Goal: Use online tool/utility: Utilize a website feature to perform a specific function

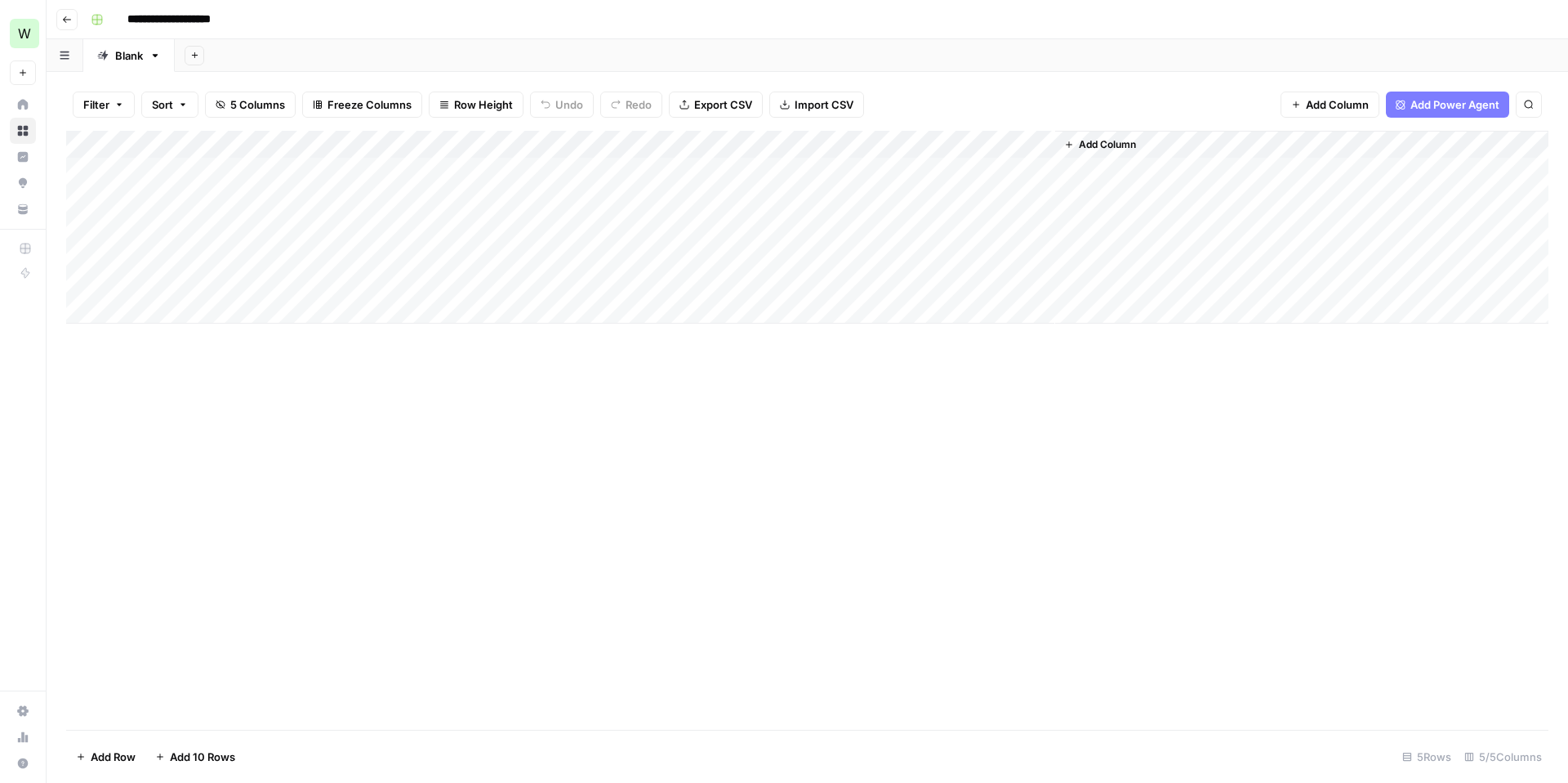
click at [204, 197] on div "Add Column" at bounding box center [807, 226] width 1482 height 193
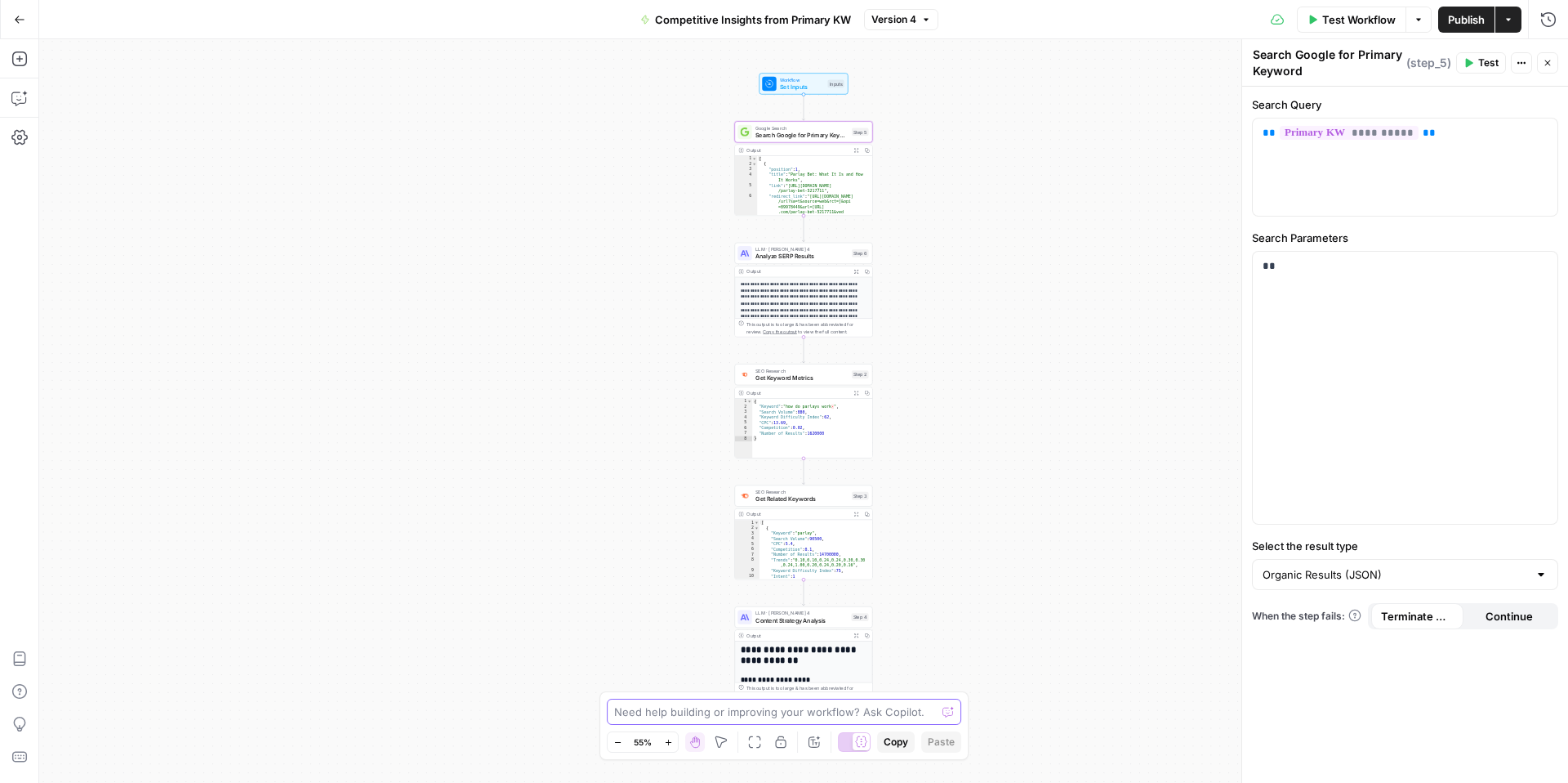
click at [738, 715] on textarea at bounding box center [775, 712] width 322 height 17
click at [799, 618] on span "Content Strategy Analysis" at bounding box center [801, 620] width 92 height 9
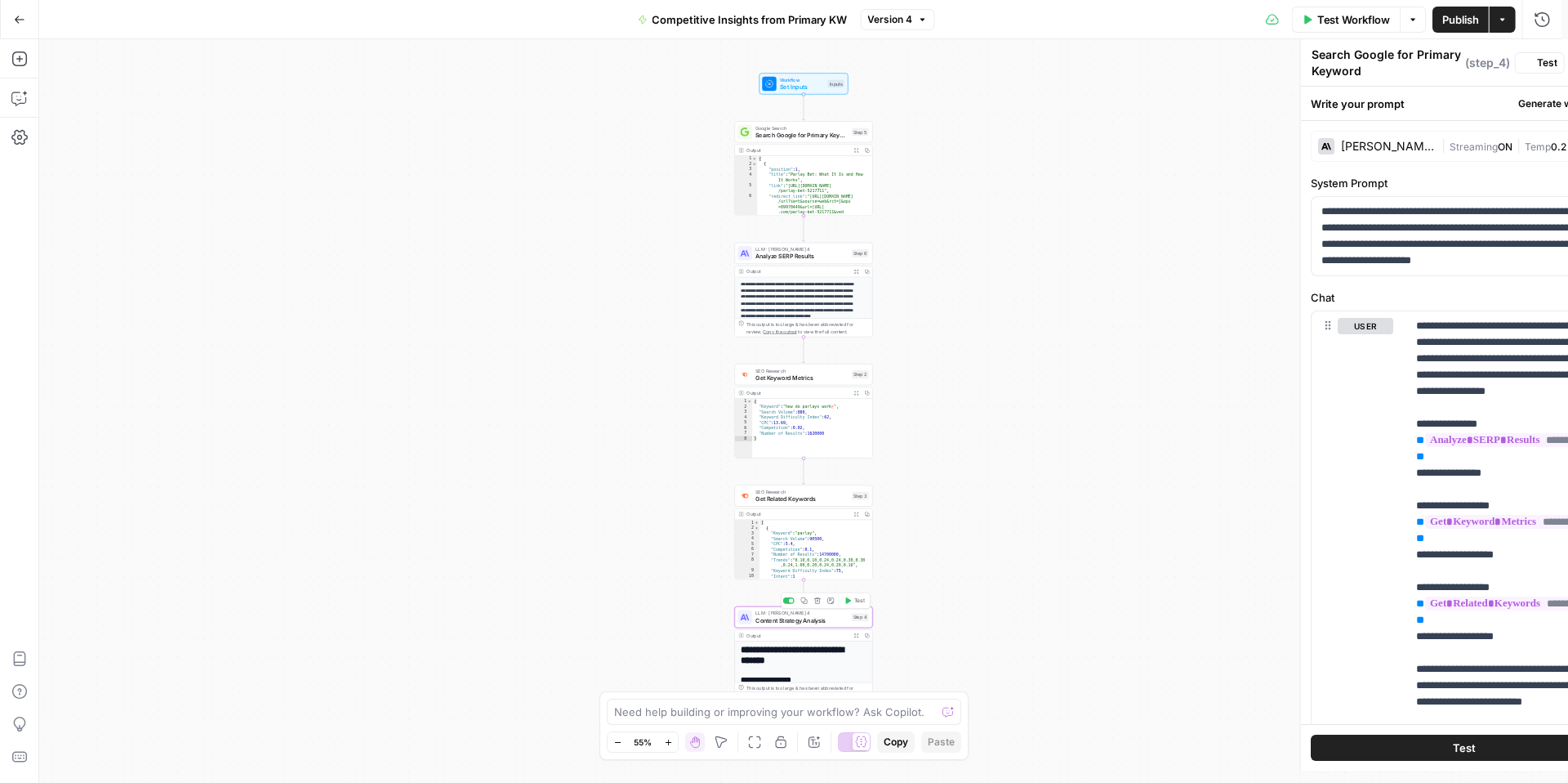
type textarea "Content Strategy Analysis"
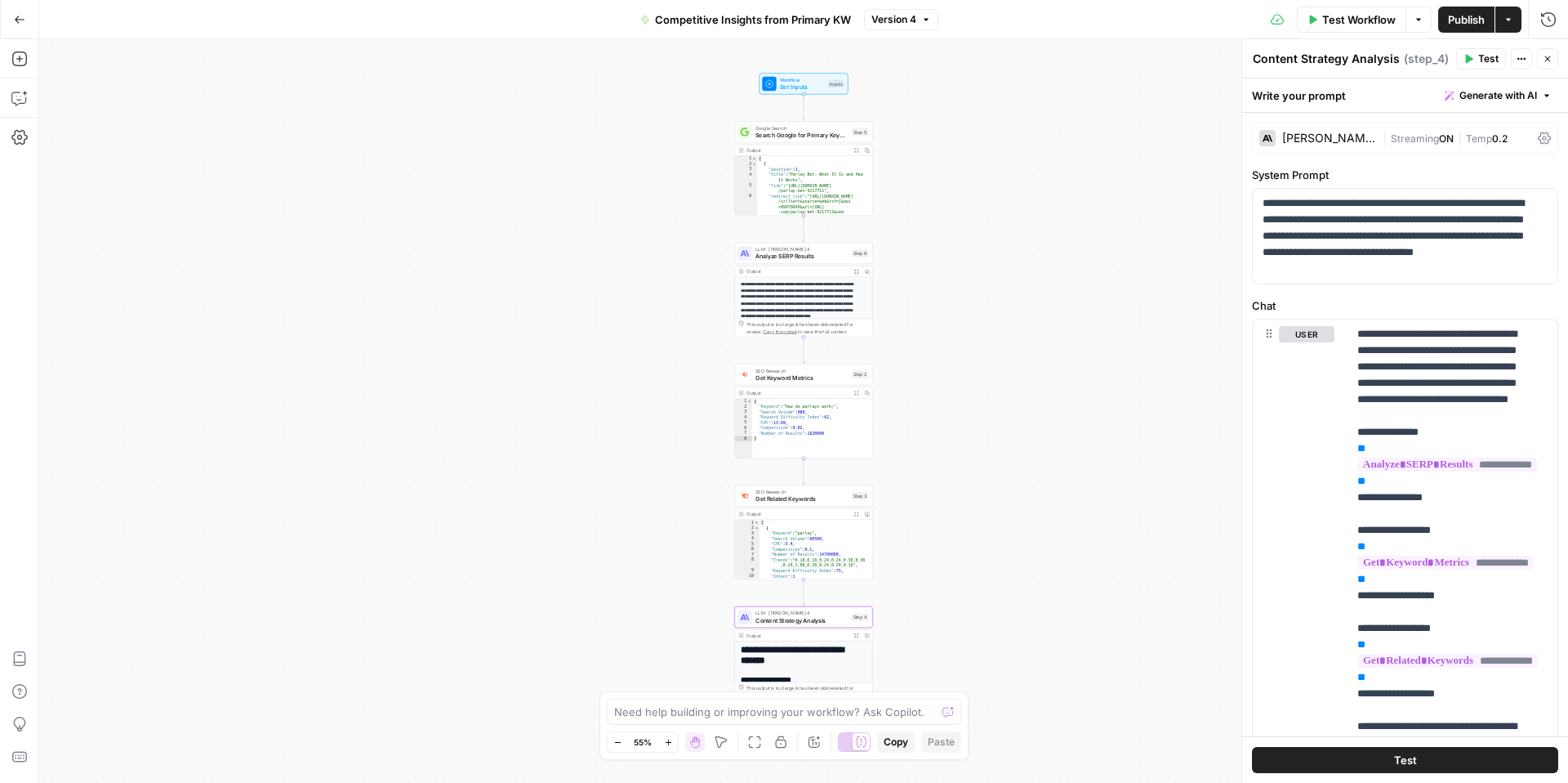
click at [786, 258] on span "Analyze SERP Results" at bounding box center [802, 256] width 93 height 9
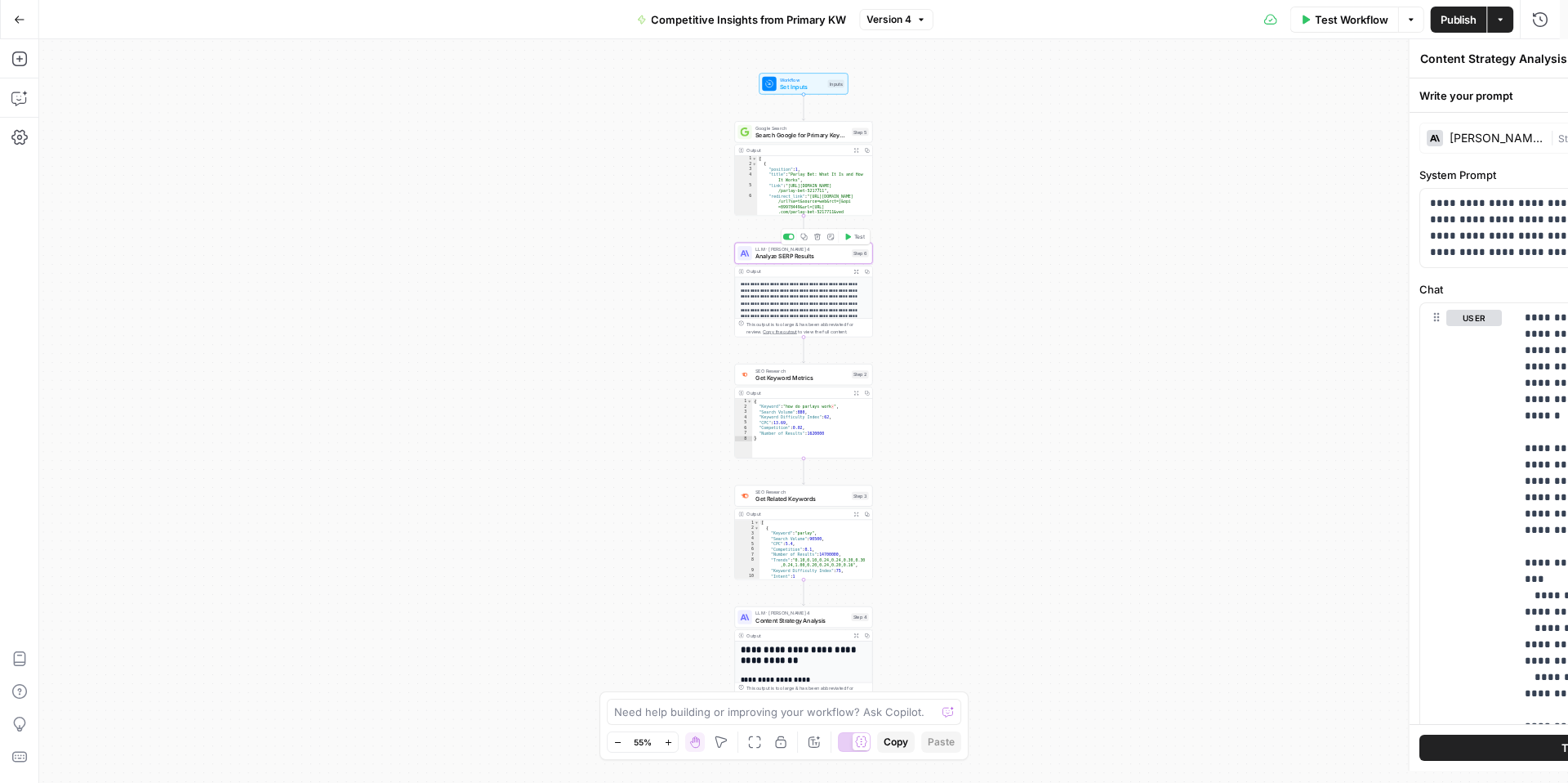
type textarea "Analyze SERP Results"
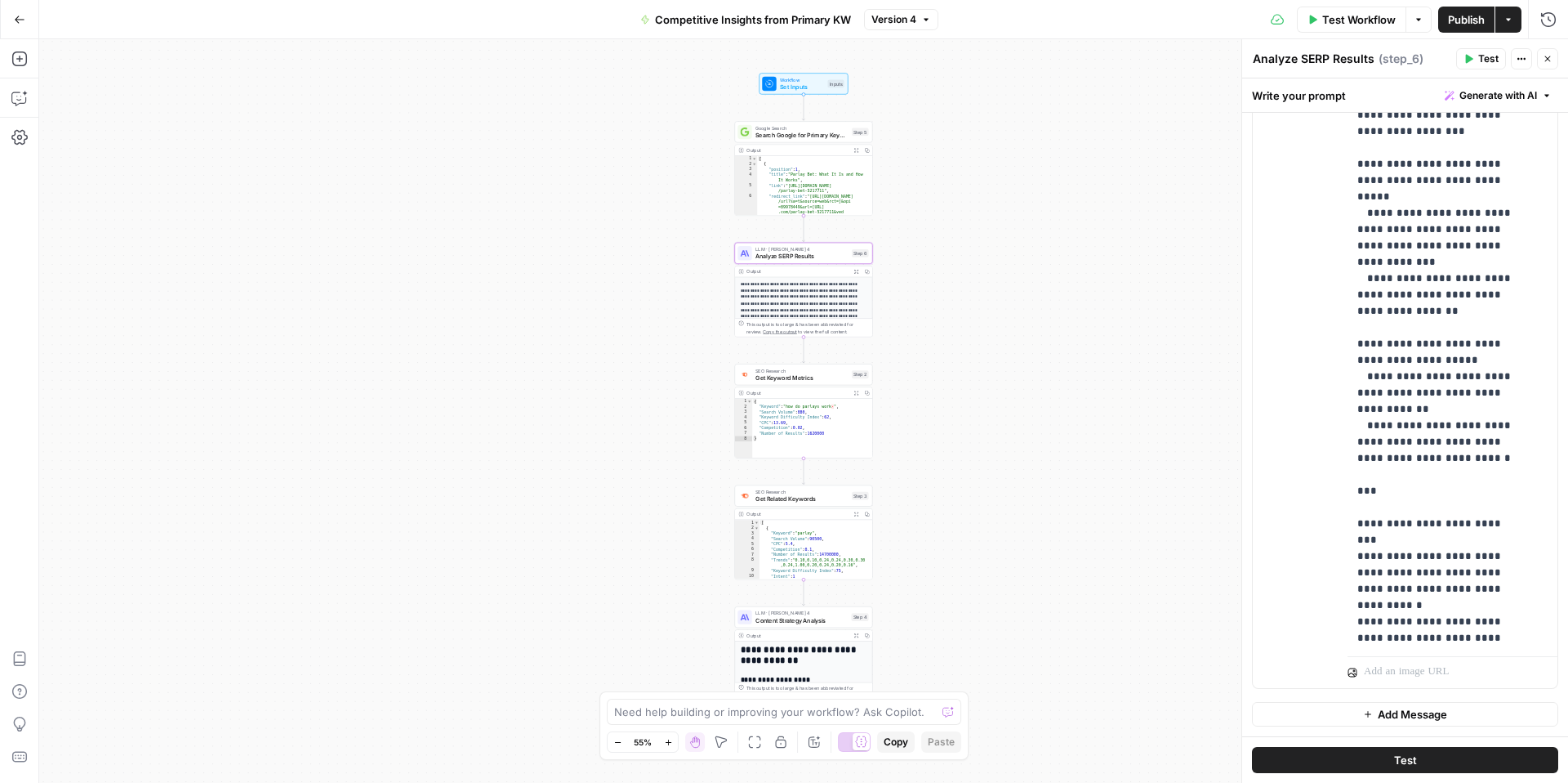
scroll to position [912, 0]
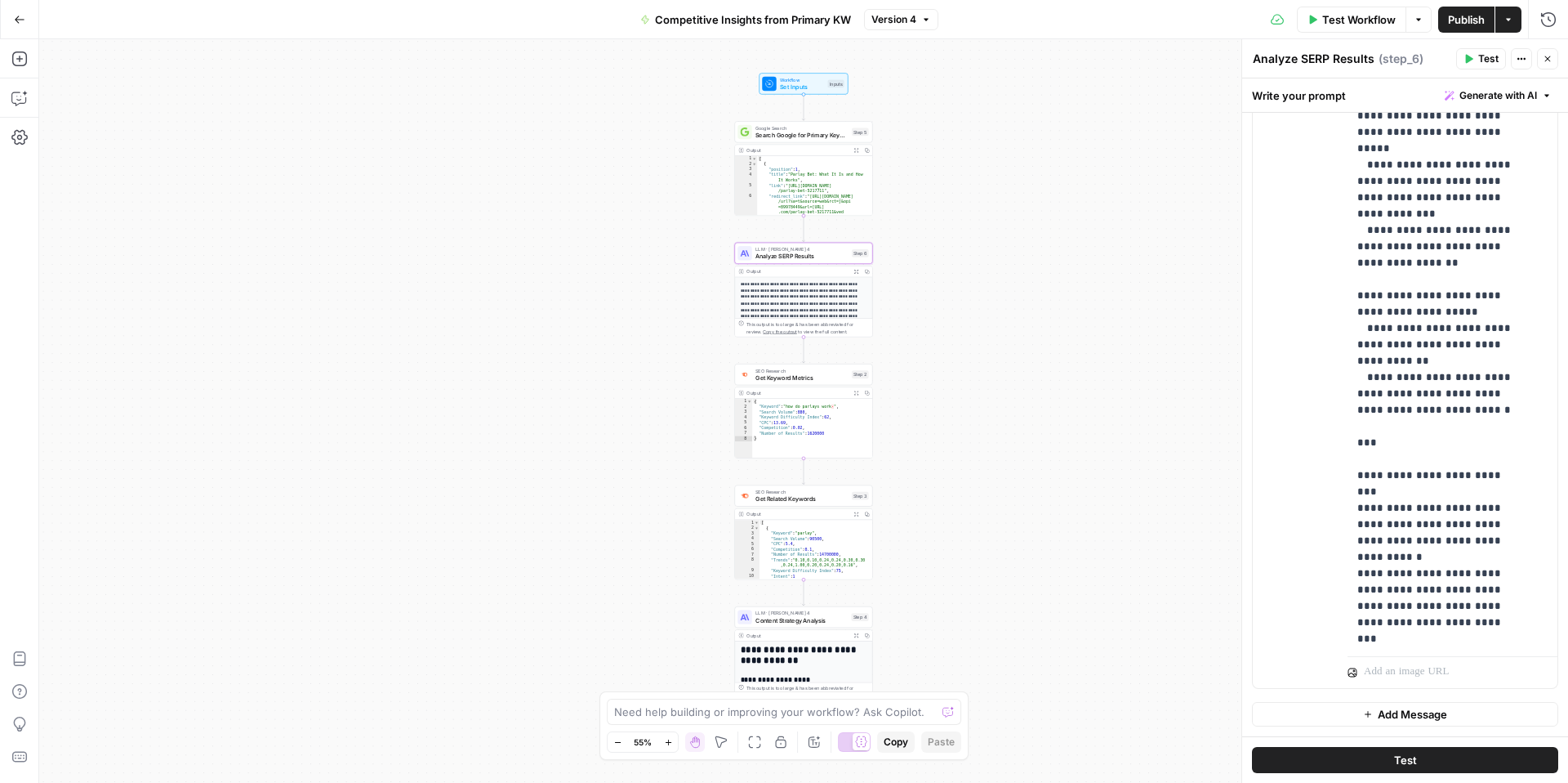
click at [798, 619] on span "Content Strategy Analysis" at bounding box center [801, 620] width 92 height 9
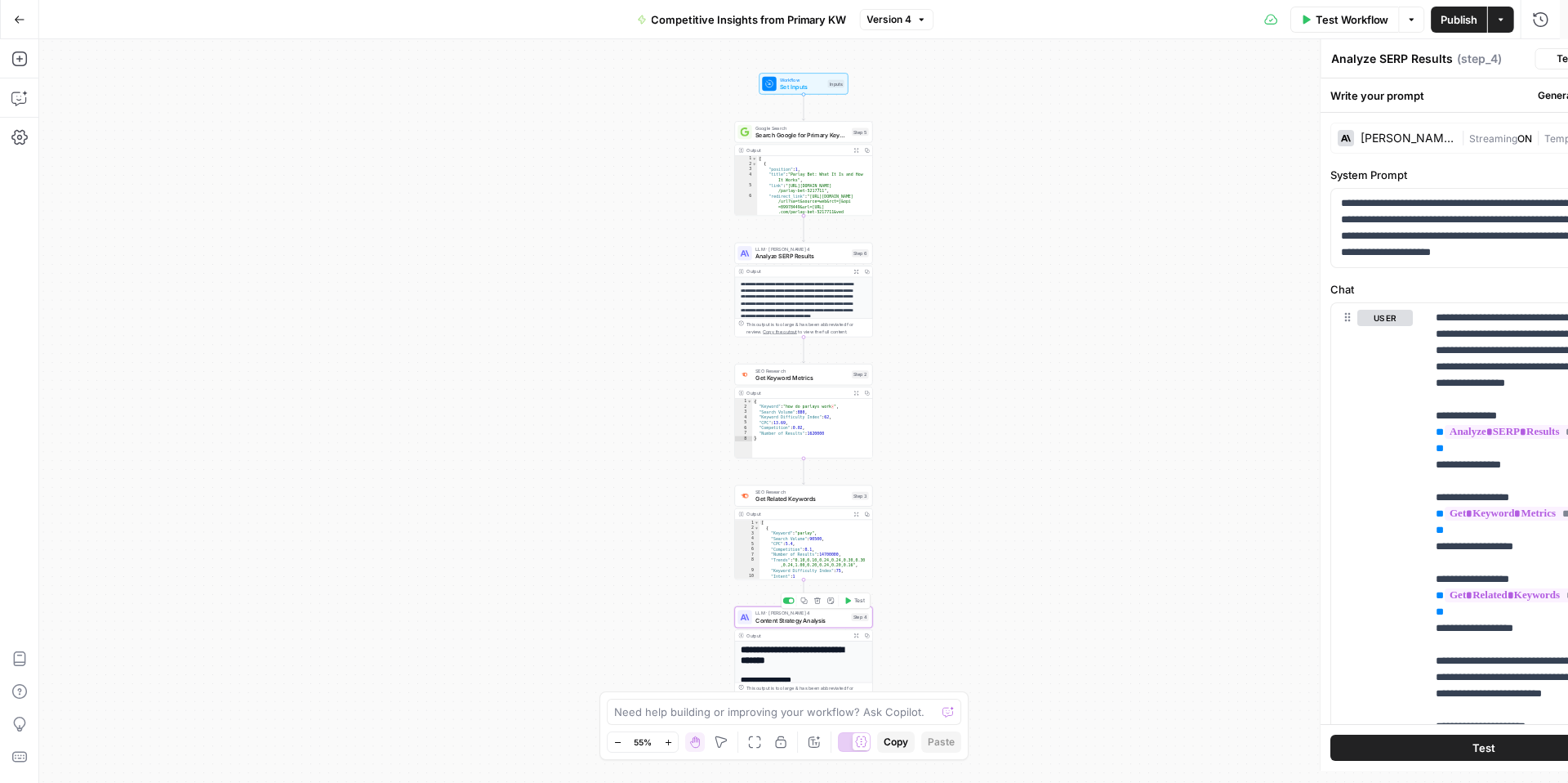
type textarea "Content Strategy Analysis"
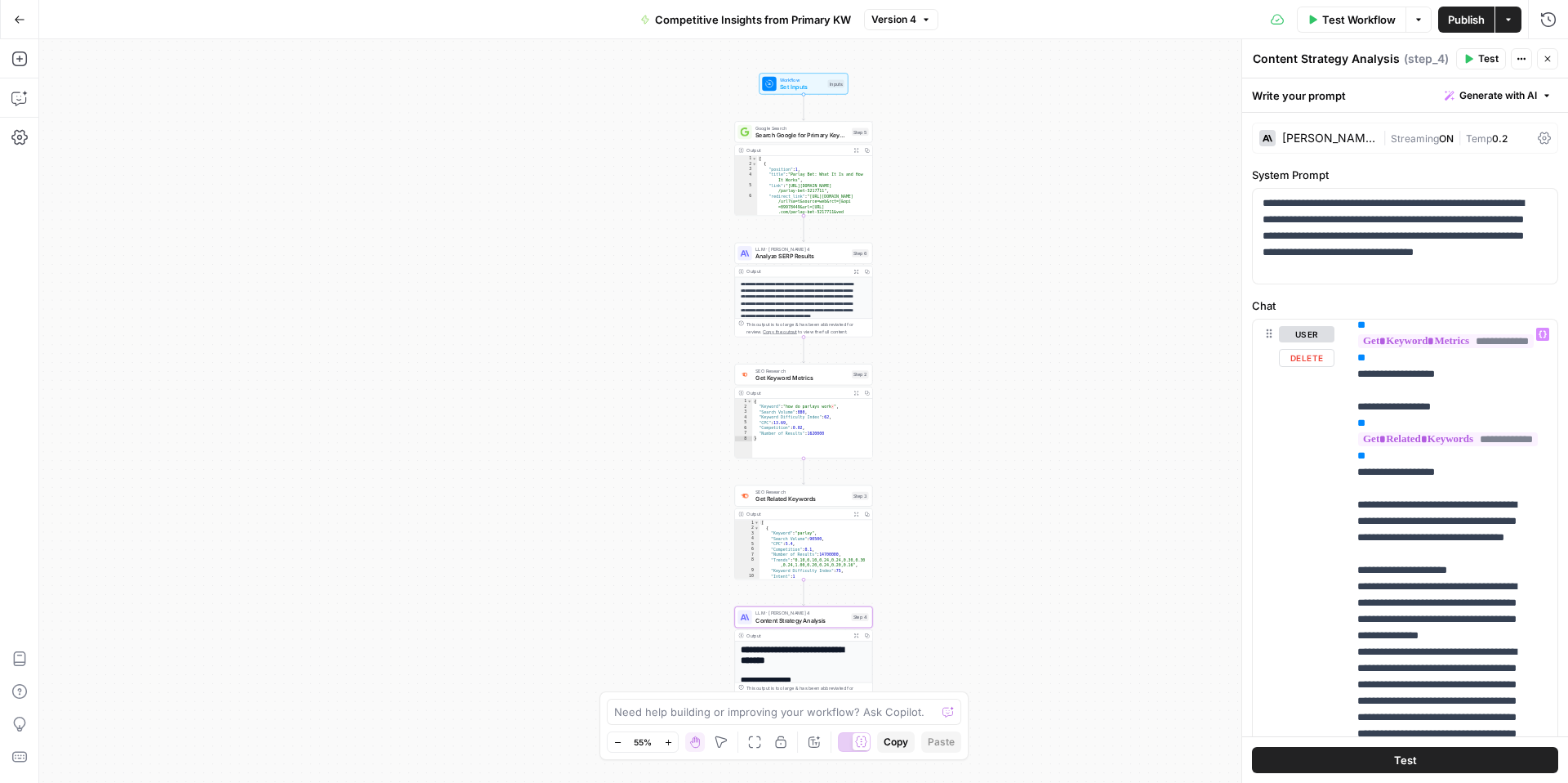
scroll to position [0, 0]
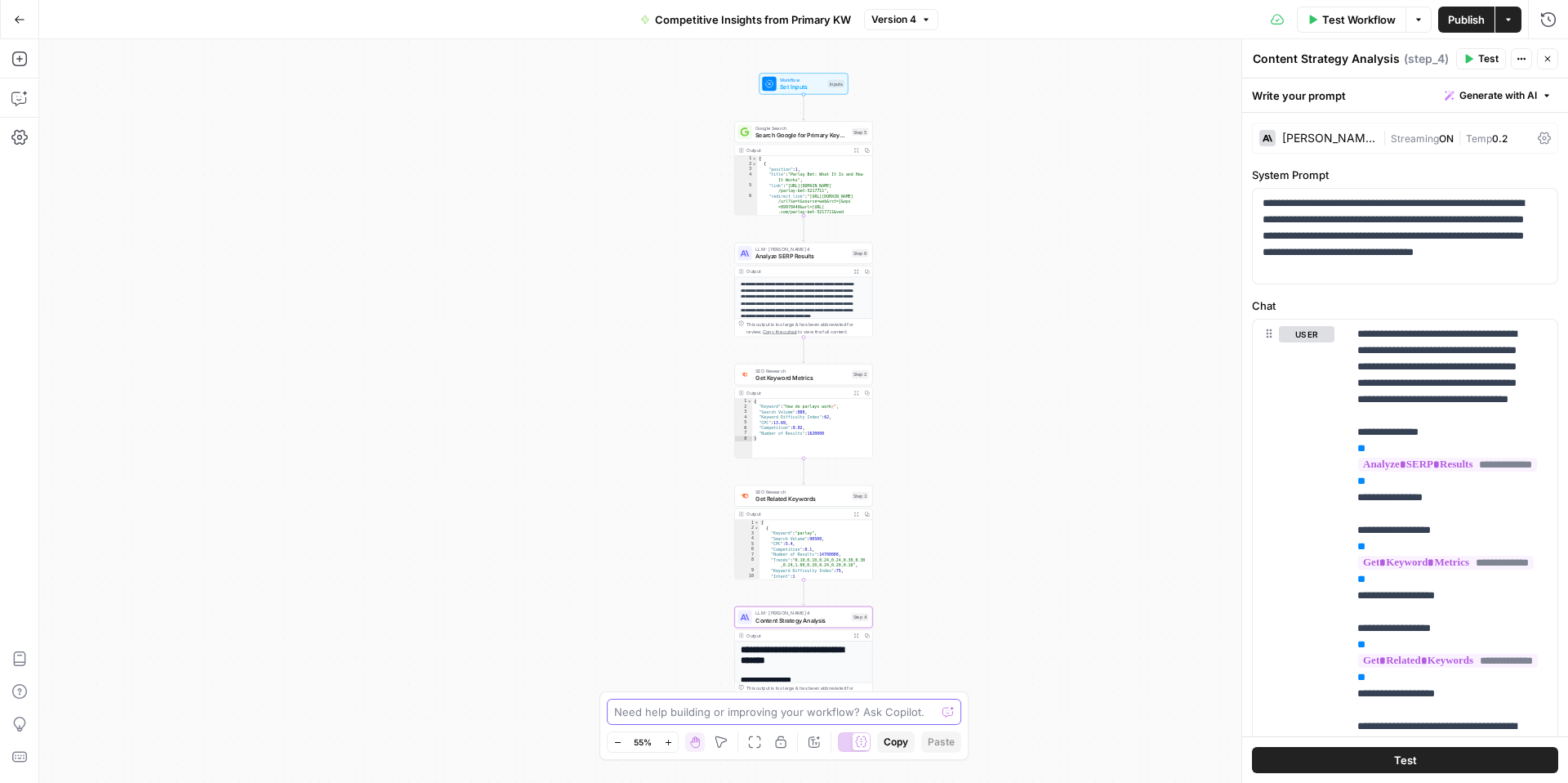
click at [711, 709] on textarea at bounding box center [775, 712] width 322 height 17
click at [0, 0] on lt-div at bounding box center [0, 0] width 0 height 0
click at [813, 701] on textarea "For Step 4, I want to add another variable to the mix: "User Intent"" at bounding box center [768, 703] width 314 height 33
click at [899, 697] on textarea "For Step 4, I want to add another variable to the mix: "User Intent"" at bounding box center [768, 703] width 314 height 33
click at [715, 715] on textarea "For Step 4, I want to add another variable to the mix: "Page Intent"" at bounding box center [768, 703] width 314 height 33
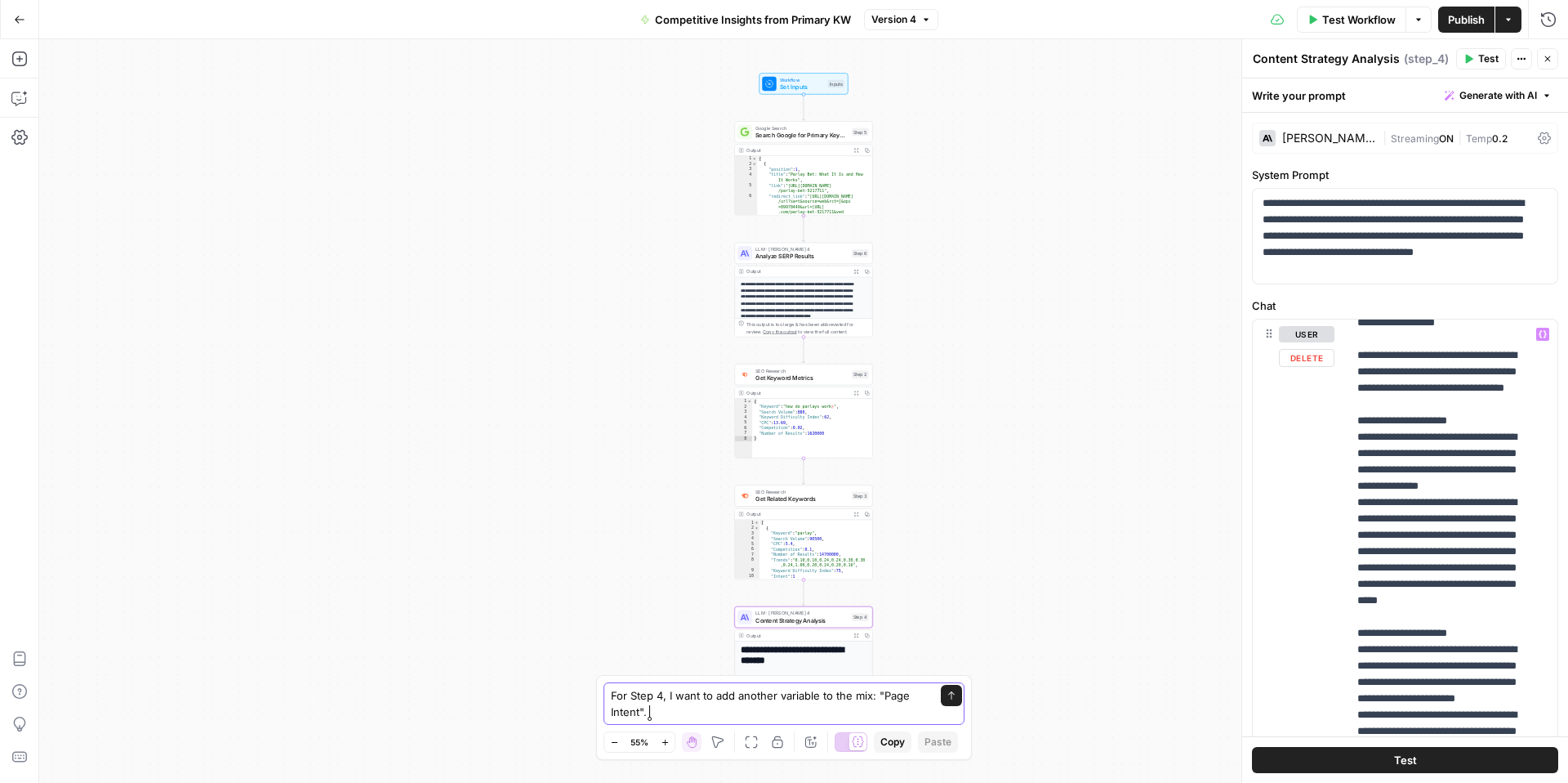
scroll to position [251, 0]
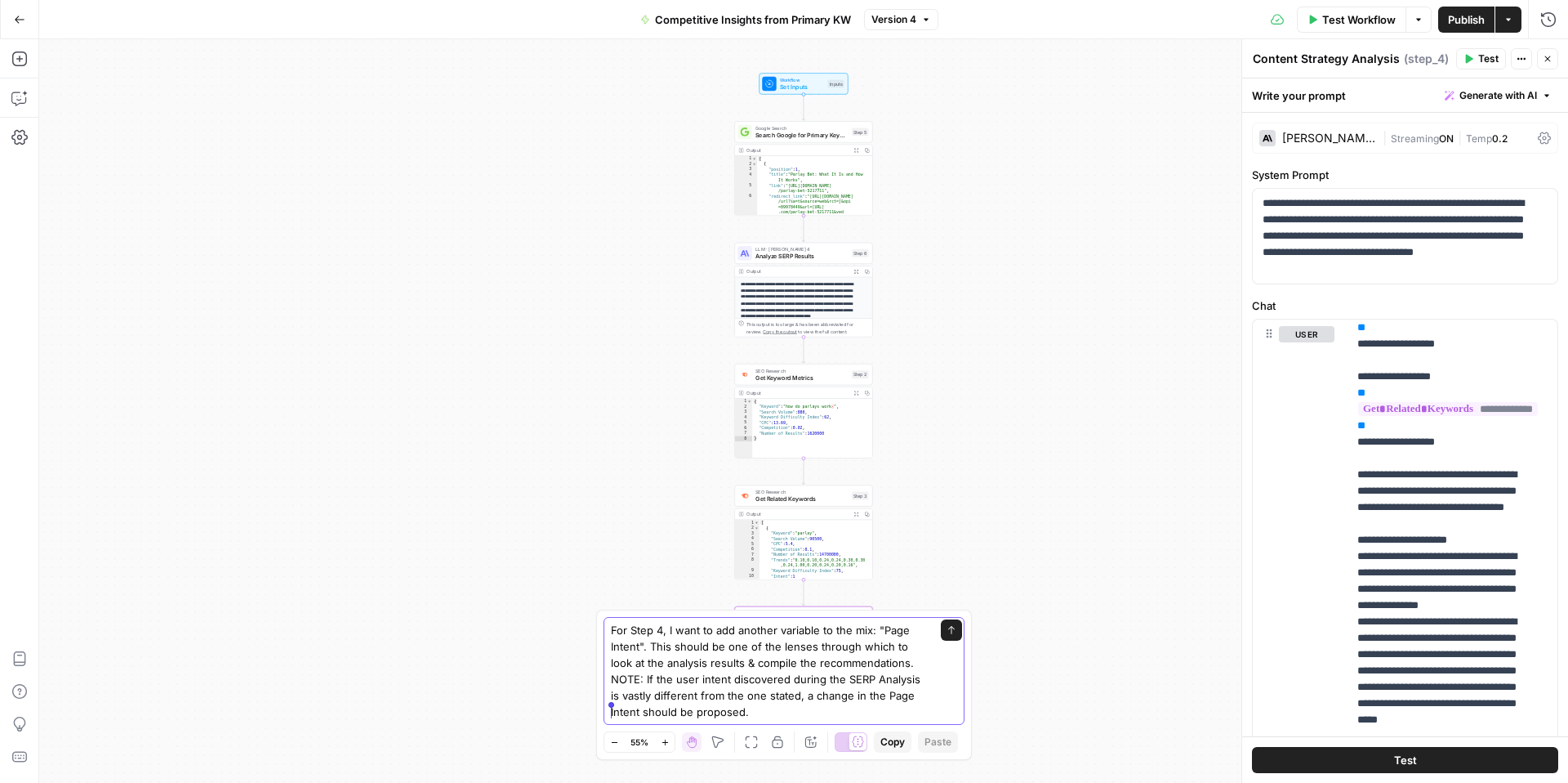
drag, startPoint x: 645, startPoint y: 712, endPoint x: 608, endPoint y: 712, distance: 37.0
click at [608, 712] on div "For Step 4, I want to add another variable to the mix: "Page Intent". This shou…" at bounding box center [784, 671] width 361 height 108
type textarea "For Step 4, I want to add another variable to the mix: "Page Intent". This shou…"
click at [797, 703] on textarea "For Step 4, I want to add another variable to the mix: "Page Intent". This shou…" at bounding box center [768, 670] width 314 height 98
click at [771, 709] on textarea "For Step 4, I want to add another variable to the mix: "Page Intent". This shou…" at bounding box center [768, 670] width 314 height 98
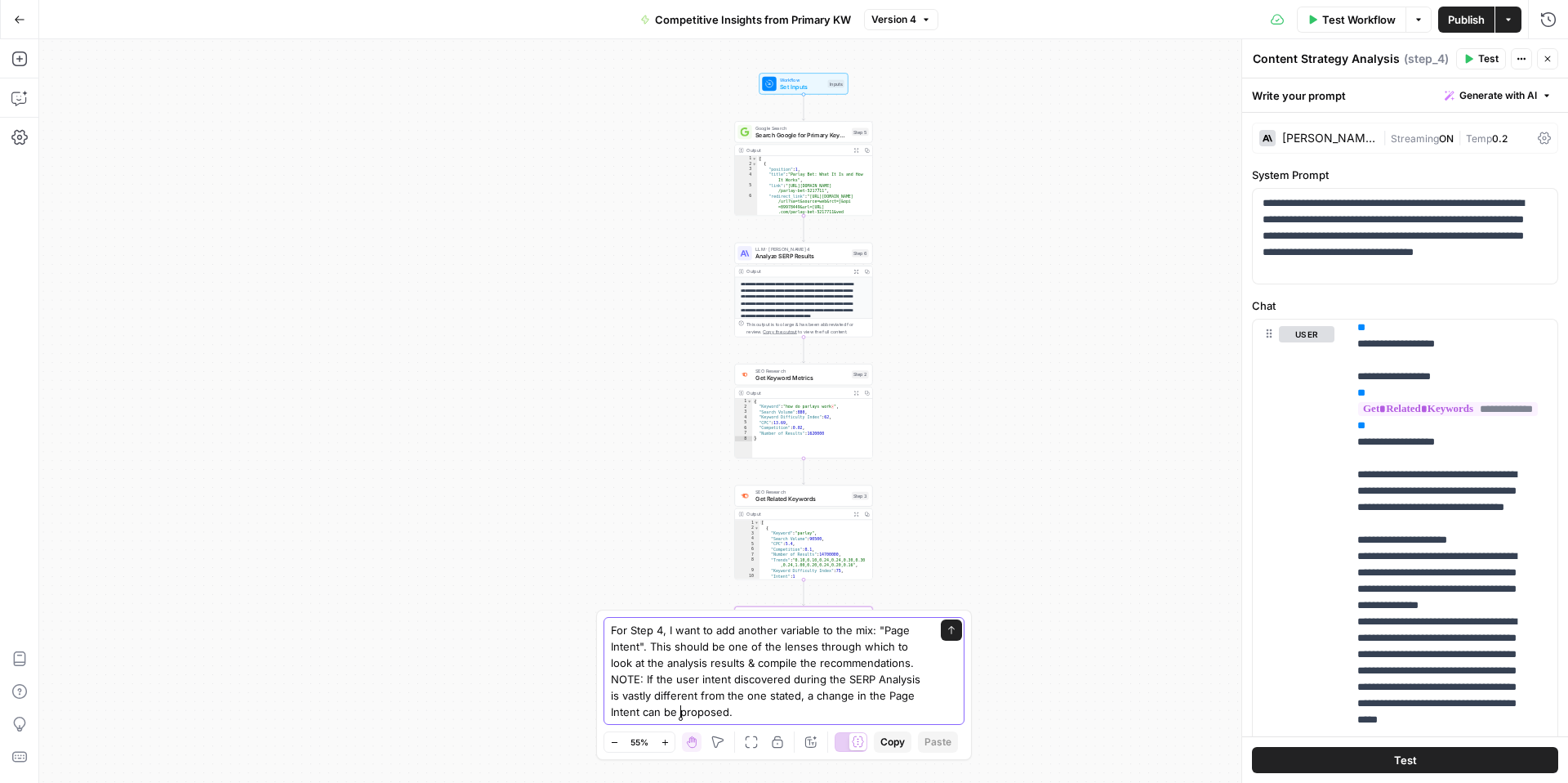
click at [788, 711] on textarea "For Step 4, I want to add another variable to the mix: "Page Intent". This shou…" at bounding box center [768, 670] width 314 height 98
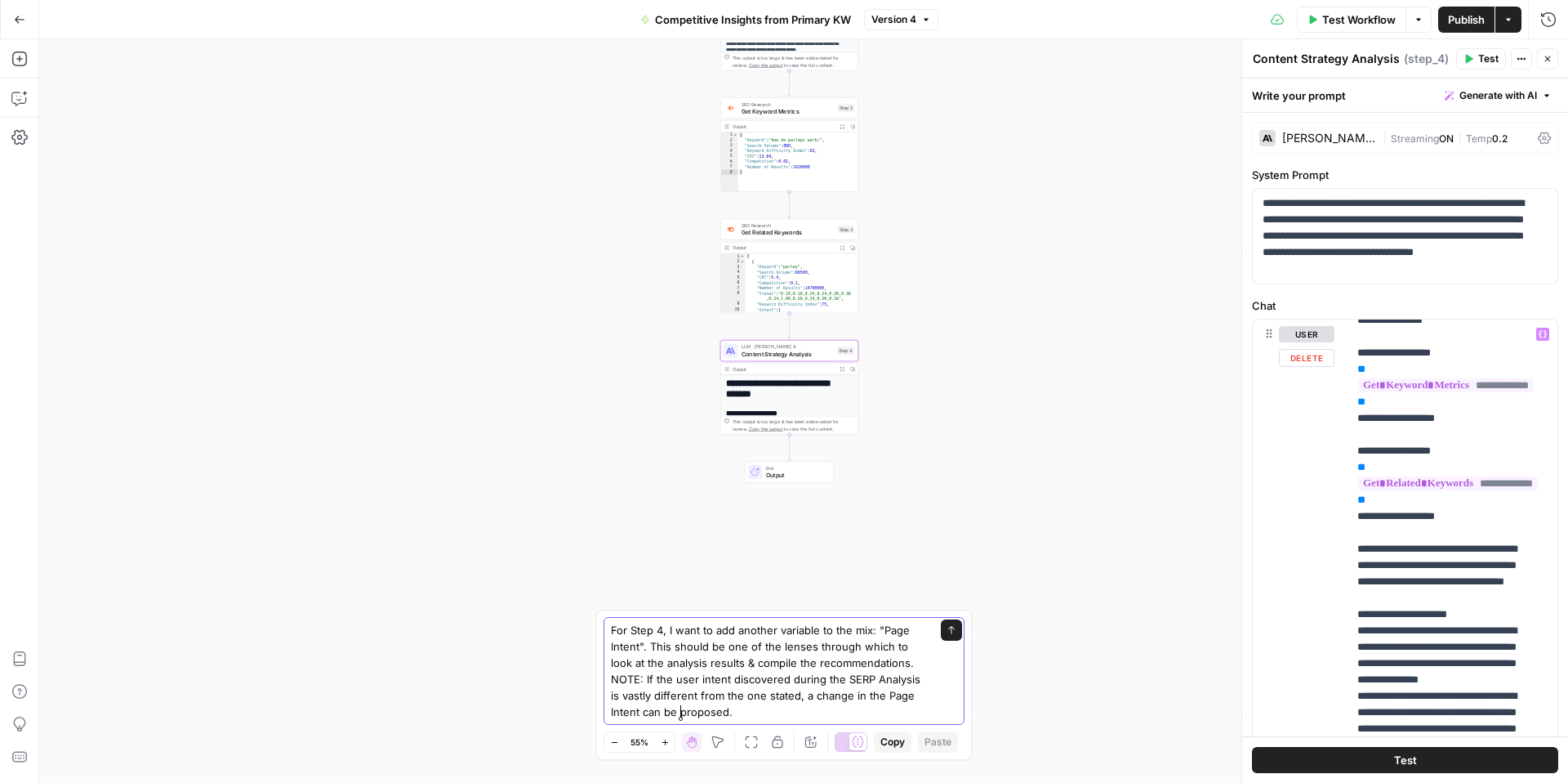
scroll to position [273, 0]
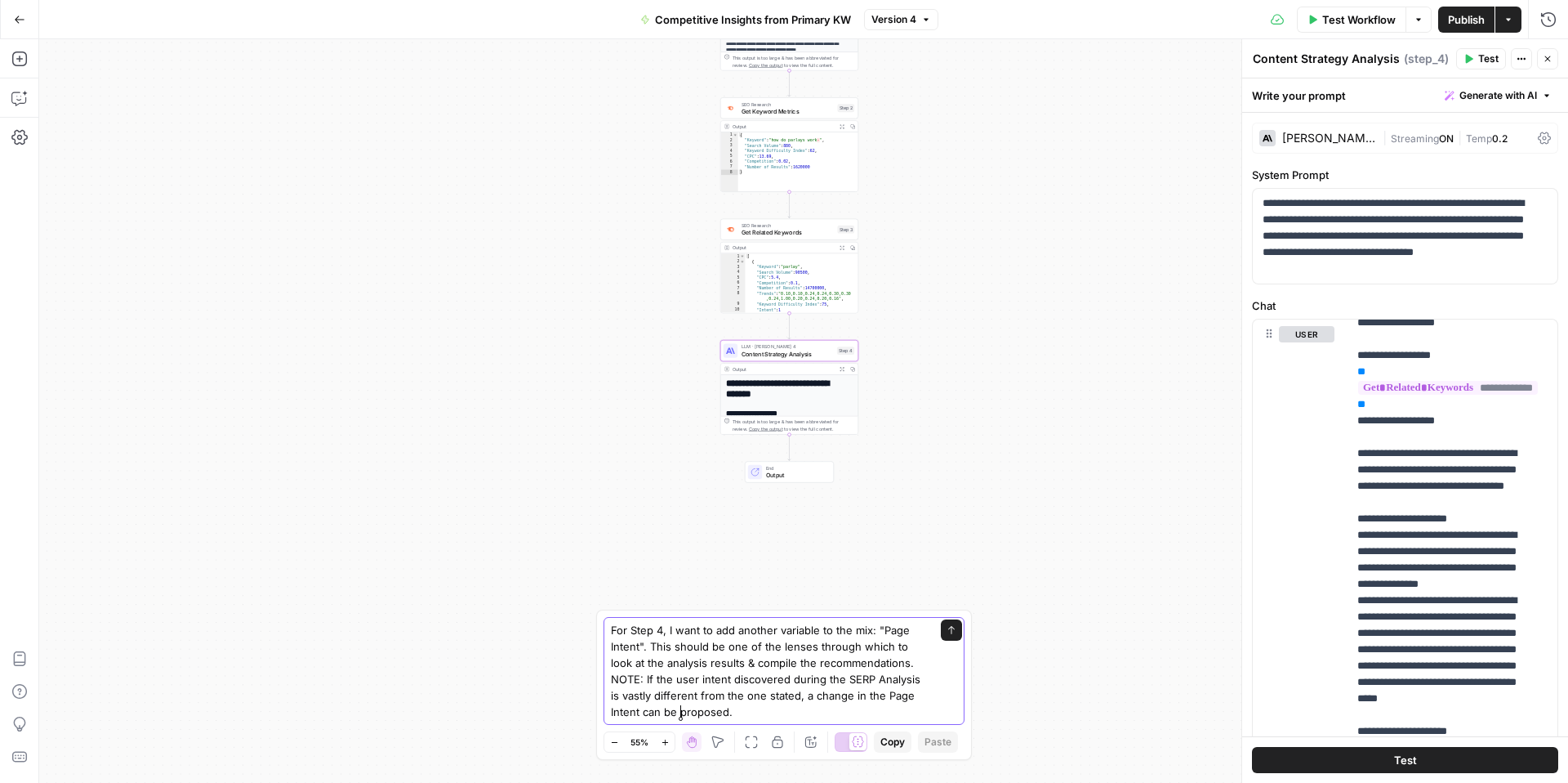
click at [780, 715] on textarea "For Step 4, I want to add another variable to the mix: "Page Intent". This shou…" at bounding box center [768, 670] width 314 height 98
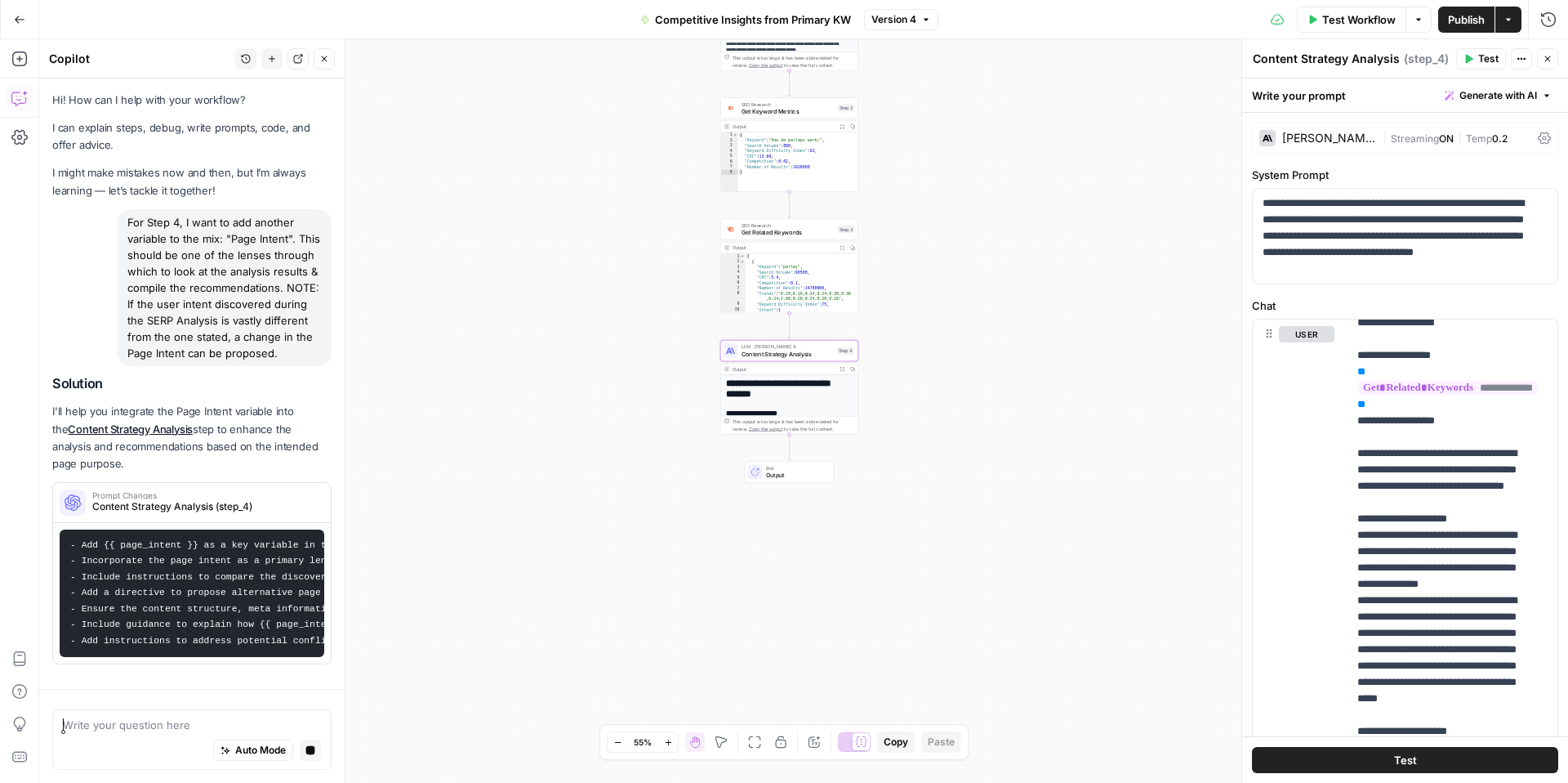
scroll to position [0, 0]
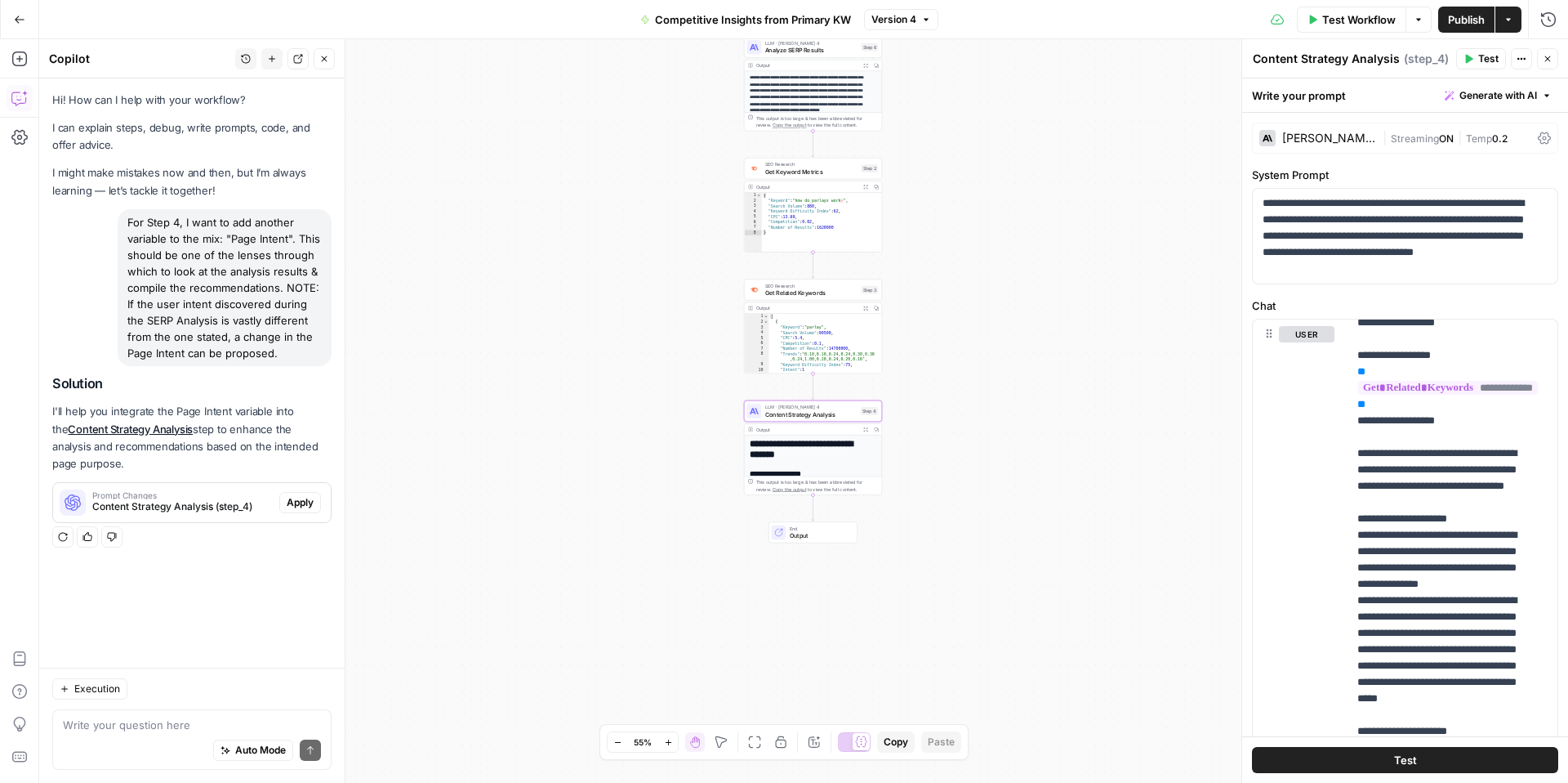
click at [223, 500] on span "Content Strategy Analysis (step_4)" at bounding box center [182, 506] width 181 height 15
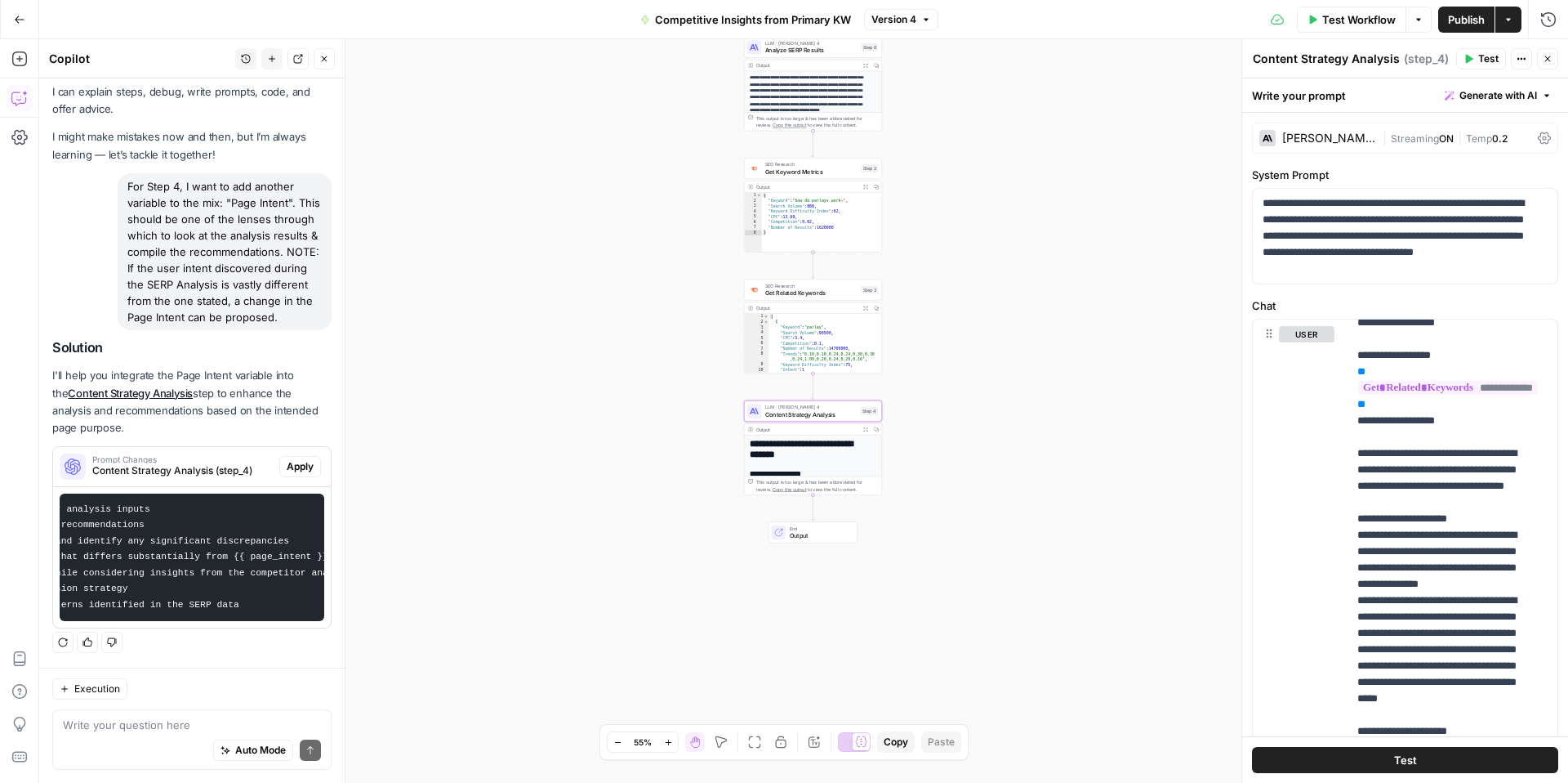
scroll to position [0, 634]
click at [289, 459] on span "Apply" at bounding box center [300, 466] width 27 height 15
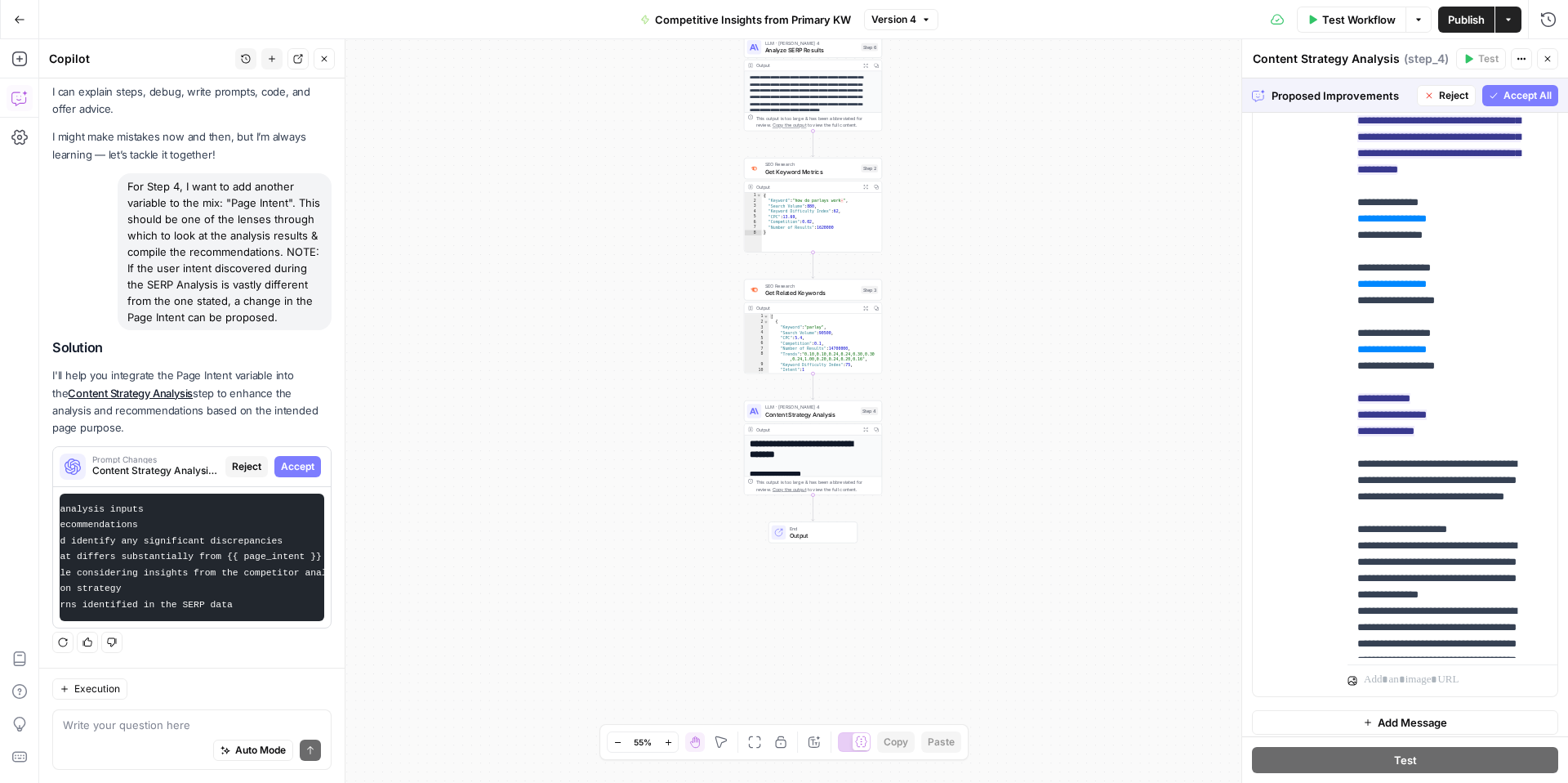
scroll to position [336, 0]
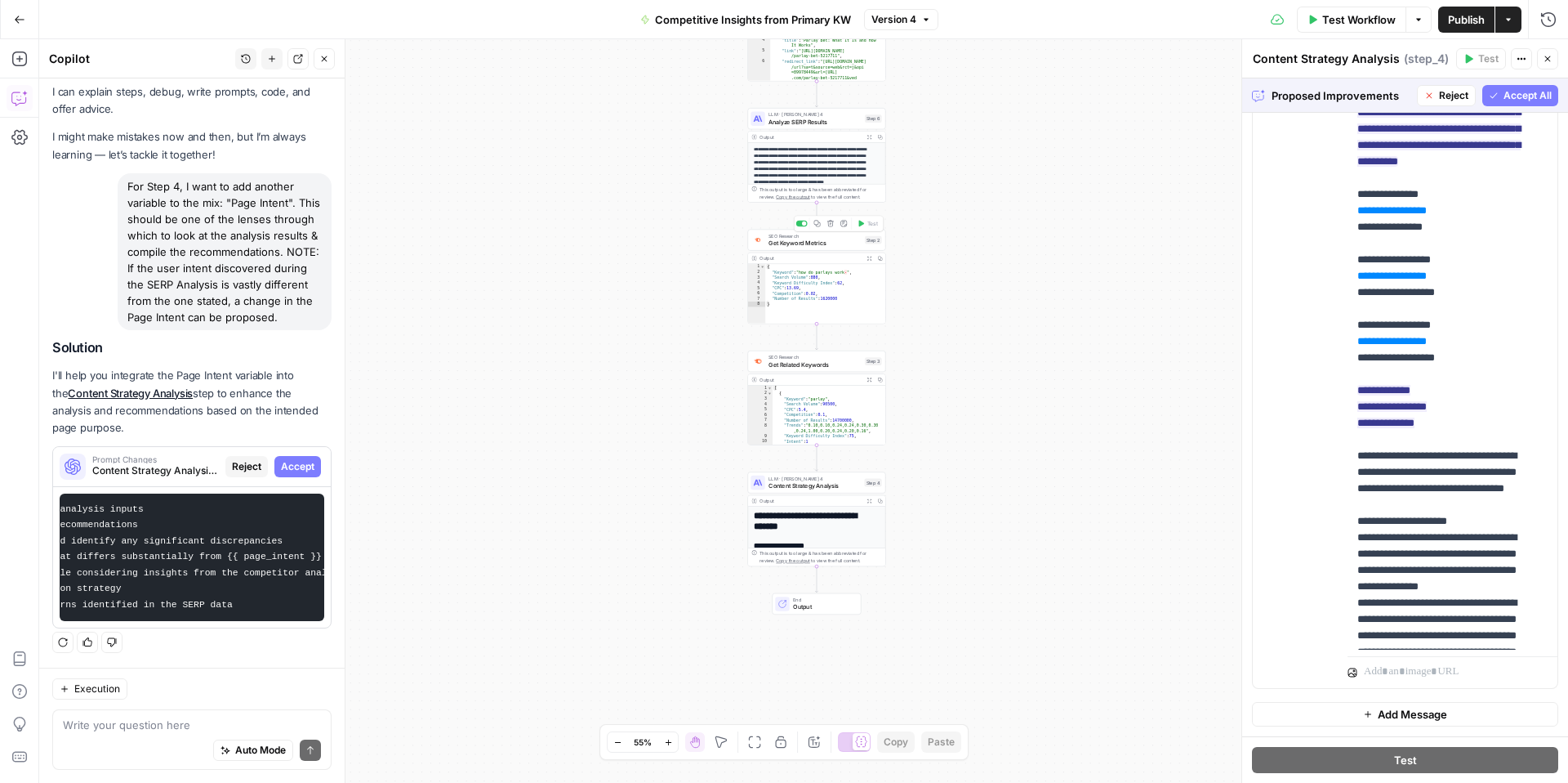
click at [817, 243] on span "Get Keyword Metrics" at bounding box center [815, 243] width 93 height 9
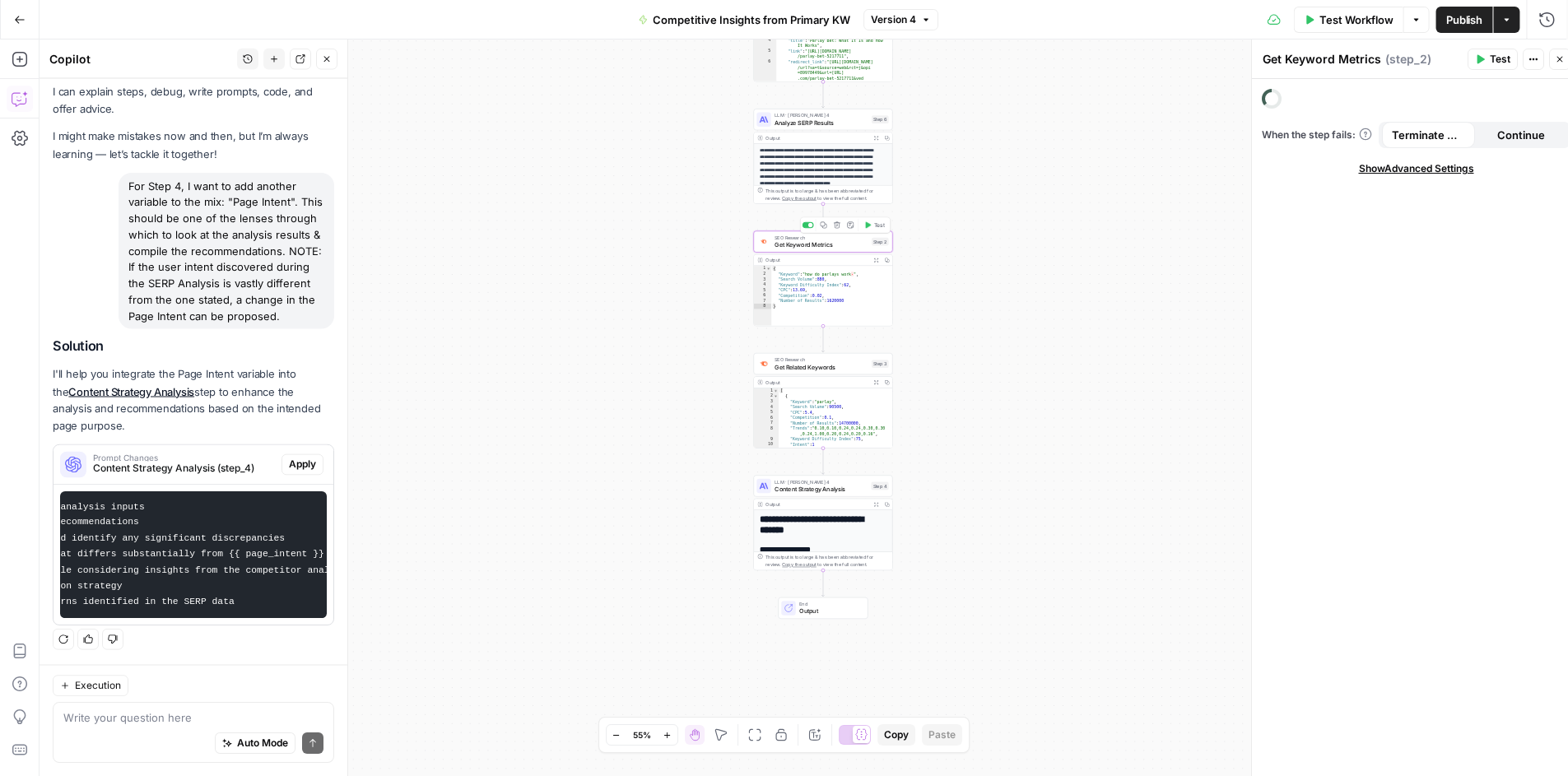
scroll to position [65, 0]
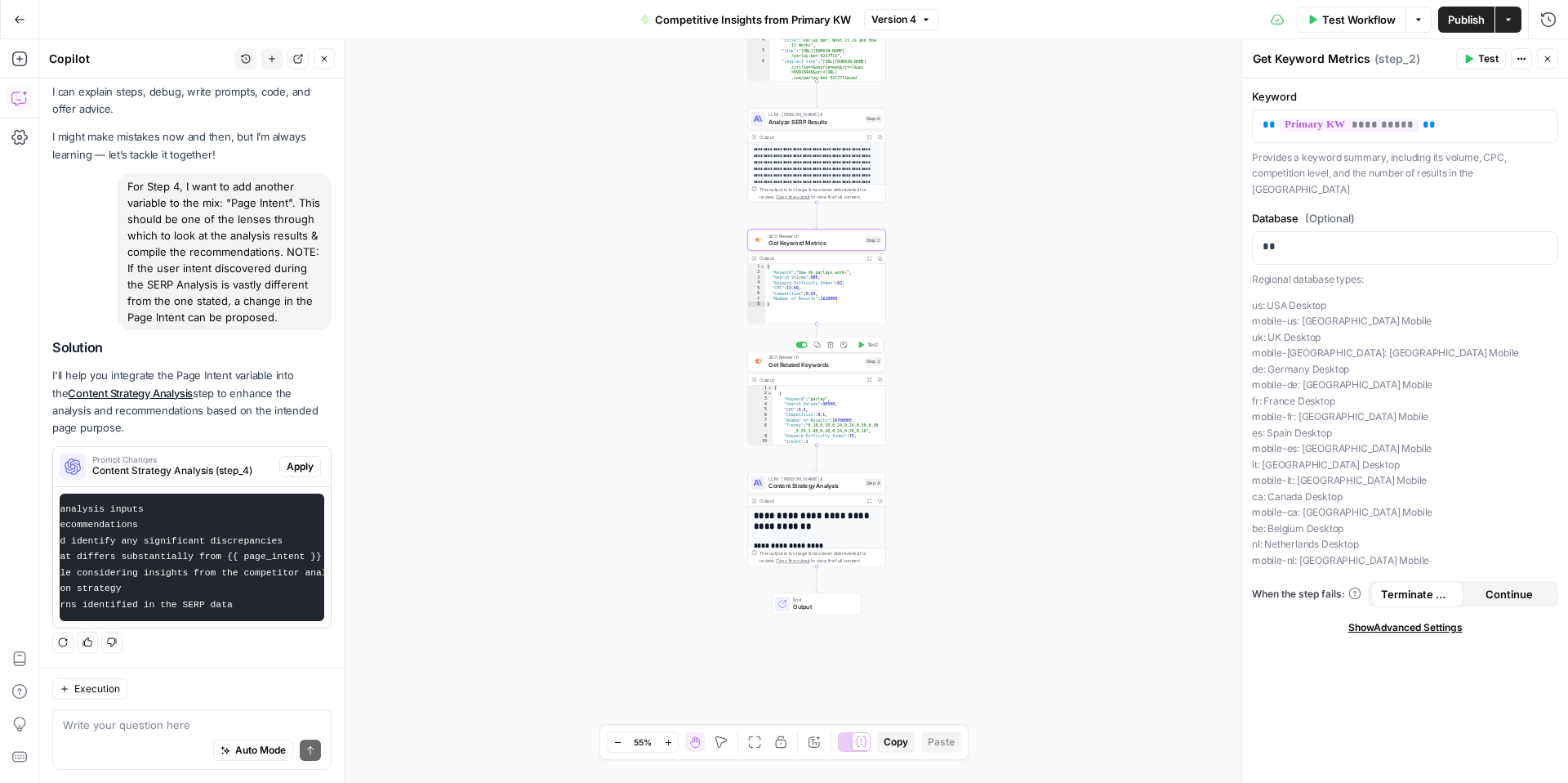
click at [830, 364] on span "Get Related Keywords" at bounding box center [815, 364] width 93 height 9
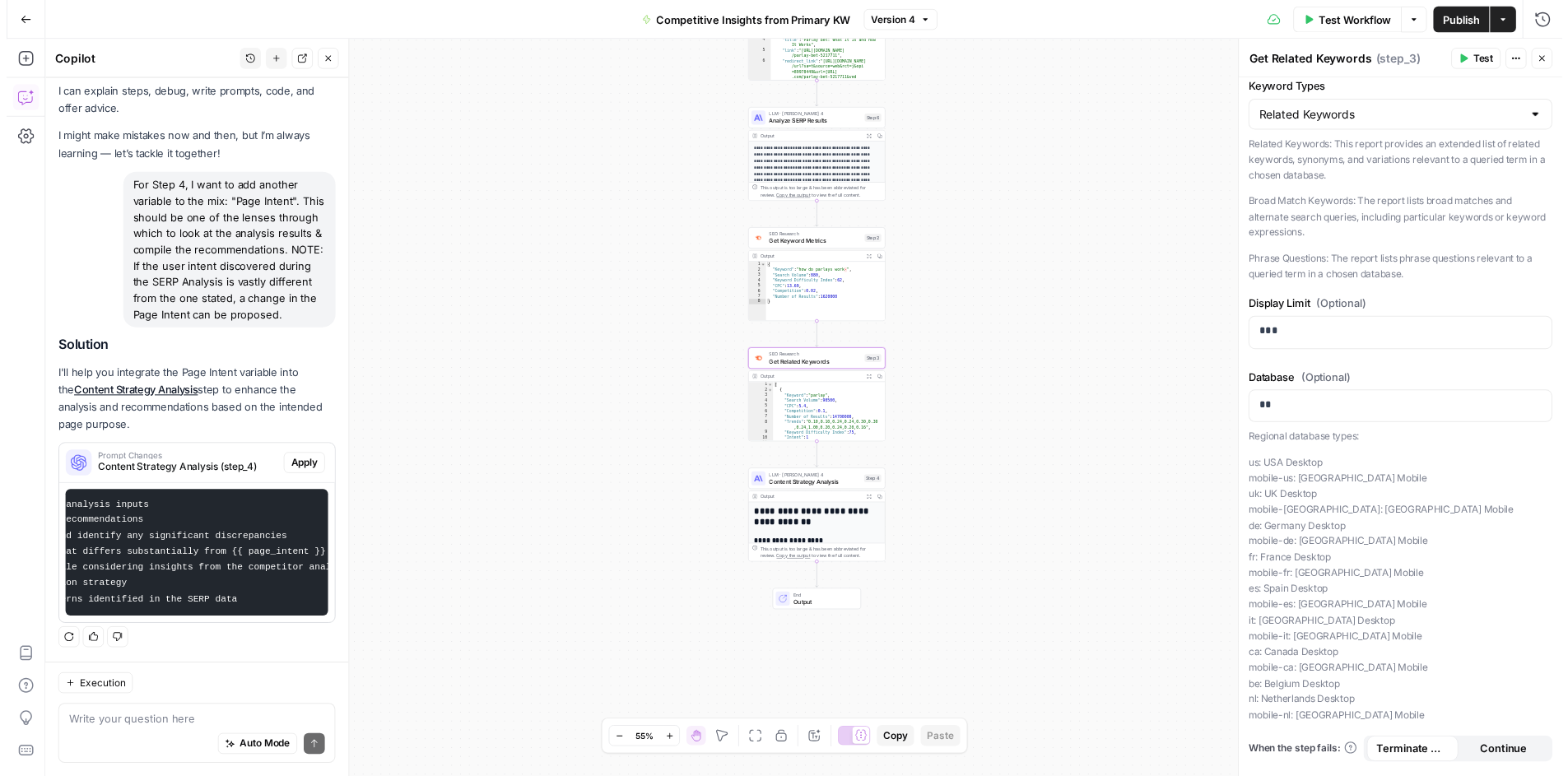
scroll to position [108, 0]
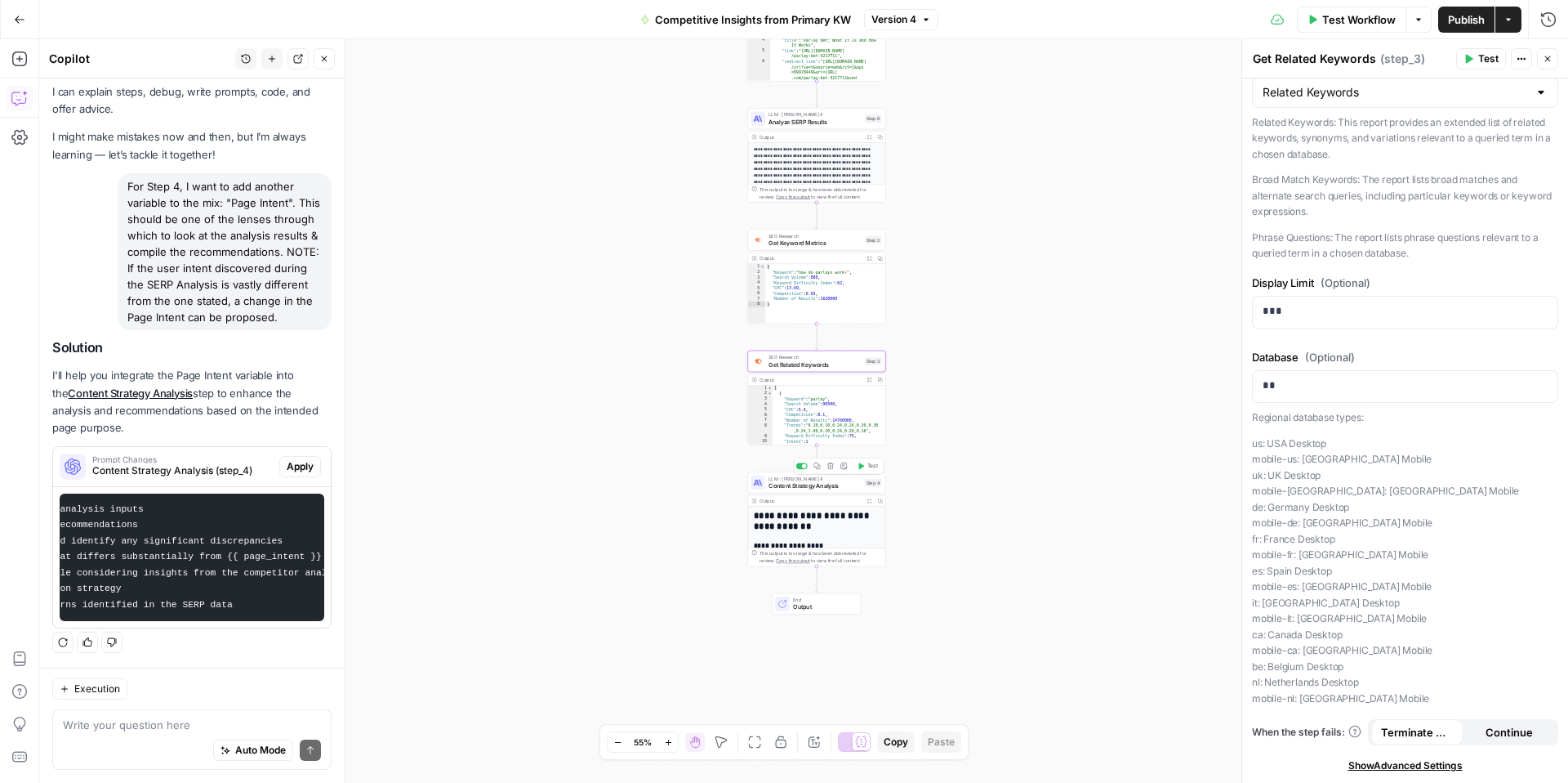
click at [802, 485] on span "Content Strategy Analysis" at bounding box center [814, 486] width 92 height 9
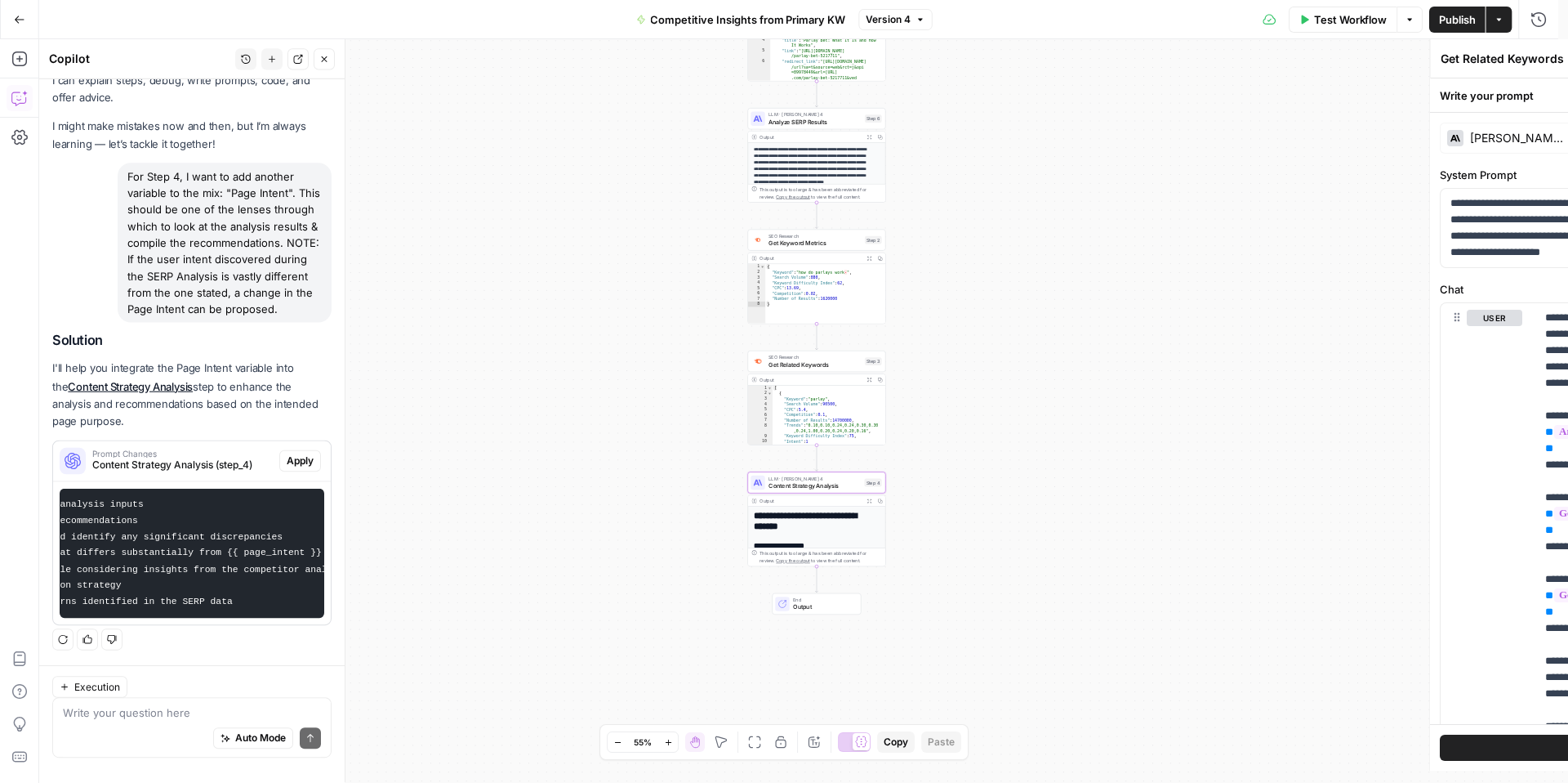
type textarea "Content Strategy Analysis"
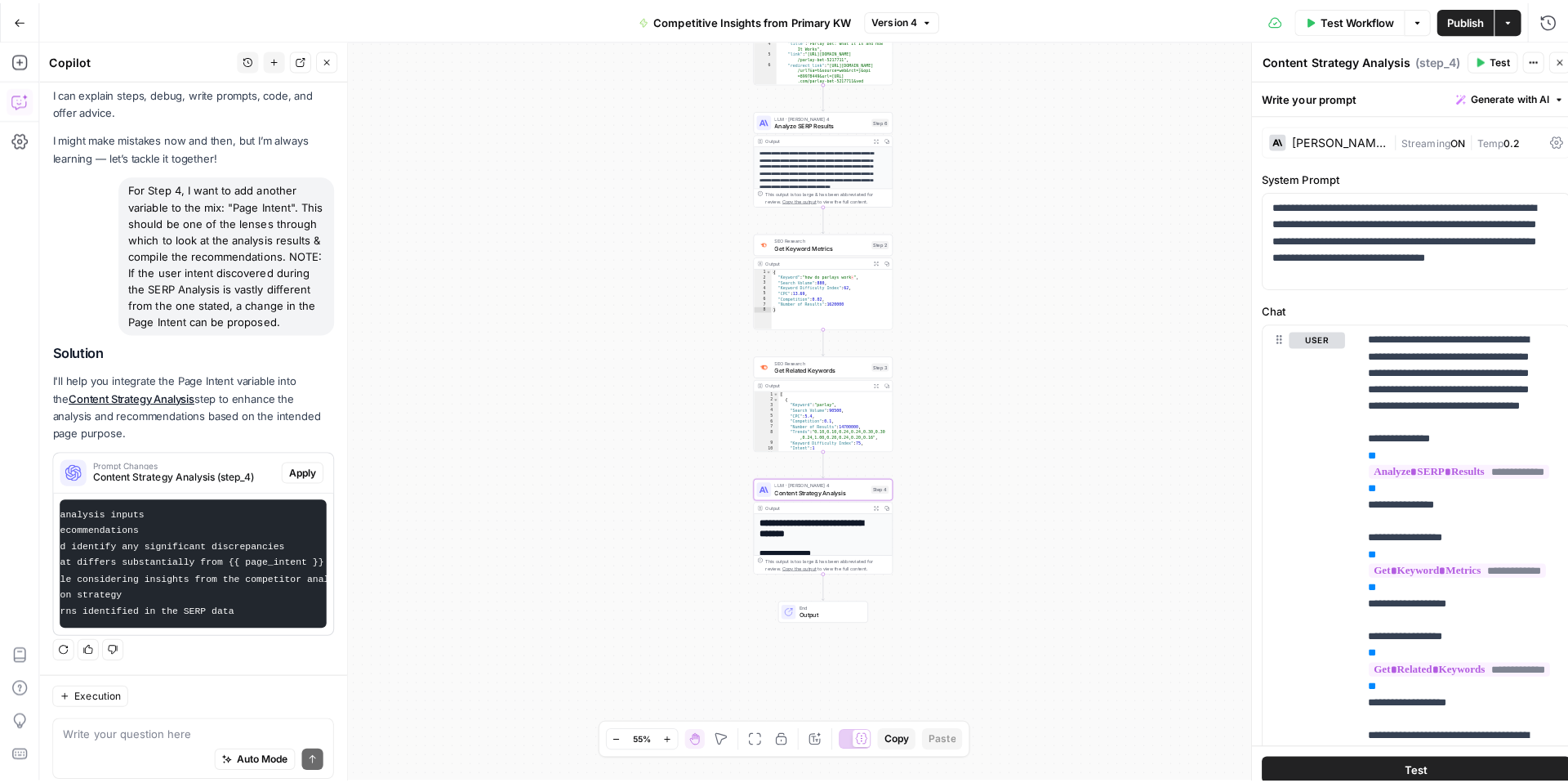
scroll to position [64, 0]
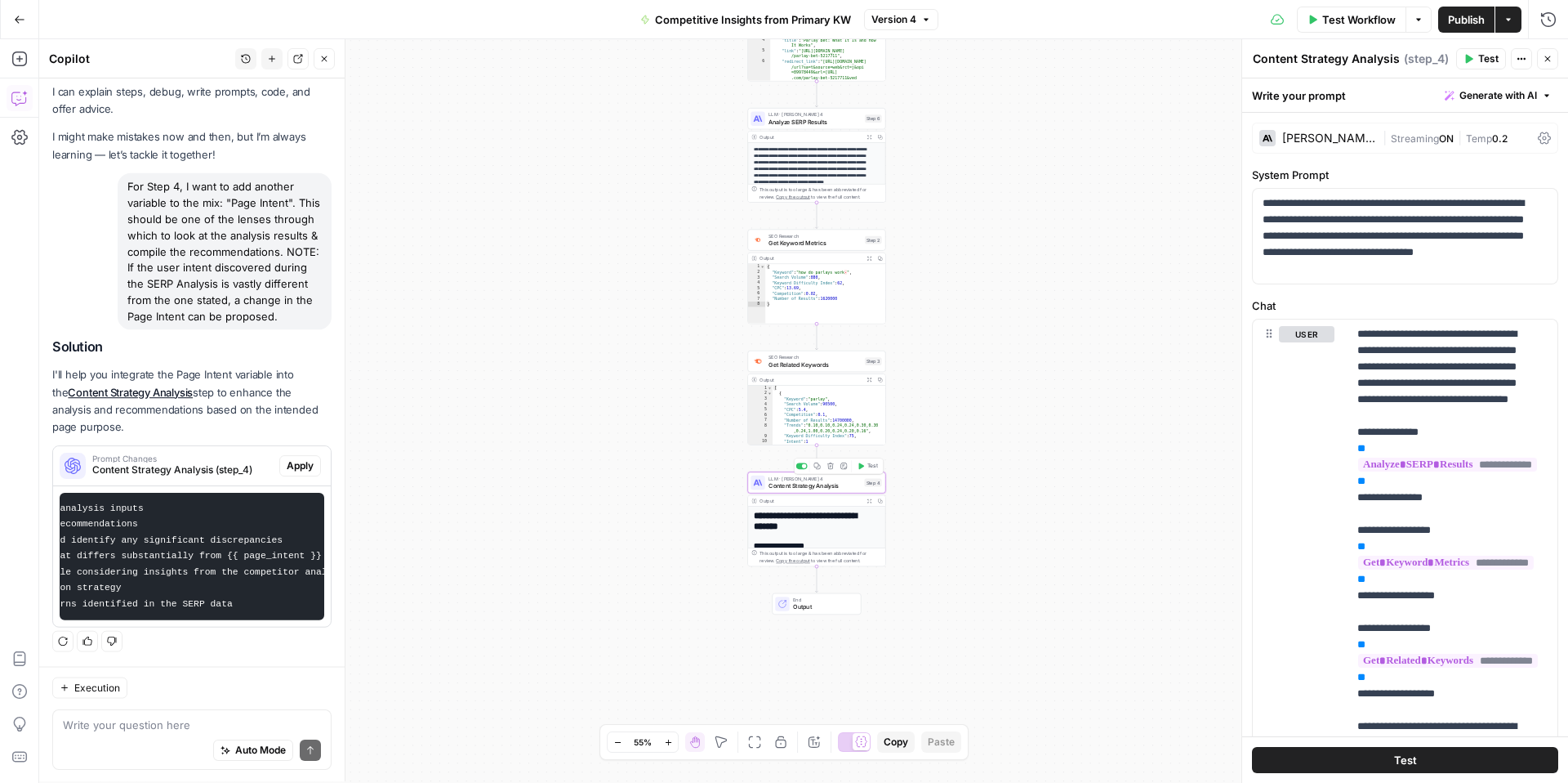
click at [802, 519] on h1 "**********" at bounding box center [813, 520] width 120 height 21
click at [812, 517] on h1 "**********" at bounding box center [813, 520] width 120 height 21
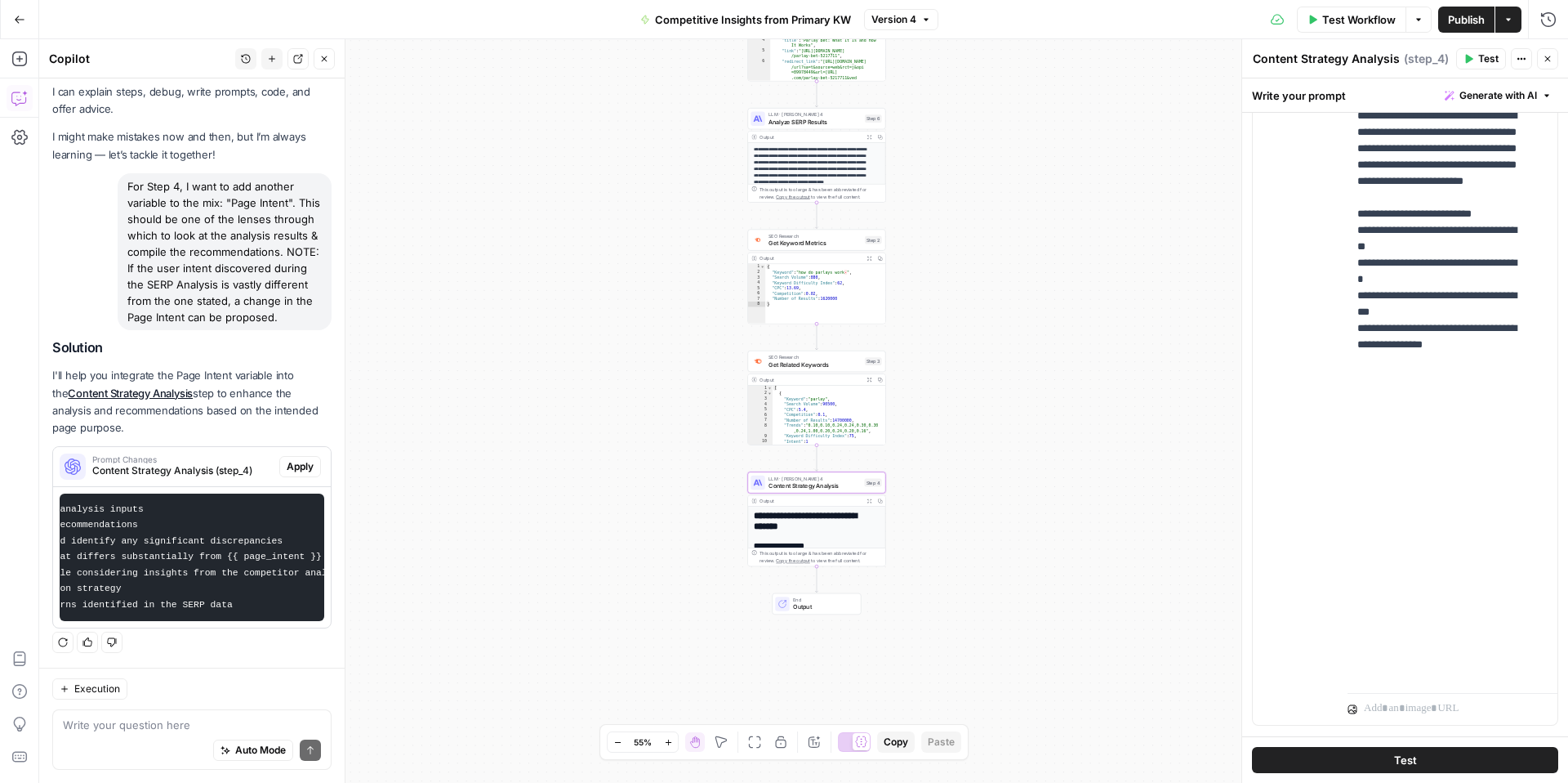
scroll to position [336, 0]
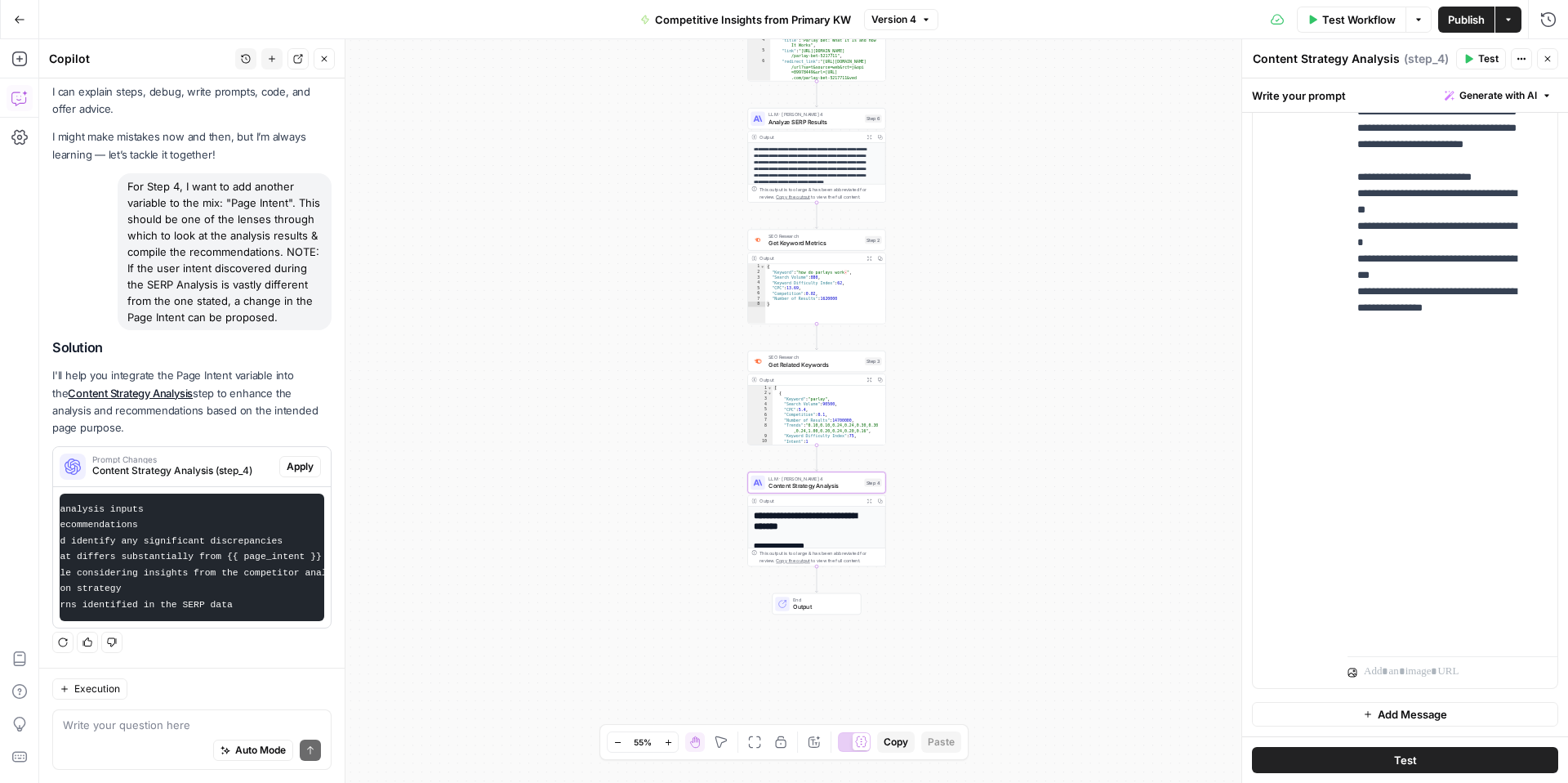
click at [850, 533] on div "**********" at bounding box center [816, 628] width 137 height 243
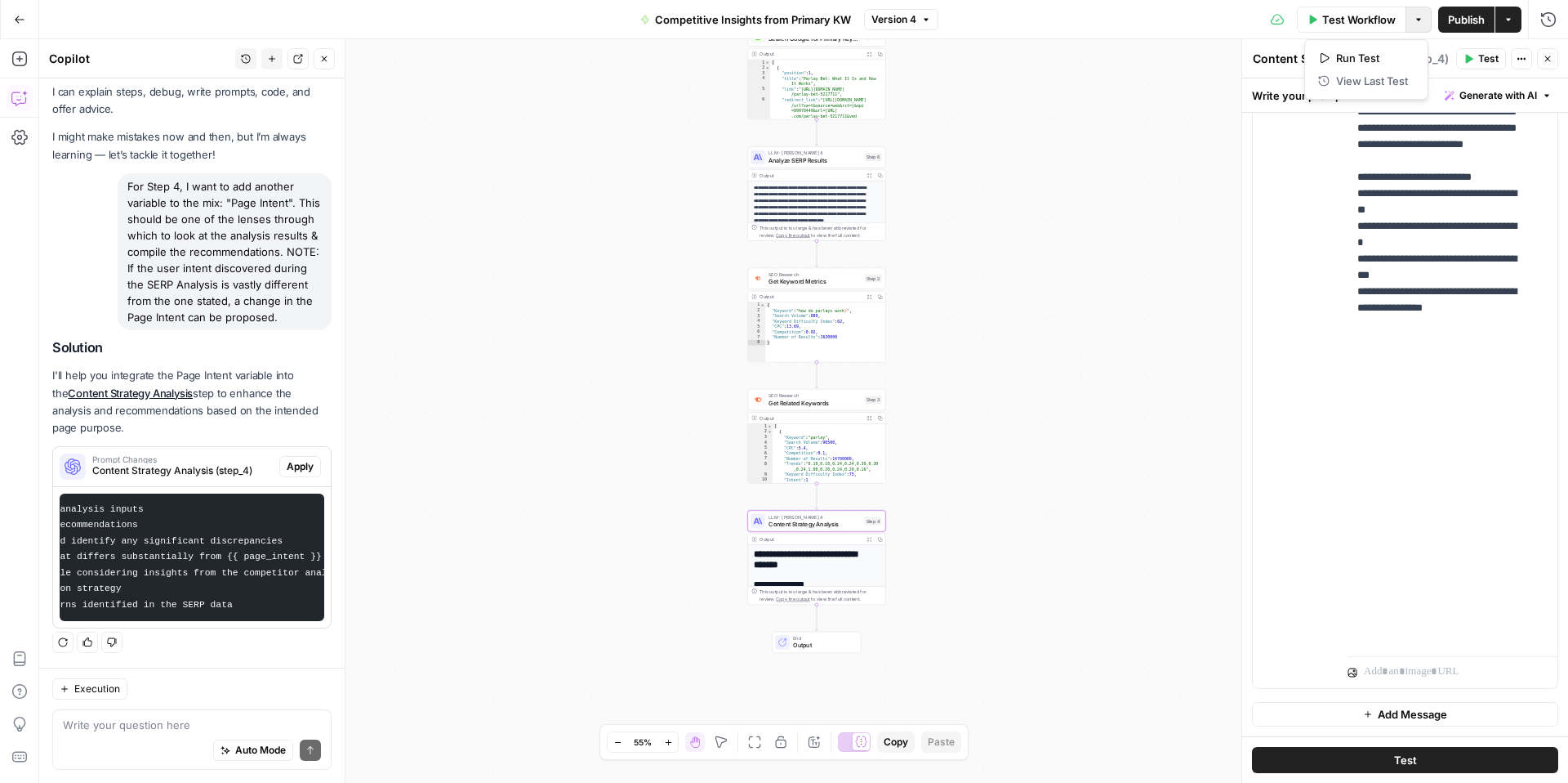
click at [1420, 21] on icon "button" at bounding box center [1418, 20] width 10 height 10
click at [1125, 263] on div "**********" at bounding box center [803, 411] width 1529 height 744
click at [1554, 55] on button "Close" at bounding box center [1548, 59] width 21 height 21
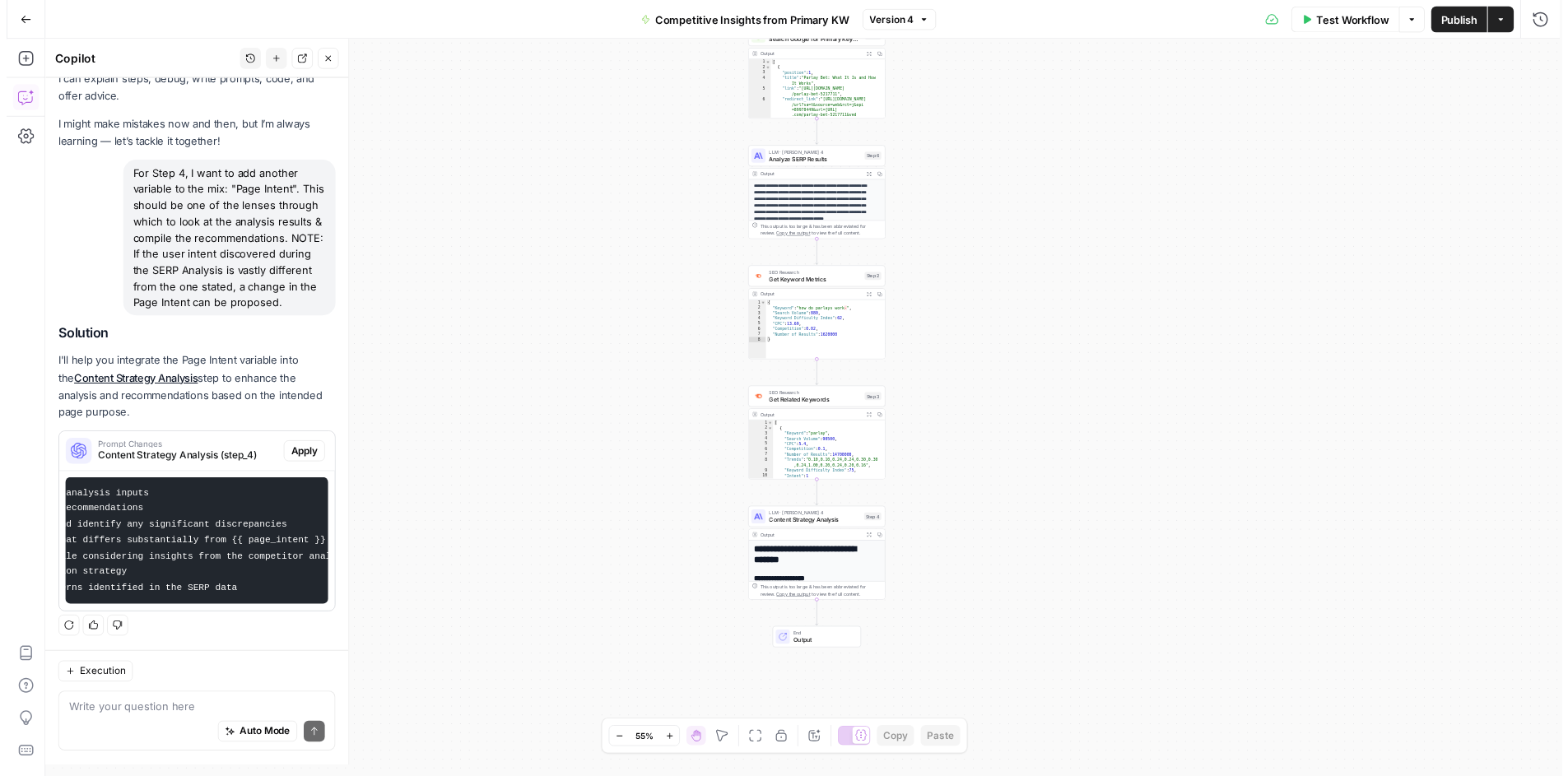
scroll to position [65, 0]
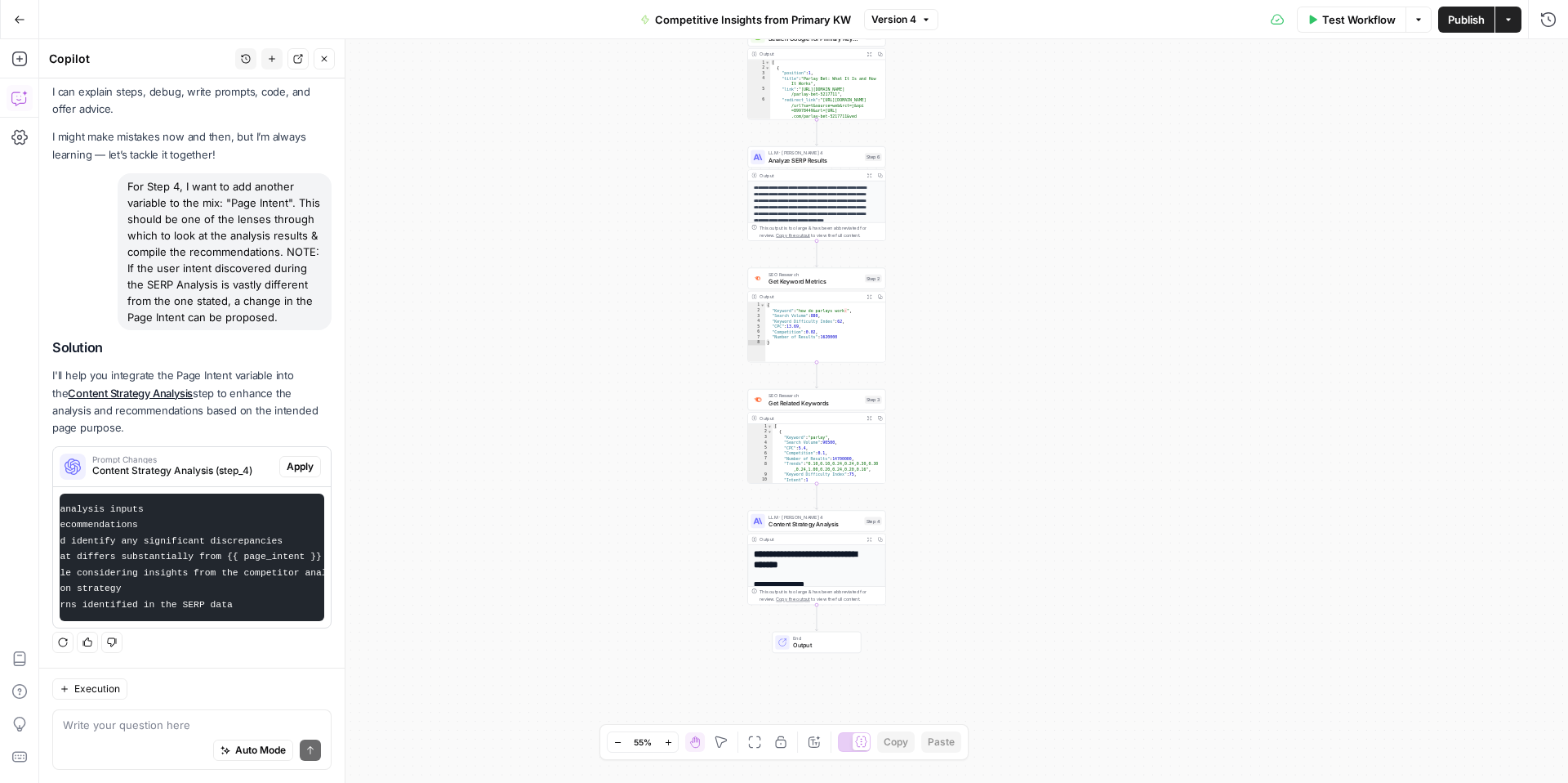
click at [795, 572] on div "**********" at bounding box center [816, 666] width 137 height 243
click at [816, 545] on div "Output Expand Output Copy" at bounding box center [816, 539] width 137 height 11
click at [810, 493] on div "**********" at bounding box center [803, 411] width 1529 height 744
click at [810, 524] on span "Content Strategy Analysis" at bounding box center [814, 524] width 92 height 9
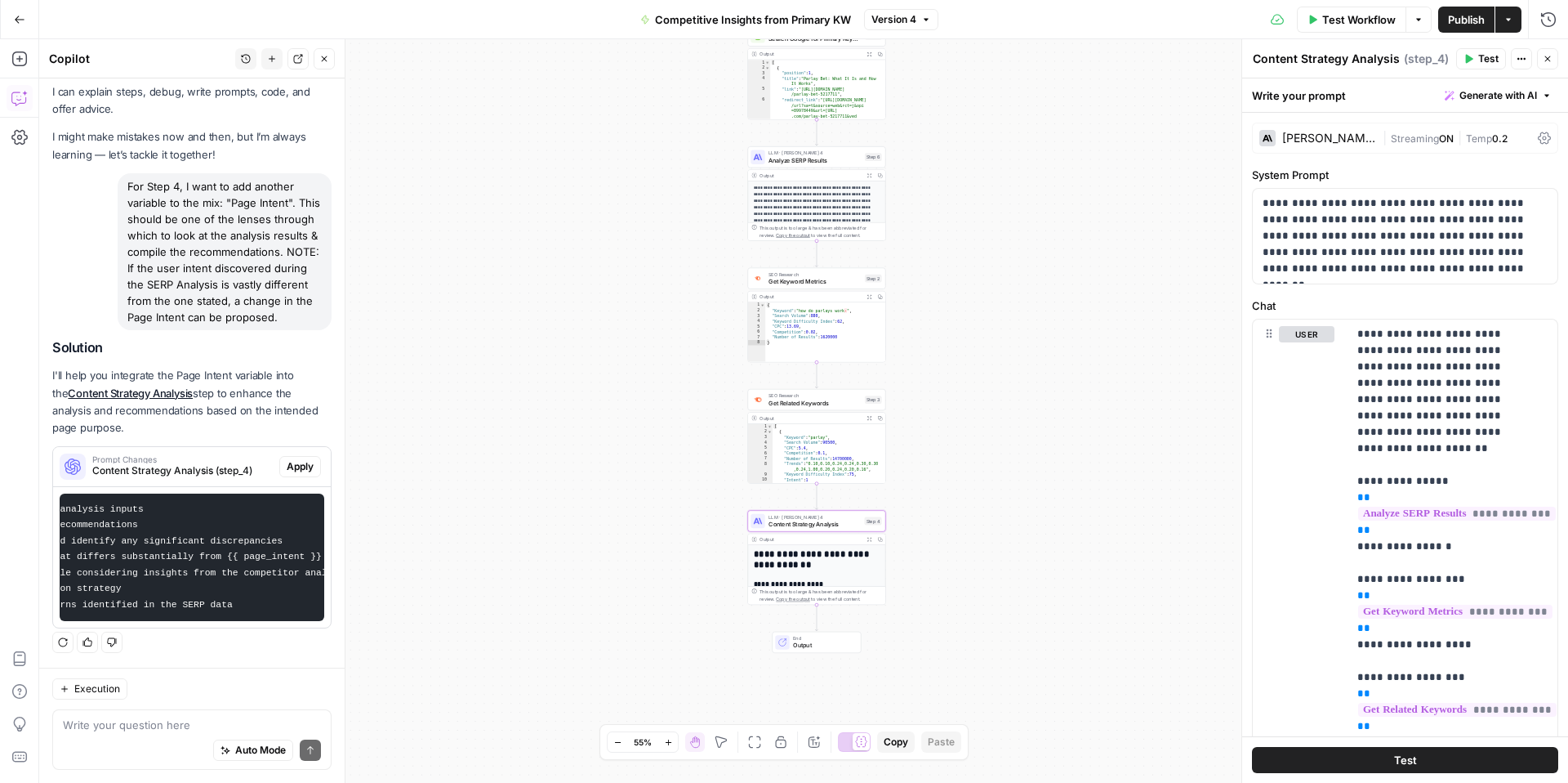
click at [786, 578] on div "**********" at bounding box center [816, 666] width 137 height 243
click at [812, 586] on div "This output is too large & has been abbreviated for review. Copy the output to …" at bounding box center [816, 594] width 137 height 18
click at [867, 538] on icon "button" at bounding box center [868, 539] width 5 height 5
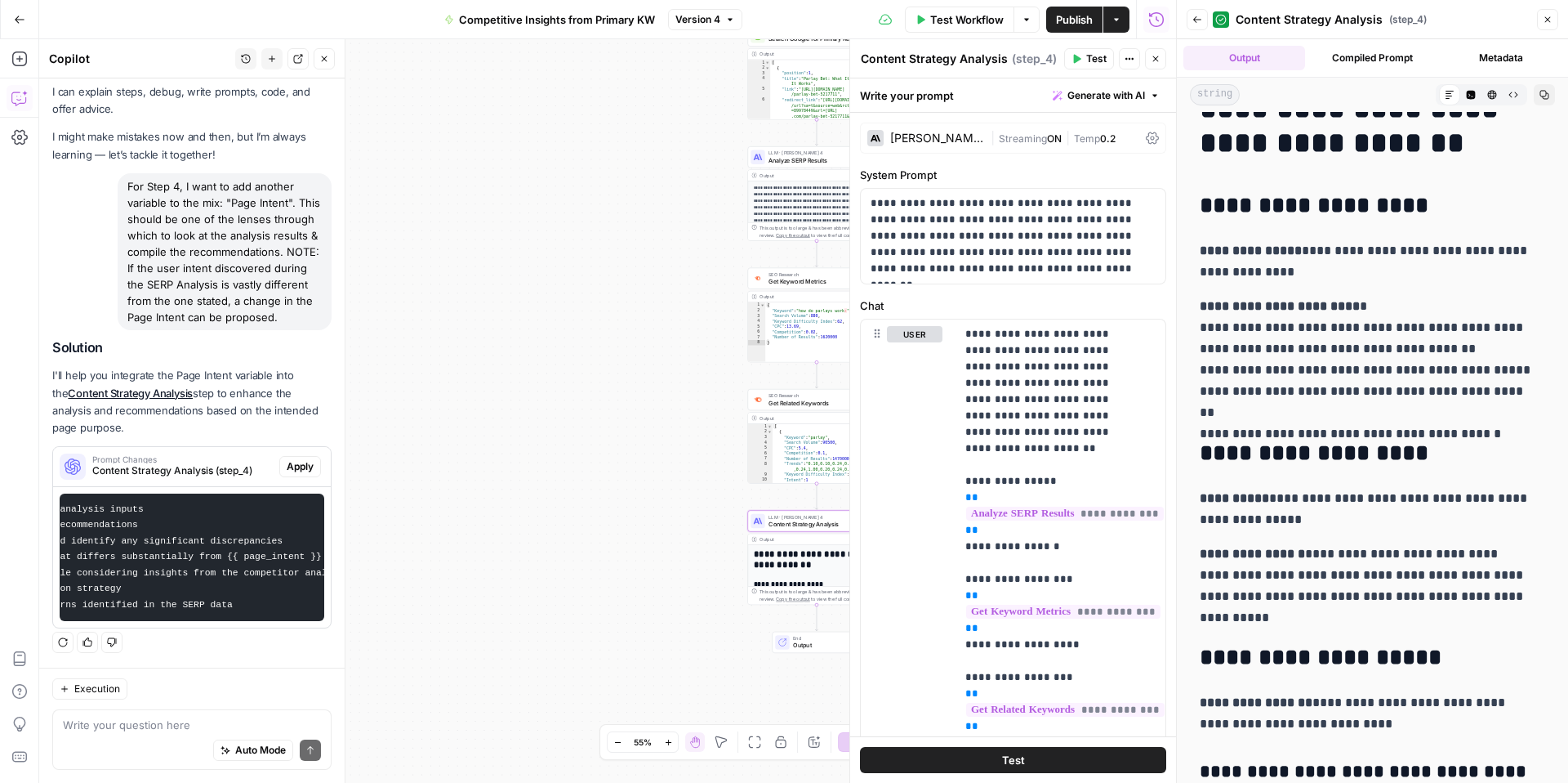
scroll to position [0, 0]
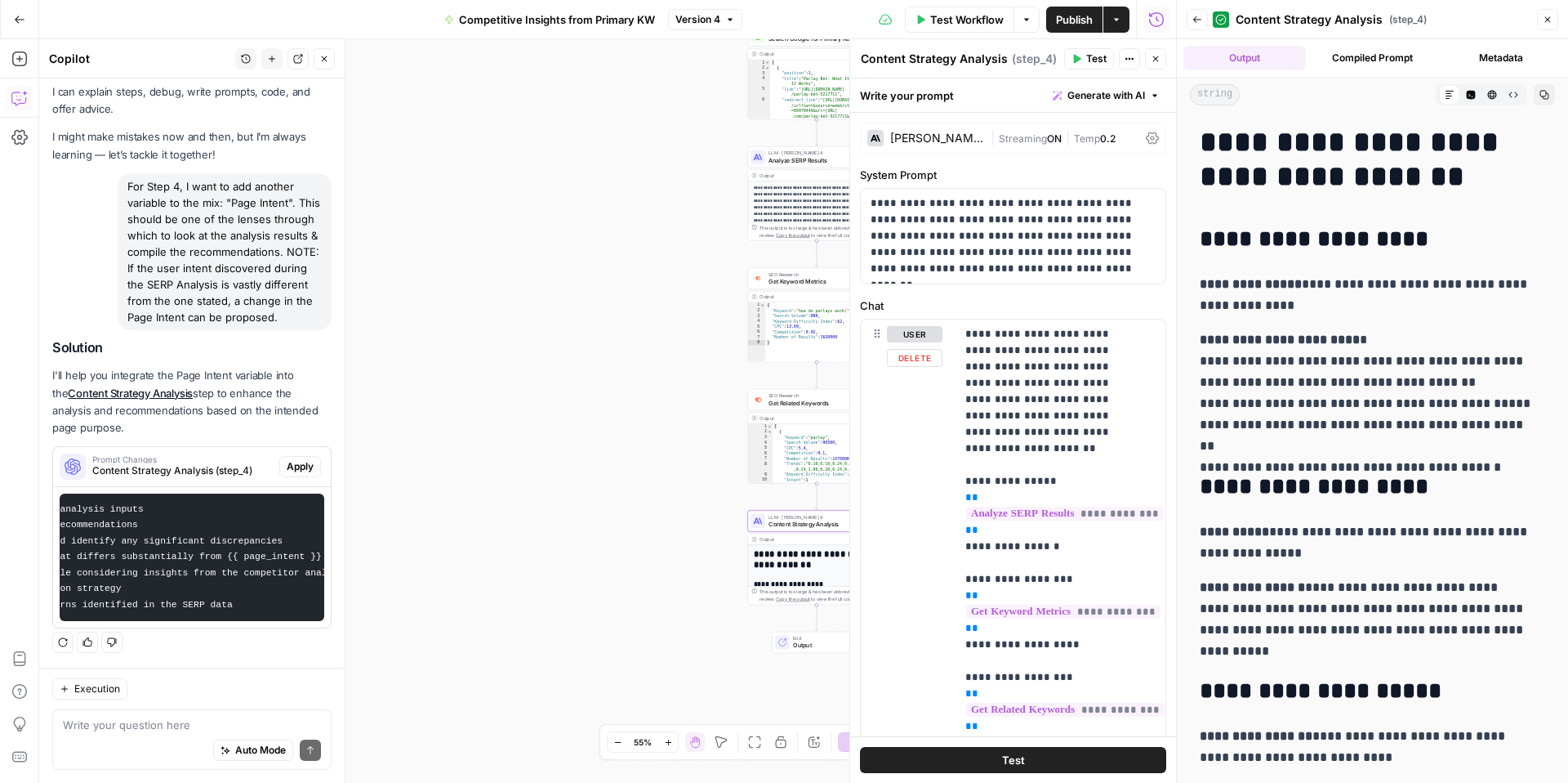
click at [807, 578] on div "**********" at bounding box center [816, 666] width 137 height 243
click at [815, 552] on h1 "**********" at bounding box center [813, 559] width 120 height 21
click at [784, 526] on span "Content Strategy Analysis" at bounding box center [814, 524] width 92 height 9
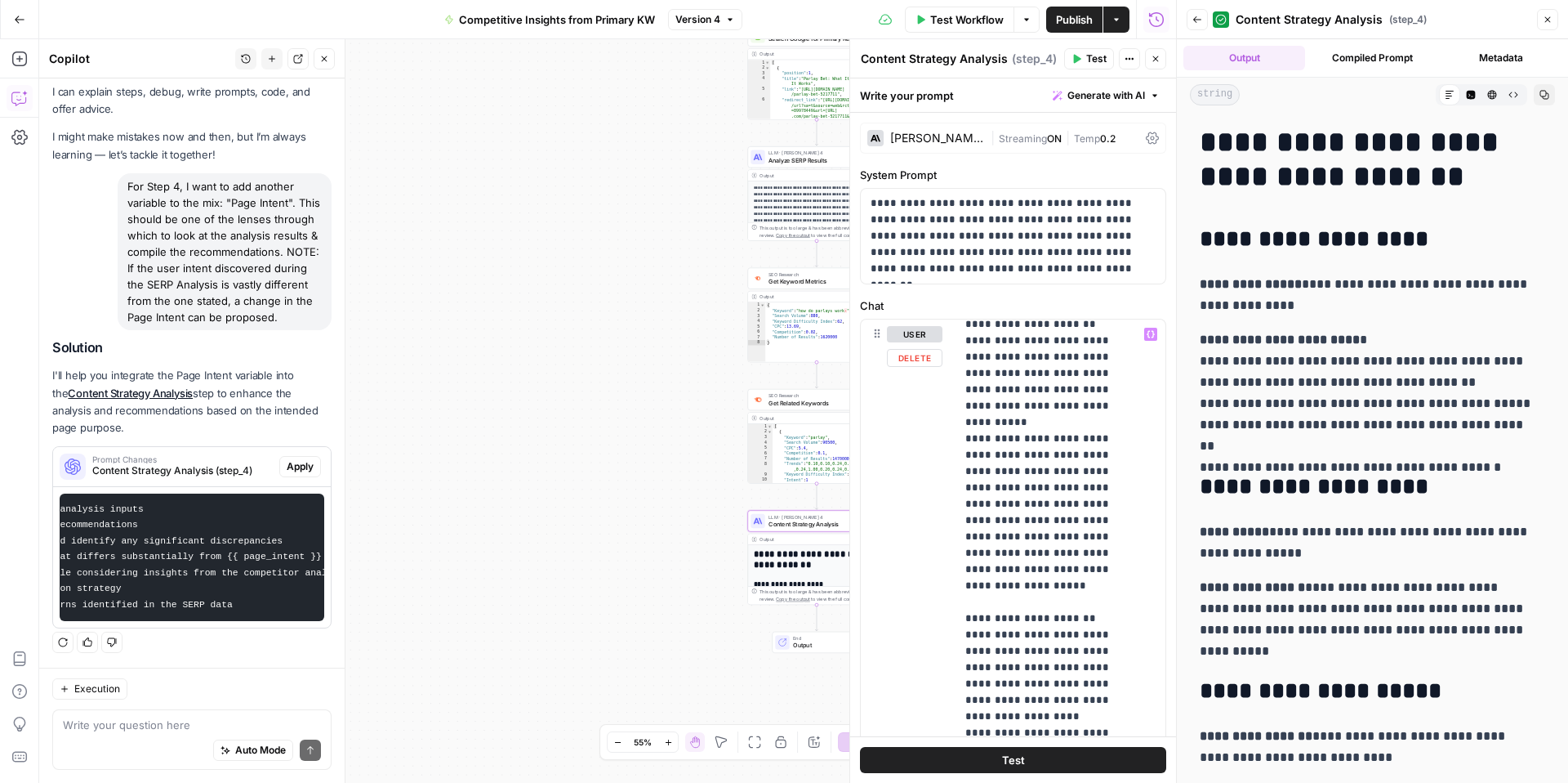
scroll to position [552, 0]
click at [1012, 504] on p "**********" at bounding box center [1049, 796] width 166 height 2043
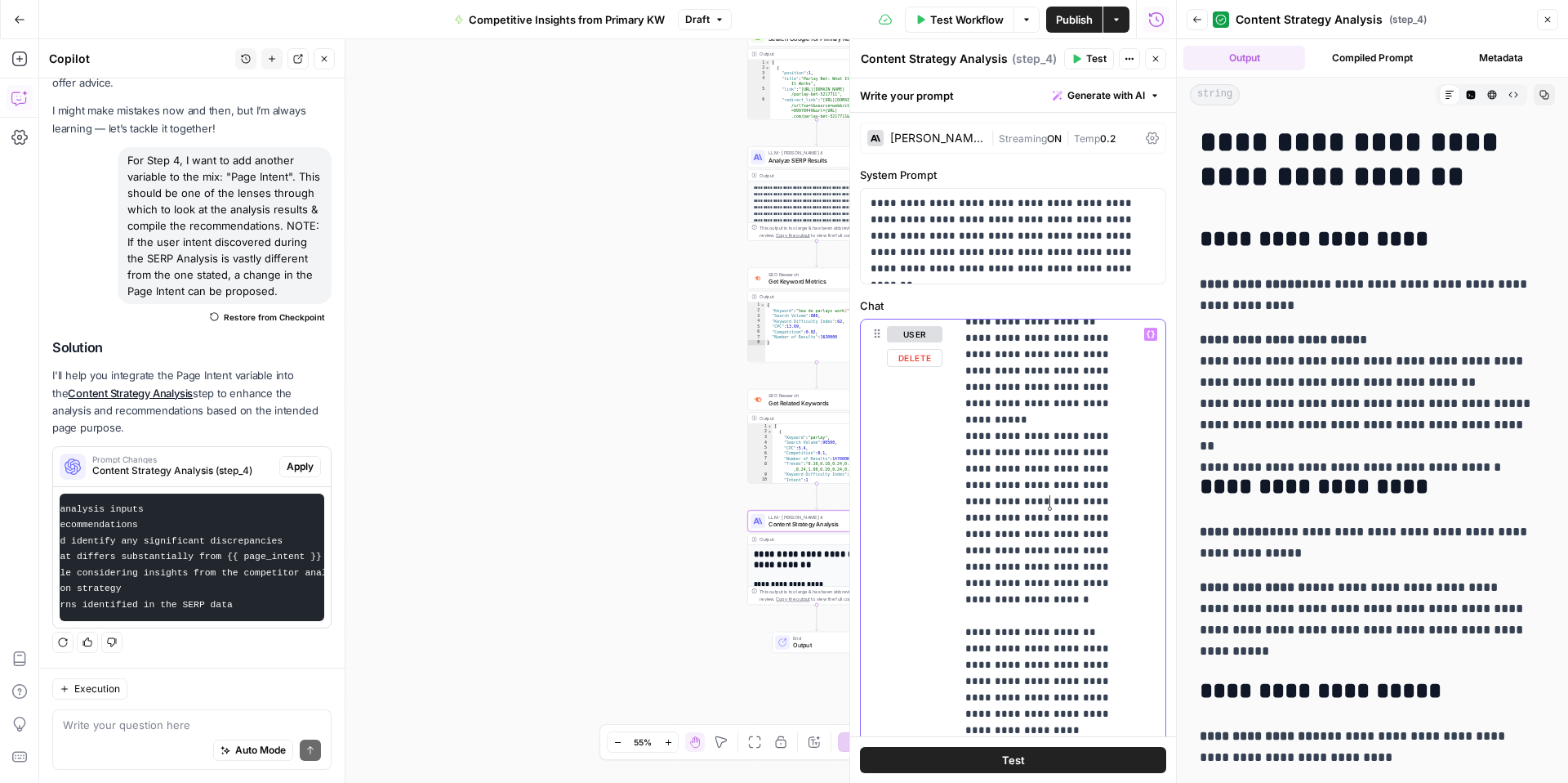
click at [1052, 500] on p "**********" at bounding box center [1049, 796] width 166 height 2043
click at [0, 0] on lt-span "***** * ***" at bounding box center [0, 0] width 0 height 0
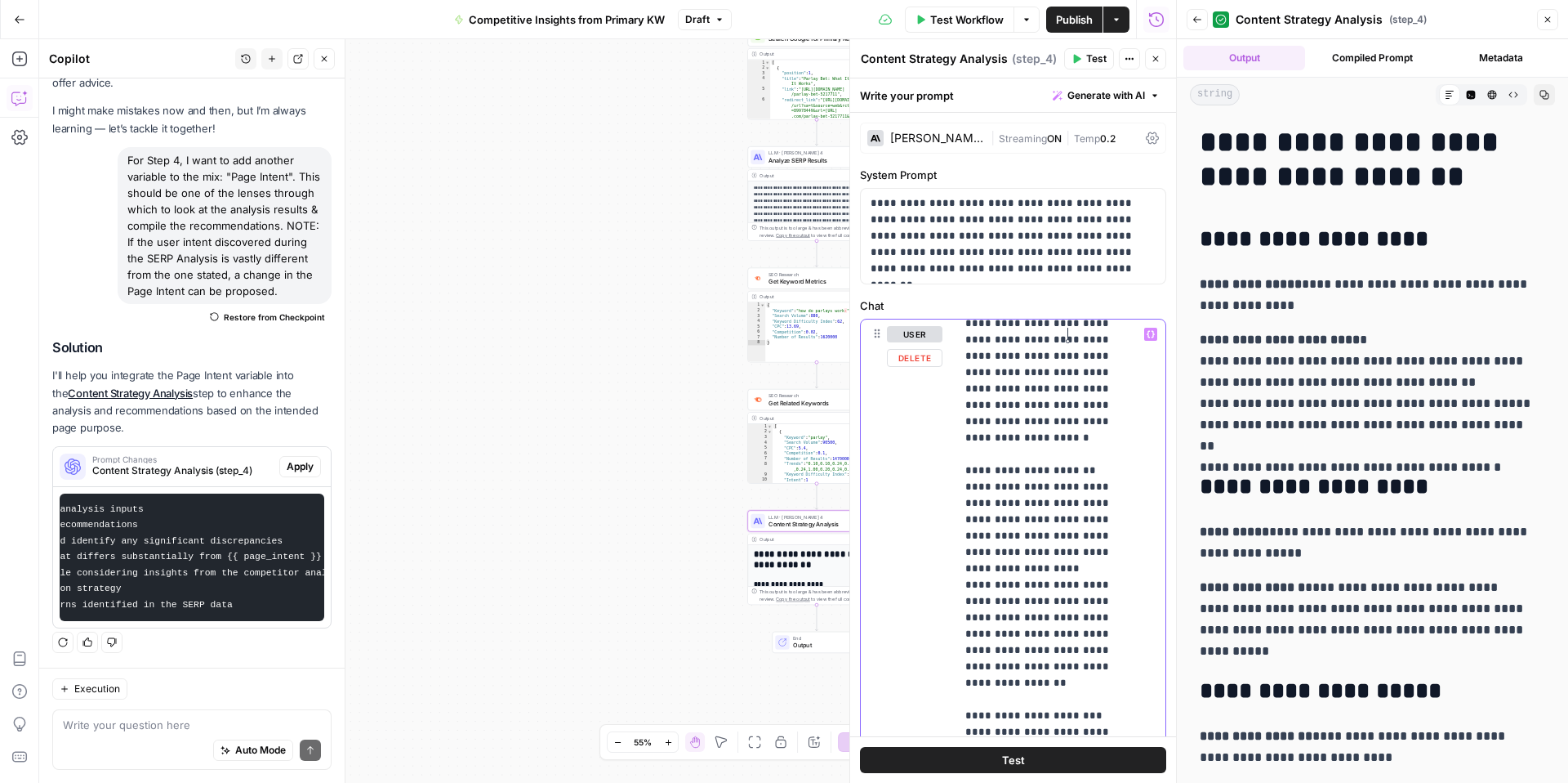
scroll to position [728, 0]
click at [1067, 579] on p "**********" at bounding box center [1049, 619] width 166 height 2043
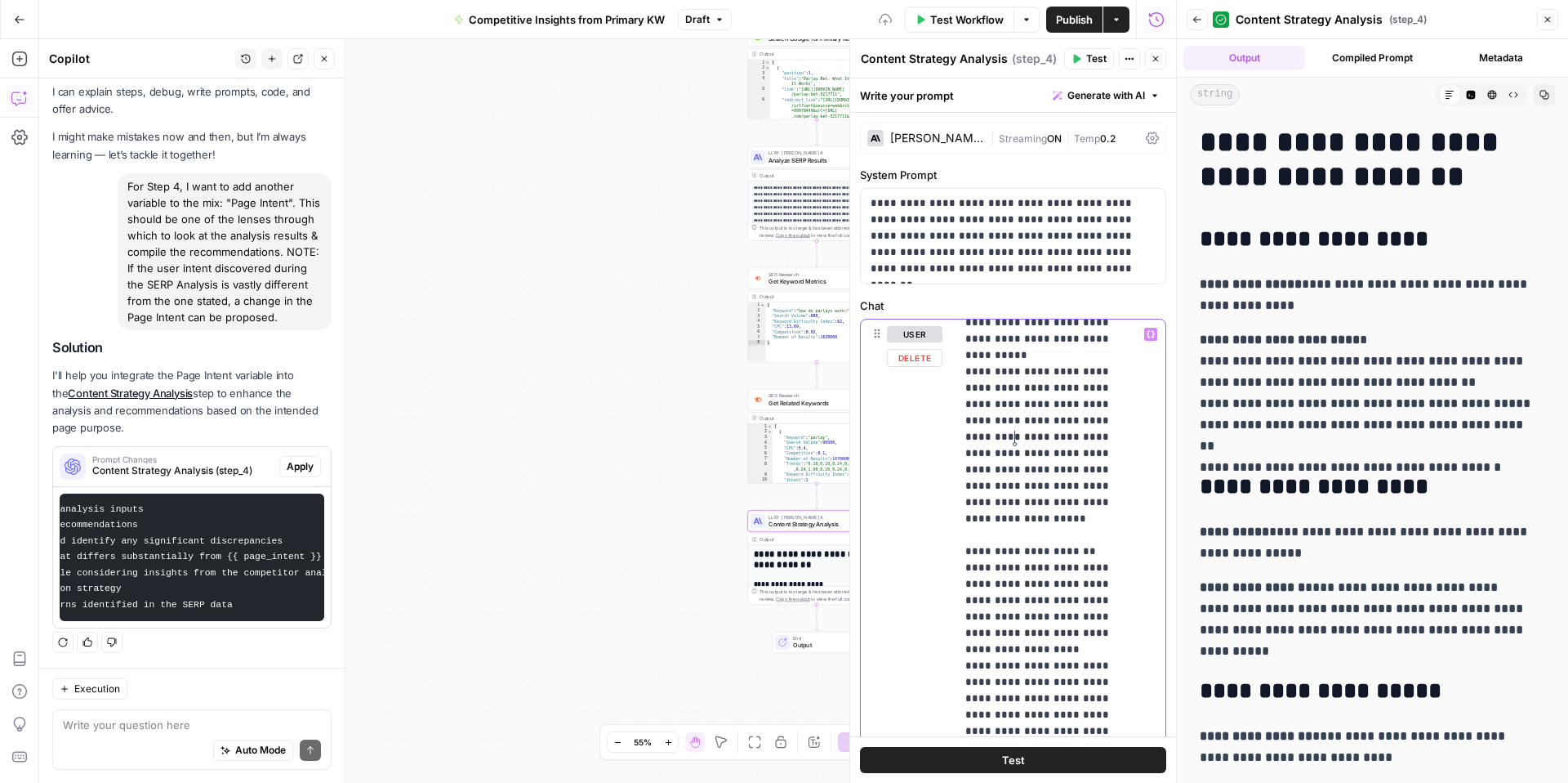
scroll to position [64, 0]
click at [103, 722] on textarea at bounding box center [192, 725] width 258 height 17
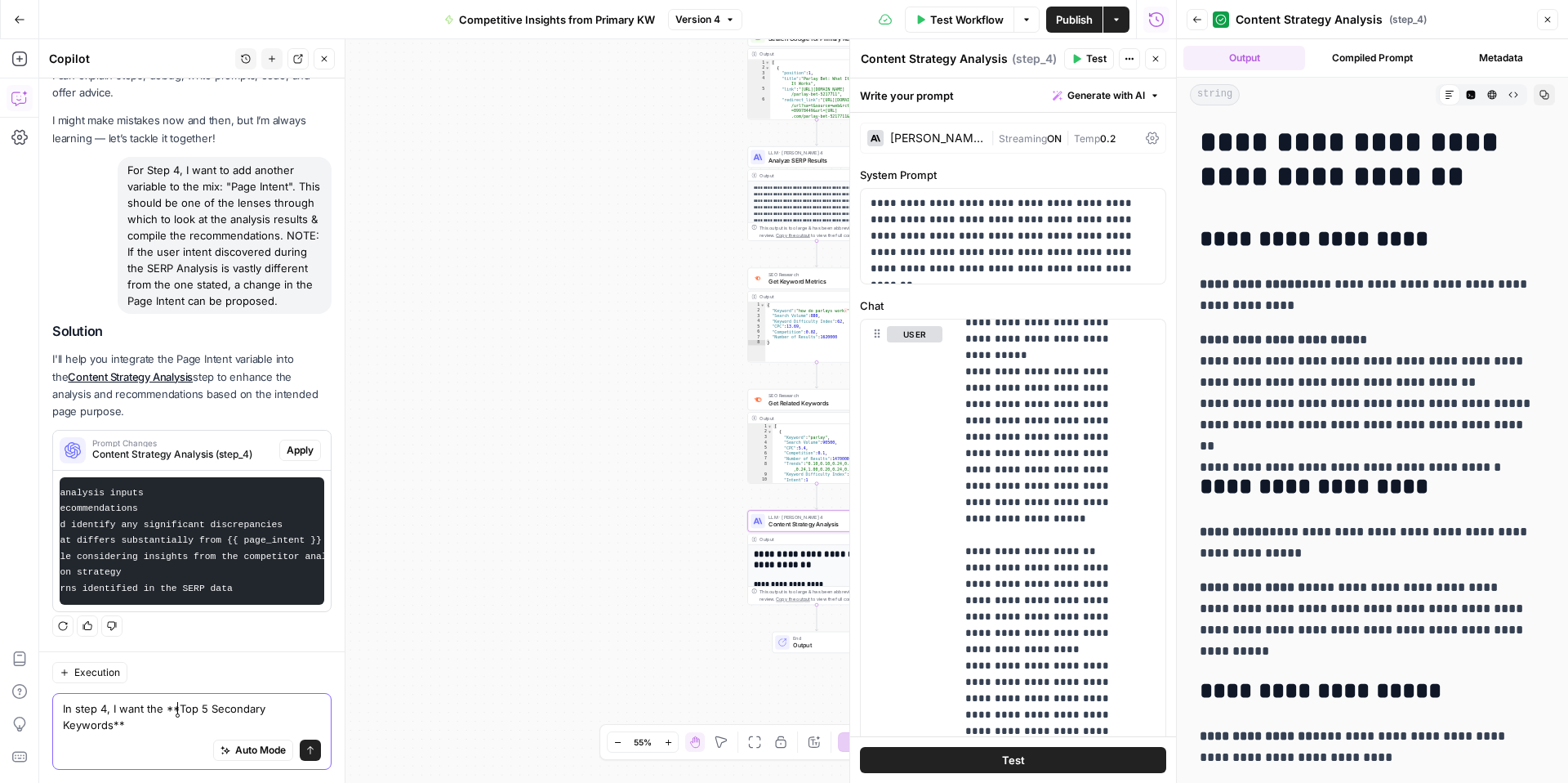
click at [174, 710] on textarea "In step 4, I want the **Top 5 Secondary Keywords**" at bounding box center [192, 716] width 258 height 33
click at [174, 725] on textarea "In step 4, I want the **Top 5 Secondary Keywords**" at bounding box center [192, 716] width 258 height 33
click at [181, 706] on textarea "In step 4, I want the **Top 5 Secondary Keywords**" at bounding box center [192, 716] width 258 height 33
click at [148, 720] on textarea "In step 4, I want the **Top 5 Secondary Keywords**" at bounding box center [192, 716] width 258 height 33
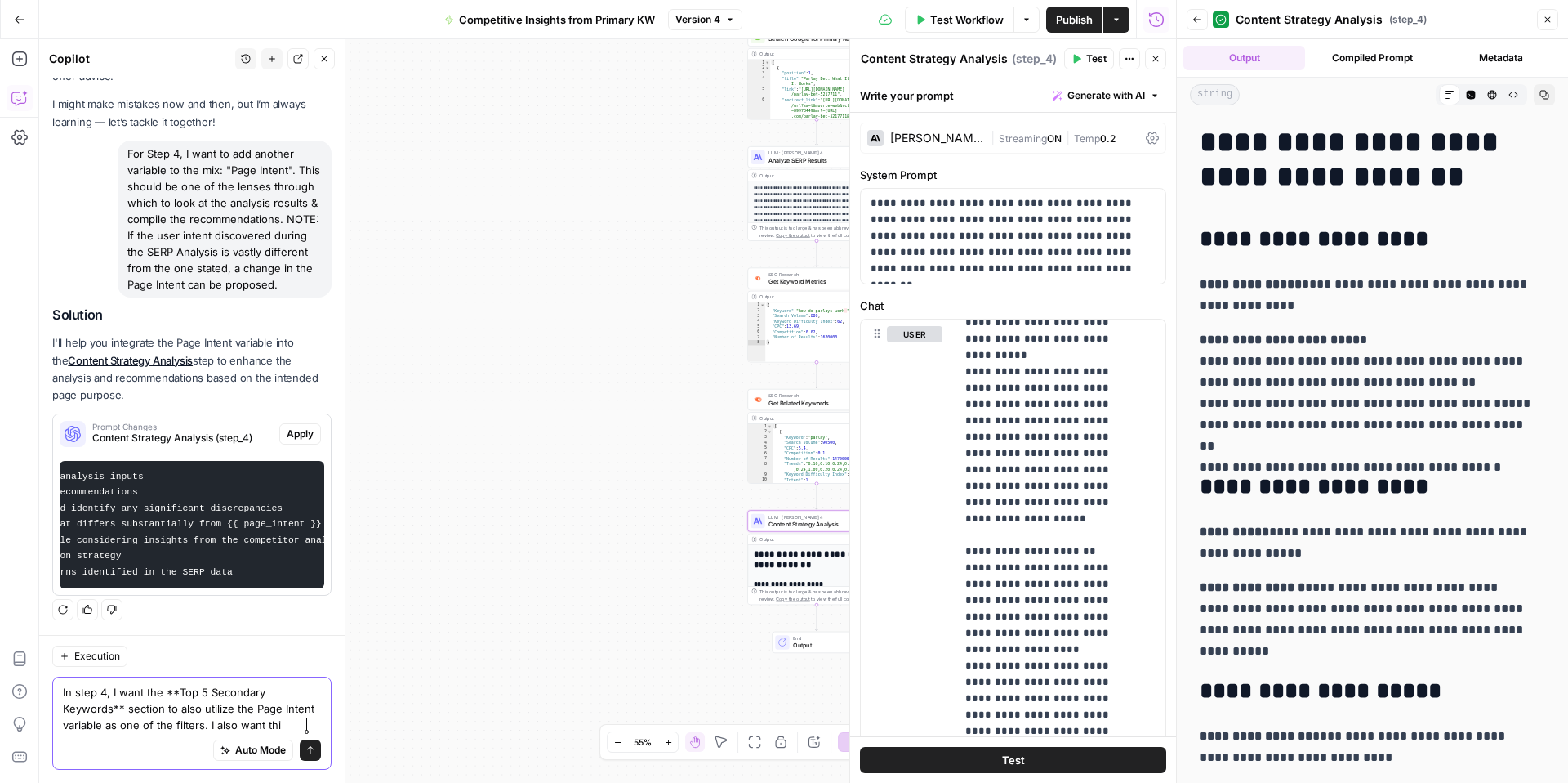
scroll to position [114, 0]
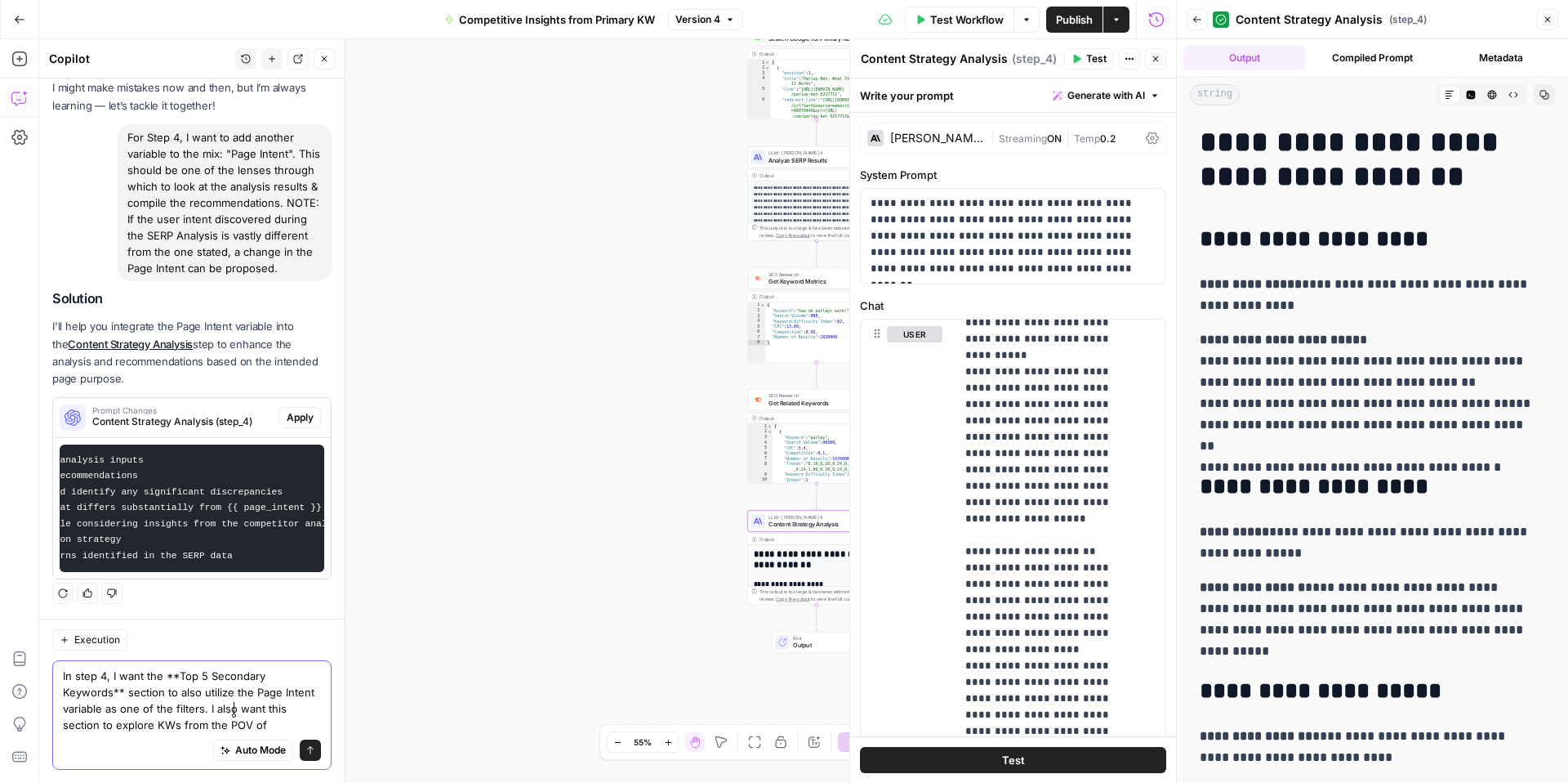
click at [233, 709] on textarea "In step 4, I want the **Top 5 Secondary Keywords** section to also utilize the …" at bounding box center [192, 700] width 258 height 65
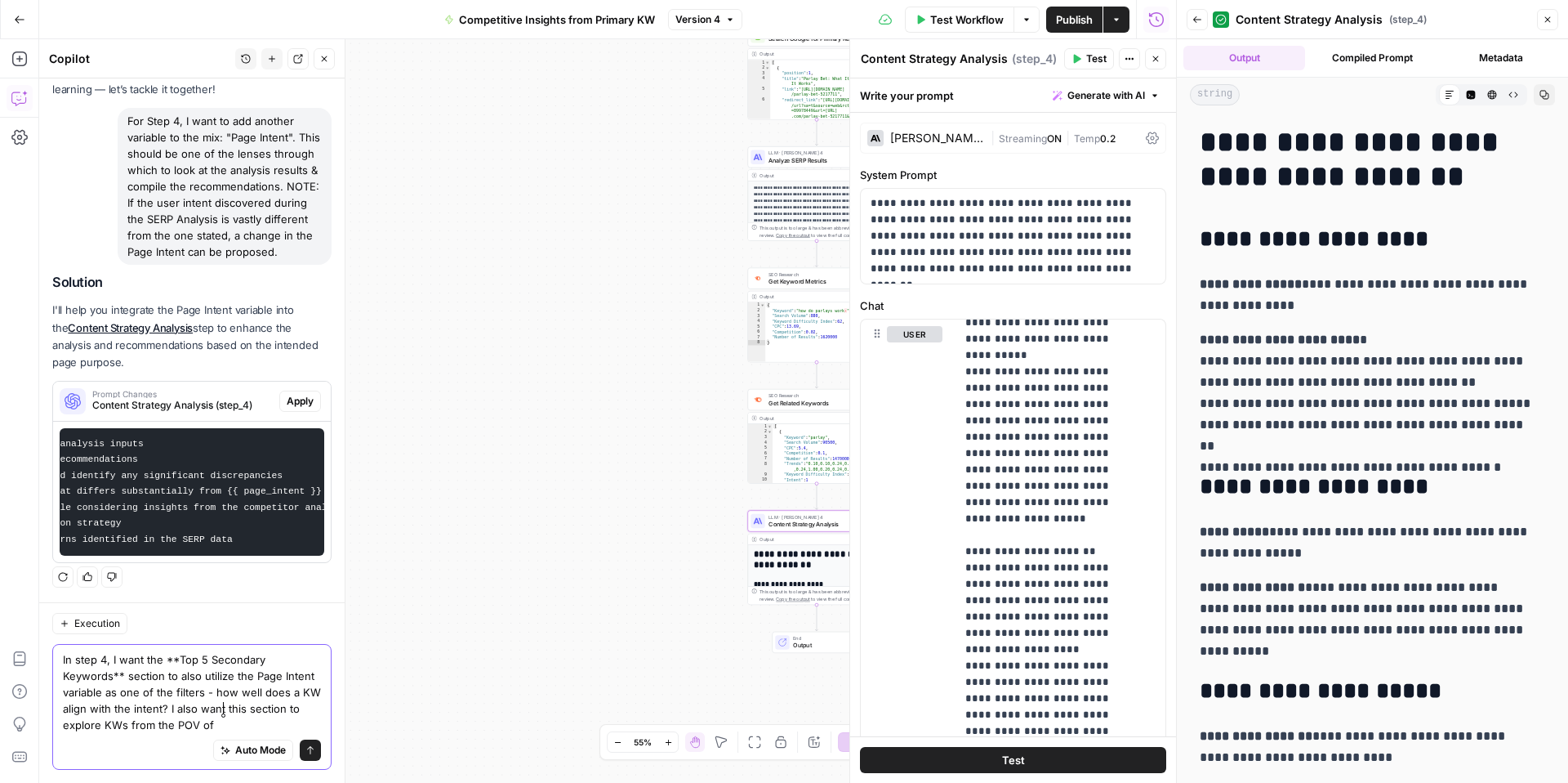
click at [279, 725] on textarea "In step 4, I want the **Top 5 Secondary Keywords** section to also utilize the …" at bounding box center [192, 693] width 258 height 82
click at [0, 0] on lt-div at bounding box center [0, 0] width 0 height 0
click at [0, 0] on lt-span at bounding box center [0, 0] width 0 height 0
click at [151, 716] on textarea "In step 4, I want the **Top 5 Secondary Keywords** section to also utilize the …" at bounding box center [192, 693] width 258 height 82
click at [214, 703] on textarea "In step 4, I want the **Top 5 Secondary Keywords** section to also utilize the …" at bounding box center [192, 693] width 258 height 82
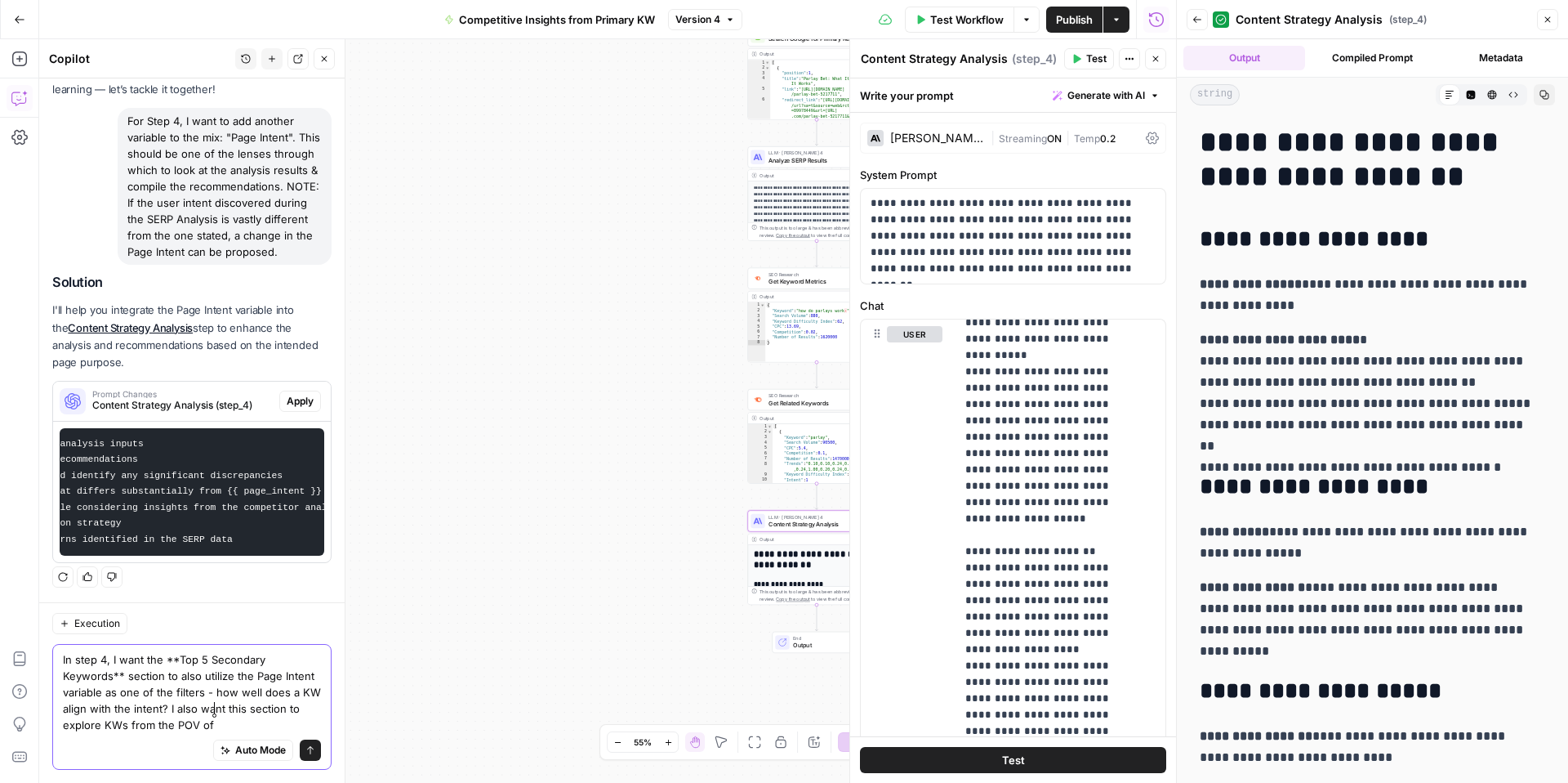
click at [270, 726] on textarea "In step 4, I want the **Top 5 Secondary Keywords** section to also utilize the …" at bounding box center [192, 693] width 258 height 82
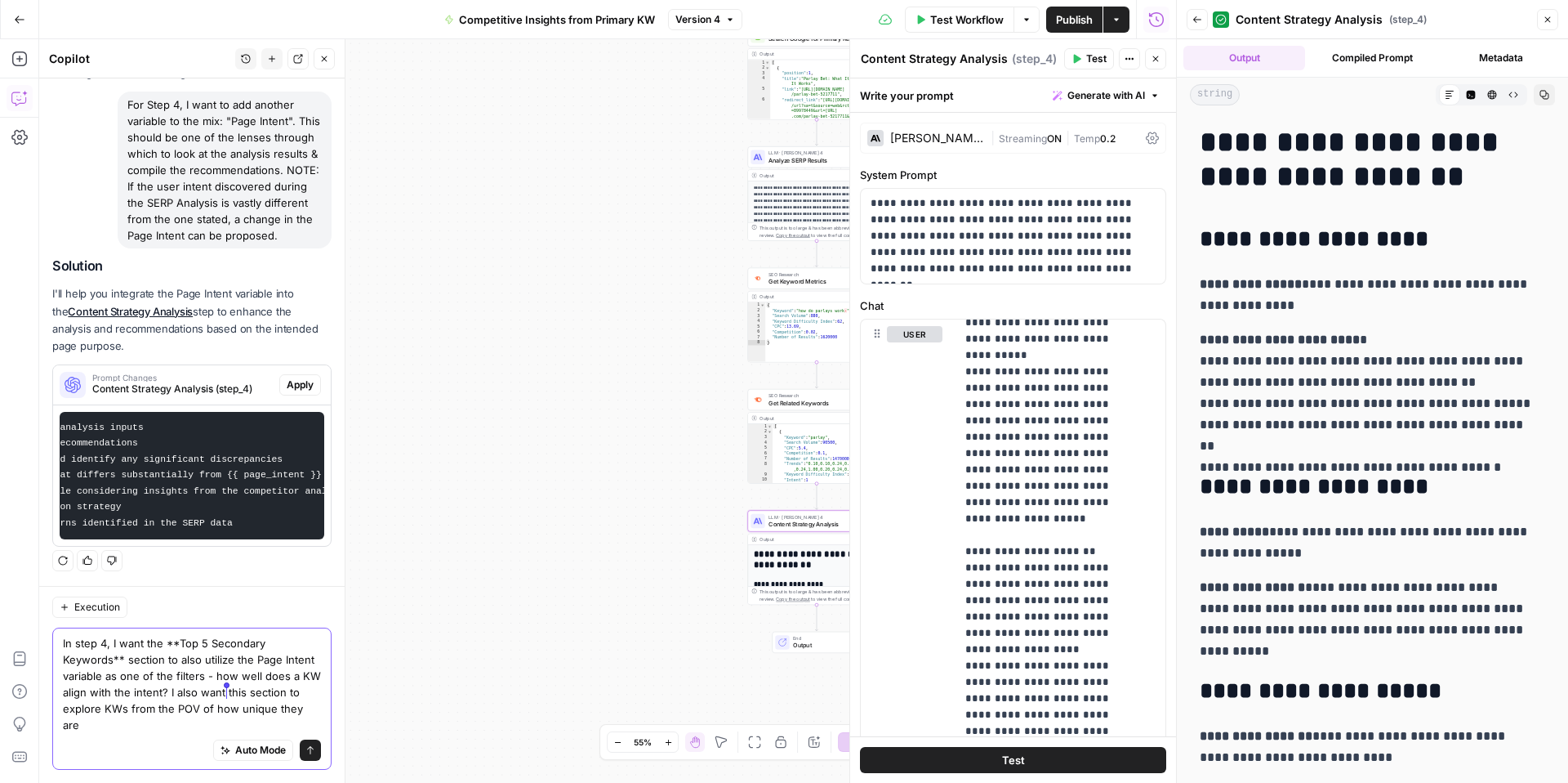
drag, startPoint x: 169, startPoint y: 724, endPoint x: 224, endPoint y: 691, distance: 64.1
click at [224, 691] on textarea "In step 4, I want the **Top 5 Secondary Keywords** section to also utilize the …" at bounding box center [192, 683] width 258 height 98
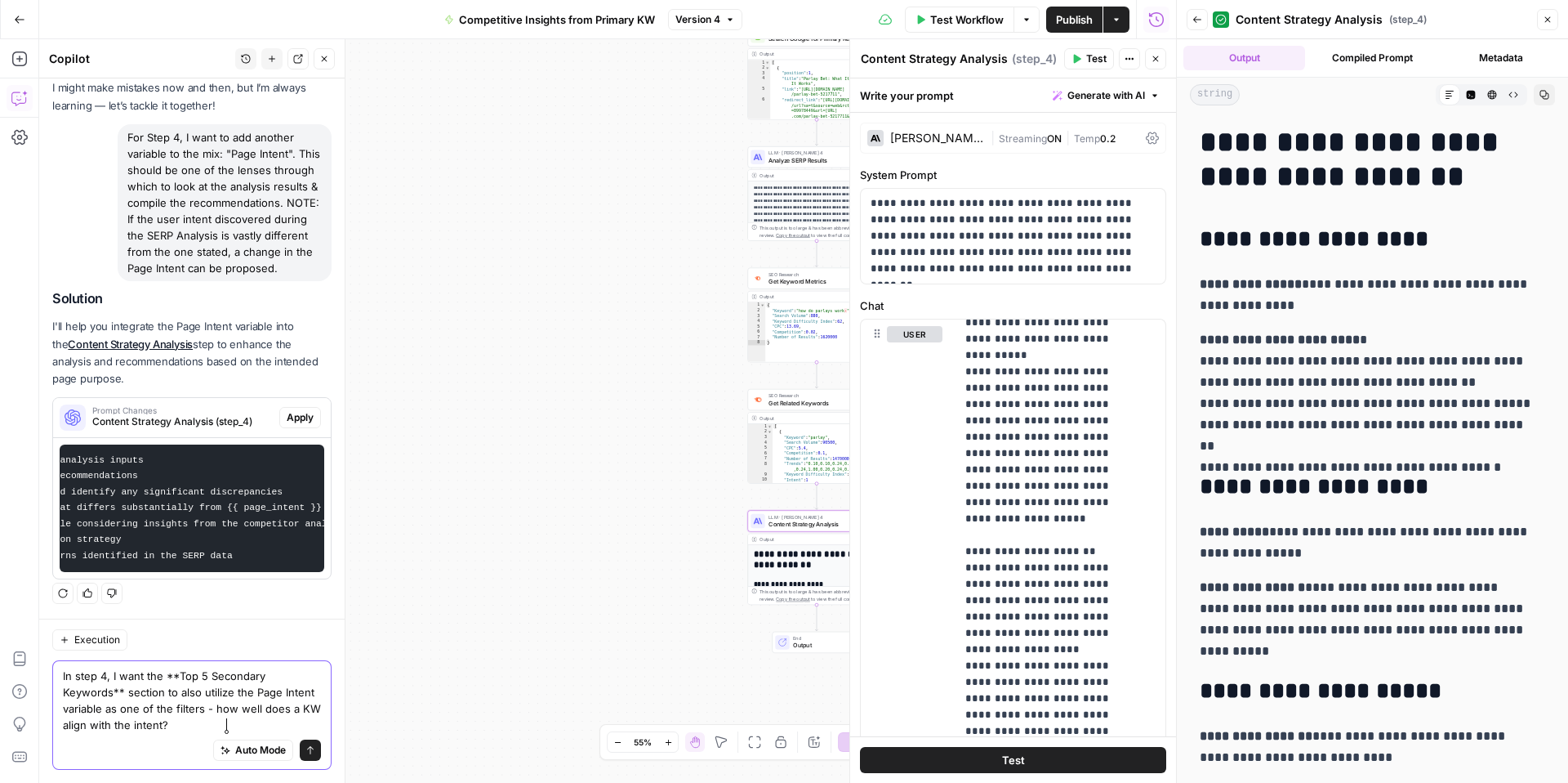
scroll to position [114, 0]
type textarea "In step 4, I want the **Top 5 Secondary Keywords** section to also utilize the …"
click at [305, 750] on icon "submit" at bounding box center [310, 750] width 10 height 10
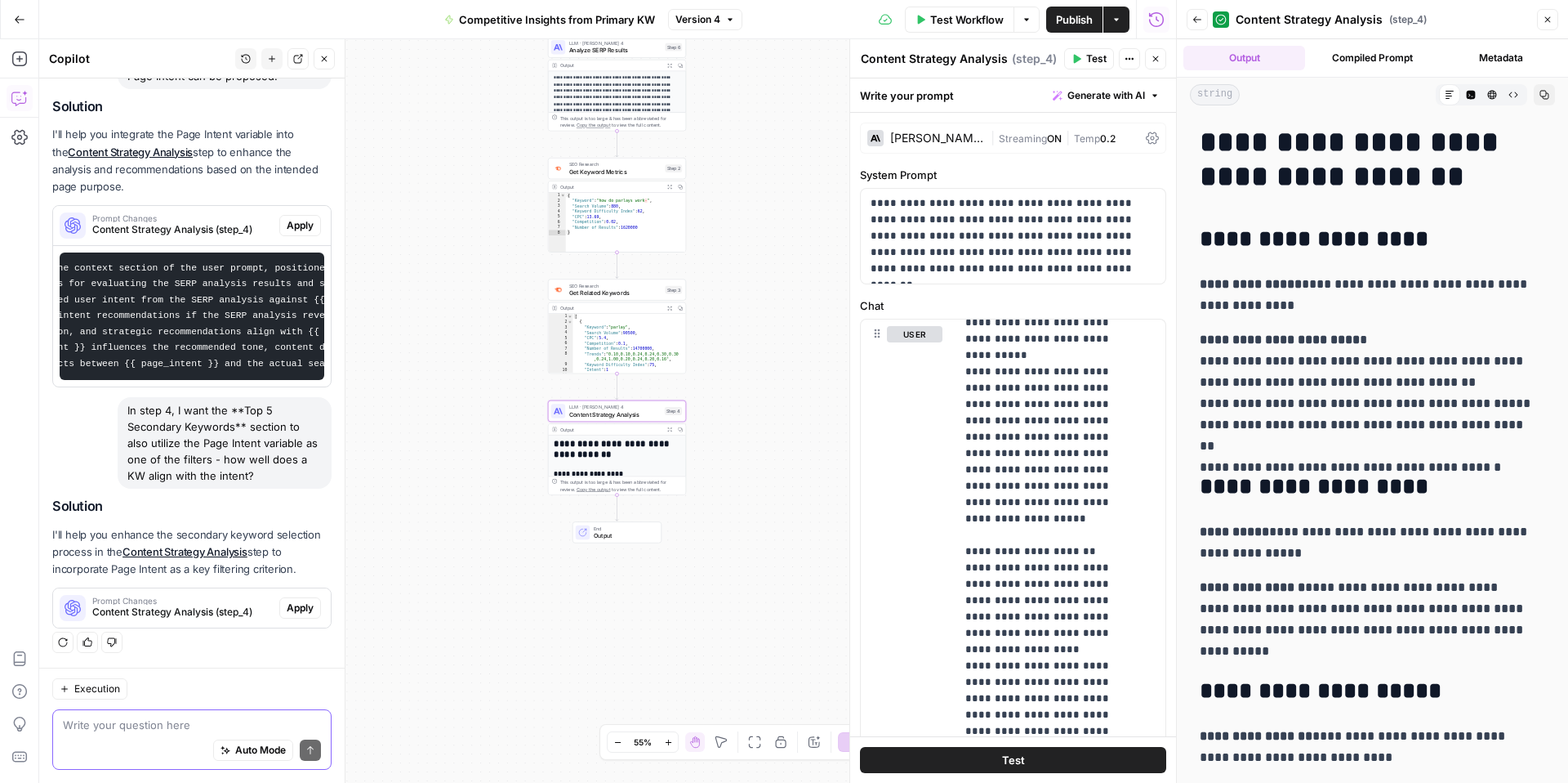
scroll to position [0, 0]
click at [193, 602] on span "Prompt Changes" at bounding box center [182, 601] width 181 height 8
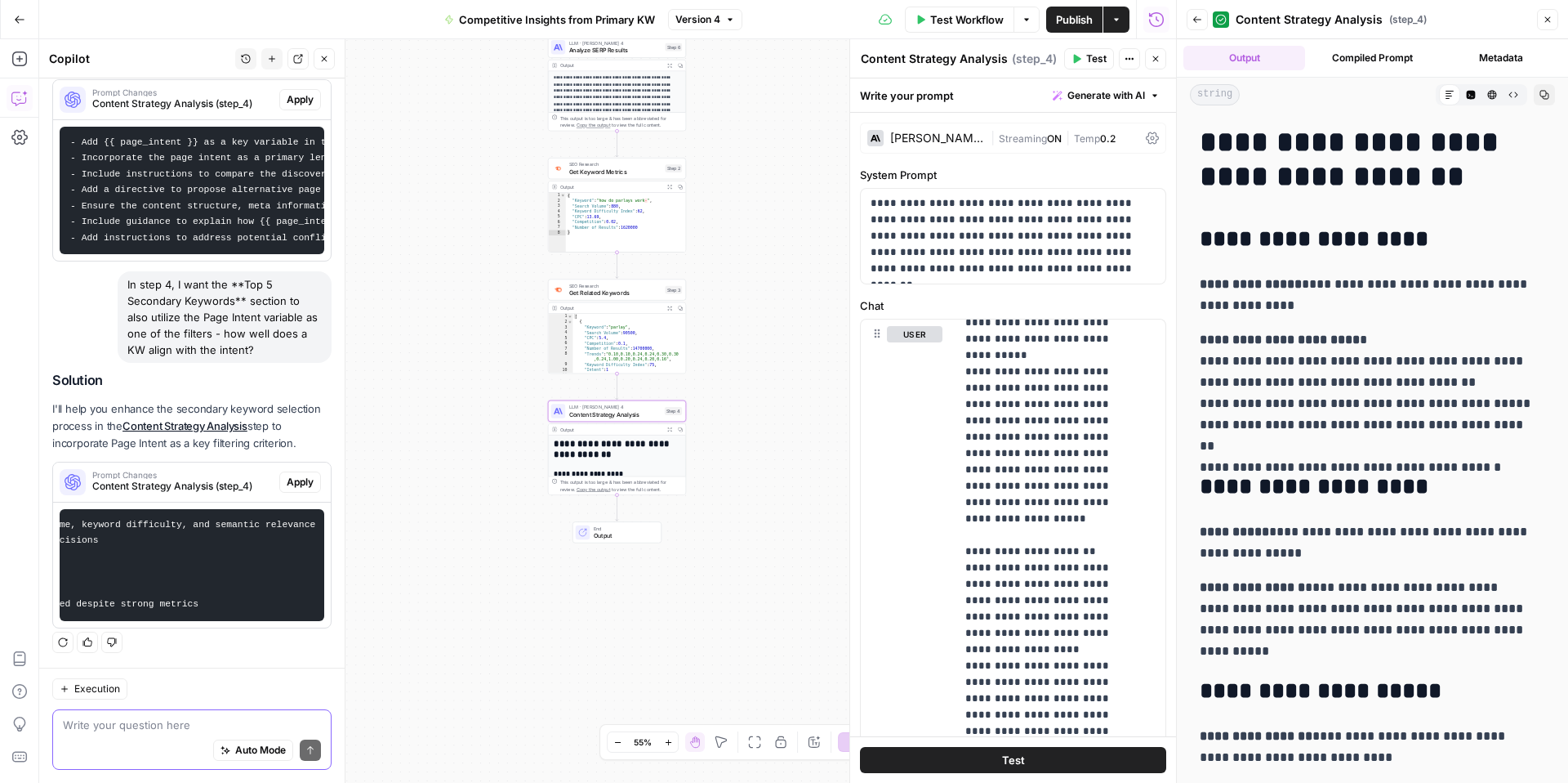
scroll to position [0, 736]
click at [302, 471] on button "Apply" at bounding box center [300, 481] width 42 height 21
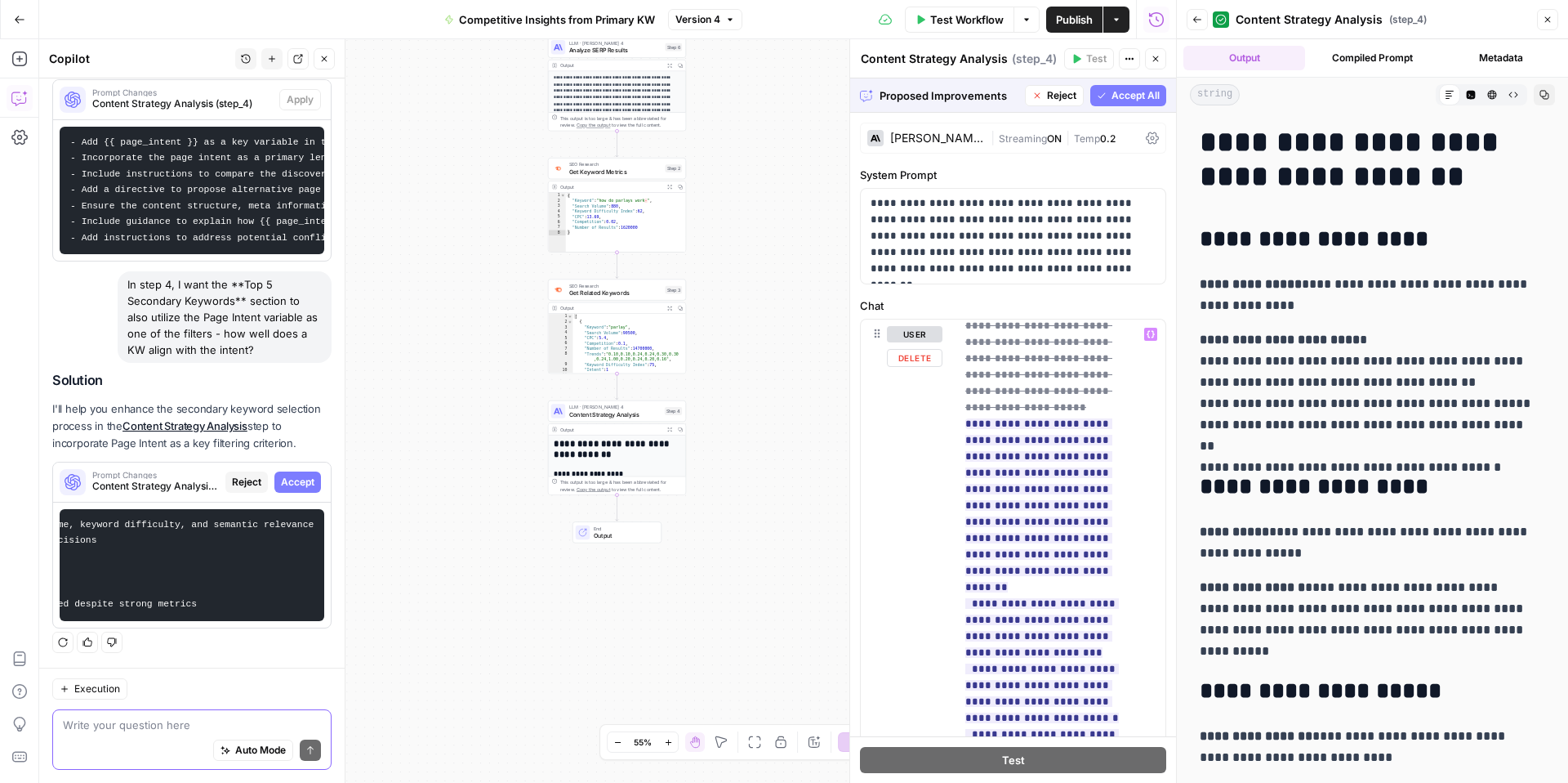
scroll to position [698, 0]
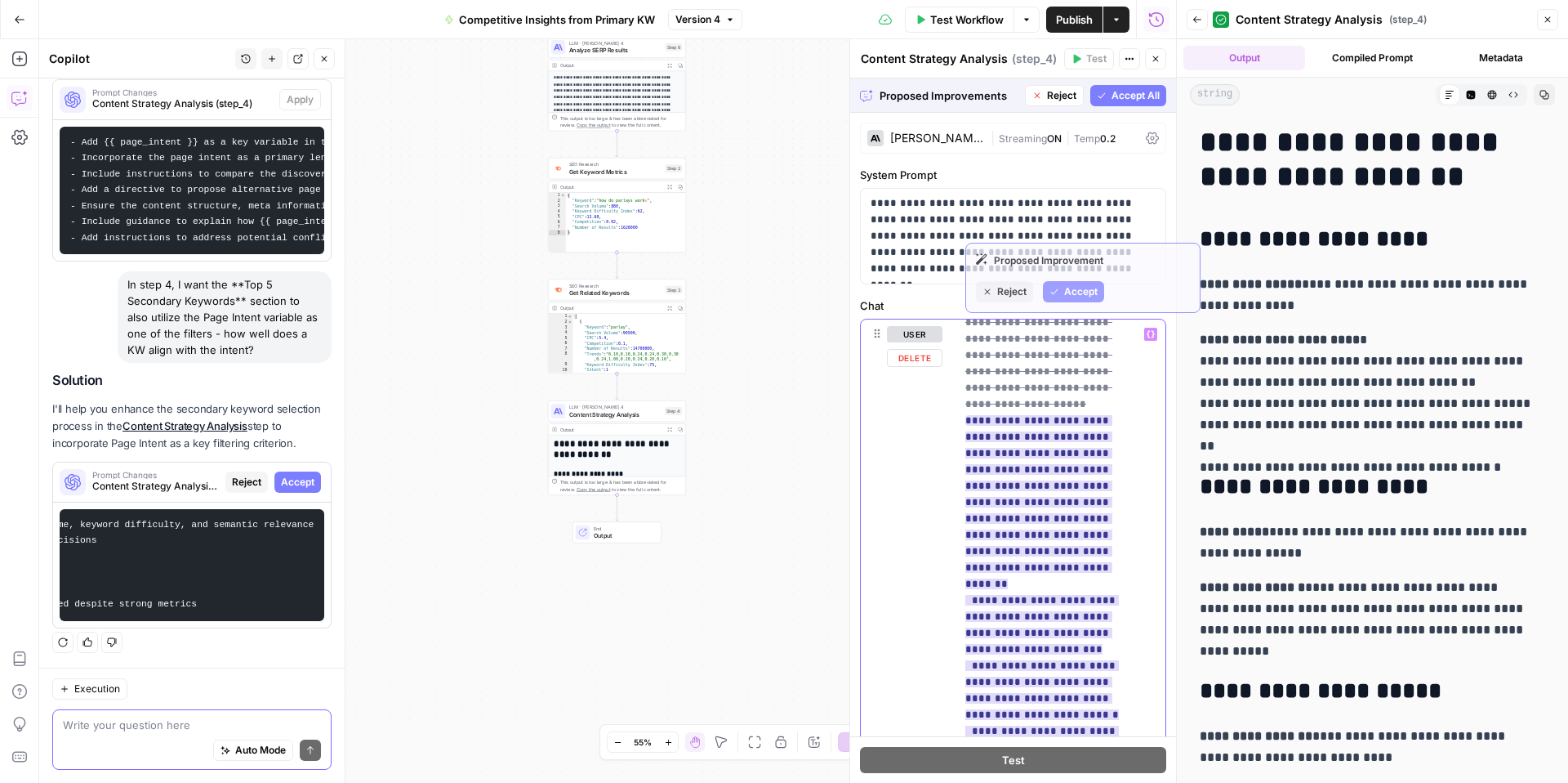
click at [1026, 514] on ins "**********" at bounding box center [1042, 714] width 154 height 599
click at [1036, 504] on ins "**********" at bounding box center [1042, 714] width 154 height 599
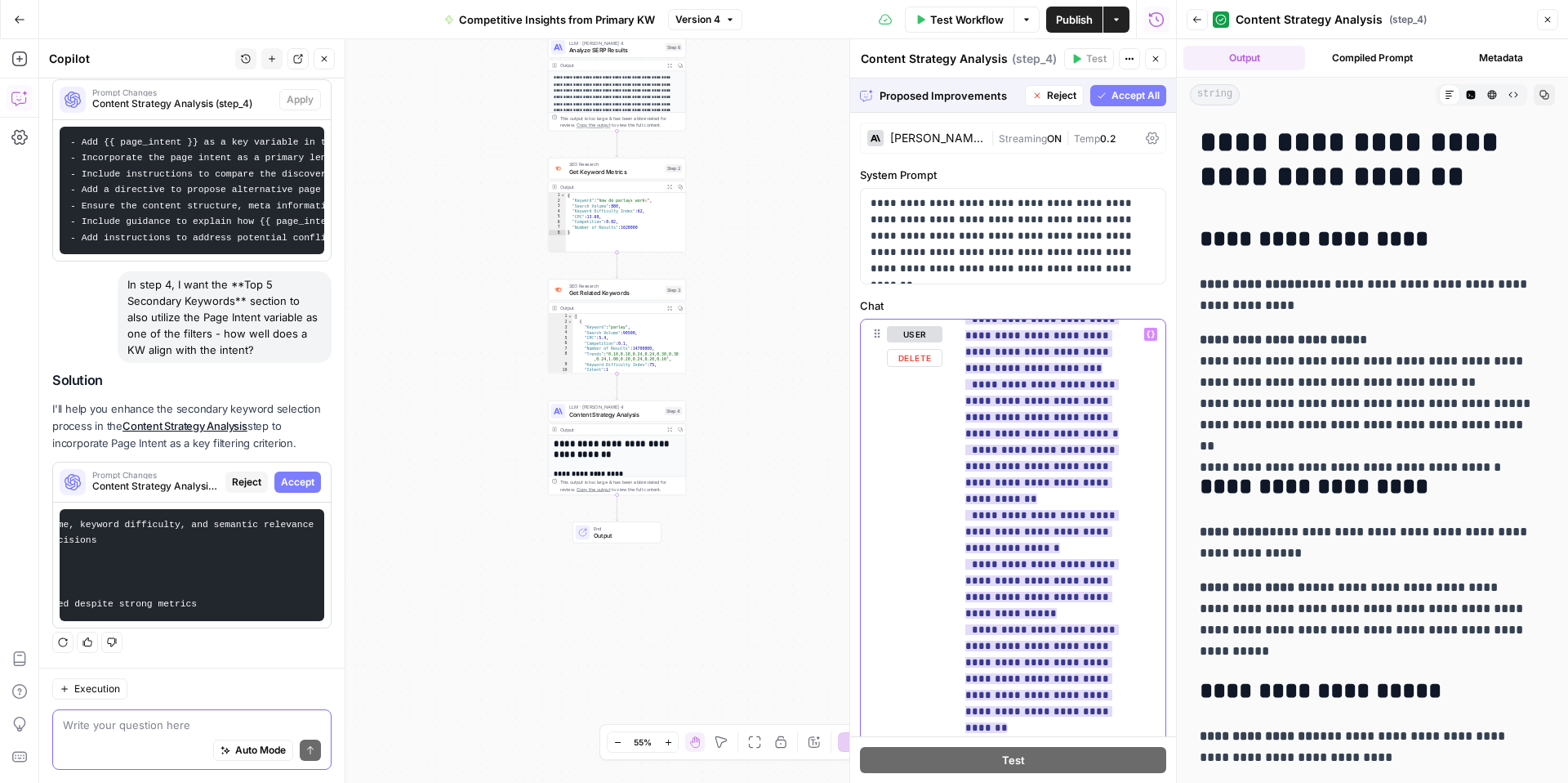
scroll to position [981, 0]
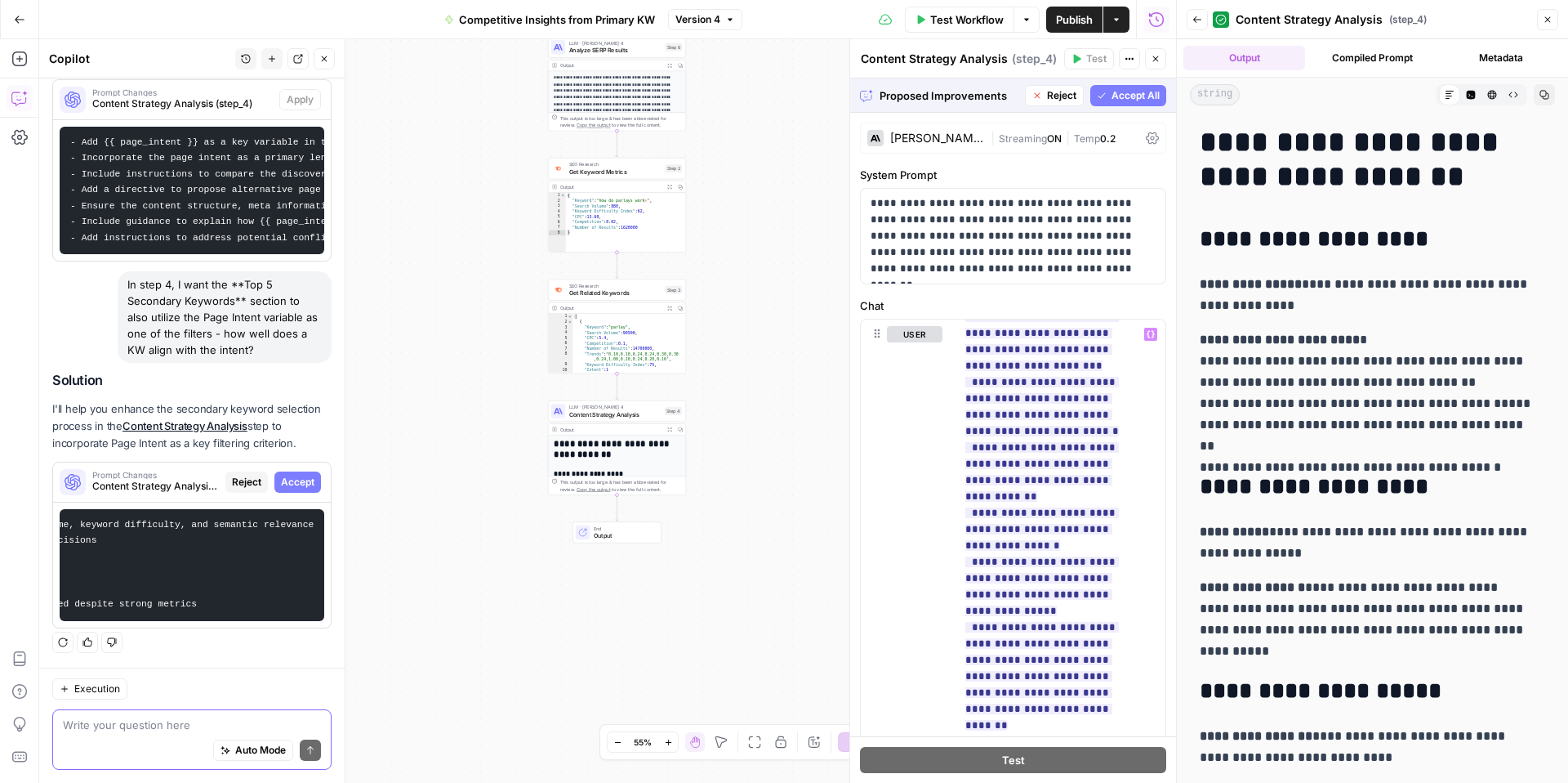
click at [86, 747] on div "Auto Mode Send" at bounding box center [192, 750] width 258 height 36
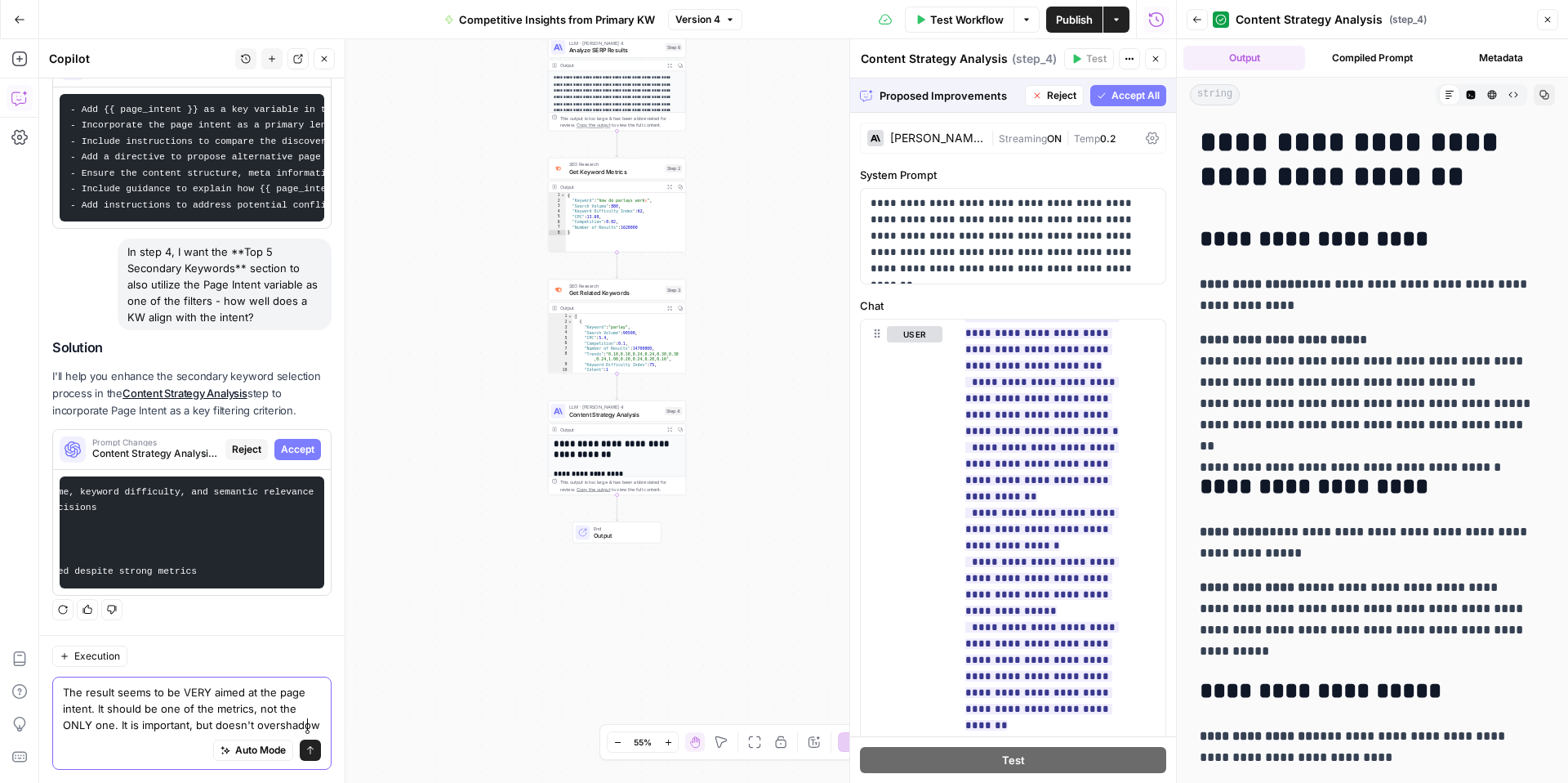
scroll to position [493, 0]
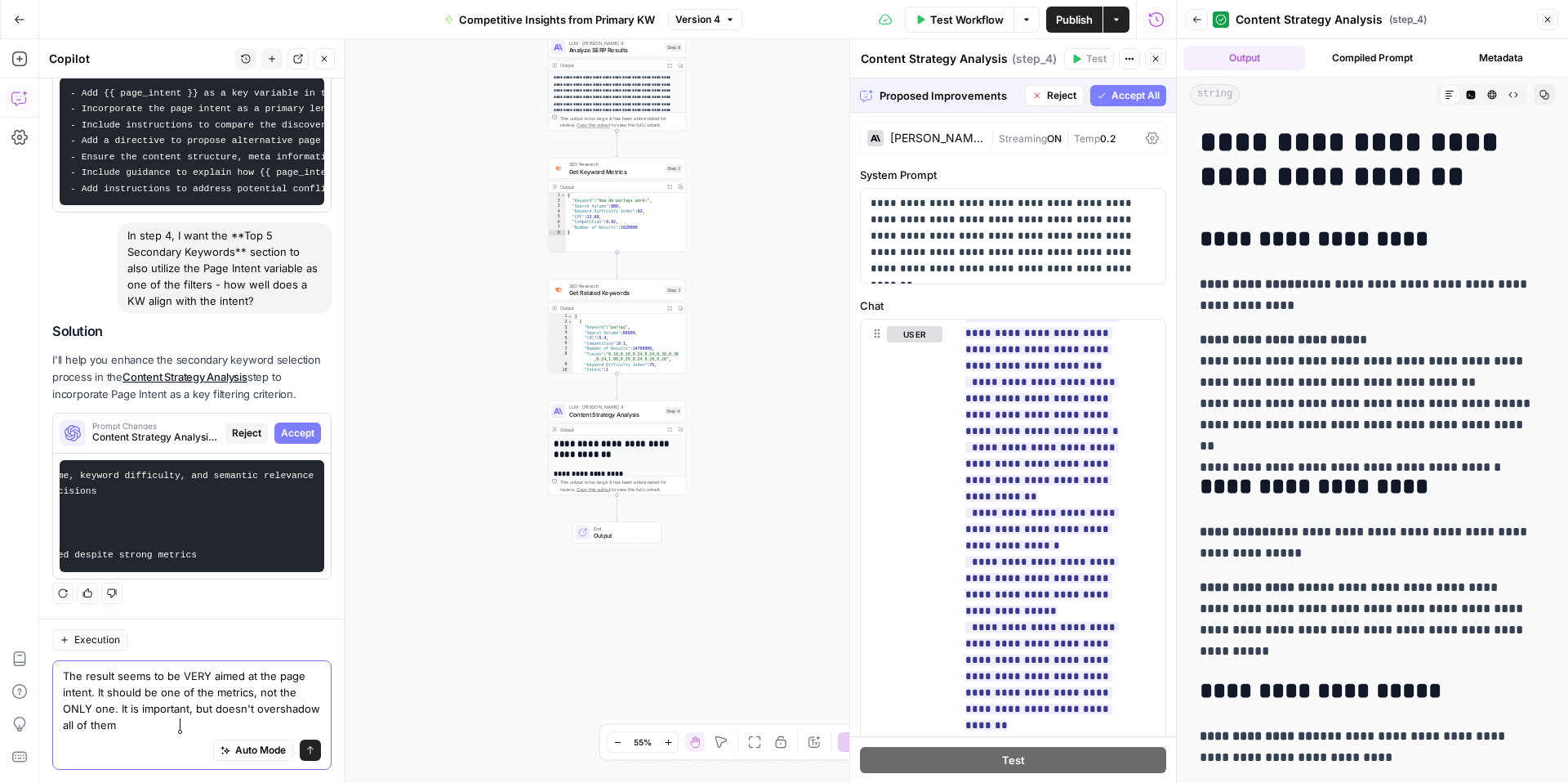
type textarea "The result seems to be VERY aimed at the page intent. It should be one of the m…"
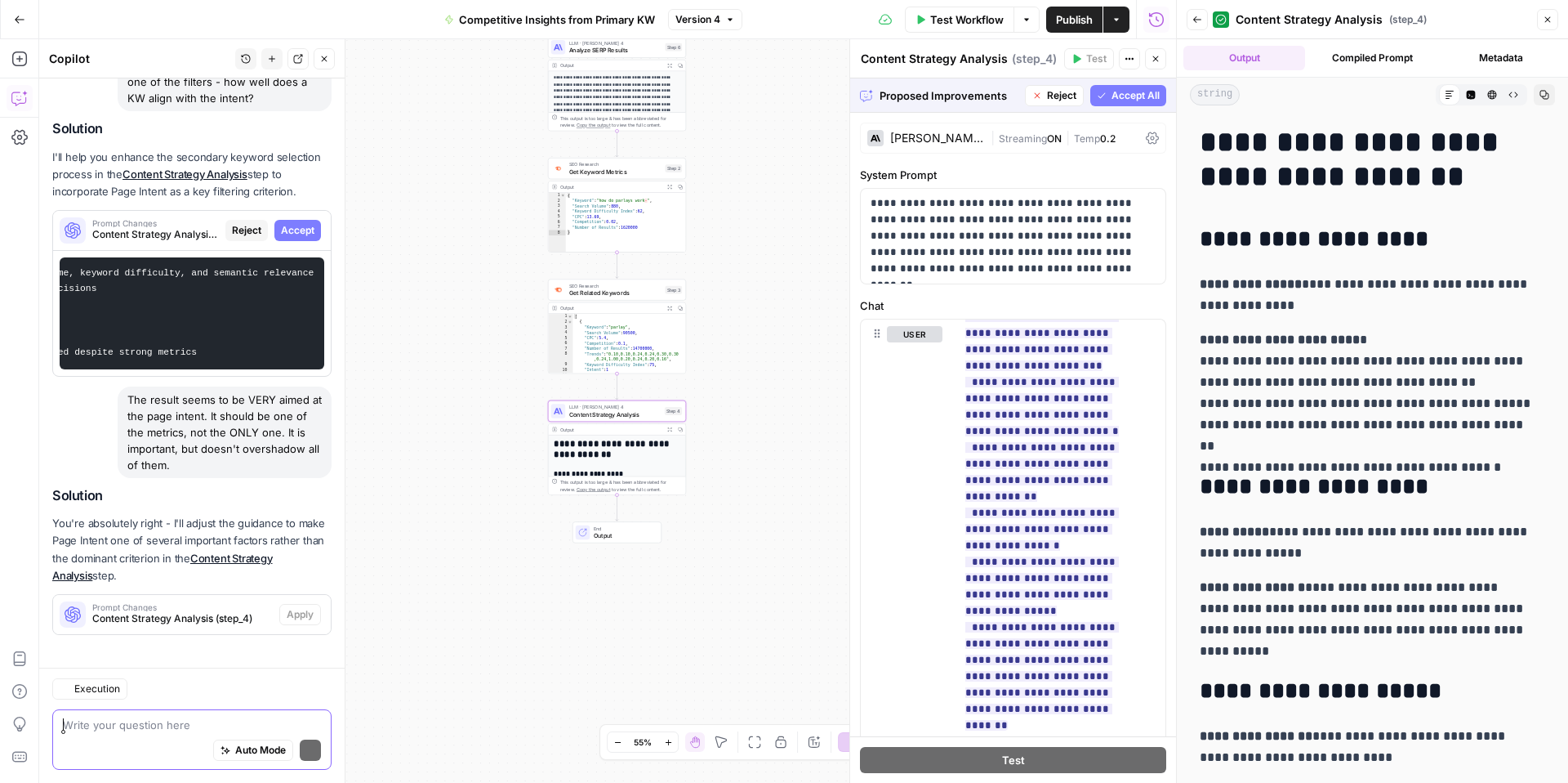
scroll to position [702, 0]
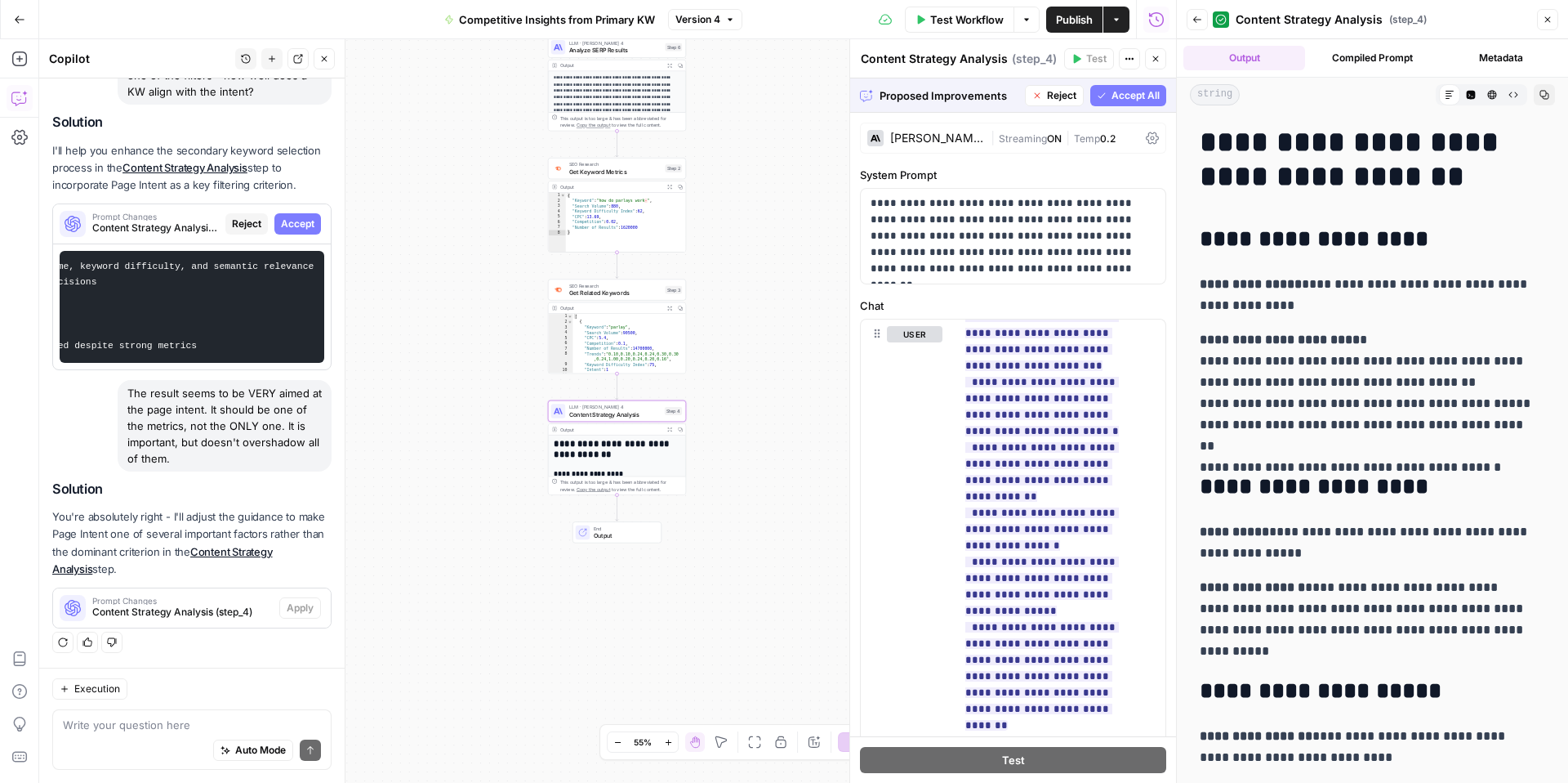
click at [197, 613] on span "Content Strategy Analysis (step_4)" at bounding box center [182, 613] width 181 height 15
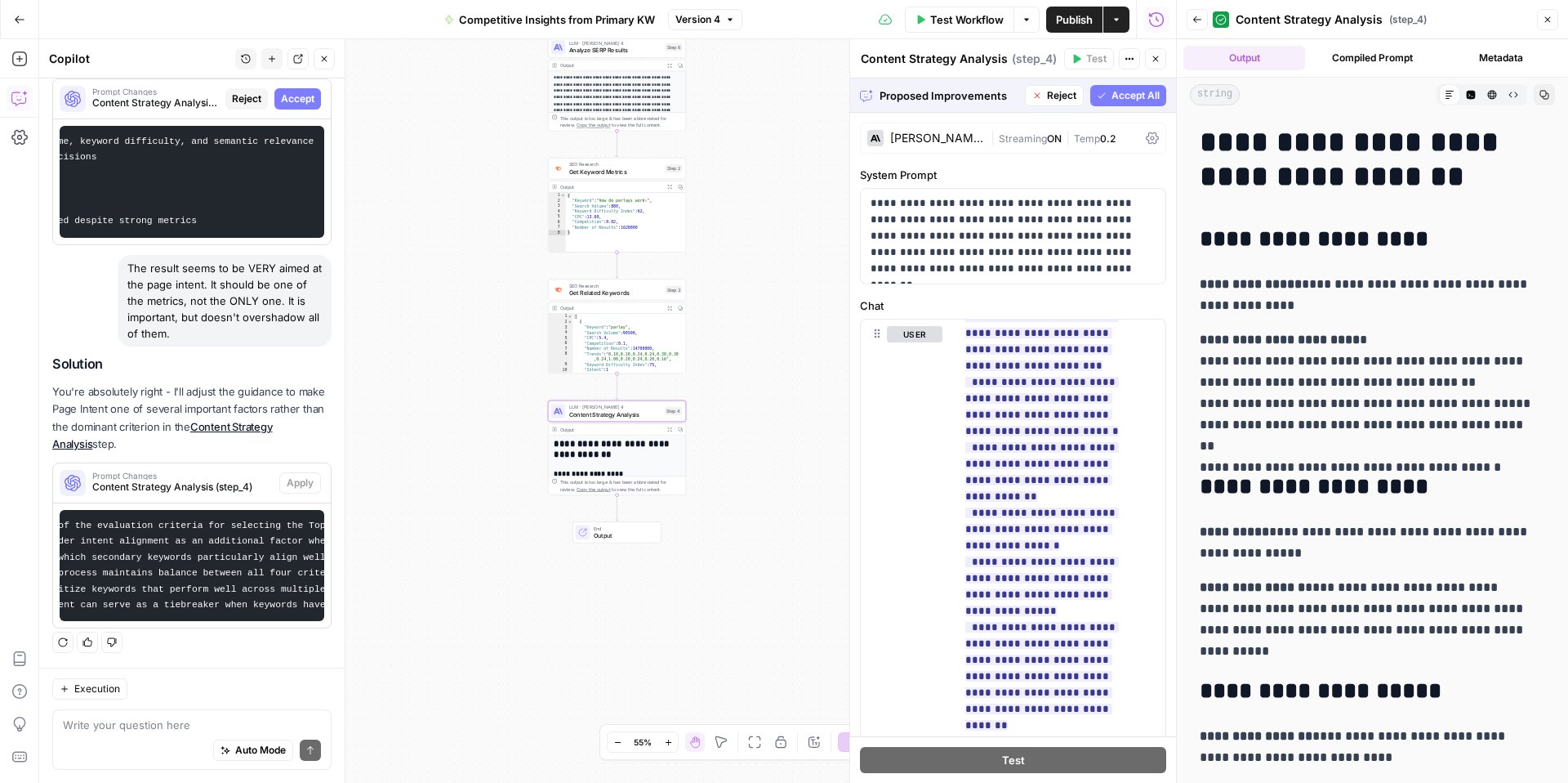
scroll to position [0, 151]
click at [266, 520] on code "- Add {{ page_intent }} as one of the evaluation criteria for selecting the Top…" at bounding box center [389, 565] width 941 height 90
drag, startPoint x: 264, startPoint y: 530, endPoint x: 191, endPoint y: 530, distance: 73.0
click at [191, 530] on code "- Add {{ page_intent }} as one of the evaluation criteria for selecting the Top…" at bounding box center [389, 565] width 941 height 90
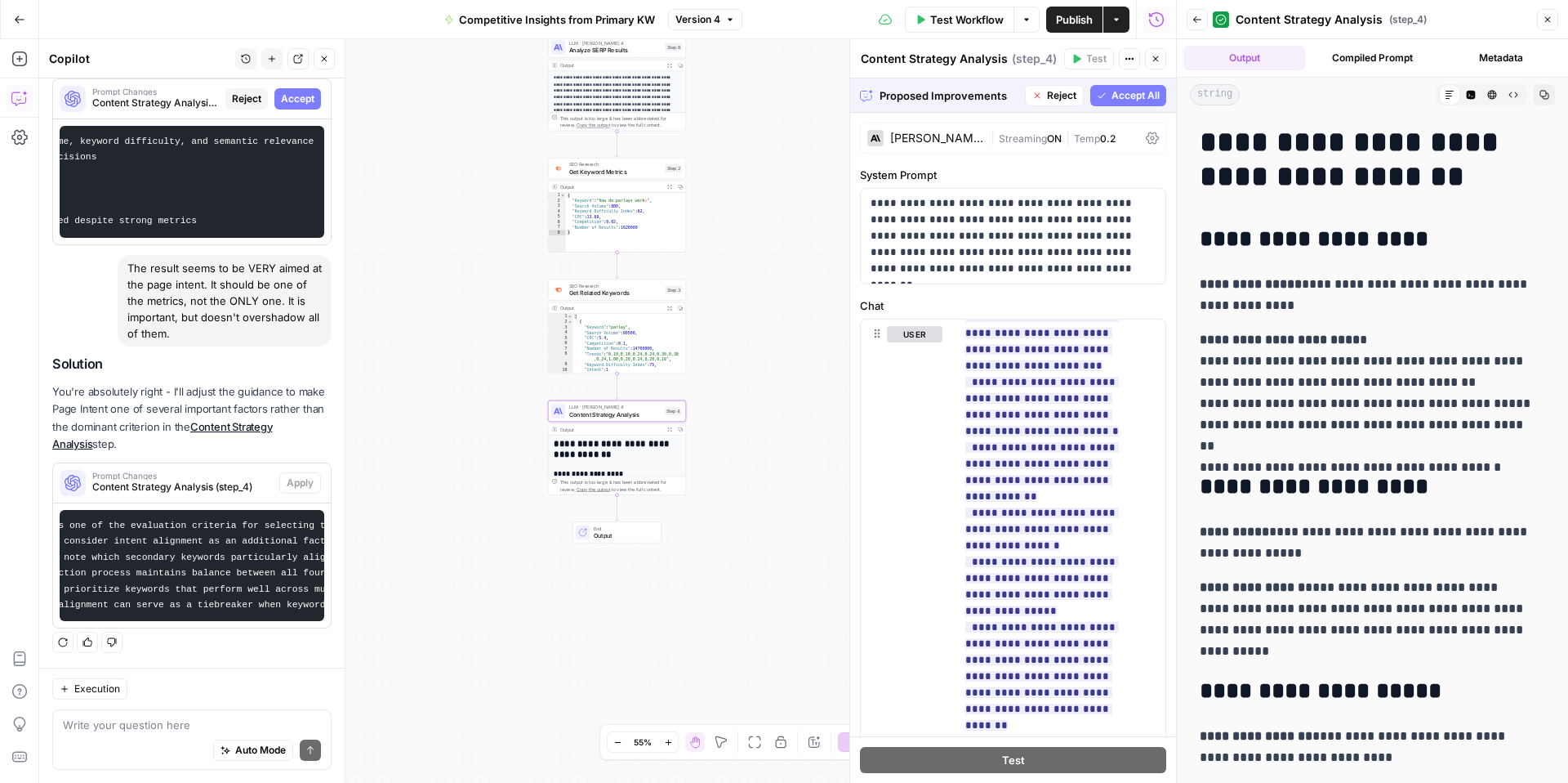
click at [268, 530] on code "- Add {{ page_intent }} as one of the evaluation criteria for selecting the Top…" at bounding box center [389, 565] width 941 height 90
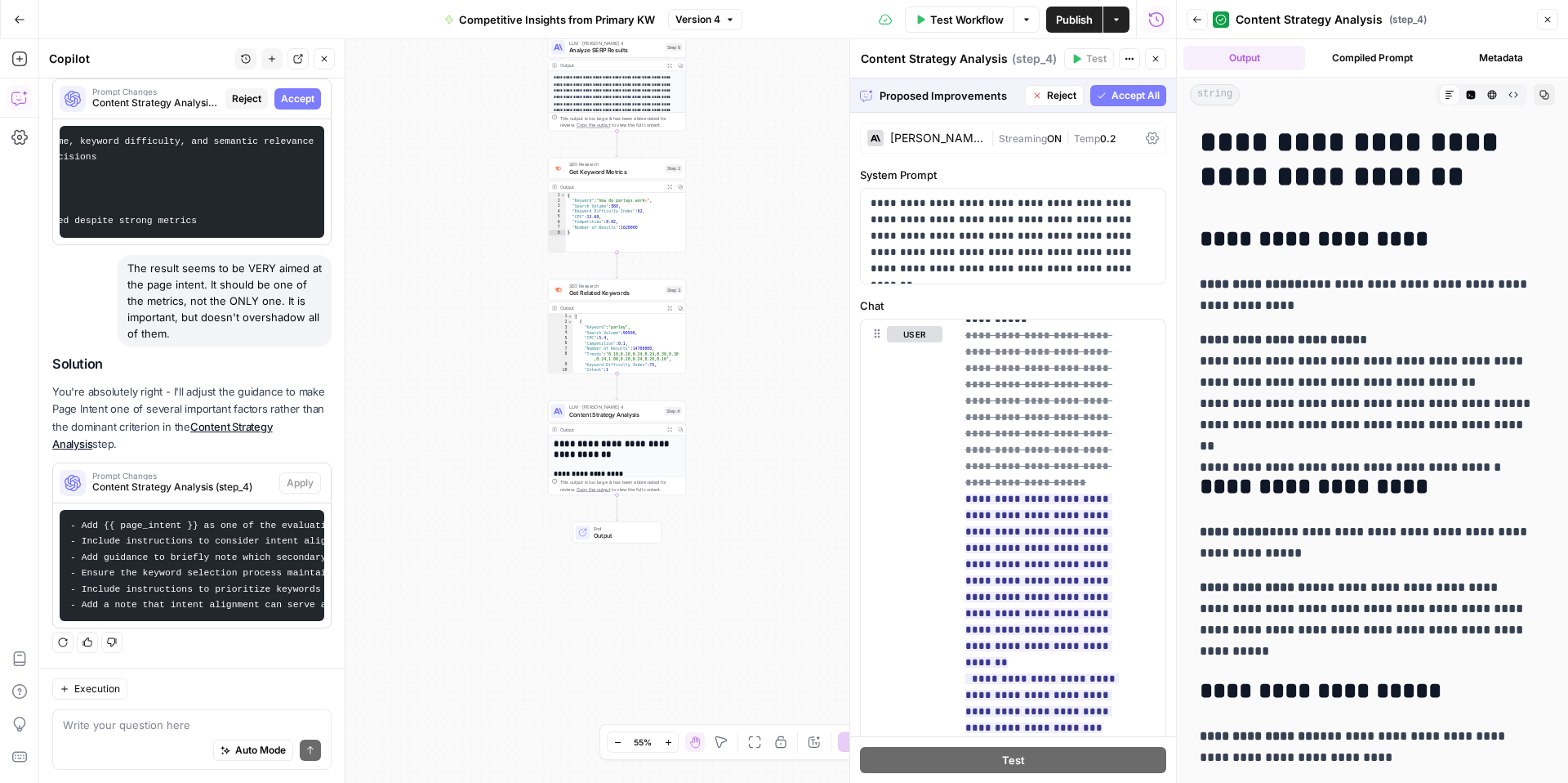
scroll to position [609, 0]
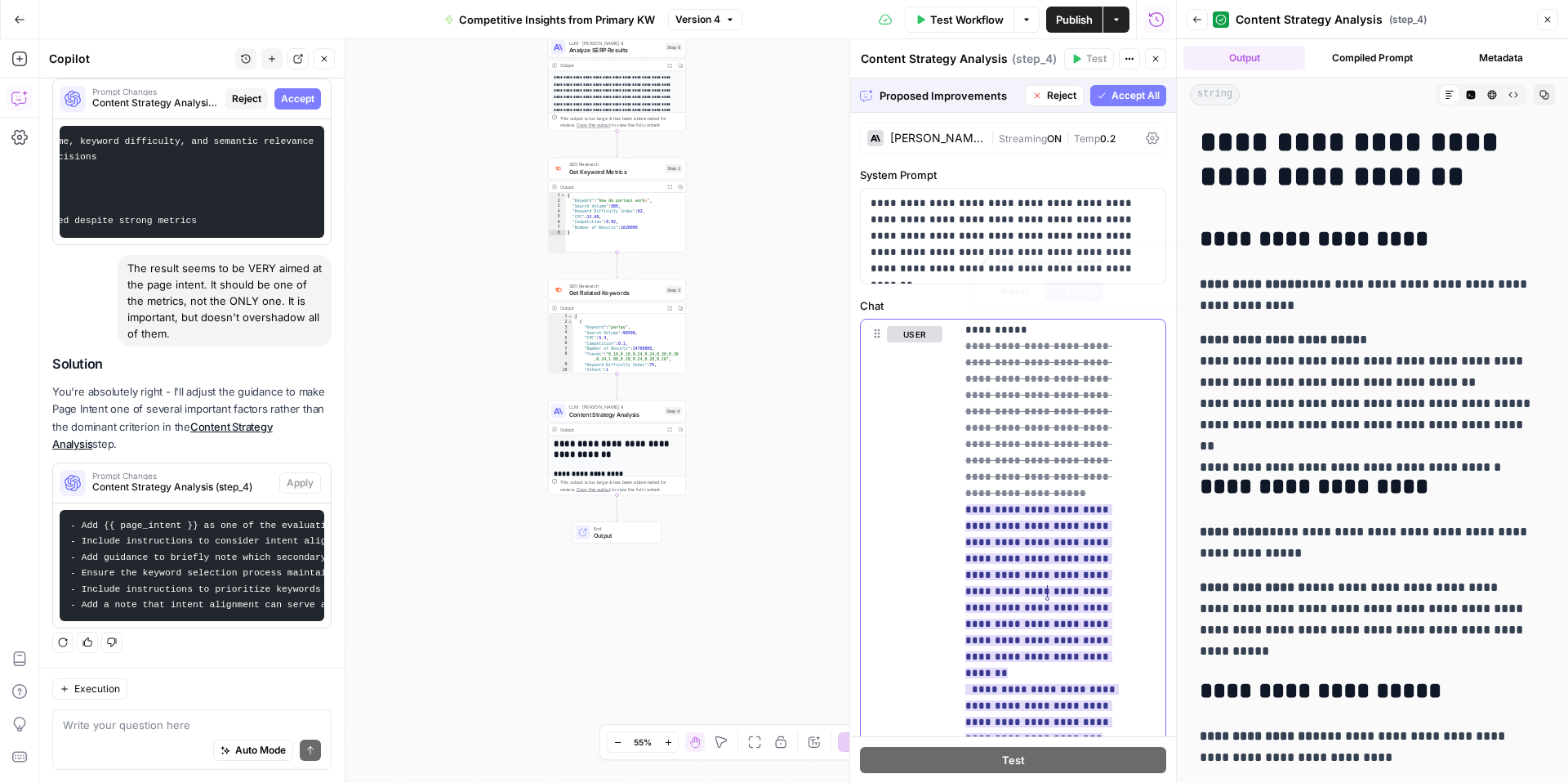
drag, startPoint x: 1073, startPoint y: 592, endPoint x: 987, endPoint y: 593, distance: 86.0
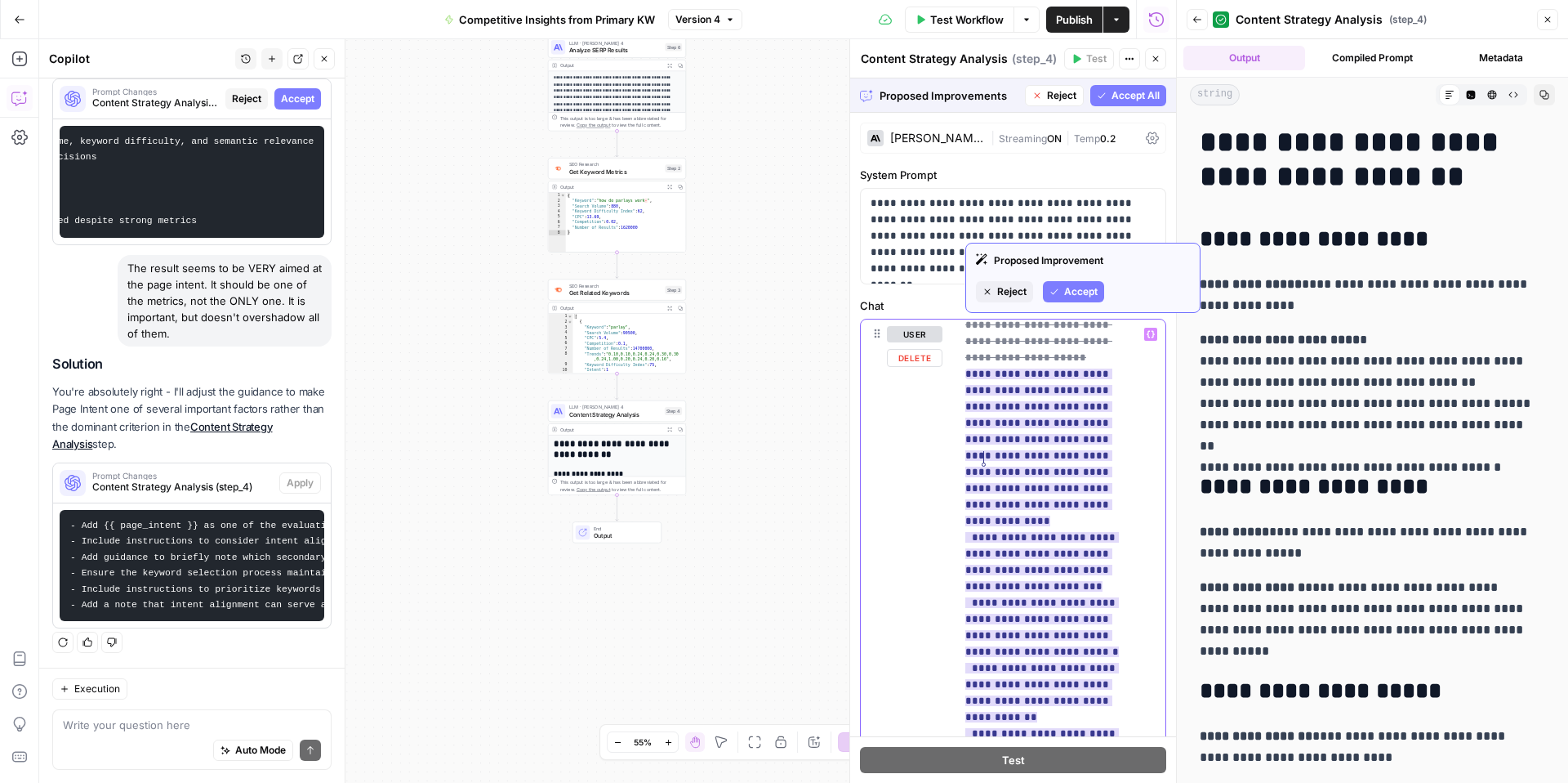
scroll to position [743, 0]
click at [1039, 511] on span "**********" at bounding box center [1042, 580] width 154 height 756
click at [1047, 547] on span "**********" at bounding box center [1042, 580] width 154 height 756
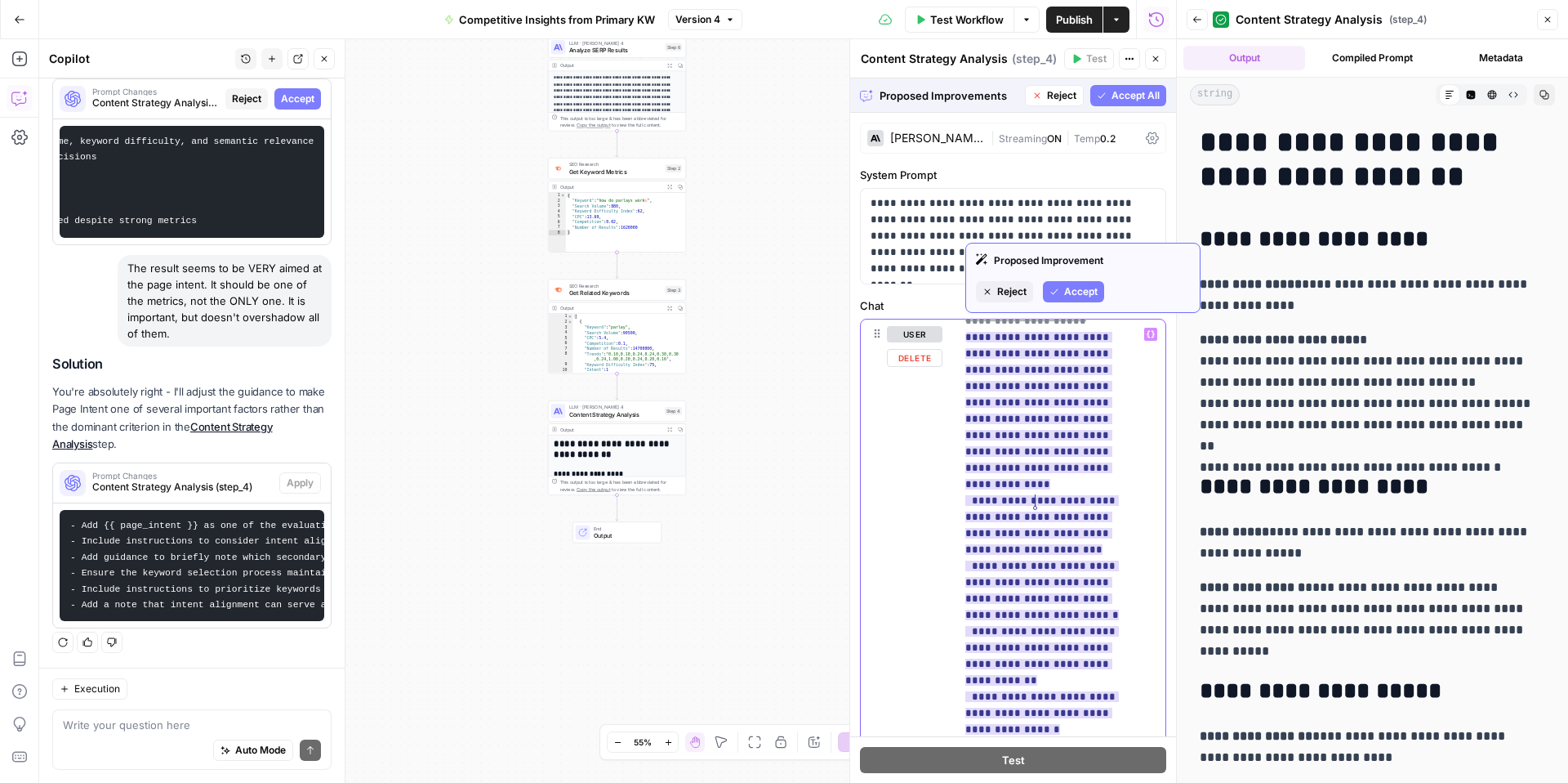
scroll to position [796, 0]
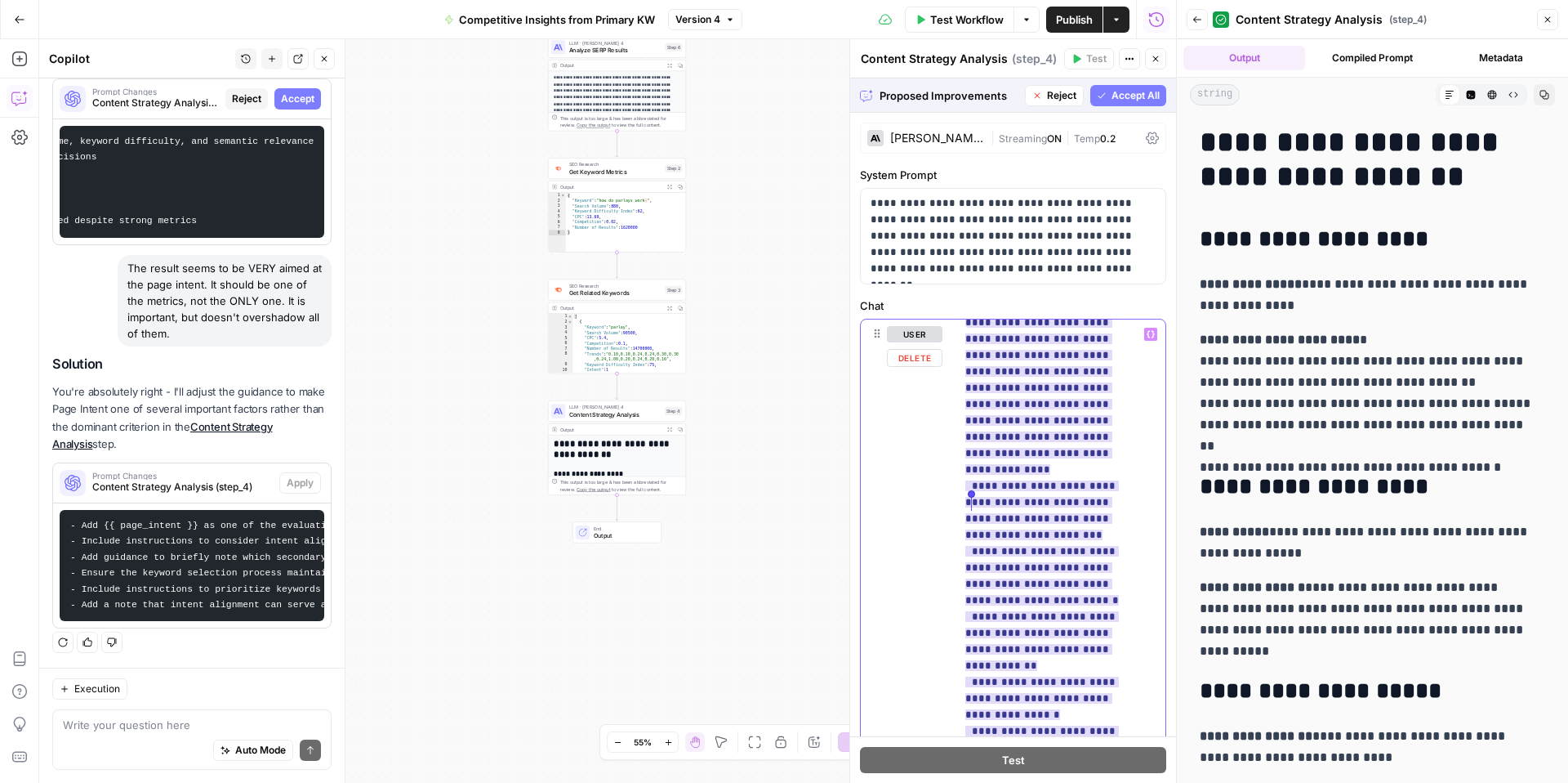
drag, startPoint x: 1044, startPoint y: 557, endPoint x: 968, endPoint y: 505, distance: 92.1
click at [968, 505] on span "**********" at bounding box center [1042, 527] width 154 height 756
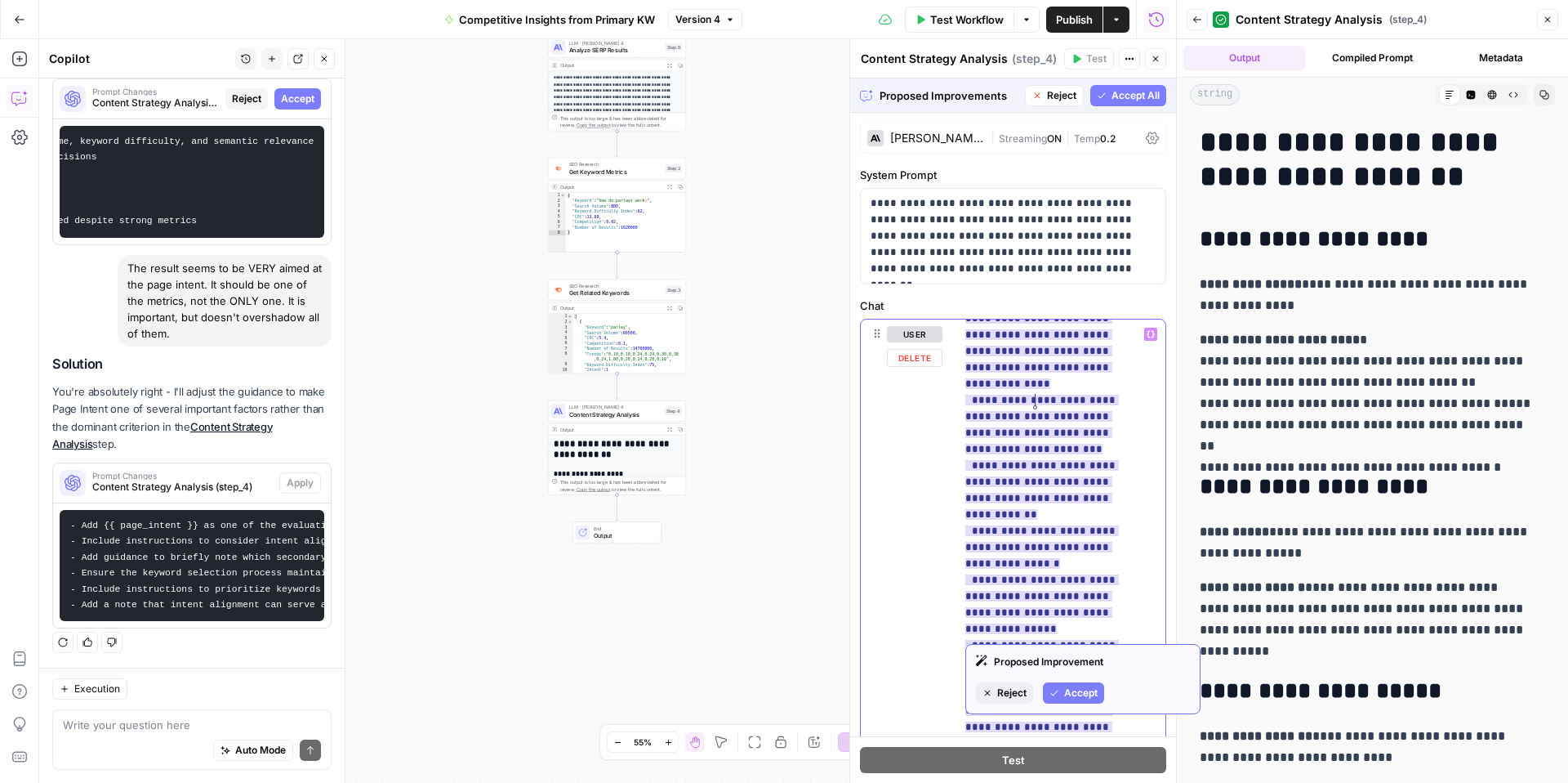
scroll to position [915, 0]
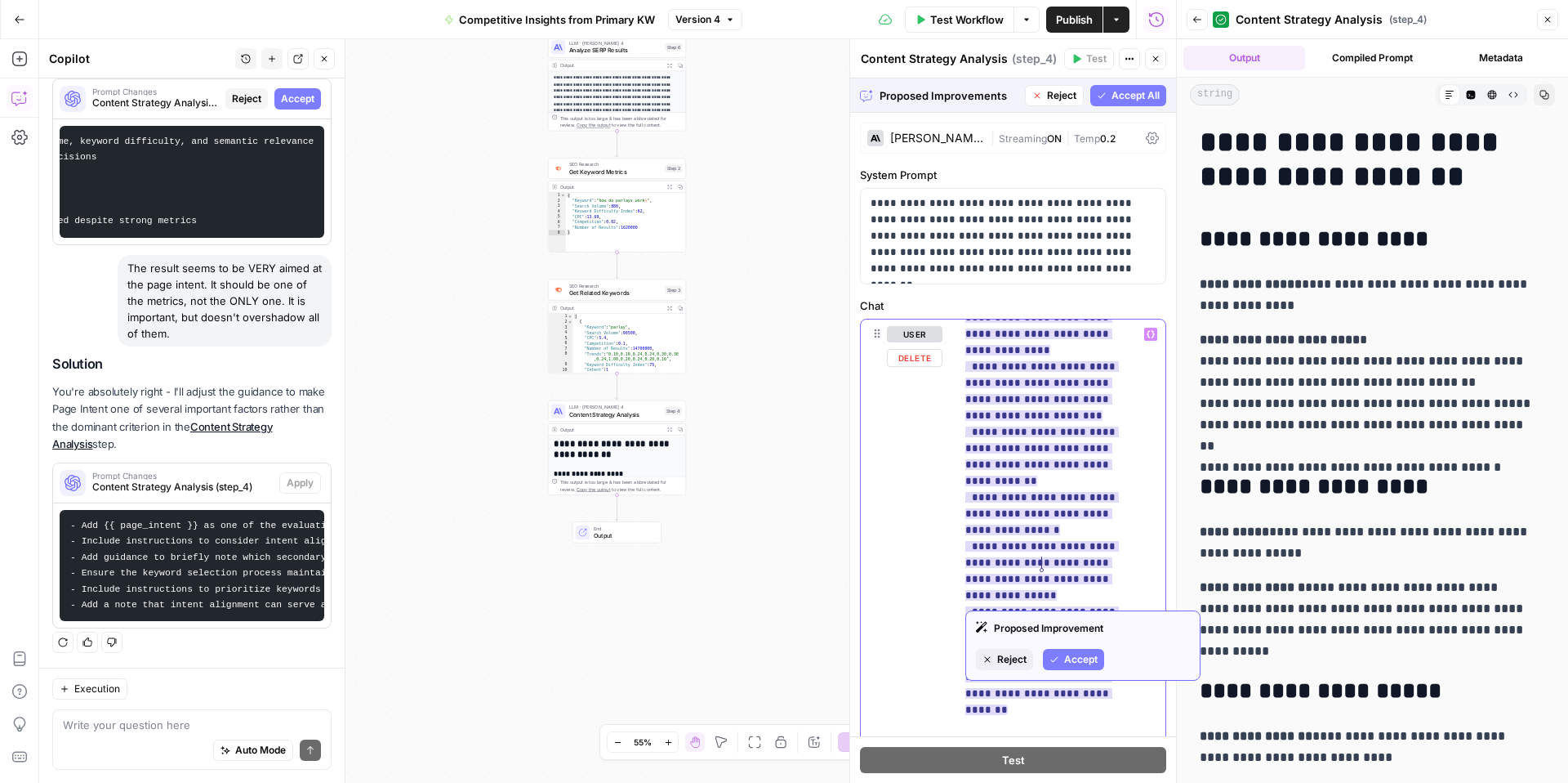
click at [1044, 558] on ins "**********" at bounding box center [1042, 456] width 154 height 518
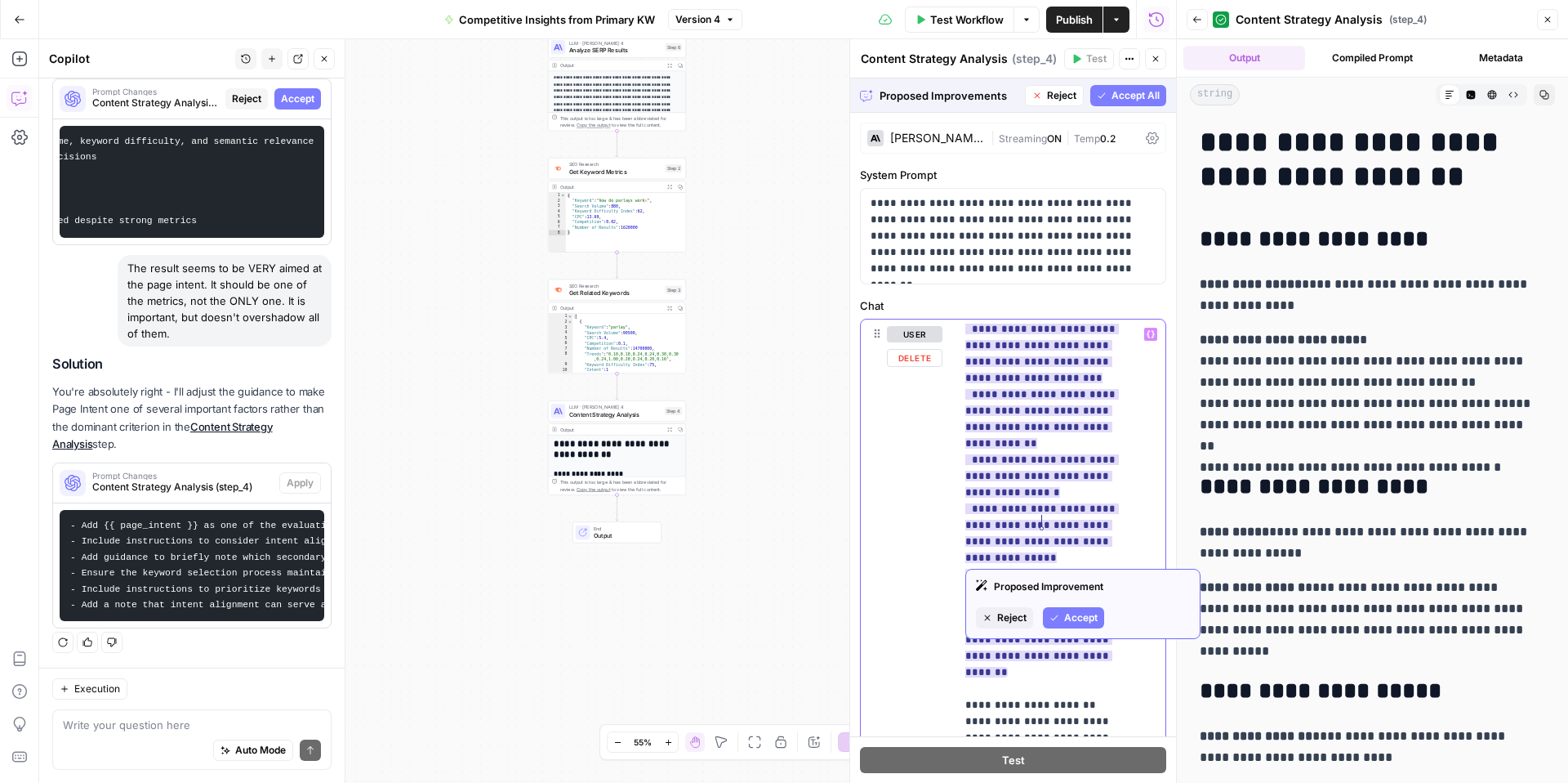
scroll to position [949, 0]
click at [1114, 550] on span "**********" at bounding box center [1042, 342] width 154 height 691
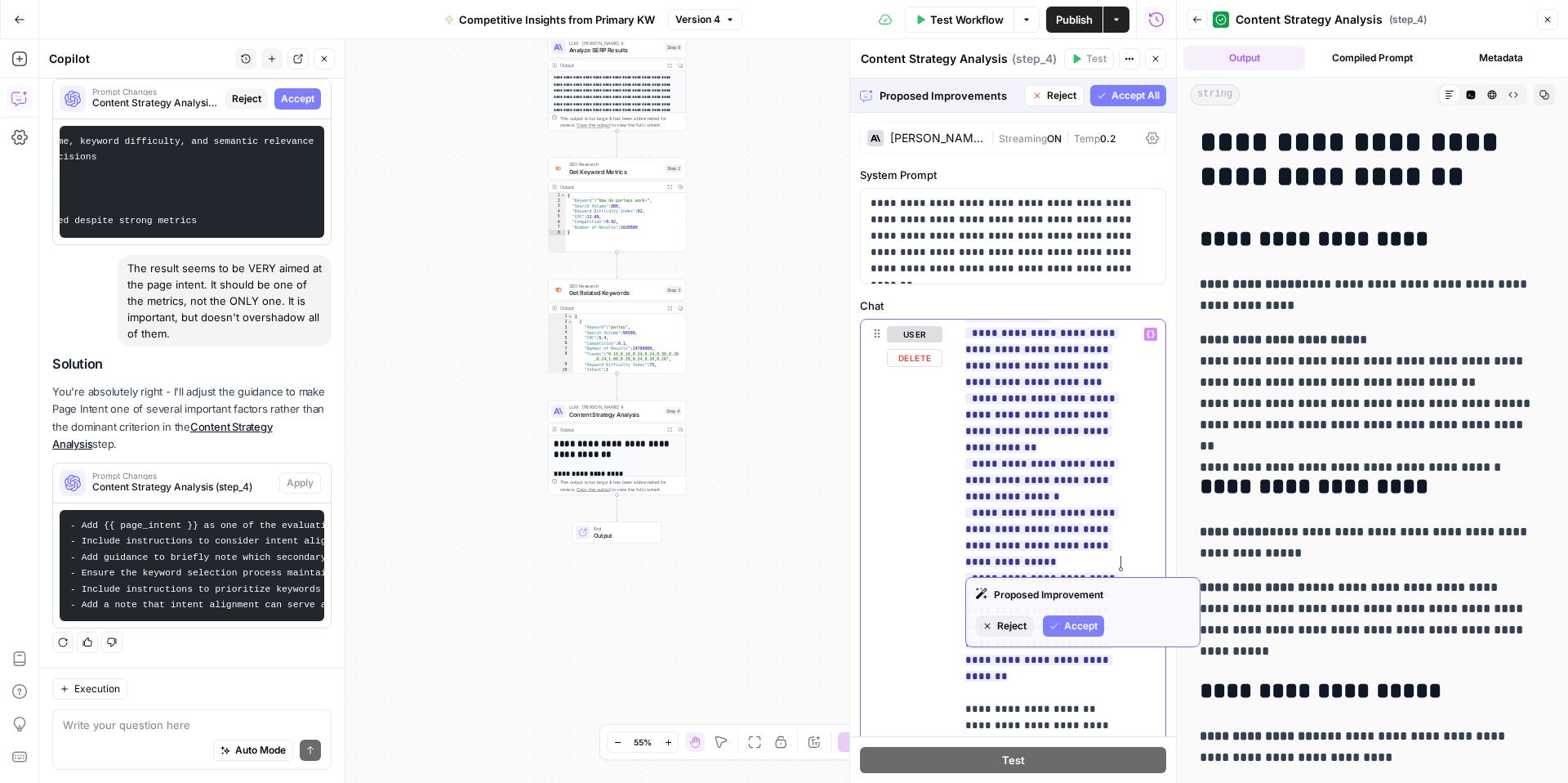
click at [1128, 565] on p "**********" at bounding box center [1049, 602] width 166 height 2451
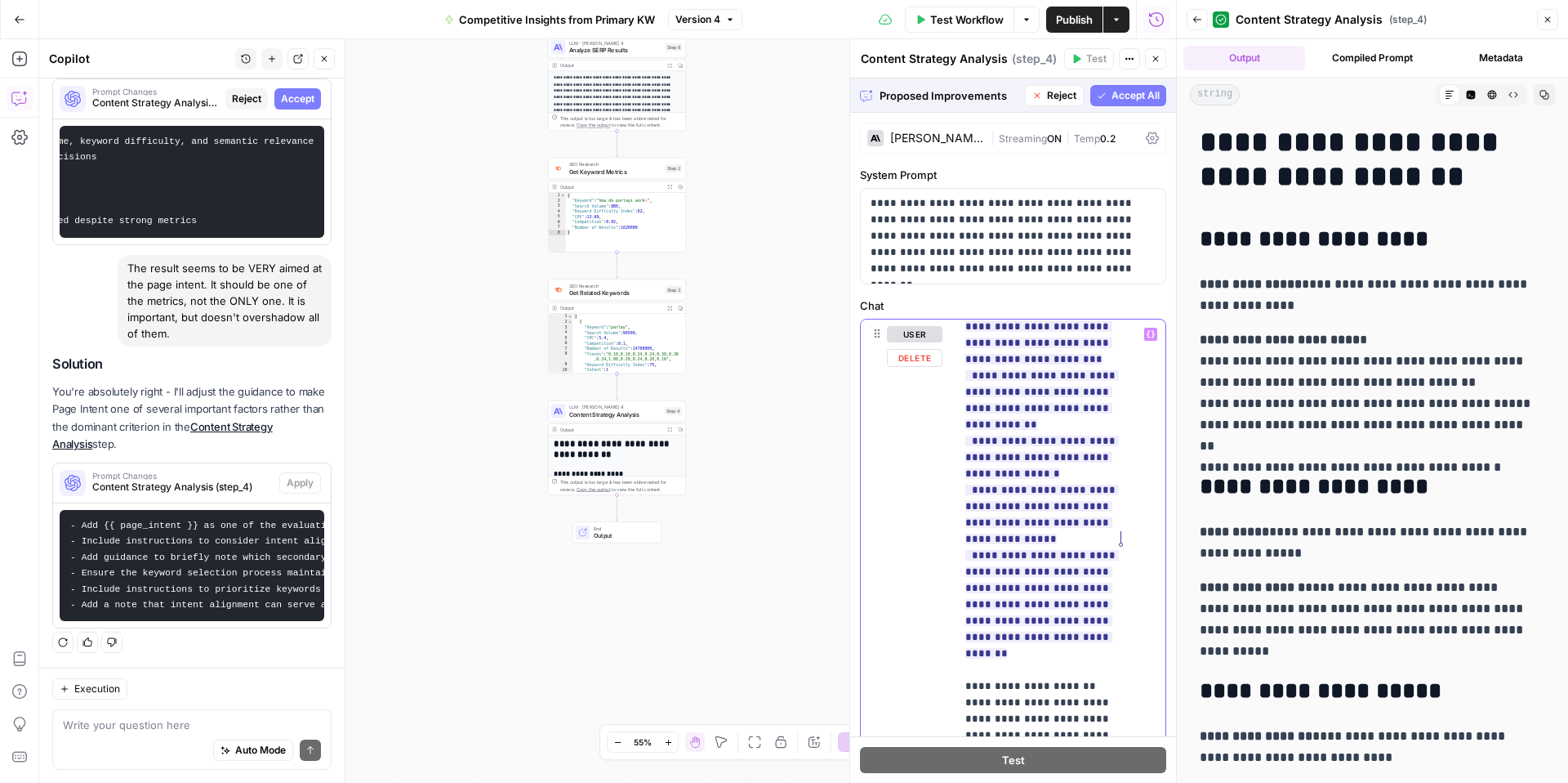
scroll to position [973, 0]
click at [1112, 88] on span "Accept All" at bounding box center [1136, 96] width 48 height 15
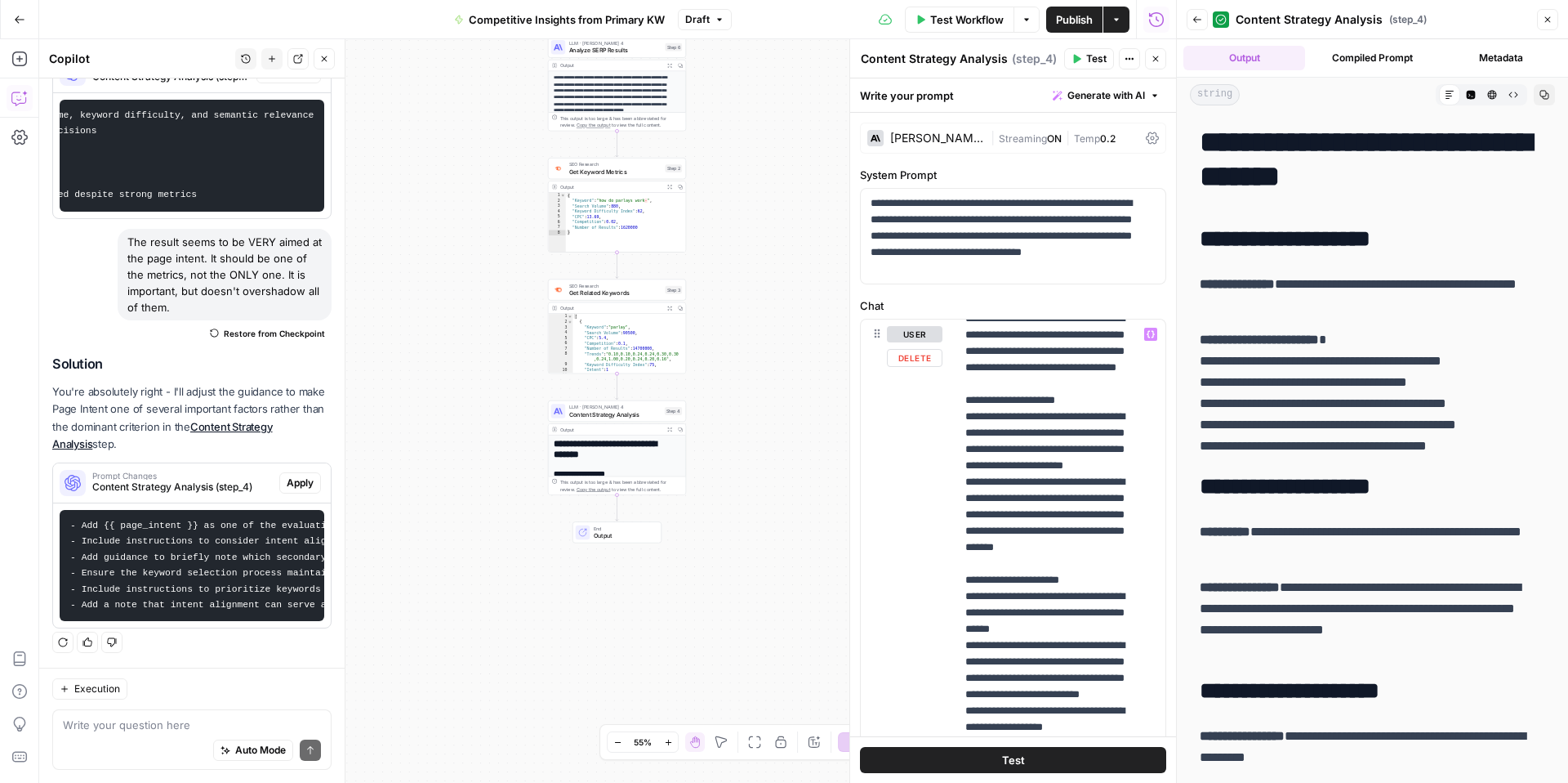
scroll to position [843, 0]
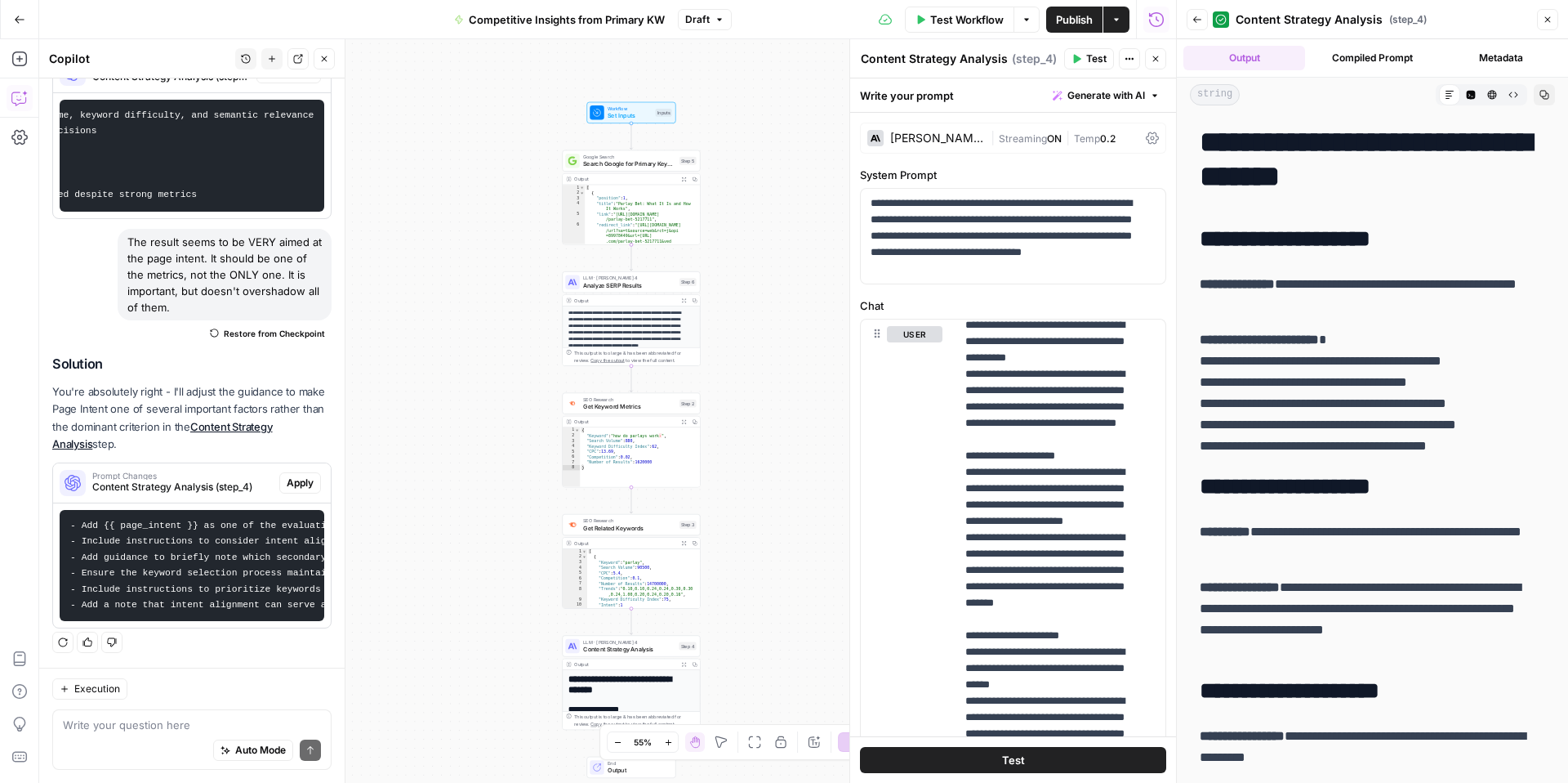
click at [965, 22] on span "Test Workflow" at bounding box center [967, 20] width 74 height 17
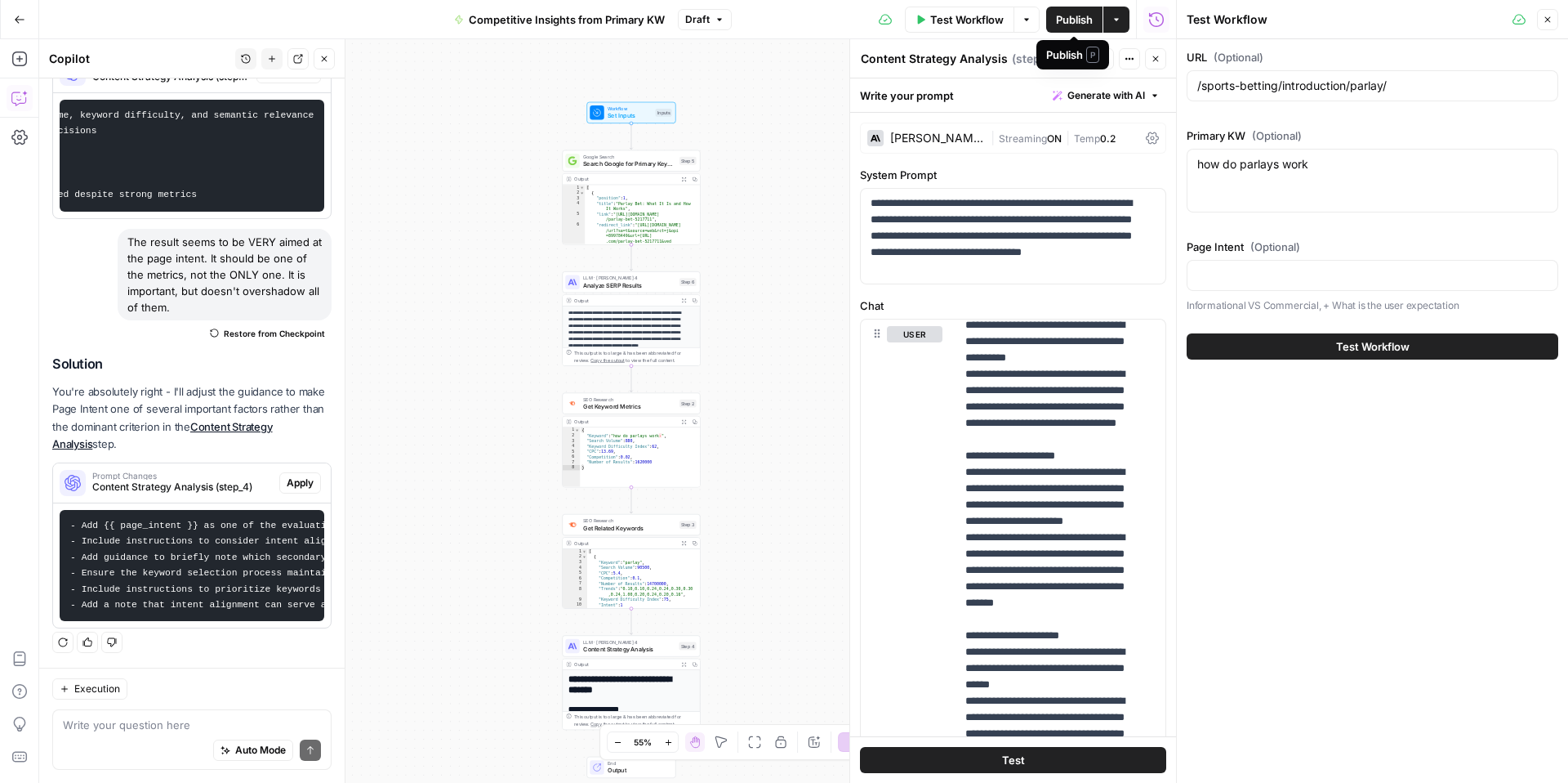
click at [1076, 22] on span "Publish" at bounding box center [1075, 20] width 37 height 17
click at [1416, 189] on div "how do parlays work​ how do parlays work​" at bounding box center [1372, 181] width 371 height 63
click at [1284, 284] on div at bounding box center [1372, 275] width 371 height 31
paste input "Informational; learn what Parlay Betting is, ways to do it, and how to do it su…"
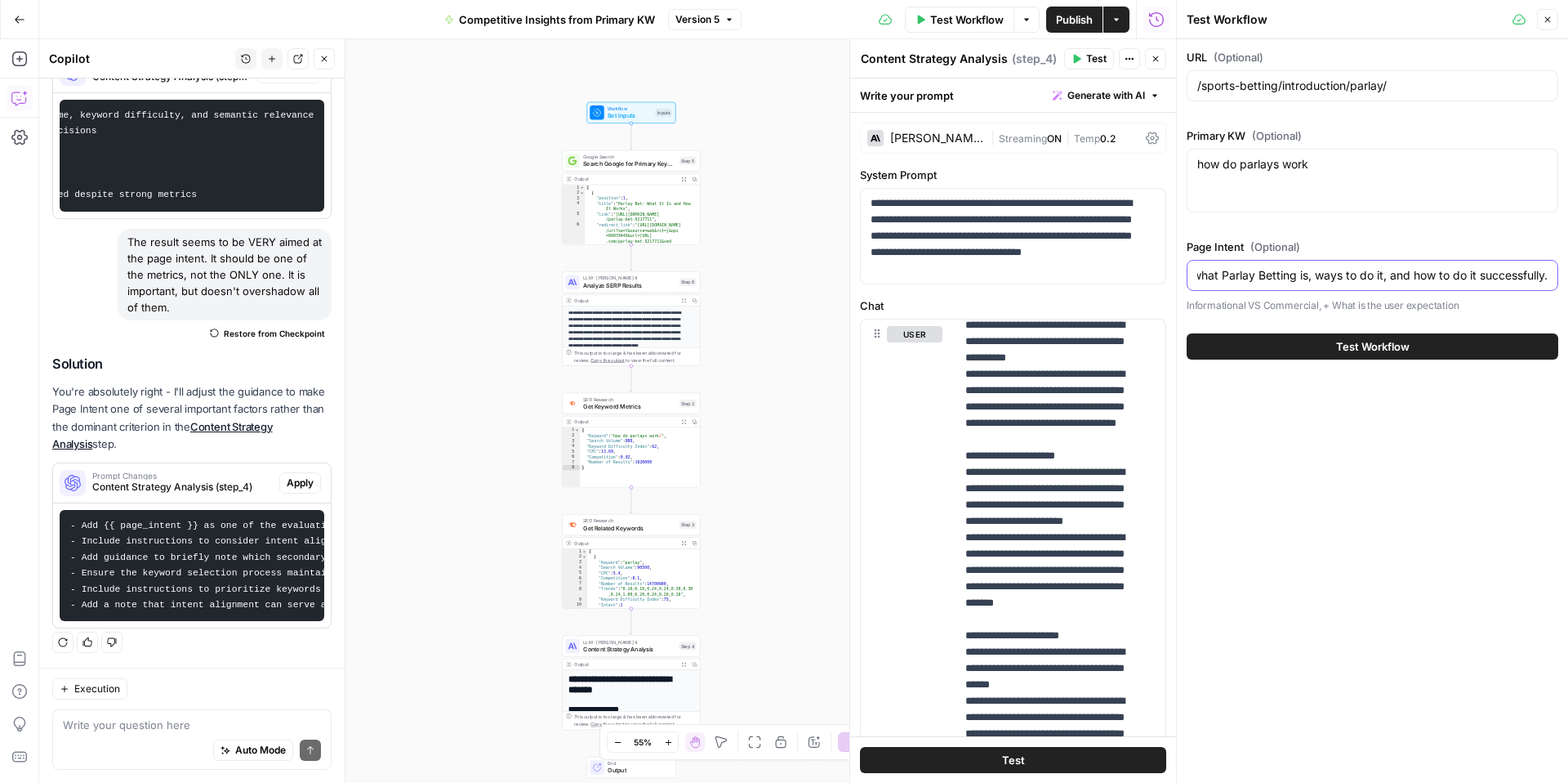
type input "Informational; learn what Parlay Betting is, ways to do it, and how to do it su…"
click at [1374, 344] on span "Test Workflow" at bounding box center [1373, 346] width 74 height 17
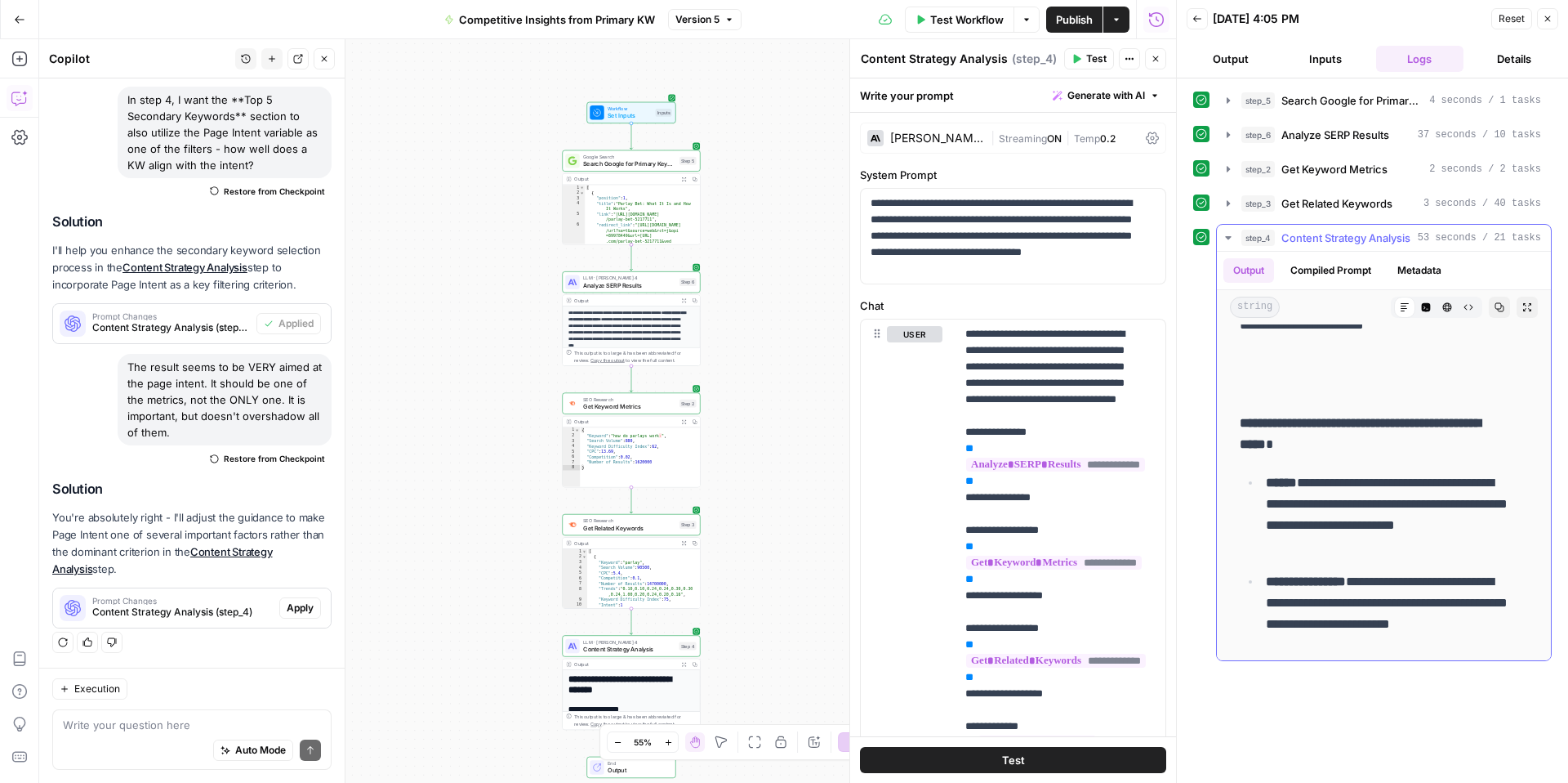
scroll to position [517, 0]
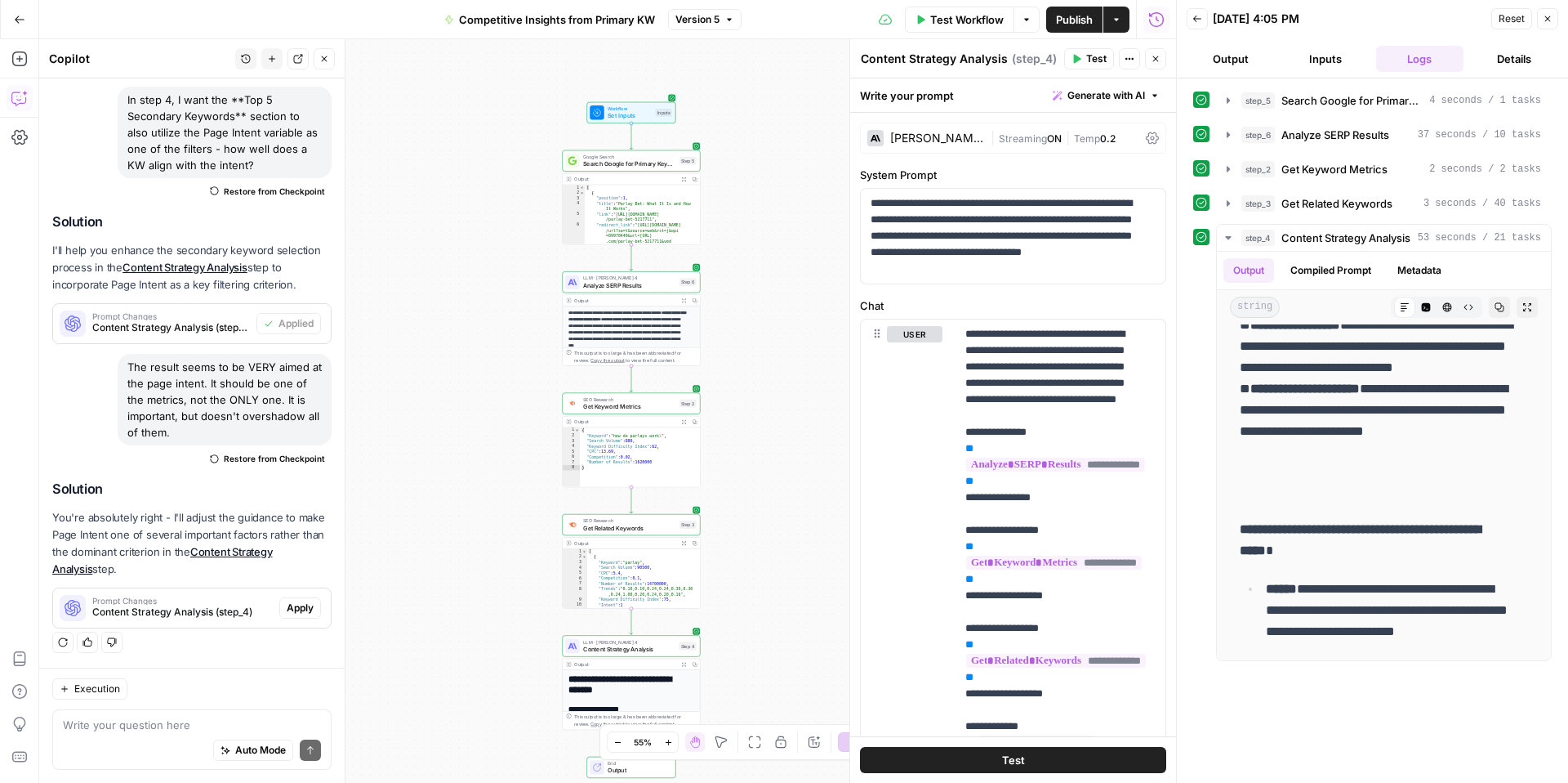
click at [1331, 57] on button "Inputs" at bounding box center [1325, 59] width 88 height 26
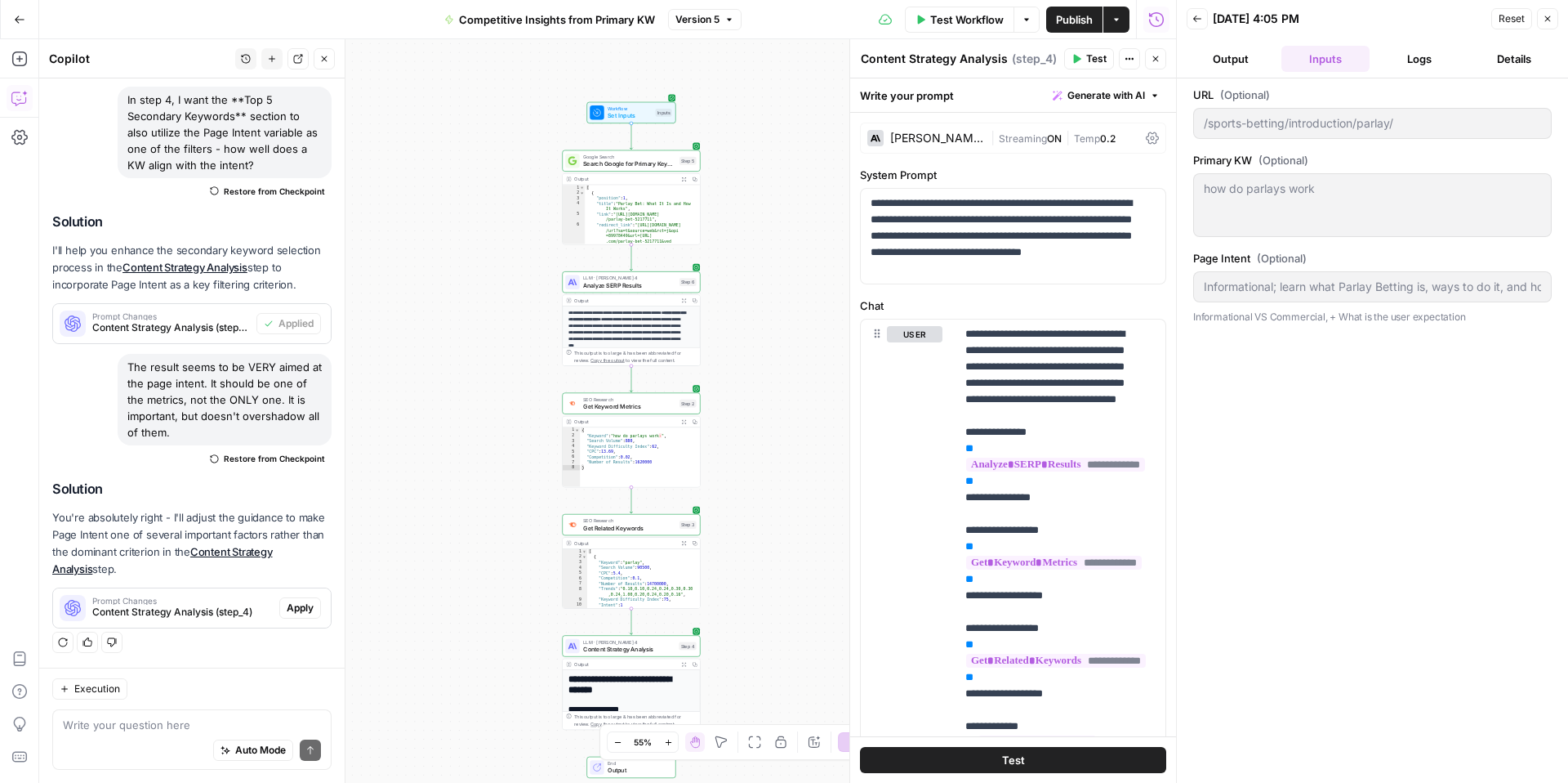
click at [1221, 46] on button "Output" at bounding box center [1230, 59] width 88 height 26
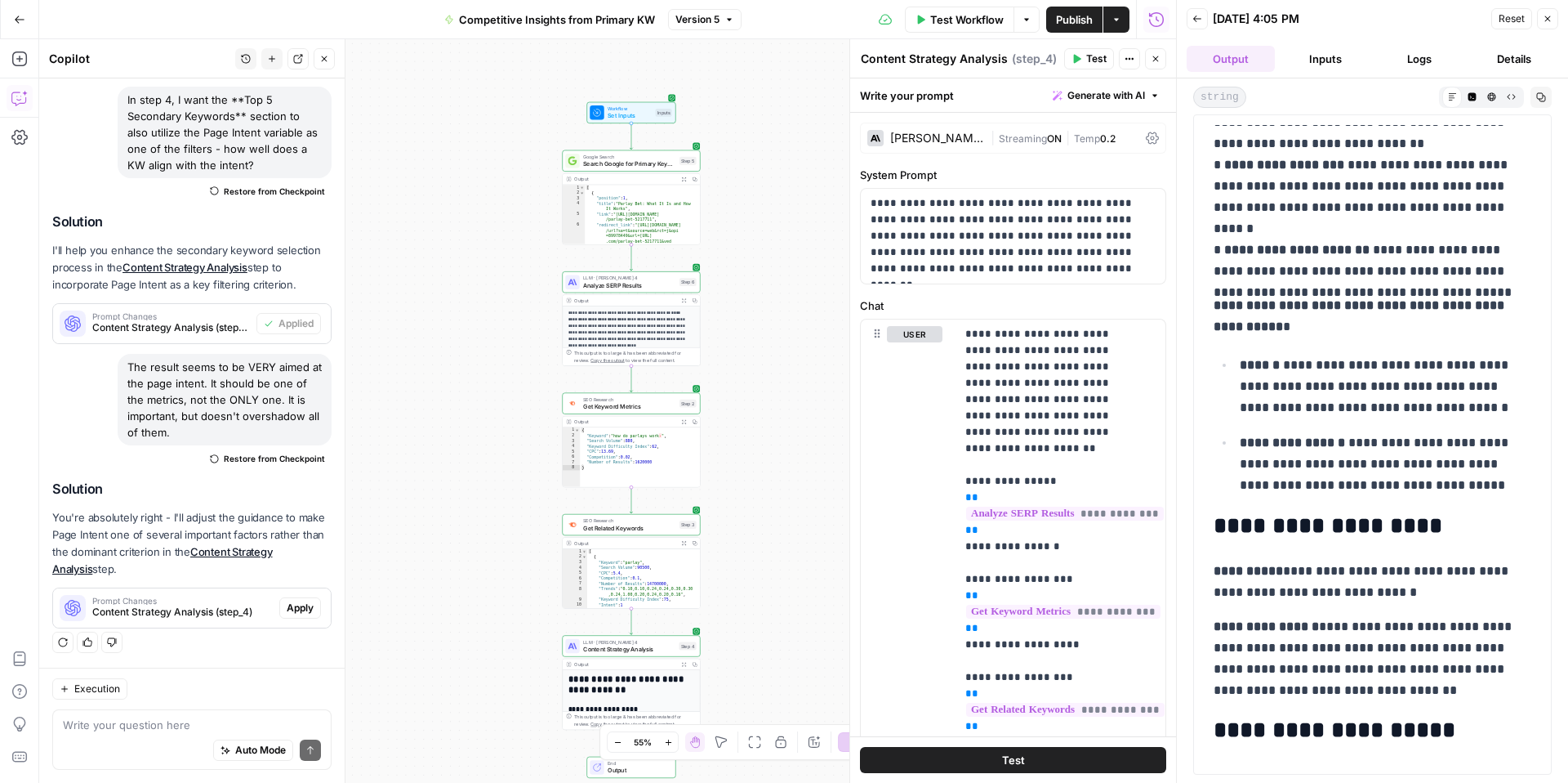
scroll to position [457, 0]
click at [1334, 63] on button "Inputs" at bounding box center [1325, 59] width 88 height 26
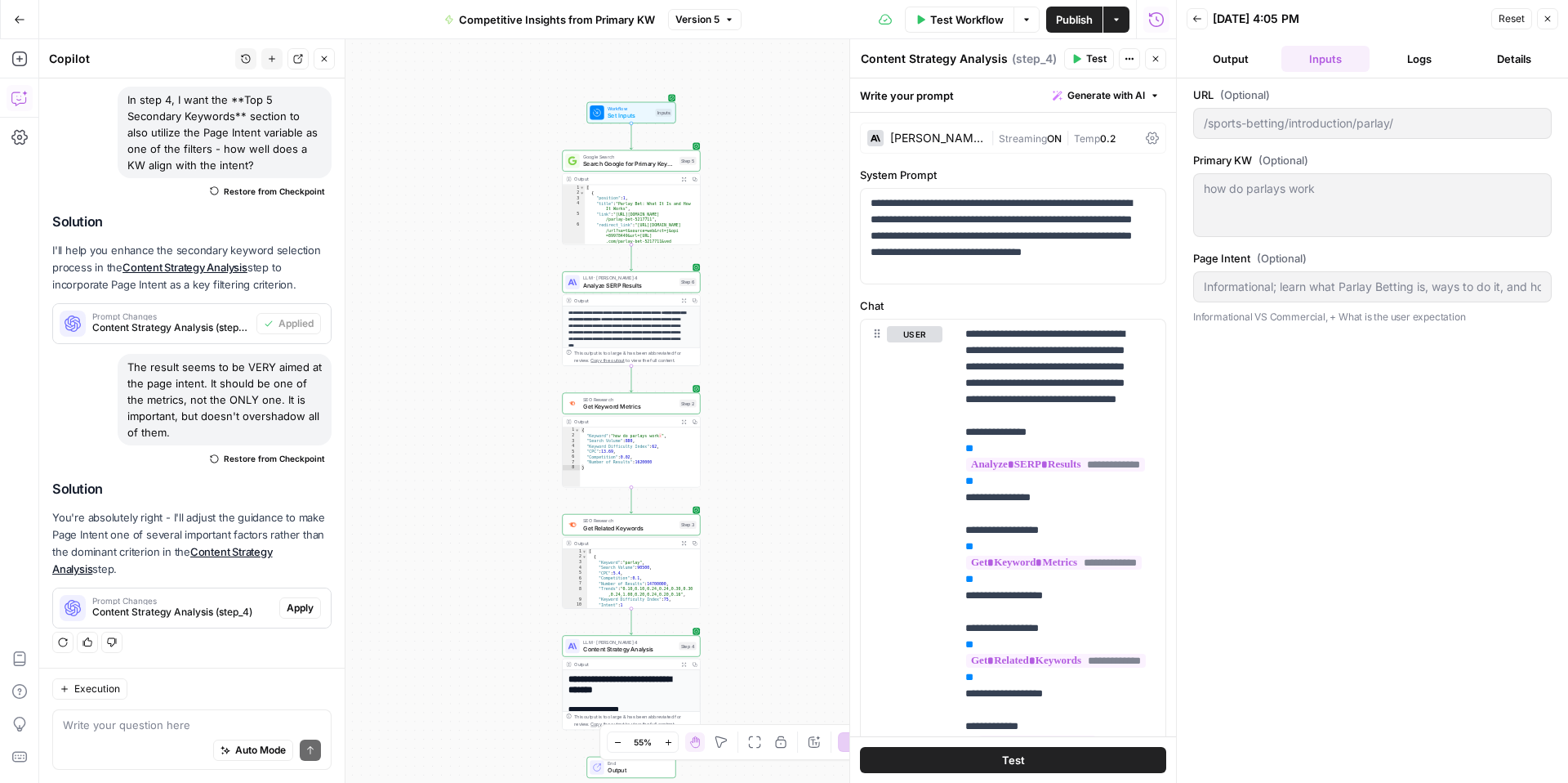
click at [1516, 21] on span "Reset" at bounding box center [1512, 19] width 26 height 15
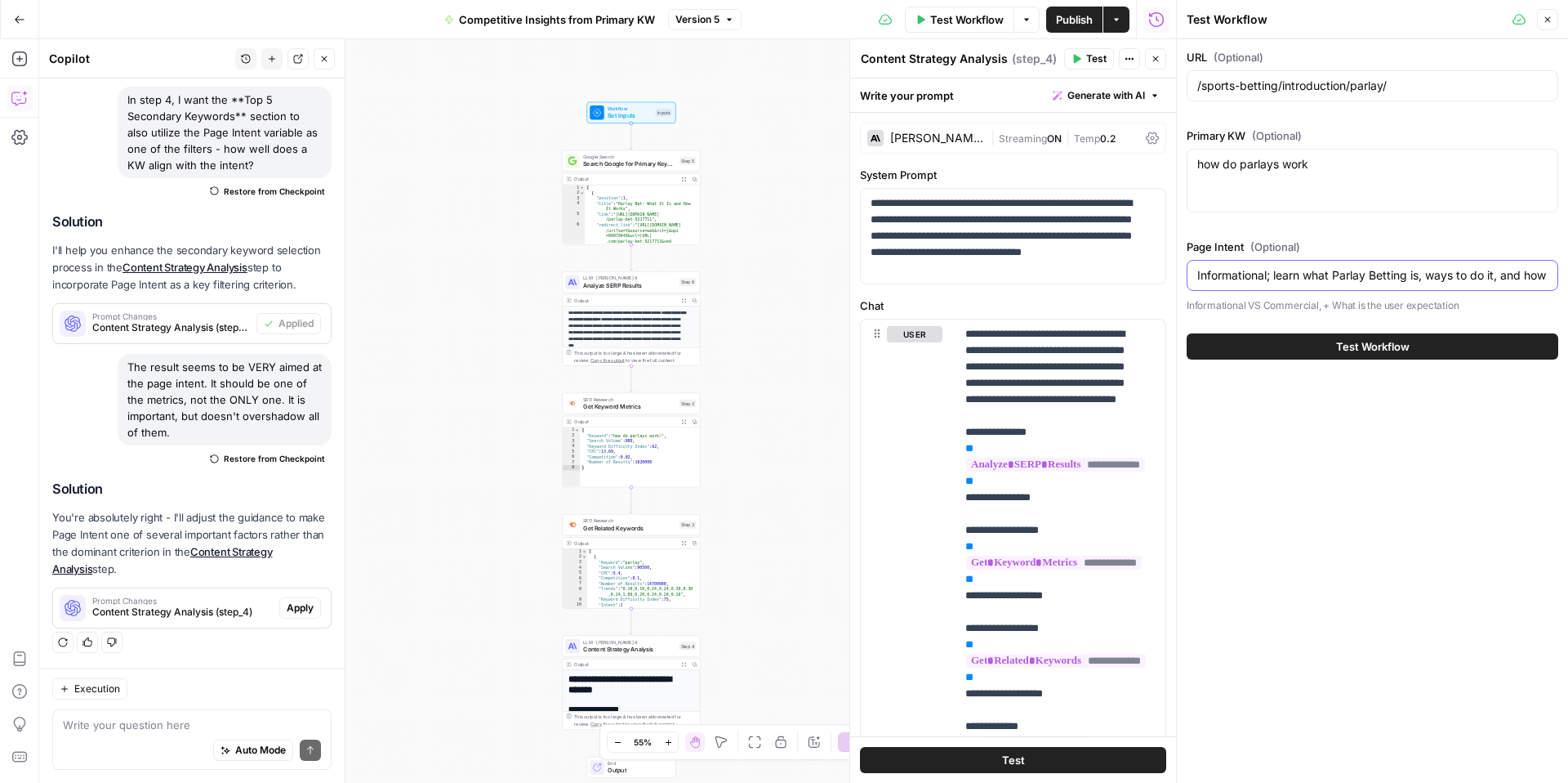
click at [1323, 277] on input "Informational; learn what Parlay Betting is, ways to do it, and how to do it su…" at bounding box center [1373, 276] width 351 height 17
drag, startPoint x: 1393, startPoint y: 277, endPoint x: 1565, endPoint y: 286, distance: 172.2
click at [1565, 286] on div "URL (Optional) /sports-betting/introduction/parlay/ Primary KW (Optional) how d…" at bounding box center [1373, 204] width 391 height 331
click at [1283, 284] on div "Informational; learn what Parlay Betting is, ways to do it, and how to do it su…" at bounding box center [1372, 275] width 371 height 31
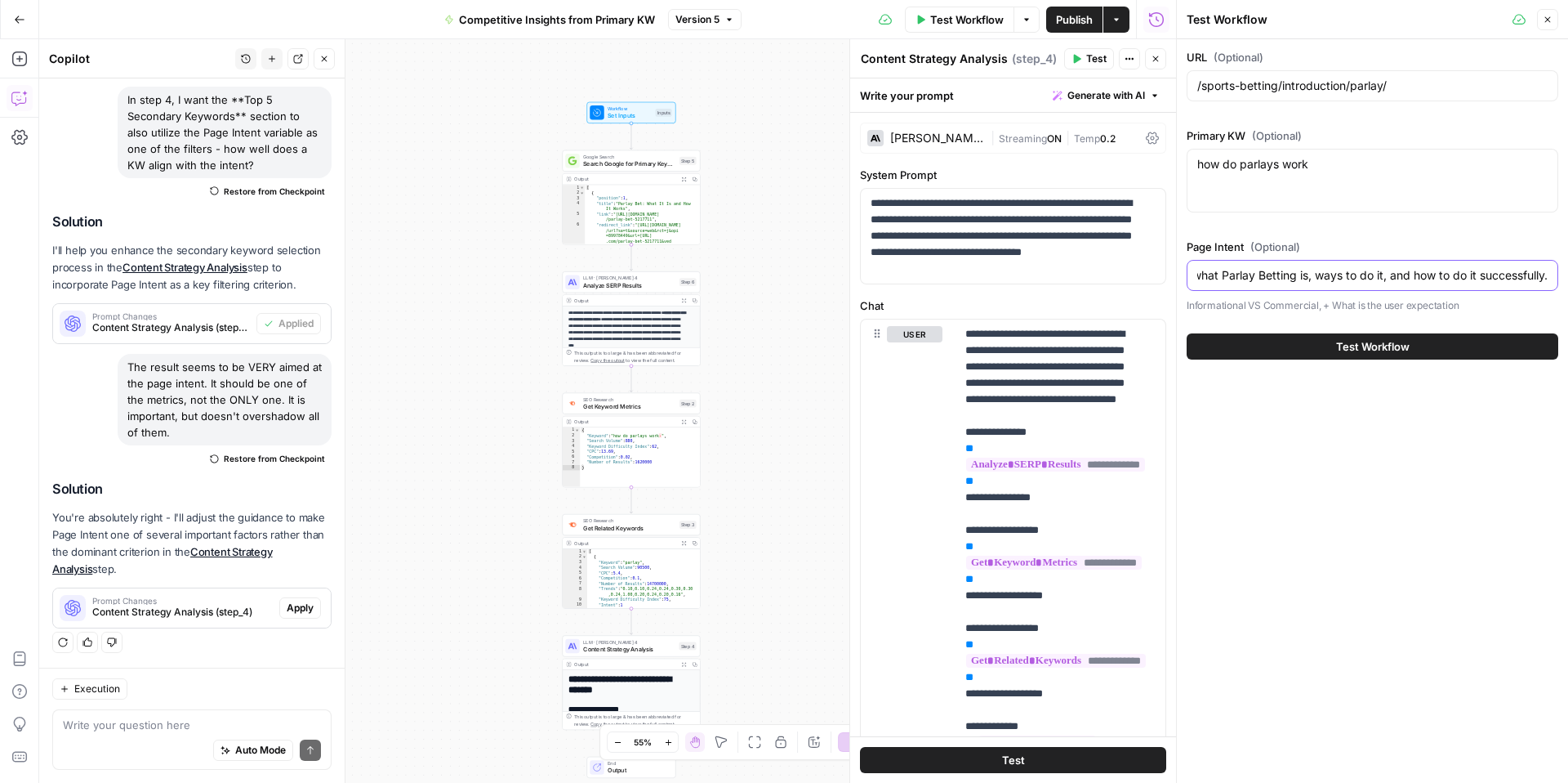
scroll to position [0, 0]
click at [1419, 277] on input "Informational; learn what Parlay Betting is, ways to do it, and how to do it su…" at bounding box center [1373, 276] width 351 height 17
drag, startPoint x: 1500, startPoint y: 277, endPoint x: 1555, endPoint y: 274, distance: 55.1
click at [1555, 274] on div "Informational; learn what Parlay Betting is, ways to do it, and how to do it su…" at bounding box center [1372, 275] width 371 height 31
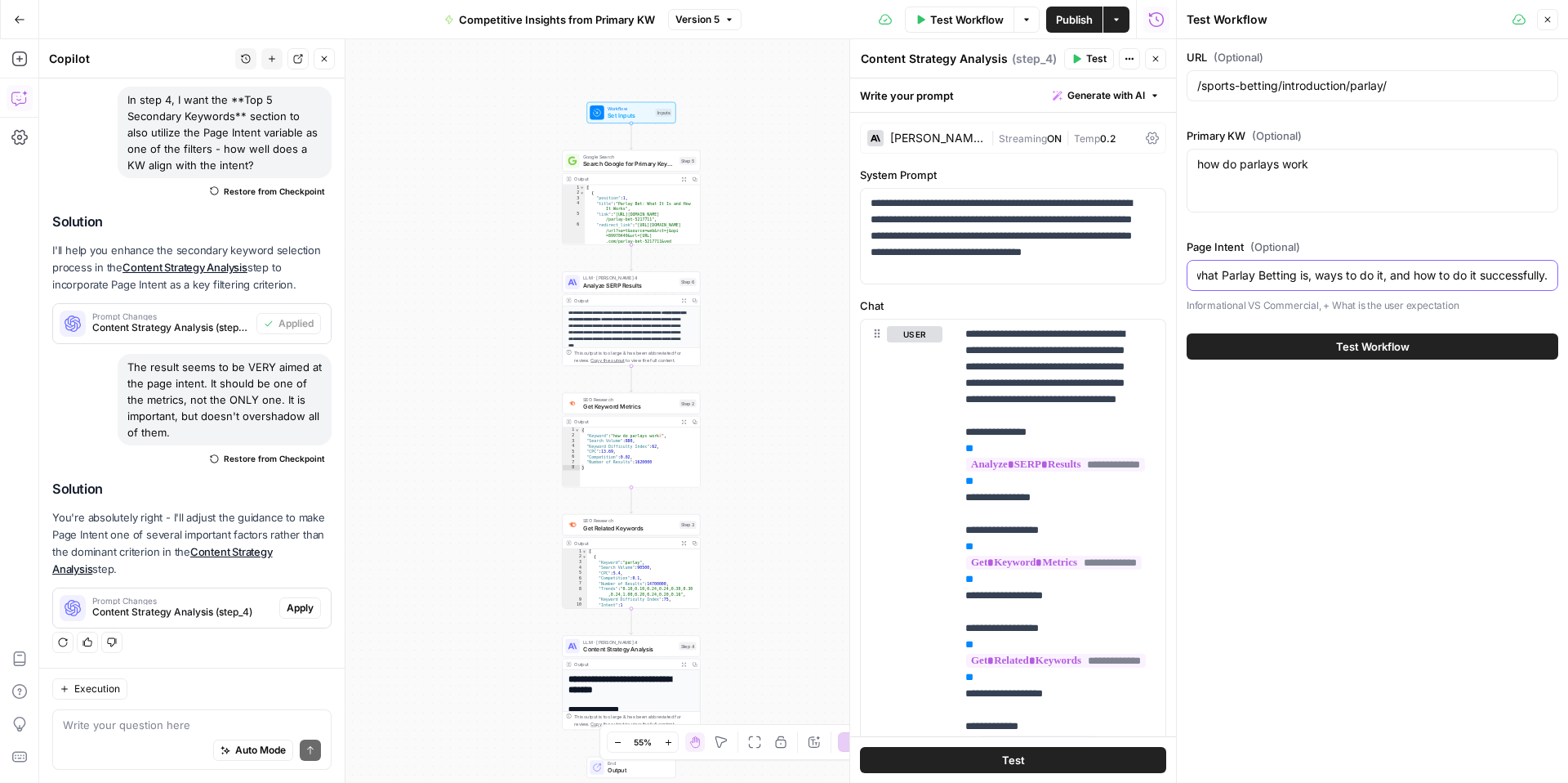
click at [1461, 278] on input "Informational; learn what Parlay Betting is, ways to do it, and how to do it su…" at bounding box center [1373, 276] width 351 height 17
drag, startPoint x: 1471, startPoint y: 277, endPoint x: 1462, endPoint y: 277, distance: 9.0
click at [1462, 277] on input "Informational; learn what Parlay Betting is, ways to do it, and how to do it su…" at bounding box center [1373, 276] width 351 height 17
drag, startPoint x: 1534, startPoint y: 275, endPoint x: 1567, endPoint y: 275, distance: 33.0
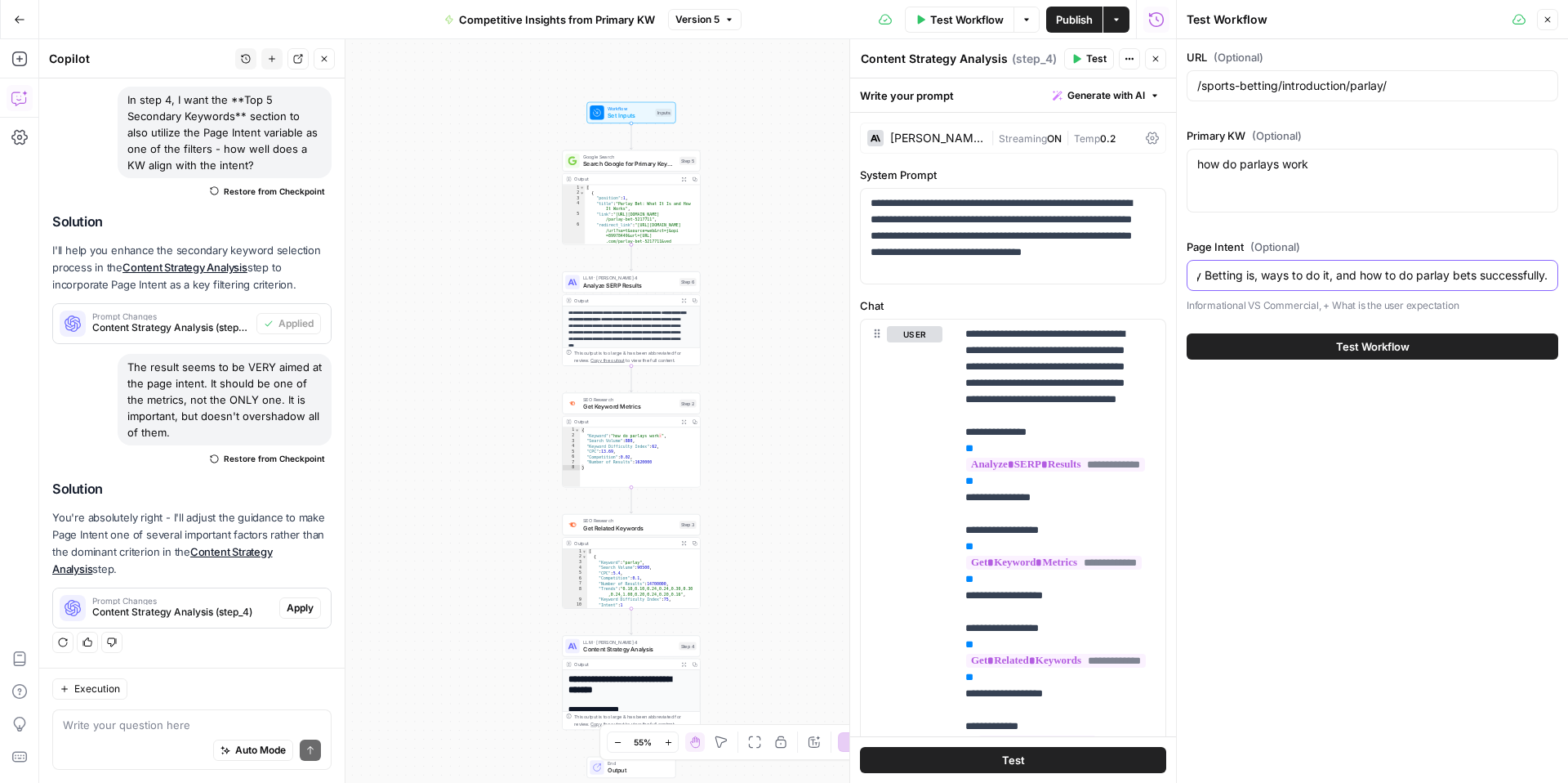
click at [1567, 275] on div "URL (Optional) /sports-betting/introduction/parlay/ Primary KW (Optional) how d…" at bounding box center [1373, 204] width 391 height 331
click at [1539, 277] on input "Informational; learn what Parlay Betting is, ways to do it, and how to do parla…" at bounding box center [1373, 276] width 351 height 17
click at [1548, 277] on div "Informational; learn what Parlay Betting is, ways to do it, and how to do parla…" at bounding box center [1372, 275] width 371 height 31
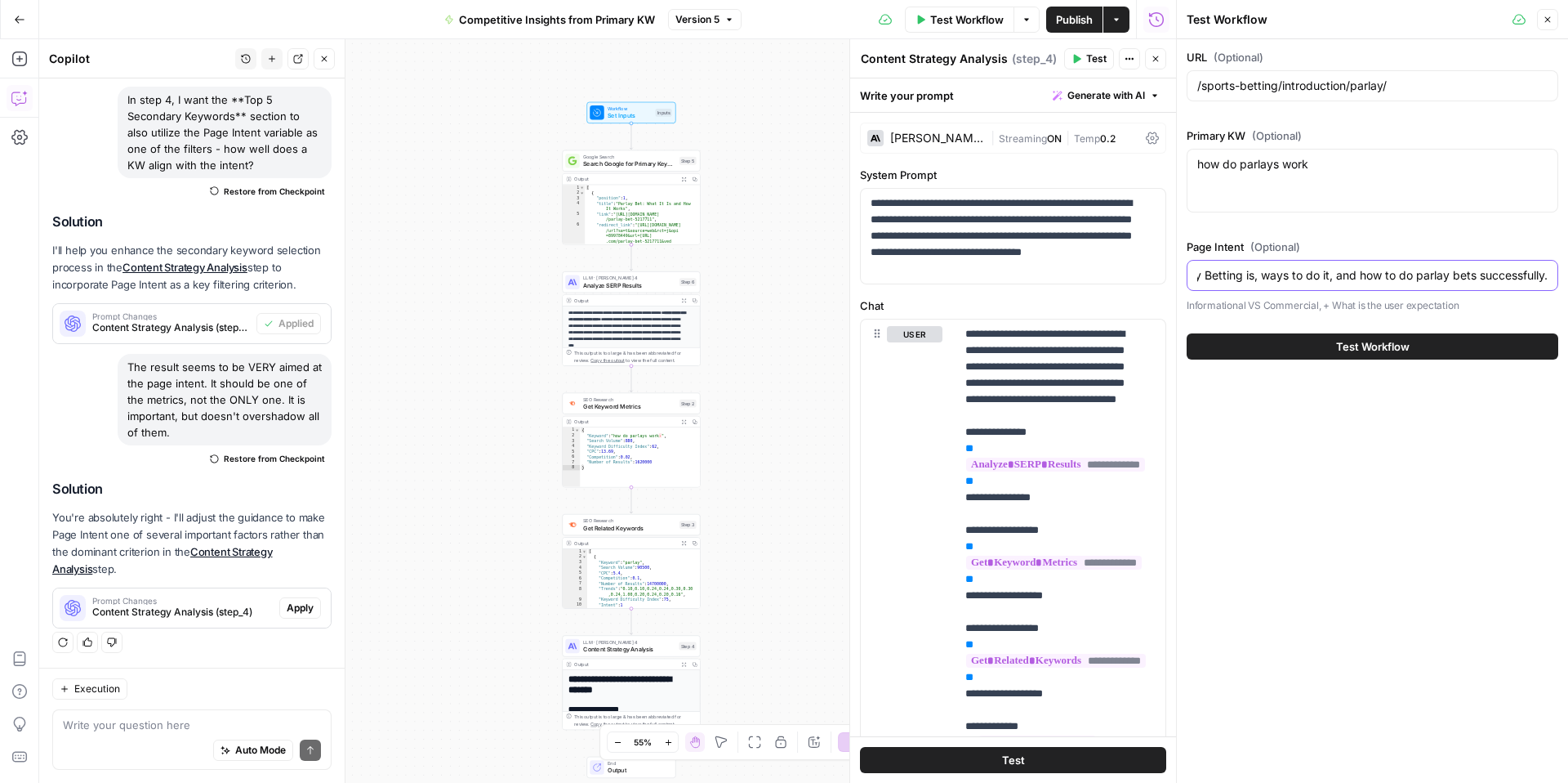
click at [1546, 272] on input "Informational; learn what Parlay Betting is, ways to do it, and how to do parla…" at bounding box center [1373, 276] width 351 height 17
type input "Informational; learn what Parlay Betting is, ways to do it, and how to do parla…"
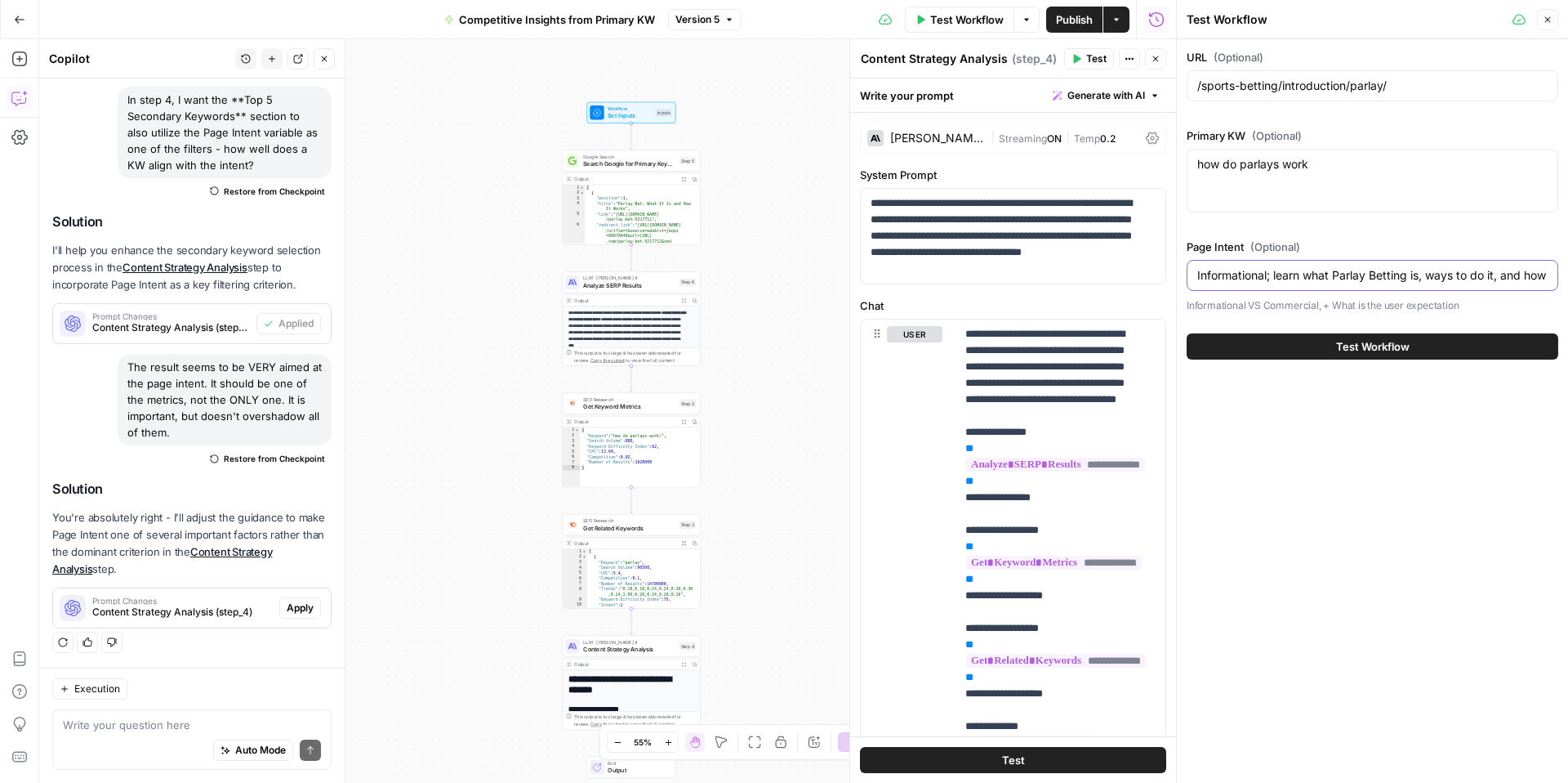
click at [1339, 276] on input "Informational; learn what Parlay Betting is, ways to do it, and how to do parla…" at bounding box center [1373, 276] width 351 height 17
click at [608, 651] on span "Content Strategy Analysis" at bounding box center [629, 650] width 92 height 9
click at [624, 685] on h1 "**********" at bounding box center [628, 683] width 120 height 21
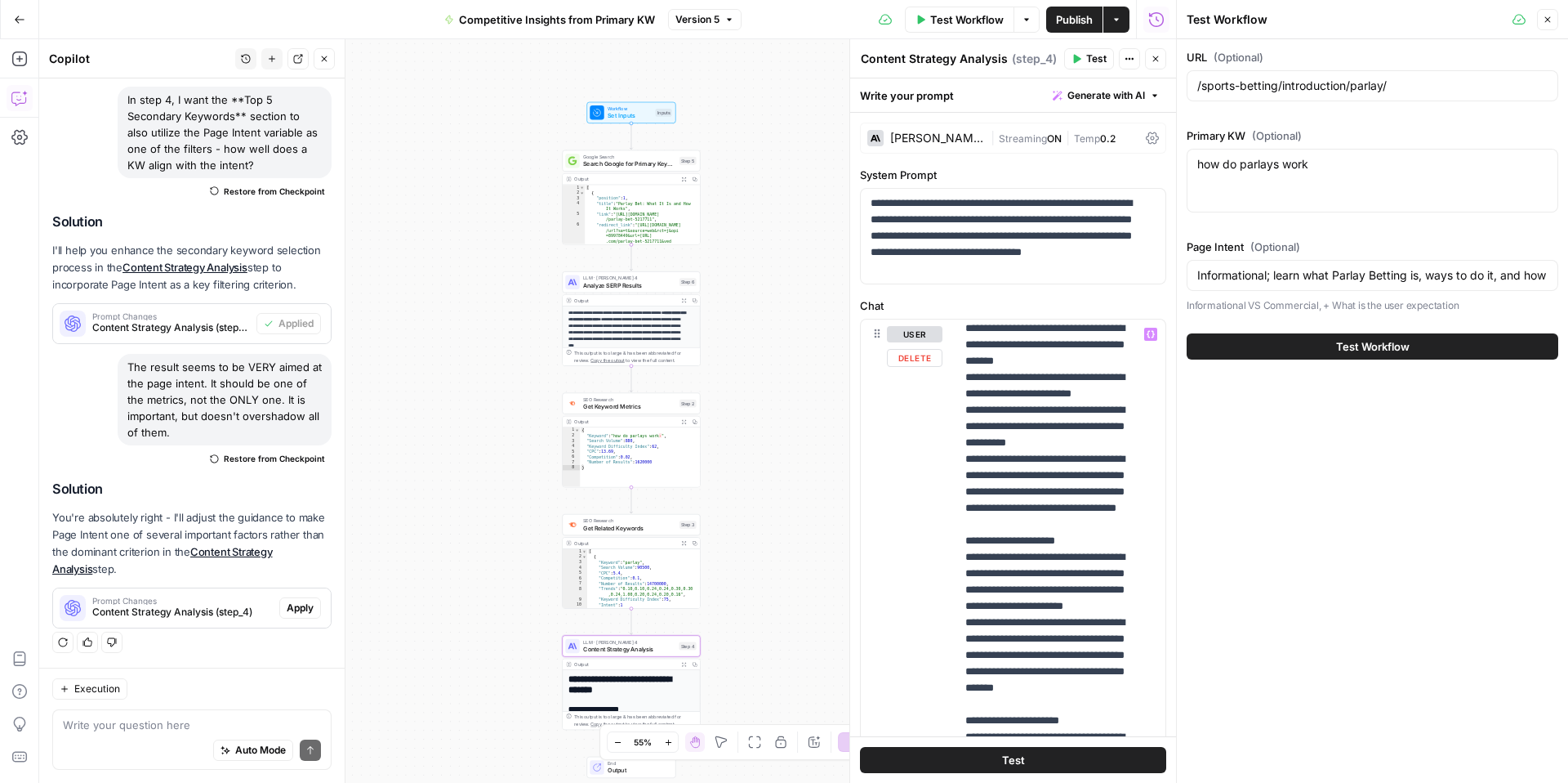
scroll to position [756, 0]
click at [1096, 489] on p "**********" at bounding box center [1049, 755] width 166 height 2370
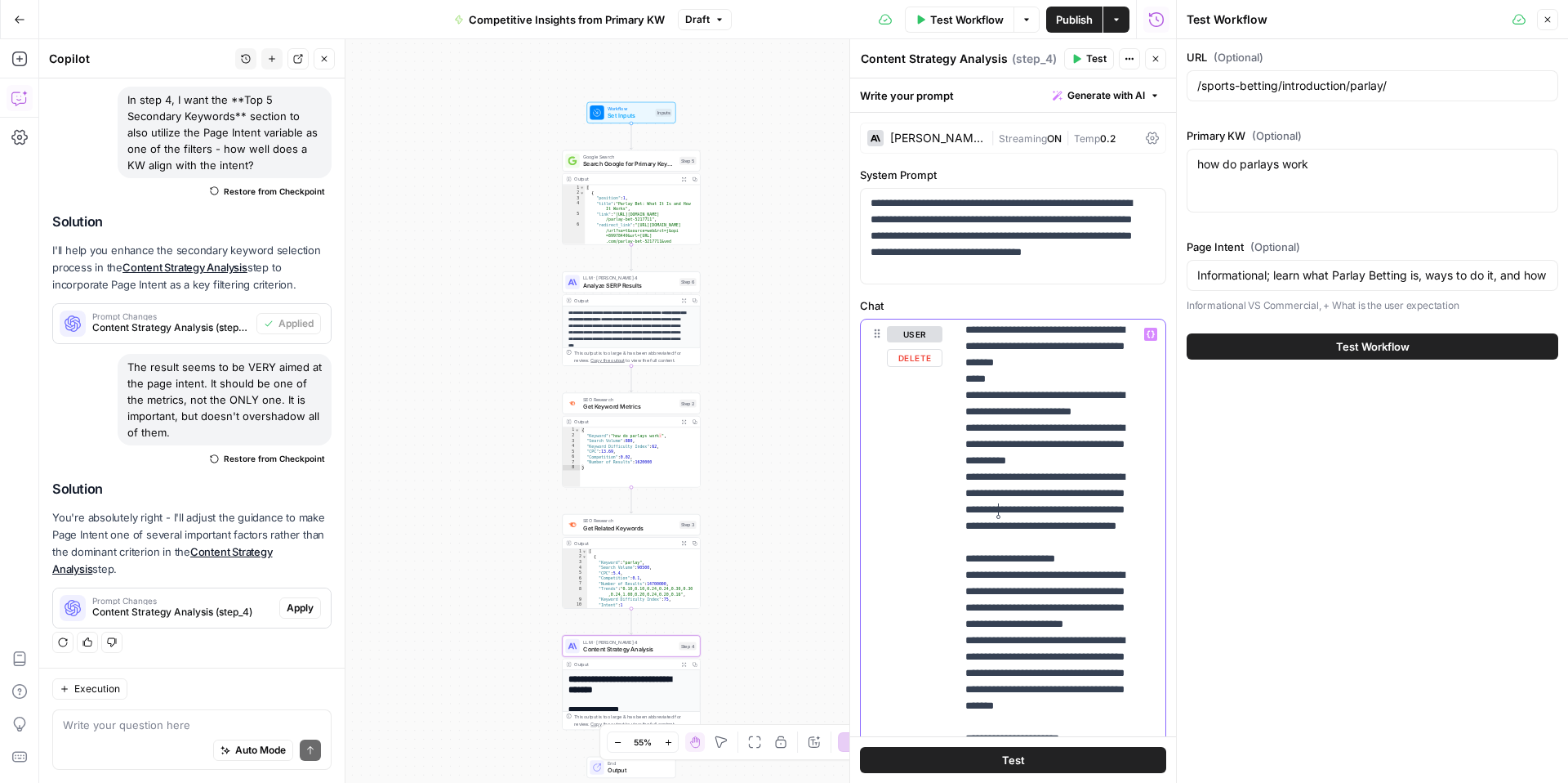
click at [1006, 510] on p "**********" at bounding box center [1049, 763] width 166 height 2386
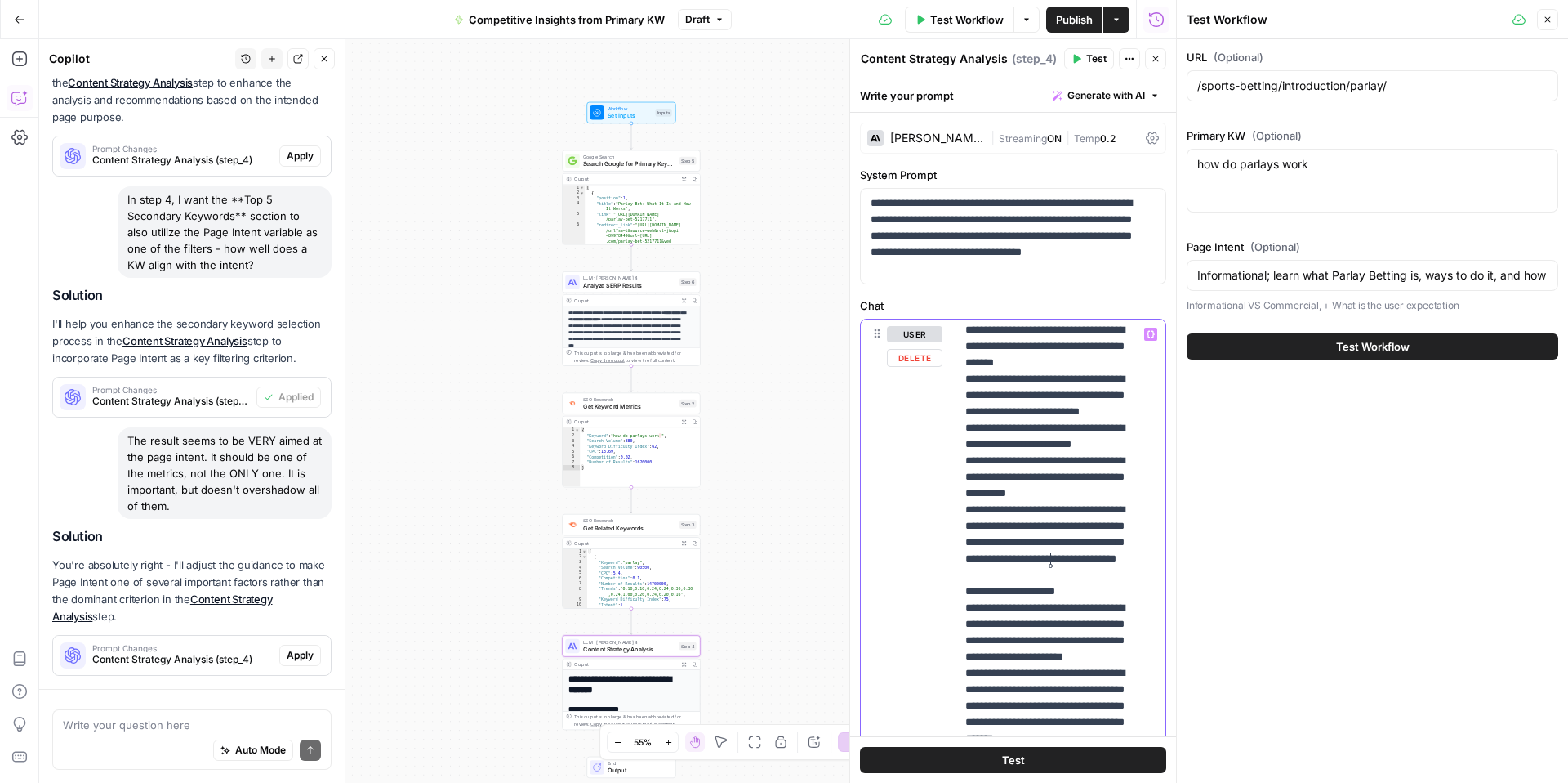
scroll to position [489, 0]
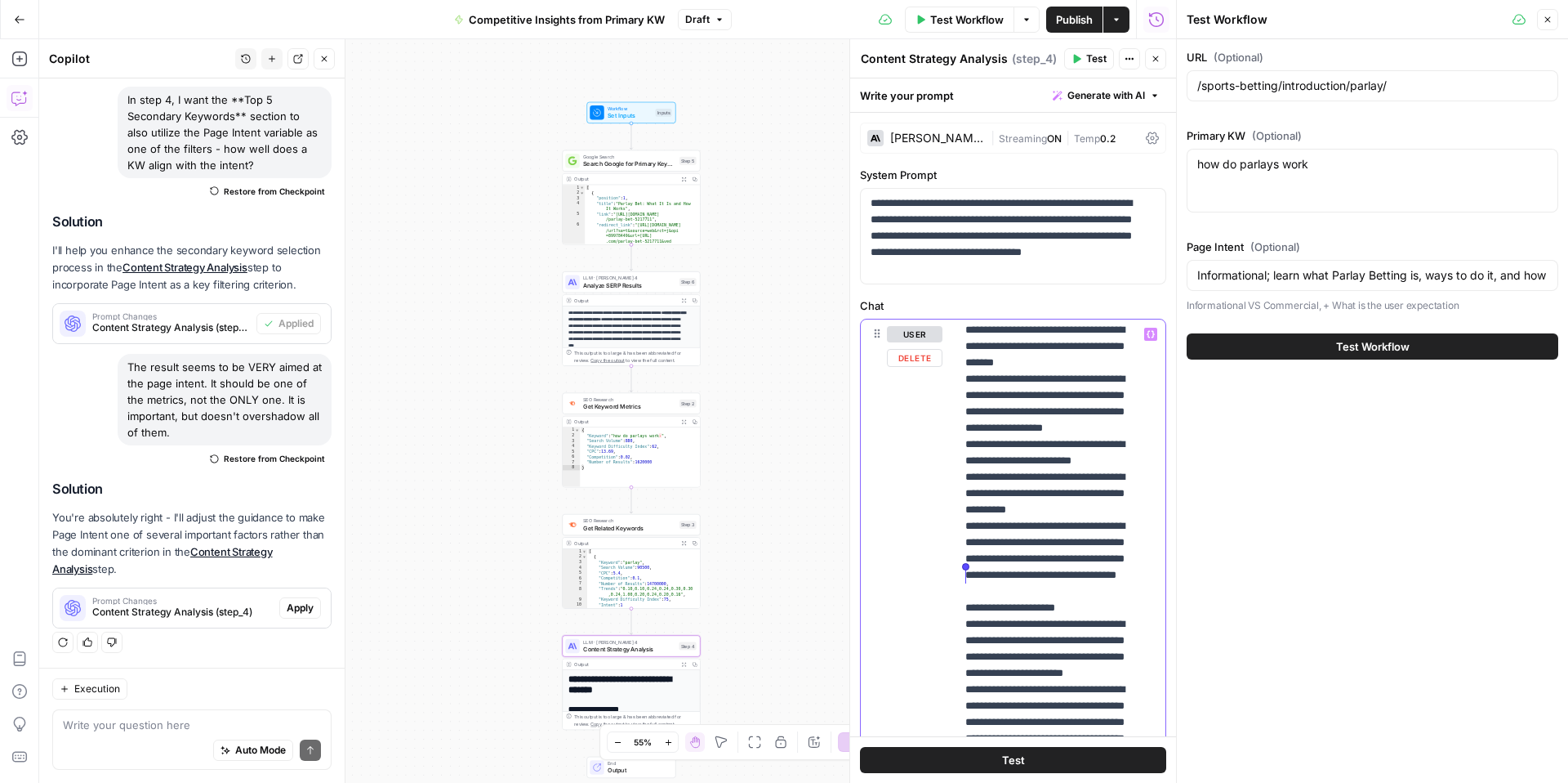
drag, startPoint x: 1001, startPoint y: 576, endPoint x: 956, endPoint y: 576, distance: 45.0
click at [956, 576] on div "**********" at bounding box center [1054, 652] width 197 height 666
click at [1068, 573] on p "**********" at bounding box center [1049, 795] width 166 height 2451
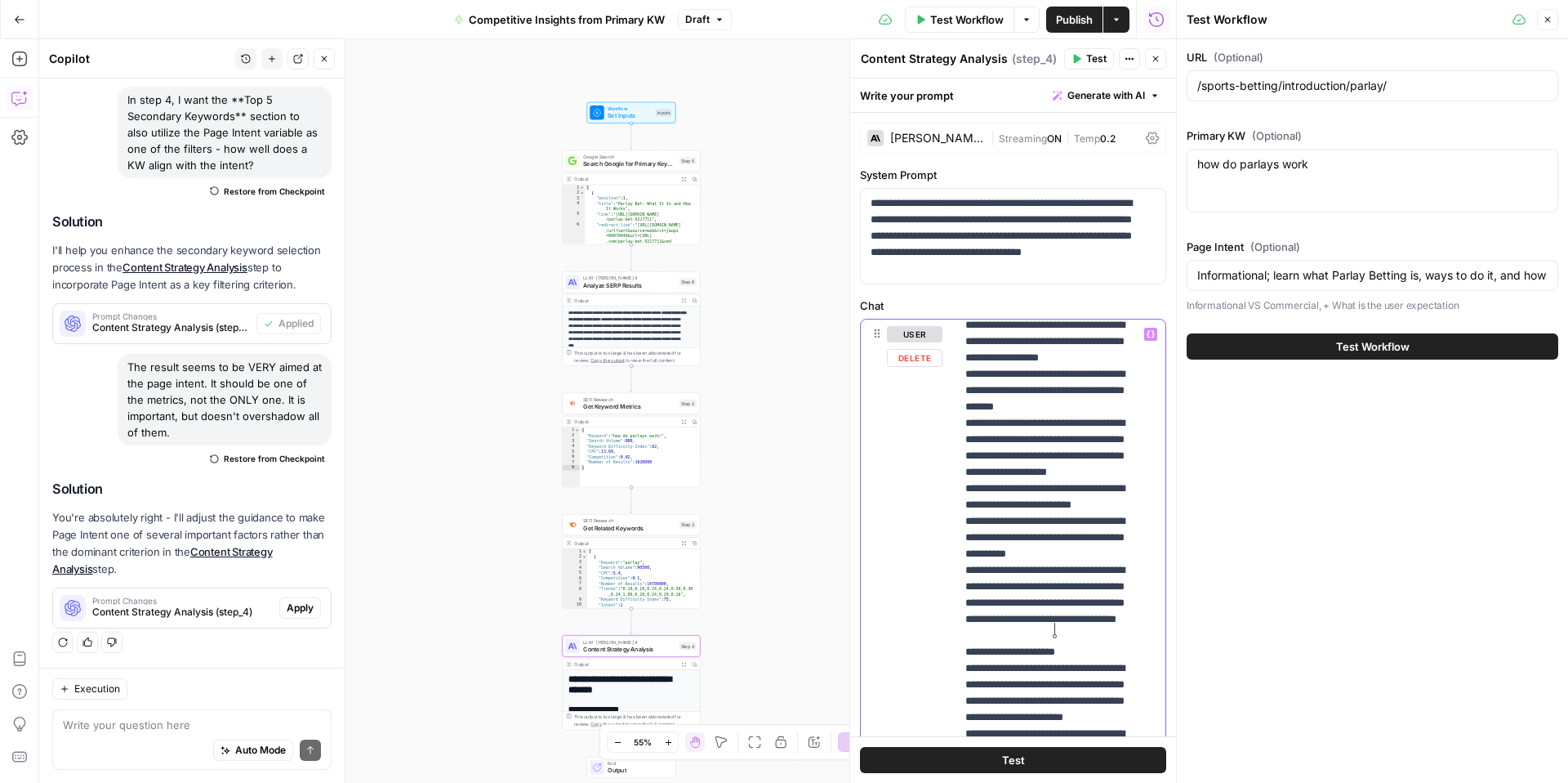
scroll to position [700, 0]
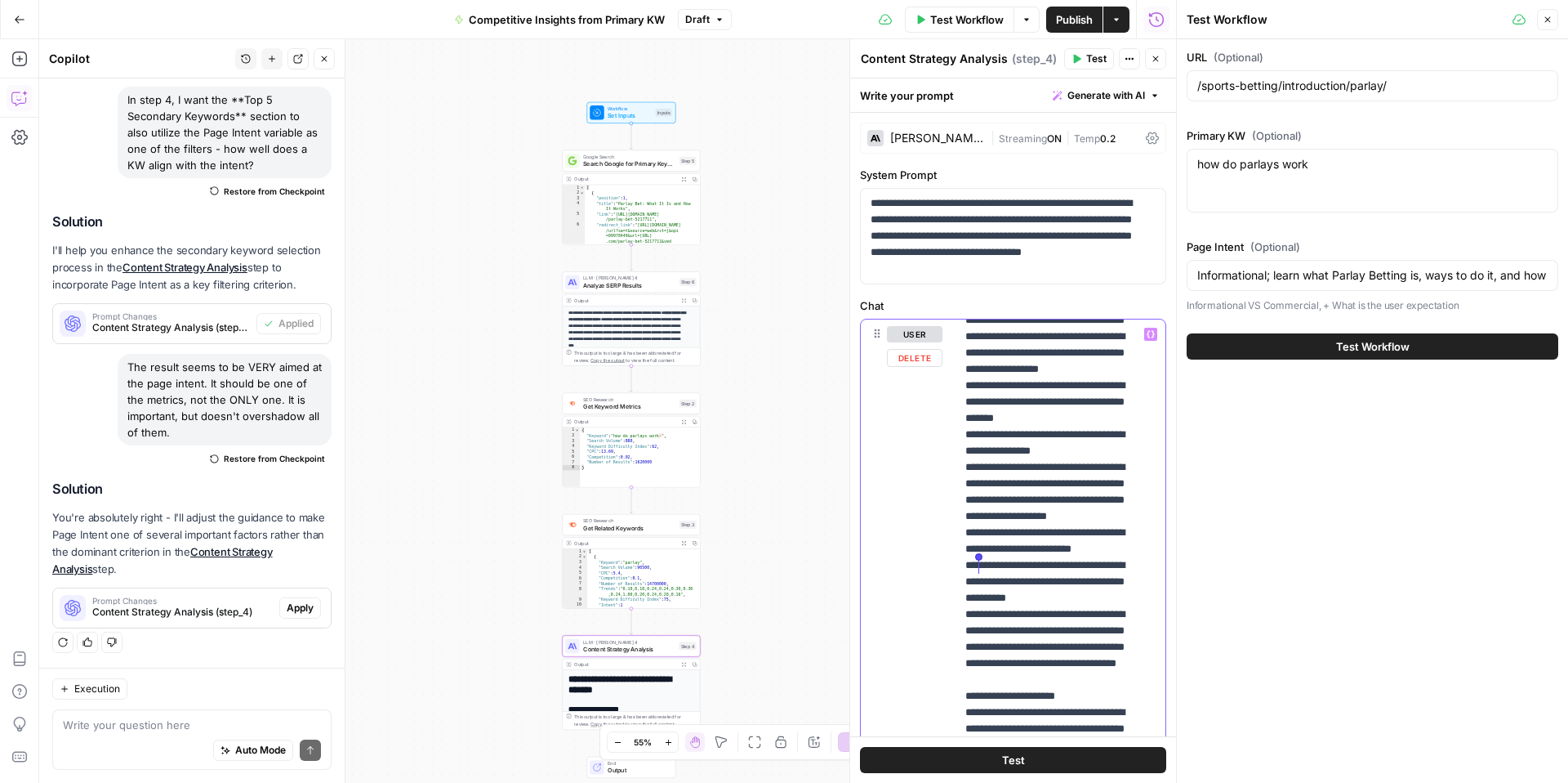
drag, startPoint x: 1130, startPoint y: 583, endPoint x: 980, endPoint y: 560, distance: 151.8
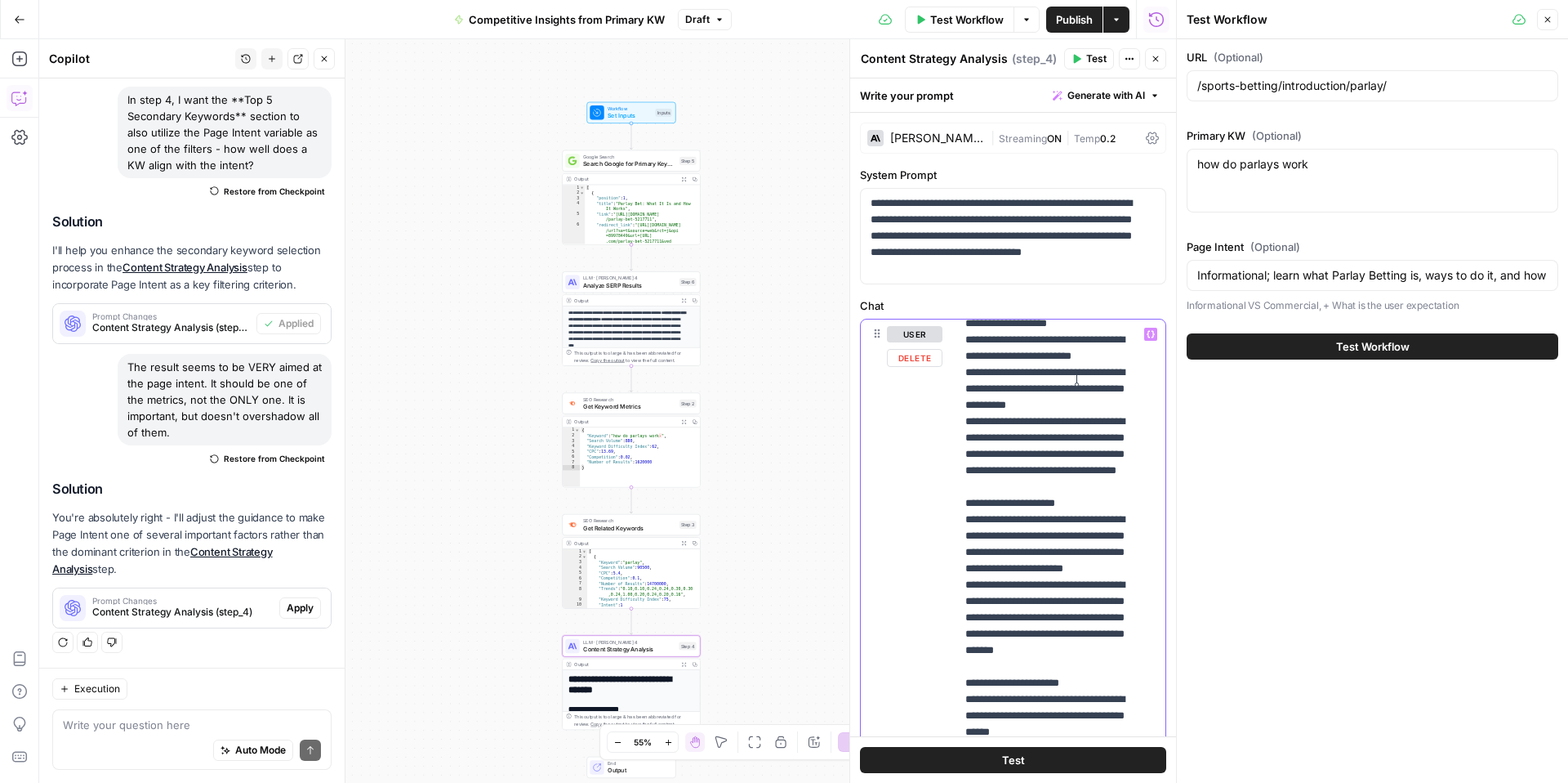
scroll to position [950, 0]
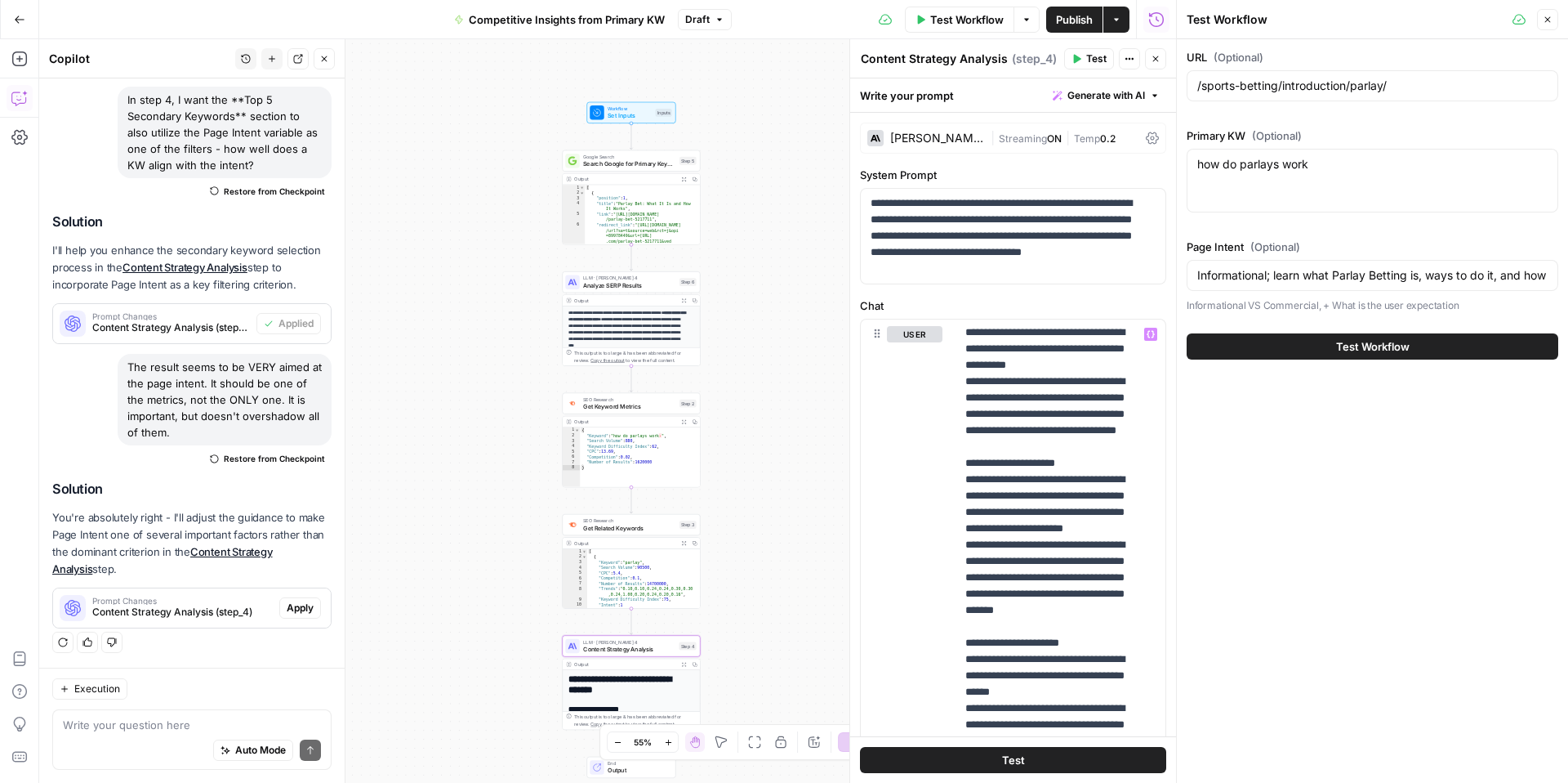
click at [1012, 758] on span "Test" at bounding box center [1013, 761] width 23 height 17
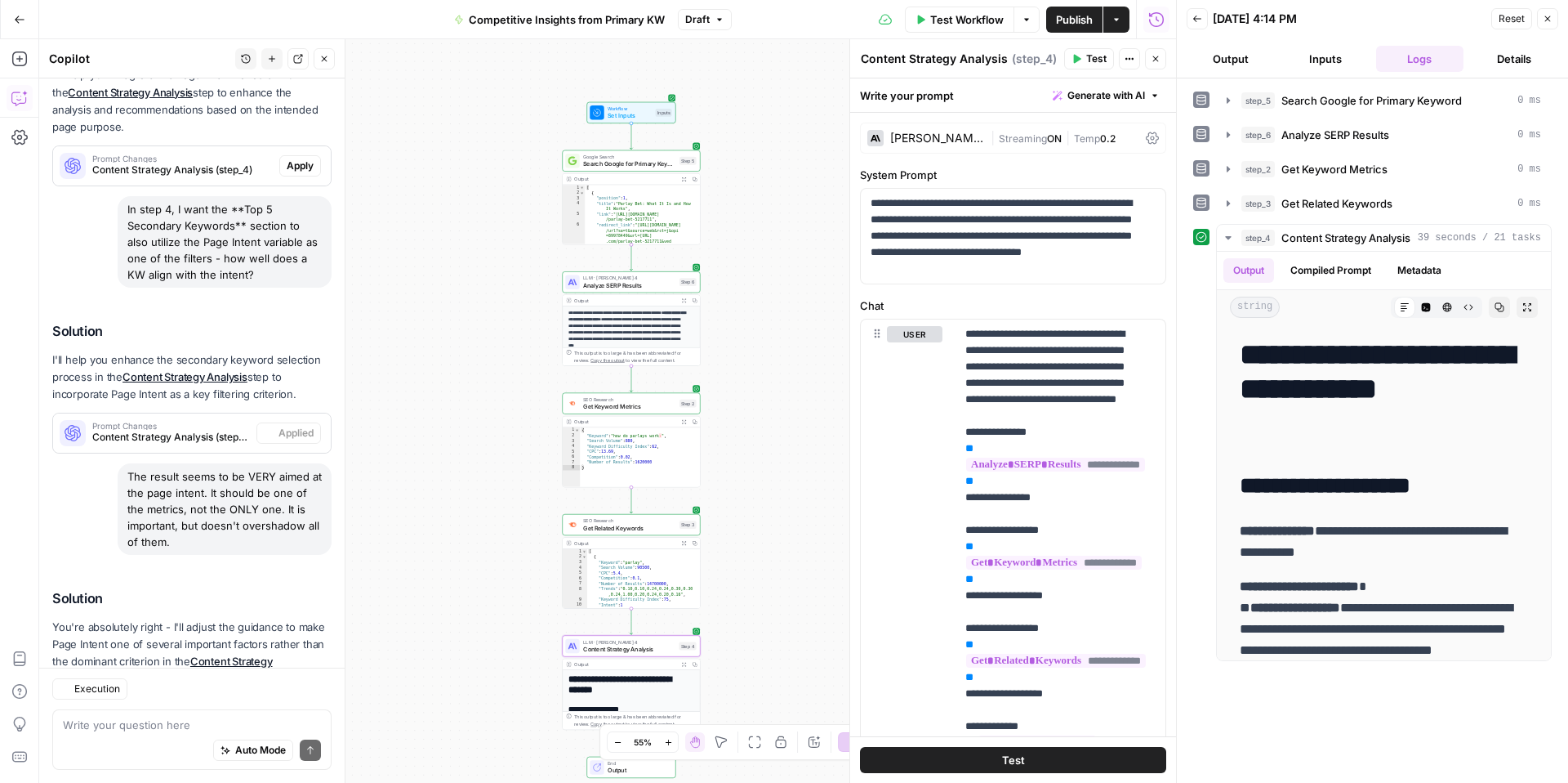
scroll to position [489, 0]
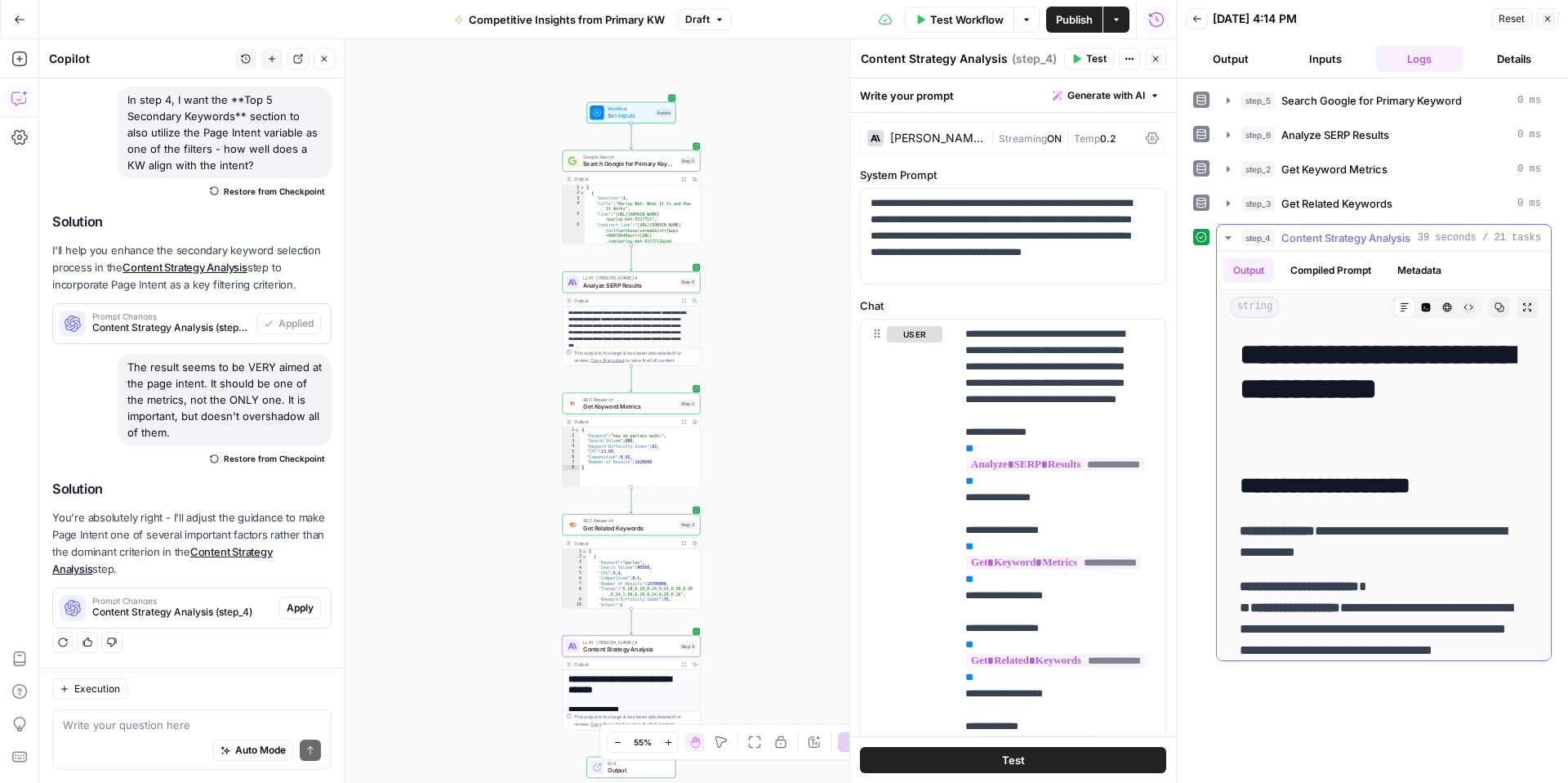
click at [1373, 534] on p "**********" at bounding box center [1377, 542] width 276 height 43
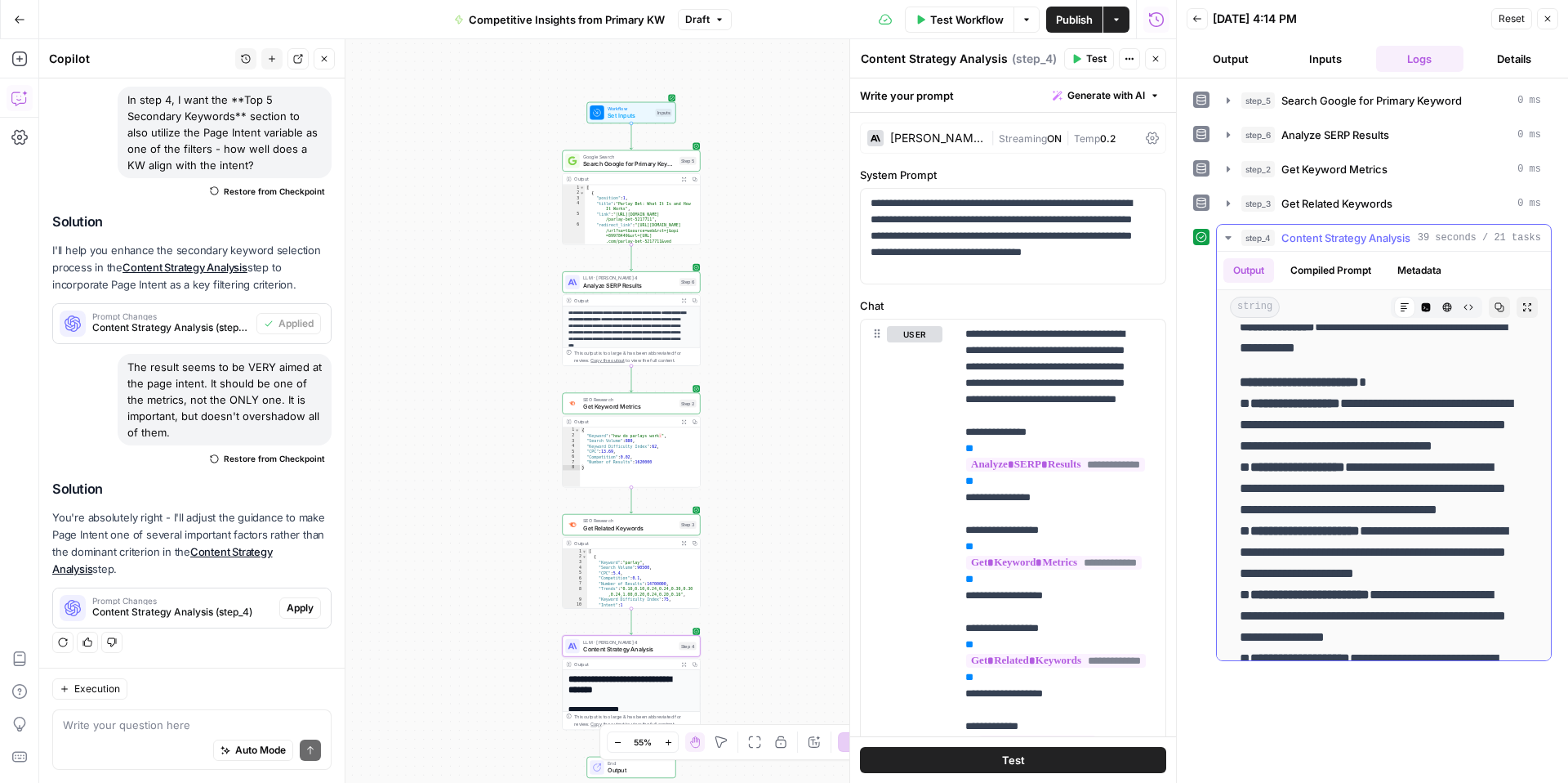
scroll to position [197, 0]
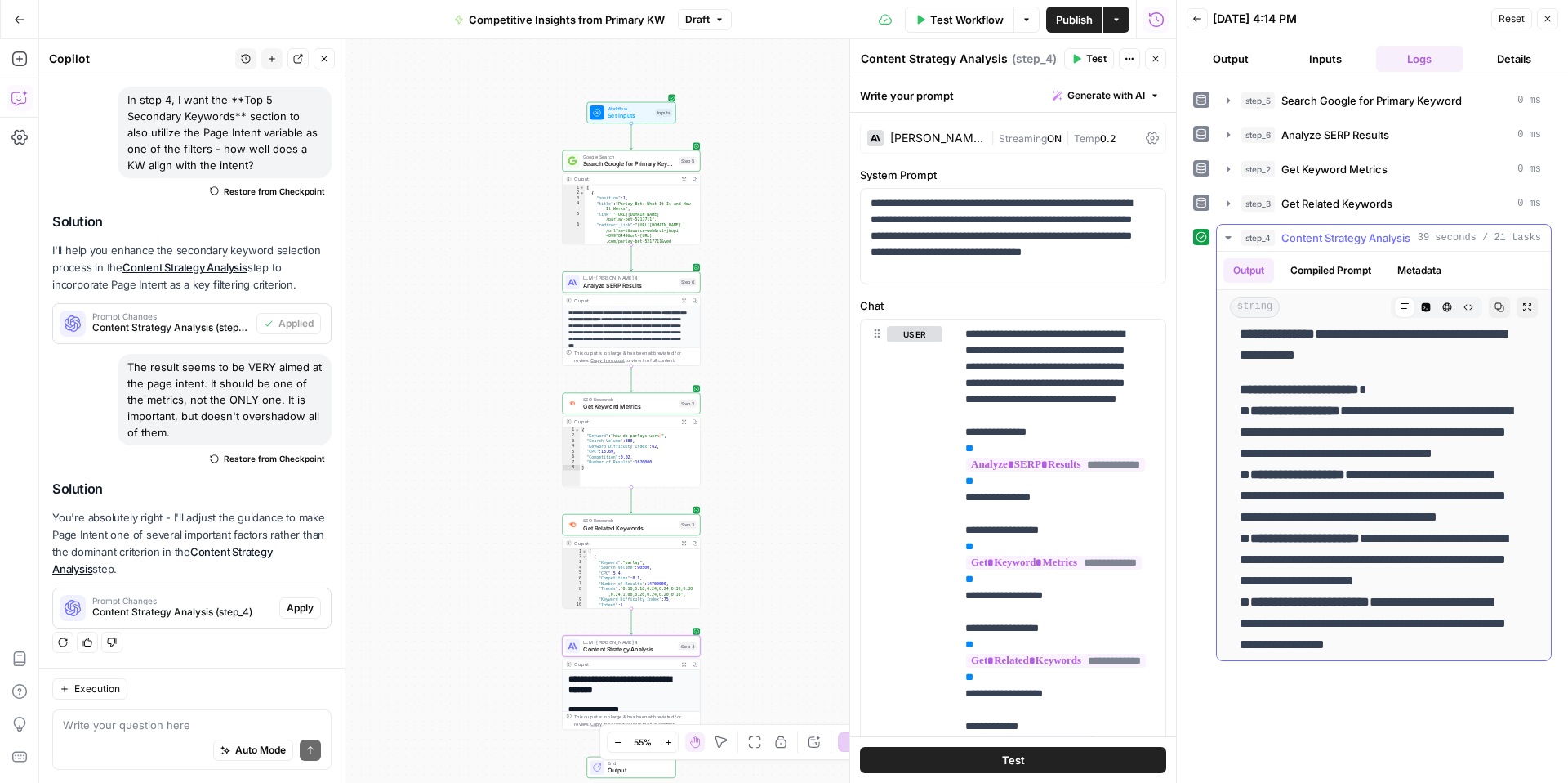
drag, startPoint x: 1252, startPoint y: 496, endPoint x: 1361, endPoint y: 500, distance: 109.1
click at [1361, 500] on p "**********" at bounding box center [1377, 581] width 276 height 404
copy strong "**********"
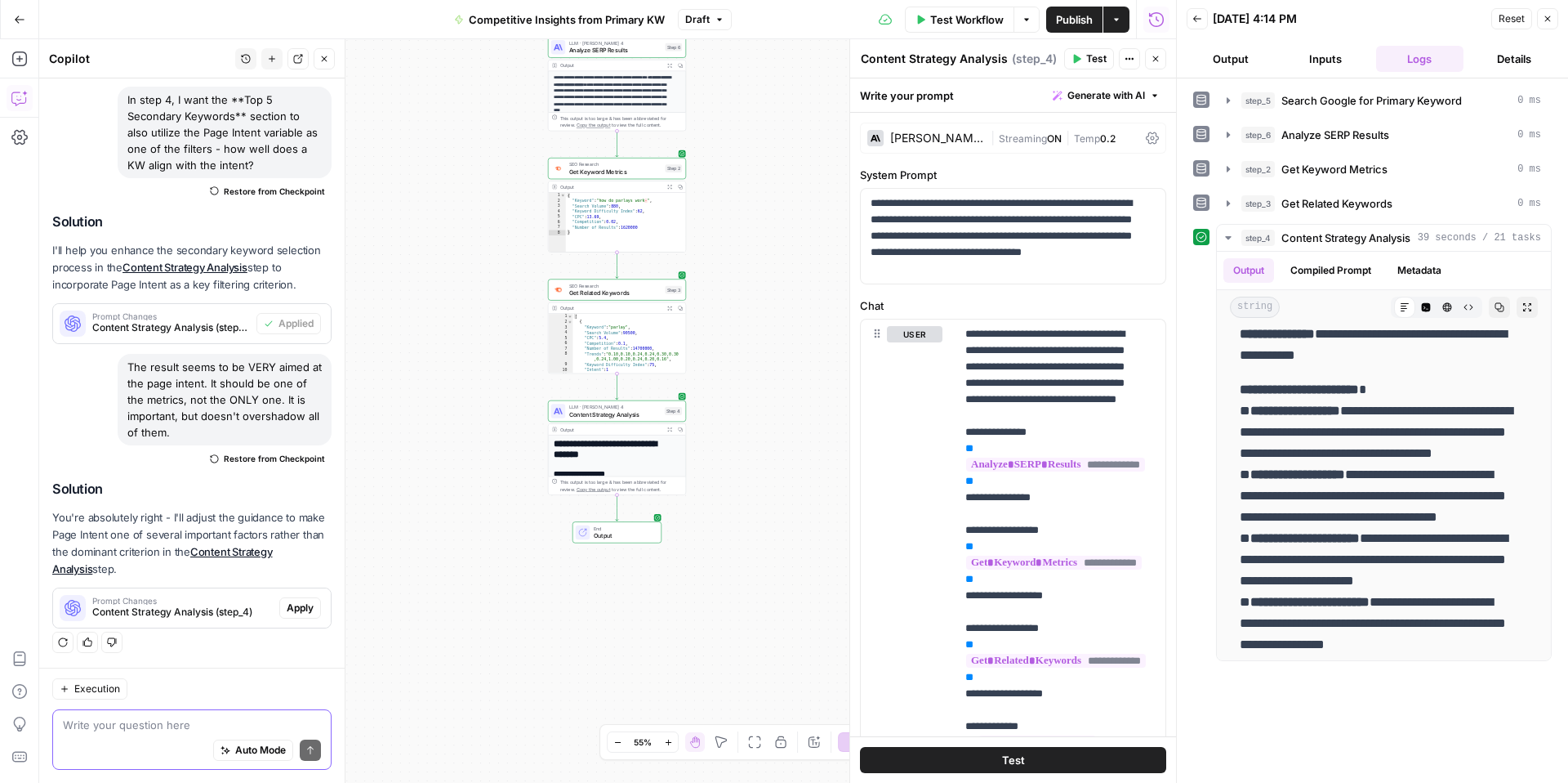
click at [120, 719] on textarea at bounding box center [192, 725] width 258 height 17
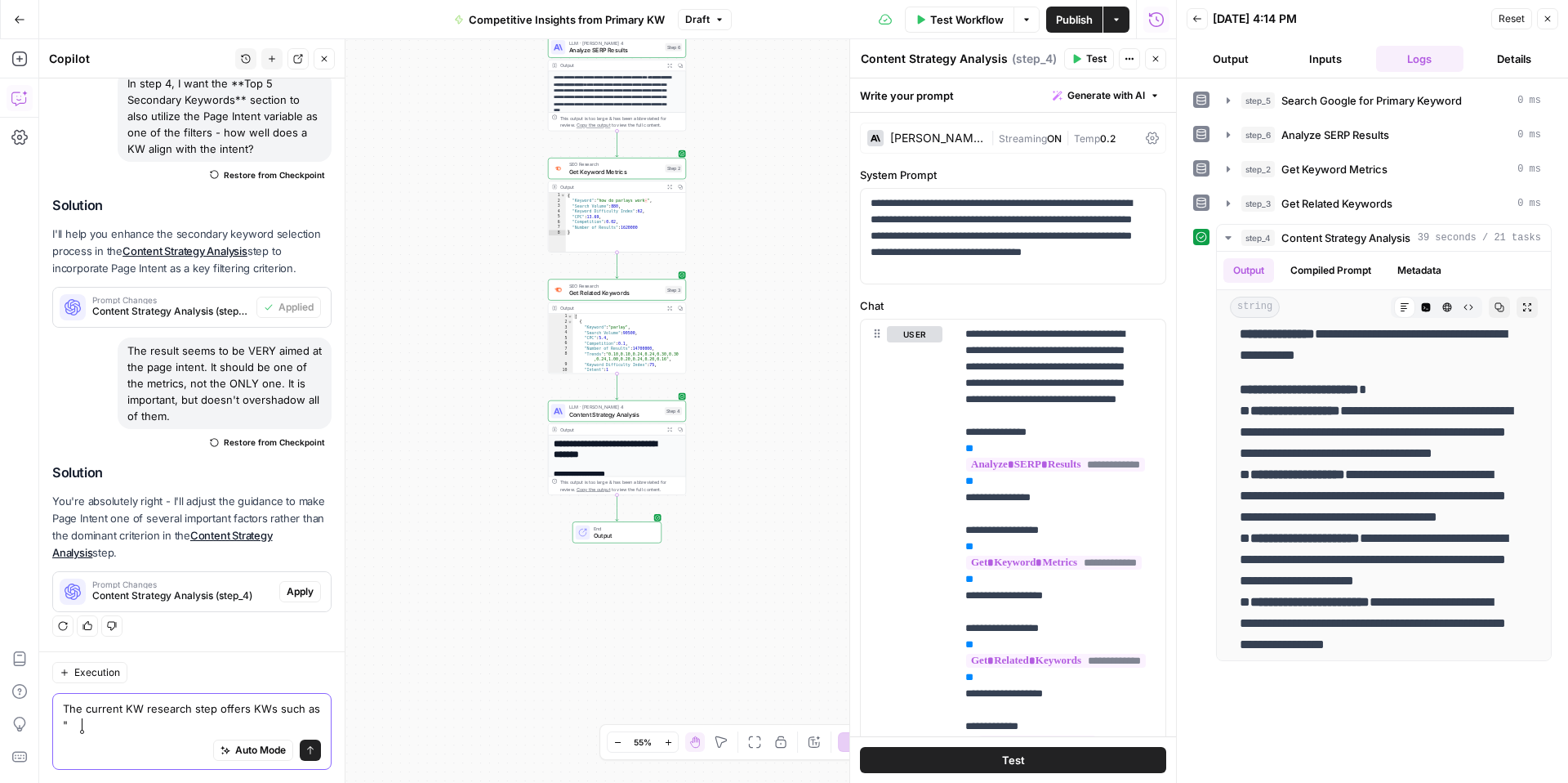
paste textarea ""parlay definition""
click at [82, 727] on textarea "The current KW research step offers KWs such as ""parlay definition"" at bounding box center [192, 716] width 258 height 33
click at [209, 731] on textarea "The current KW research step offers KWs such as "parlay definition"" at bounding box center [192, 716] width 258 height 33
drag, startPoint x: 113, startPoint y: 727, endPoint x: 81, endPoint y: 725, distance: 32.1
click at [81, 725] on textarea "The current KW research step offers KWs such as "parlay definition", which is" at bounding box center [192, 716] width 258 height 33
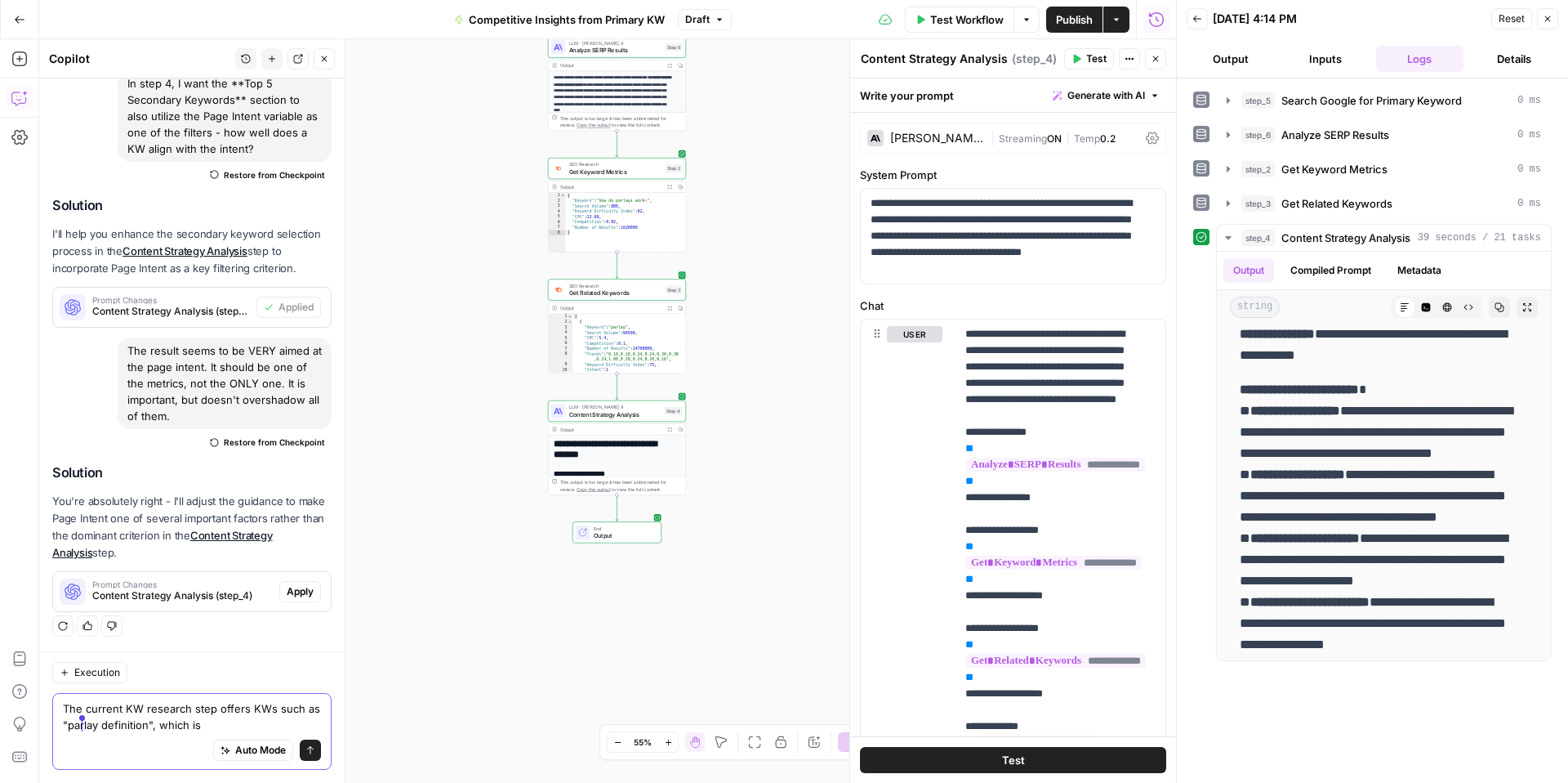
click at [243, 723] on textarea "The current KW research step offers KWs such as "parlay definition", which is" at bounding box center [192, 716] width 258 height 33
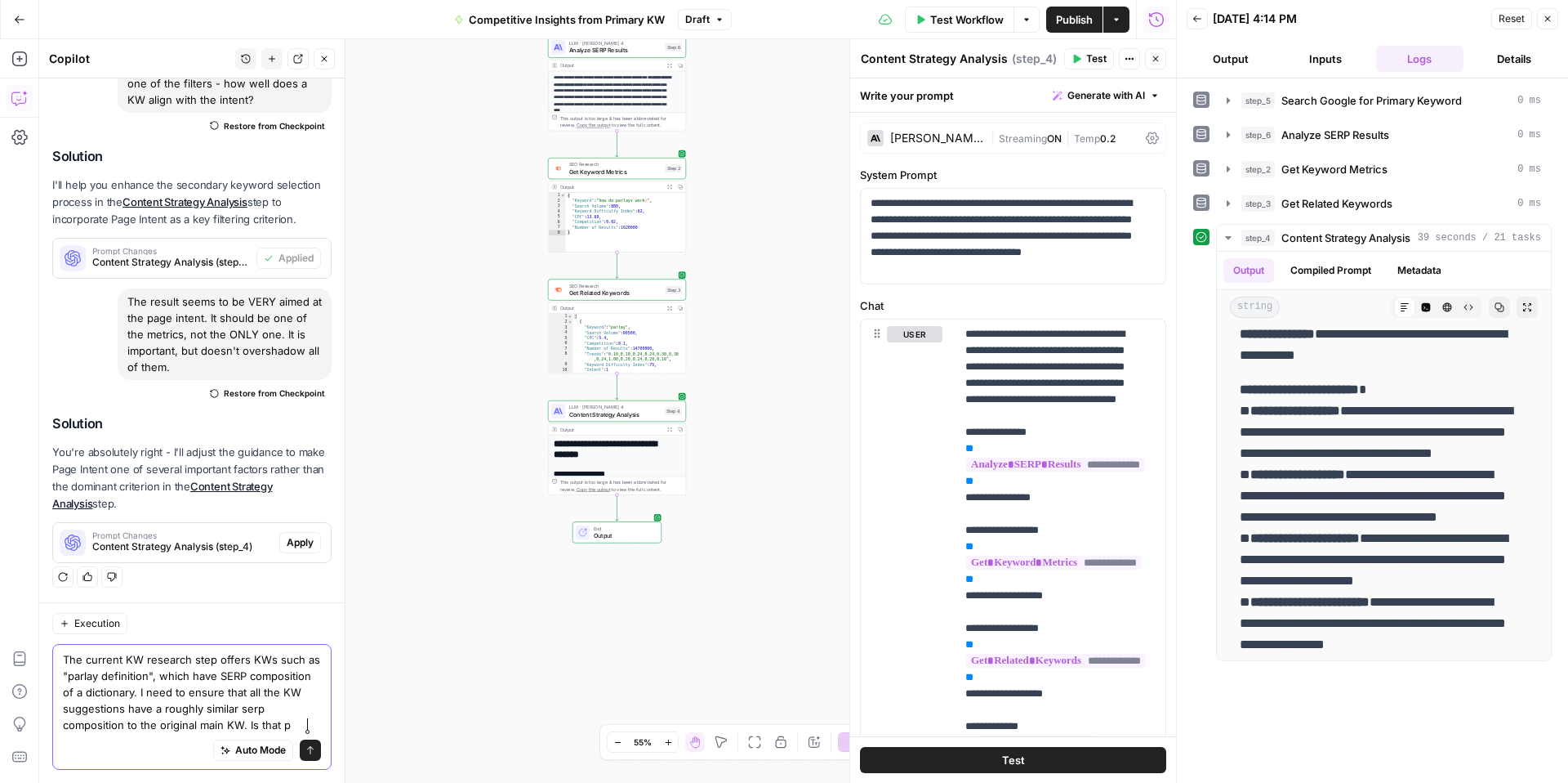
scroll to position [571, 0]
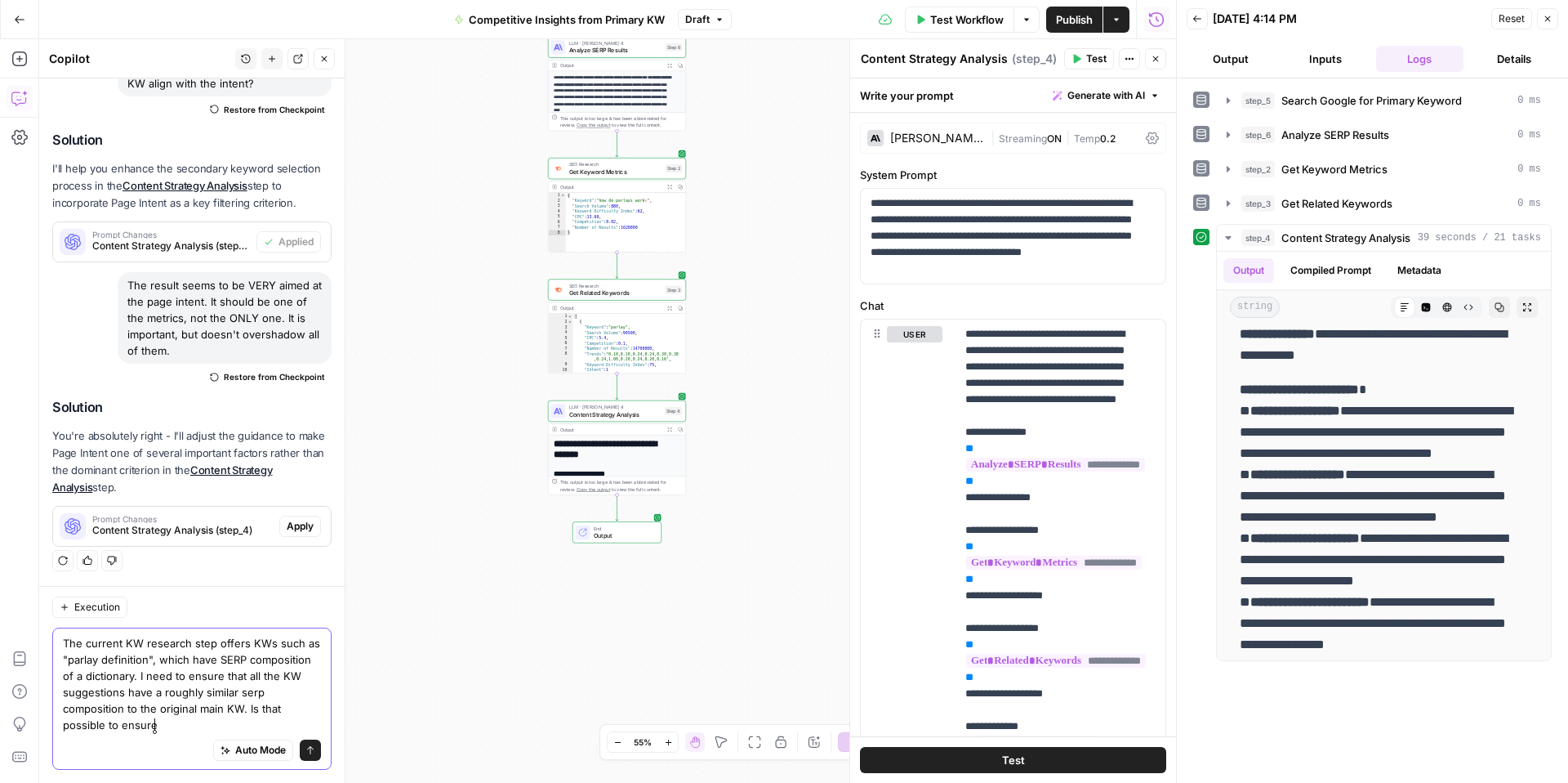
type textarea "The current KW research step offers KWs such as "parlay definition", which have…"
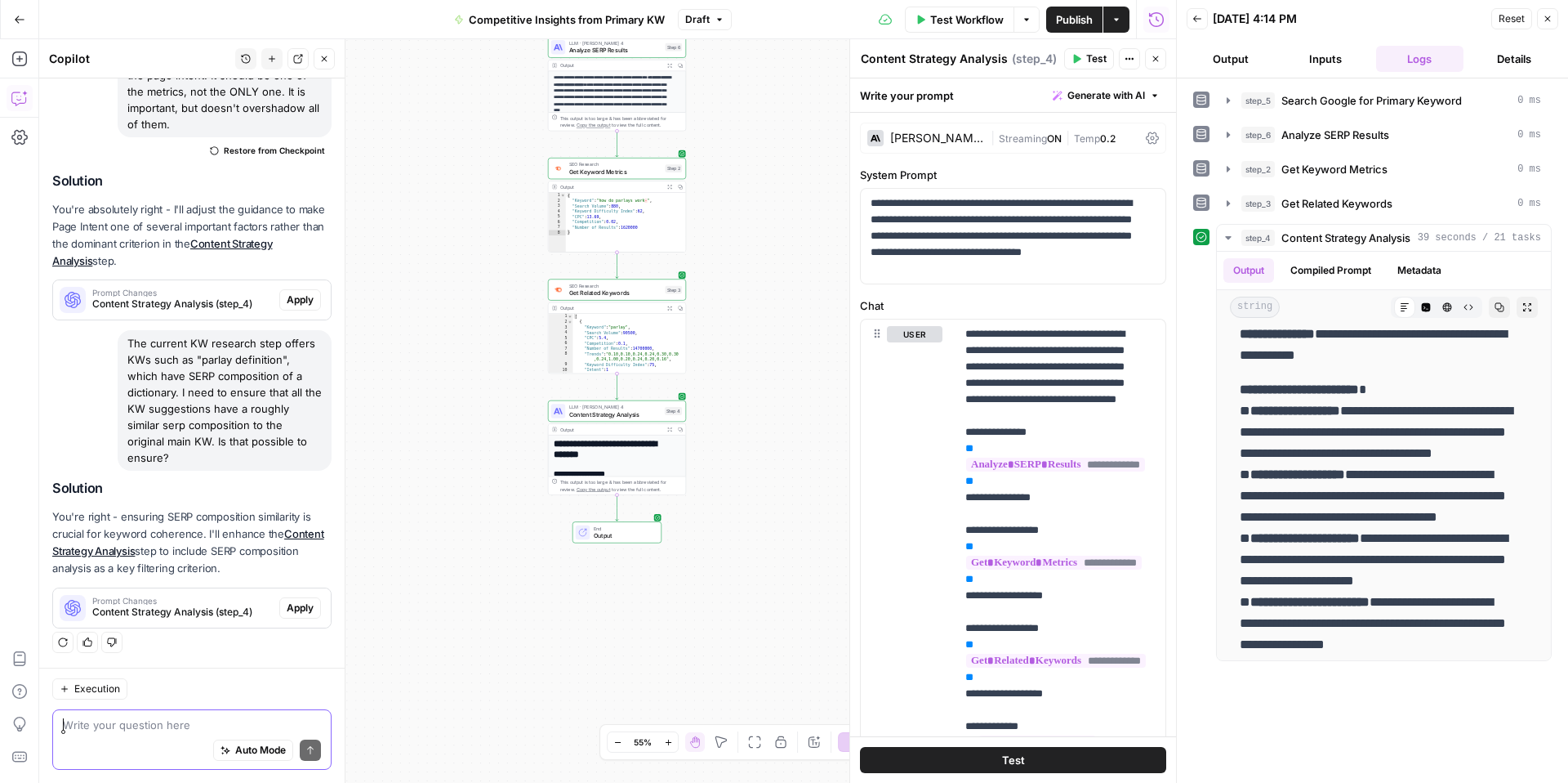
scroll to position [197, 0]
click at [200, 610] on span "Content Strategy Analysis (step_4)" at bounding box center [182, 613] width 181 height 15
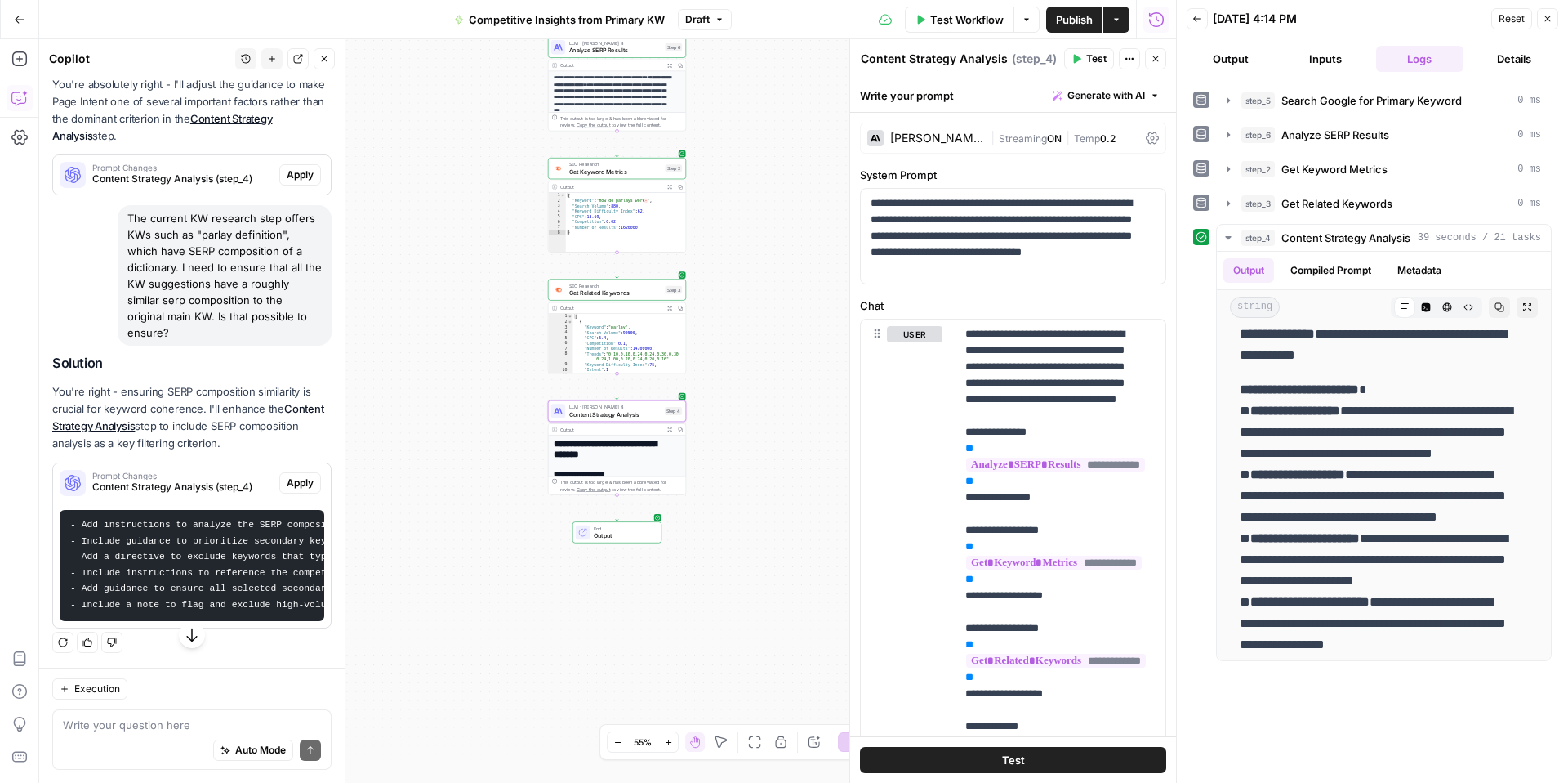
scroll to position [0, 17]
click at [288, 485] on span "Apply" at bounding box center [300, 483] width 27 height 15
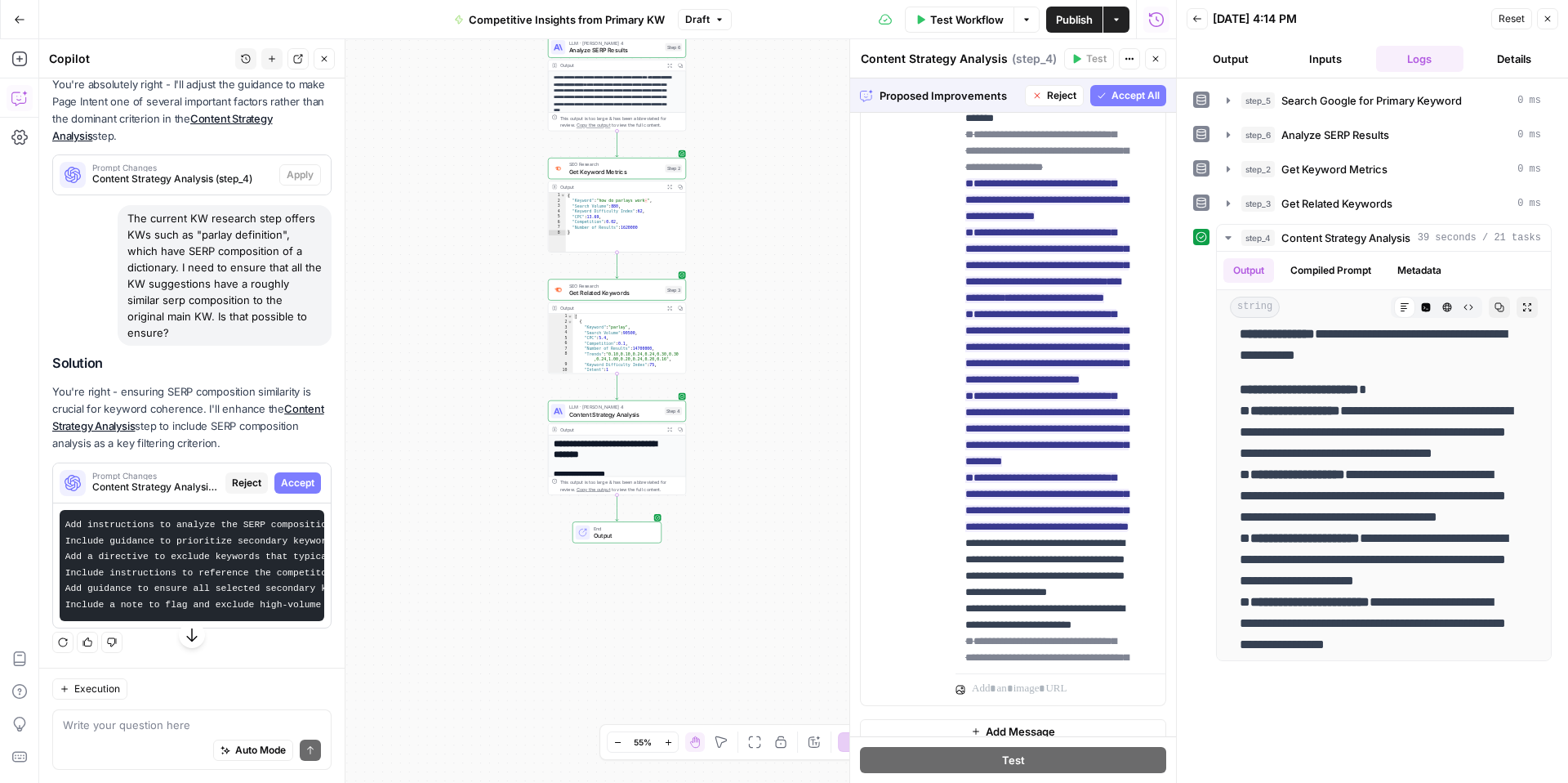
scroll to position [336, 0]
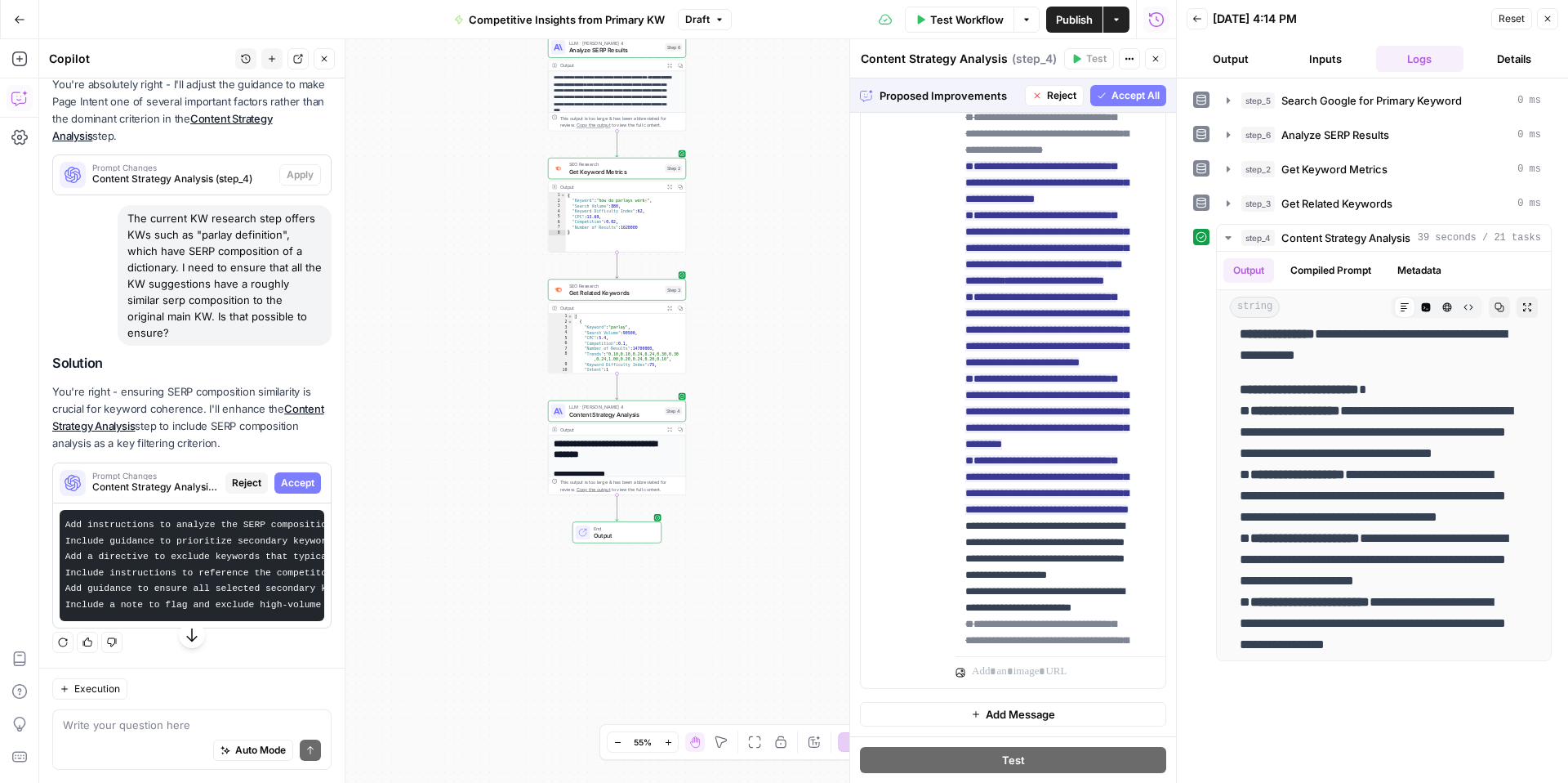
click at [1118, 97] on span "Accept All" at bounding box center [1136, 96] width 48 height 15
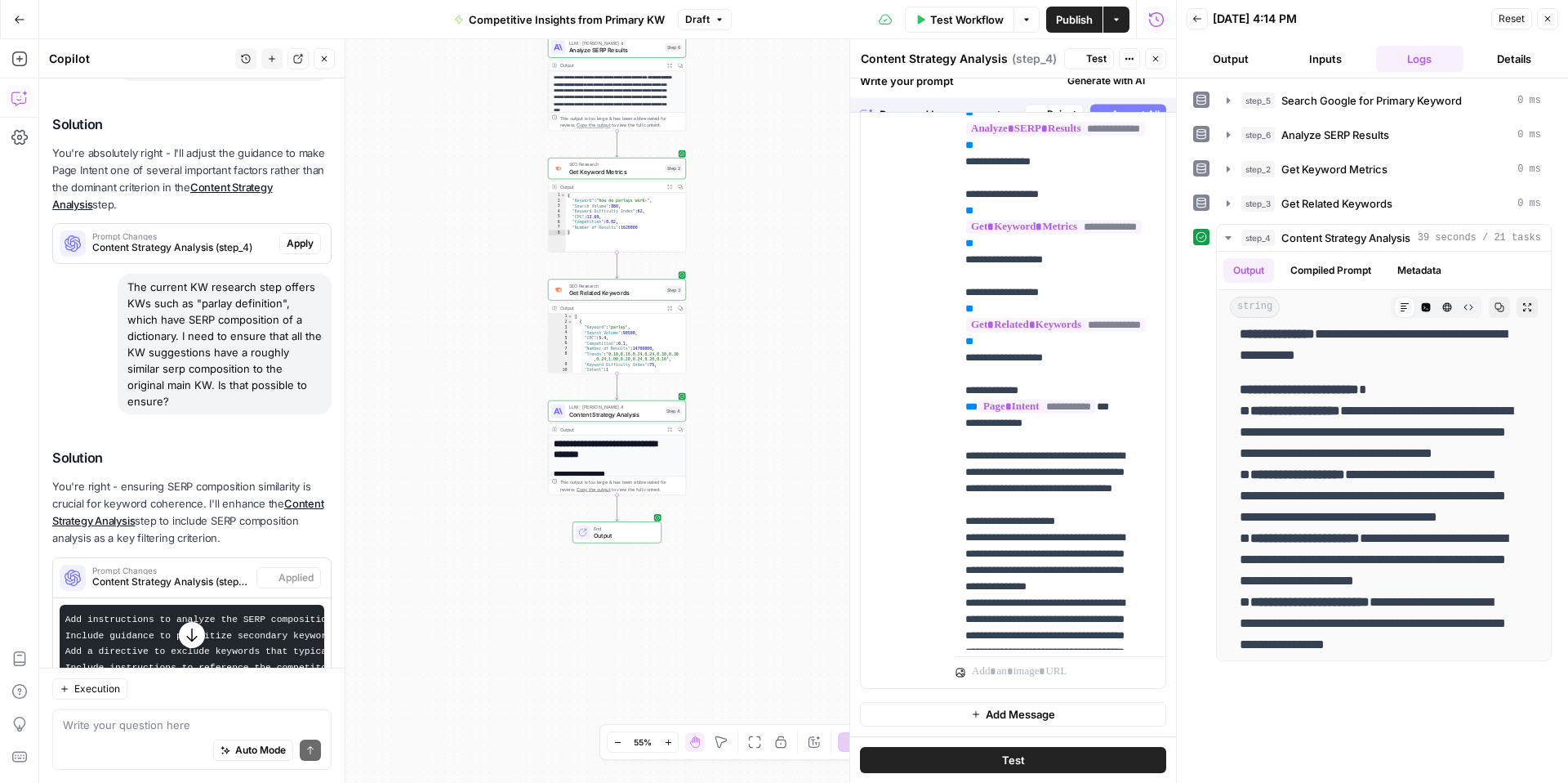
scroll to position [0, 0]
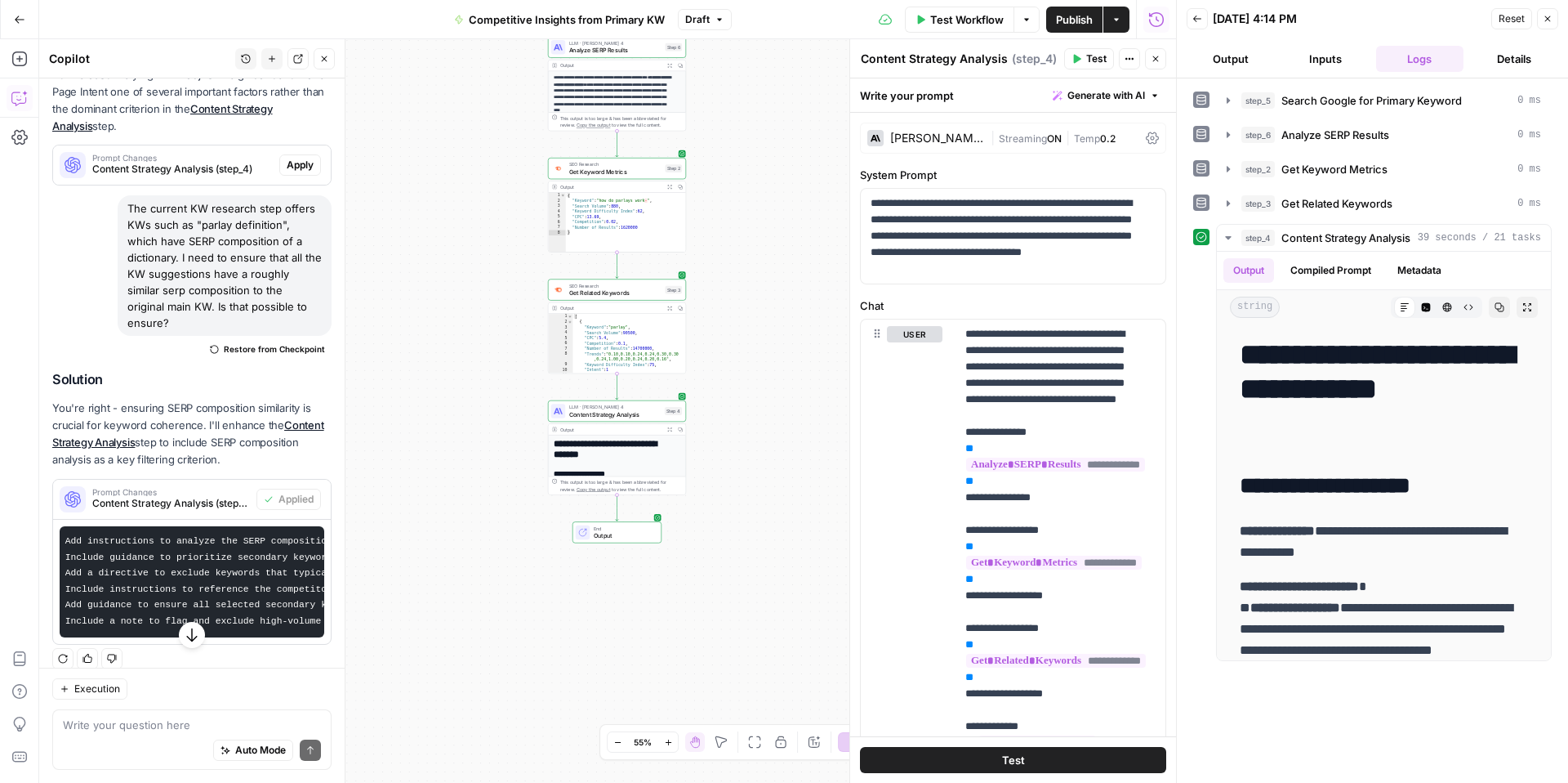
click at [1086, 58] on span "Test" at bounding box center [1096, 59] width 20 height 15
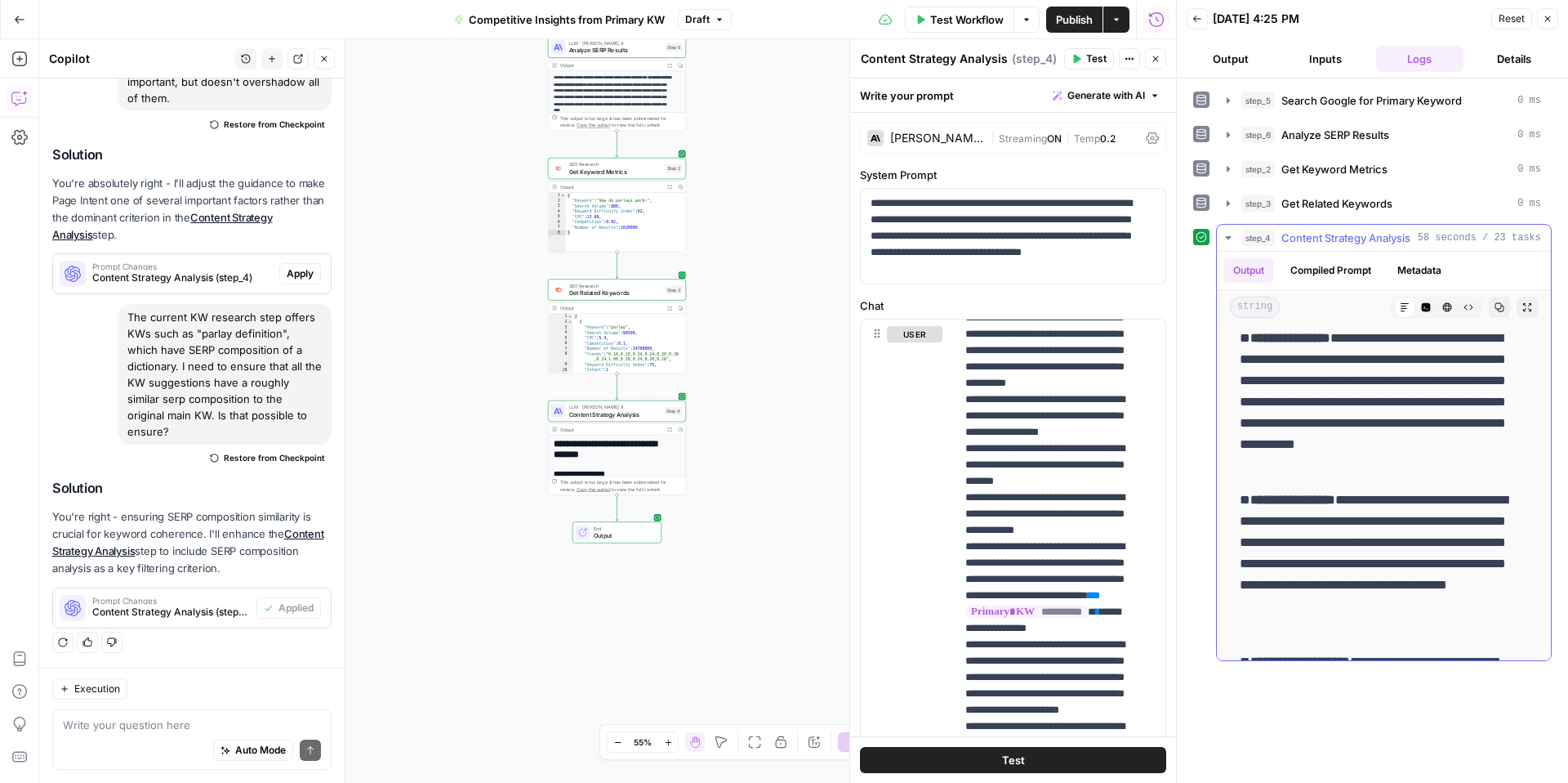
scroll to position [278, 0]
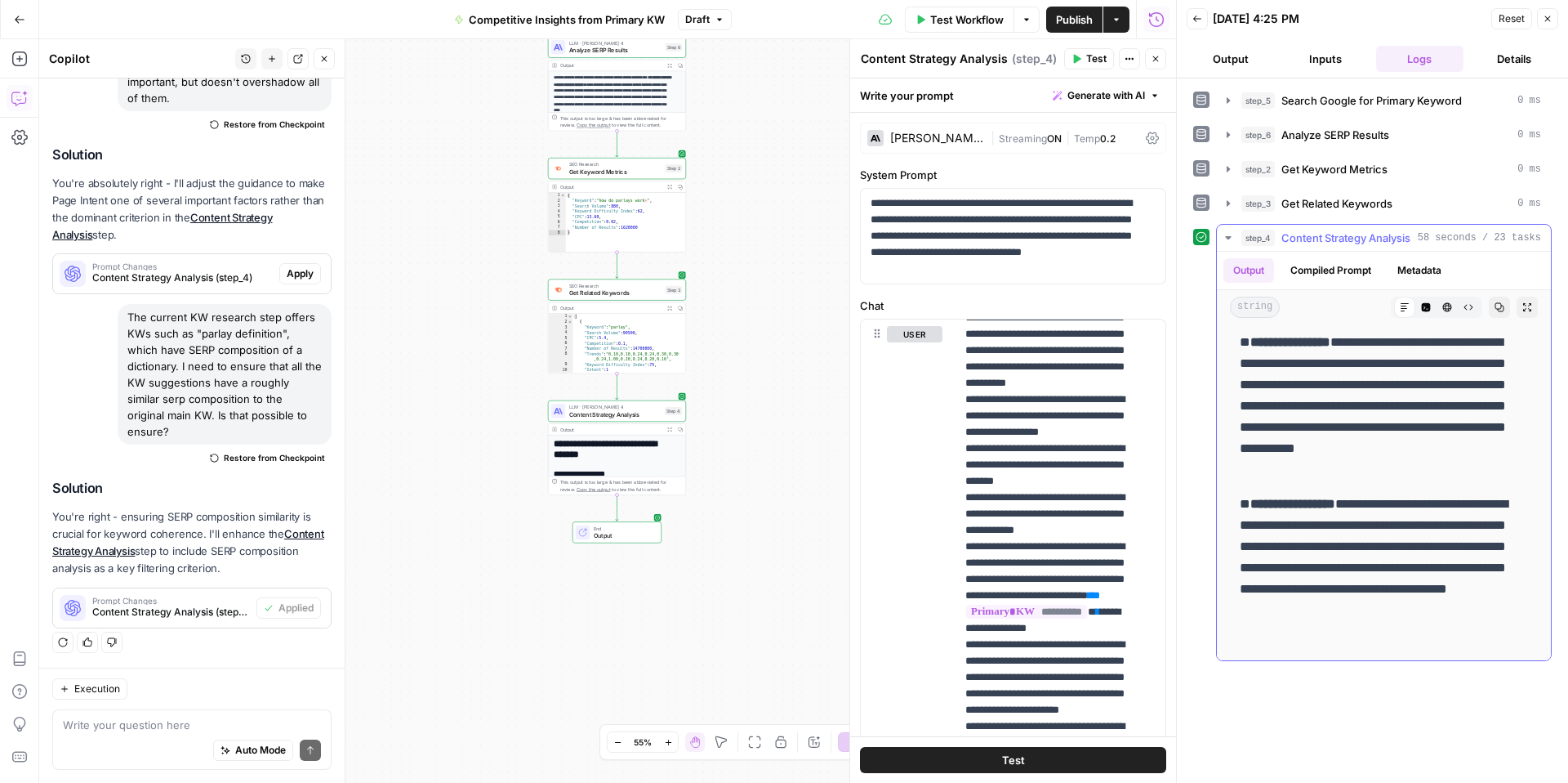
click at [1414, 442] on p "**********" at bounding box center [1377, 406] width 276 height 149
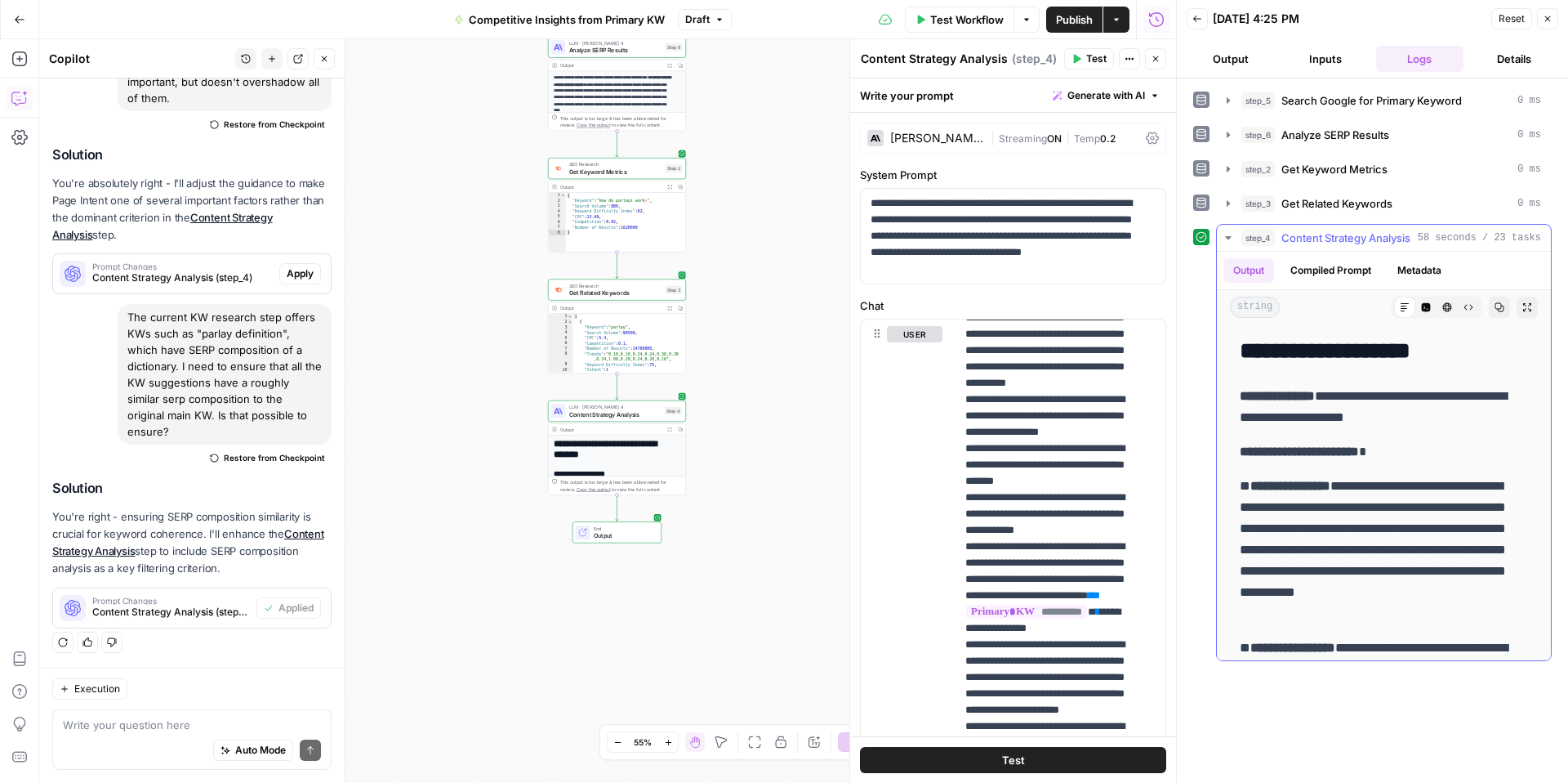
scroll to position [124, 0]
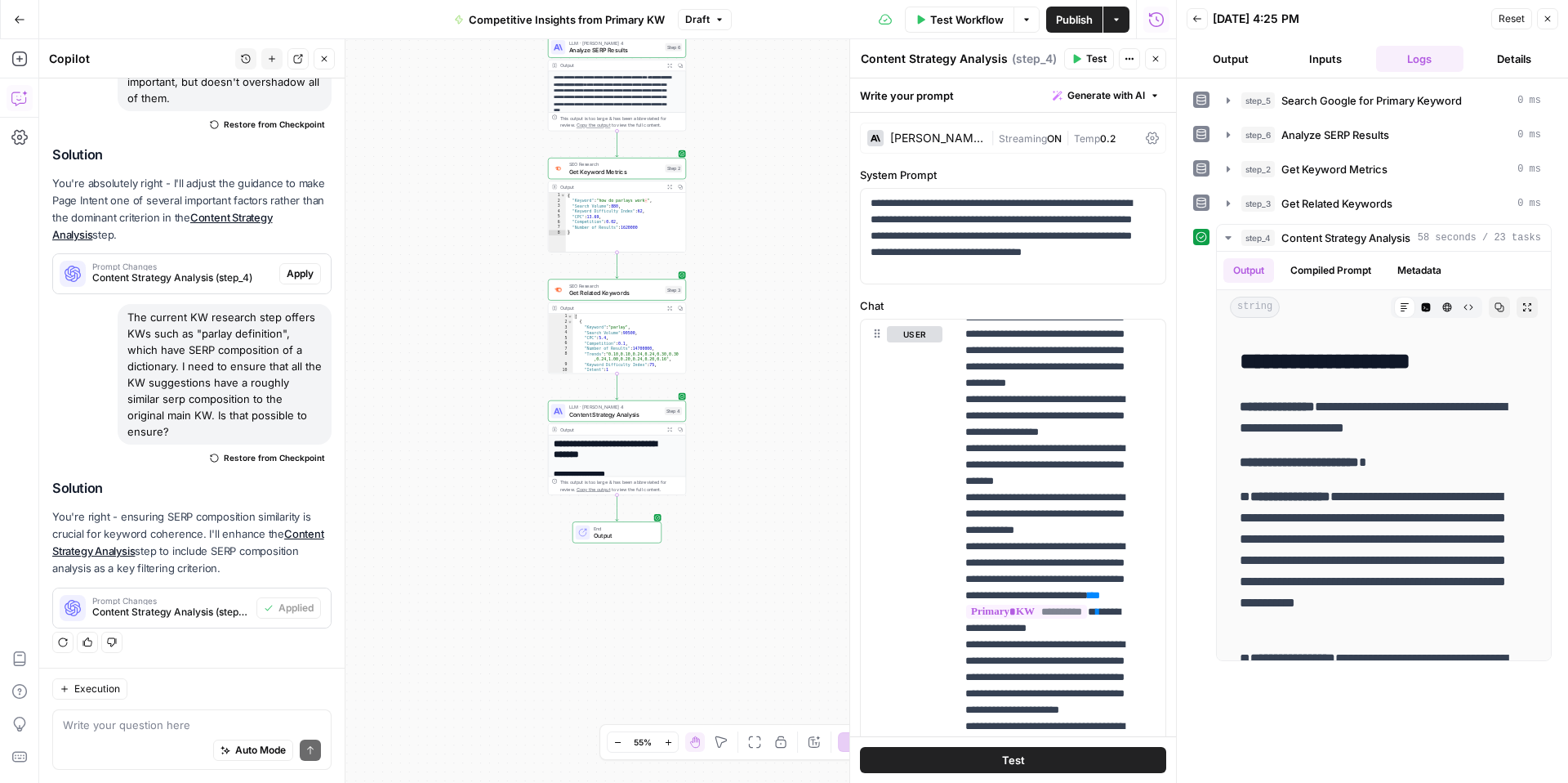
click at [151, 737] on div "Auto Mode Send" at bounding box center [192, 750] width 258 height 36
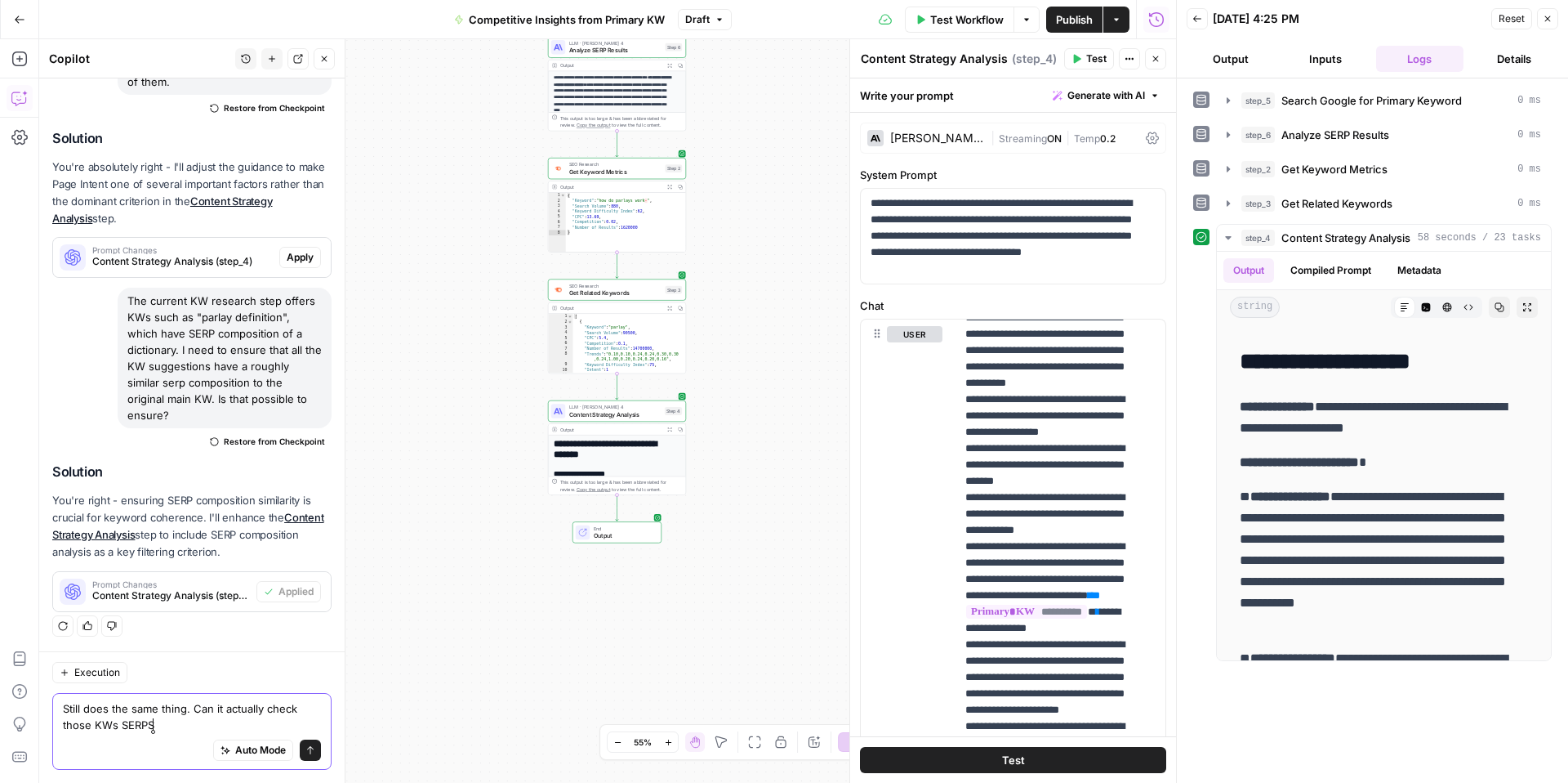
type textarea "Still does the same thing. Can it actually check those KWs SERPS?"
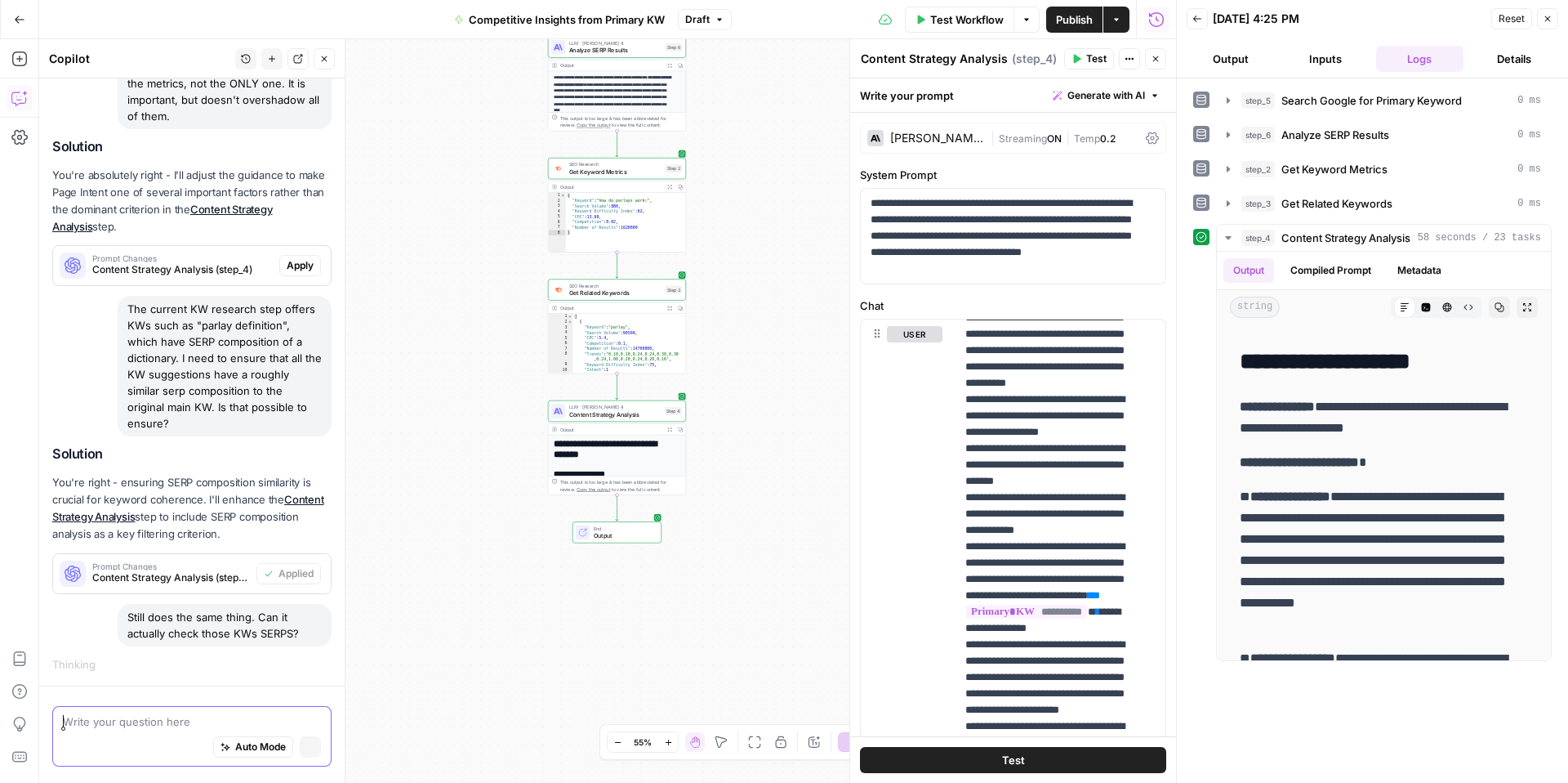
scroll to position [749, 0]
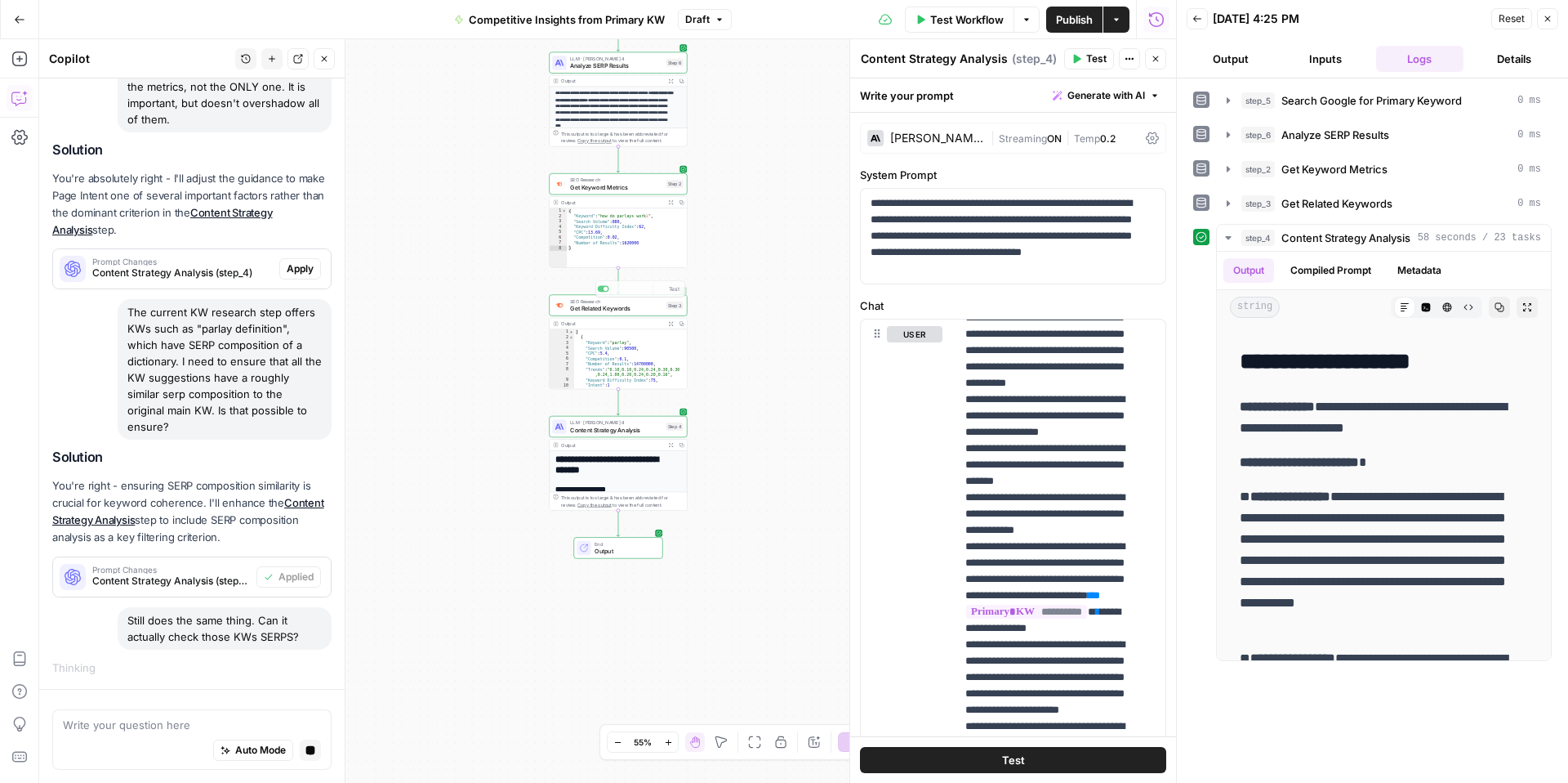
click at [717, 277] on div "**********" at bounding box center [608, 411] width 1137 height 744
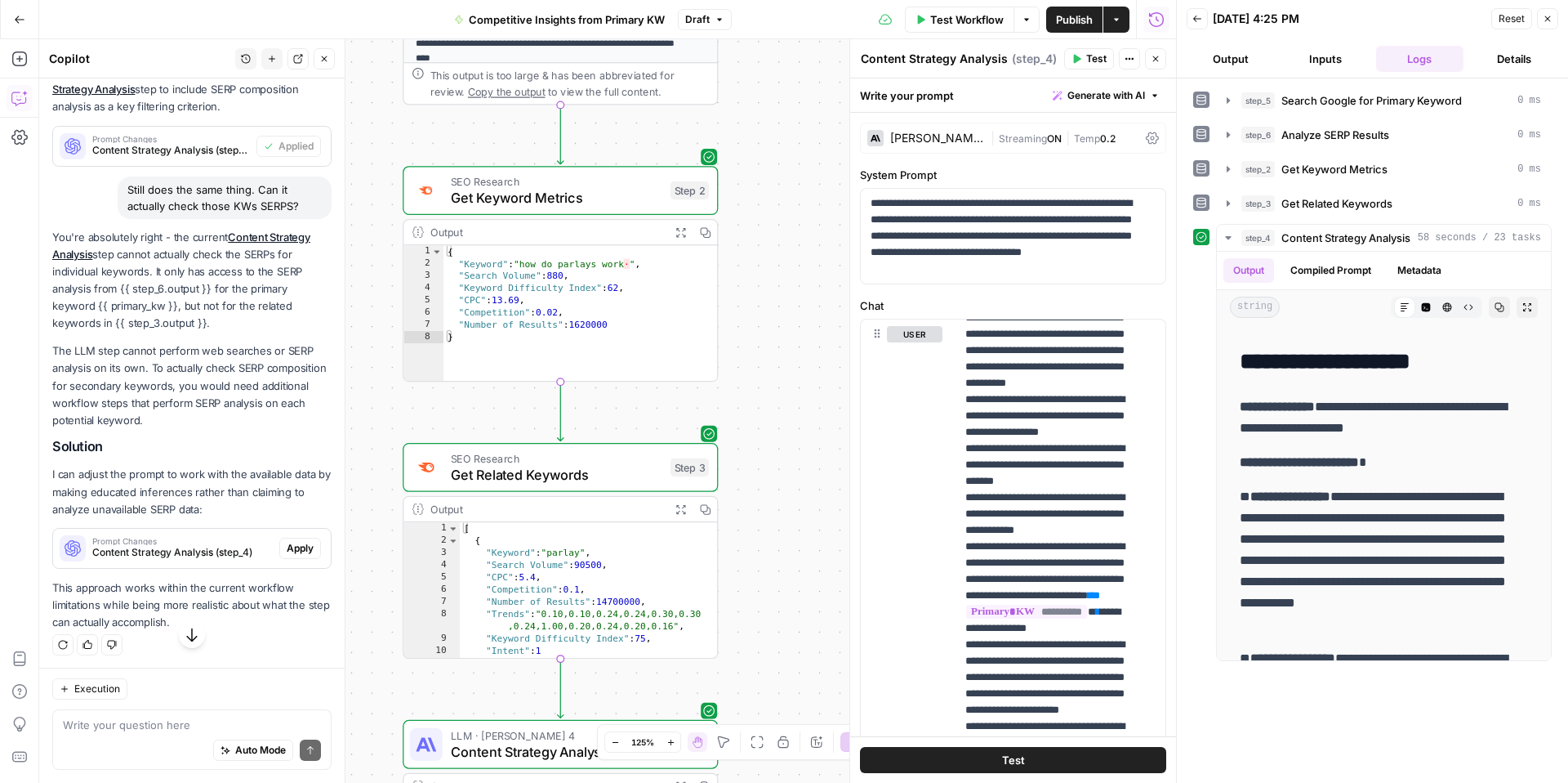
scroll to position [1288, 0]
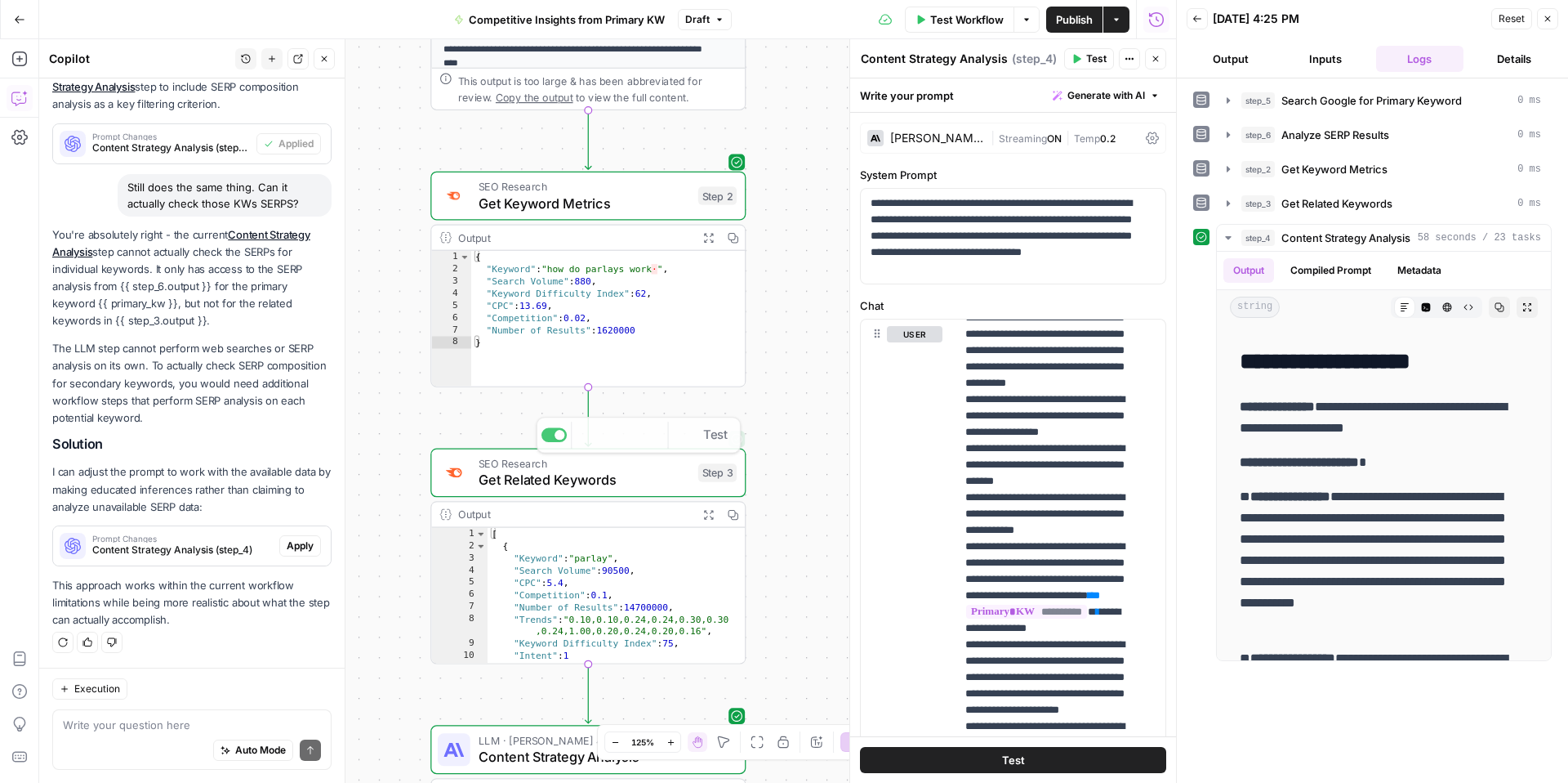
click at [559, 498] on div "SEO Research Get Related Keywords Step 3 Copy step Delete step Add Note Test Ou…" at bounding box center [588, 557] width 315 height 216
click at [569, 482] on span "Get Related Keywords" at bounding box center [583, 480] width 211 height 20
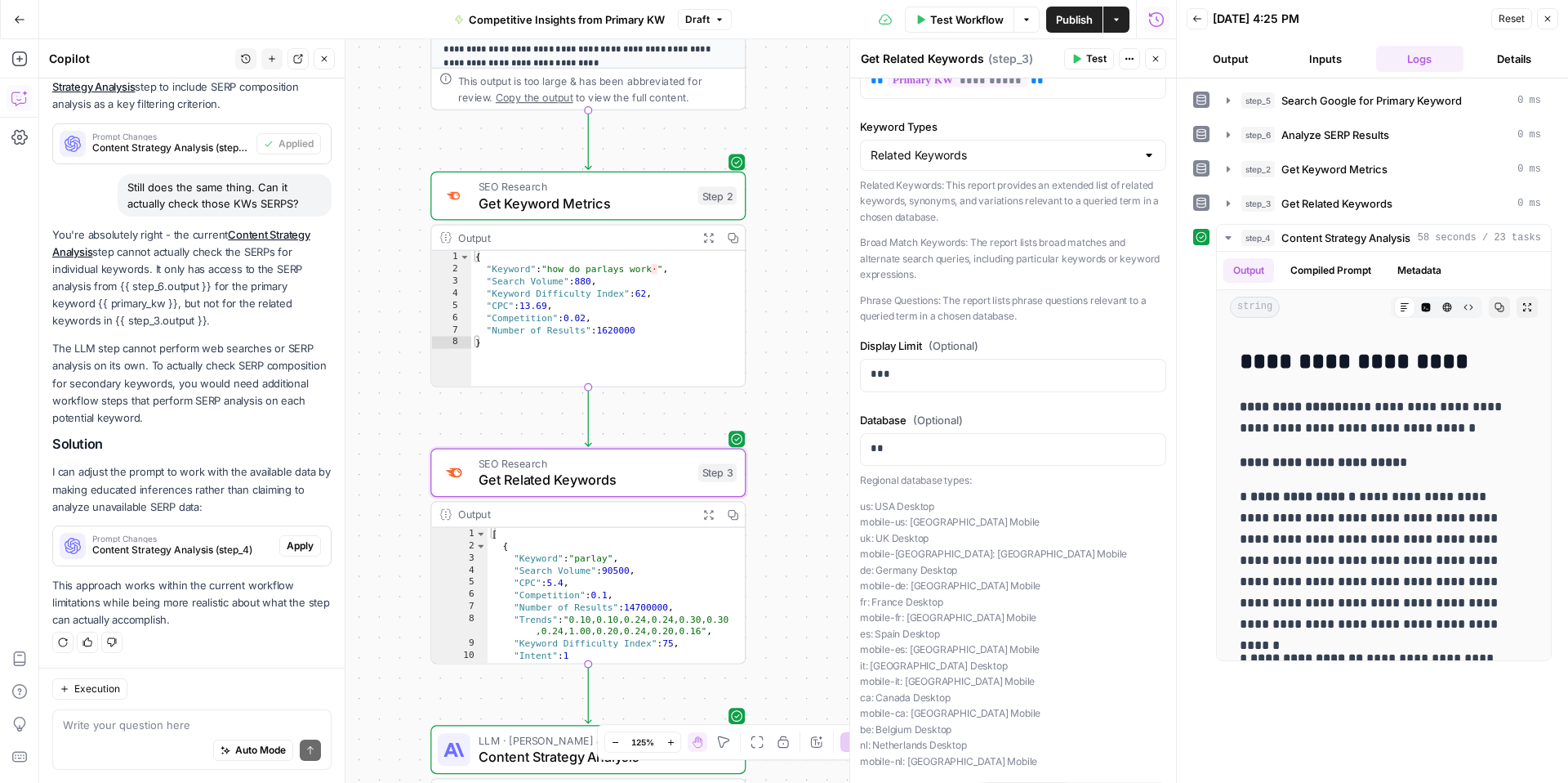
scroll to position [0, 0]
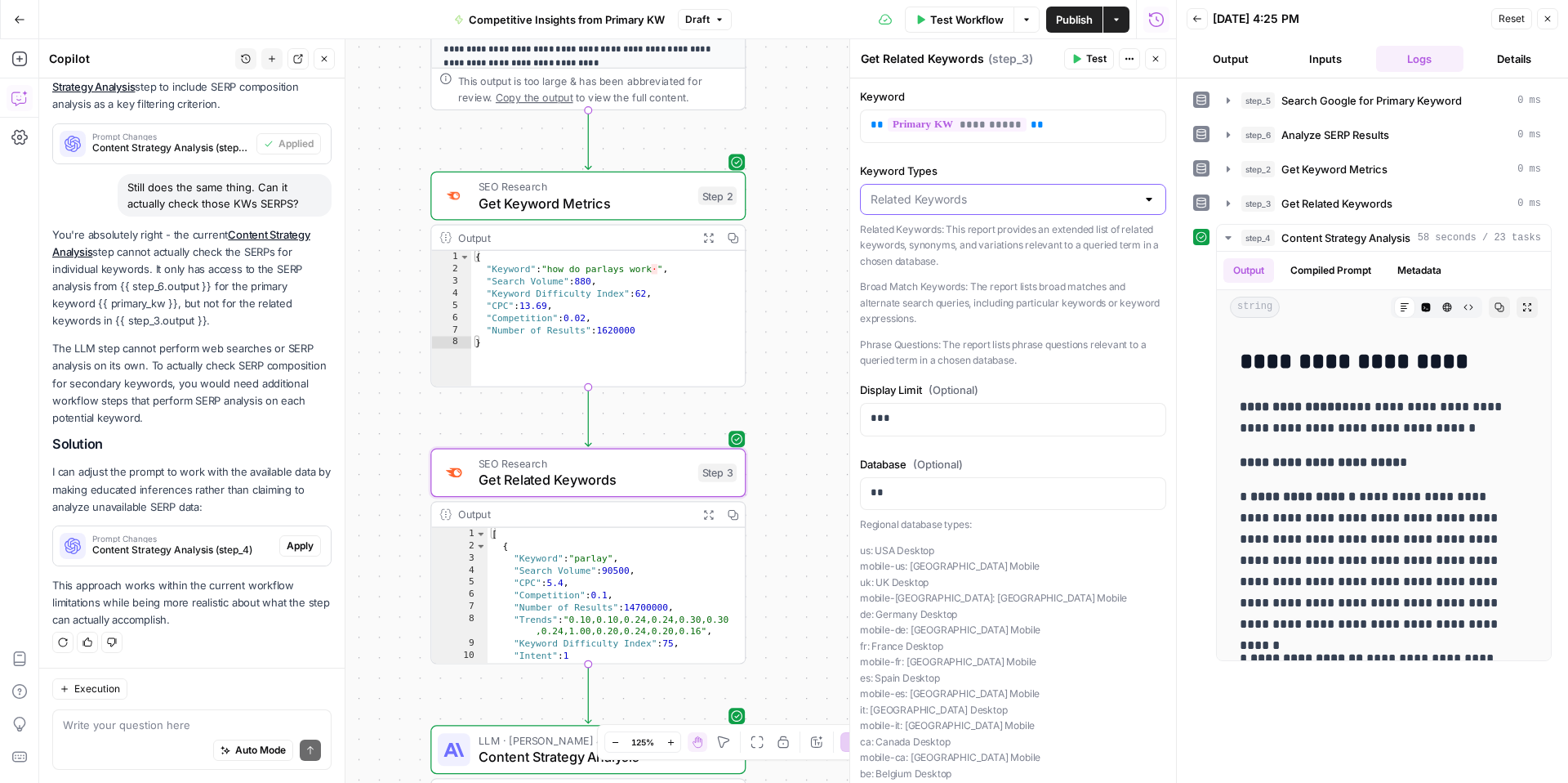
click at [1095, 203] on input "Keyword Types" at bounding box center [1003, 199] width 265 height 17
type input "Related Keywords"
click at [982, 353] on p "Phrase Questions: The report lists phrase questions relevant to a queried term …" at bounding box center [1012, 353] width 306 height 32
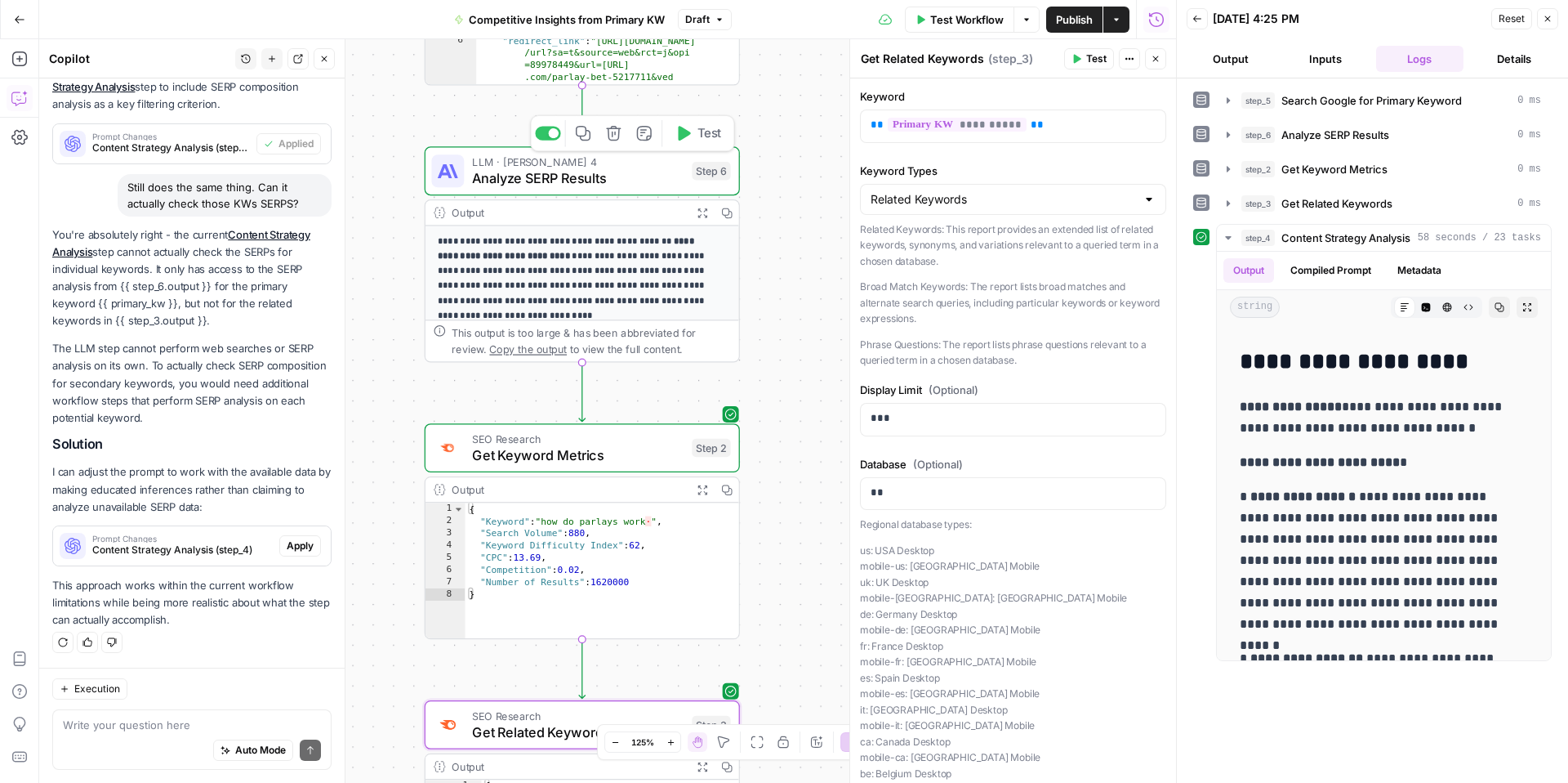
click at [584, 174] on span "Analyze SERP Results" at bounding box center [577, 178] width 211 height 20
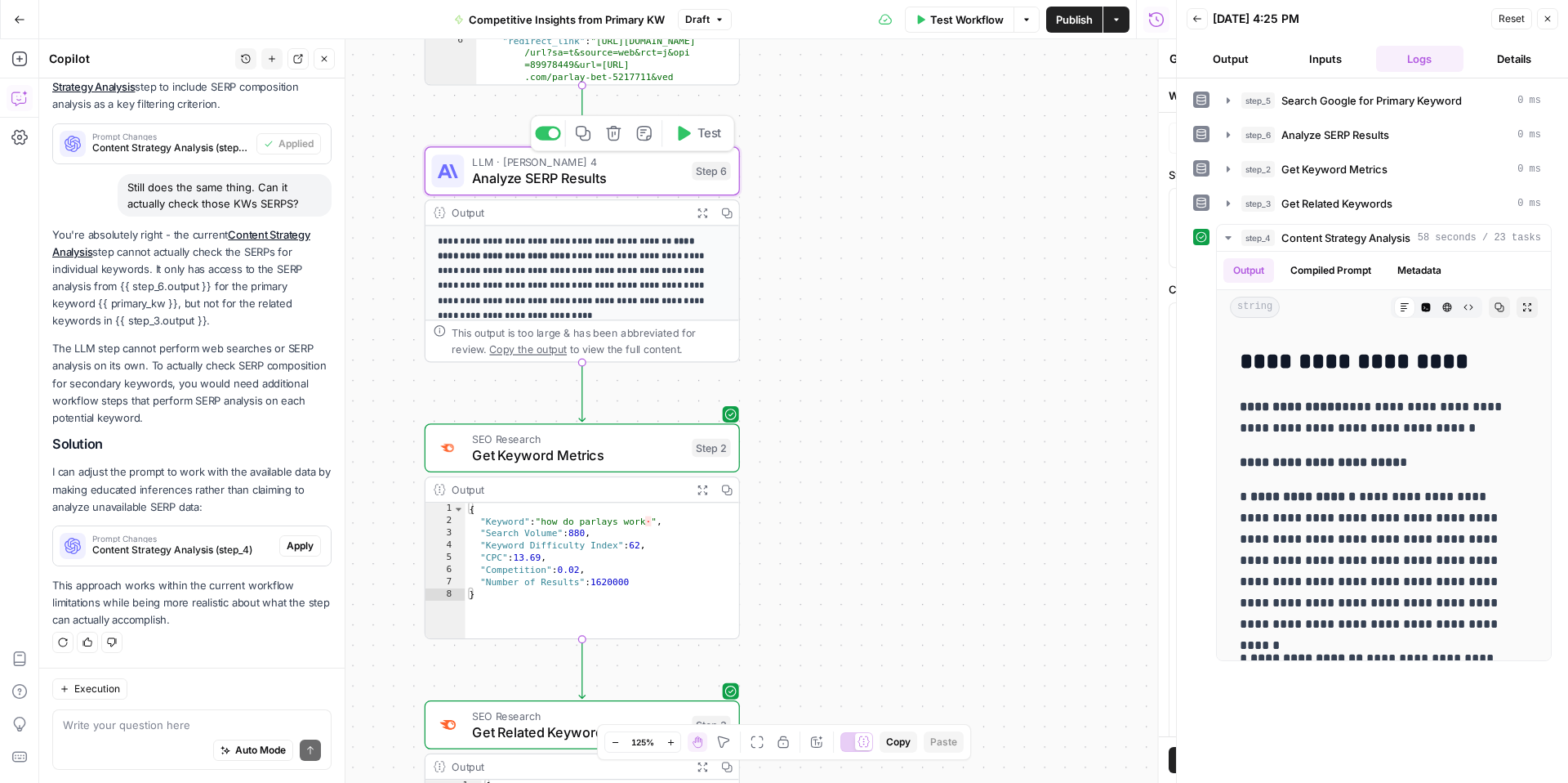
type textarea "Analyze SERP Results"
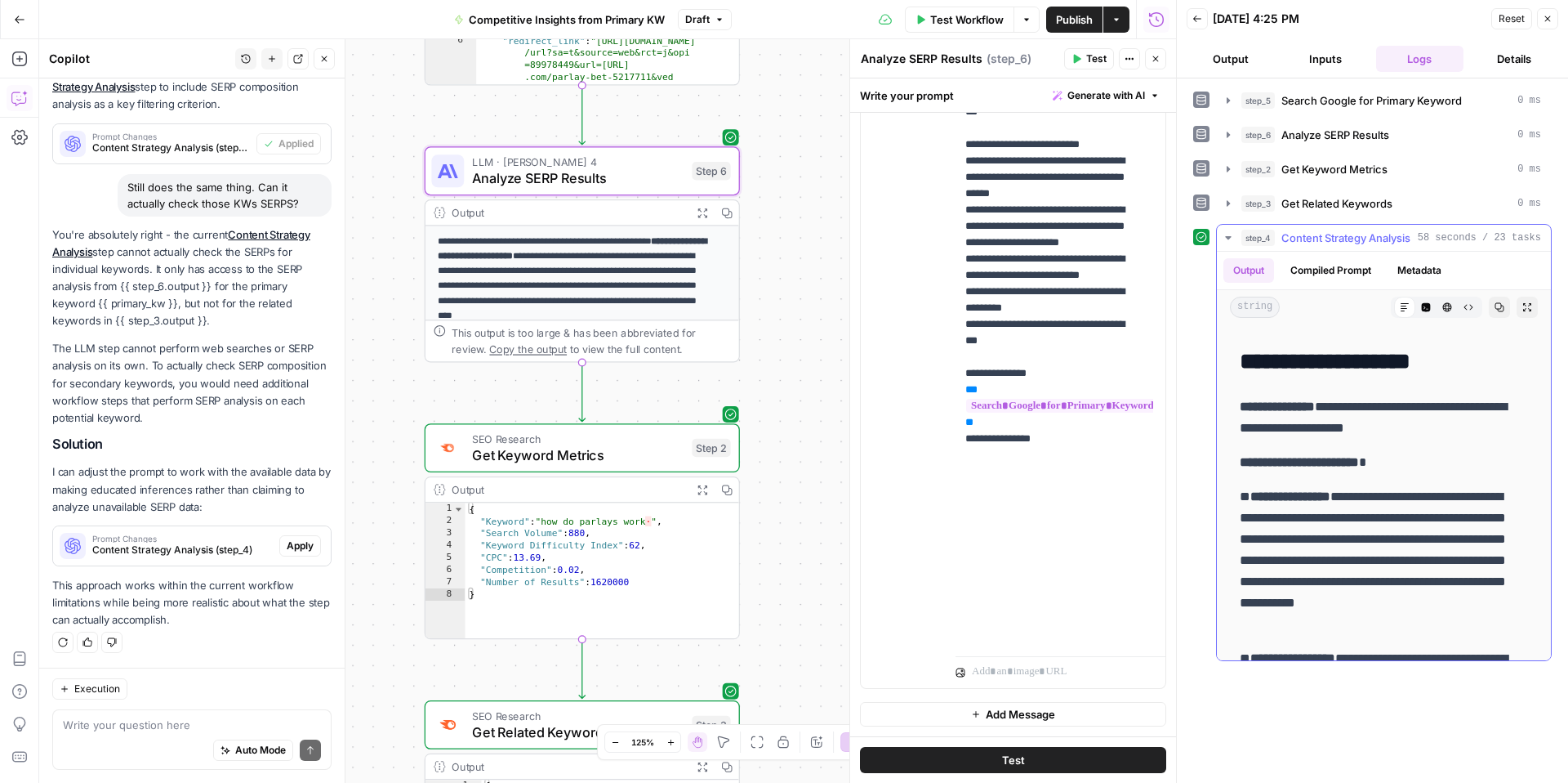
scroll to position [8, 0]
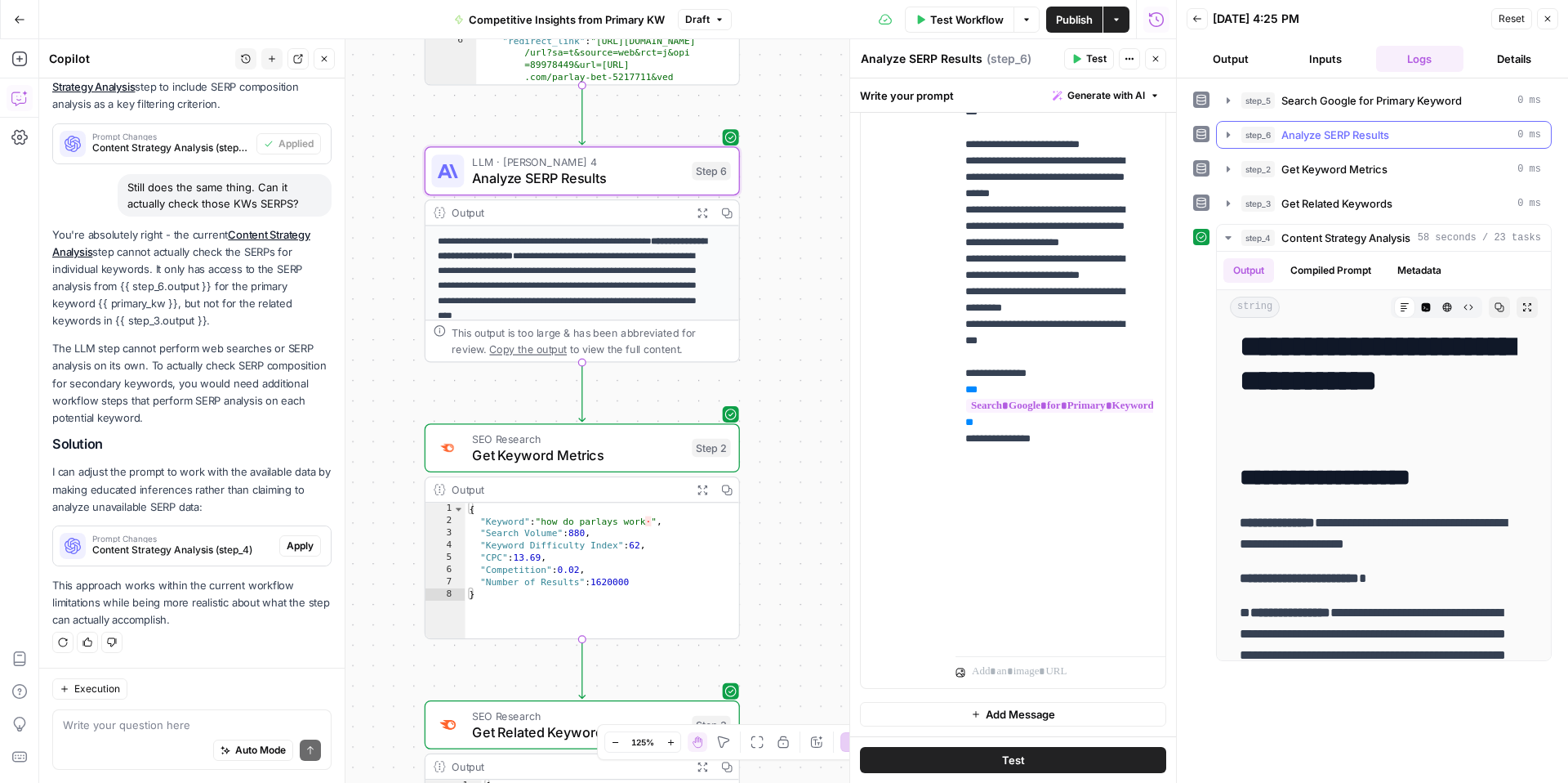
click at [1333, 136] on span "Analyze SERP Results" at bounding box center [1335, 135] width 108 height 17
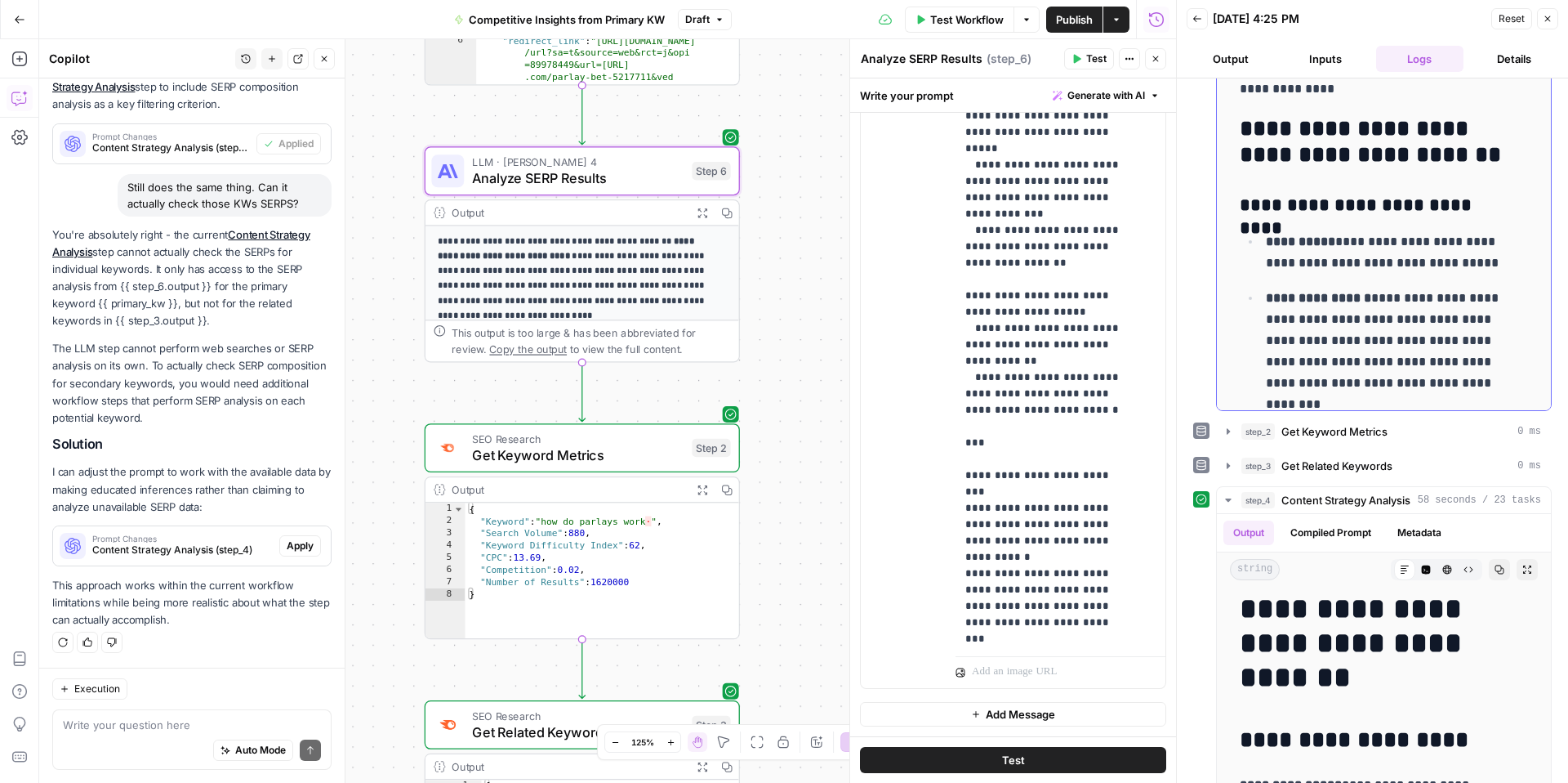
scroll to position [191, 0]
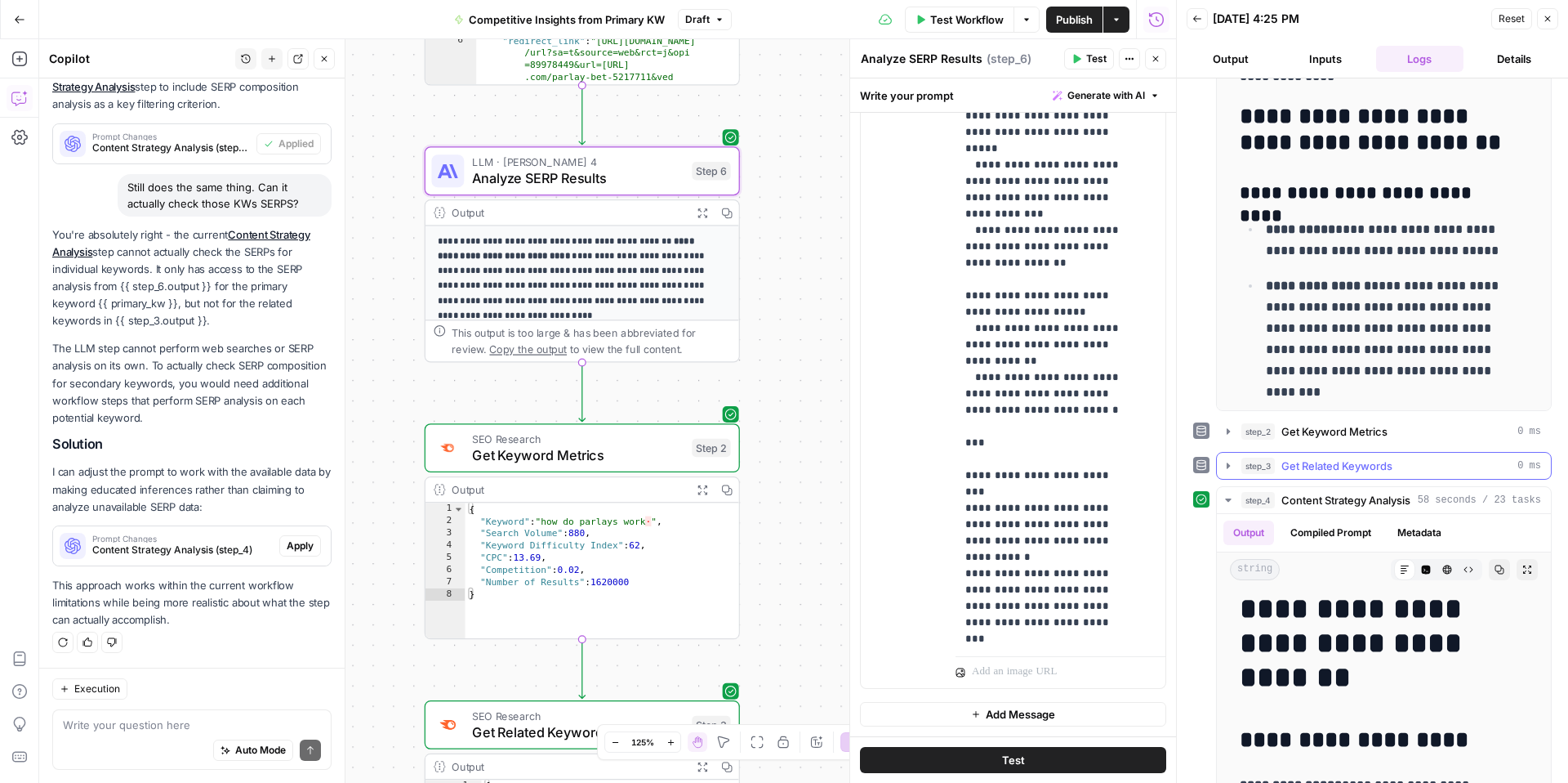
click at [1226, 467] on icon "button" at bounding box center [1228, 466] width 4 height 6
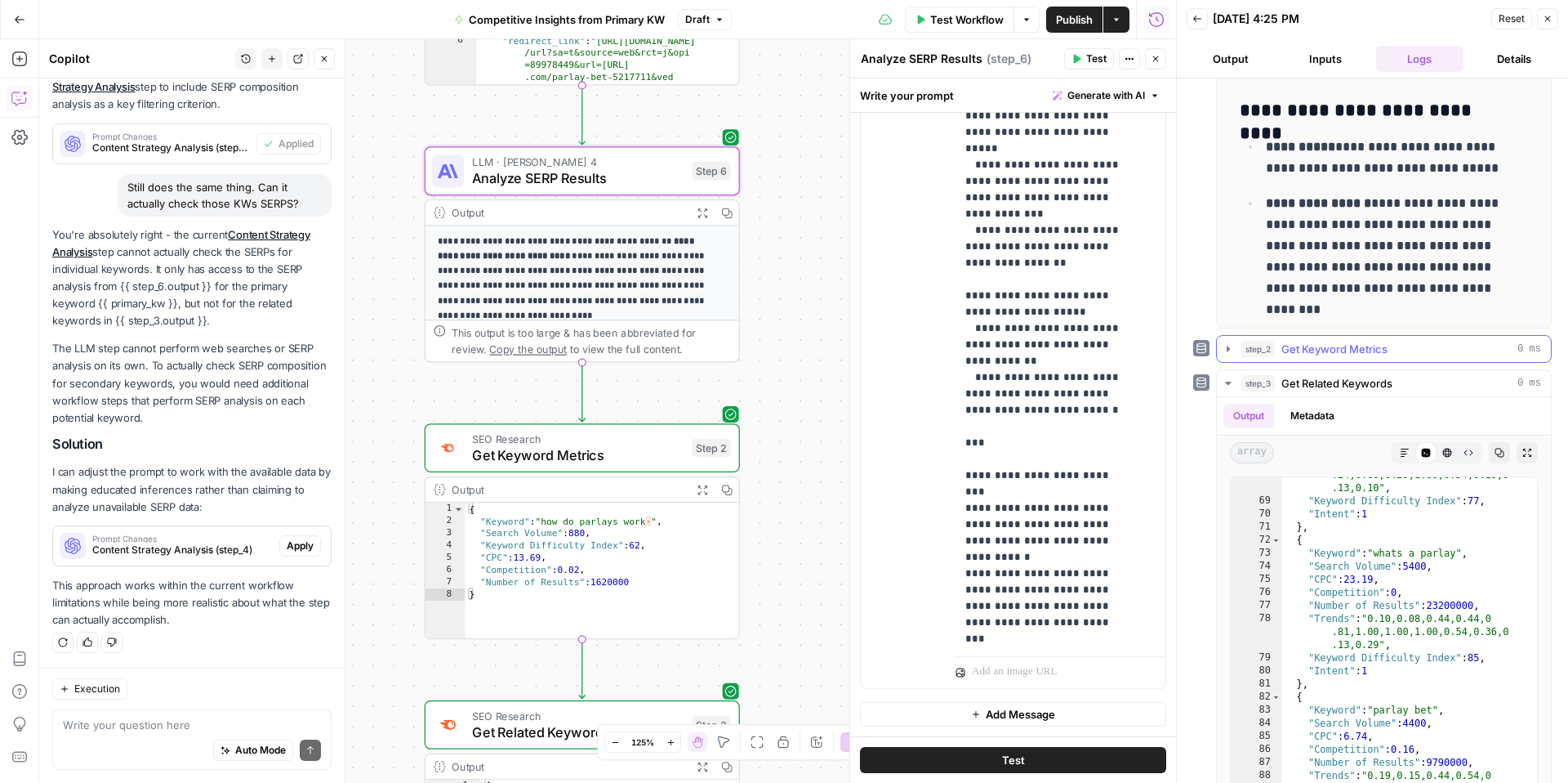
scroll to position [198, 0]
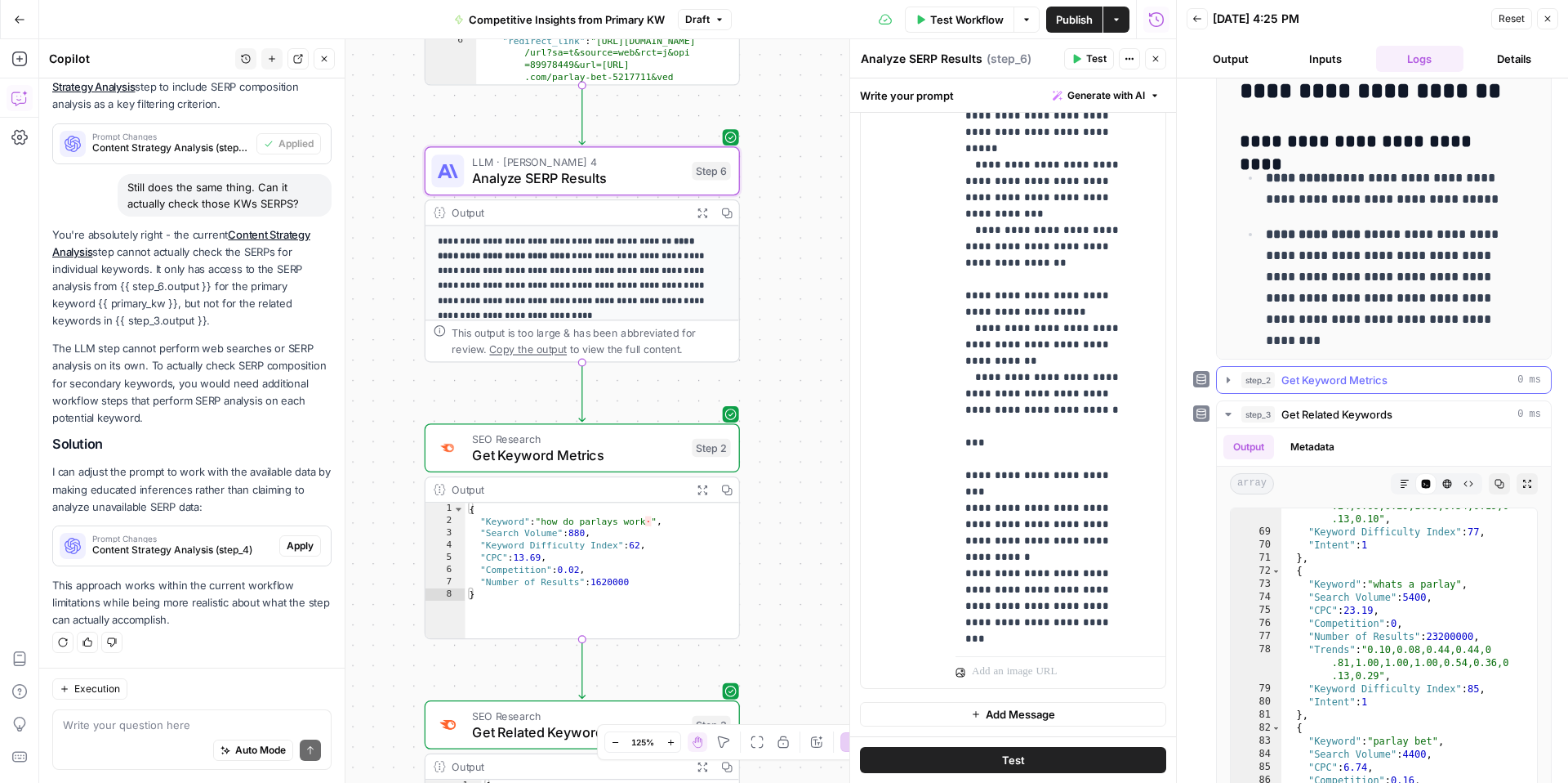
click at [1226, 373] on icon "button" at bounding box center [1228, 380] width 13 height 13
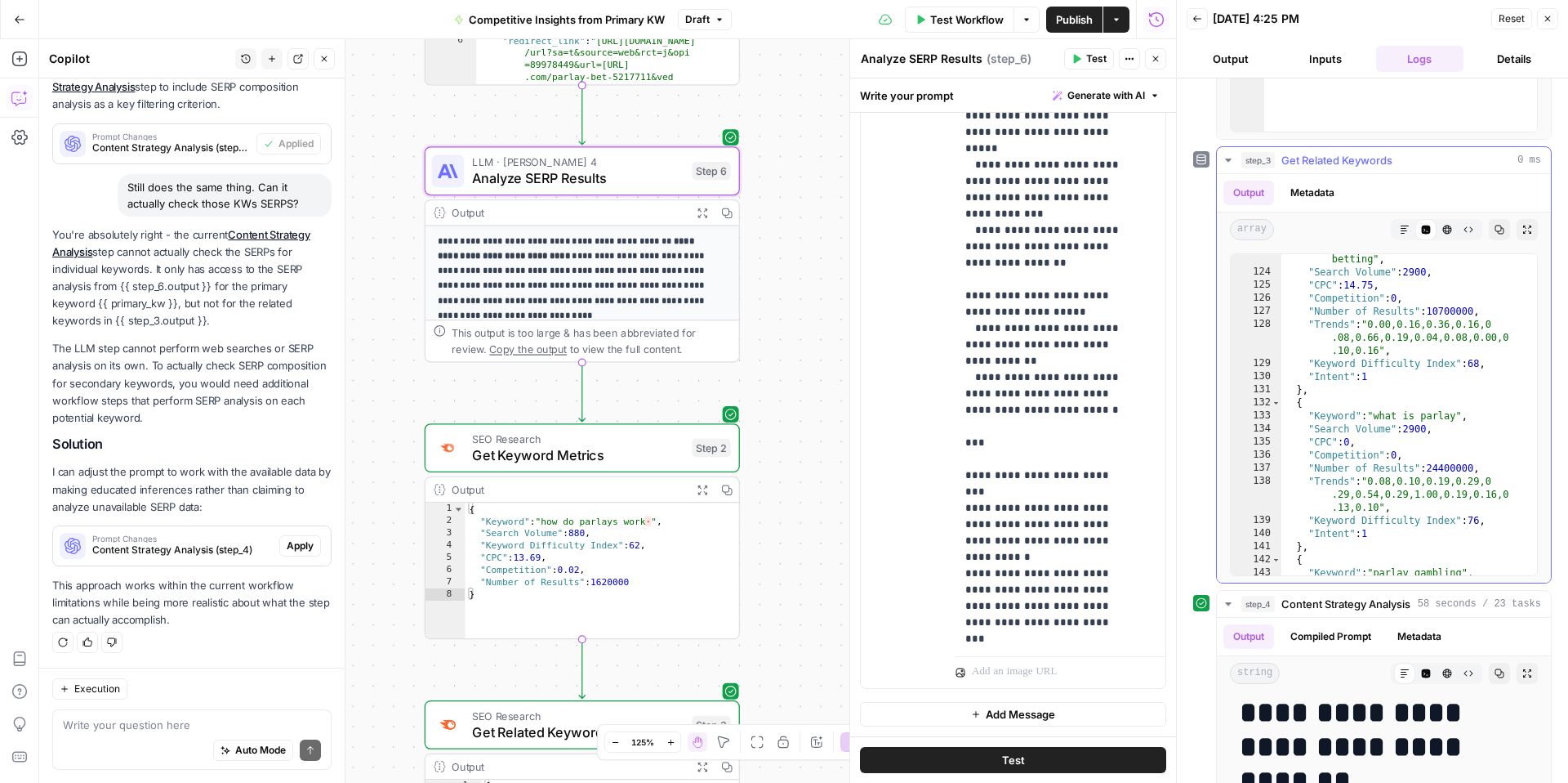
scroll to position [1937, 0]
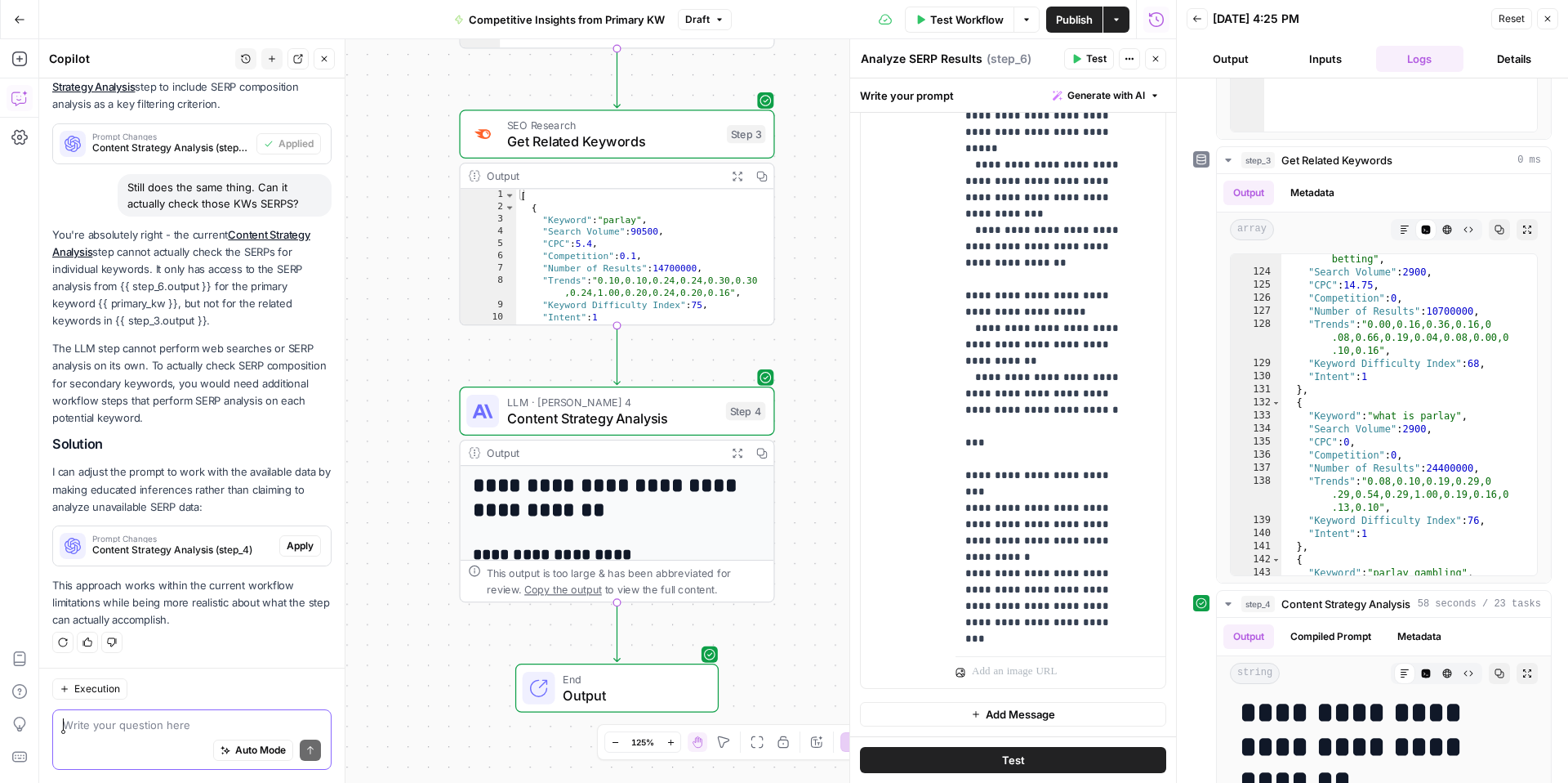
click at [137, 725] on textarea at bounding box center [192, 725] width 258 height 17
type textarea "C"
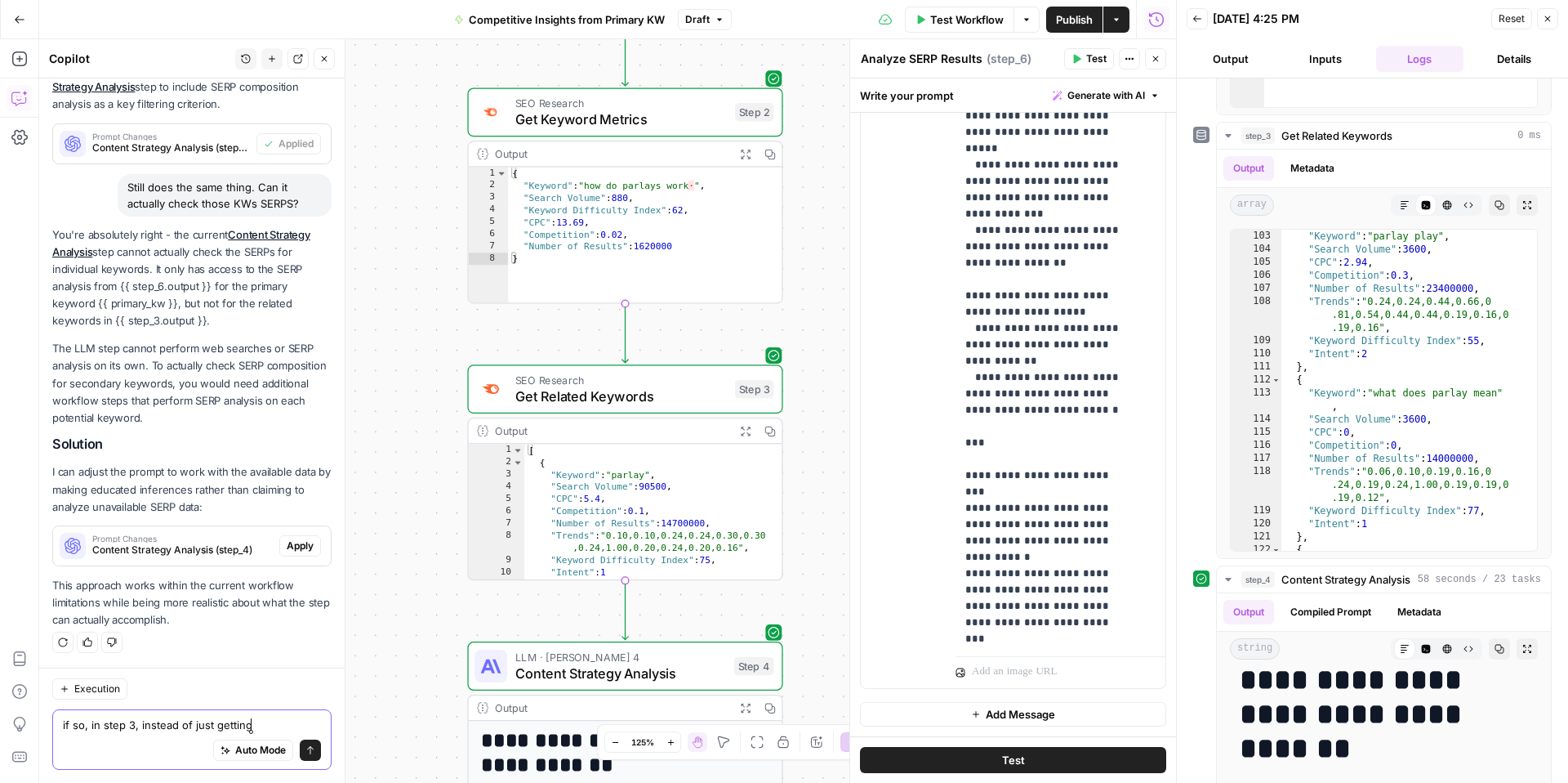
scroll to position [1114, 0]
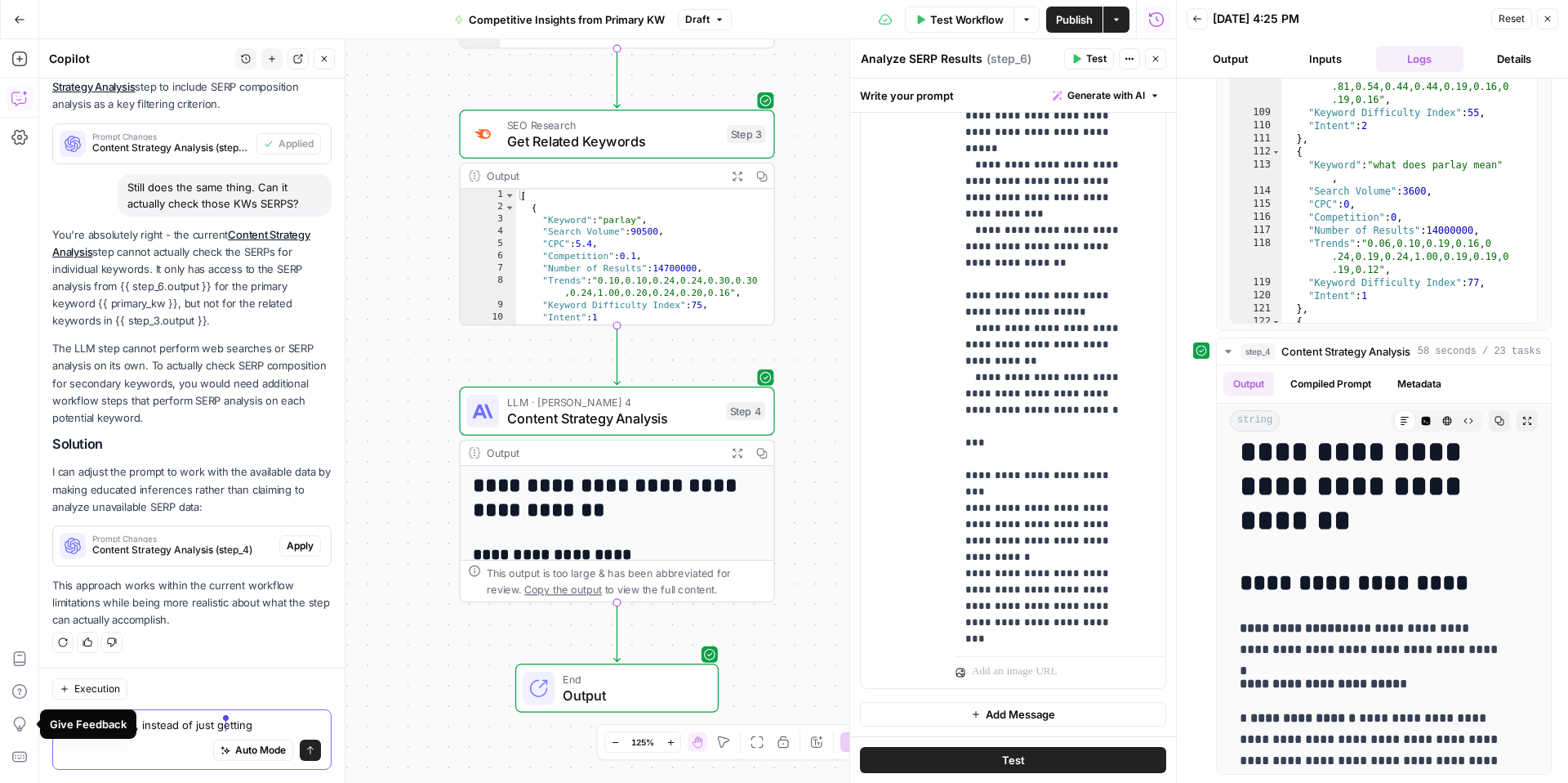
drag, startPoint x: 266, startPoint y: 723, endPoint x: 228, endPoint y: 727, distance: 38.2
click at [228, 727] on textarea "if so, in step 3, instead of just getting" at bounding box center [192, 725] width 258 height 17
drag, startPoint x: 260, startPoint y: 727, endPoint x: 42, endPoint y: 723, distance: 218.0
click at [42, 723] on div "Execution if so, in step 3, instead of just getting if so, in step 3, instead o…" at bounding box center [192, 725] width 305 height 115
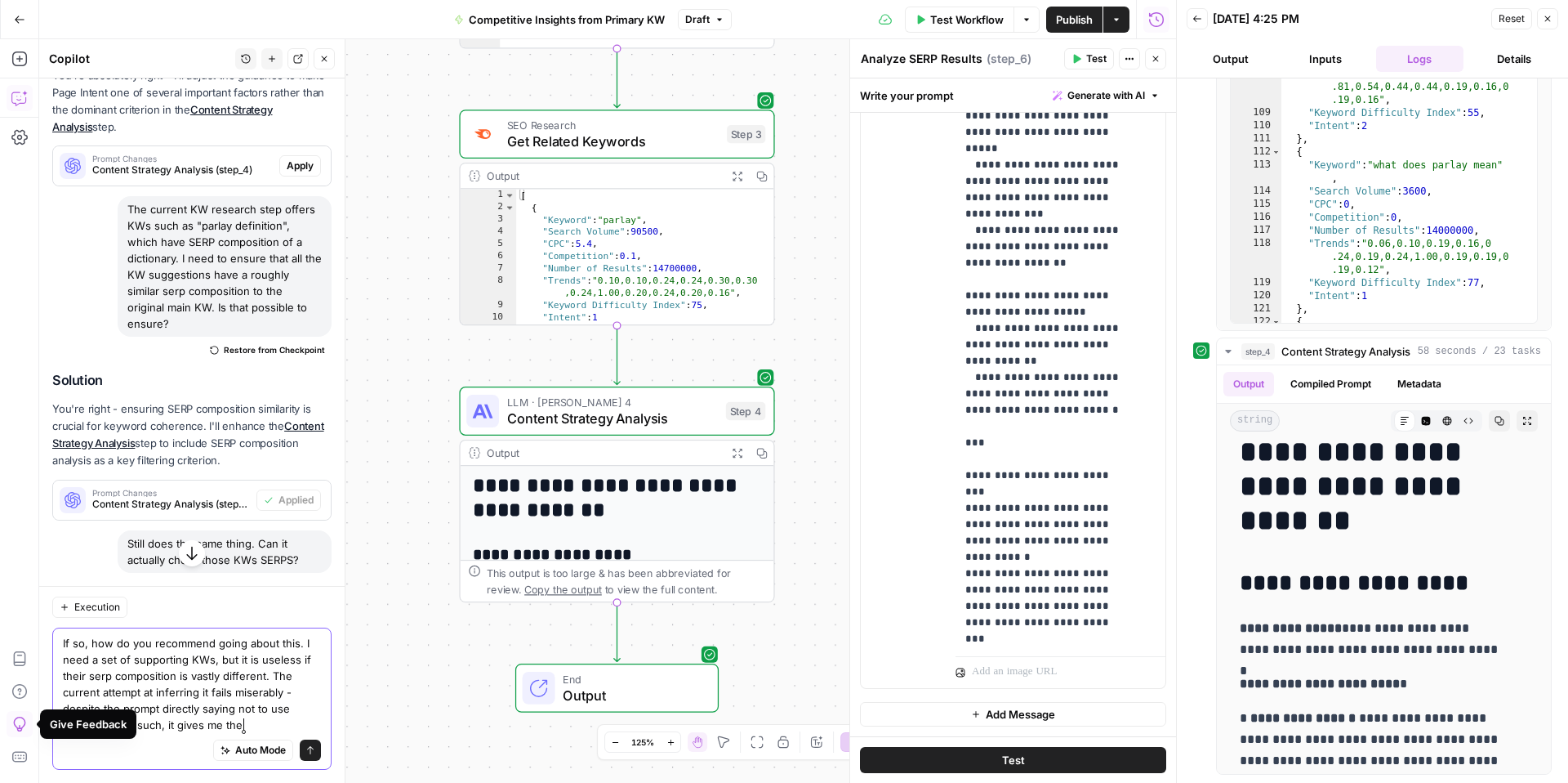
scroll to position [893, 0]
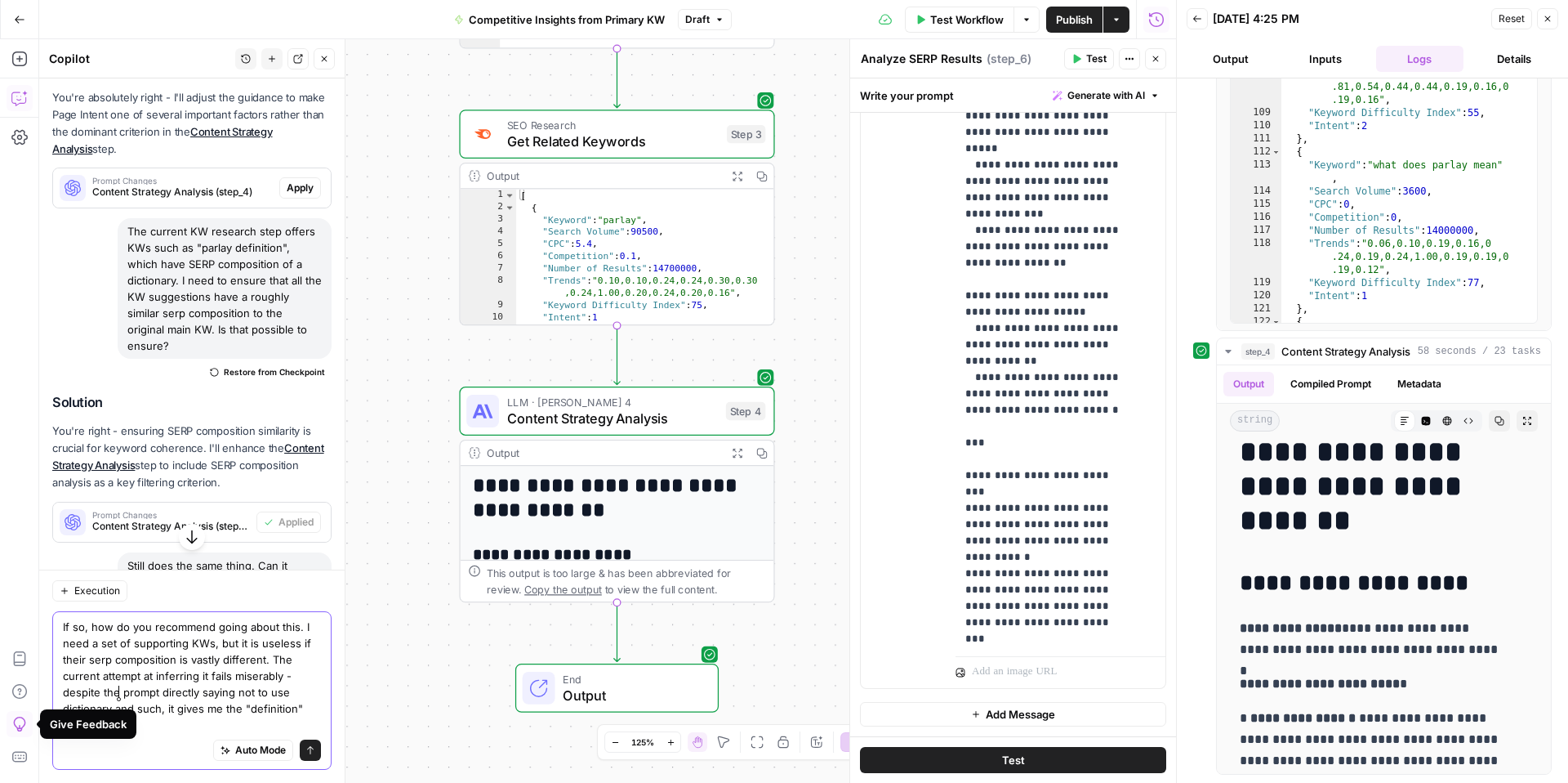
click at [117, 684] on textarea "If so, how do you recommend going about this. I need a set of supporting KWs, b…" at bounding box center [192, 675] width 258 height 115
click at [176, 712] on textarea "If so, how do you recommend going about this. I need a set of supporting KWs, b…" at bounding box center [192, 675] width 258 height 115
click at [165, 720] on textarea "If so, how do you recommend going about this. I need a set of supporting KWs, b…" at bounding box center [192, 675] width 258 height 115
type textarea "If so, how do you recommend going about this. I need a set of supporting KWs, b…"
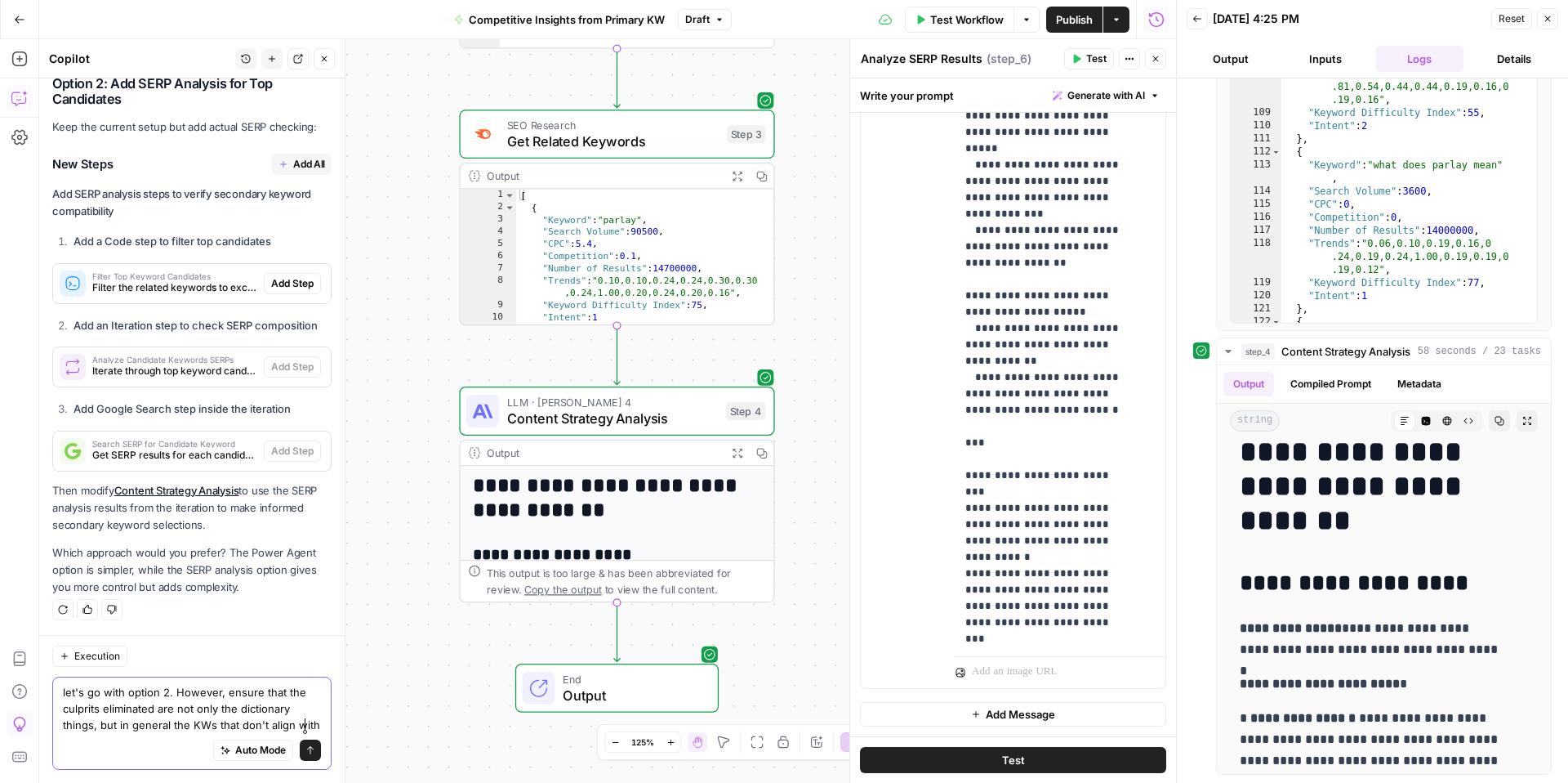
scroll to position [2283, 0]
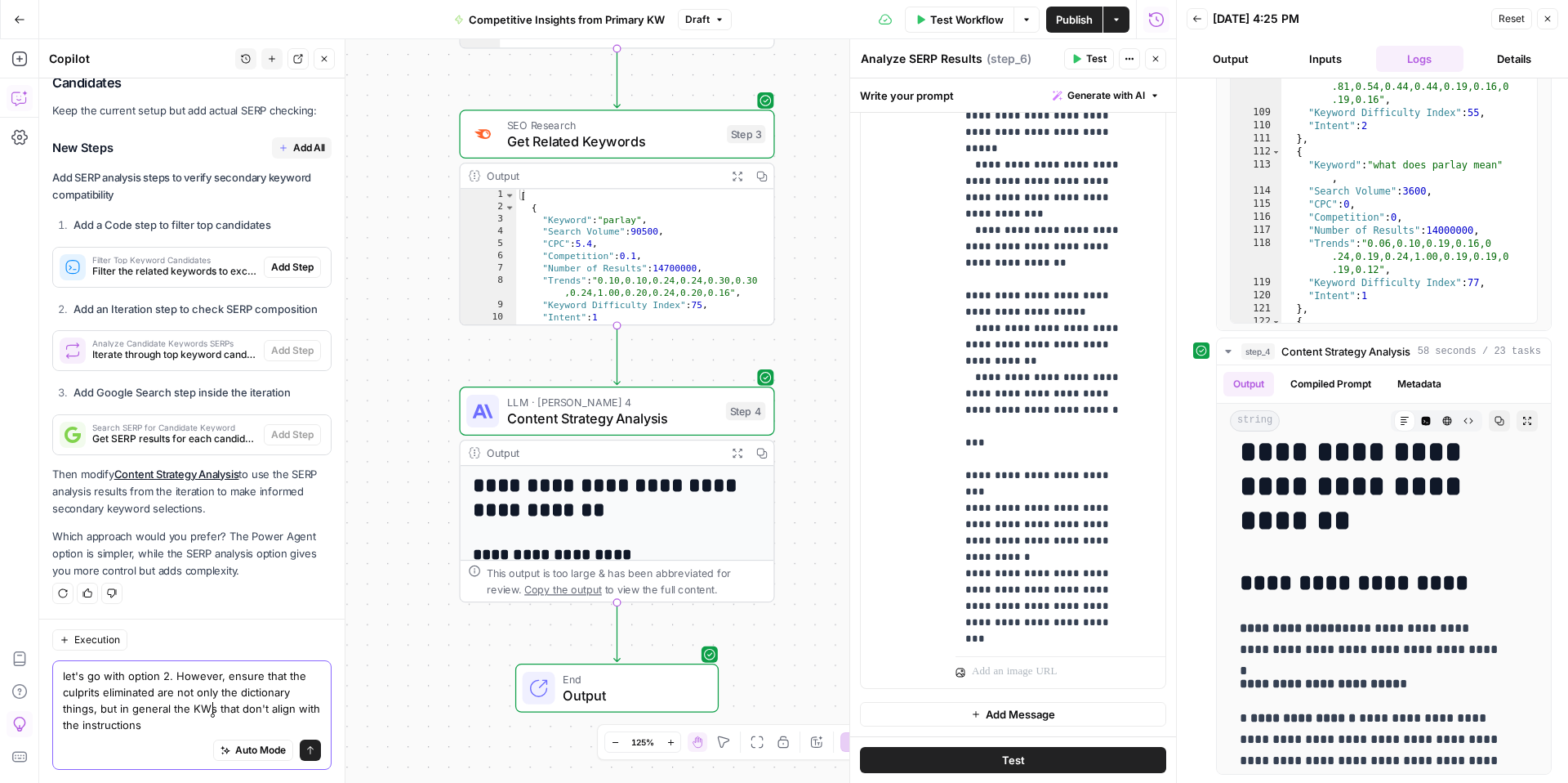
click at [214, 709] on textarea "let's go with option 2. However, ensure that the culprits eliminated are not on…" at bounding box center [192, 700] width 258 height 65
drag, startPoint x: 115, startPoint y: 726, endPoint x: 94, endPoint y: 725, distance: 21.0
click at [94, 725] on textarea "let's go with option 2. However, ensure that the culprits eliminated are not on…" at bounding box center [192, 700] width 258 height 65
click at [280, 725] on textarea "let's go with option 2. However, ensure that the culprits eliminated are not on…" at bounding box center [192, 700] width 258 height 65
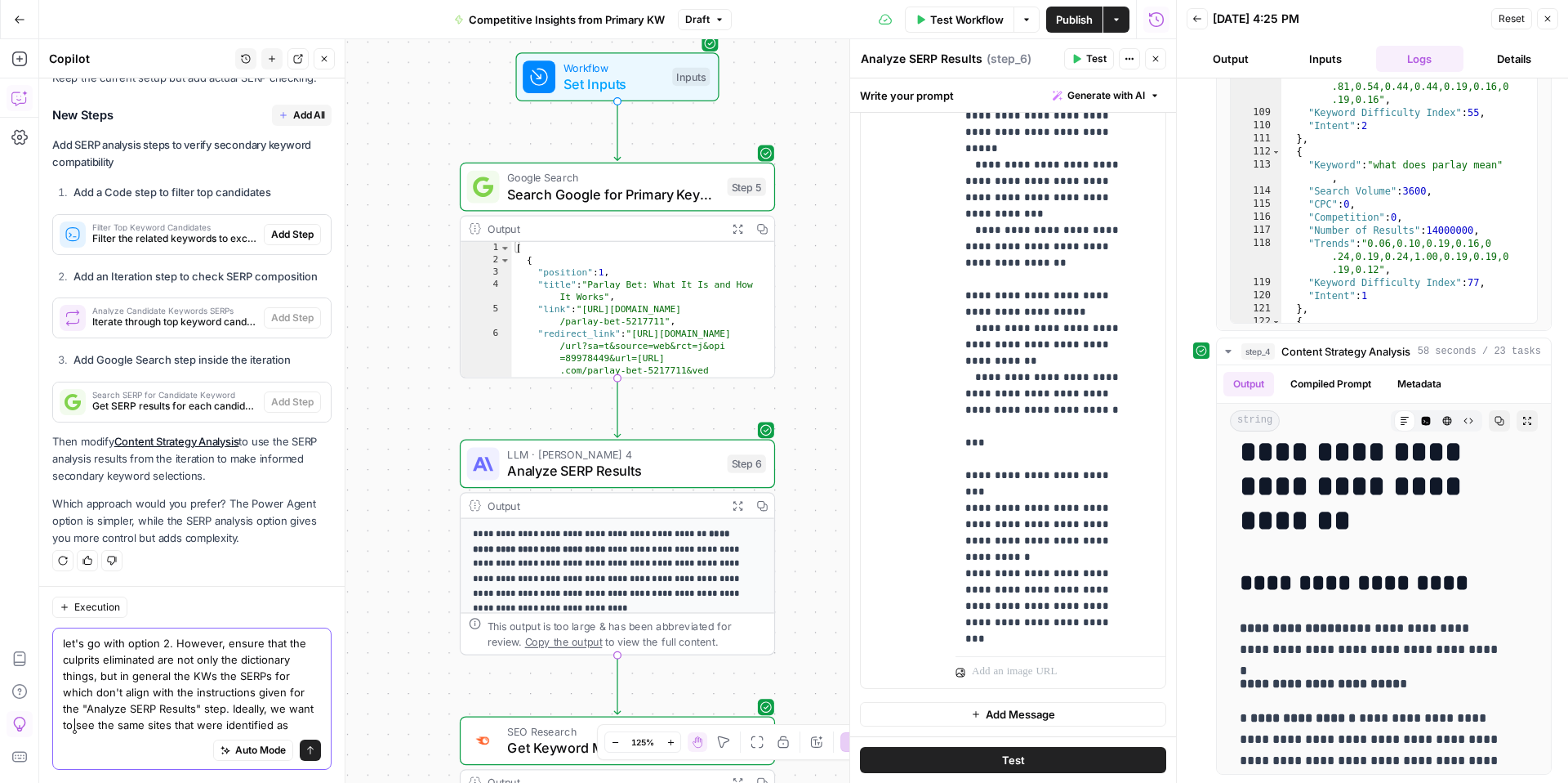
scroll to position [2331, 0]
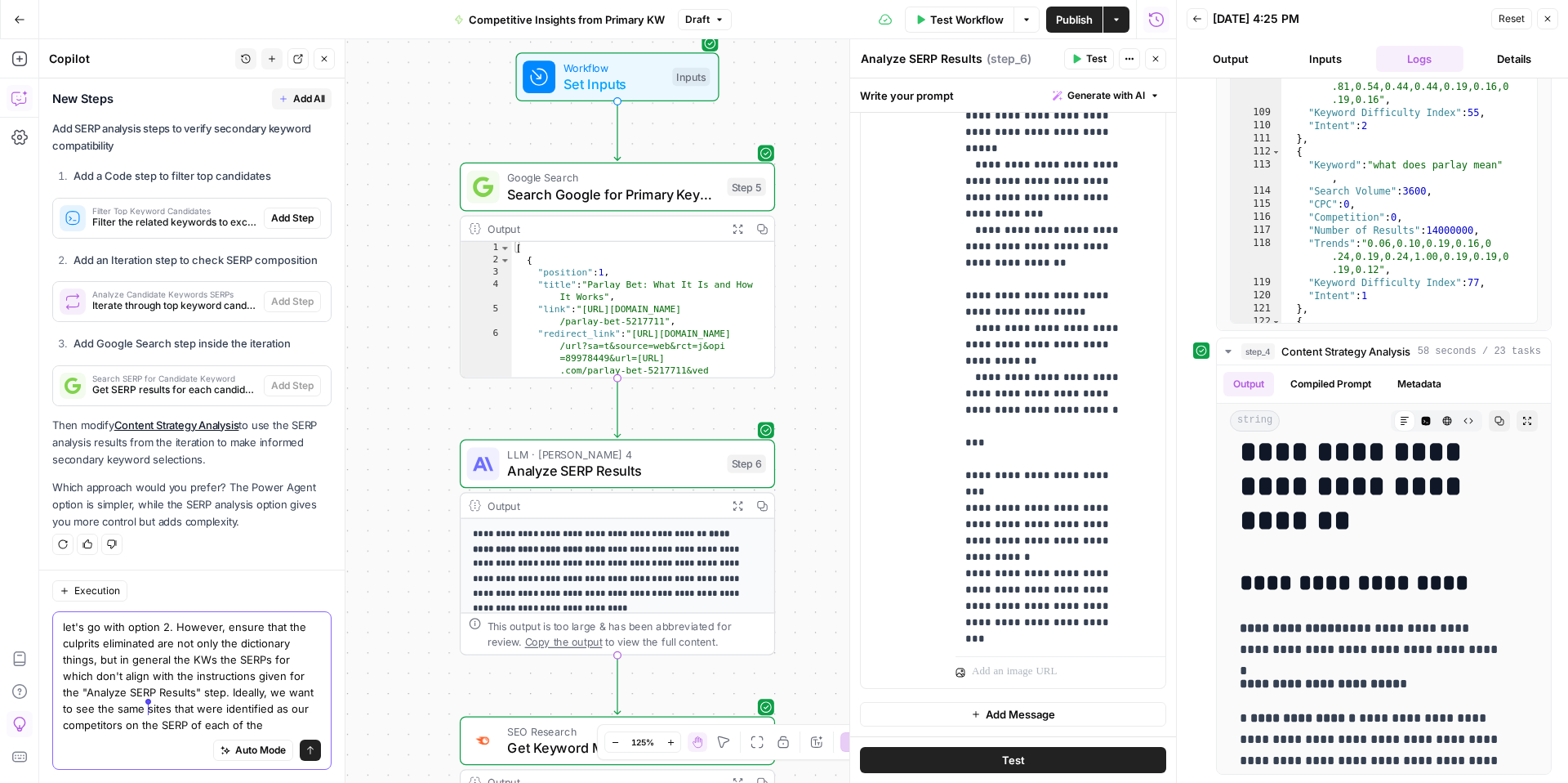
drag, startPoint x: 168, startPoint y: 709, endPoint x: 143, endPoint y: 709, distance: 25.0
click at [143, 709] on textarea "let's go with option 2. However, ensure that the culprits eliminated are not on…" at bounding box center [192, 675] width 258 height 115
click at [137, 709] on textarea "let's go with option 2. However, ensure that the culprits eliminated are not on…" at bounding box center [192, 675] width 258 height 115
drag, startPoint x: 124, startPoint y: 709, endPoint x: 161, endPoint y: 709, distance: 37.0
click at [124, 709] on textarea "let's go with option 2. However, ensure that the culprits eliminated are not on…" at bounding box center [192, 675] width 258 height 115
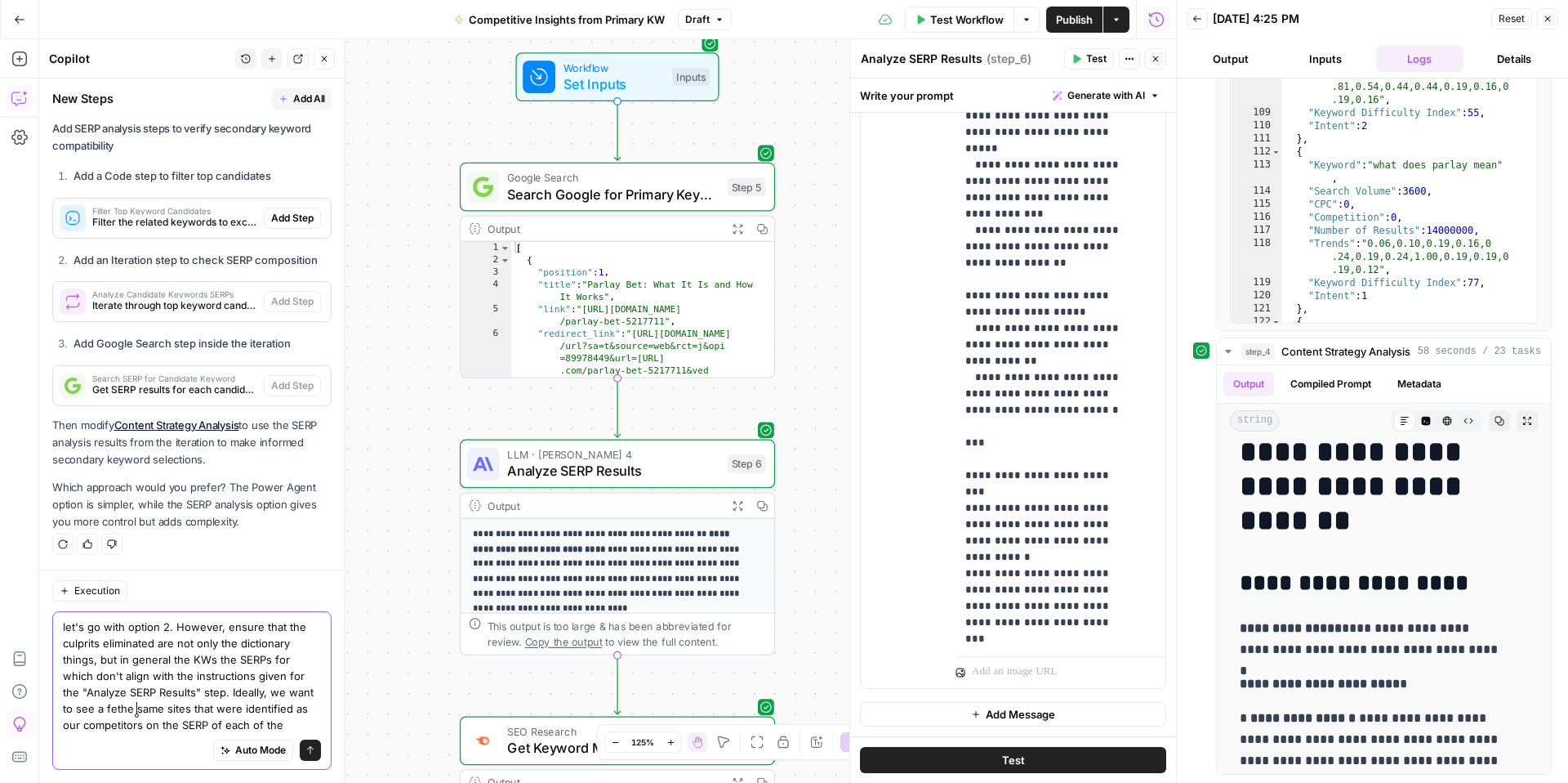
scroll to position [2348, 0]
click at [195, 723] on textarea "let's go with option 2. However, ensure that the culprits eliminated are not on…" at bounding box center [192, 675] width 258 height 115
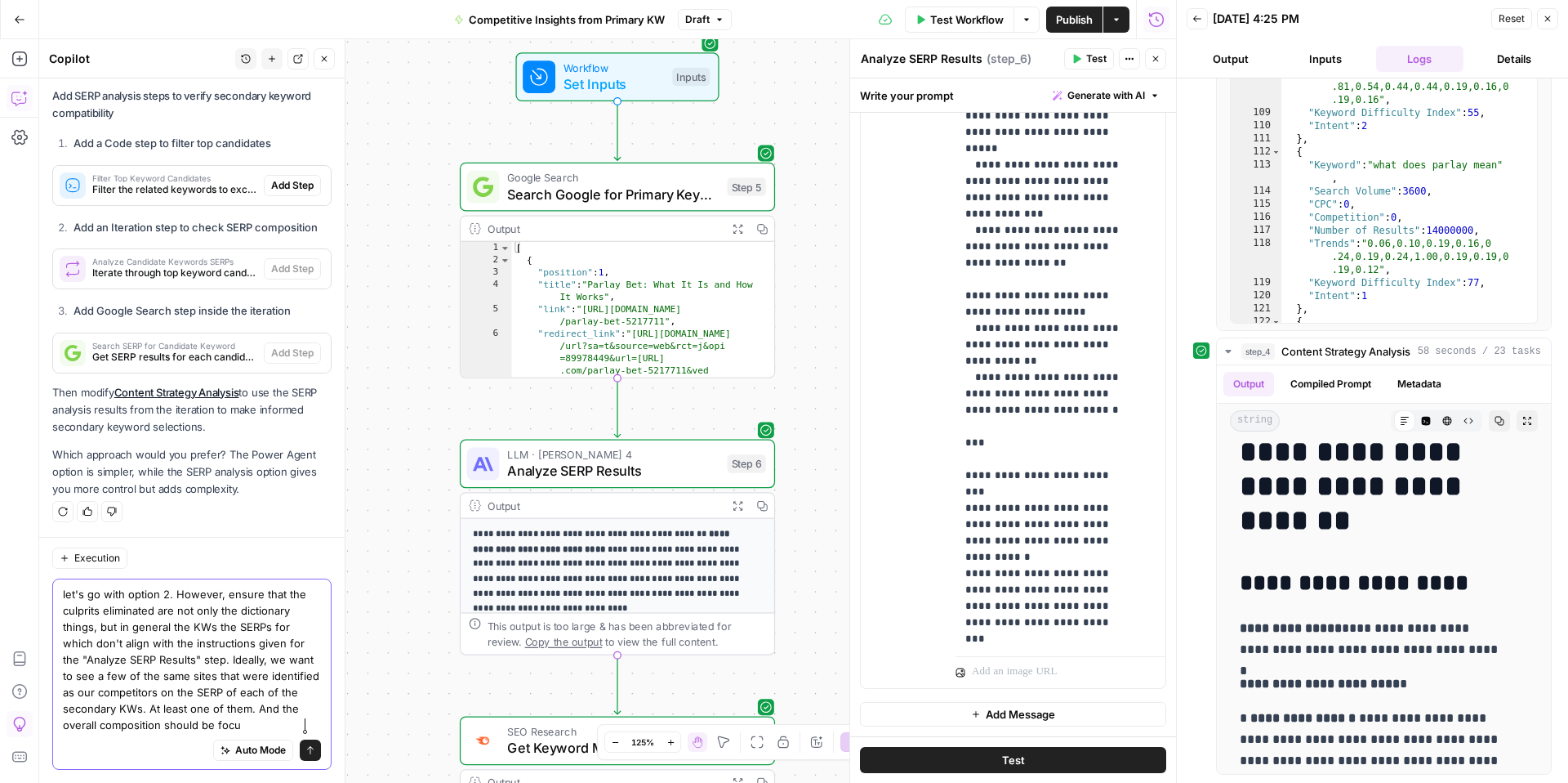
scroll to position [2381, 0]
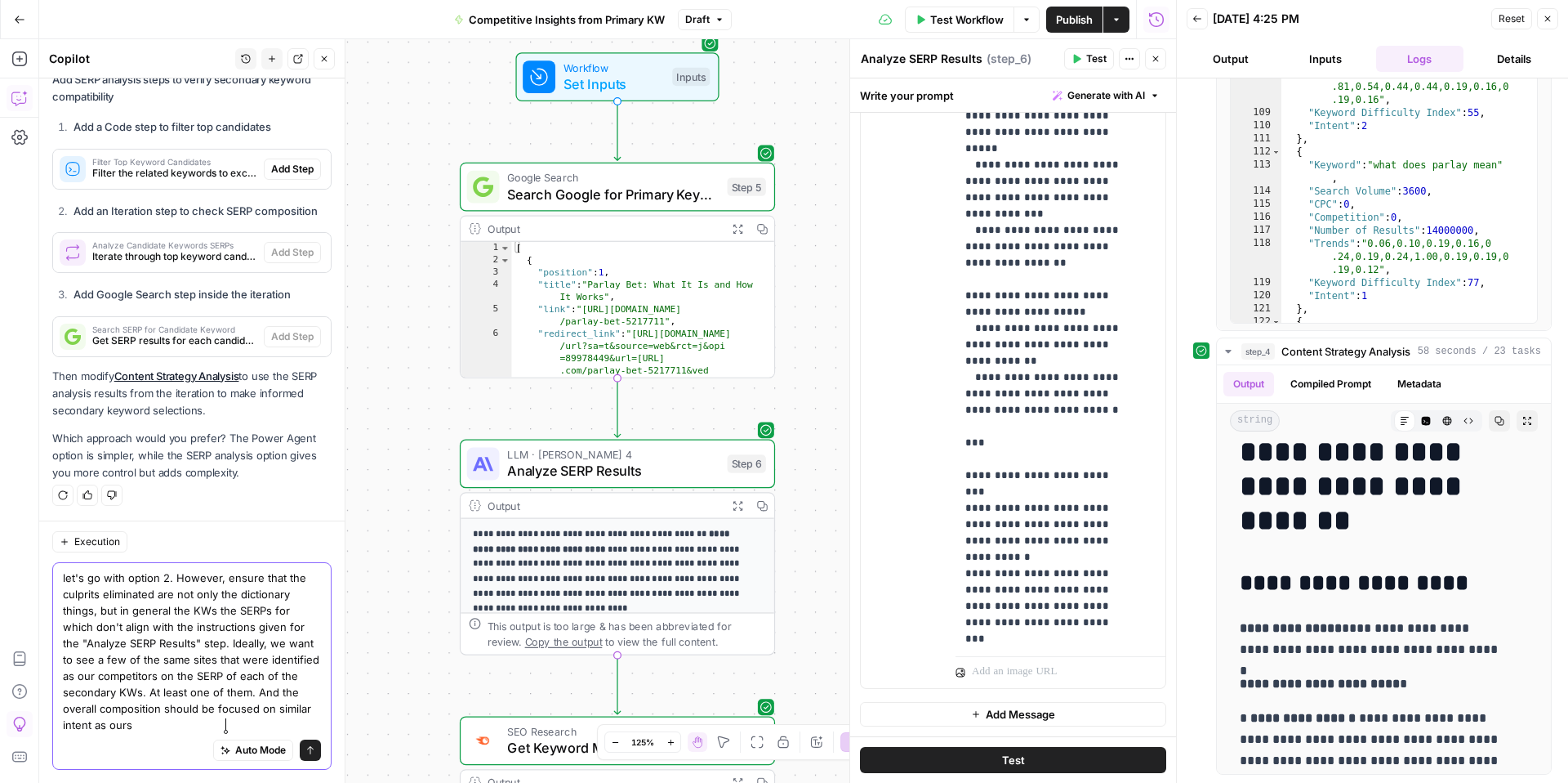
type textarea "let's go with option 2. However, ensure that the culprits eliminated are not on…"
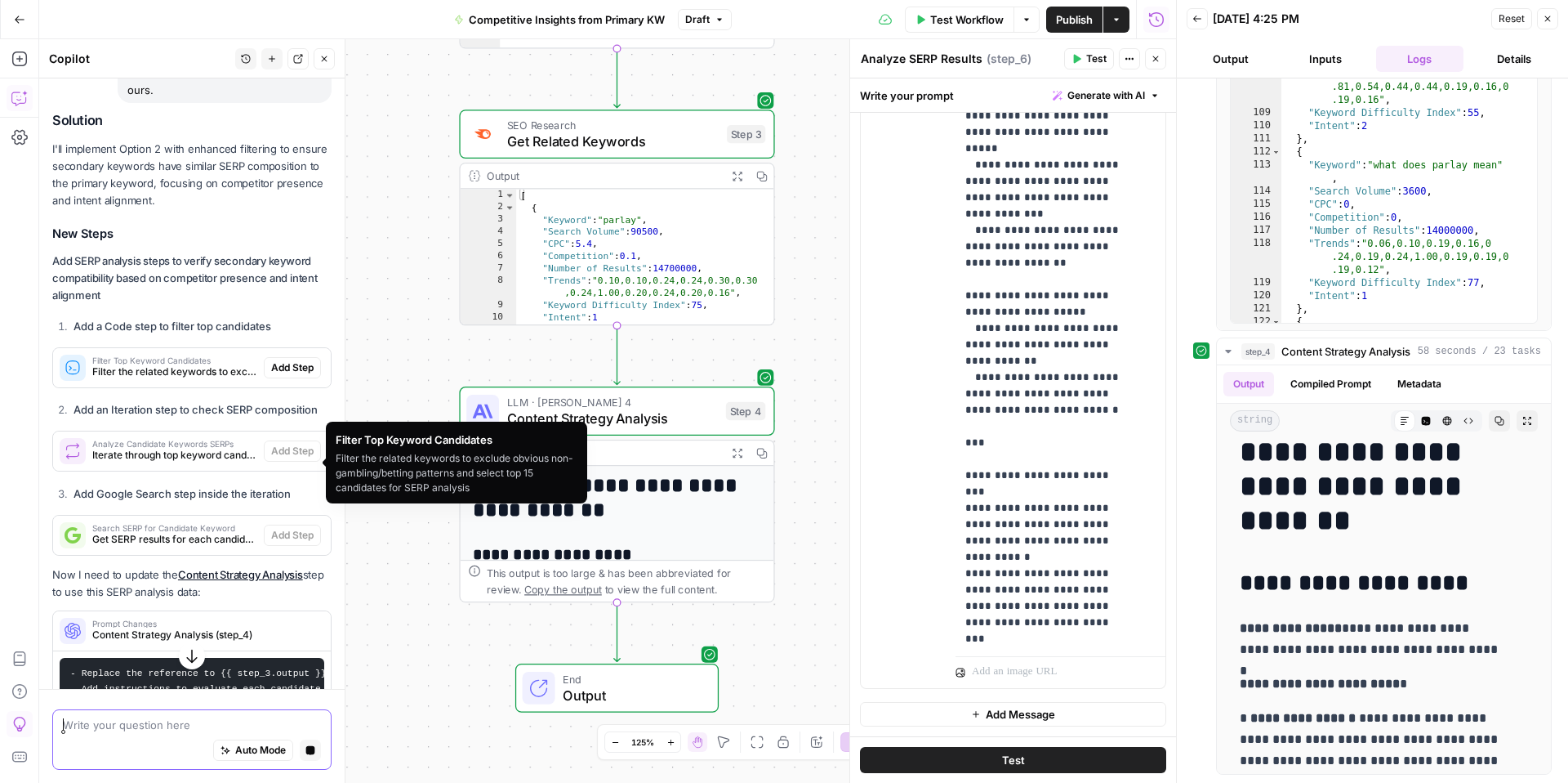
scroll to position [2832, 0]
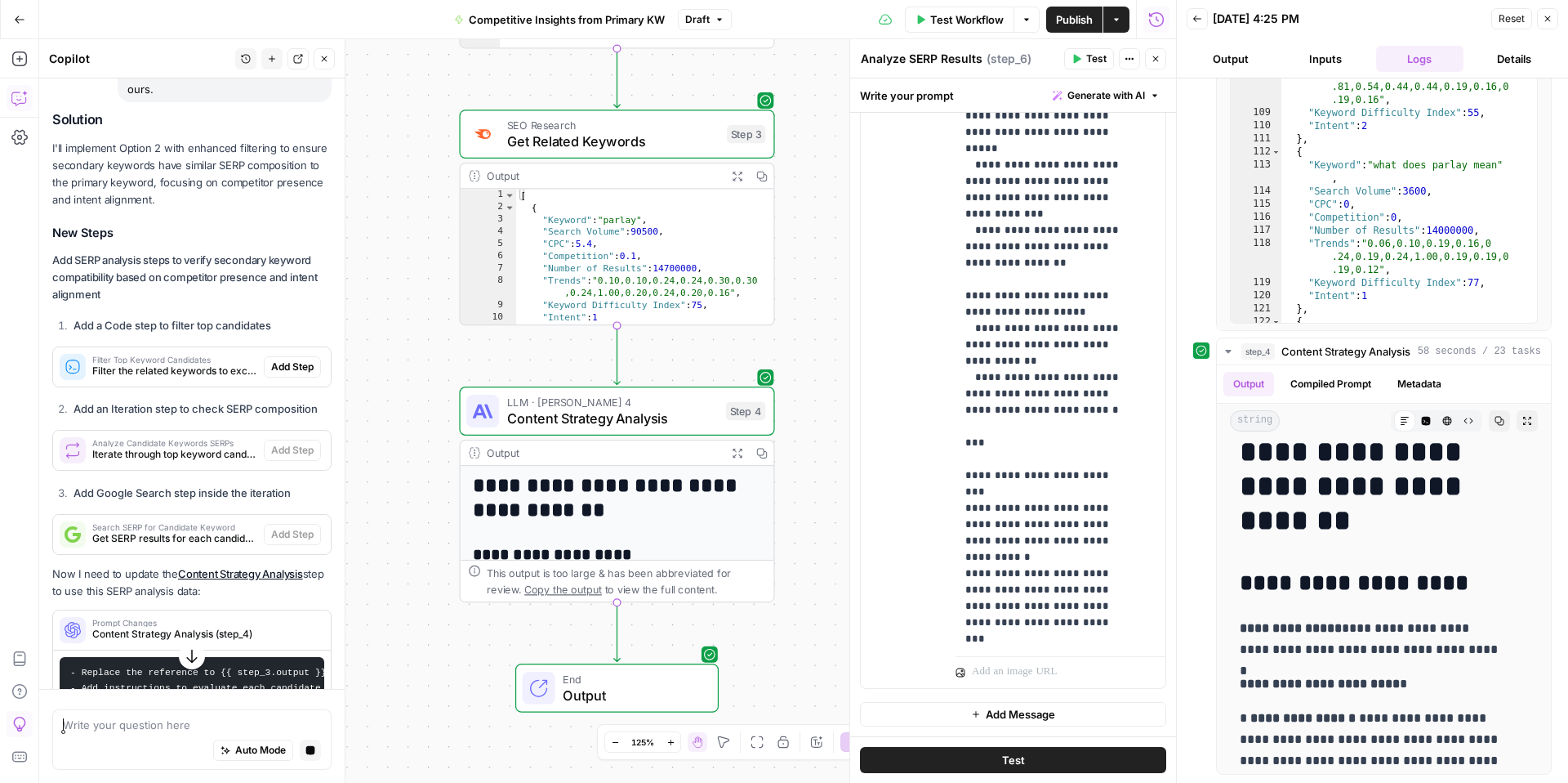
click at [148, 364] on span "Filter Top Keyword Candidates" at bounding box center [174, 359] width 165 height 8
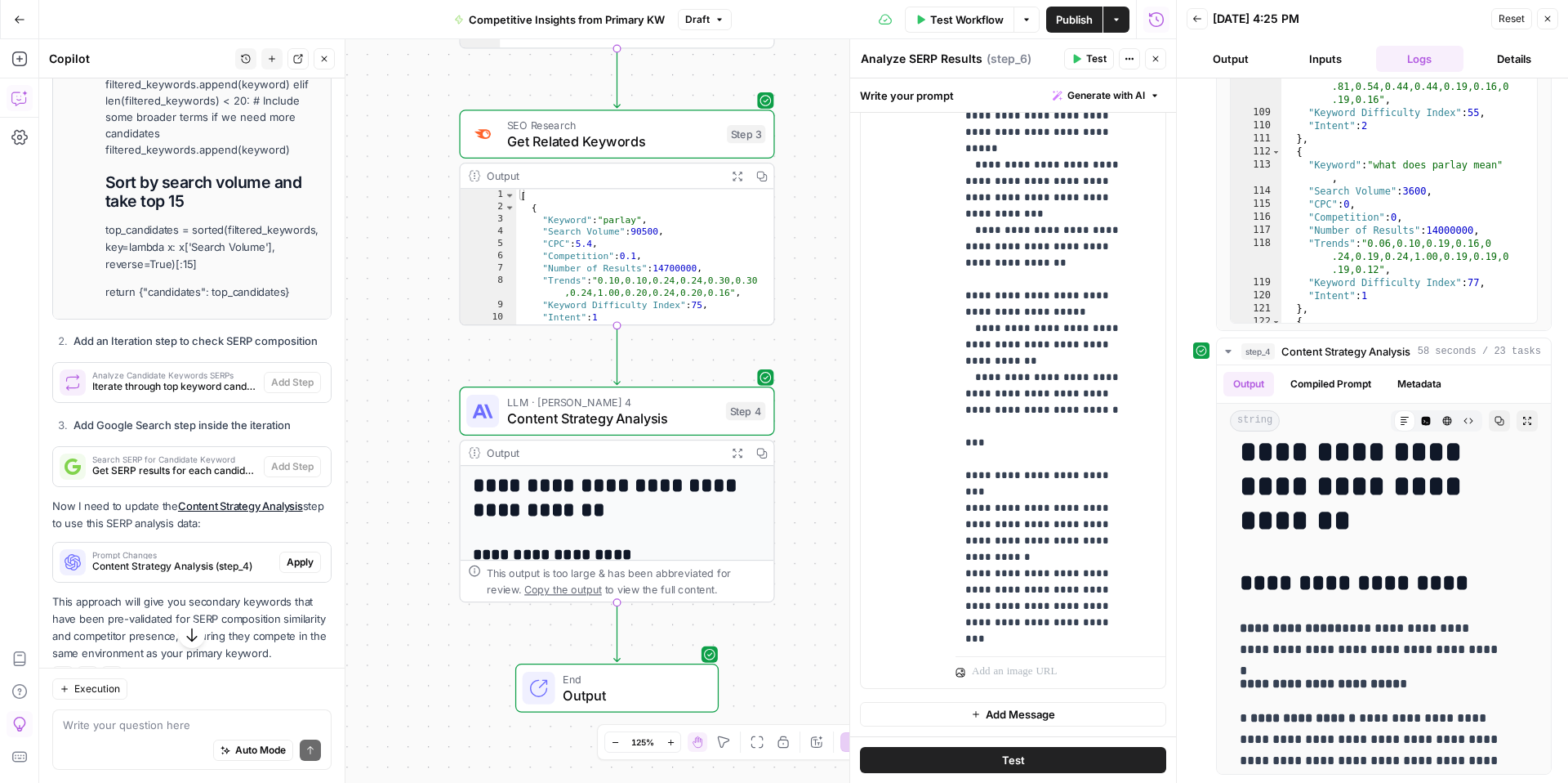
scroll to position [4072, 0]
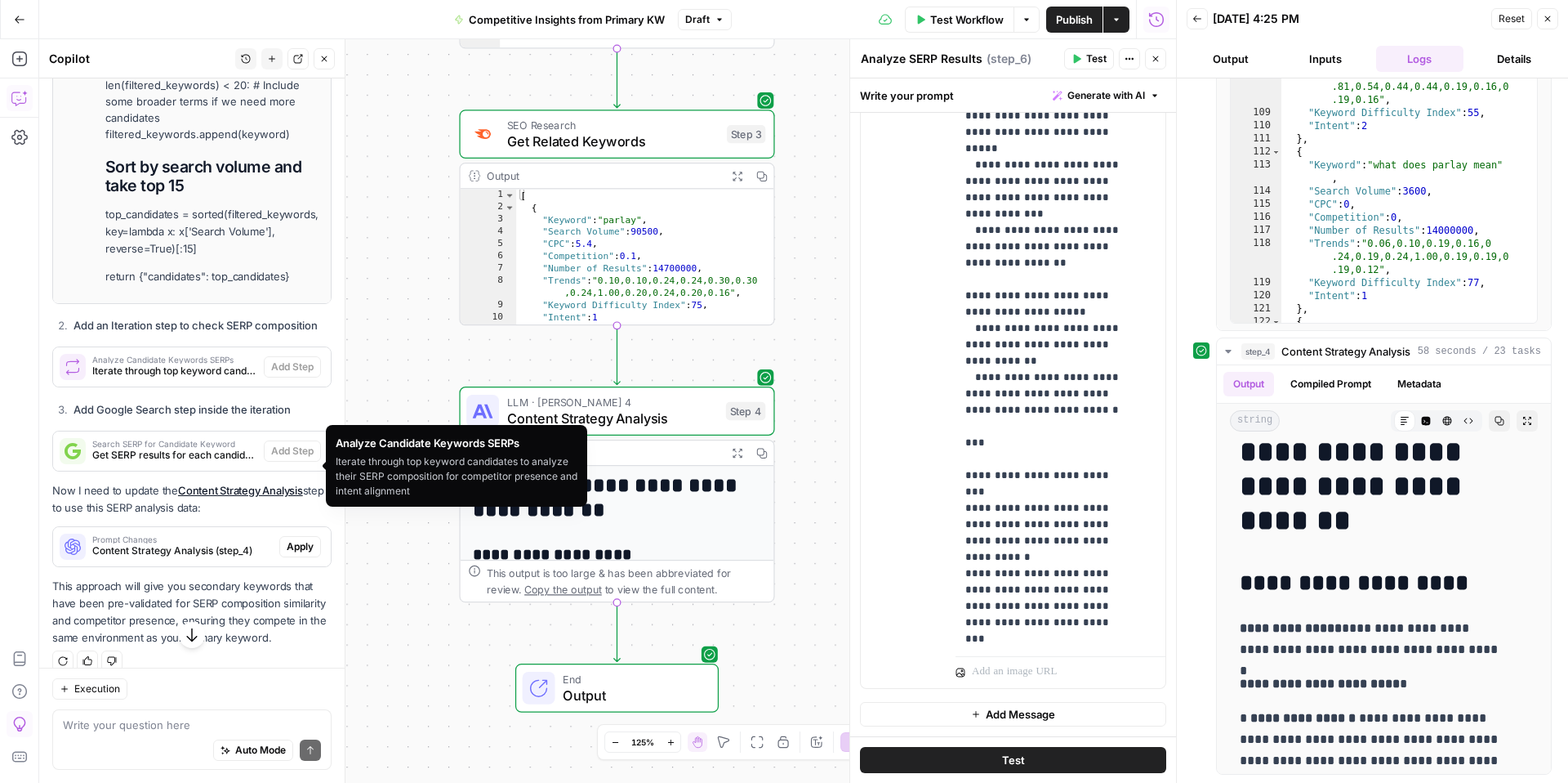
click at [189, 378] on span "Iterate through top keyword candidates to analyze their SERP composition for co…" at bounding box center [174, 371] width 165 height 15
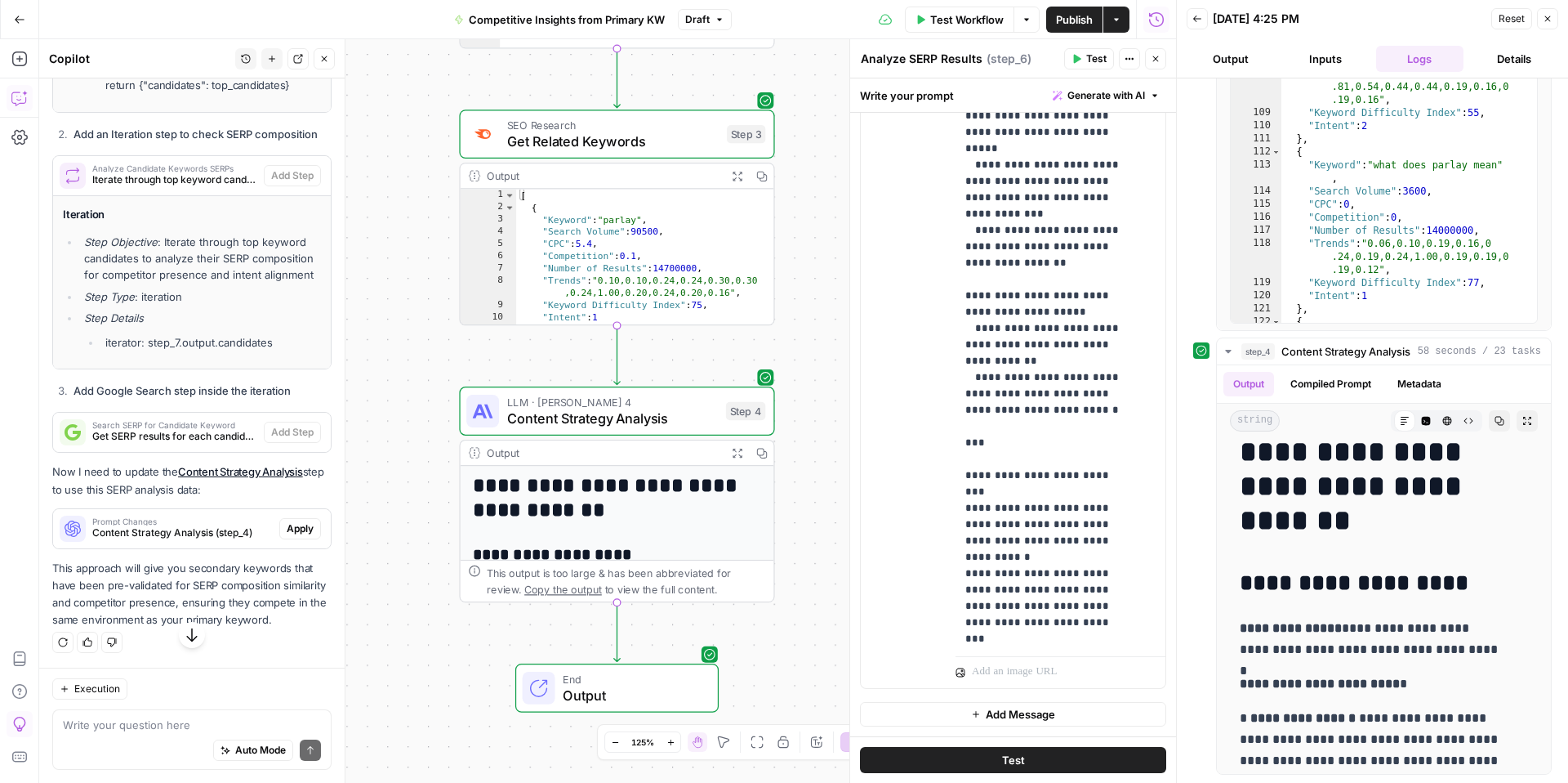
scroll to position [4274, 0]
click at [154, 452] on div "Search SERP for Candidate Keyword Get SERP results for each candidate keyword t…" at bounding box center [158, 432] width 210 height 39
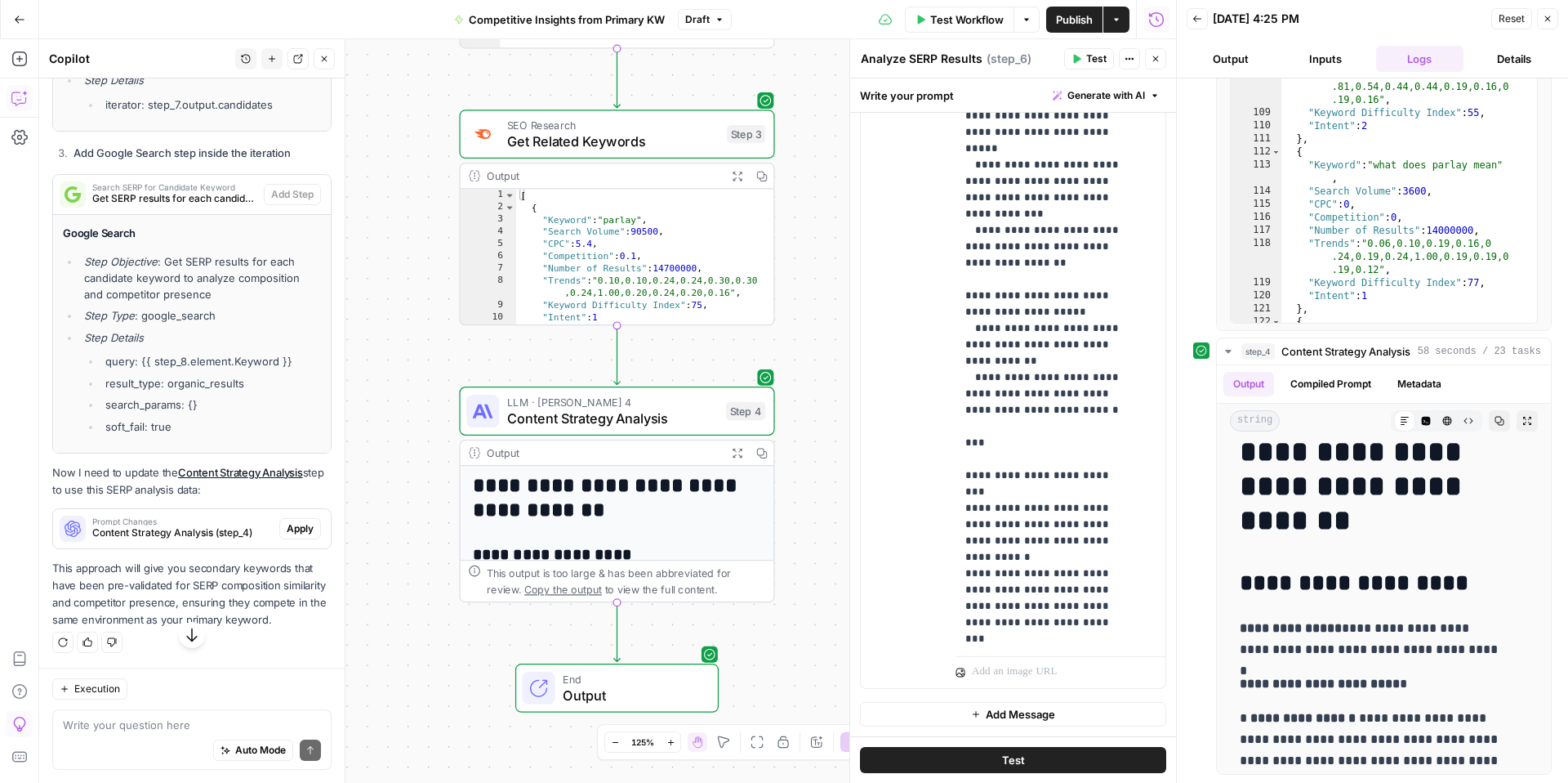
scroll to position [4635, 0]
click at [163, 525] on span "Content Strategy Analysis (step_4)" at bounding box center [182, 533] width 181 height 15
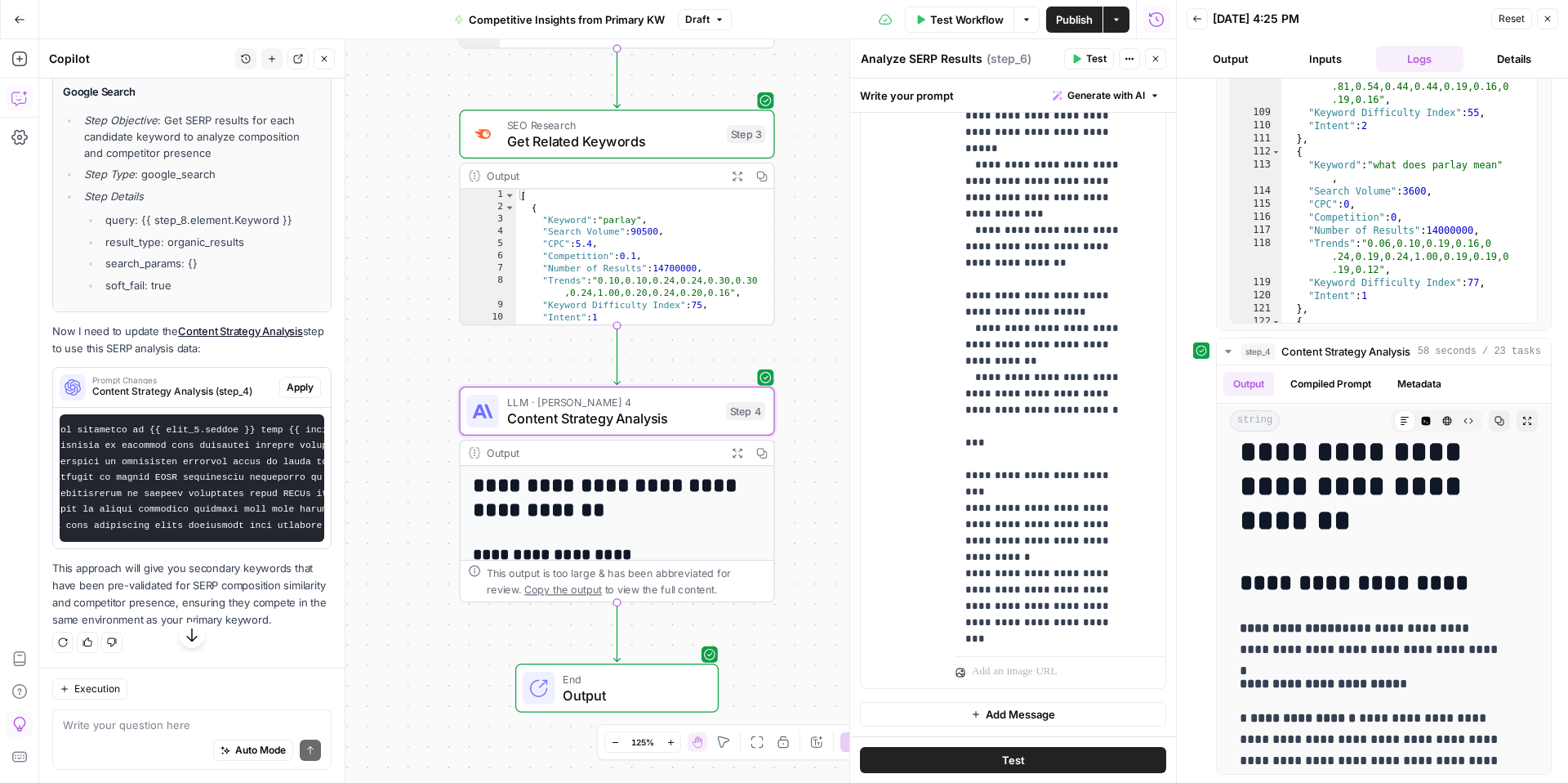
scroll to position [0, 0]
click at [114, 741] on div "Auto Mode Send" at bounding box center [192, 750] width 258 height 36
type textarea "Lets get rid of the hard filter. Too specific."
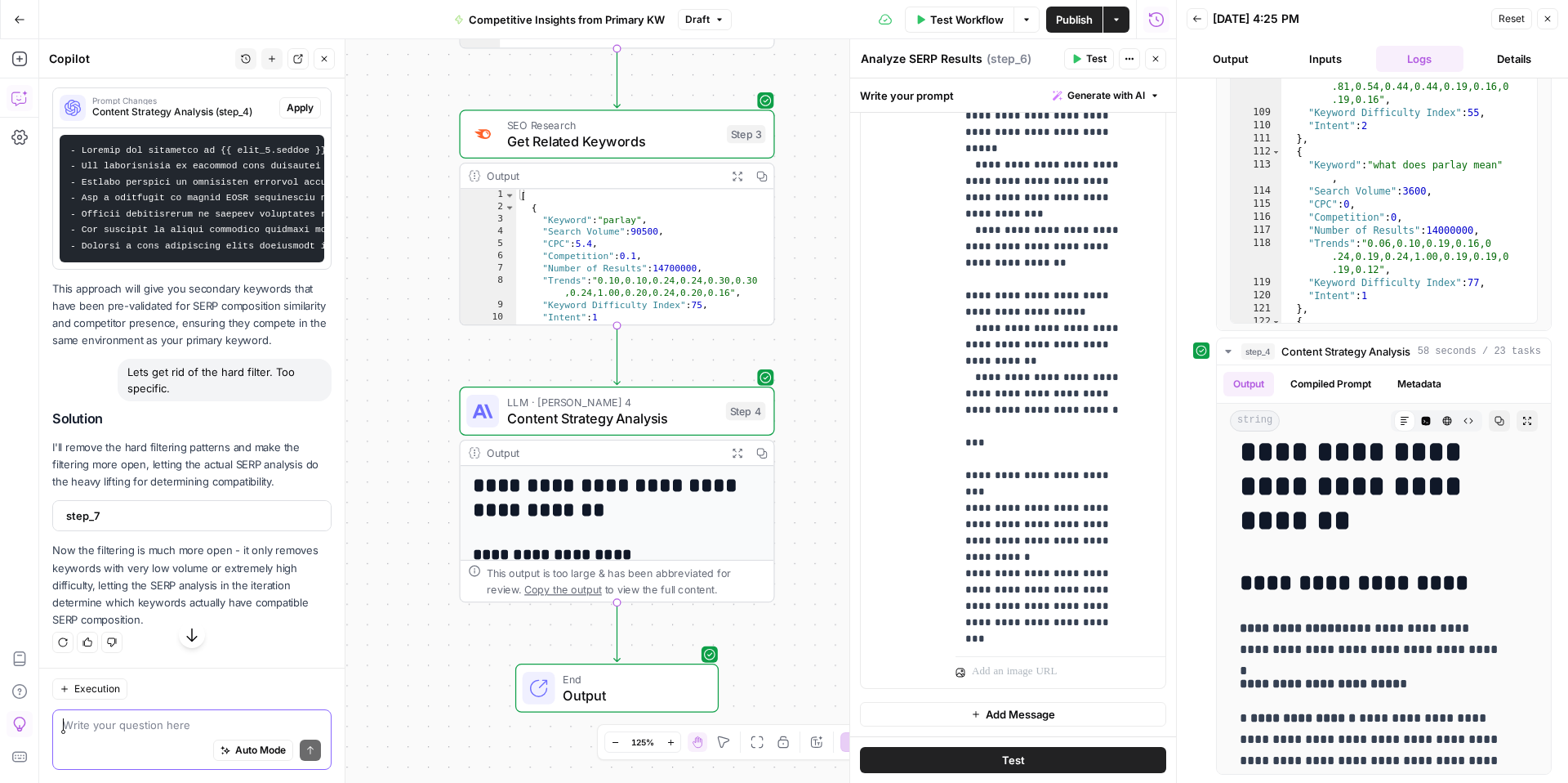
scroll to position [5067, 0]
click at [167, 529] on div "step_7" at bounding box center [187, 516] width 268 height 30
click at [170, 520] on span "step_7" at bounding box center [190, 515] width 248 height 17
click at [170, 520] on span "step_7" at bounding box center [190, 516] width 248 height 17
click at [170, 520] on span "step_7" at bounding box center [190, 515] width 248 height 17
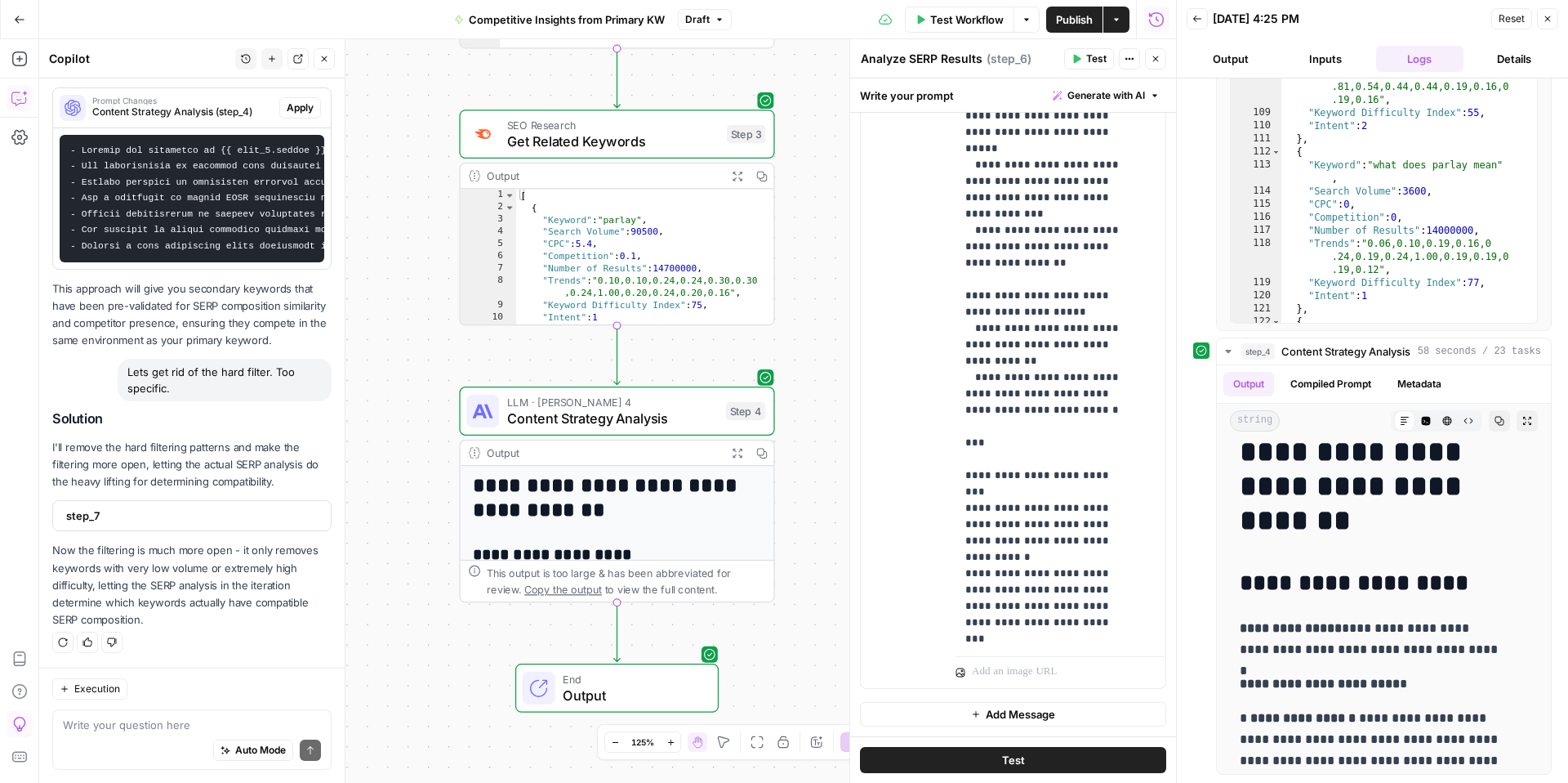
click at [170, 520] on span "step_7" at bounding box center [190, 516] width 248 height 17
click at [170, 520] on span "step_7" at bounding box center [190, 515] width 248 height 17
click at [170, 520] on span "step_7" at bounding box center [190, 516] width 248 height 17
click at [170, 520] on span "step_7" at bounding box center [190, 515] width 248 height 17
click at [170, 520] on span "step_7" at bounding box center [190, 516] width 248 height 17
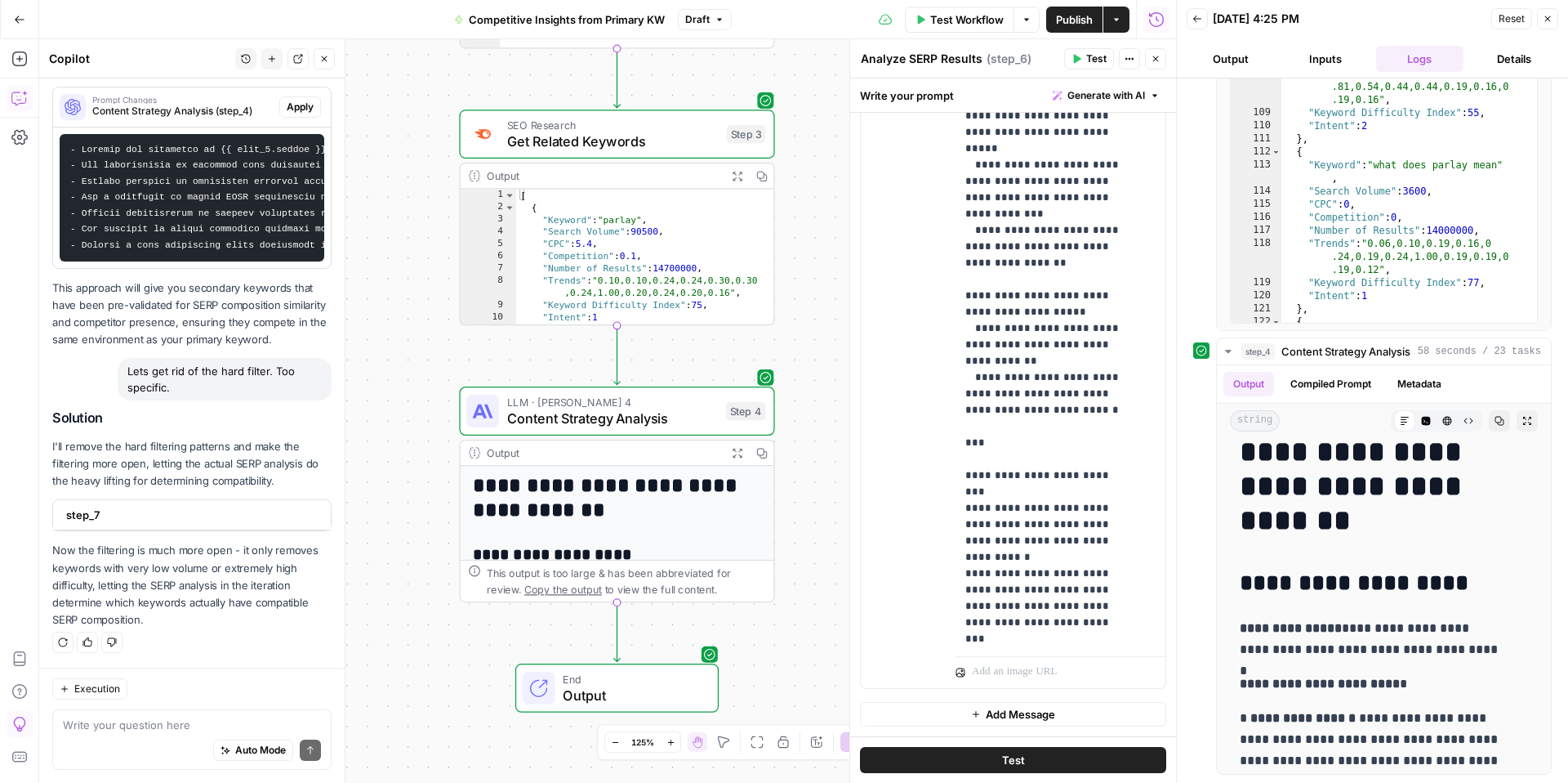
click at [170, 520] on span "step_7" at bounding box center [190, 515] width 248 height 17
click at [169, 477] on p "I'll remove the hard filtering patterns and make the filtering more open, letti…" at bounding box center [192, 464] width 279 height 51
click at [189, 525] on div "step_7" at bounding box center [187, 516] width 268 height 30
click at [189, 525] on div "step_7" at bounding box center [187, 515] width 268 height 30
click at [168, 738] on div "Auto Mode Send" at bounding box center [192, 750] width 258 height 36
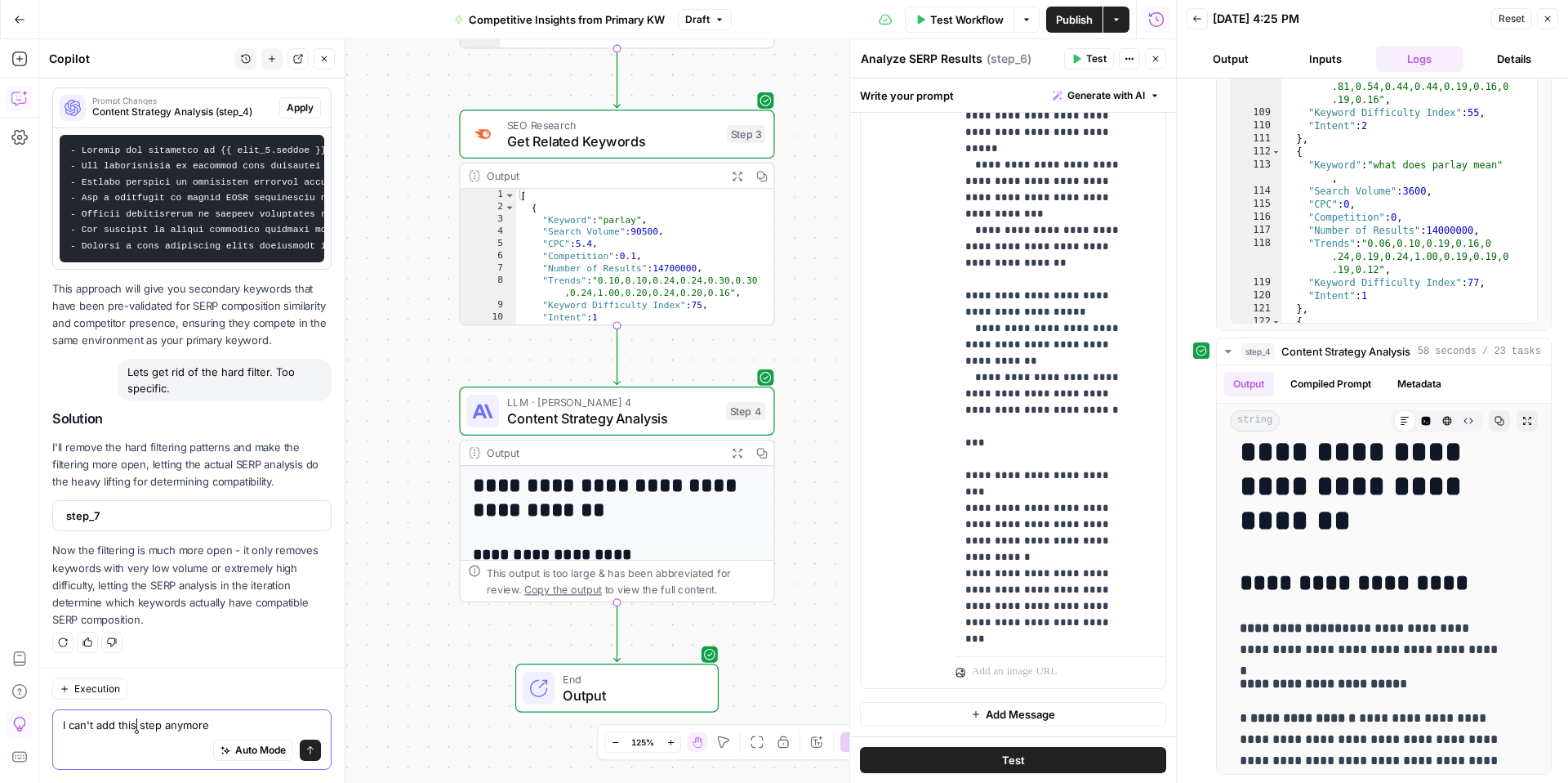
click at [137, 728] on textarea "I can't add this step anymore" at bounding box center [192, 725] width 258 height 17
click at [115, 724] on textarea "I can't add this modified step anymore" at bounding box center [192, 725] width 258 height 17
click at [0, 0] on lt-div at bounding box center [0, 0] width 0 height 0
click at [174, 730] on textarea "I can't add or see this modified step anymore" at bounding box center [192, 725] width 258 height 17
click at [0, 0] on lt-div at bounding box center [0, 0] width 0 height 0
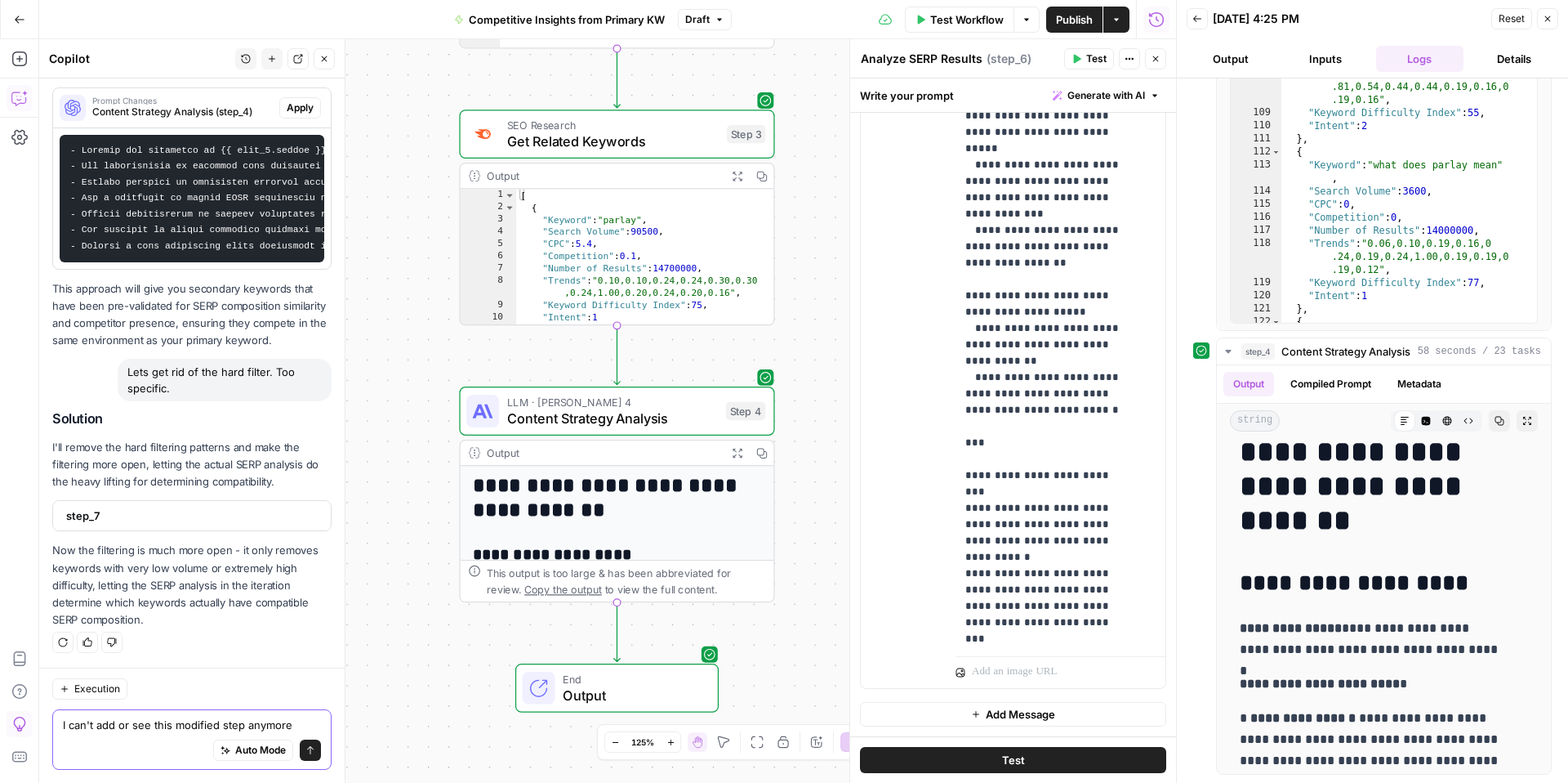
click at [237, 719] on textarea "I can't add or see this modified step anymore" at bounding box center [192, 725] width 258 height 17
click at [282, 724] on textarea "I can't add or see this modified step anymore" at bounding box center [192, 725] width 258 height 17
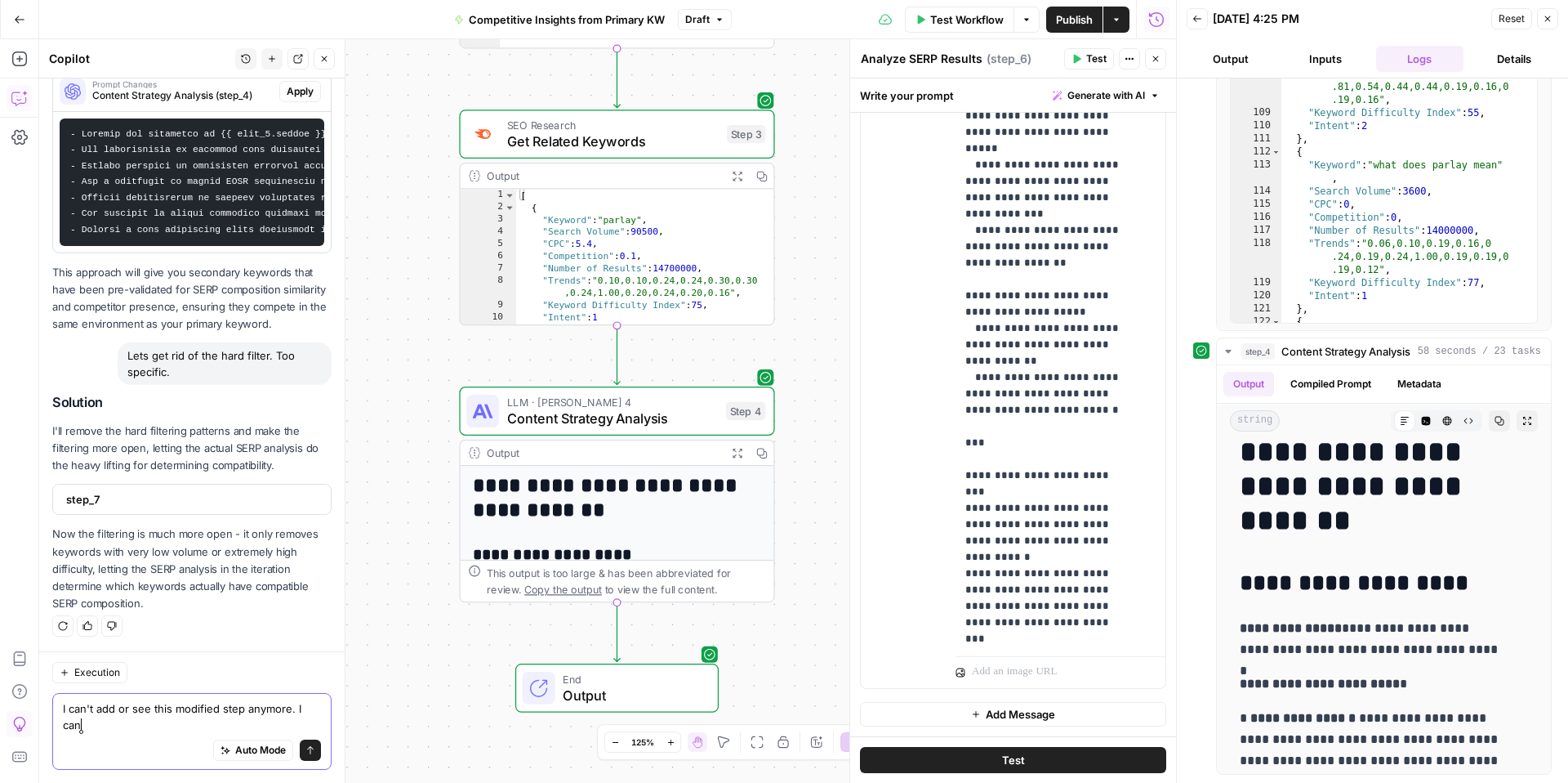
scroll to position [5083, 0]
type textarea "I can't add or see this modified step anymore. I can only see the old version t…"
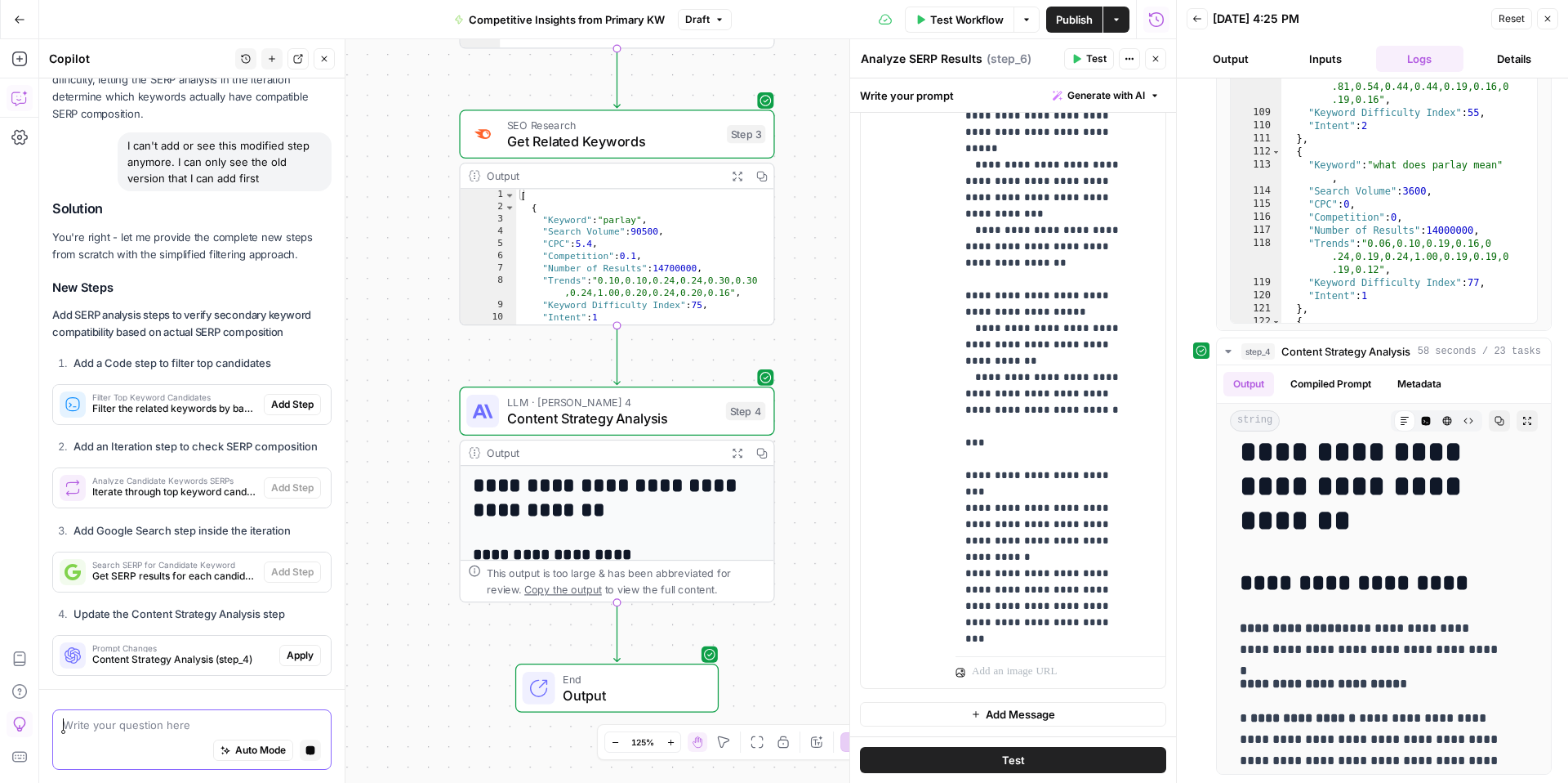
scroll to position [5643, 0]
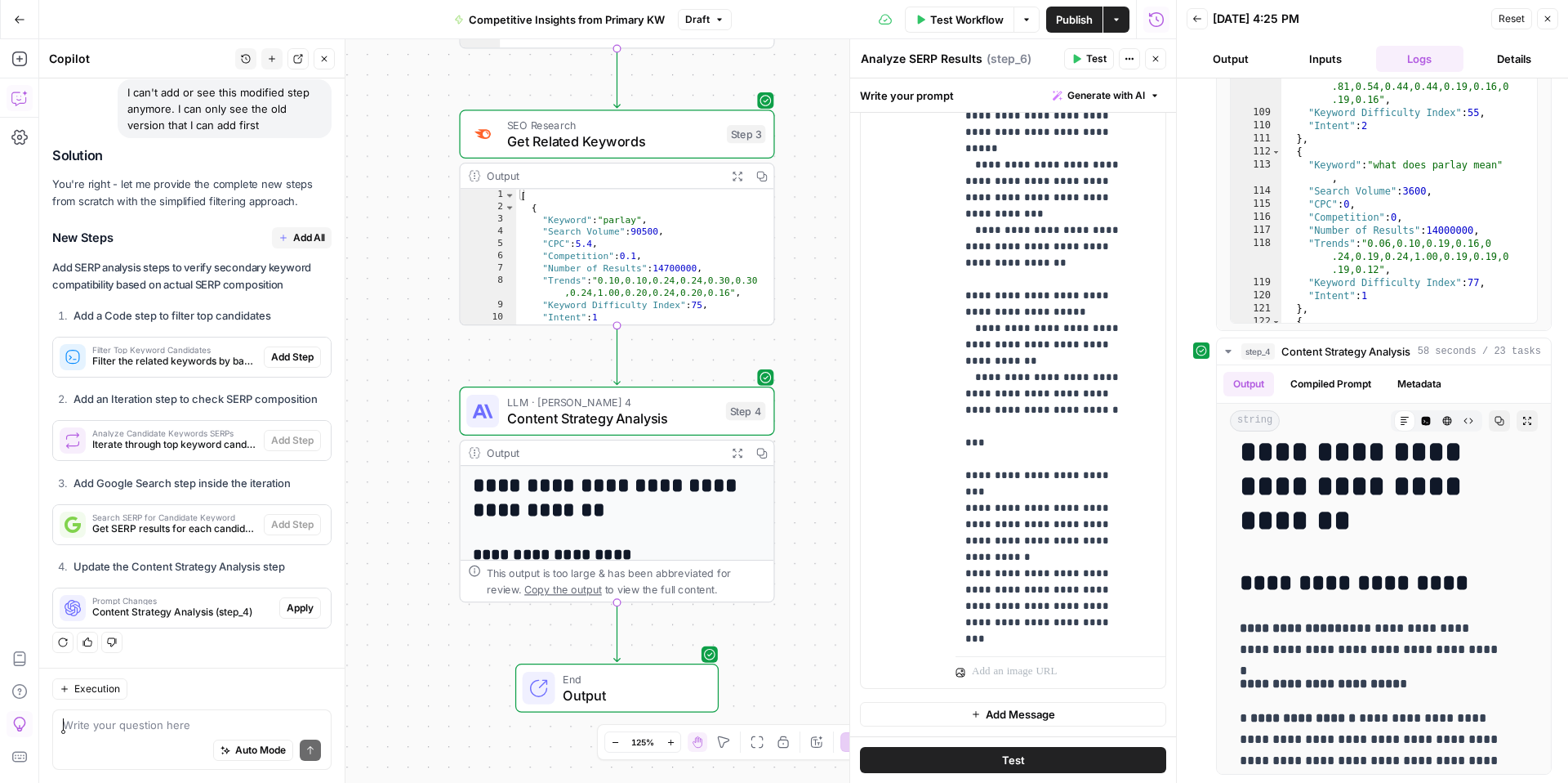
click at [147, 345] on span "Filter Top Keyword Candidates" at bounding box center [174, 349] width 165 height 8
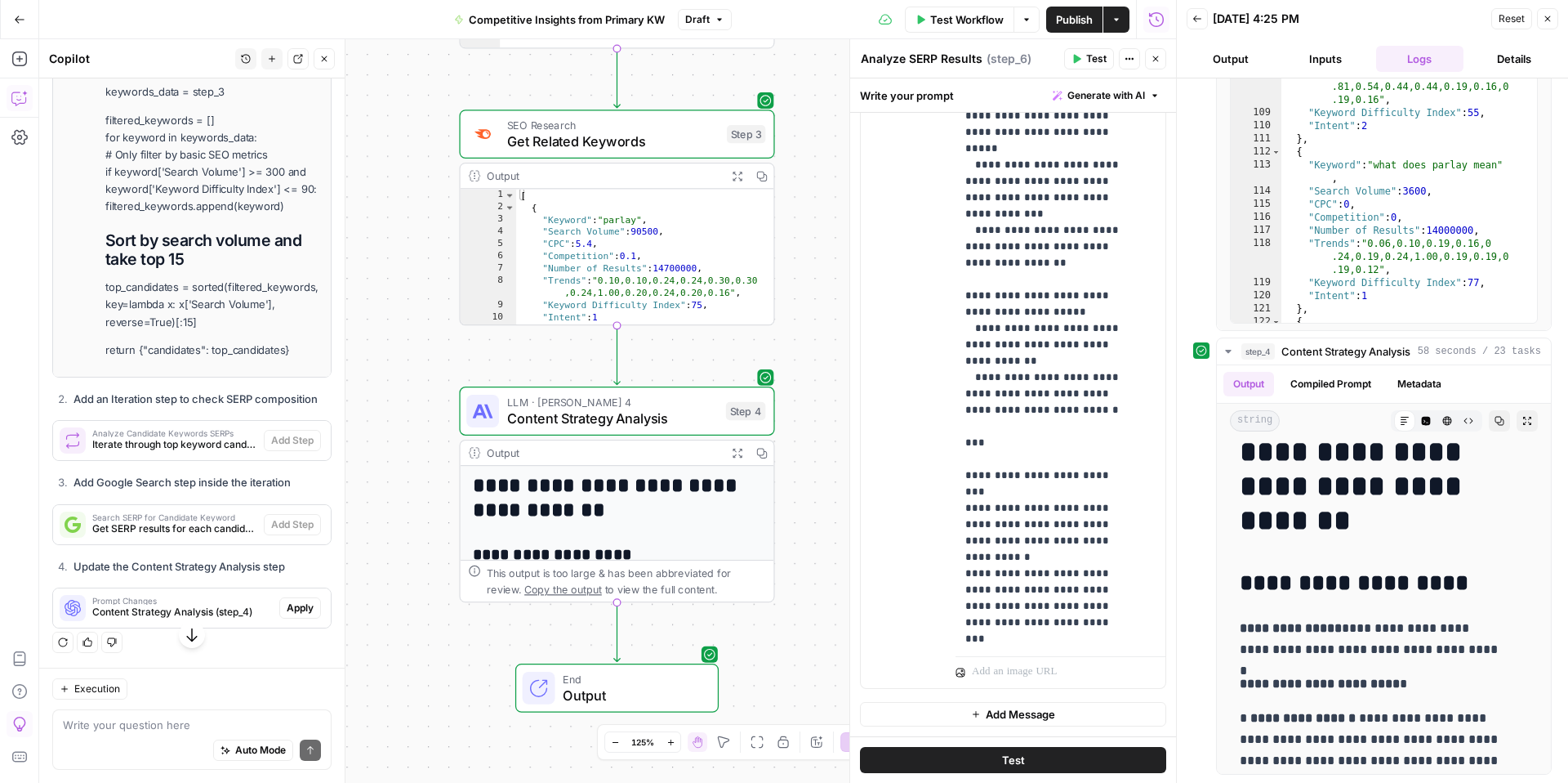
scroll to position [6167, 0]
click at [113, 723] on textarea at bounding box center [192, 725] width 258 height 17
type textarea "Please drop that hard filter entirely"
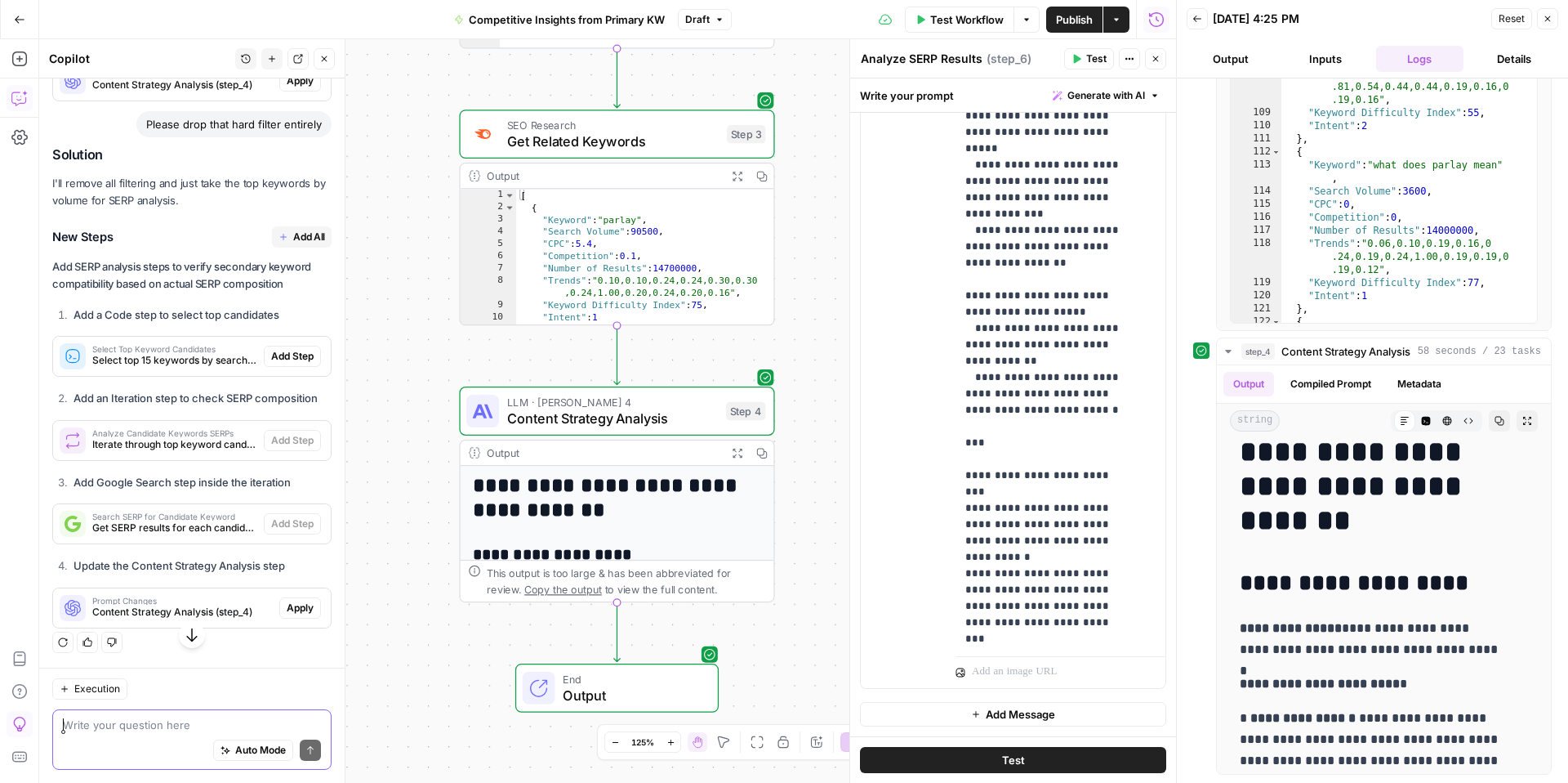
scroll to position [6527, 0]
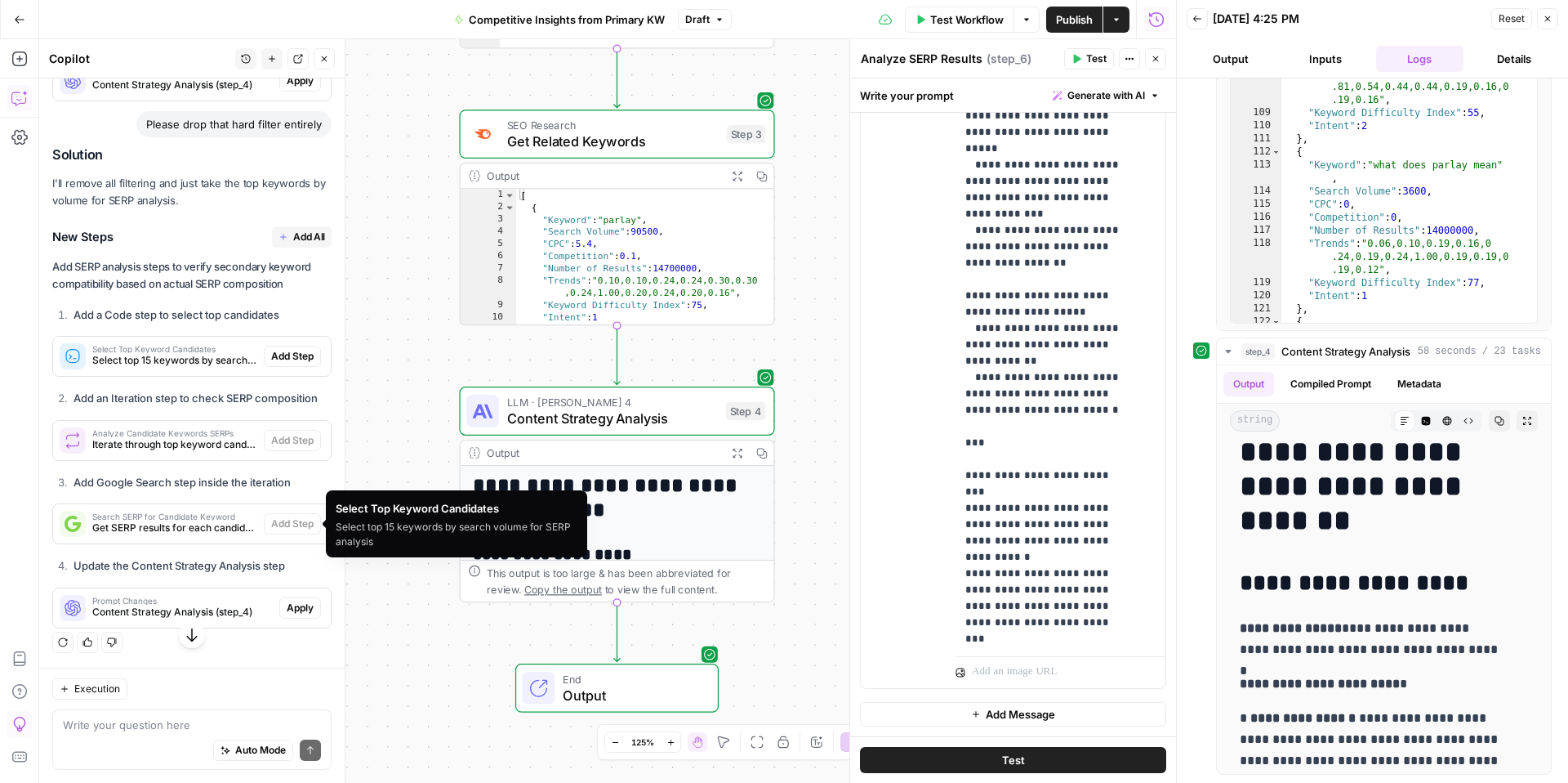
click at [167, 368] on span "Select top 15 keywords by search volume for SERP analysis" at bounding box center [174, 360] width 165 height 15
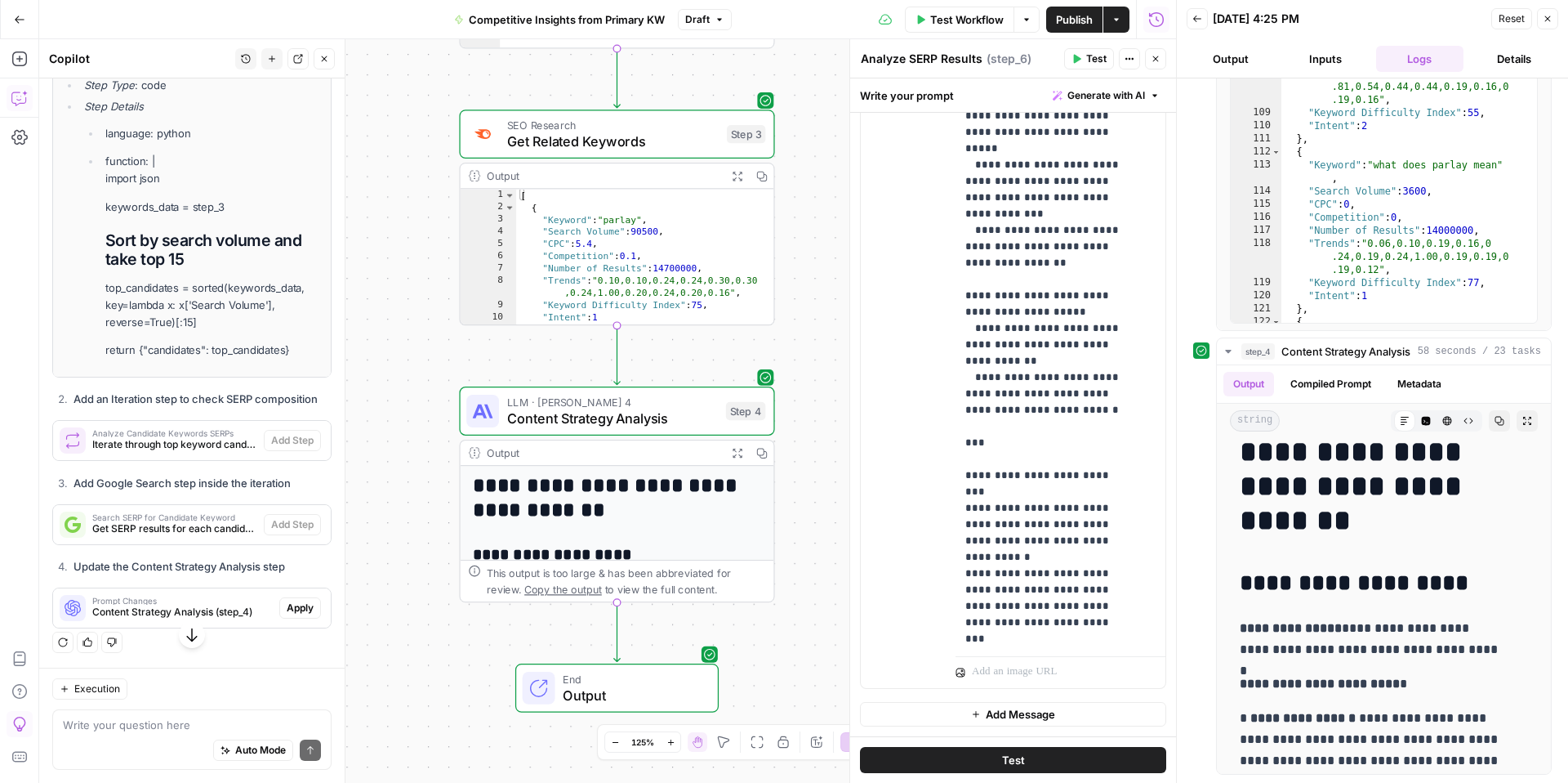
scroll to position [7051, 0]
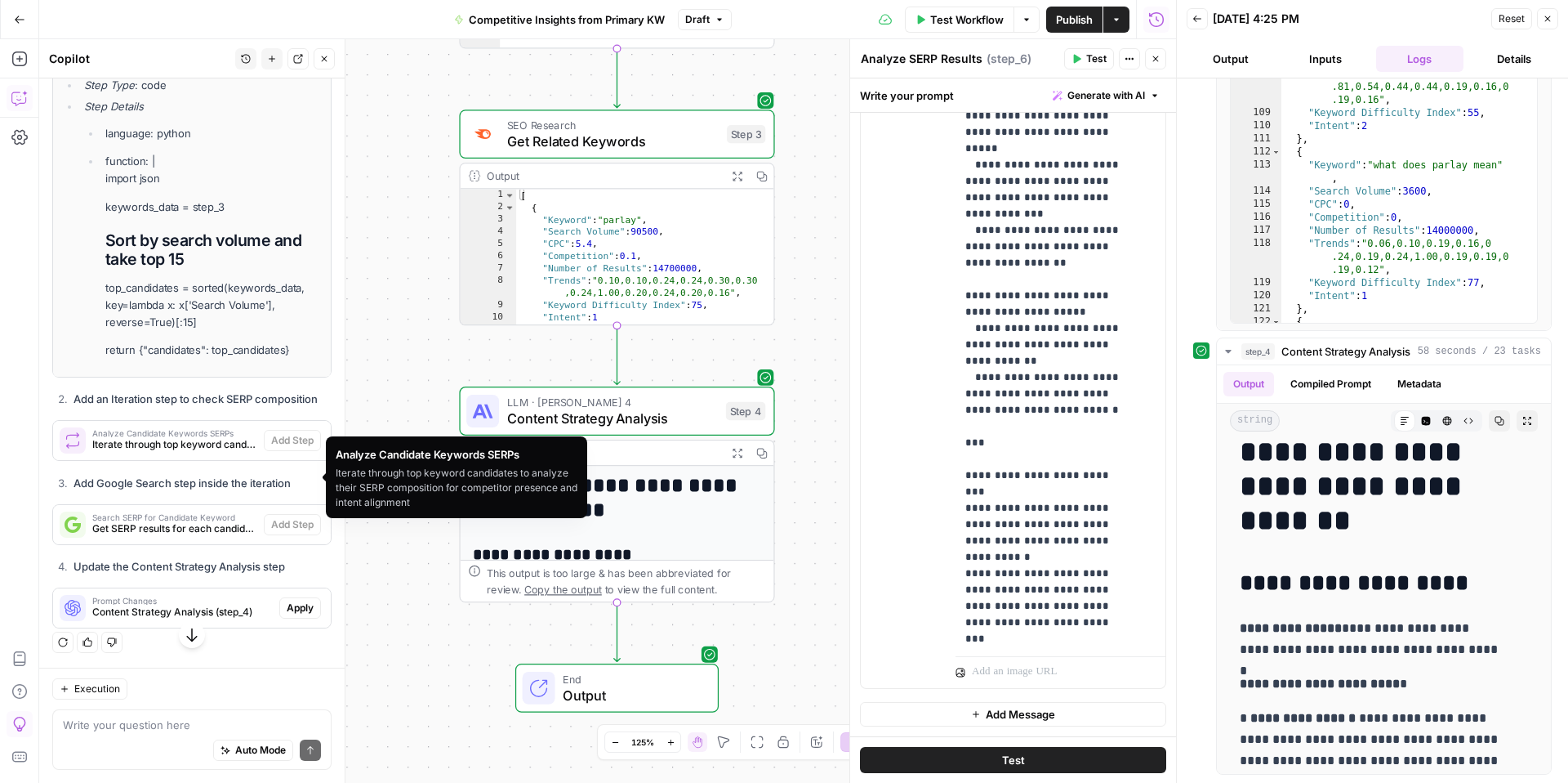
click at [152, 452] on span "Iterate through top keyword candidates to analyze their SERP composition for co…" at bounding box center [174, 445] width 165 height 15
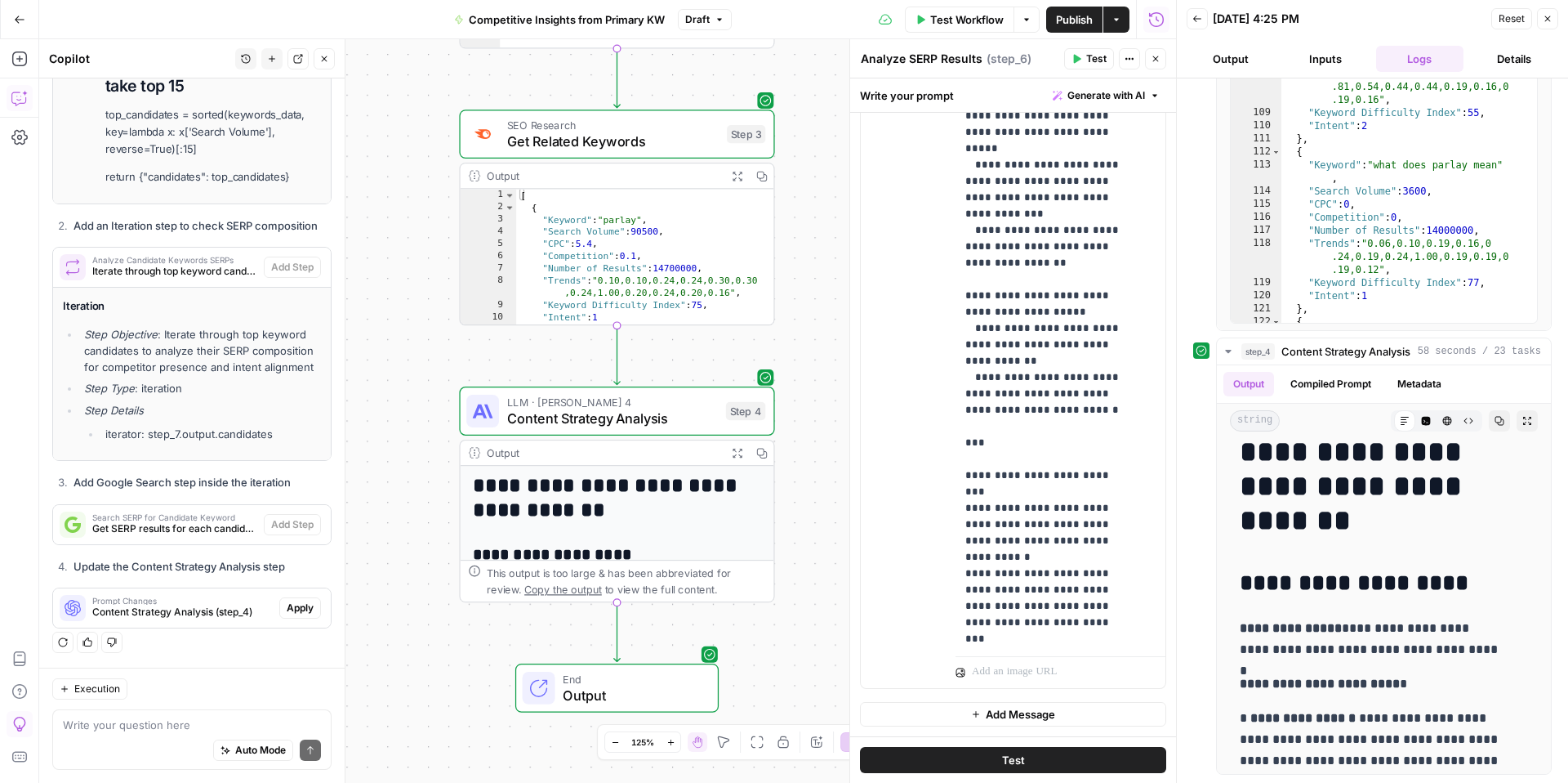
scroll to position [7276, 0]
click at [153, 531] on span "Get SERP results for each candidate keyword to analyze composition and competit…" at bounding box center [174, 529] width 165 height 15
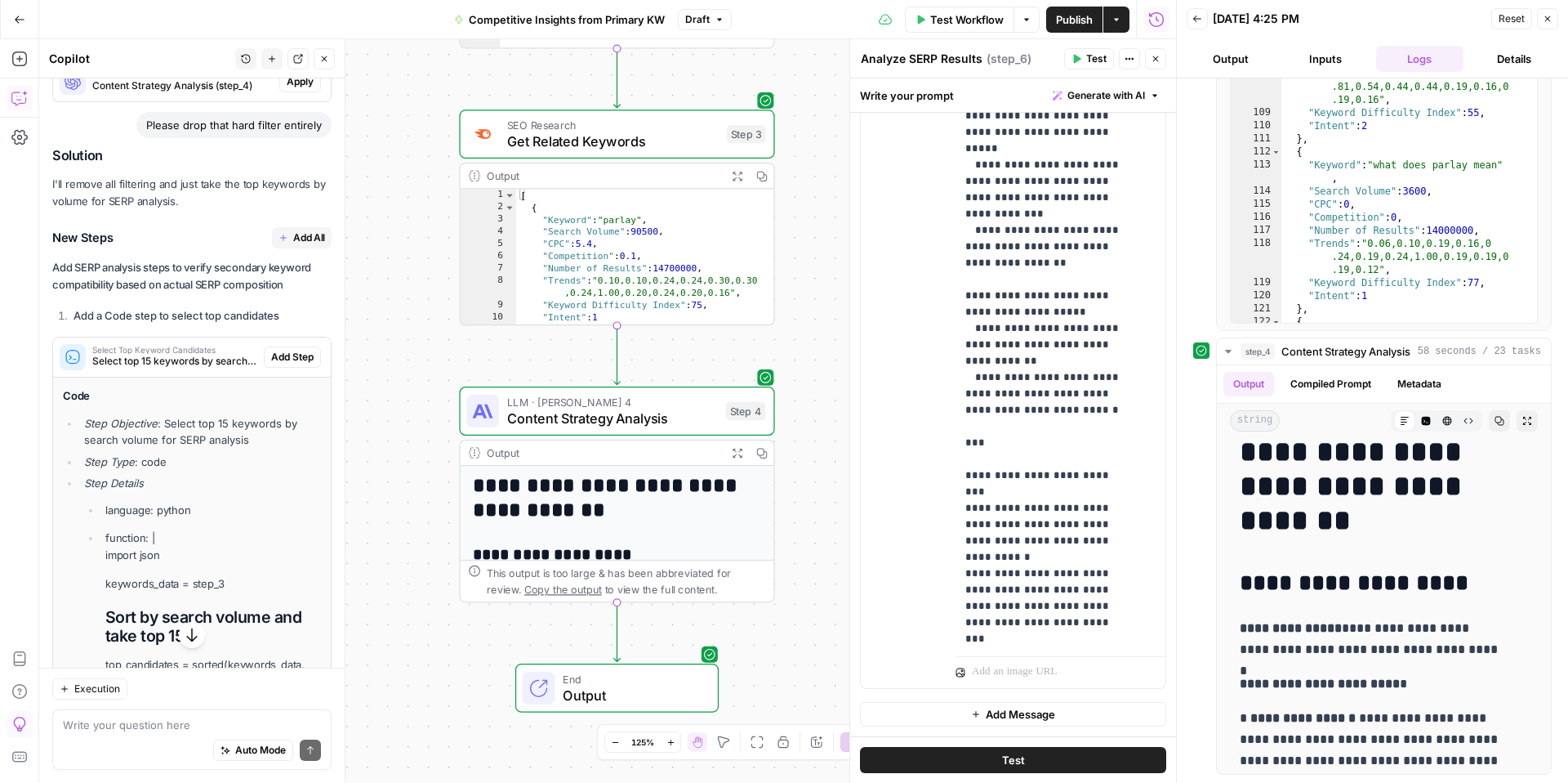
scroll to position [6511, 0]
click at [296, 250] on span "Add All" at bounding box center [309, 242] width 32 height 15
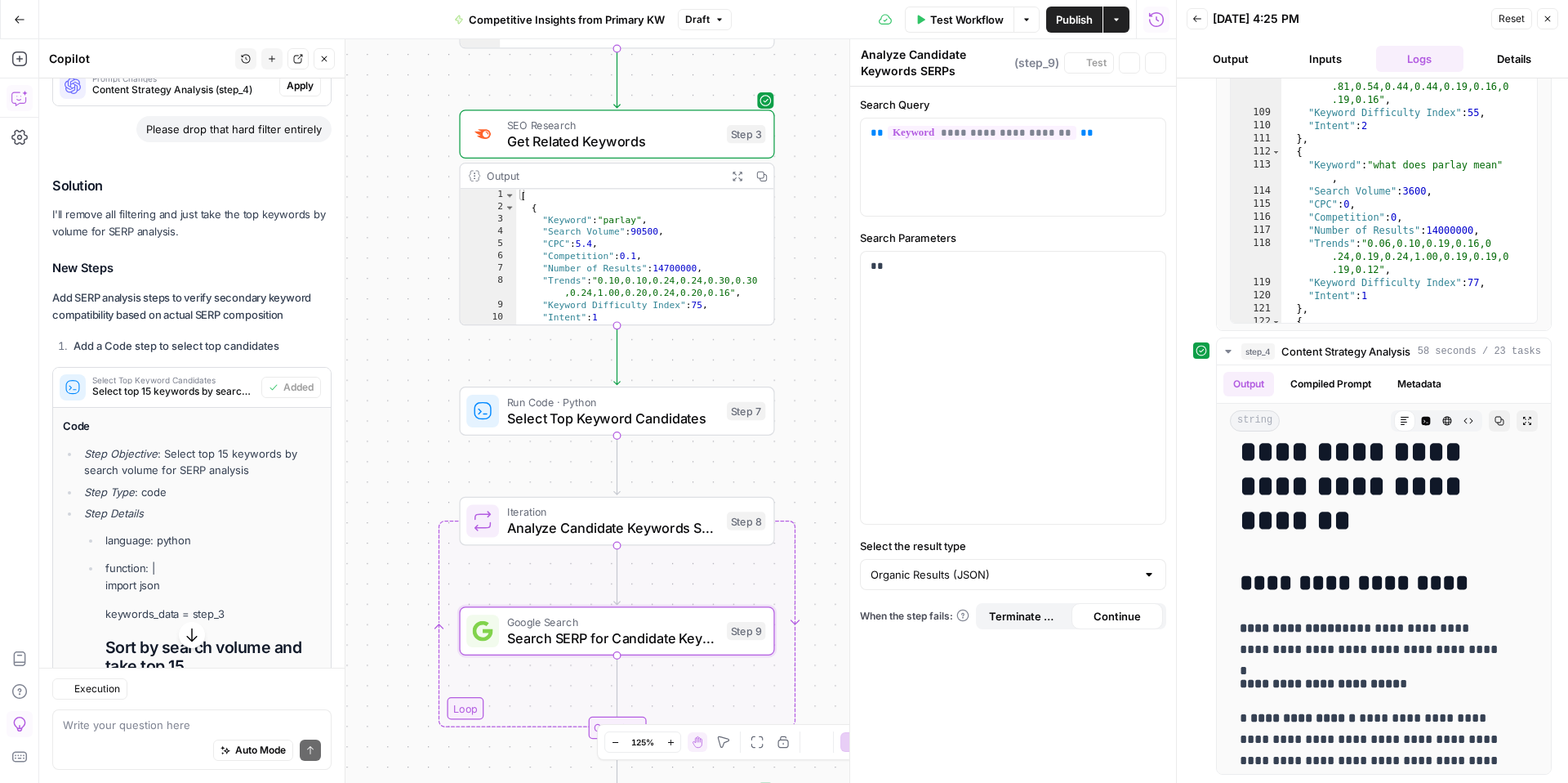
type textarea "Search SERP for Candidate Keyword"
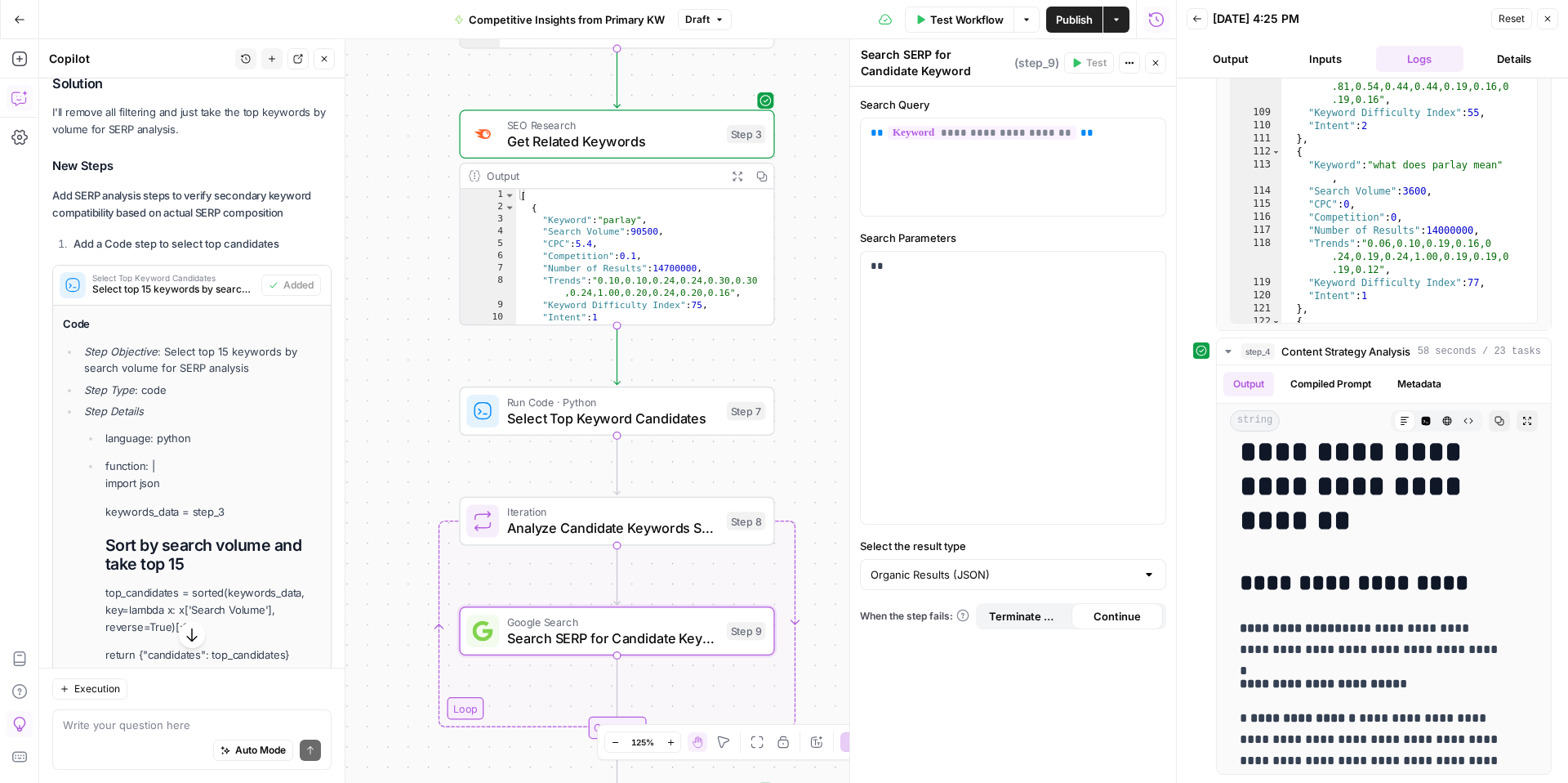
scroll to position [6774, 0]
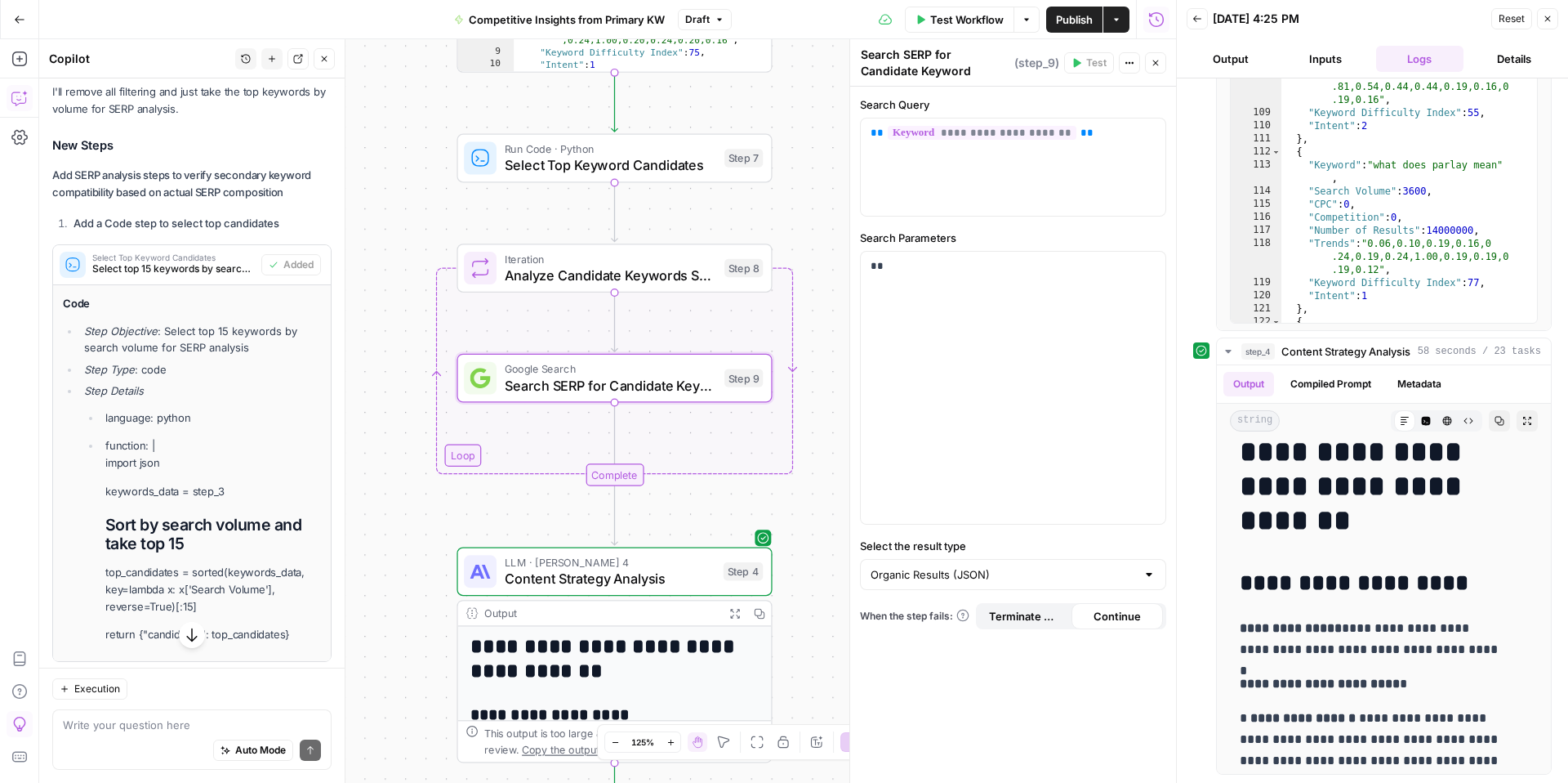
click at [970, 17] on span "Test Workflow" at bounding box center [967, 20] width 74 height 17
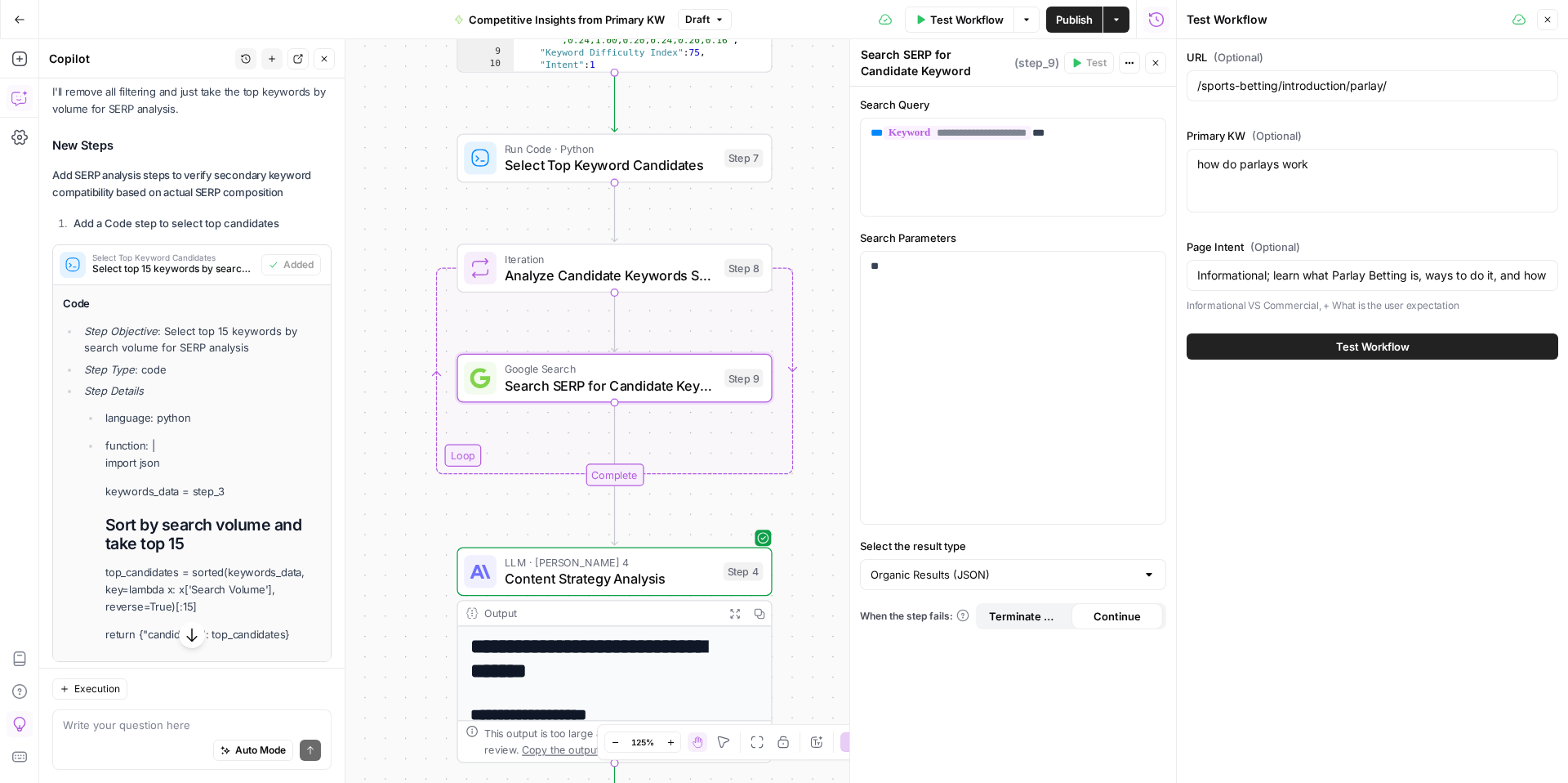
click at [1264, 349] on button "Test Workflow" at bounding box center [1372, 346] width 371 height 26
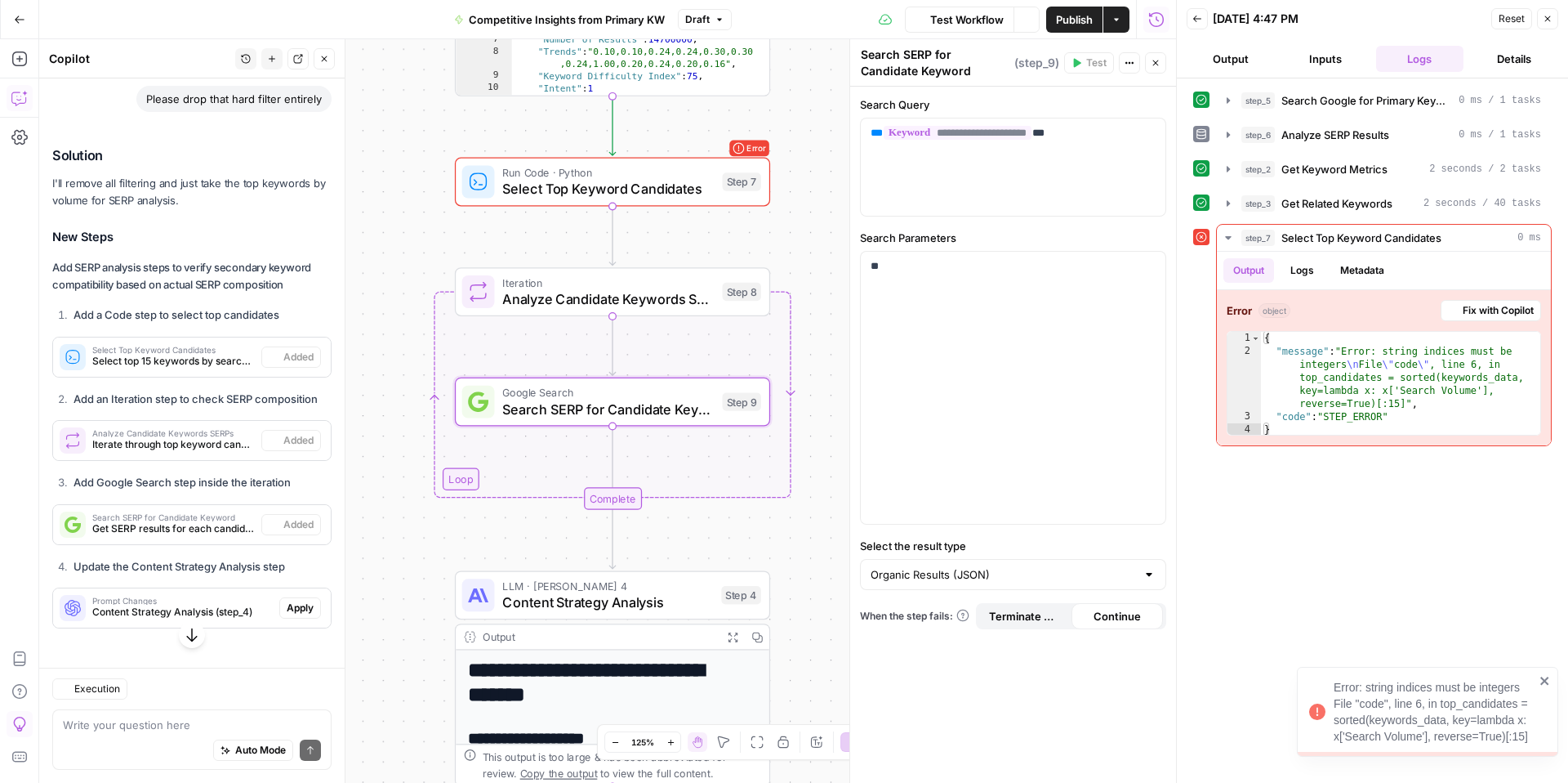
scroll to position [4612, 0]
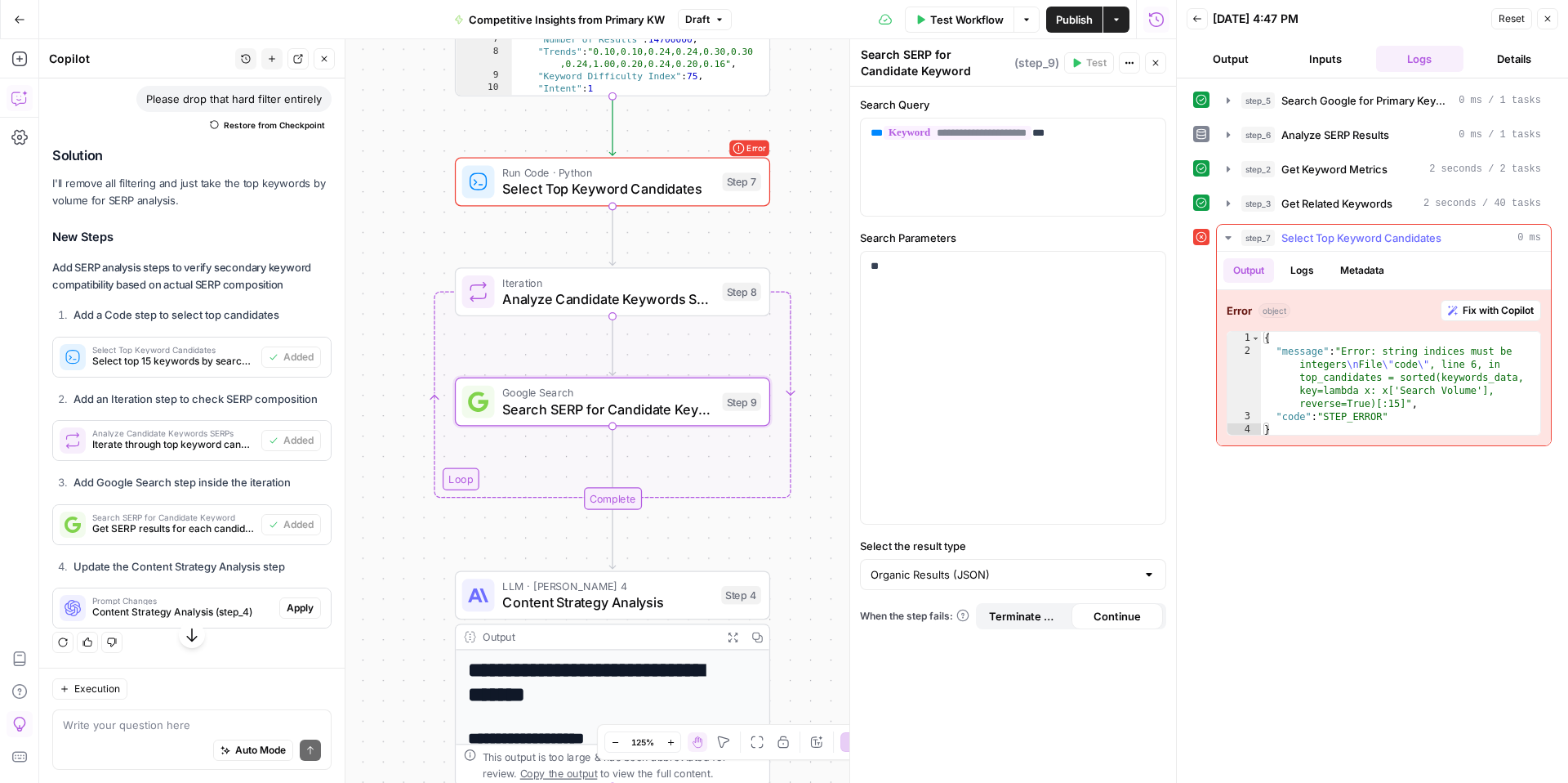
click at [1500, 305] on span "Fix with Copilot" at bounding box center [1498, 311] width 71 height 15
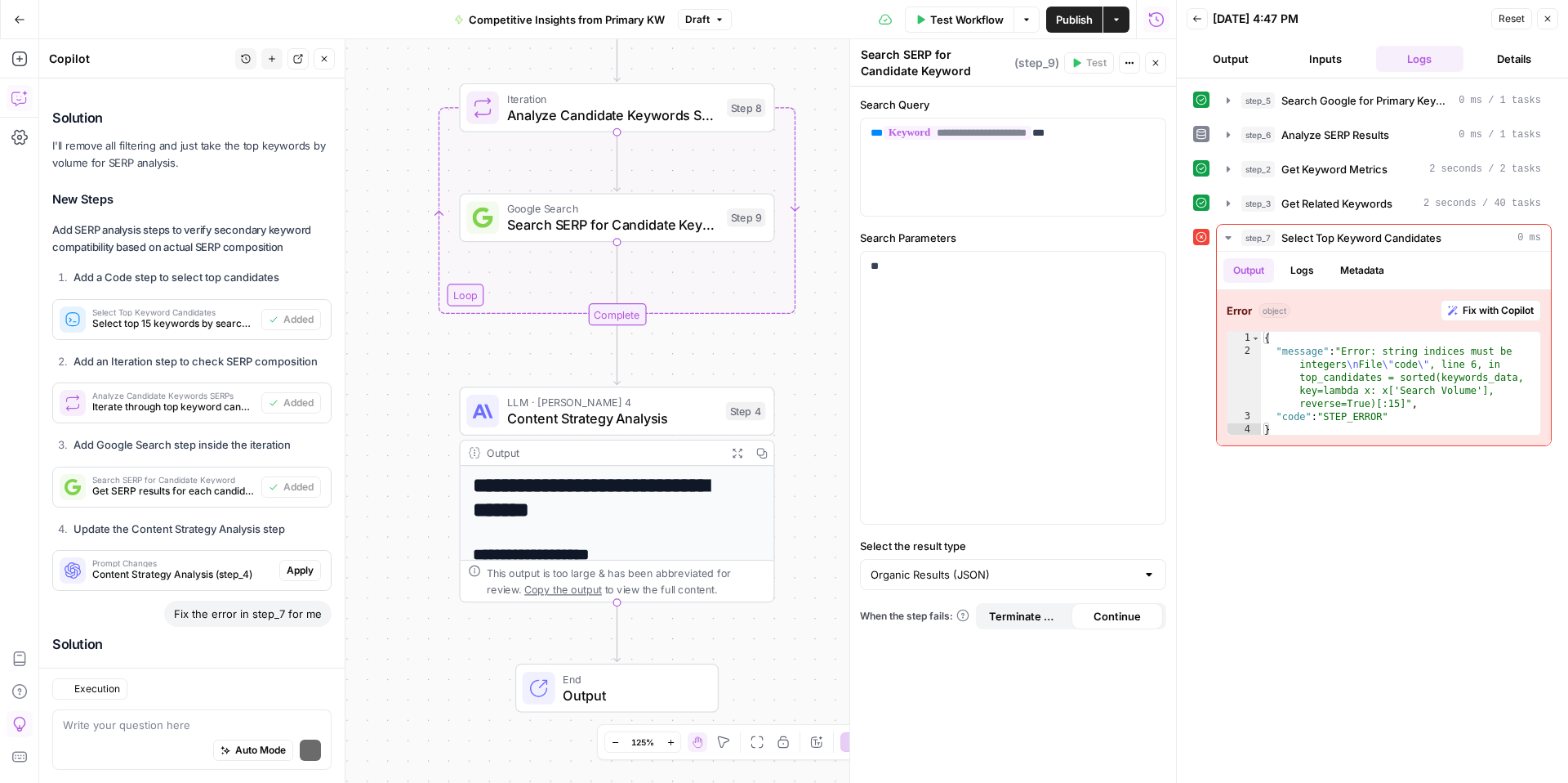
scroll to position [4953, 0]
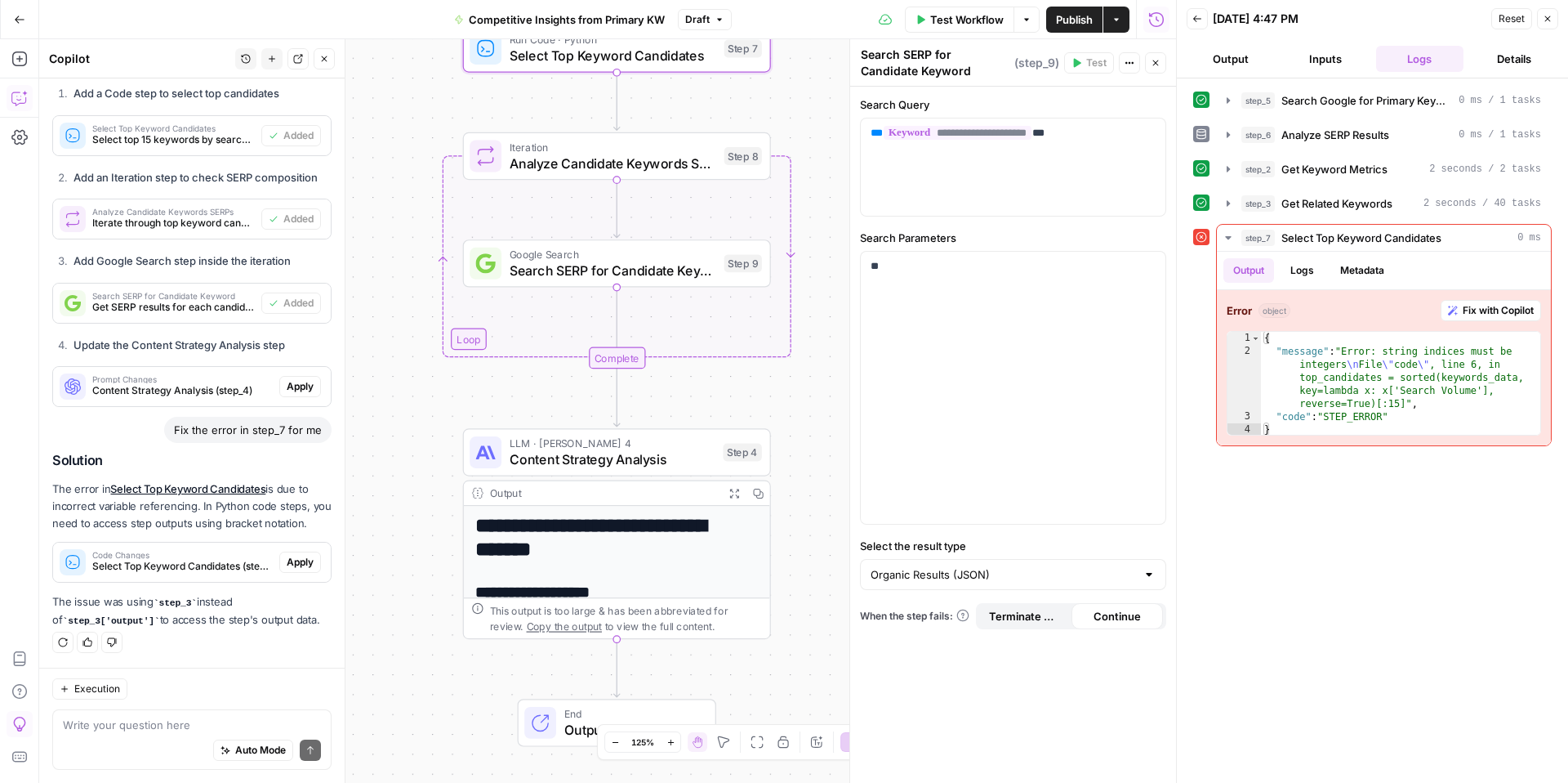
click at [294, 565] on span "Apply" at bounding box center [300, 562] width 27 height 15
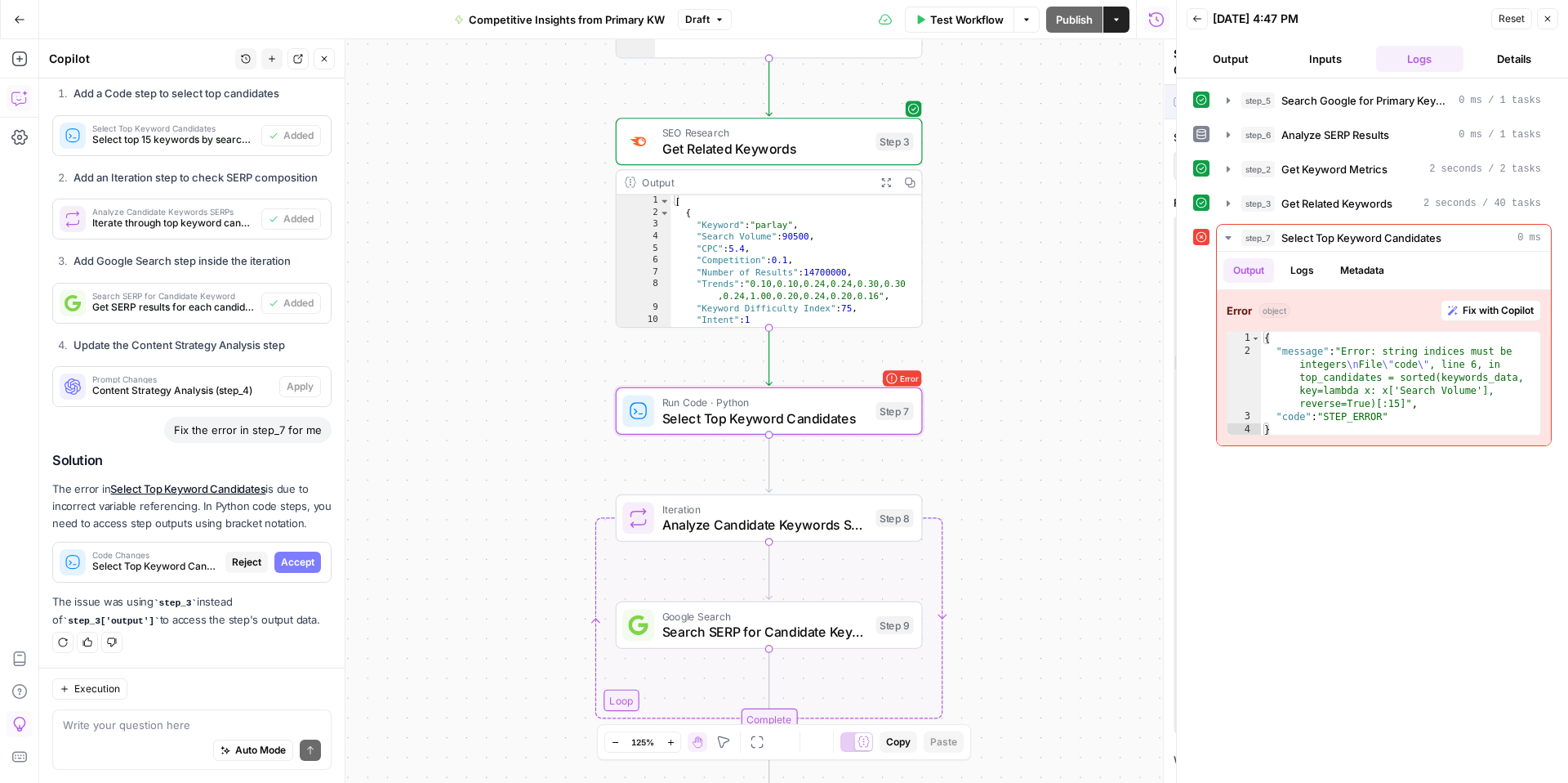
scroll to position [4691, 0]
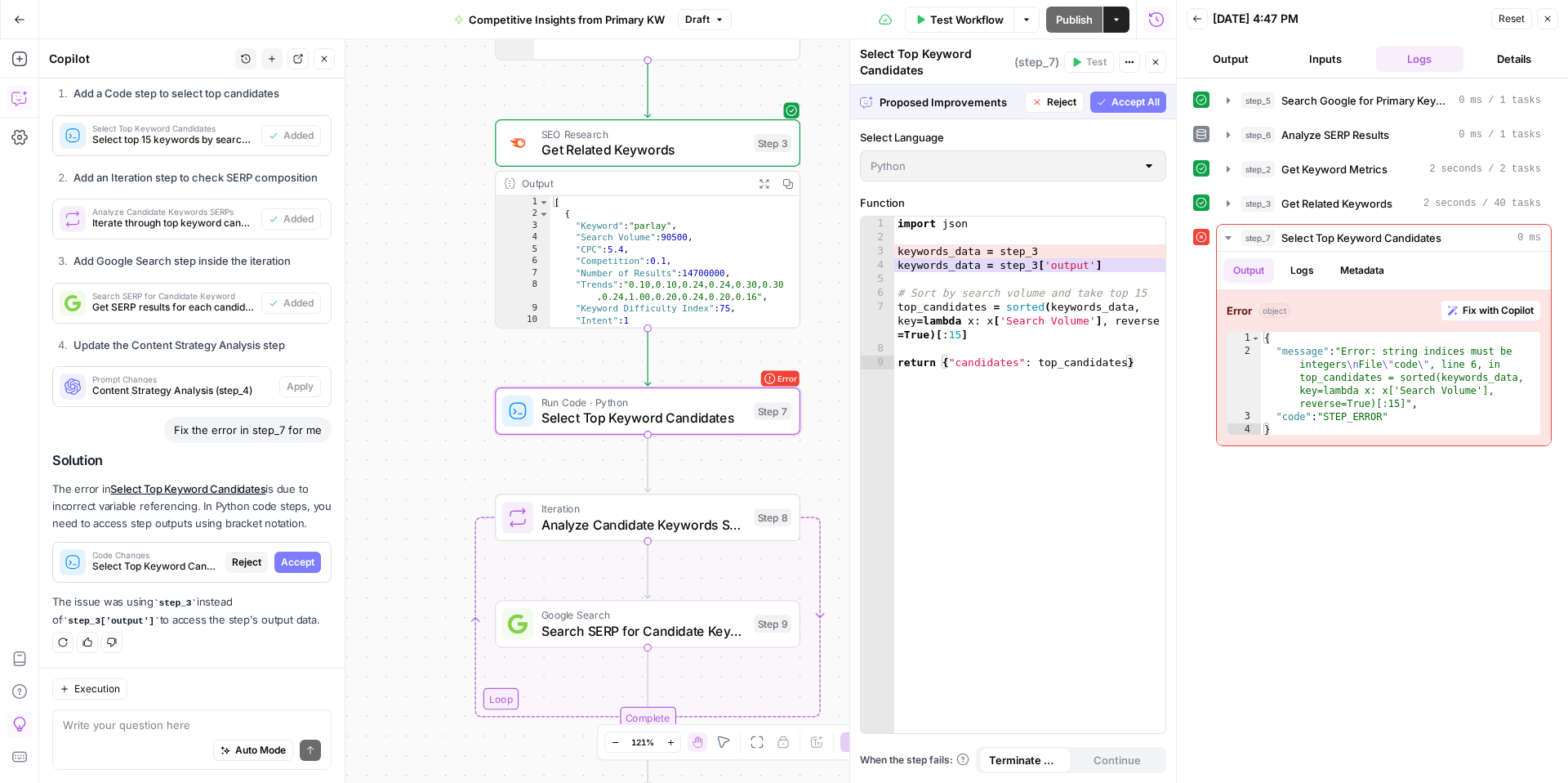
click at [281, 560] on span "Accept" at bounding box center [298, 562] width 34 height 15
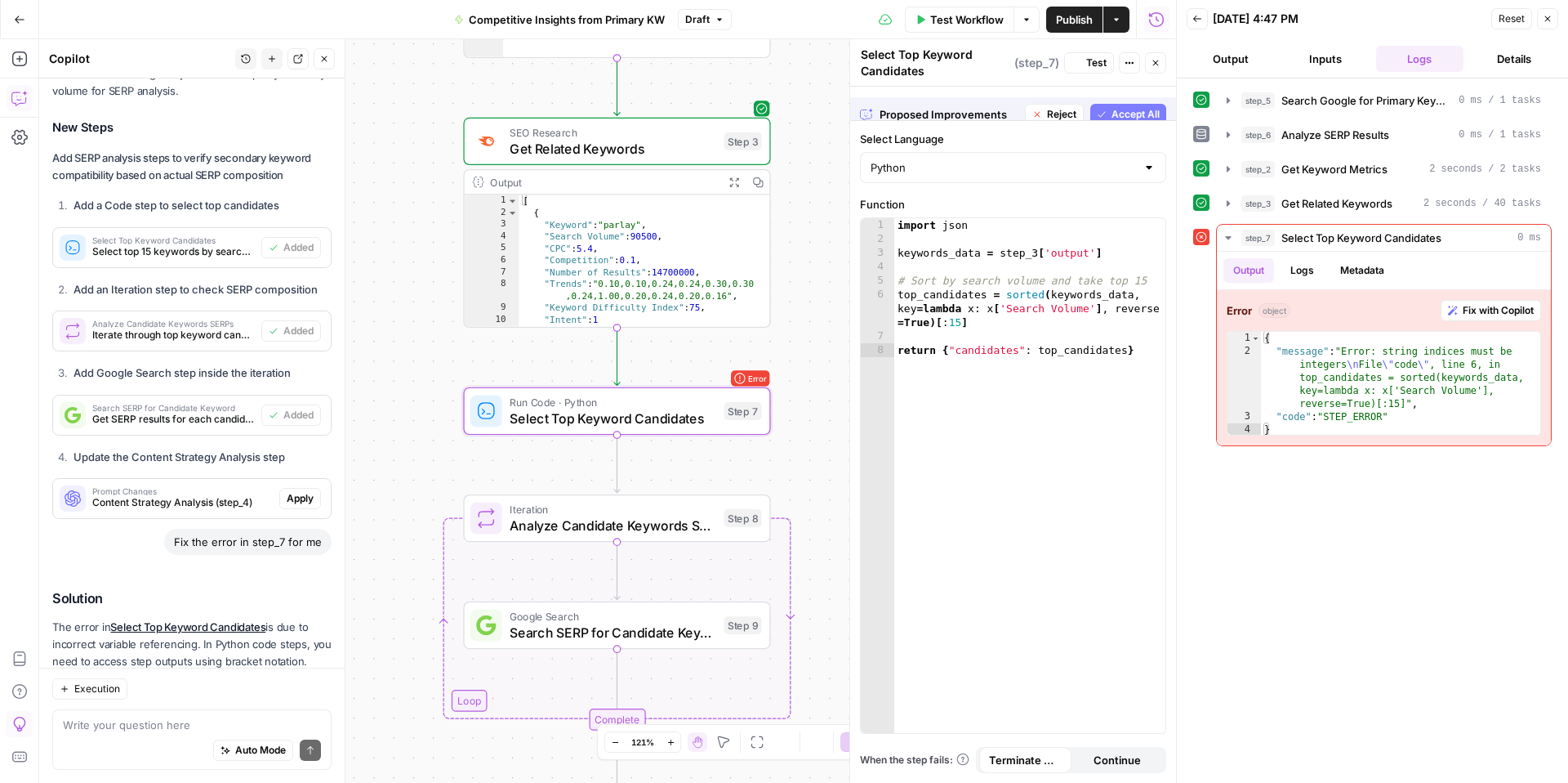
scroll to position [4979, 0]
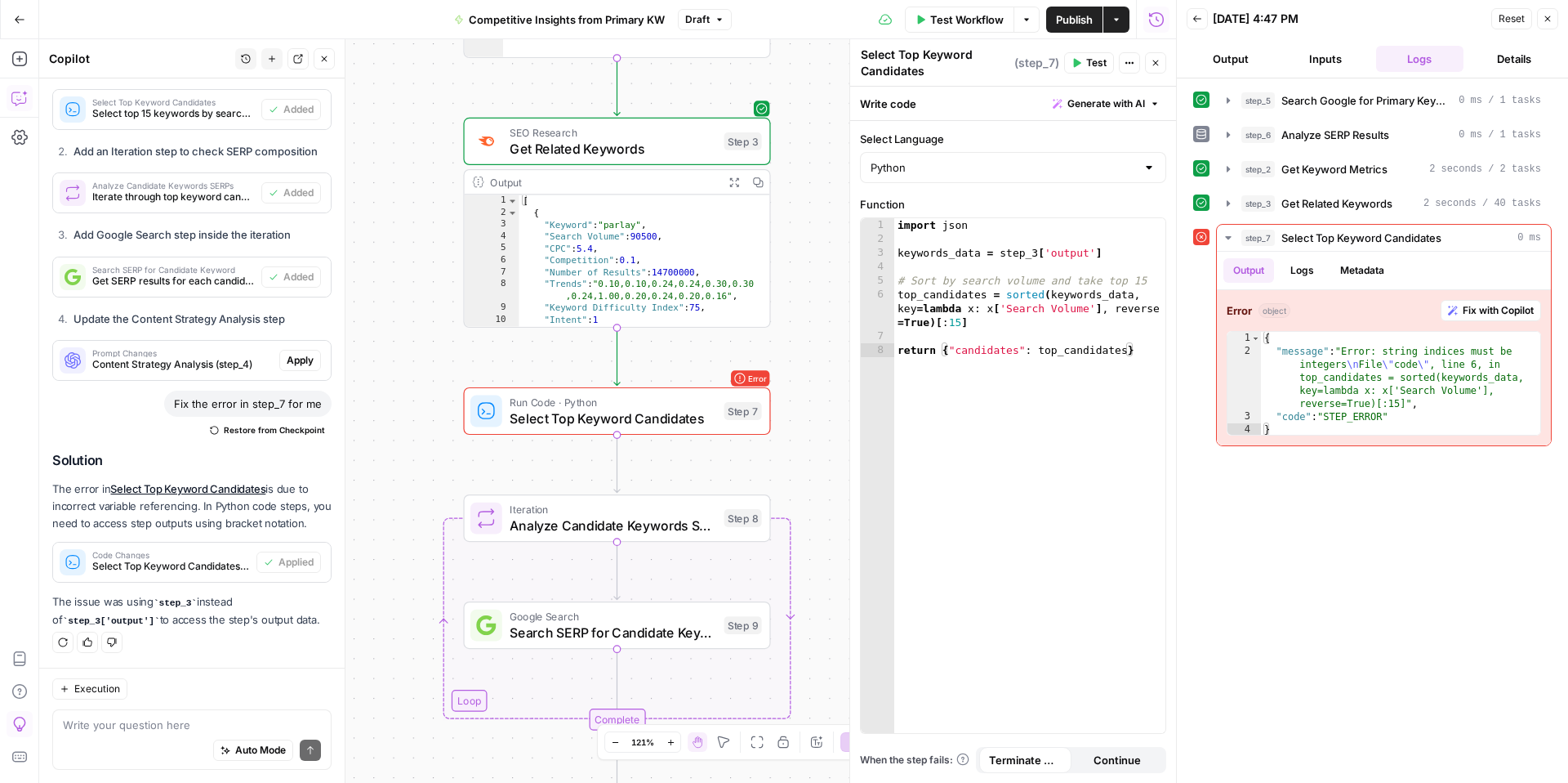
click at [971, 11] on span "Test Workflow" at bounding box center [967, 20] width 74 height 17
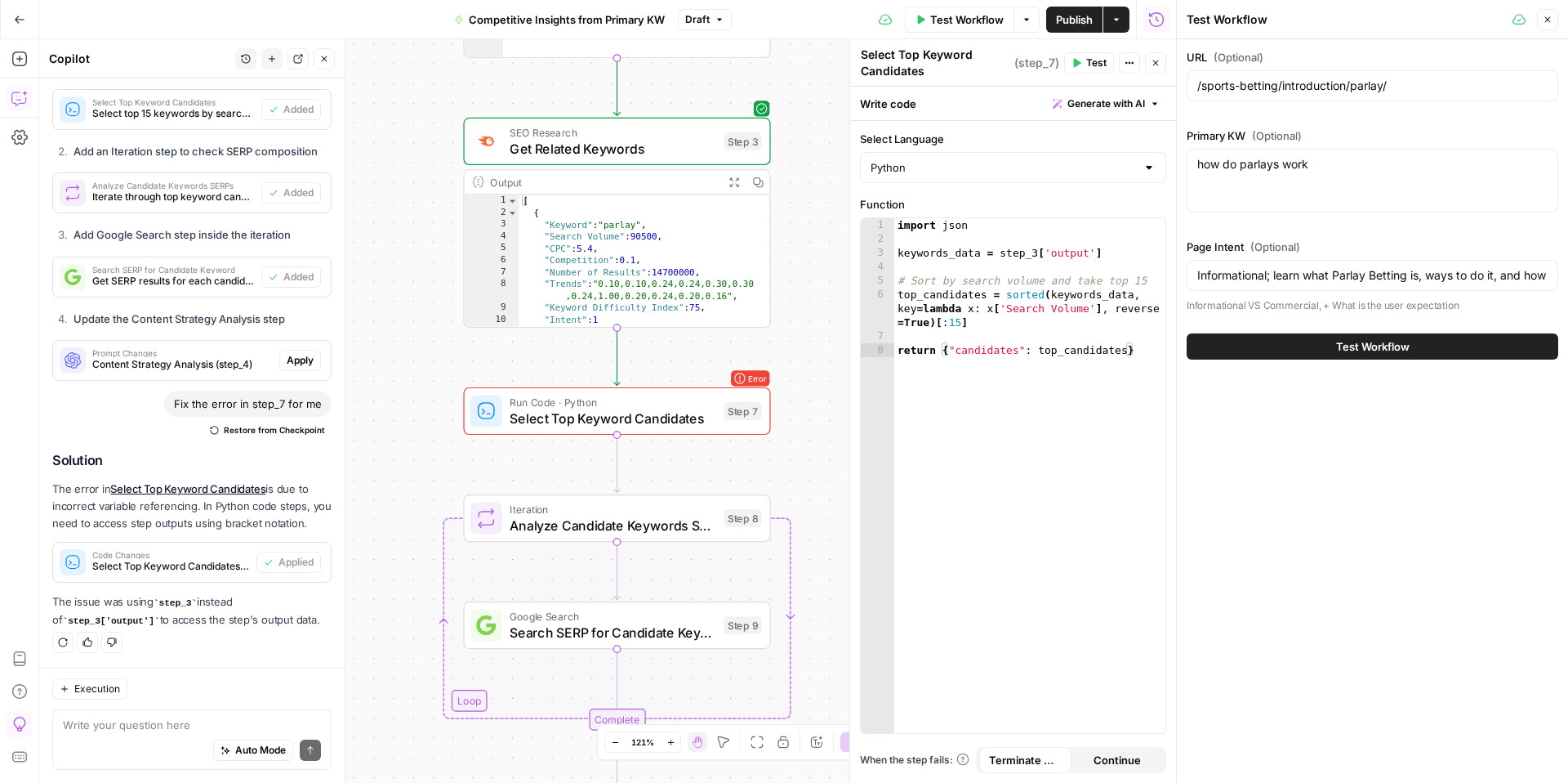
click at [1280, 344] on button "Test Workflow" at bounding box center [1372, 346] width 371 height 26
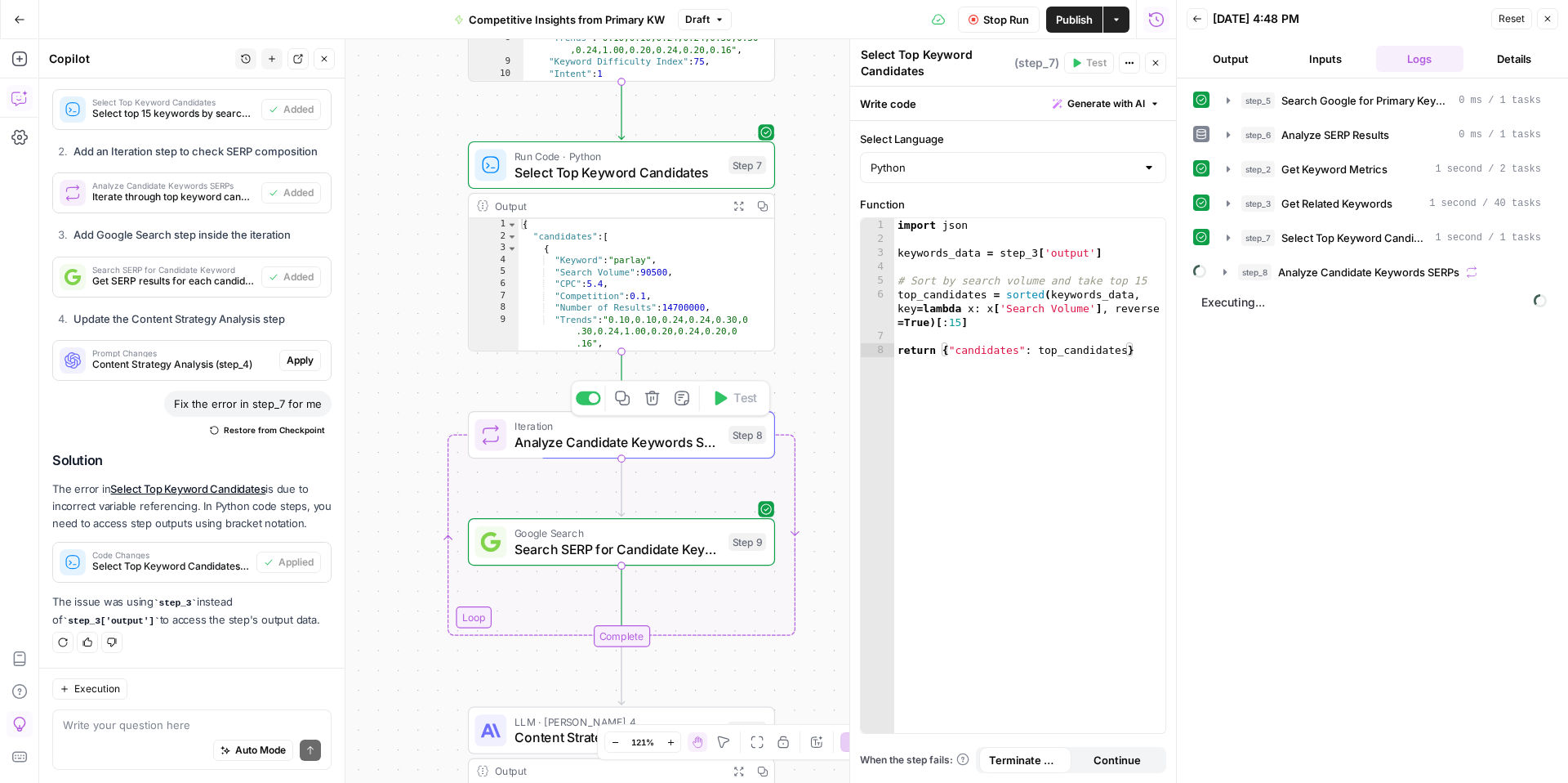
click at [653, 450] on span "Analyze Candidate Keywords SERPs" at bounding box center [617, 440] width 206 height 20
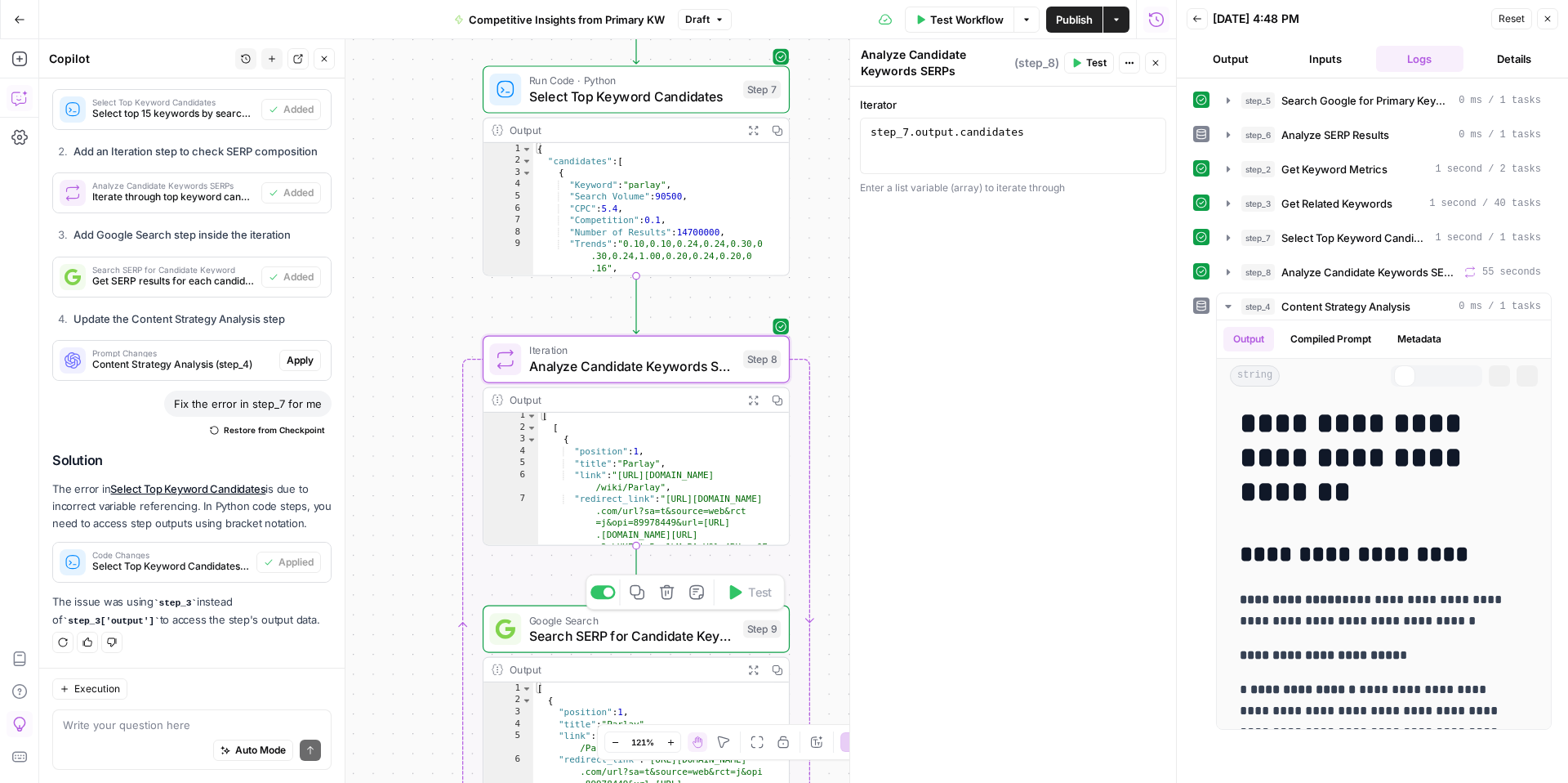
scroll to position [18, 0]
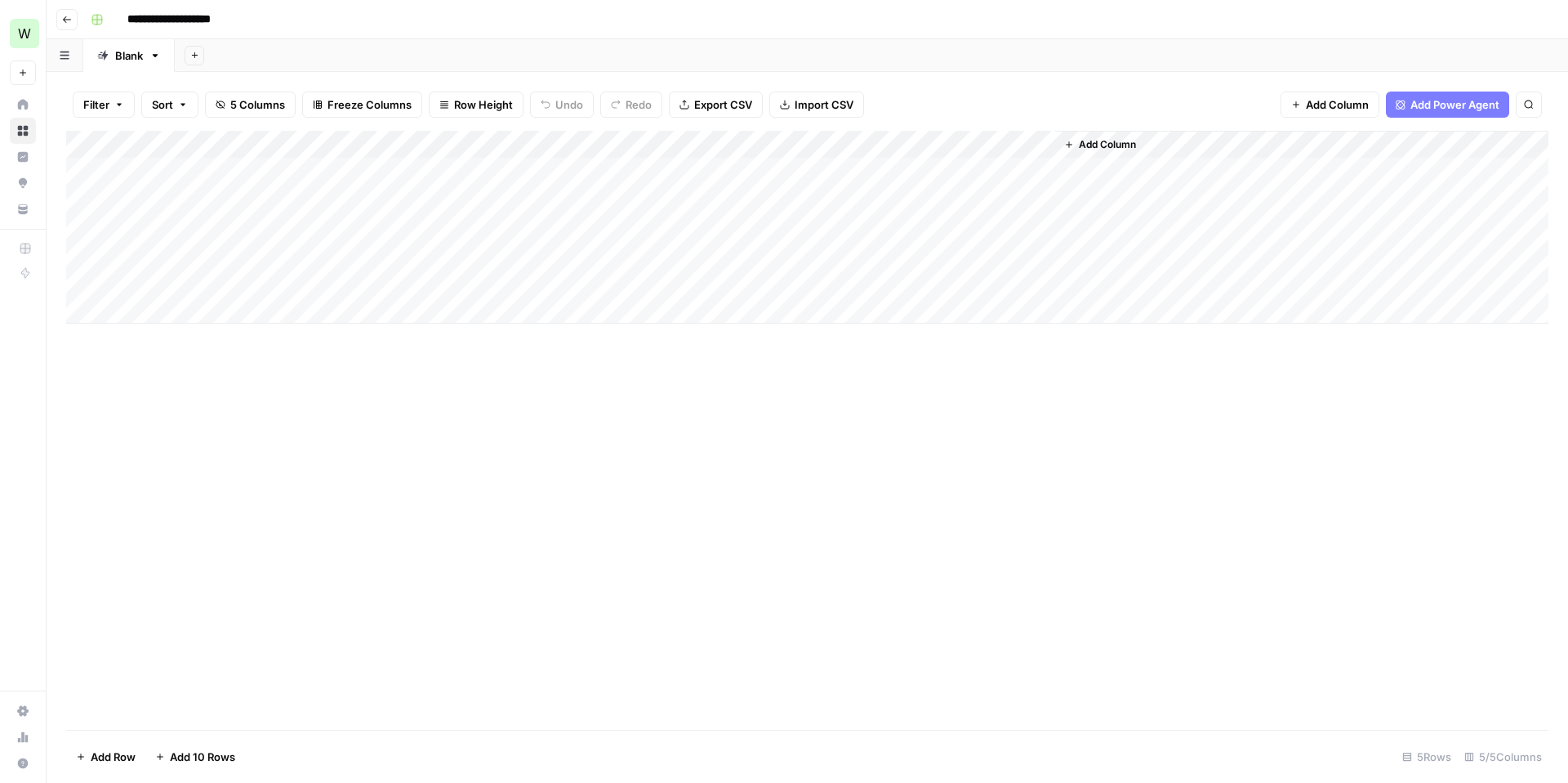
click at [721, 172] on div "Add Column" at bounding box center [807, 226] width 1482 height 193
click at [789, 174] on div "Add Column" at bounding box center [807, 226] width 1482 height 193
type textarea "**********"
click at [805, 407] on div "Add Column" at bounding box center [807, 429] width 1482 height 599
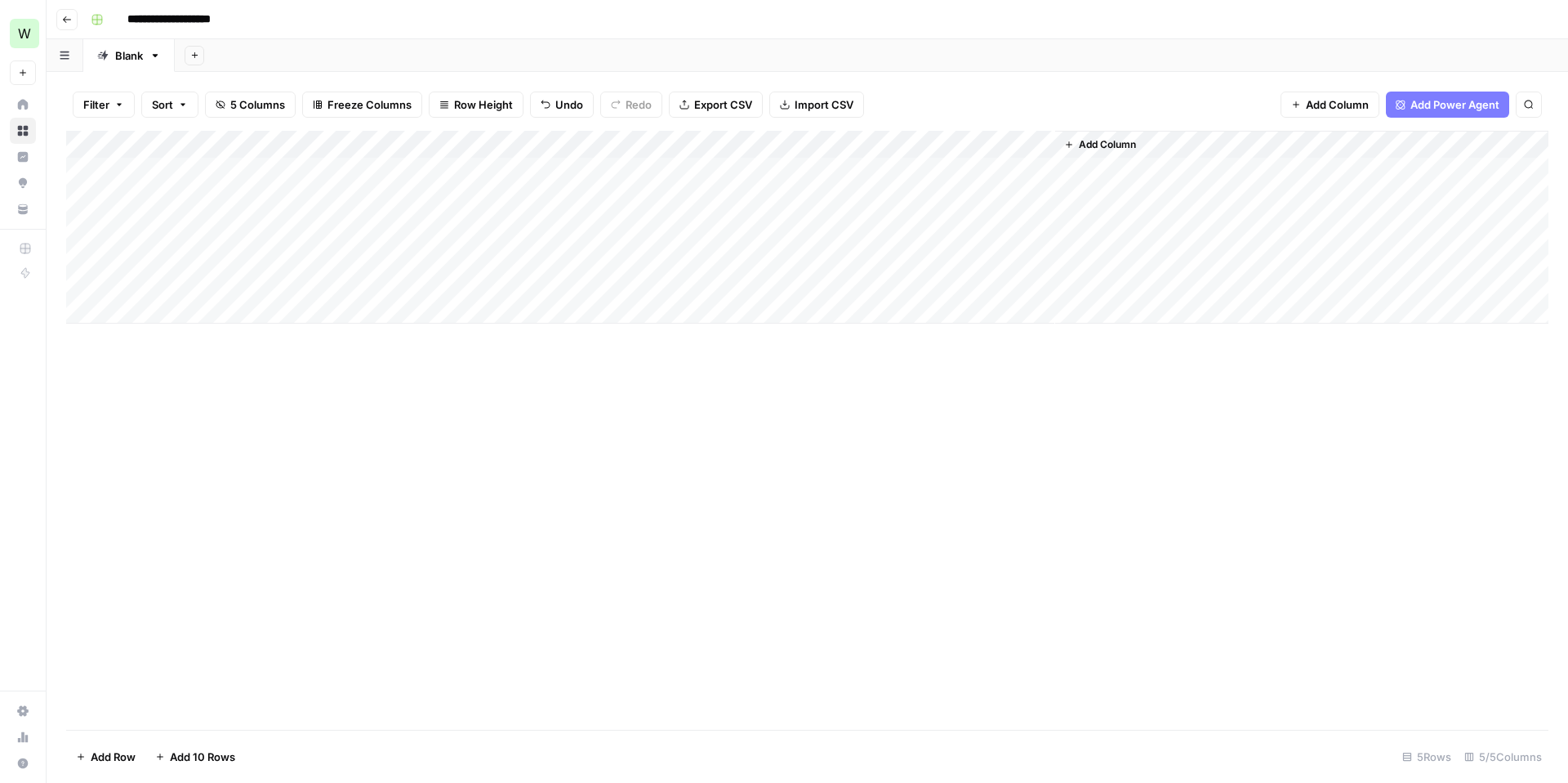
click at [580, 132] on div "Add Column" at bounding box center [807, 226] width 1482 height 193
click at [1088, 142] on span "Add Column" at bounding box center [1107, 144] width 57 height 15
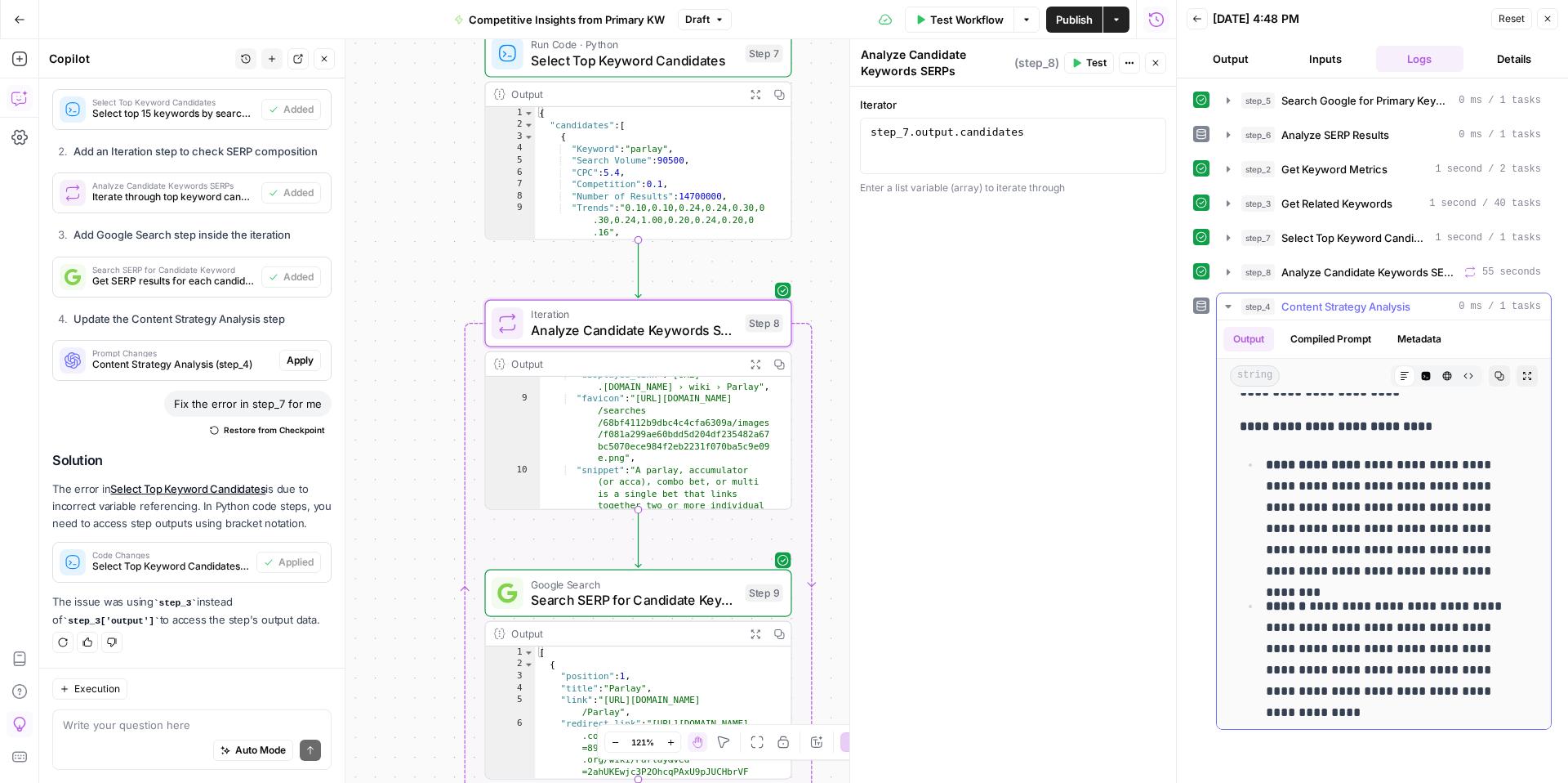
scroll to position [986, 0]
drag, startPoint x: 1266, startPoint y: 466, endPoint x: 1360, endPoint y: 466, distance: 94.0
click at [1360, 466] on p "**********" at bounding box center [1391, 519] width 250 height 128
copy strong "**********"
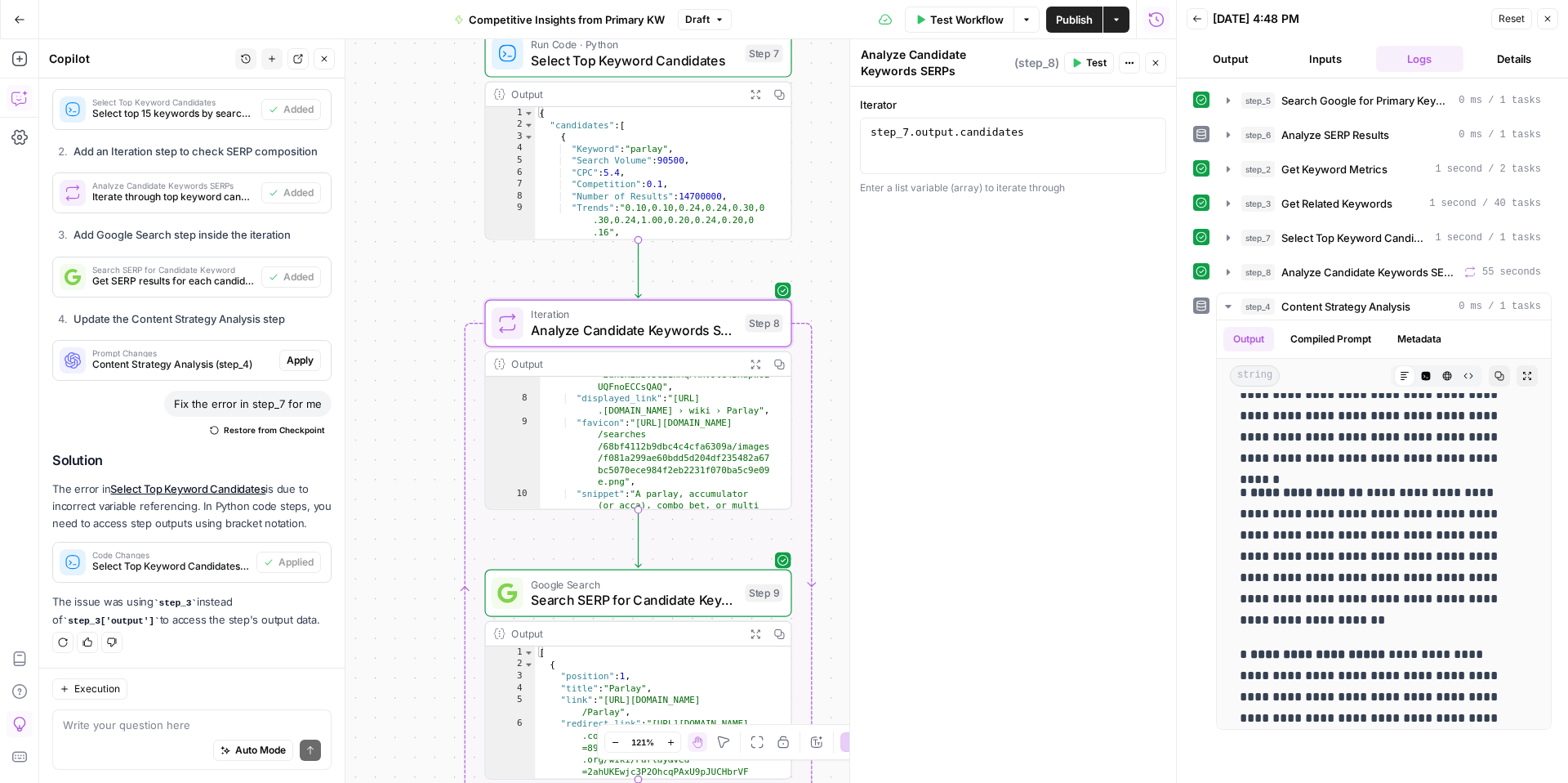
scroll to position [18, 0]
click at [656, 335] on span "Analyze Candidate Keywords SERPs" at bounding box center [634, 330] width 206 height 20
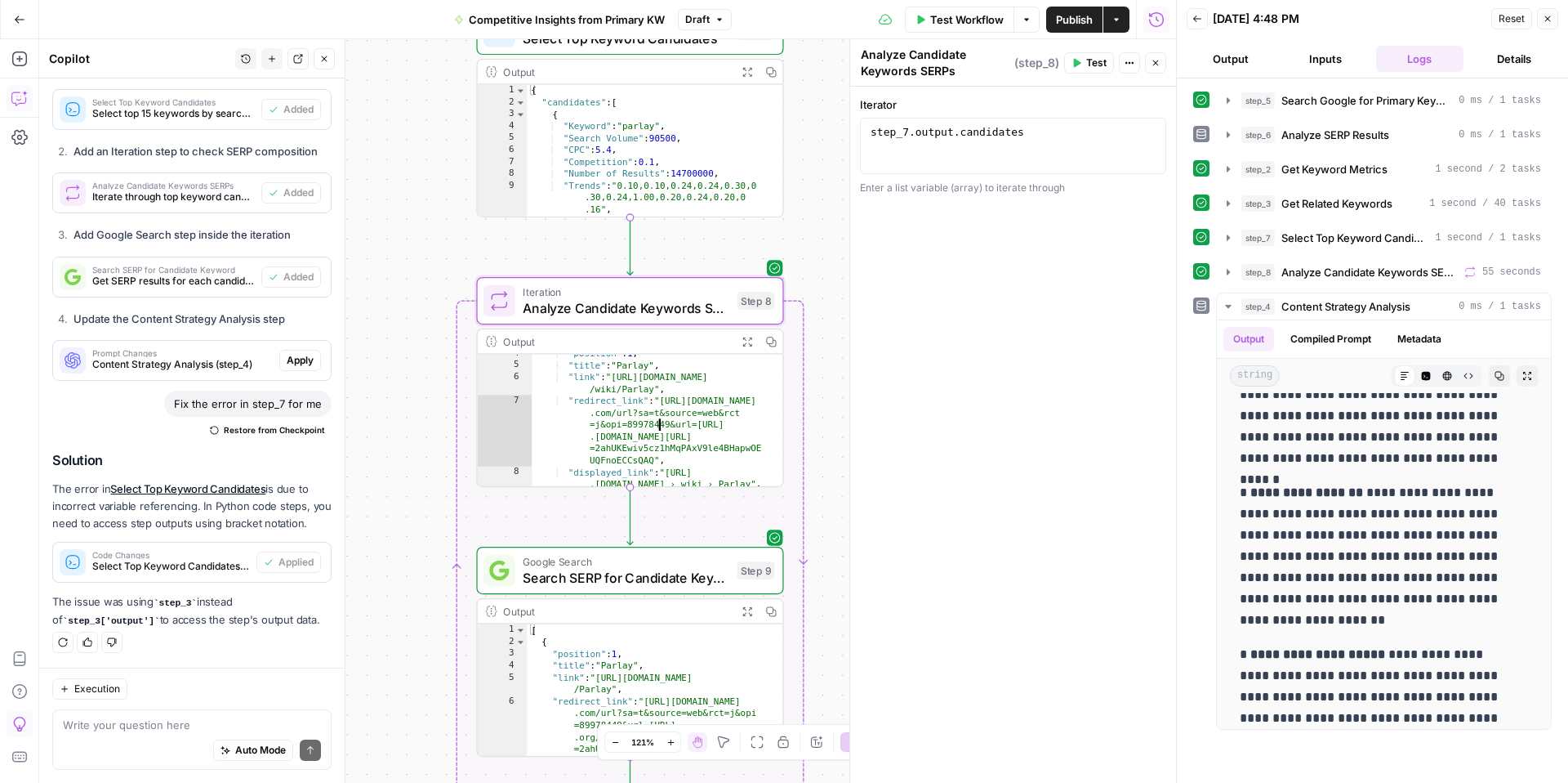
click at [637, 408] on div ""position" : 1 , "title" : "Parlay" , "link" : "https://en.wikipedia.org /wiki/…" at bounding box center [650, 454] width 236 height 215
click at [623, 377] on div ""position" : 1 , "title" : "Parlay" , "link" : "https://en.wikipedia.org /wiki/…" at bounding box center [650, 454] width 236 height 215
type textarea "**********"
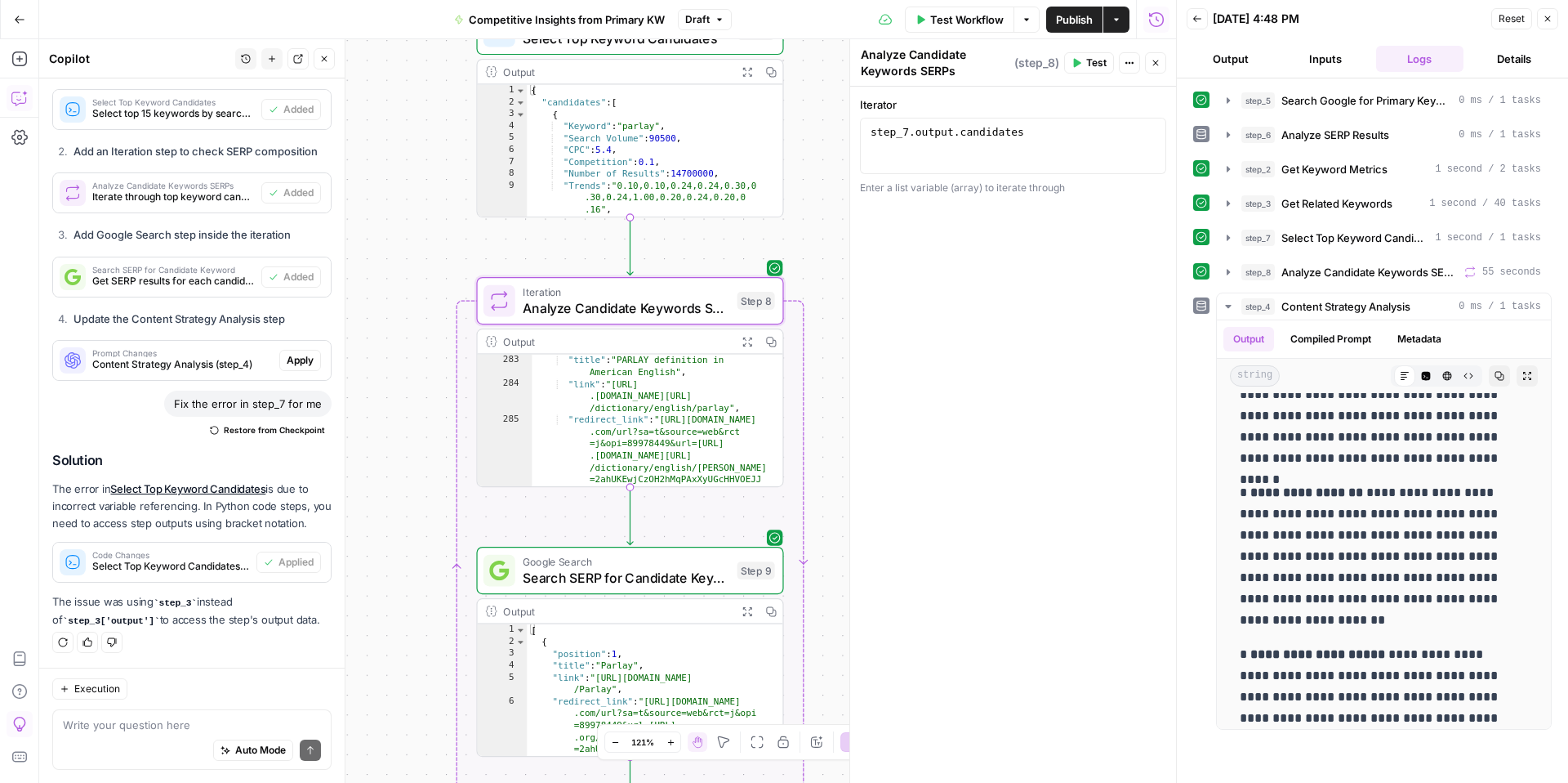
scroll to position [3247, 0]
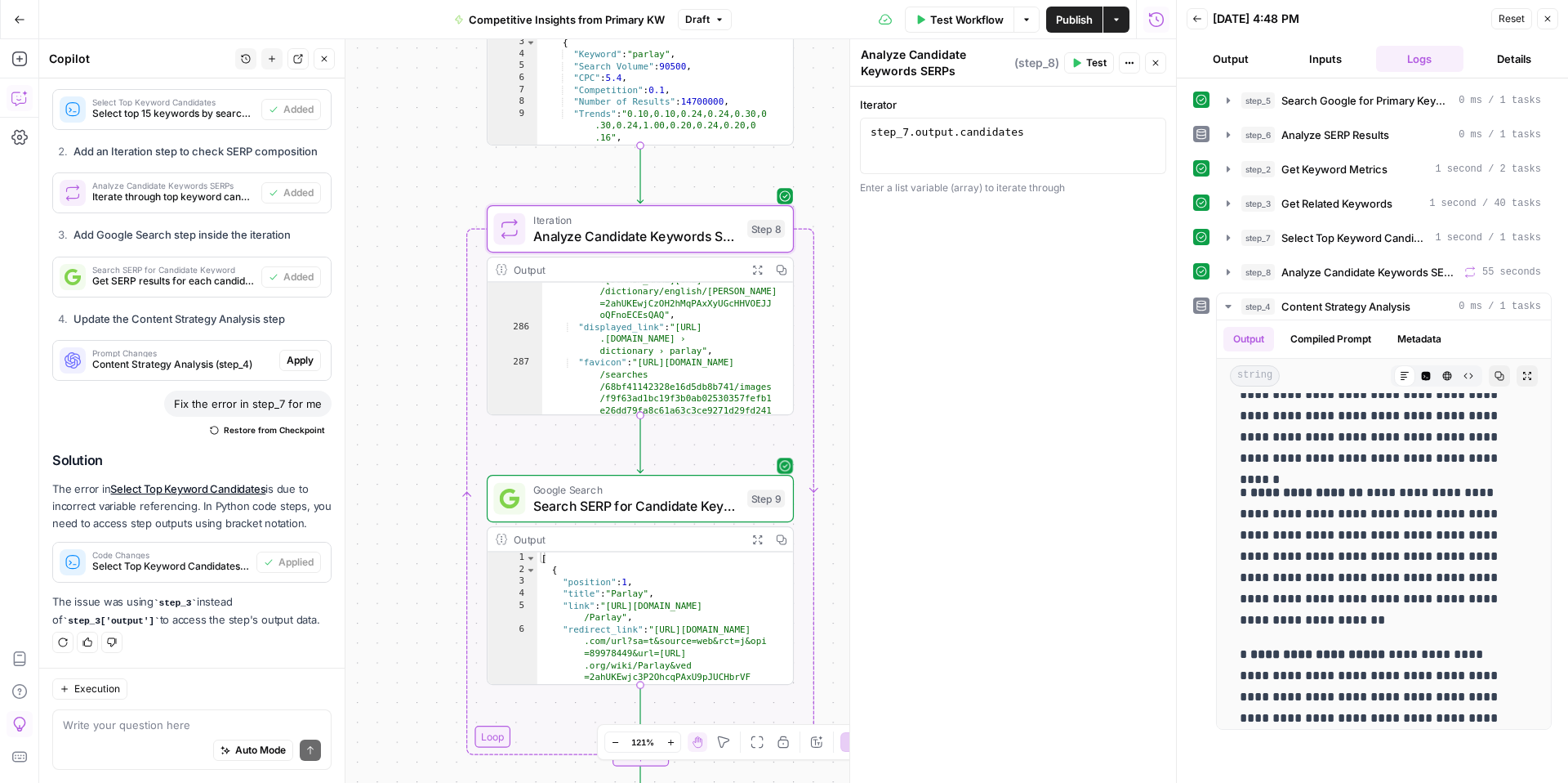
type textarea "**********"
click at [625, 628] on div "[ { "position" : 1 , "title" : "Parlay" , "link" : "https://en.wikipedia.org/wi…" at bounding box center [658, 636] width 241 height 168
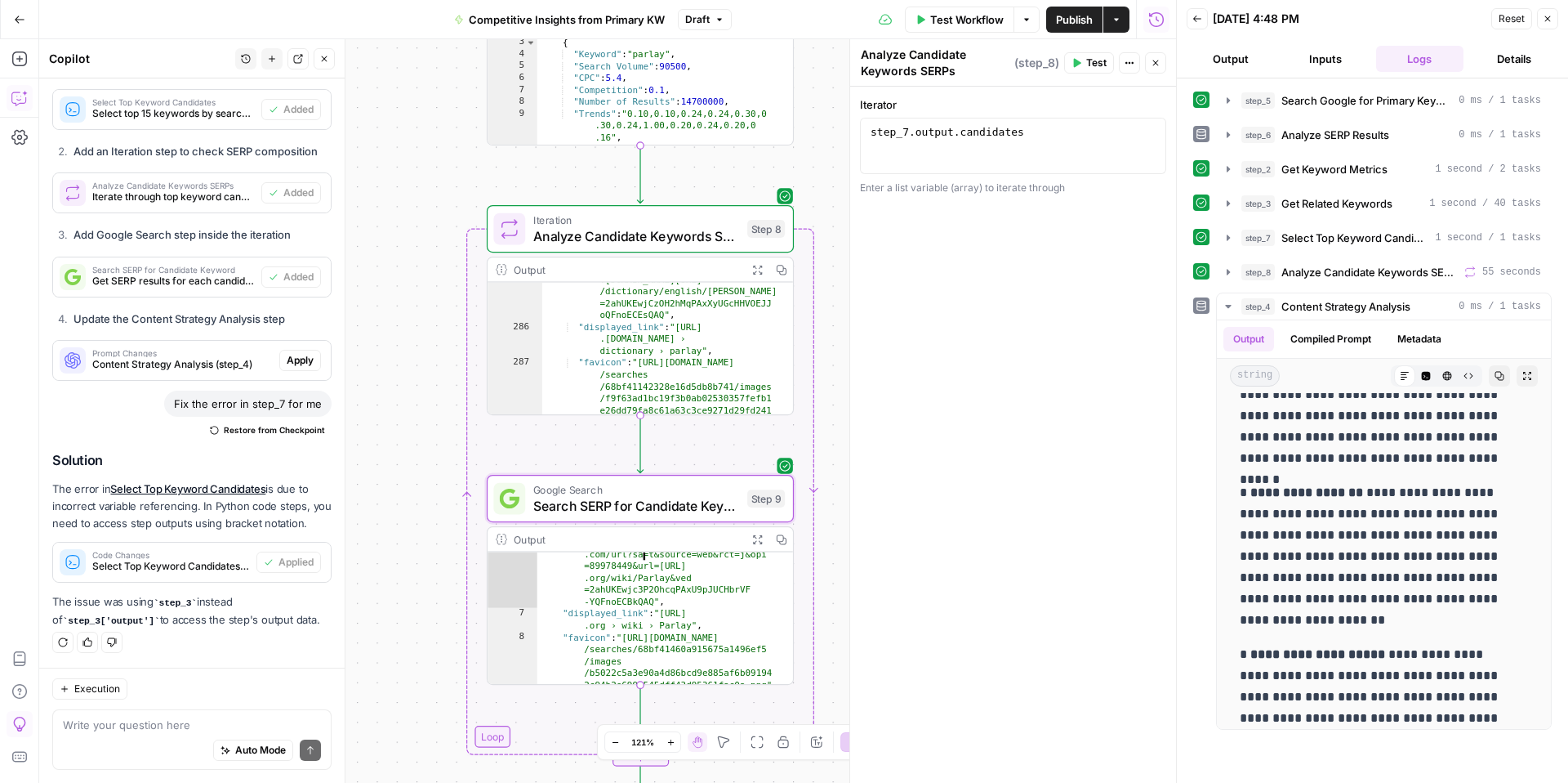
scroll to position [79, 0]
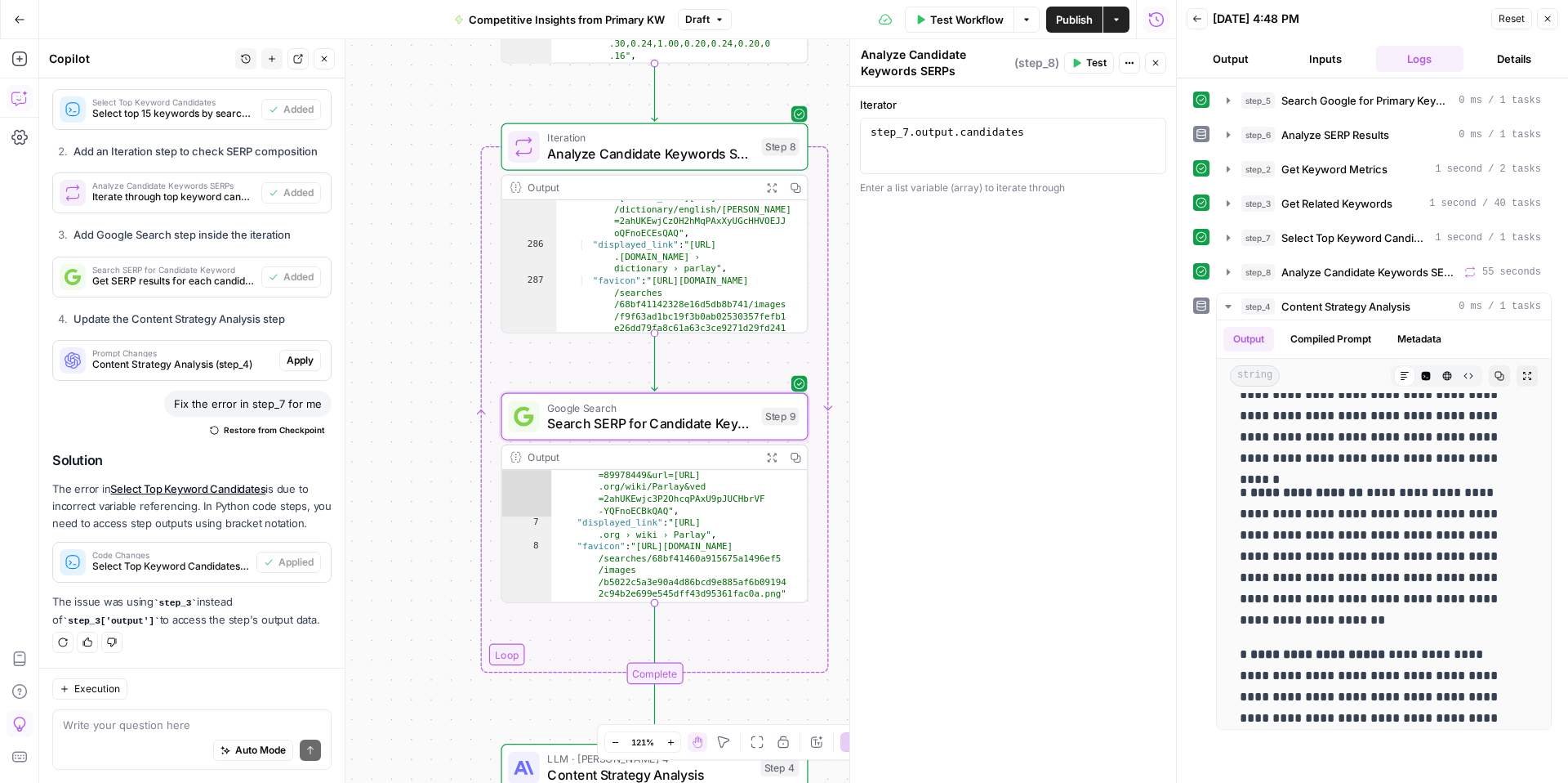
click at [773, 455] on icon "button" at bounding box center [771, 456] width 10 height 10
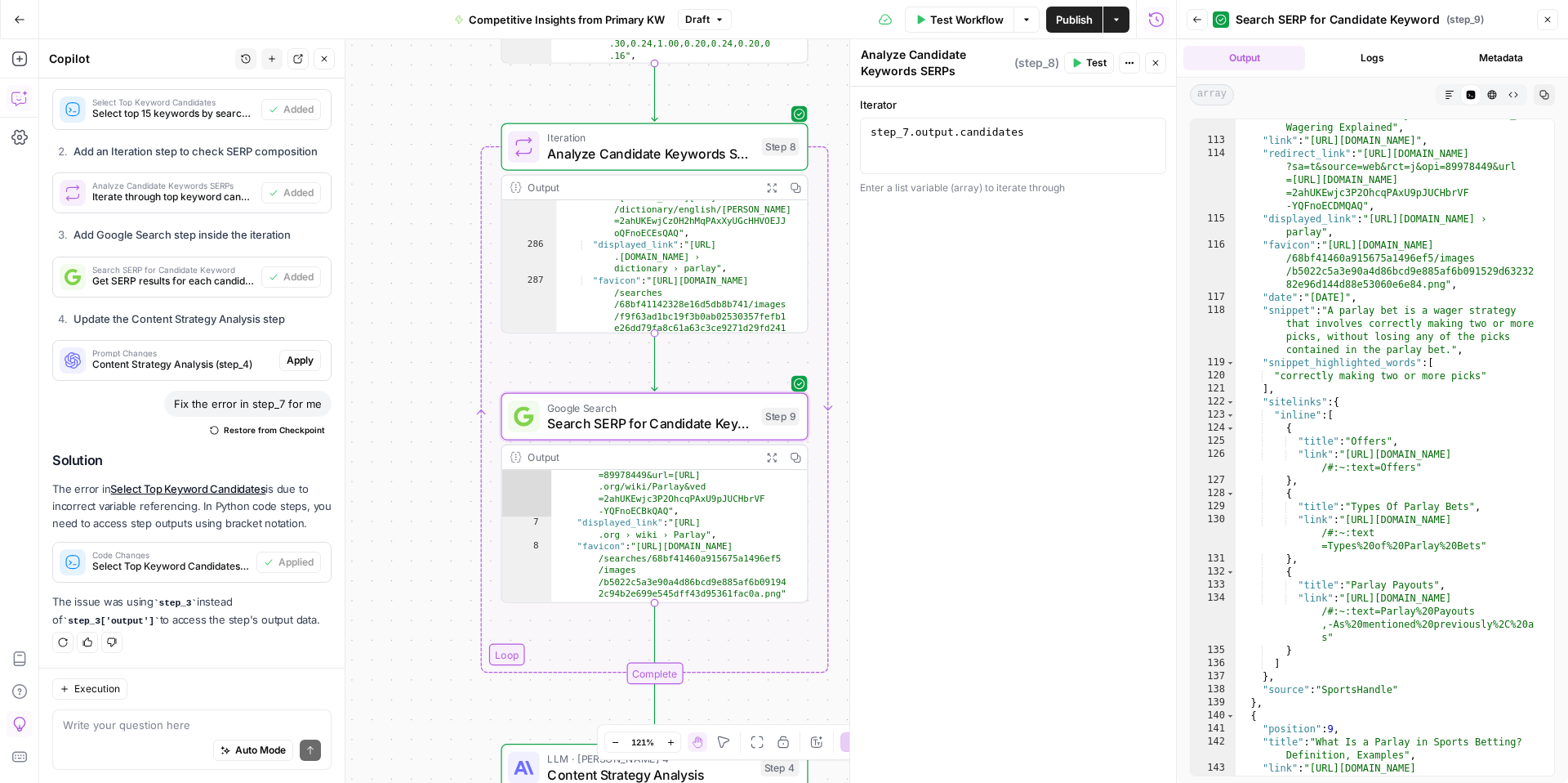
scroll to position [3463, 0]
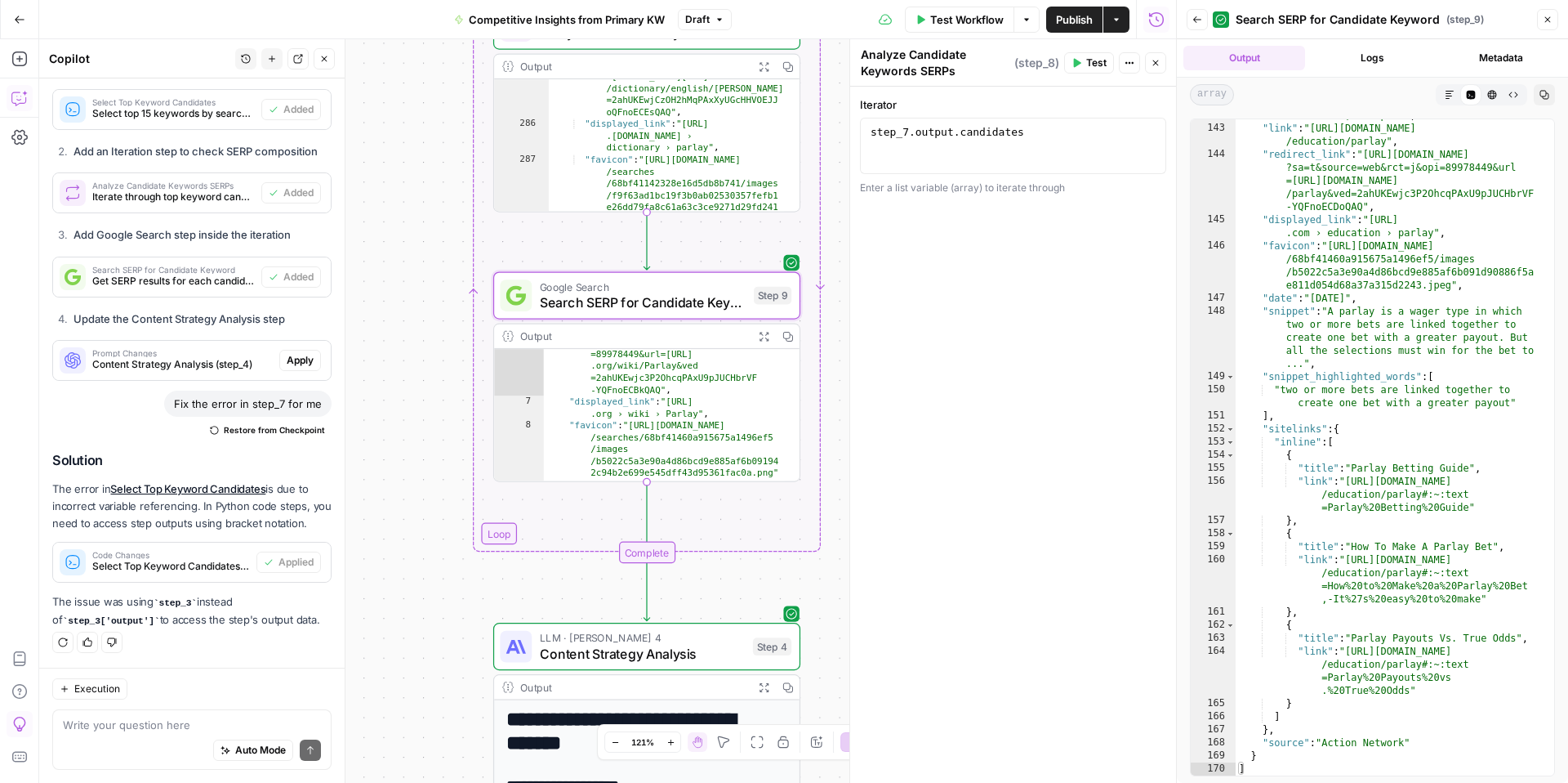
type textarea "**********"
click at [1403, 369] on div ""title" : "What Is a Parlay in Sports Betting? Definition, Examples" , "link" :…" at bounding box center [1388, 443] width 306 height 695
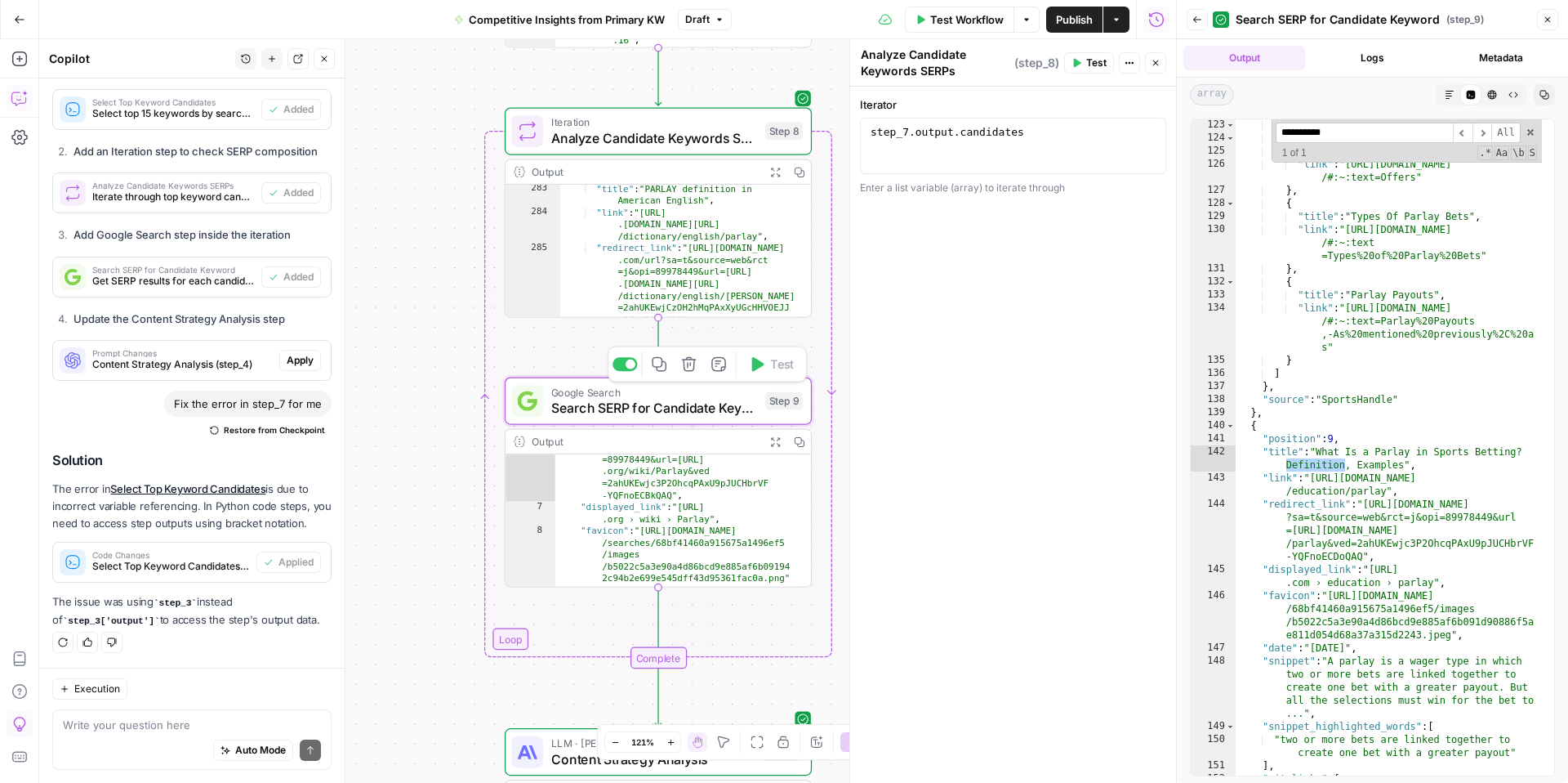
scroll to position [3195, 0]
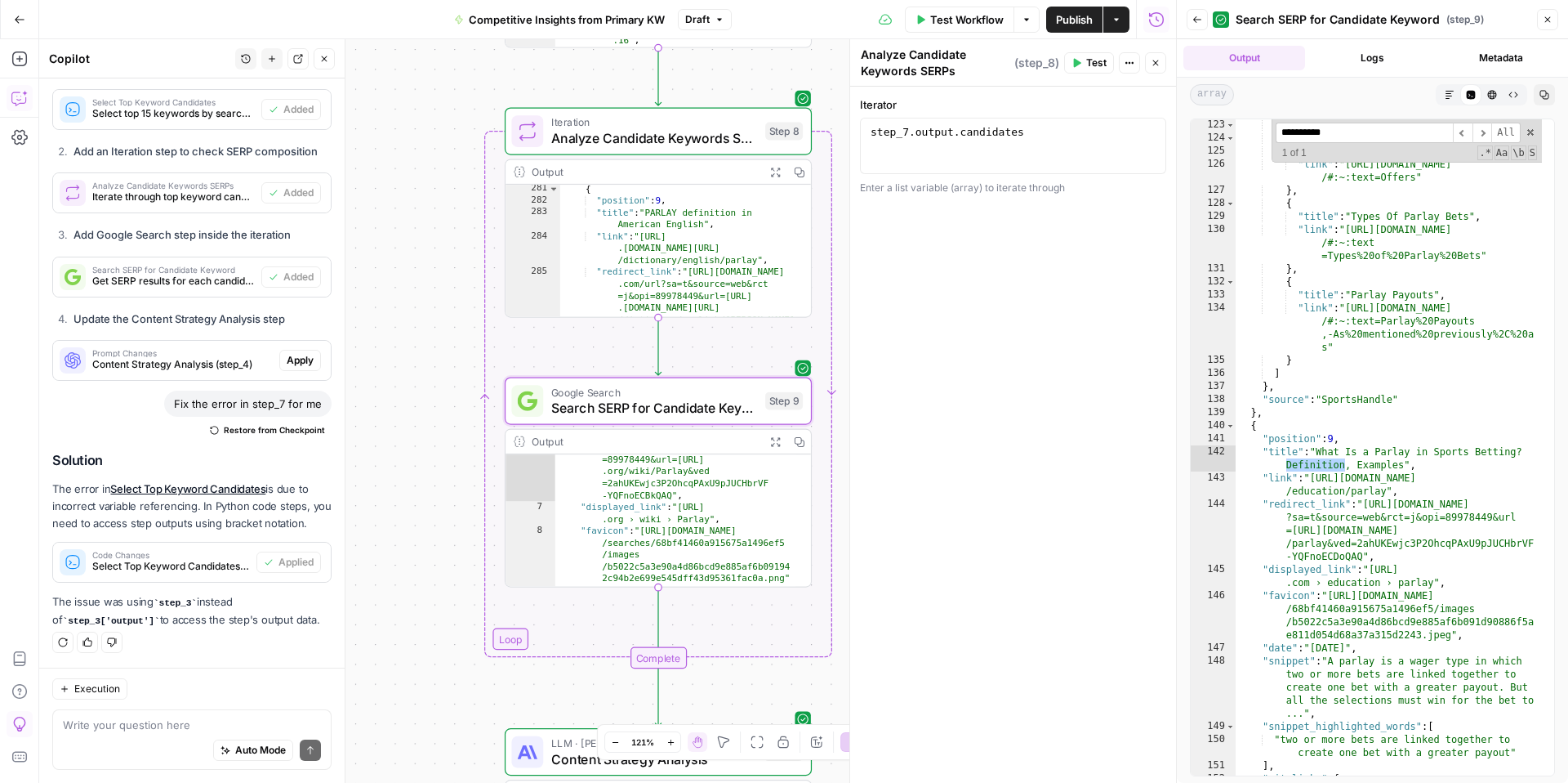
type input "**********"
type textarea "**********"
click at [719, 216] on div "{ "position" : 9 , "title" : "PARLAY definition in American English" , "link" :…" at bounding box center [678, 297] width 236 height 227
click at [706, 132] on span "Analyze Candidate Keywords SERPs" at bounding box center [654, 138] width 206 height 20
click at [775, 178] on button "Expand Output" at bounding box center [775, 171] width 23 height 23
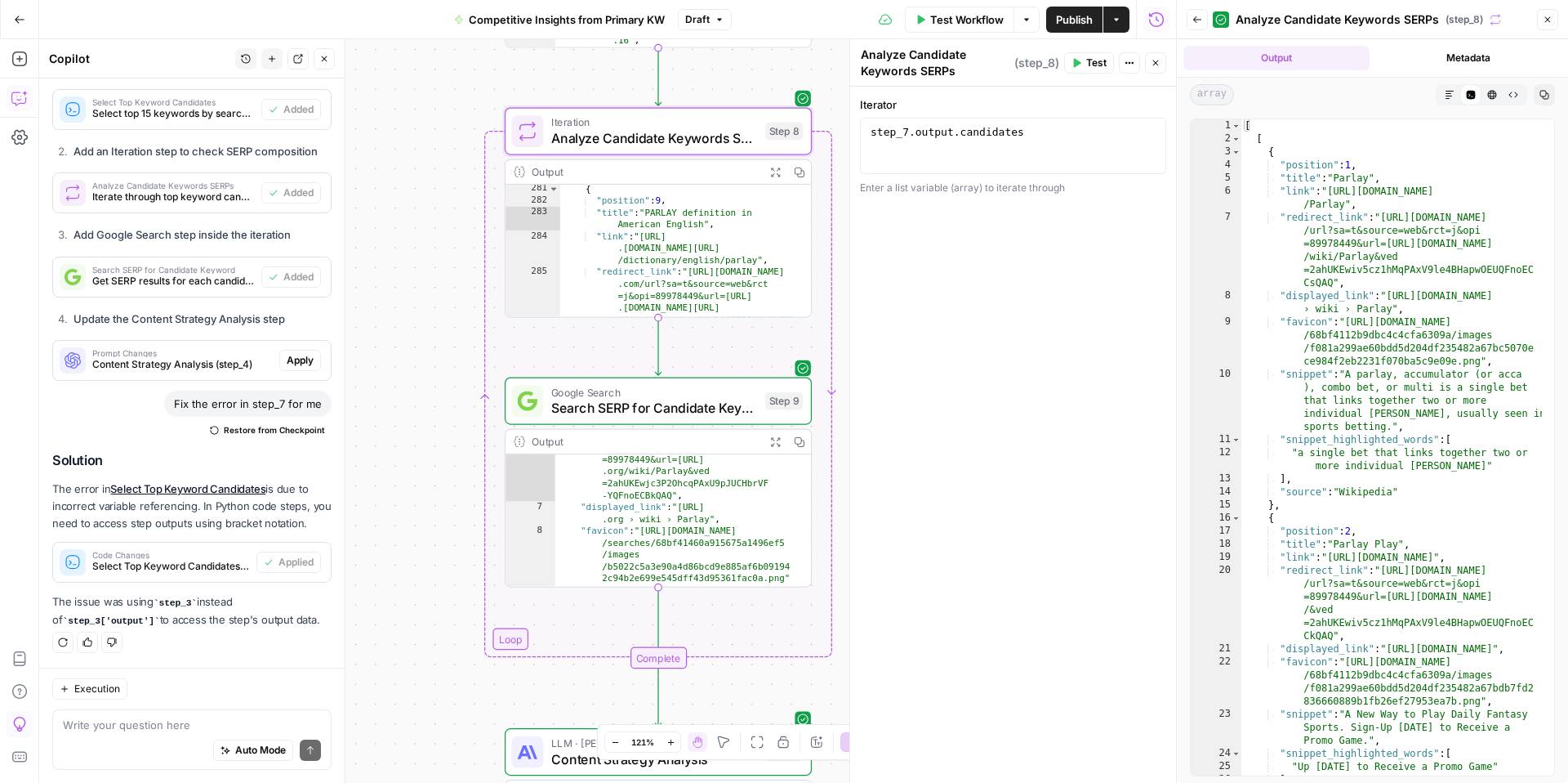
type textarea "**********"
click at [1436, 341] on div "[ [ { "position" : 1 , "title" : "Parlay" , "link" : "https://en.wikipedia.org/…" at bounding box center [1391, 460] width 301 height 682
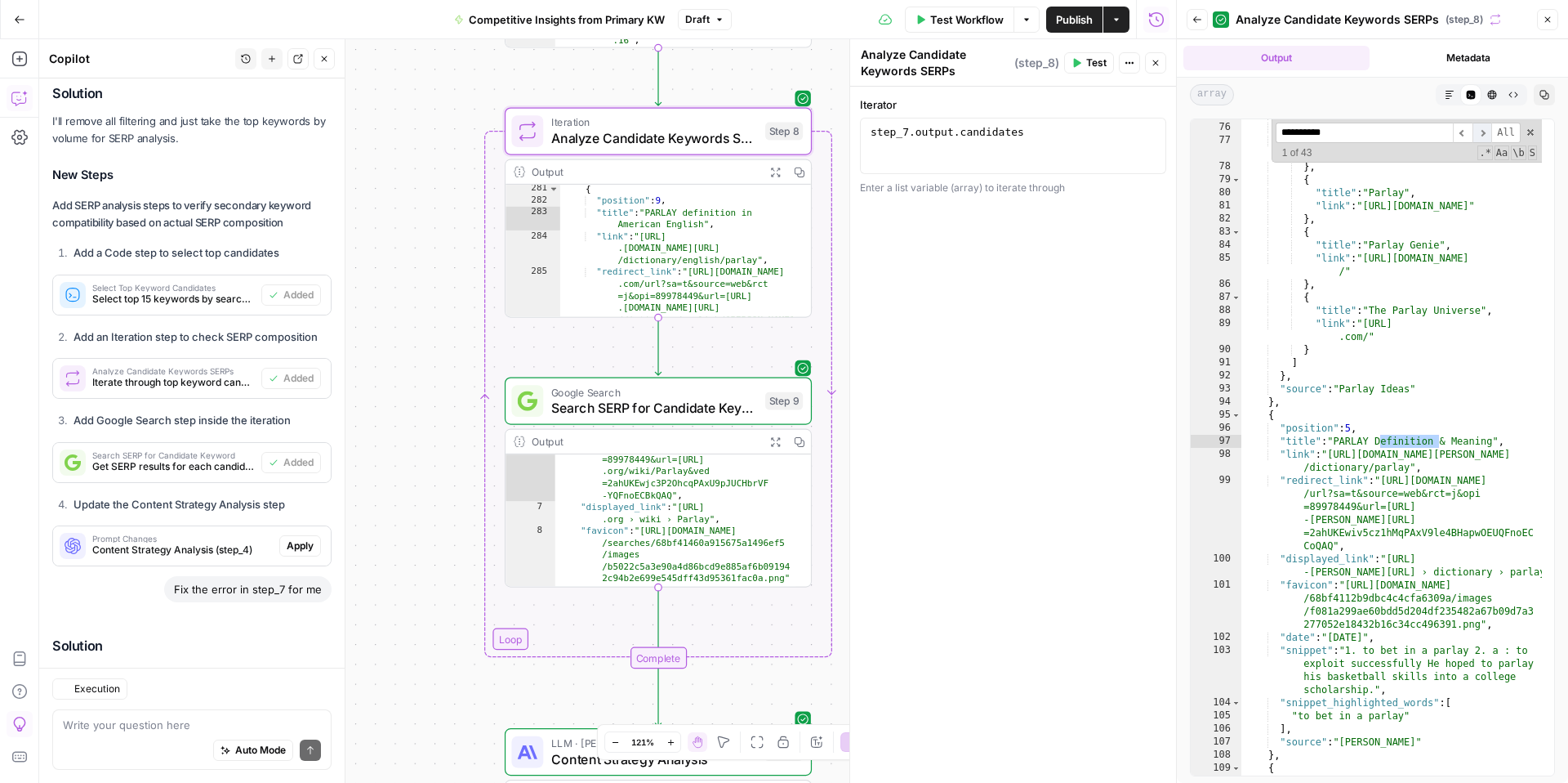
scroll to position [4979, 0]
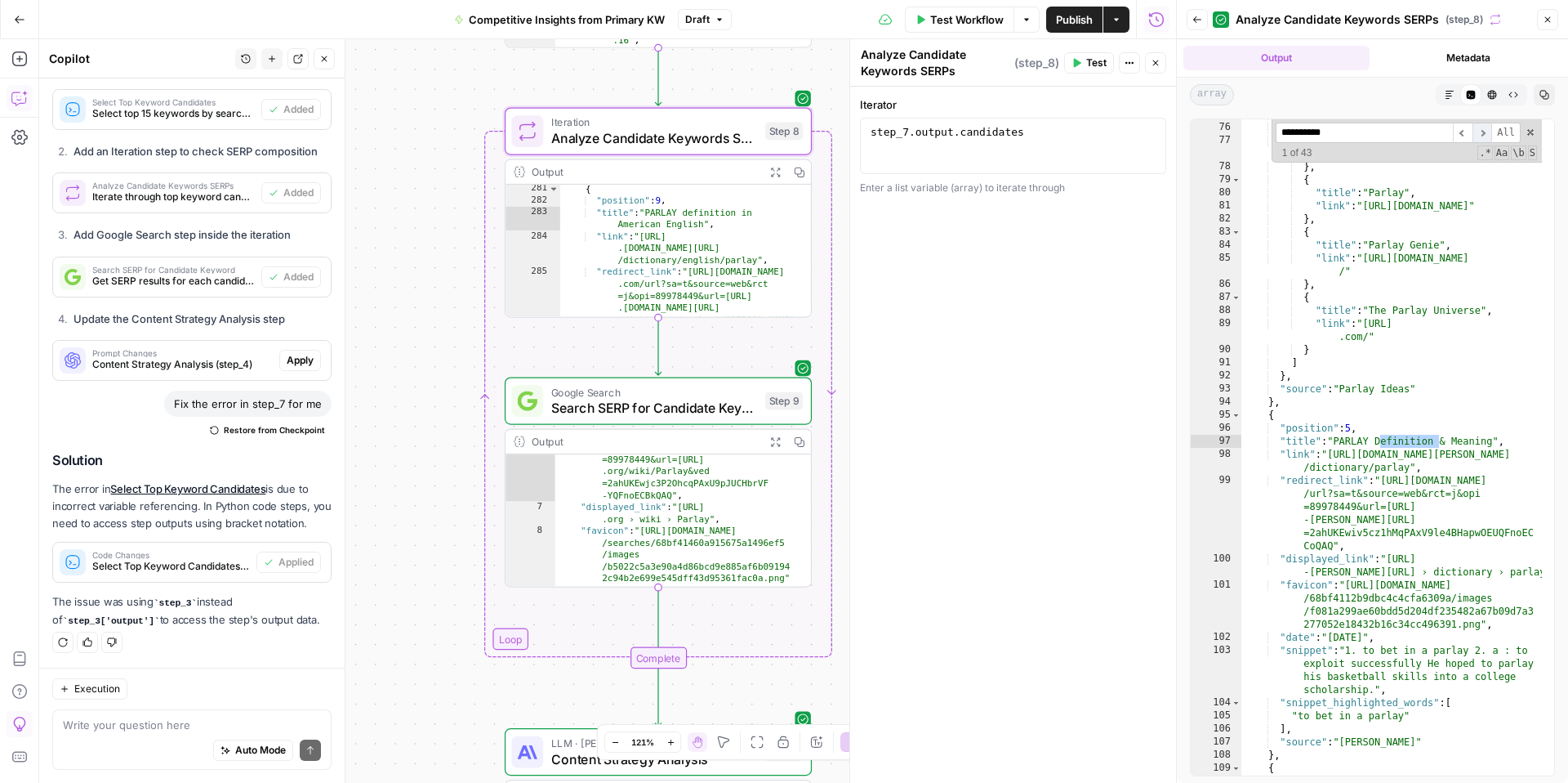
type input "**********"
click at [1482, 131] on span "​" at bounding box center [1482, 133] width 20 height 20
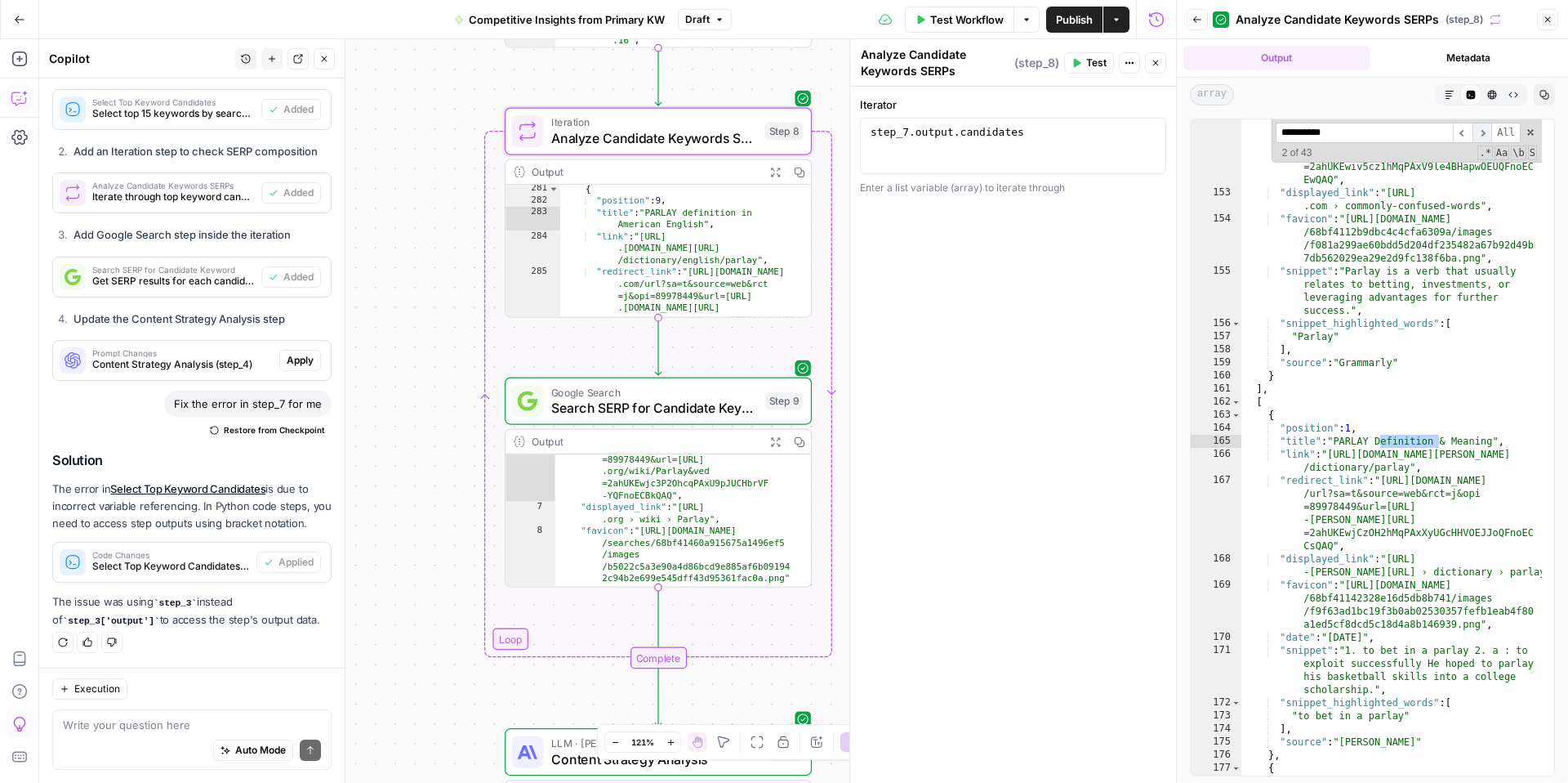
click at [1482, 131] on span "​" at bounding box center [1482, 133] width 20 height 20
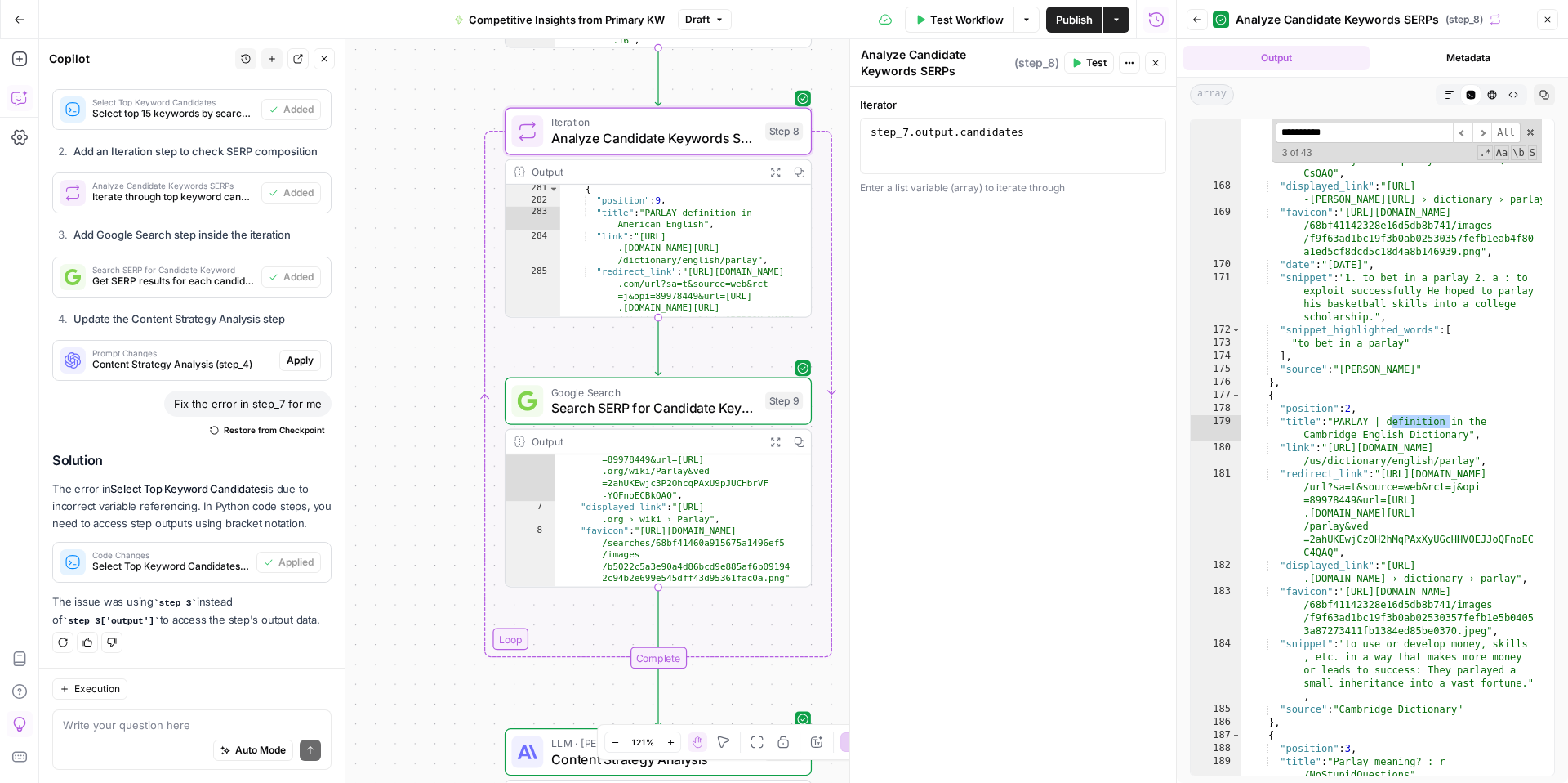
scroll to position [1791, 0]
click at [1481, 131] on span "​" at bounding box center [1482, 133] width 20 height 20
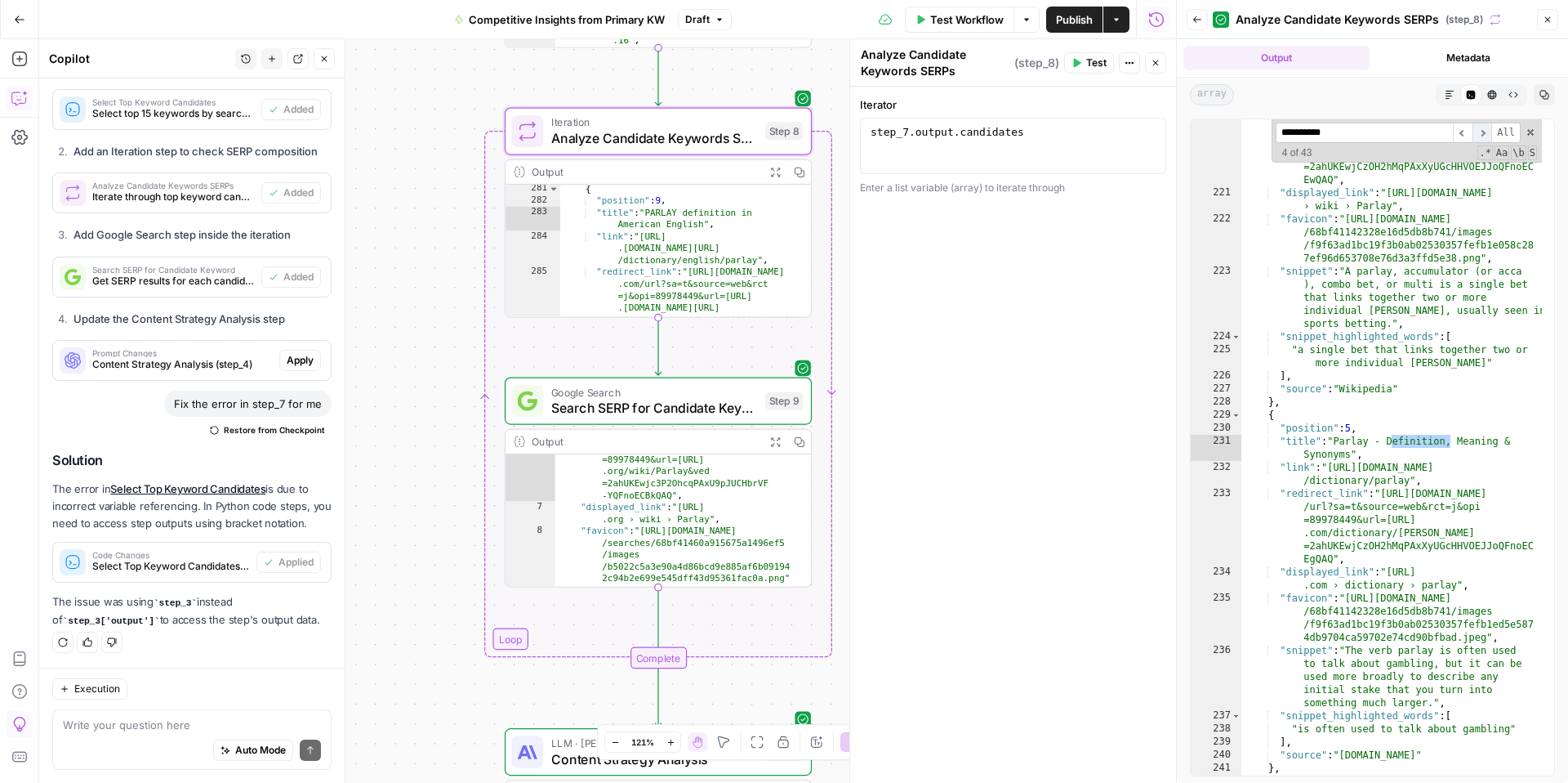
click at [1481, 131] on span "​" at bounding box center [1482, 133] width 20 height 20
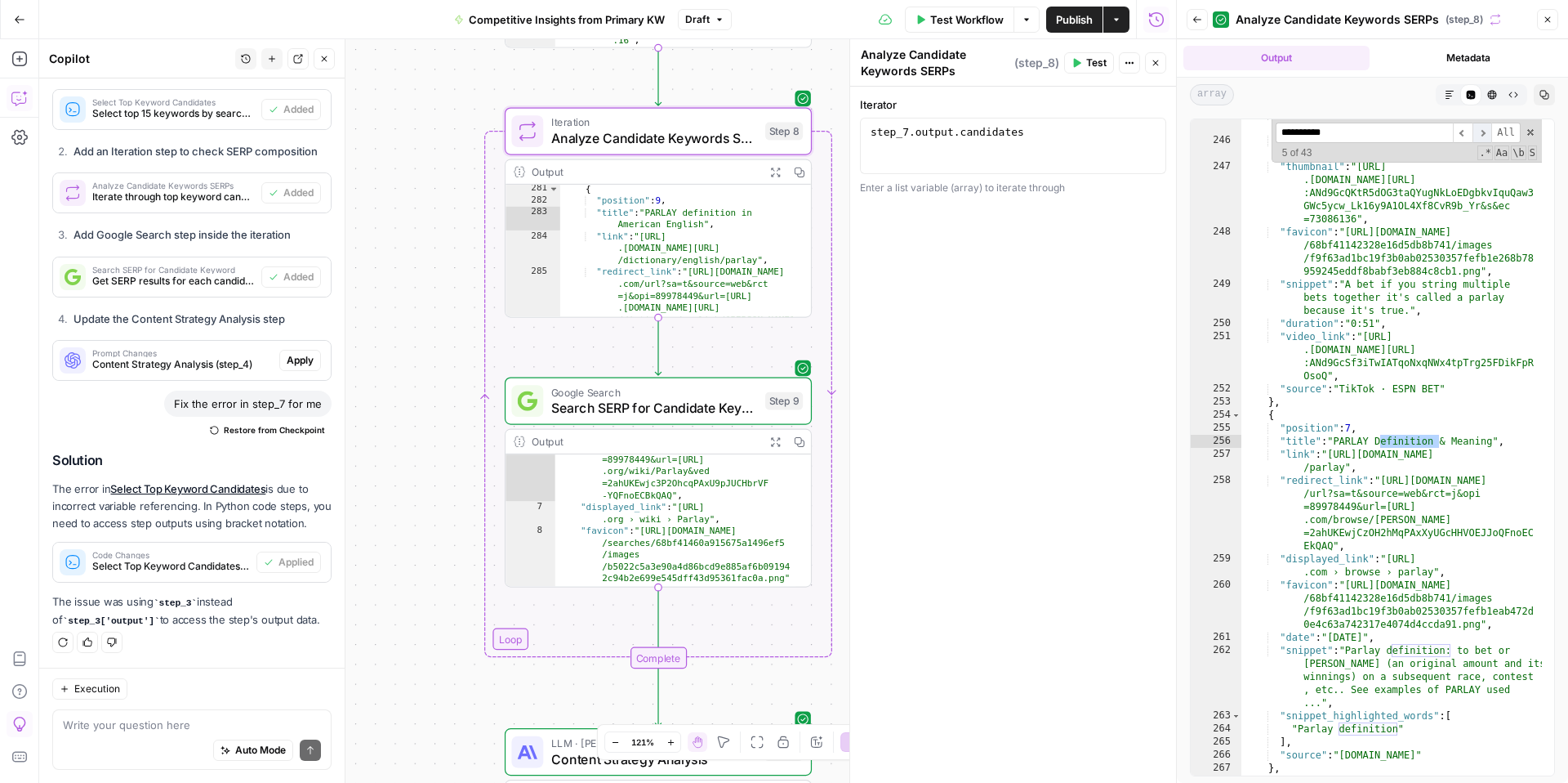
click at [1481, 131] on span "​" at bounding box center [1482, 133] width 20 height 20
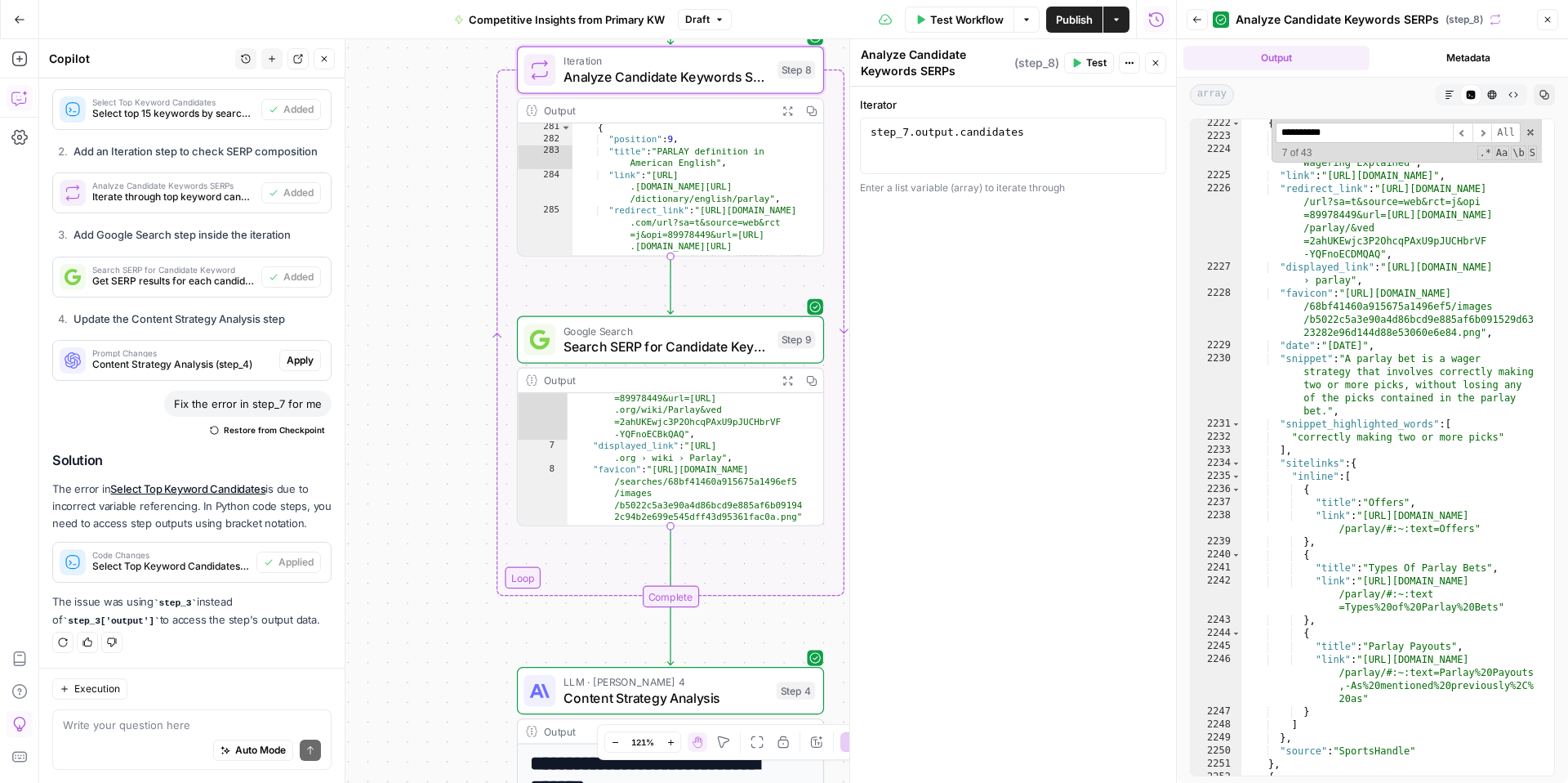
scroll to position [26124, 0]
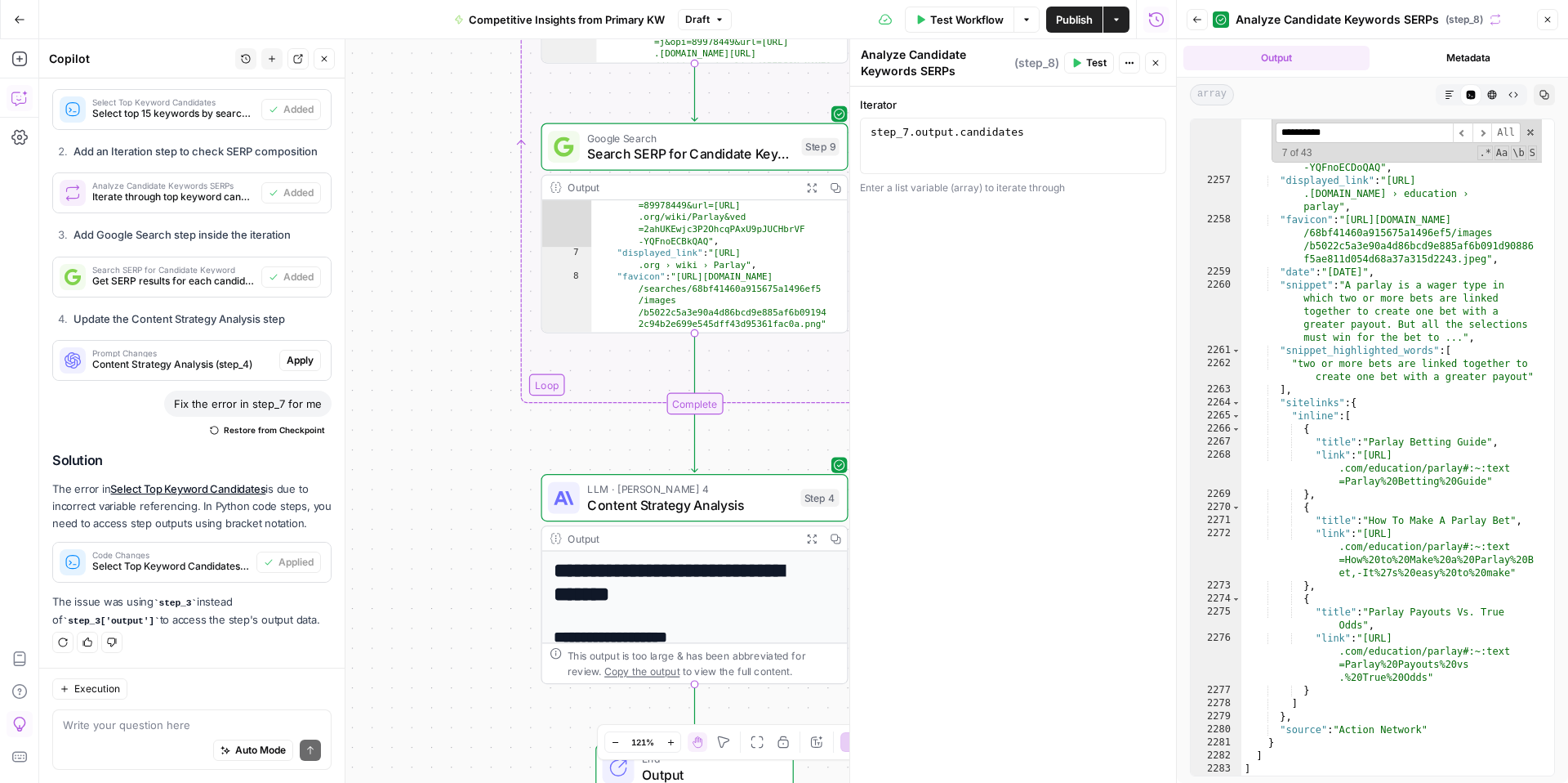
click at [664, 497] on span "Content Strategy Analysis" at bounding box center [690, 504] width 205 height 20
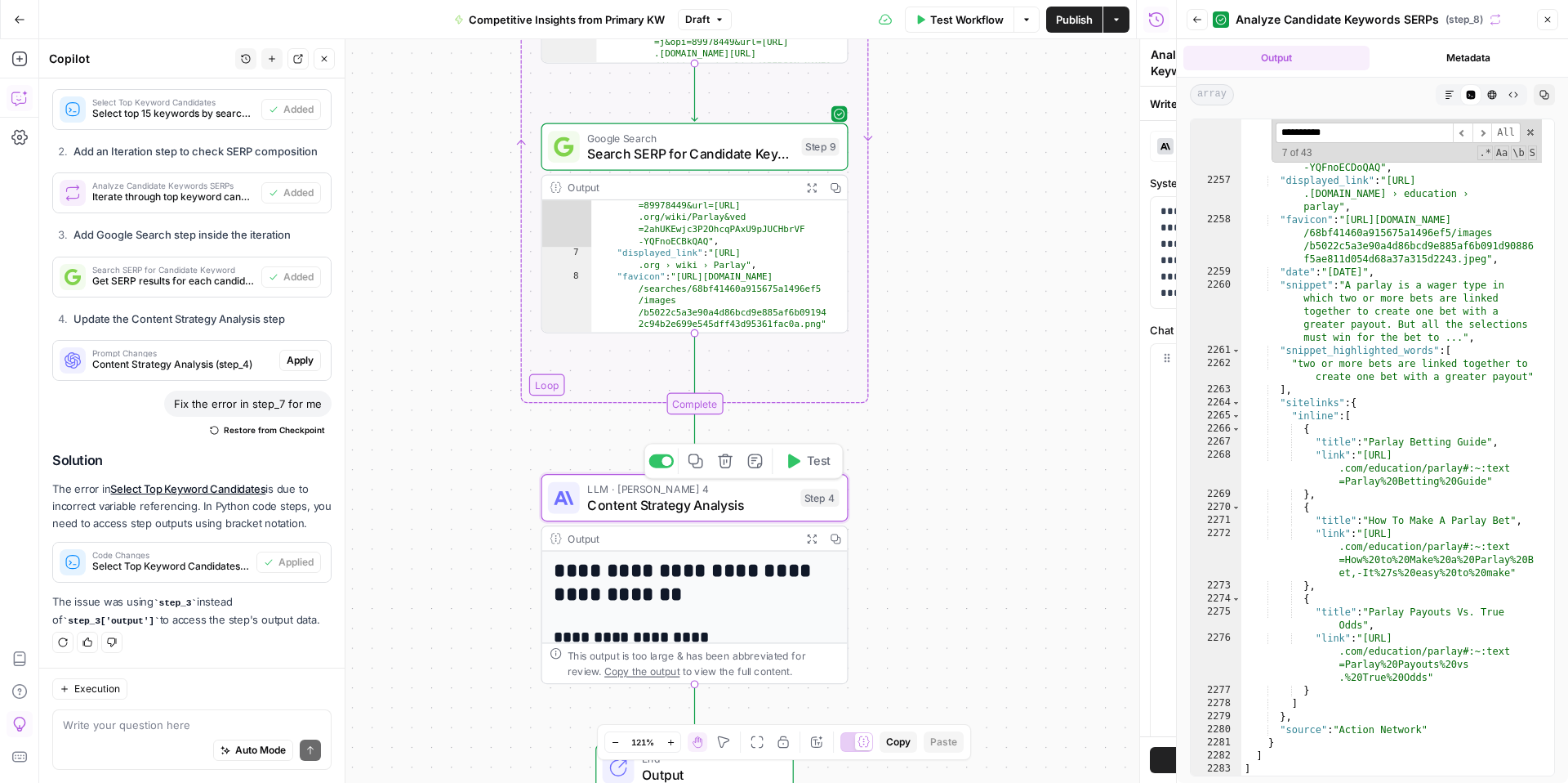
type textarea "Content Strategy Analysis"
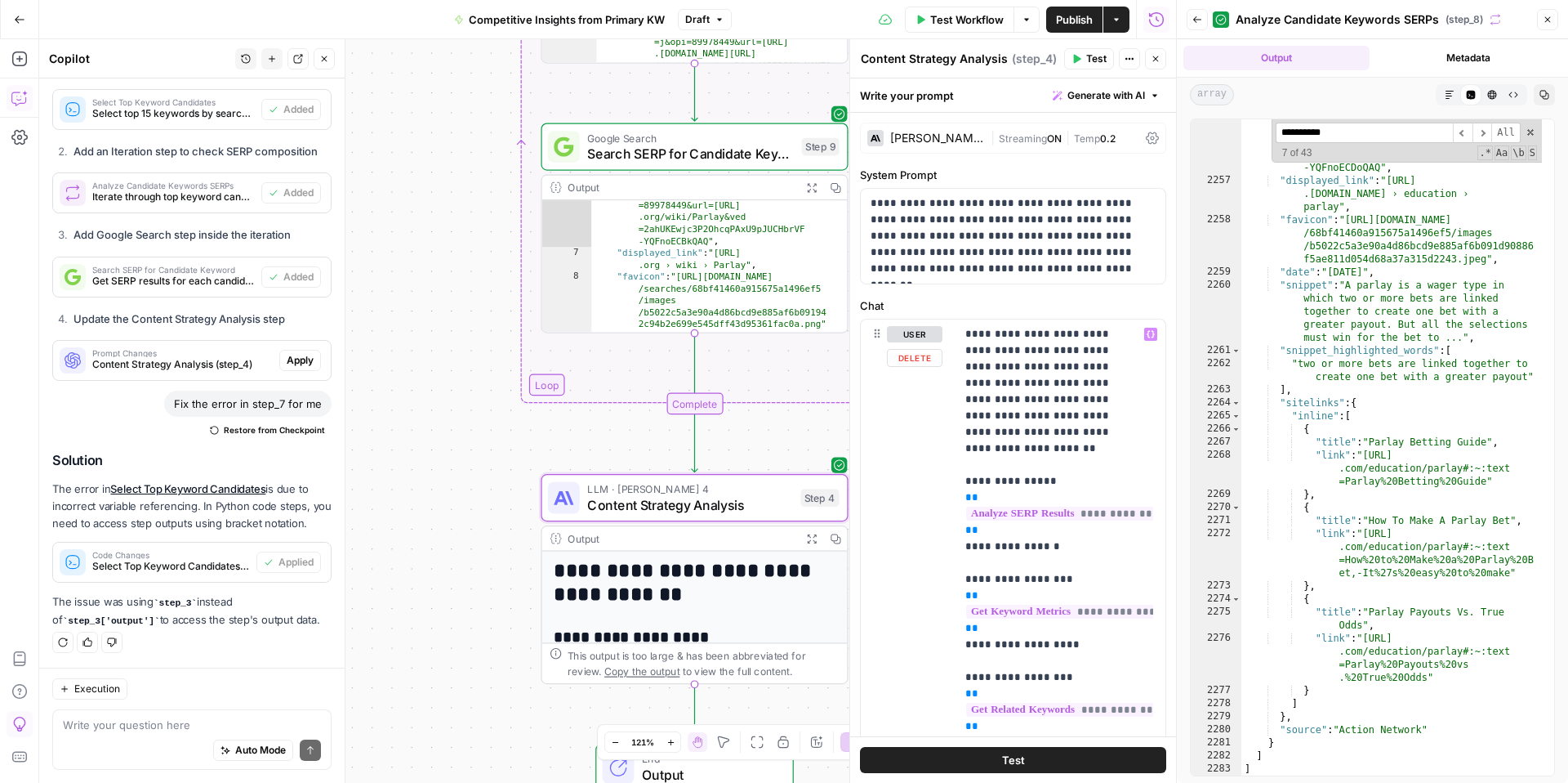
scroll to position [46, 0]
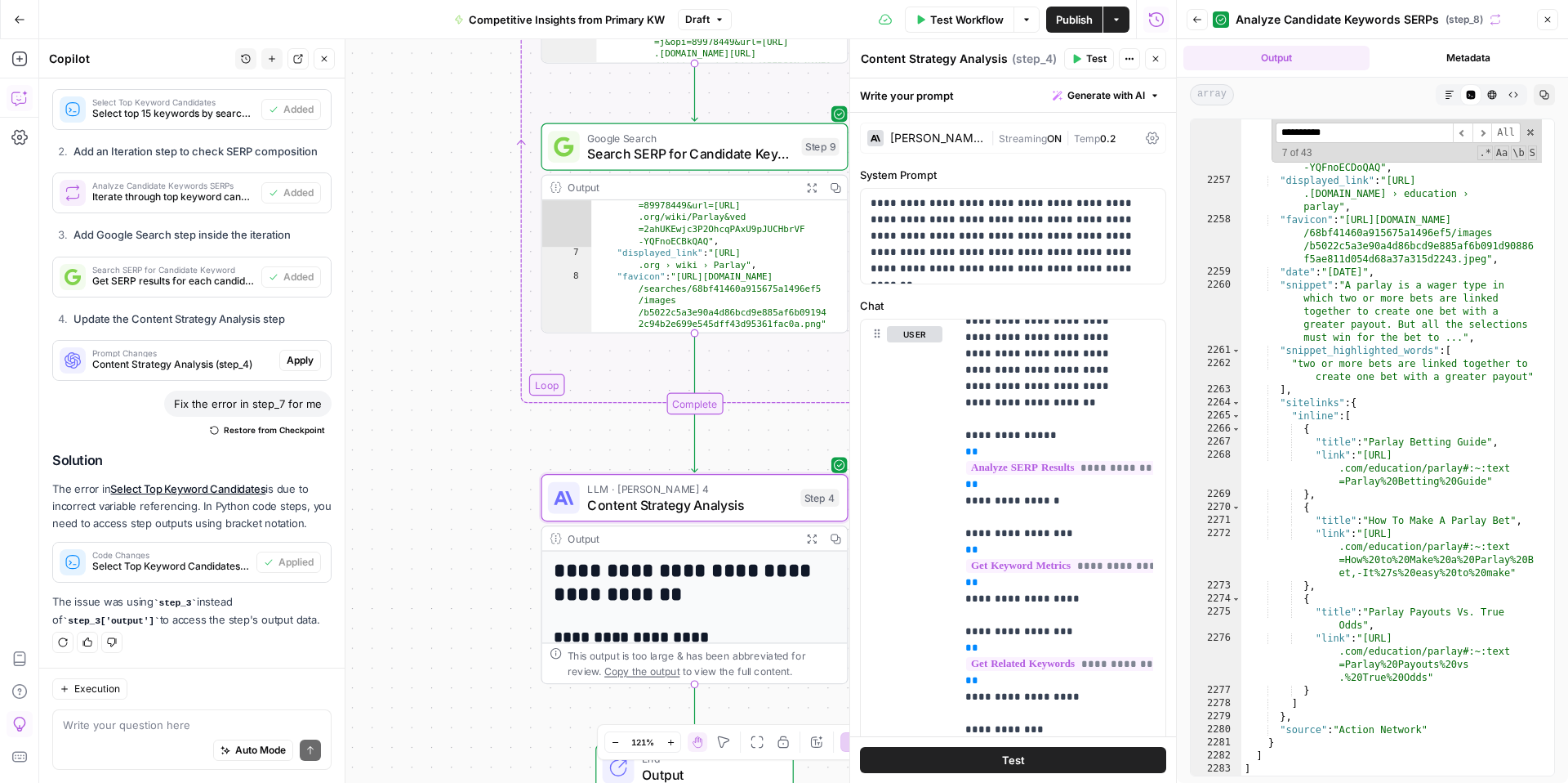
click at [812, 541] on icon "button" at bounding box center [811, 537] width 10 height 10
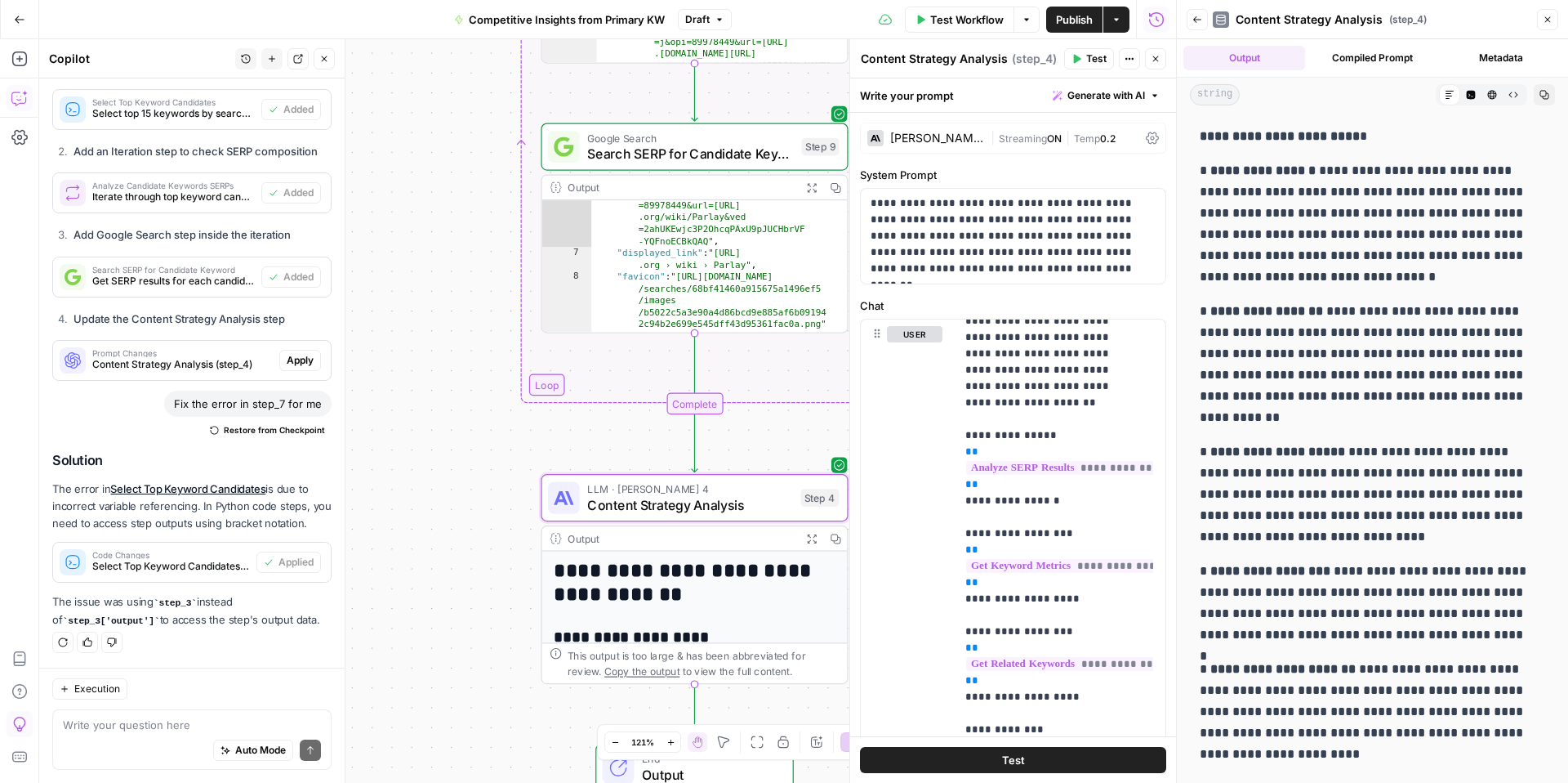
scroll to position [217, 0]
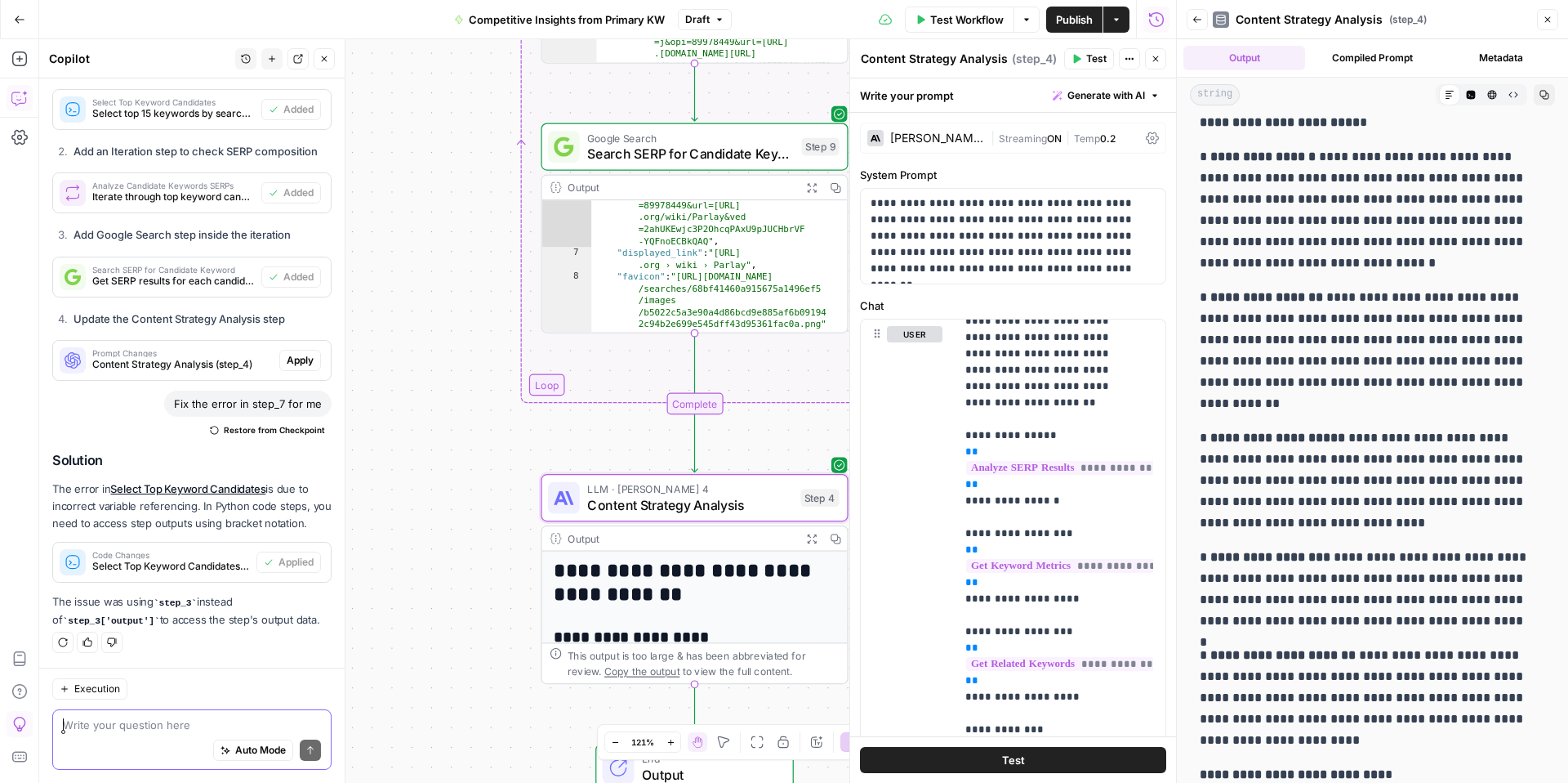
click at [156, 727] on textarea at bounding box center [192, 725] width 258 height 17
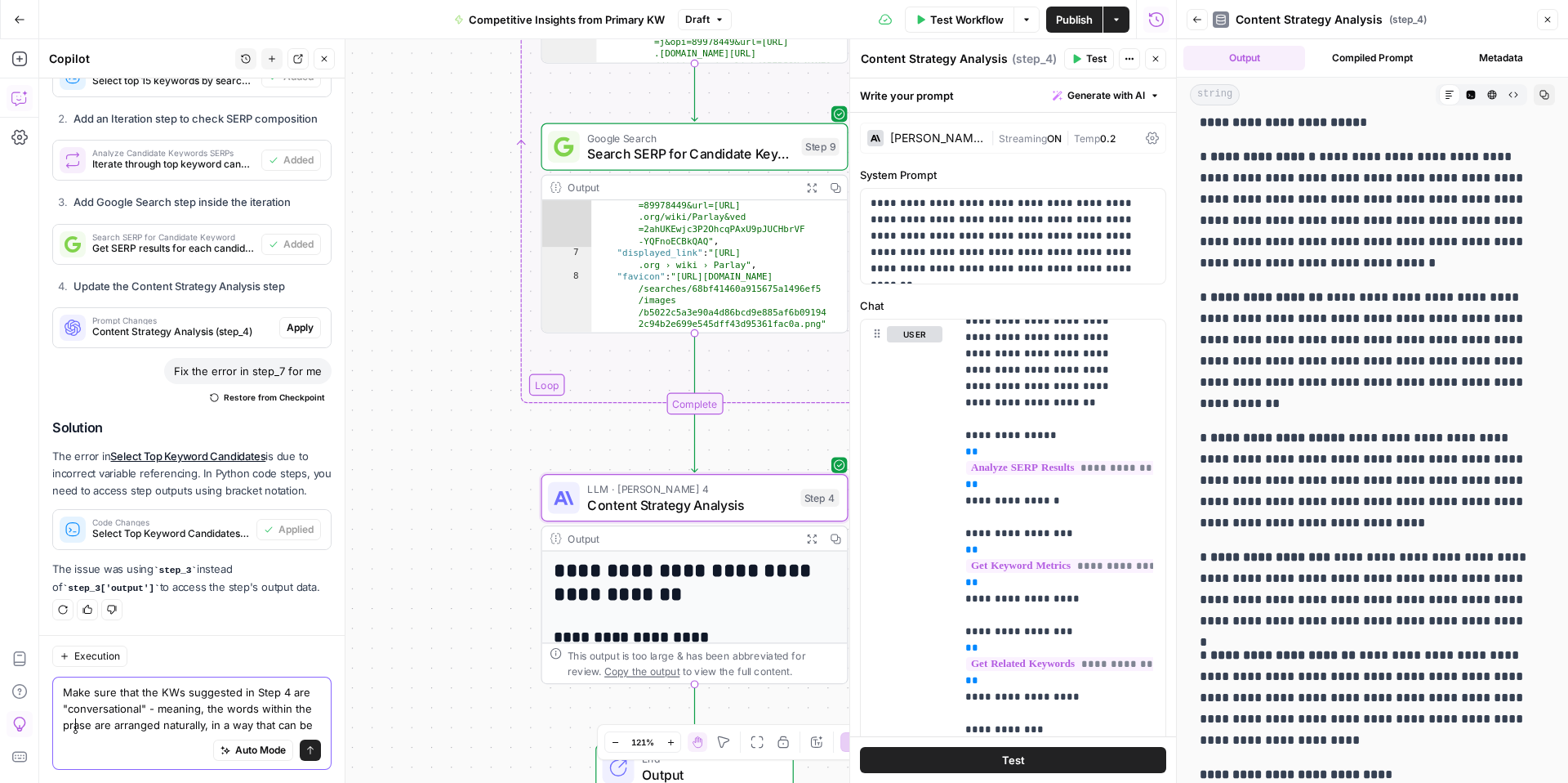
scroll to position [5029, 0]
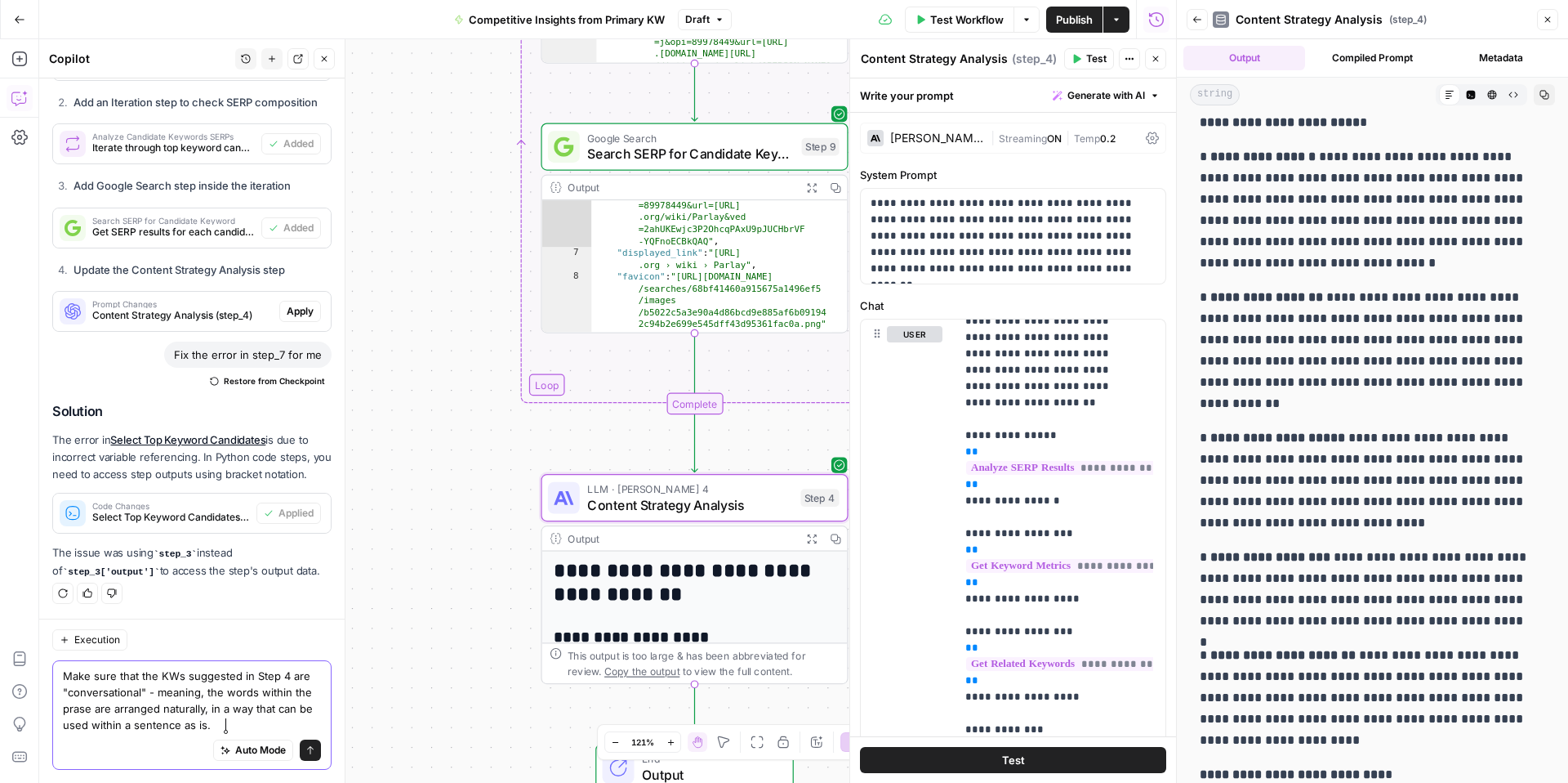
click at [69, 712] on textarea "Make sure that the KWs suggested in Step 4 are "conversational" - meaning, the …" at bounding box center [192, 700] width 258 height 65
click at [247, 723] on textarea "Make sure that the KWs suggested in Step 4 are "conversational" - meaning, the …" at bounding box center [192, 700] width 258 height 65
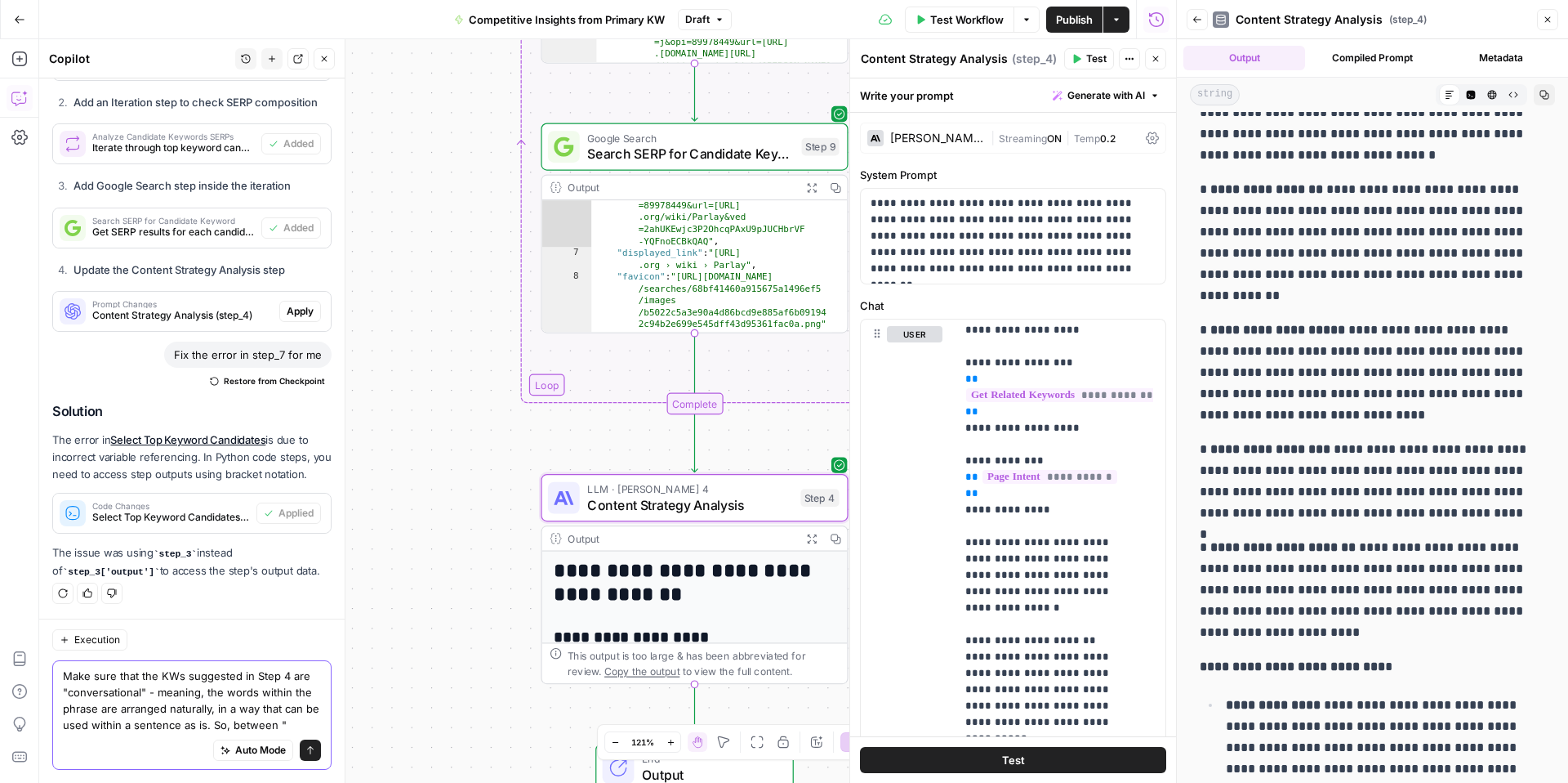
scroll to position [354, 0]
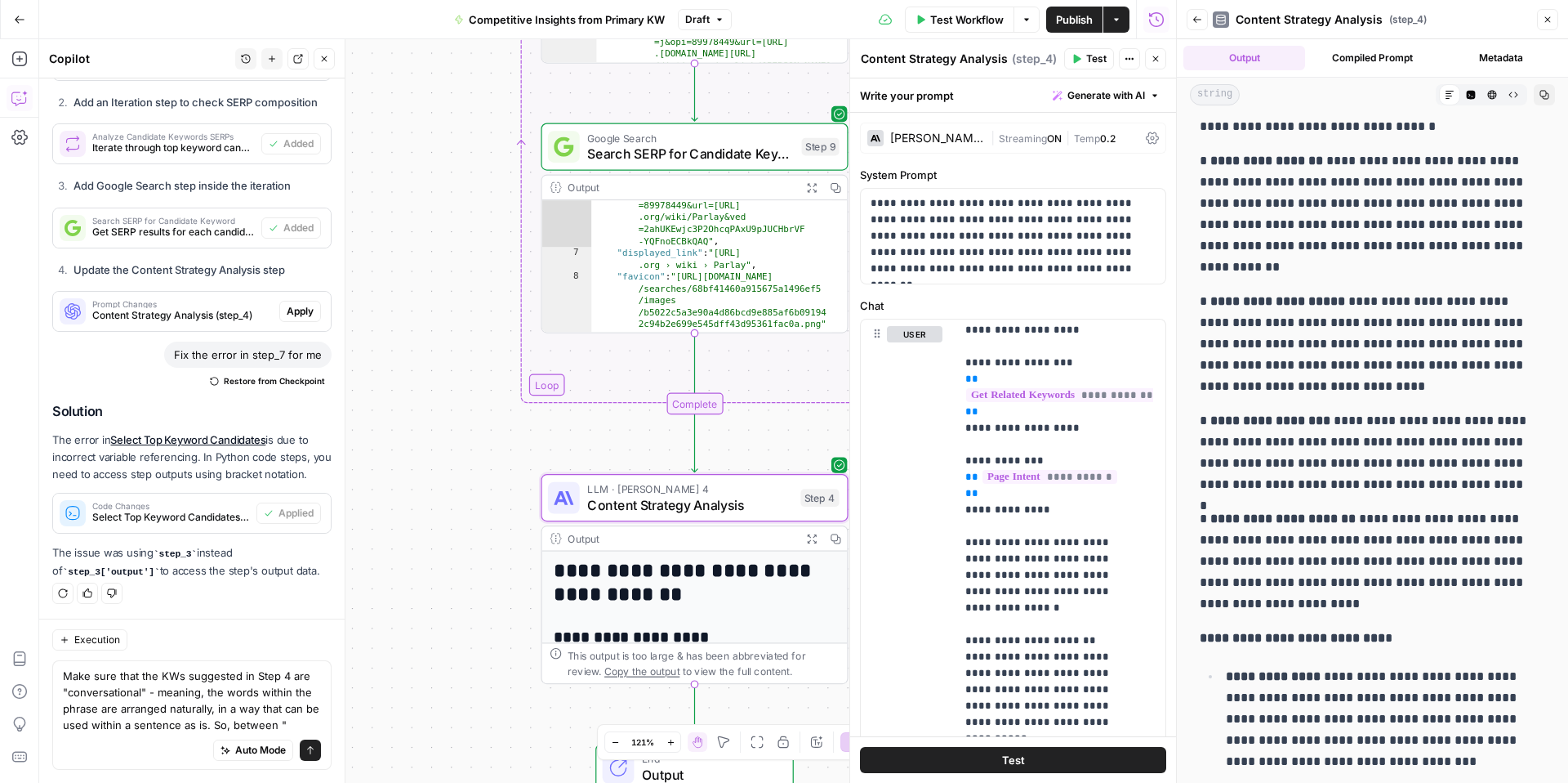
drag, startPoint x: 1212, startPoint y: 424, endPoint x: 1329, endPoint y: 421, distance: 117.0
click at [1329, 421] on p "**********" at bounding box center [1366, 452] width 333 height 85
copy strong "**********"
click at [229, 690] on textarea "Make sure that the KWs suggested in Step 4 are "conversational" - meaning, the …" at bounding box center [192, 700] width 258 height 65
click at [237, 720] on textarea "Make sure that the KWs suggested in Step 4 are "conversational" - meaning, the …" at bounding box center [192, 700] width 258 height 65
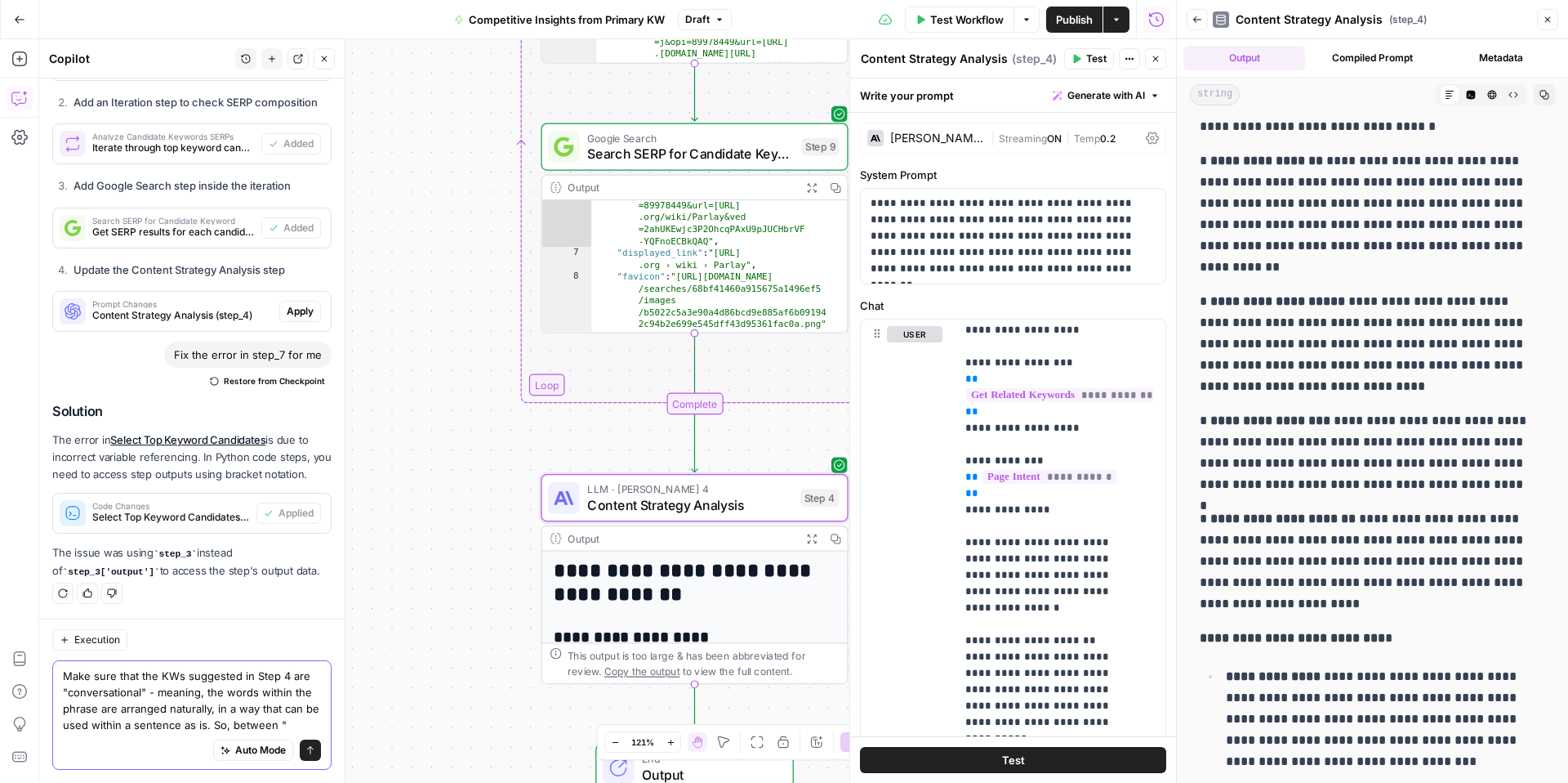
paste textarea "parlay bet meaning"
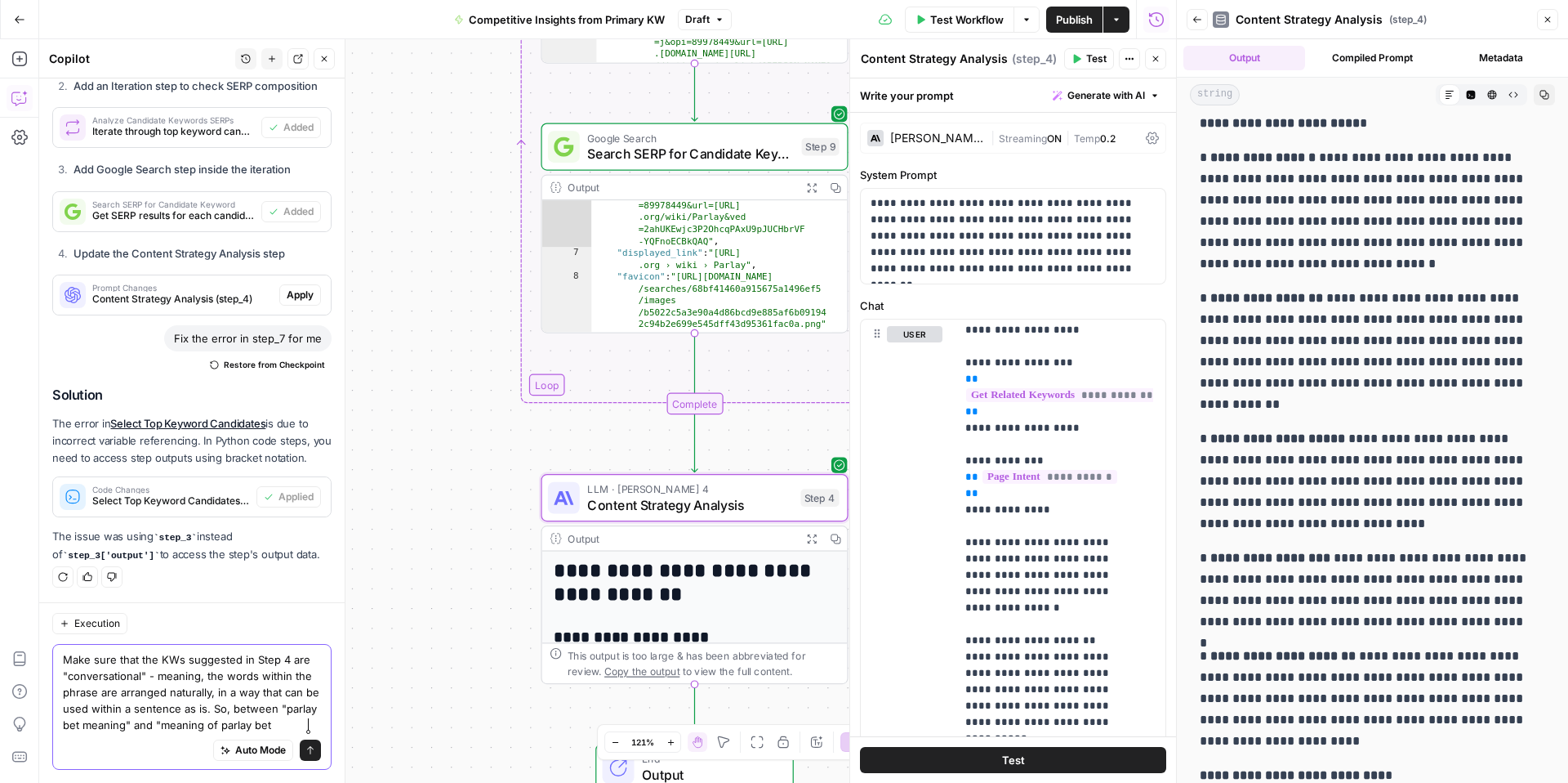
scroll to position [245, 0]
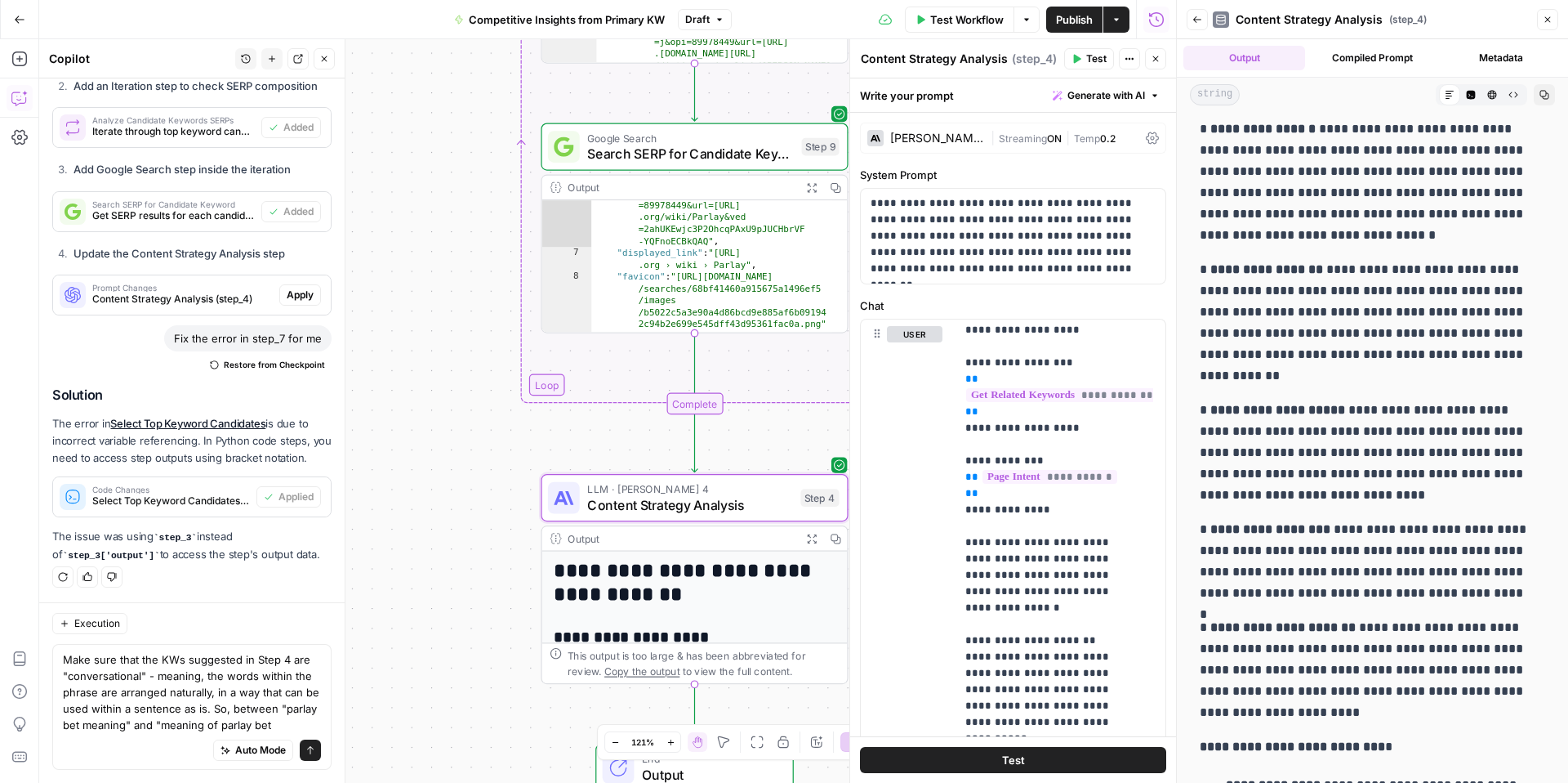
drag, startPoint x: 1213, startPoint y: 410, endPoint x: 1329, endPoint y: 411, distance: 116.0
click at [1329, 411] on p "**********" at bounding box center [1366, 452] width 333 height 106
copy strong "**********"
click at [208, 712] on textarea "Make sure that the KWs suggested in Step 4 are "conversational" - meaning, the …" at bounding box center [192, 693] width 258 height 82
drag, startPoint x: 198, startPoint y: 723, endPoint x: 321, endPoint y: 724, distance: 123.0
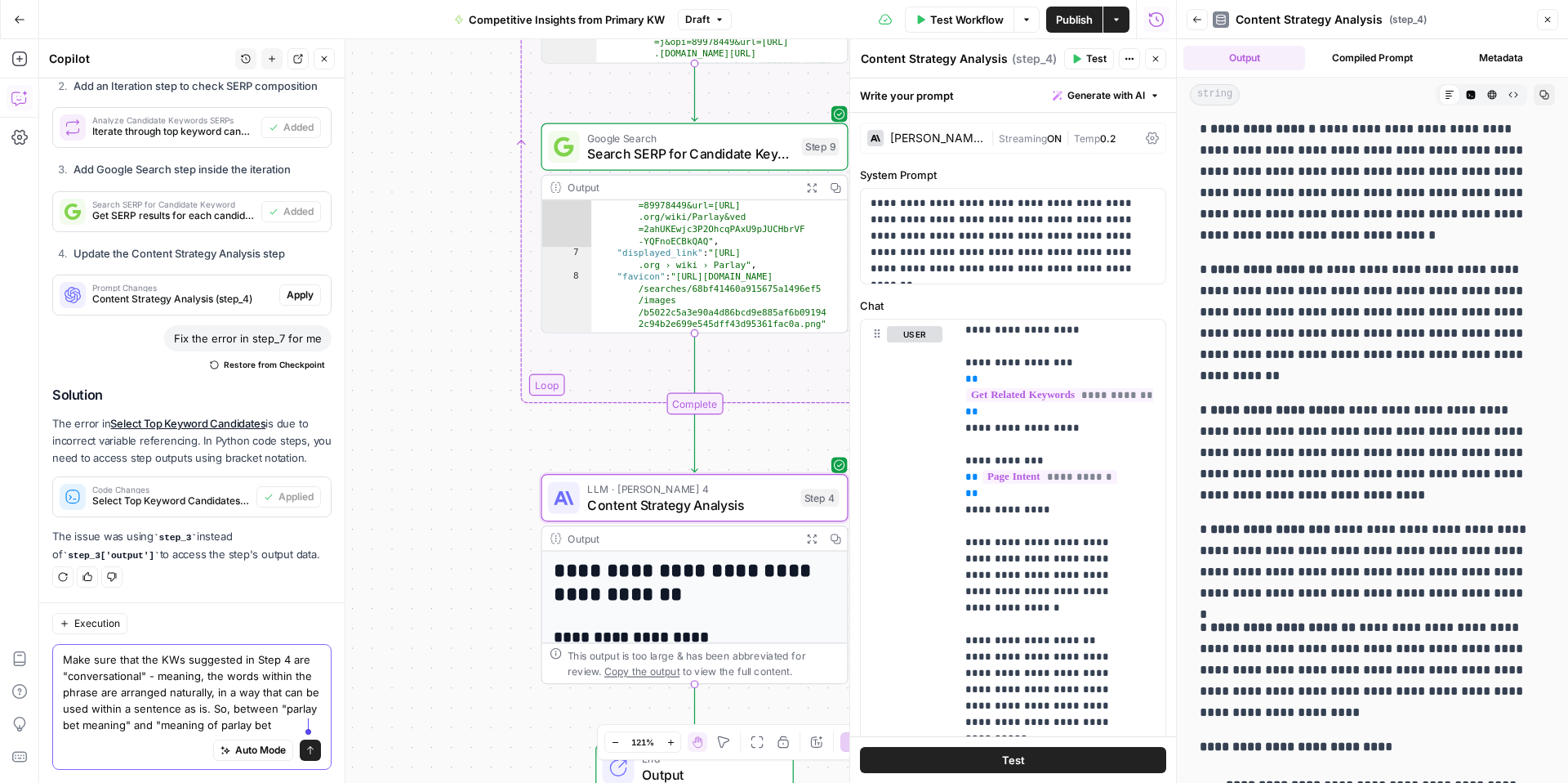
click at [321, 724] on div "Execution Make sure that the KWs suggested in Step 4 are "conversational" - mea…" at bounding box center [192, 693] width 305 height 181
paste textarea "what is a"
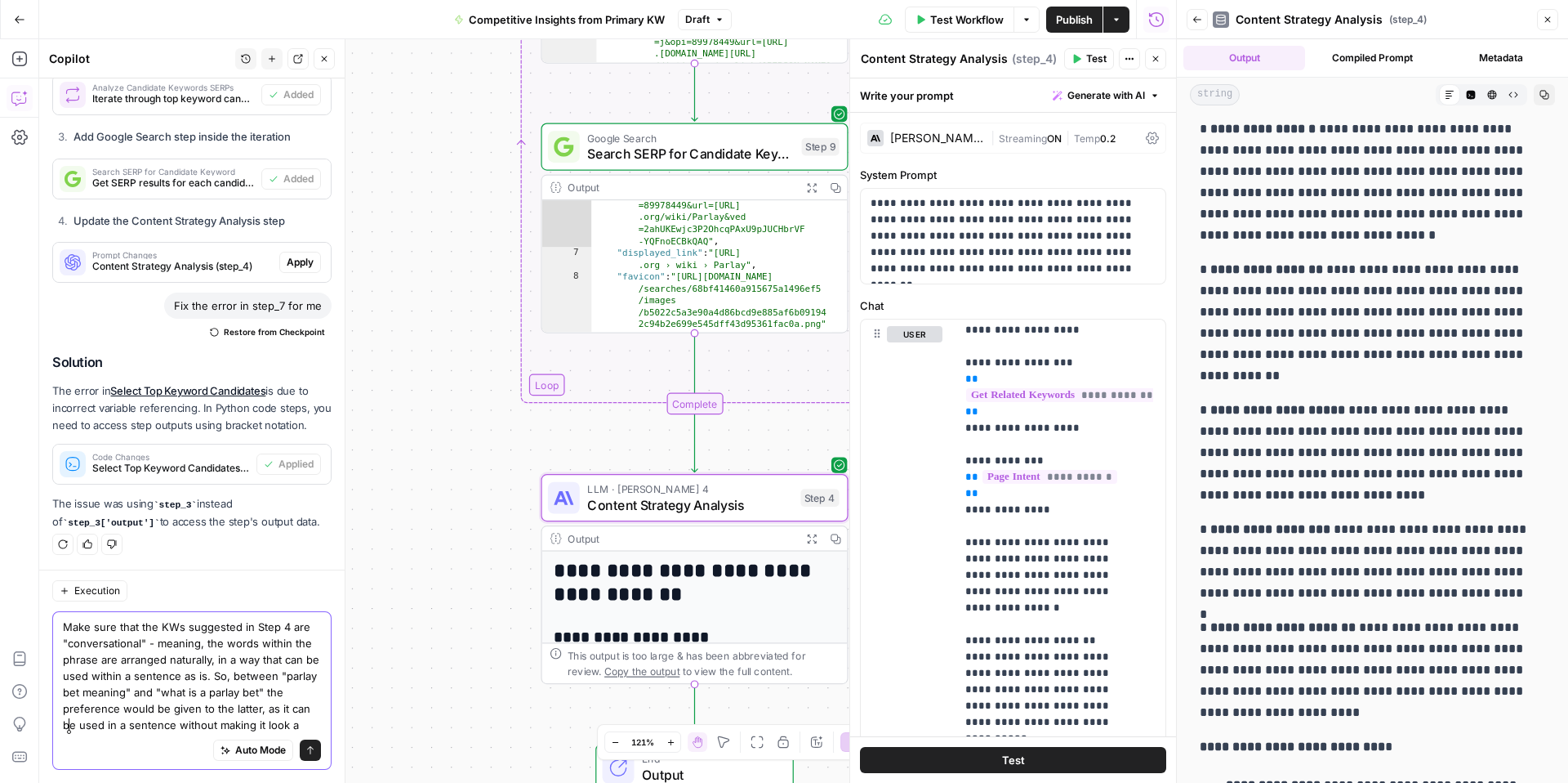
scroll to position [5094, 0]
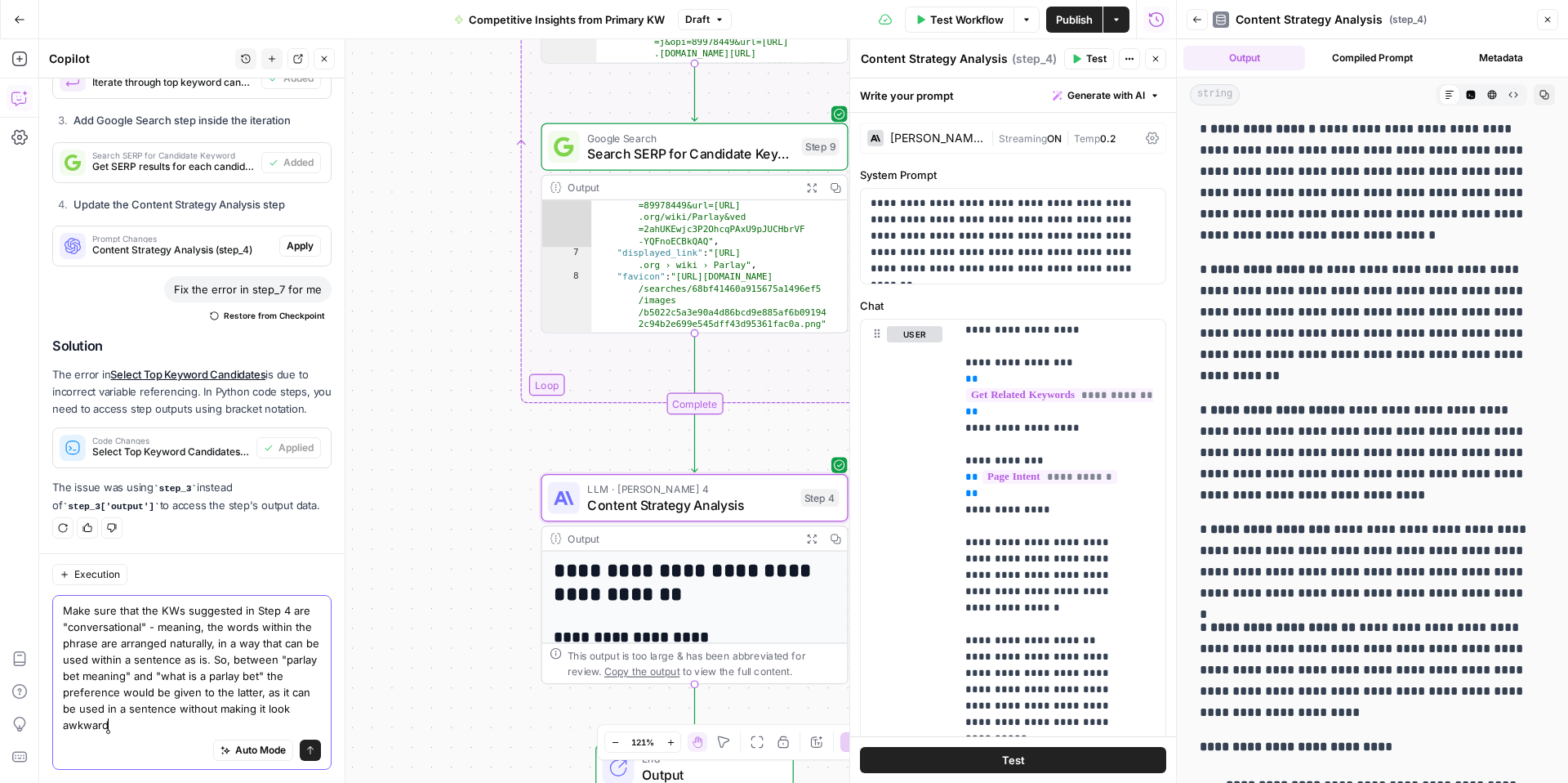
type textarea "Make sure that the KWs suggested in Step 4 are "conversational" - meaning, the …"
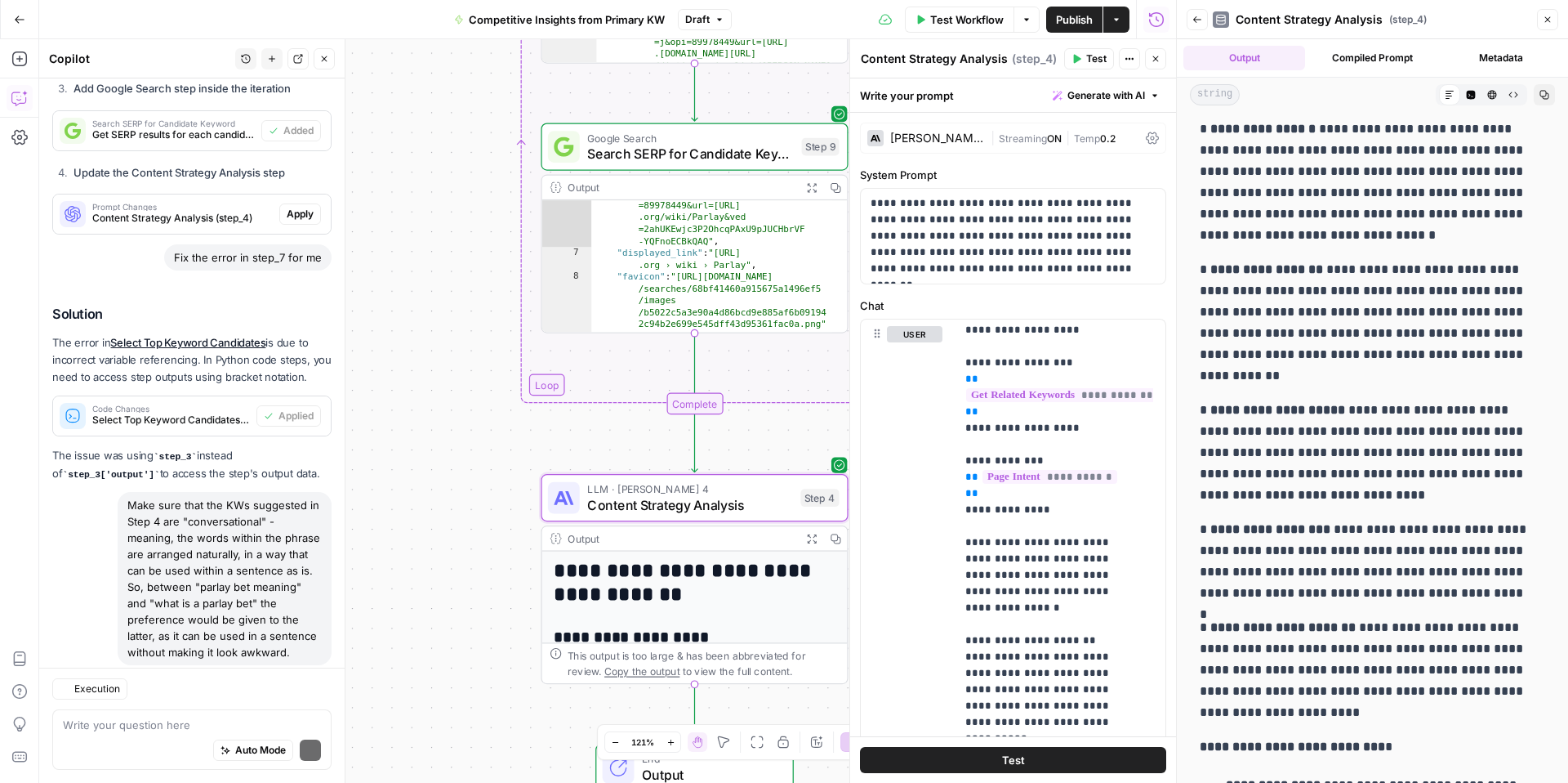
scroll to position [5336, 0]
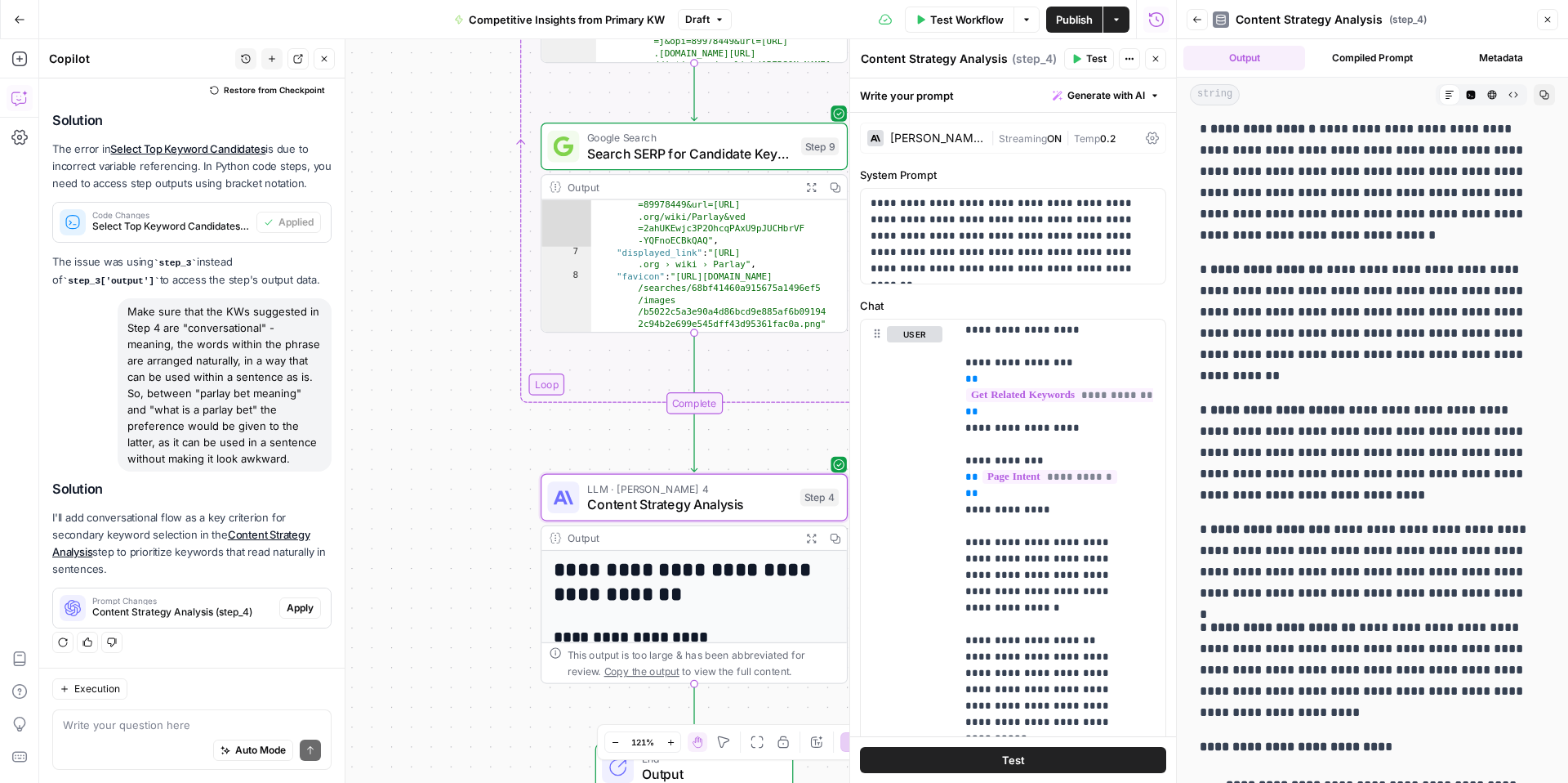
click at [292, 611] on span "Apply" at bounding box center [300, 608] width 27 height 15
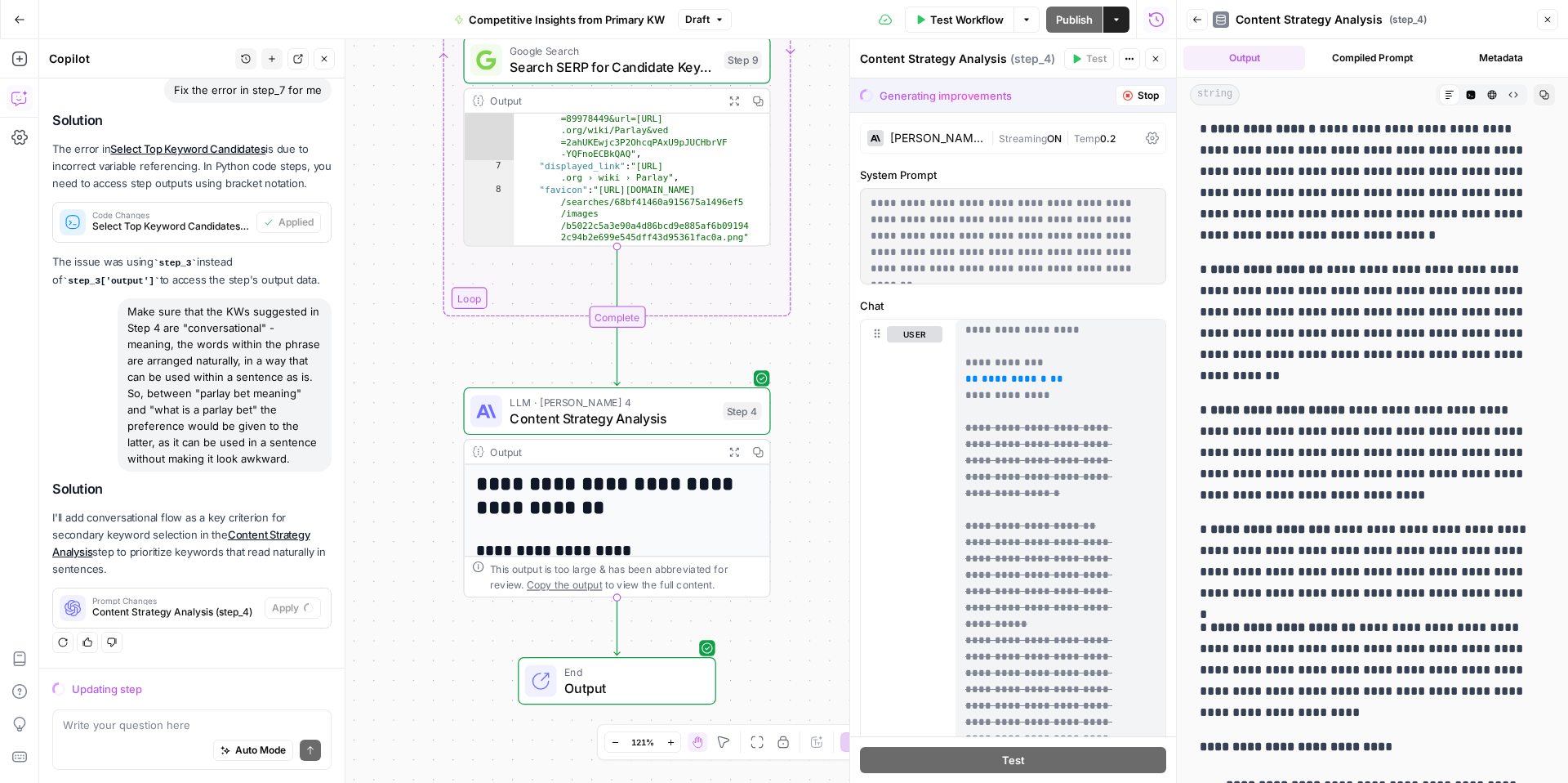
scroll to position [0, 0]
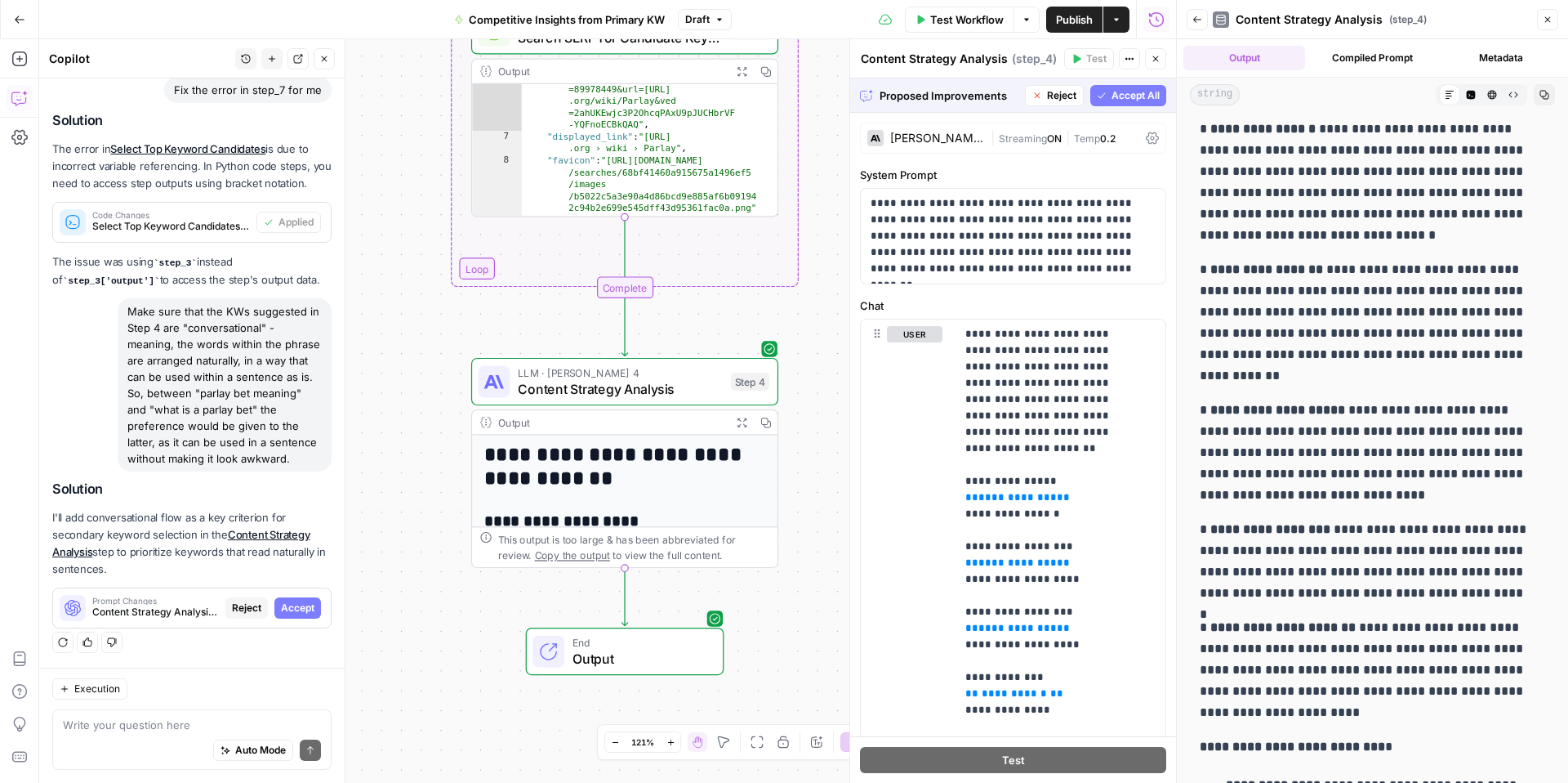
click at [1116, 92] on span "Accept All" at bounding box center [1136, 96] width 48 height 15
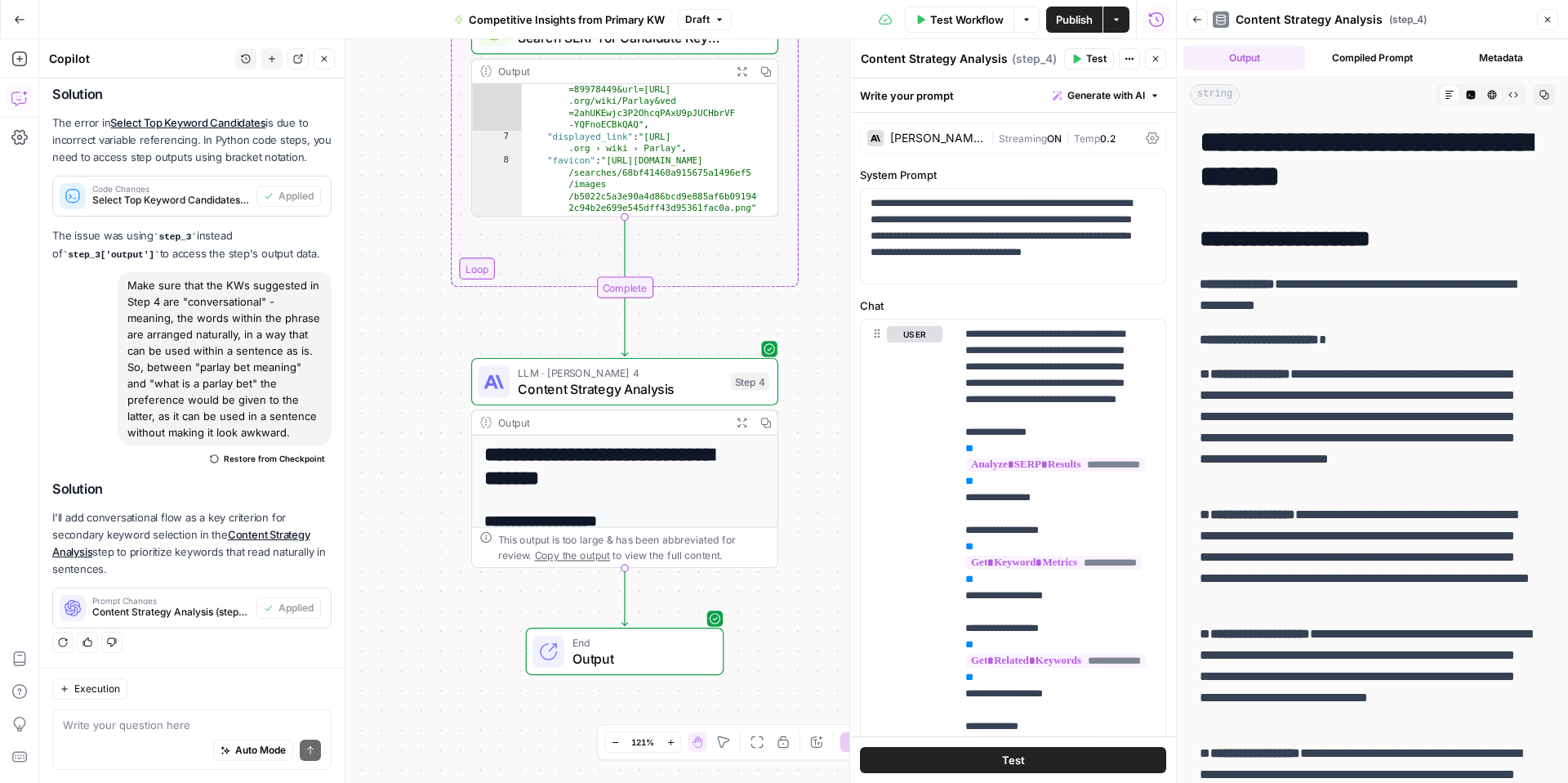
click at [1023, 20] on icon "button" at bounding box center [1026, 20] width 10 height 10
click at [955, 244] on p "**********" at bounding box center [1007, 236] width 273 height 82
click at [1199, 23] on icon "button" at bounding box center [1198, 20] width 10 height 10
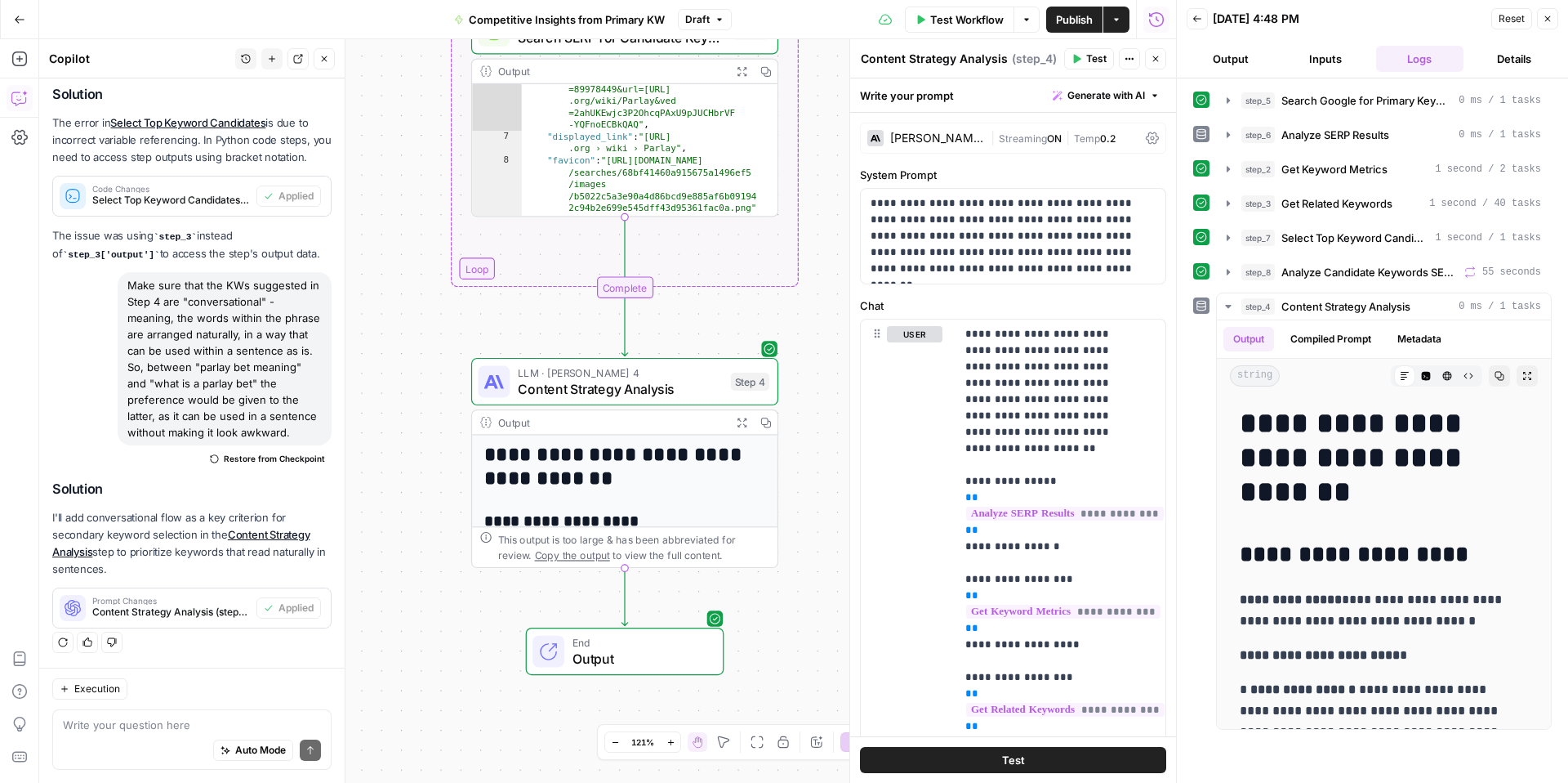
click at [1314, 50] on button "Inputs" at bounding box center [1325, 59] width 88 height 26
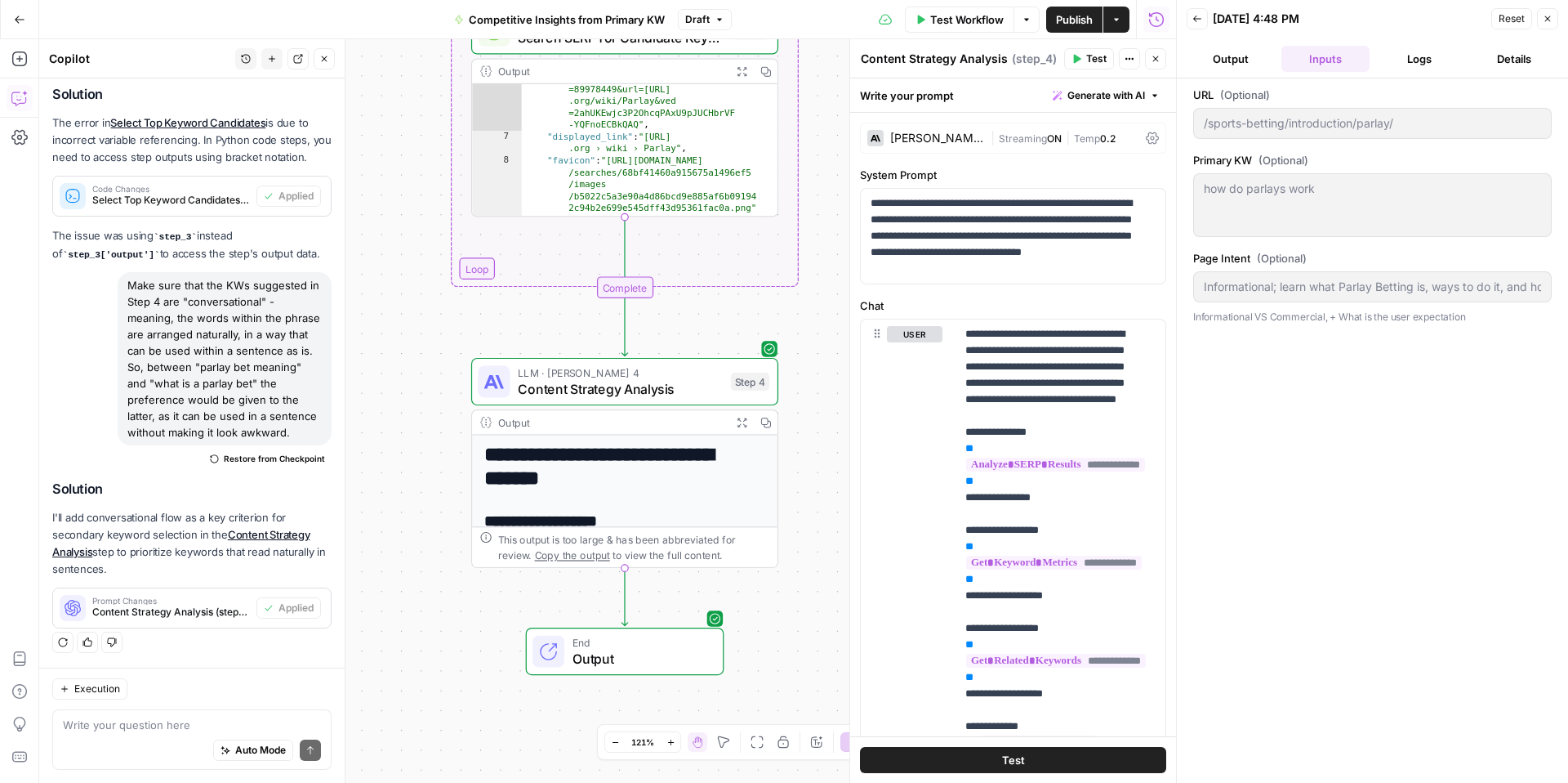
click at [1511, 16] on span "Reset" at bounding box center [1512, 19] width 26 height 15
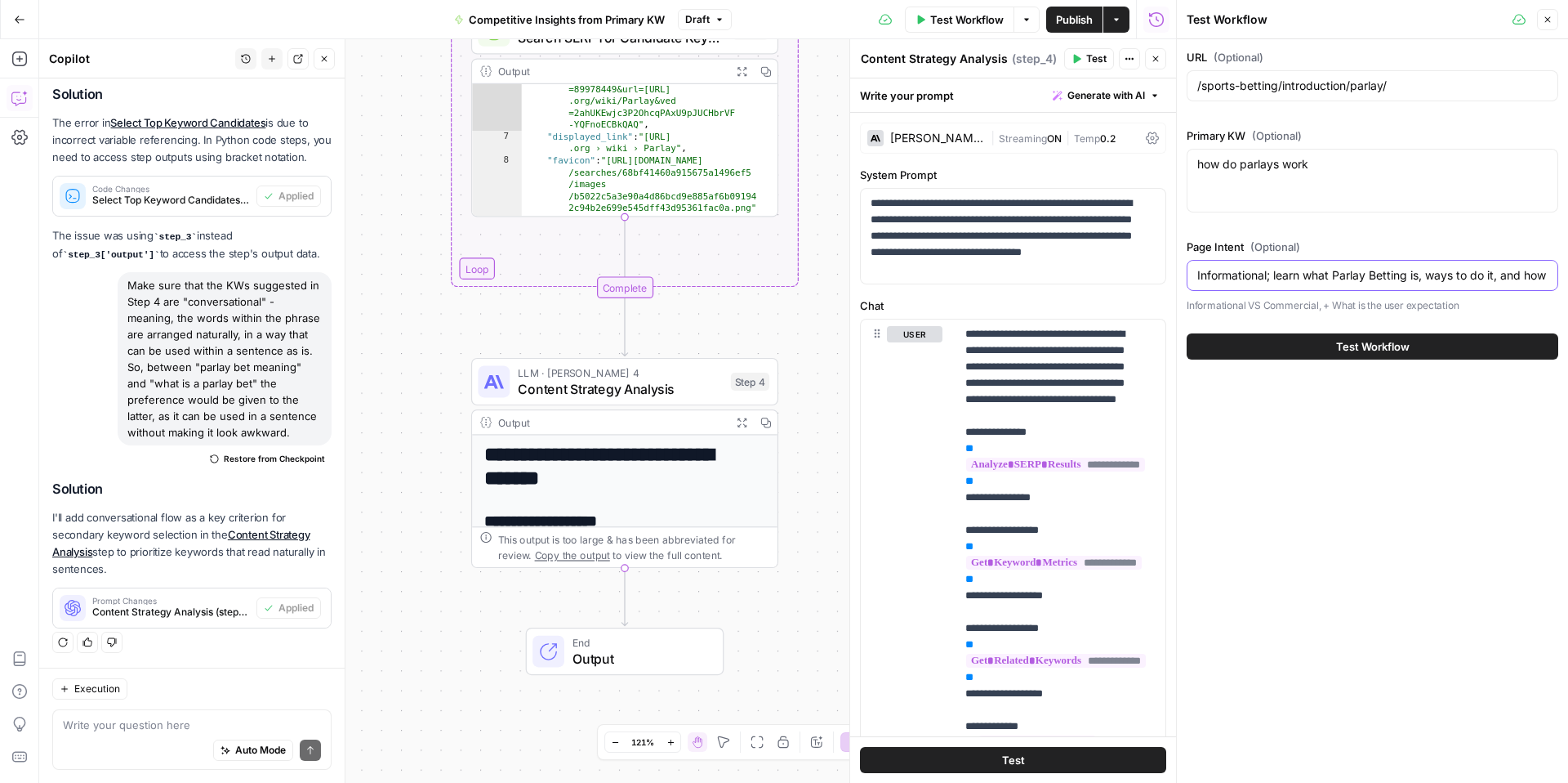
click at [1346, 267] on input "Informational; learn what Parlay Betting is, ways to do it, and how to do parla…" at bounding box center [1373, 276] width 351 height 17
drag, startPoint x: 1441, startPoint y: 266, endPoint x: 1522, endPoint y: 272, distance: 81.2
click at [1522, 272] on input "Informational; learn what Parlay Betting is, ways to do it, and how to do parla…" at bounding box center [1373, 276] width 351 height 17
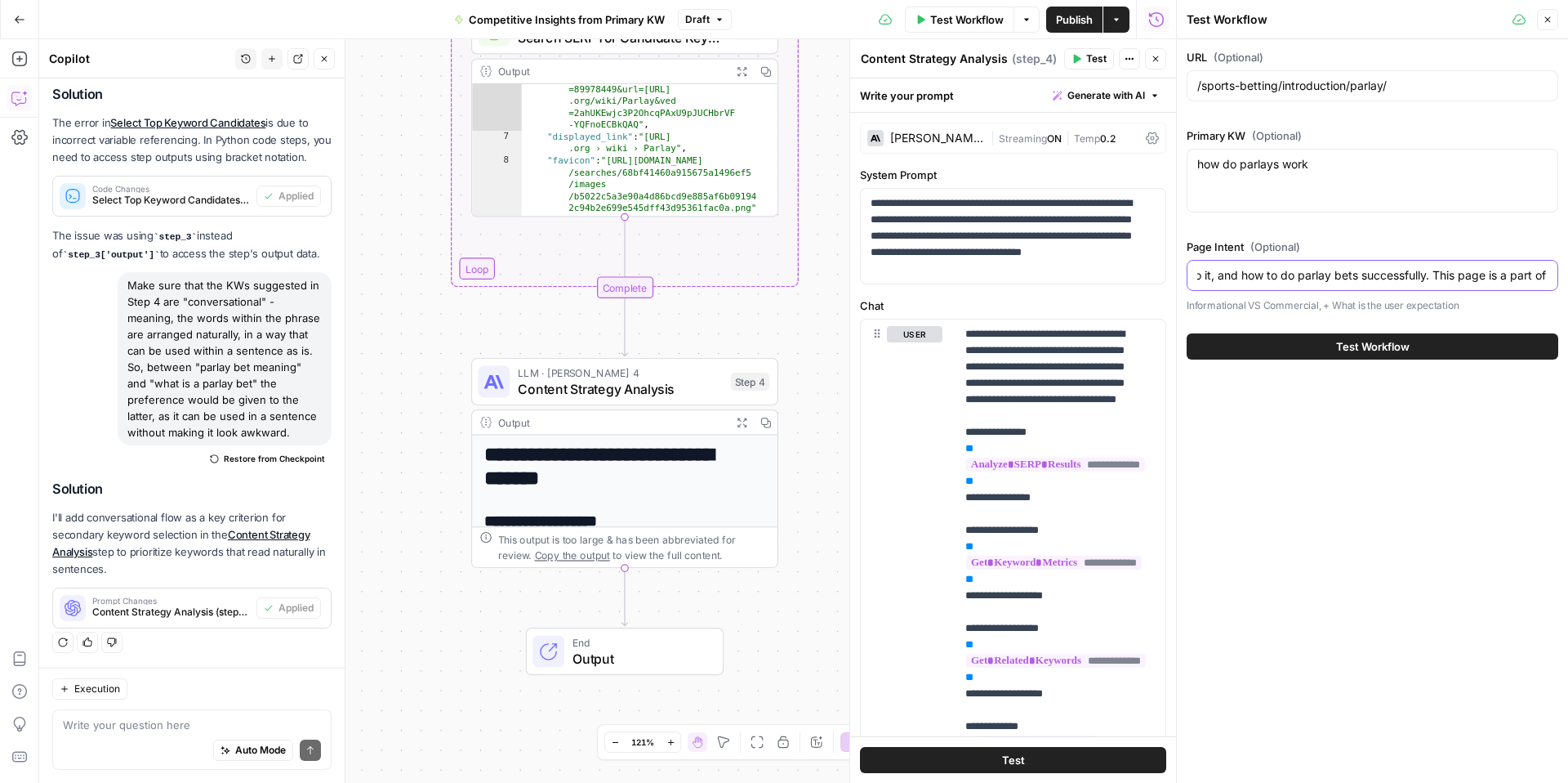
drag, startPoint x: 1448, startPoint y: 272, endPoint x: 1296, endPoint y: 277, distance: 152.1
click at [1296, 277] on input "Informational; learn what Parlay Betting is, ways to do it, and how to do parla…" at bounding box center [1373, 276] width 351 height 17
drag, startPoint x: 1353, startPoint y: 278, endPoint x: 1258, endPoint y: 273, distance: 95.1
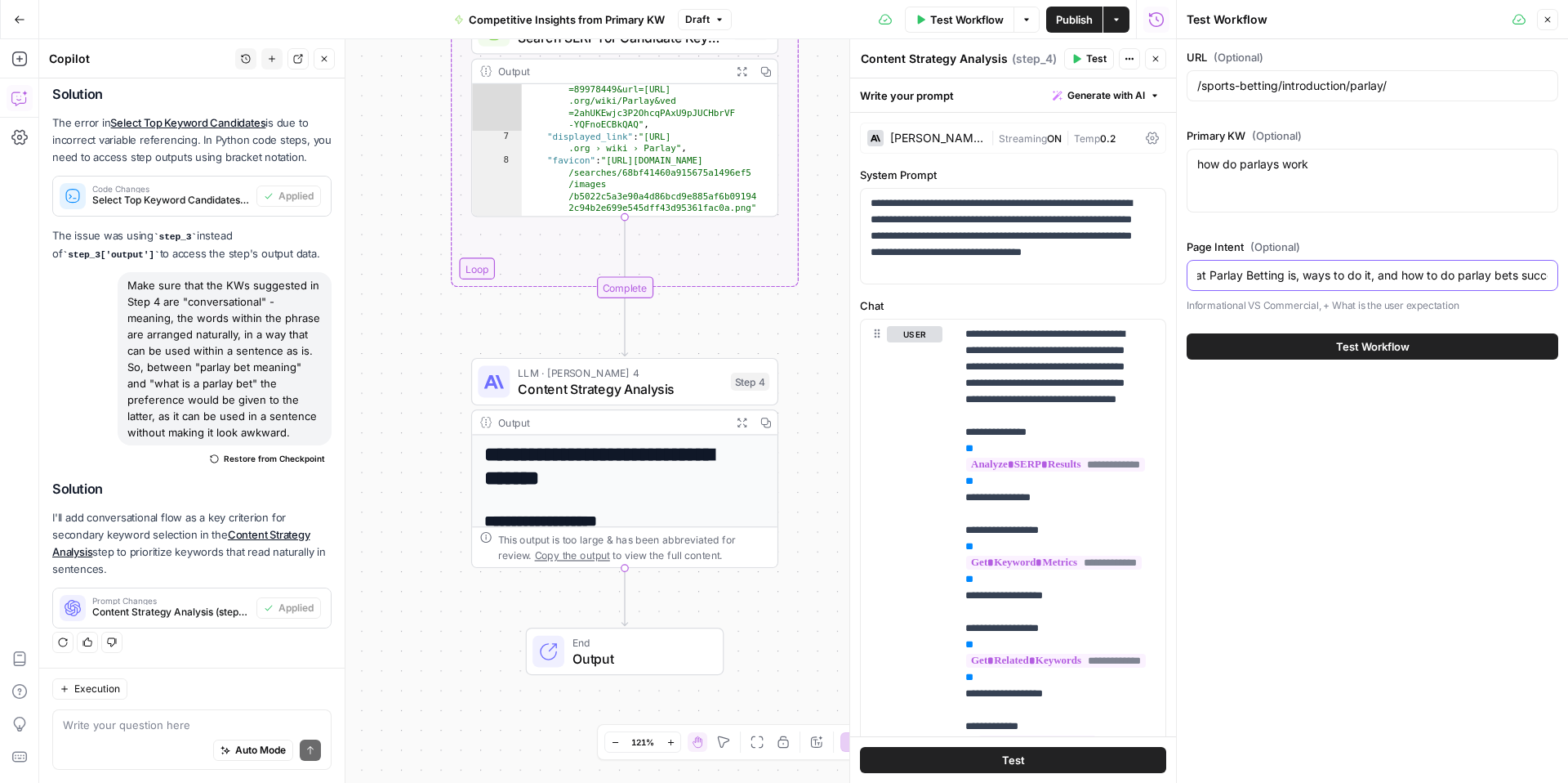
click at [1256, 272] on input "Informational; learn what Parlay Betting is, ways to do it, and how to do parla…" at bounding box center [1373, 276] width 351 height 17
click at [1272, 273] on input "Informational; learn what Parlay Betting is, ways to do it, and how to do parla…" at bounding box center [1373, 276] width 351 height 17
click at [1293, 274] on input "Informational; learn what Parlay Betting is, ways to do it, and how to do parla…" at bounding box center [1373, 276] width 351 height 17
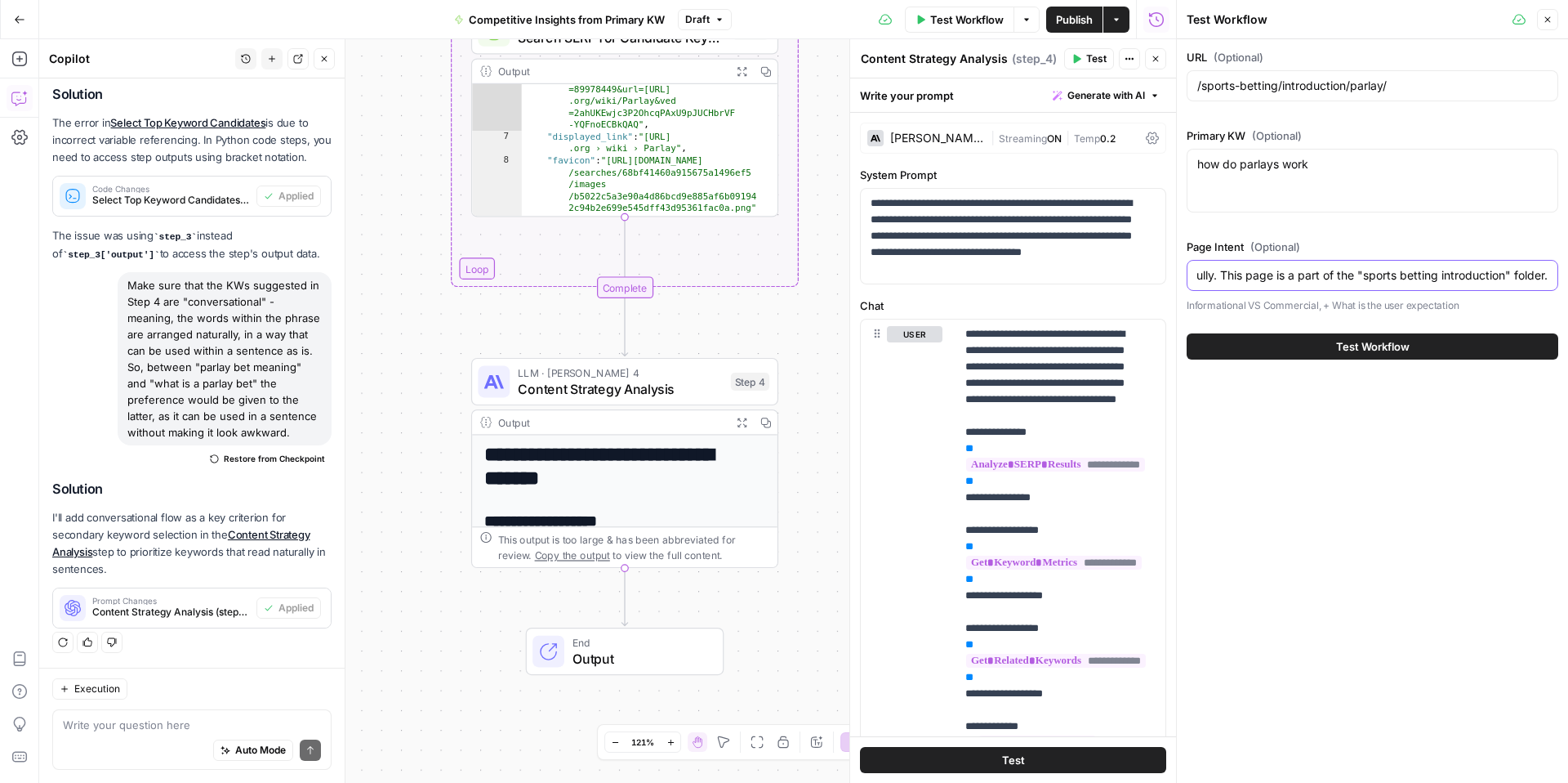
drag, startPoint x: 1482, startPoint y: 277, endPoint x: 1444, endPoint y: 286, distance: 39.1
click at [1444, 286] on div "Informational; learn what Parlay Betting is, ways to do it, and how to do parla…" at bounding box center [1372, 275] width 371 height 31
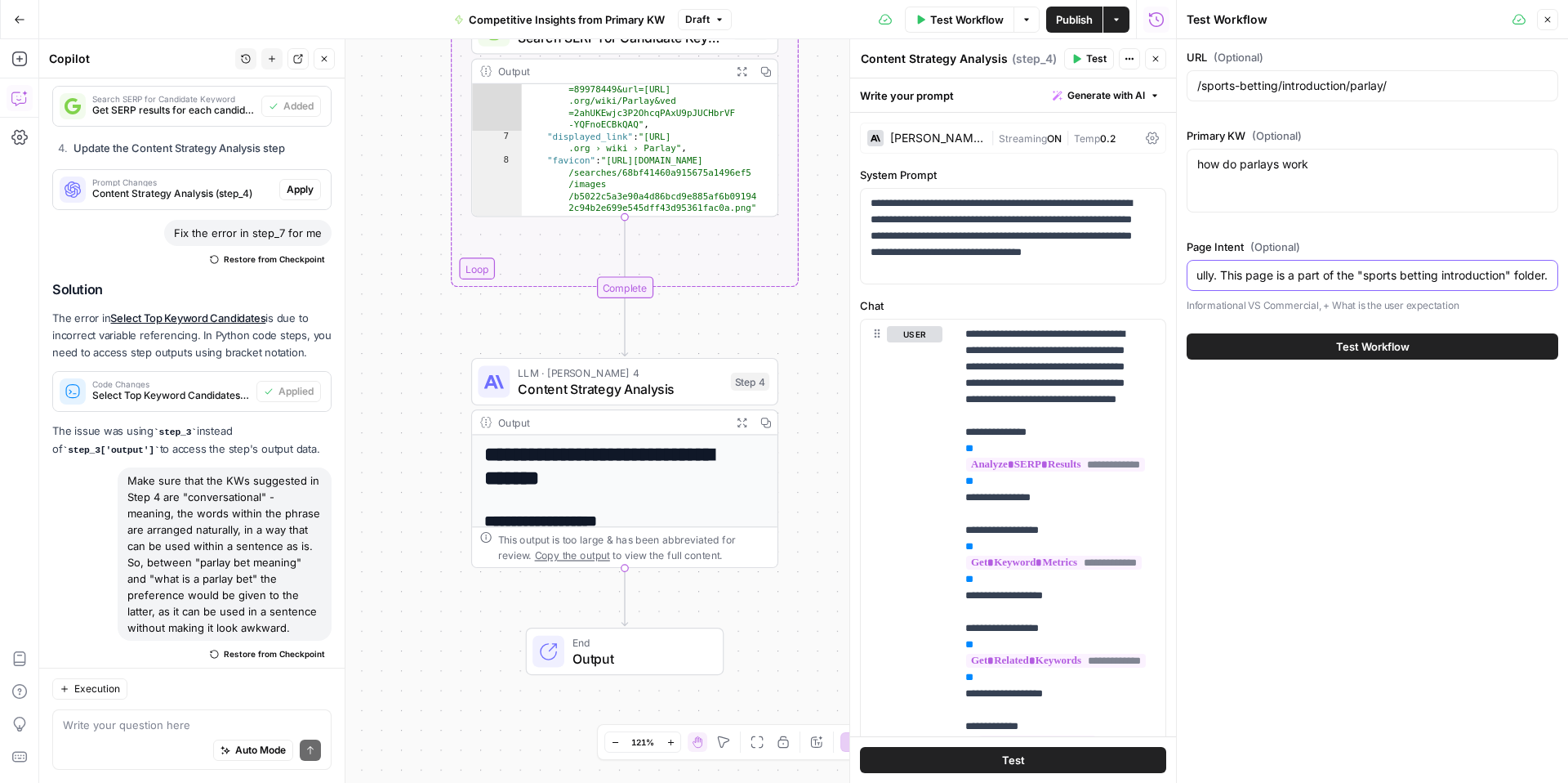
click at [1393, 278] on input "Informational; learn what Parlay Betting is, ways to do it, and how to do parla…" at bounding box center [1373, 276] width 351 height 17
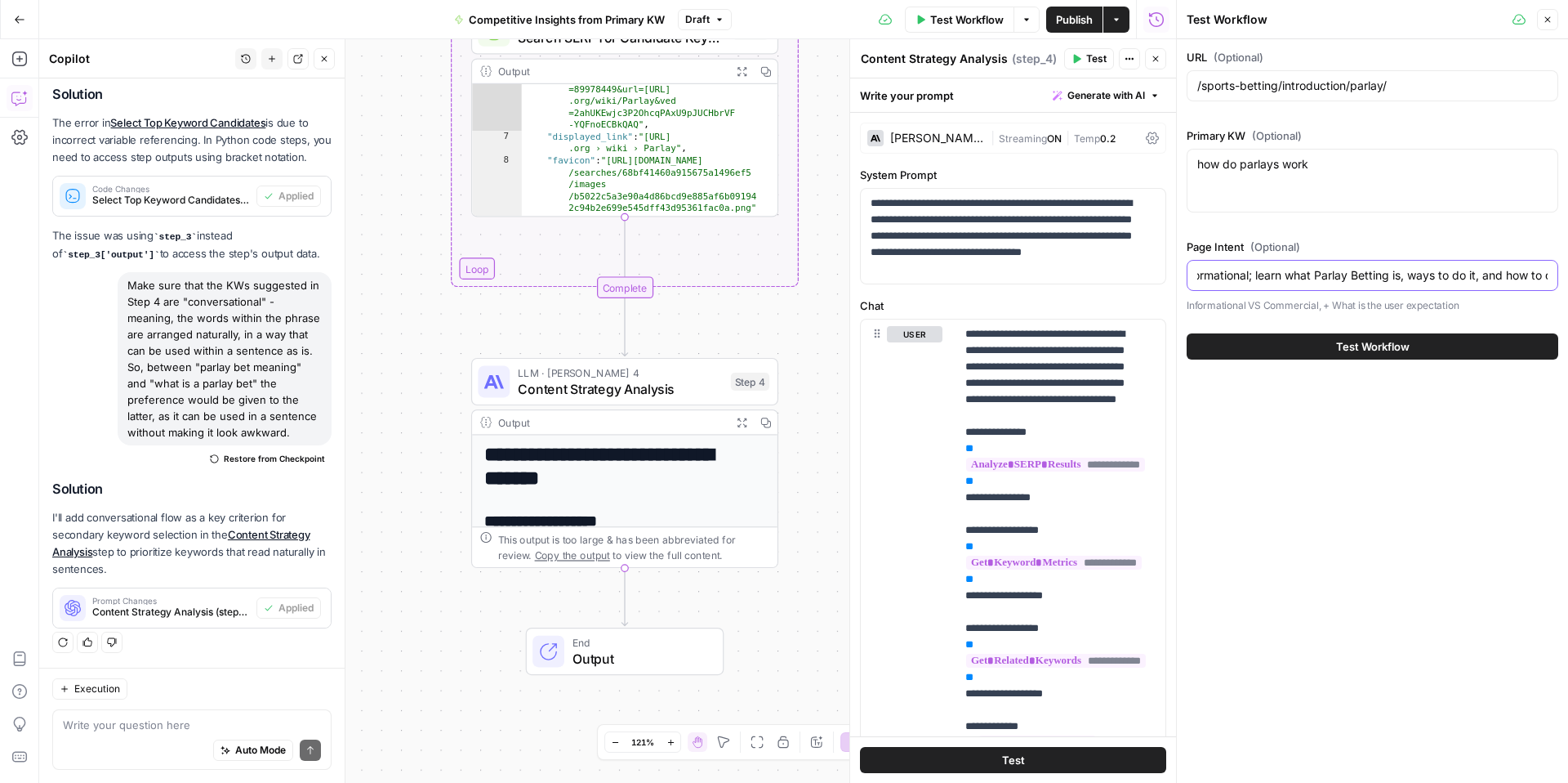
scroll to position [0, 0]
drag, startPoint x: 1316, startPoint y: 278, endPoint x: 1280, endPoint y: 274, distance: 36.2
click at [1280, 274] on input "Informational; learn what Parlay Betting is, ways to do it, and how to do parla…" at bounding box center [1373, 276] width 351 height 17
click at [1324, 274] on input "Informational; learn what Parlay Betting is, ways to do it, and how to do parla…" at bounding box center [1373, 276] width 351 height 17
click at [1422, 278] on input "Informational; learn what Parlay Betting is, ways to do it, and how to do parla…" at bounding box center [1373, 276] width 351 height 17
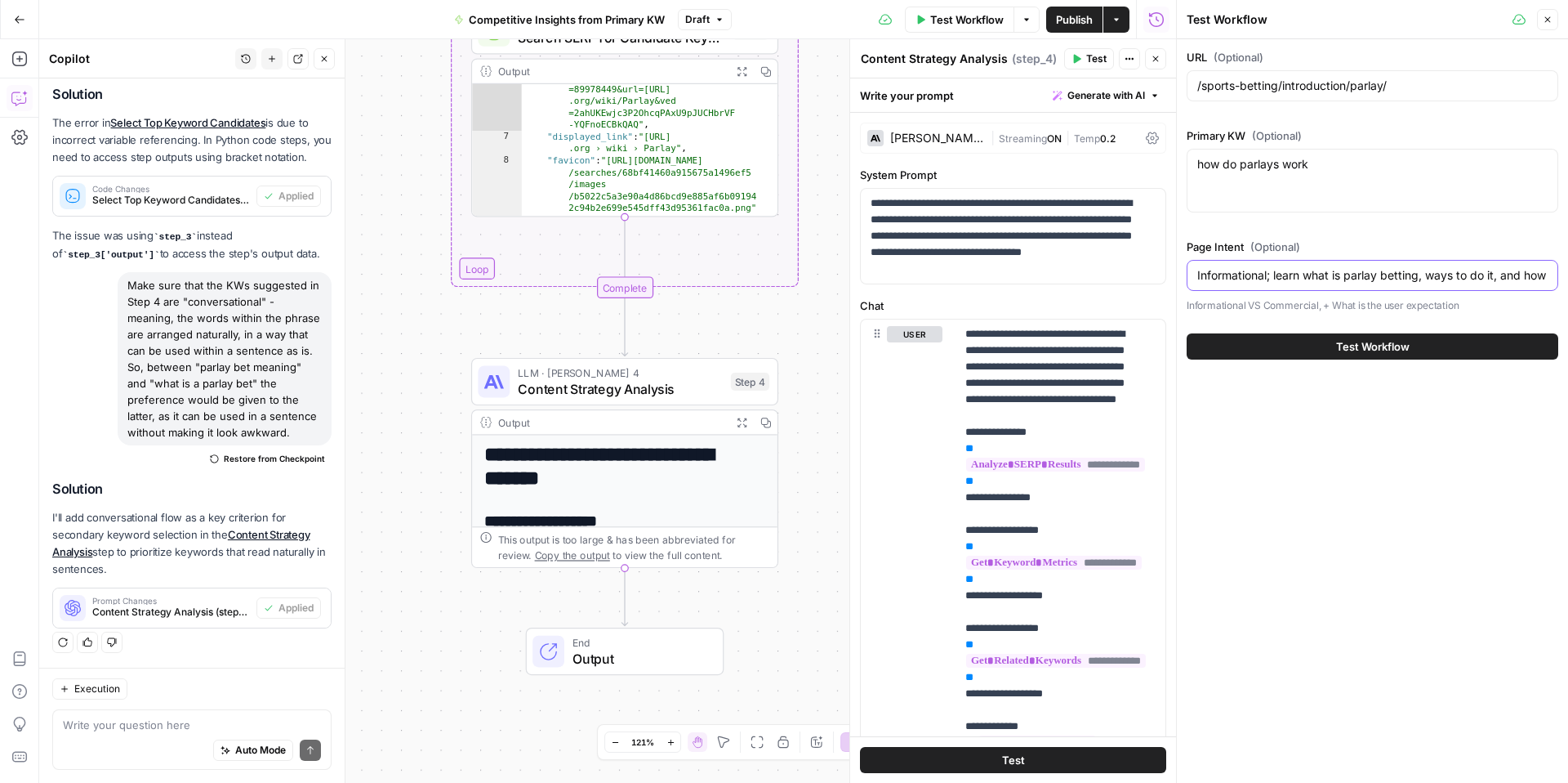
drag, startPoint x: 1497, startPoint y: 277, endPoint x: 1428, endPoint y: 276, distance: 69.0
click at [1428, 276] on input "Informational; learn what is parlay betting, ways to do it, and how to do parla…" at bounding box center [1373, 276] width 351 height 17
click at [1427, 277] on input "Informational; learn what is parlay betting, and how to do parlay bets successf…" at bounding box center [1373, 276] width 351 height 17
drag, startPoint x: 1442, startPoint y: 275, endPoint x: 1382, endPoint y: 275, distance: 60.0
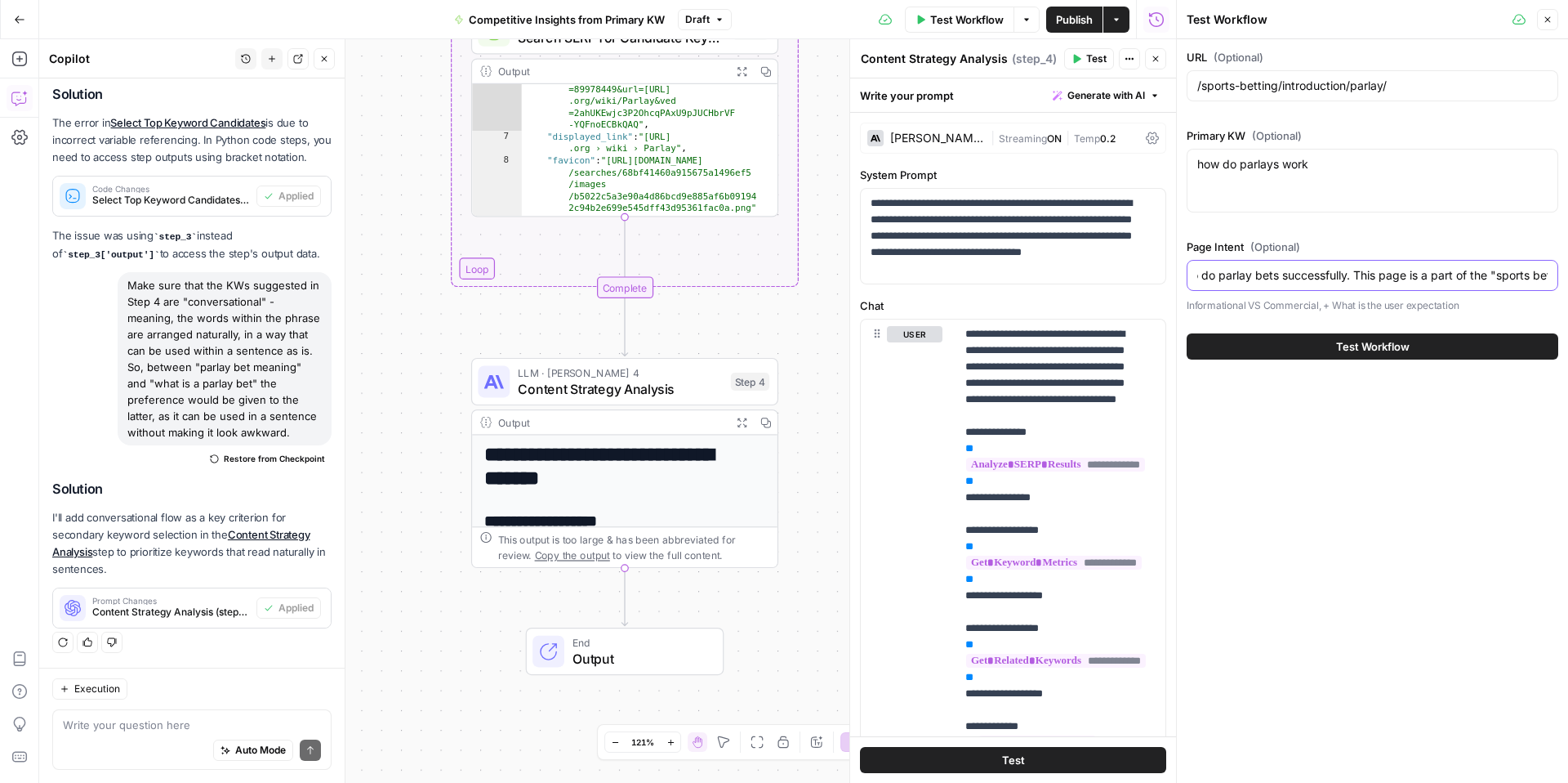
click at [1382, 275] on input "Informational; learn what is parlay betting and how to do parlay bets successfu…" at bounding box center [1373, 276] width 351 height 17
click at [1283, 280] on input "Informational; learn what is parlay betting and how to do parlay bets successfu…" at bounding box center [1373, 276] width 351 height 17
click at [1280, 277] on input "Informational; learn what is parlay betting and how to do parlay bets successfu…" at bounding box center [1373, 276] width 351 height 17
click at [1220, 277] on input "Informational; learn what is parlay betting and how to do parlay bet successful…" at bounding box center [1373, 276] width 351 height 17
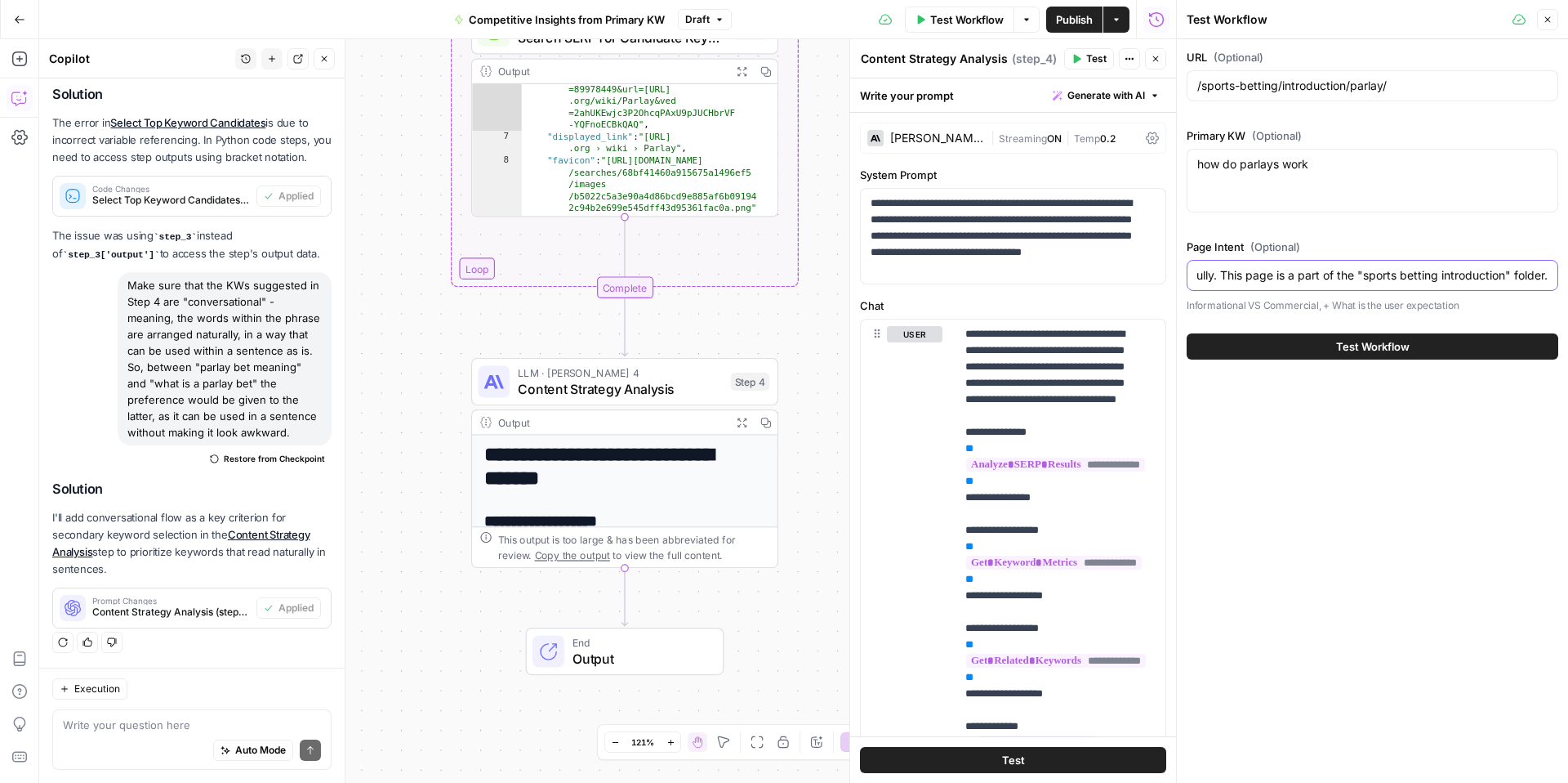
drag, startPoint x: 1376, startPoint y: 275, endPoint x: 1496, endPoint y: 271, distance: 120.1
click at [1496, 271] on input "Informational; learn what is parlay betting and how to parlay bet successfully.…" at bounding box center [1373, 276] width 351 height 17
click at [1375, 277] on input "Informational; learn what is parlay betting and how to parlay bet successfully.…" at bounding box center [1373, 276] width 351 height 17
click at [1483, 278] on input "Informational; learn what is parlay betting and how to parlay bet successfully.…" at bounding box center [1373, 276] width 351 height 17
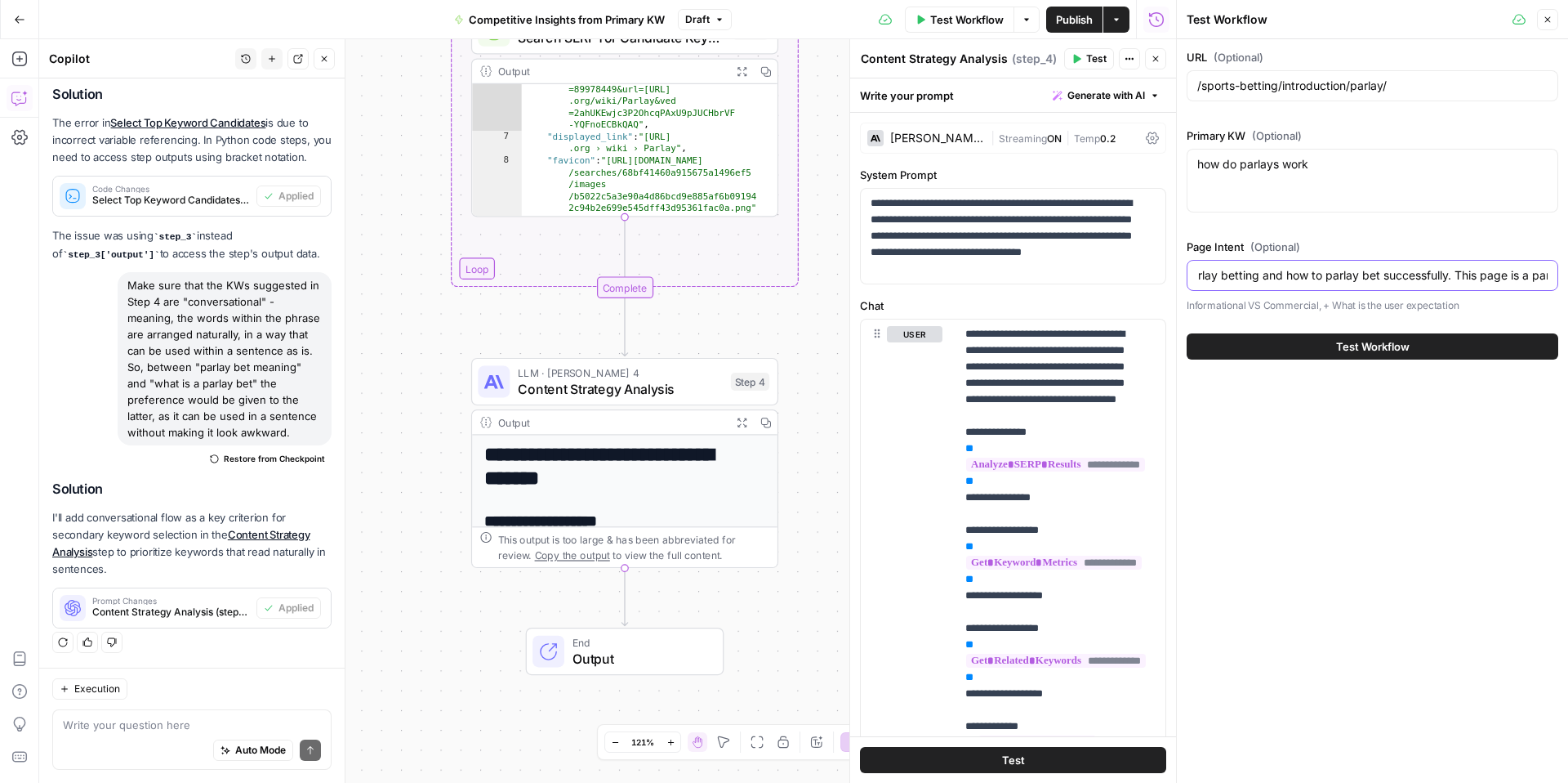
drag, startPoint x: 1246, startPoint y: 277, endPoint x: 1259, endPoint y: 277, distance: 13.0
click at [1259, 277] on input "Informational; learn what is parlay betting and how to parlay bet successfully.…" at bounding box center [1373, 276] width 351 height 17
click at [1320, 271] on input "Informational; learn what is parlay betting and how to parlay bet successfully.…" at bounding box center [1373, 276] width 351 height 17
click at [1259, 277] on input "Informational; learn what is parlay betting and how to parlay bet successfully.…" at bounding box center [1373, 276] width 351 height 17
type input "Informational; learn what is parlay betting, parlay betting strategies / option…"
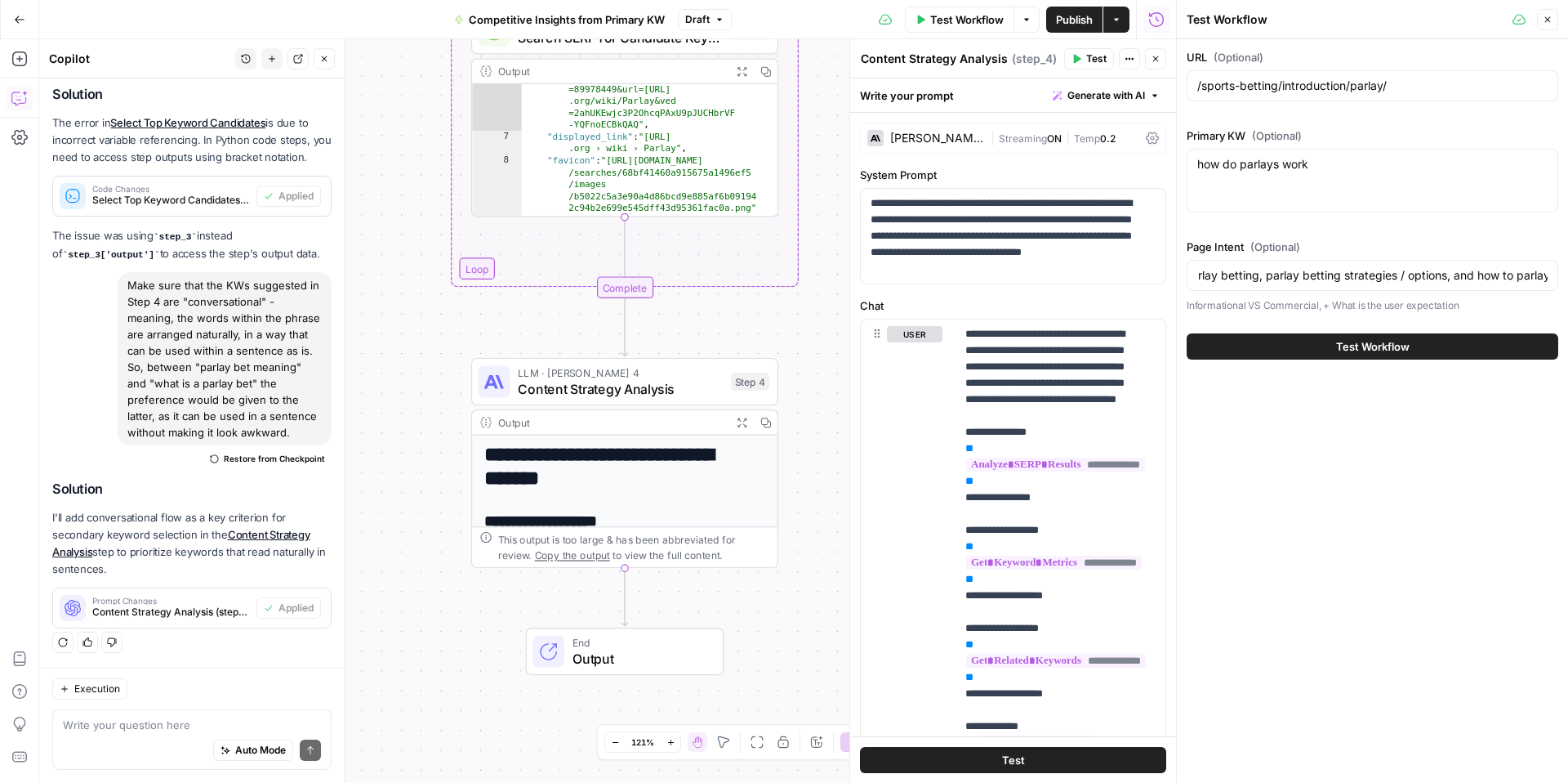
scroll to position [0, 0]
click at [1322, 354] on button "Test Workflow" at bounding box center [1372, 346] width 371 height 26
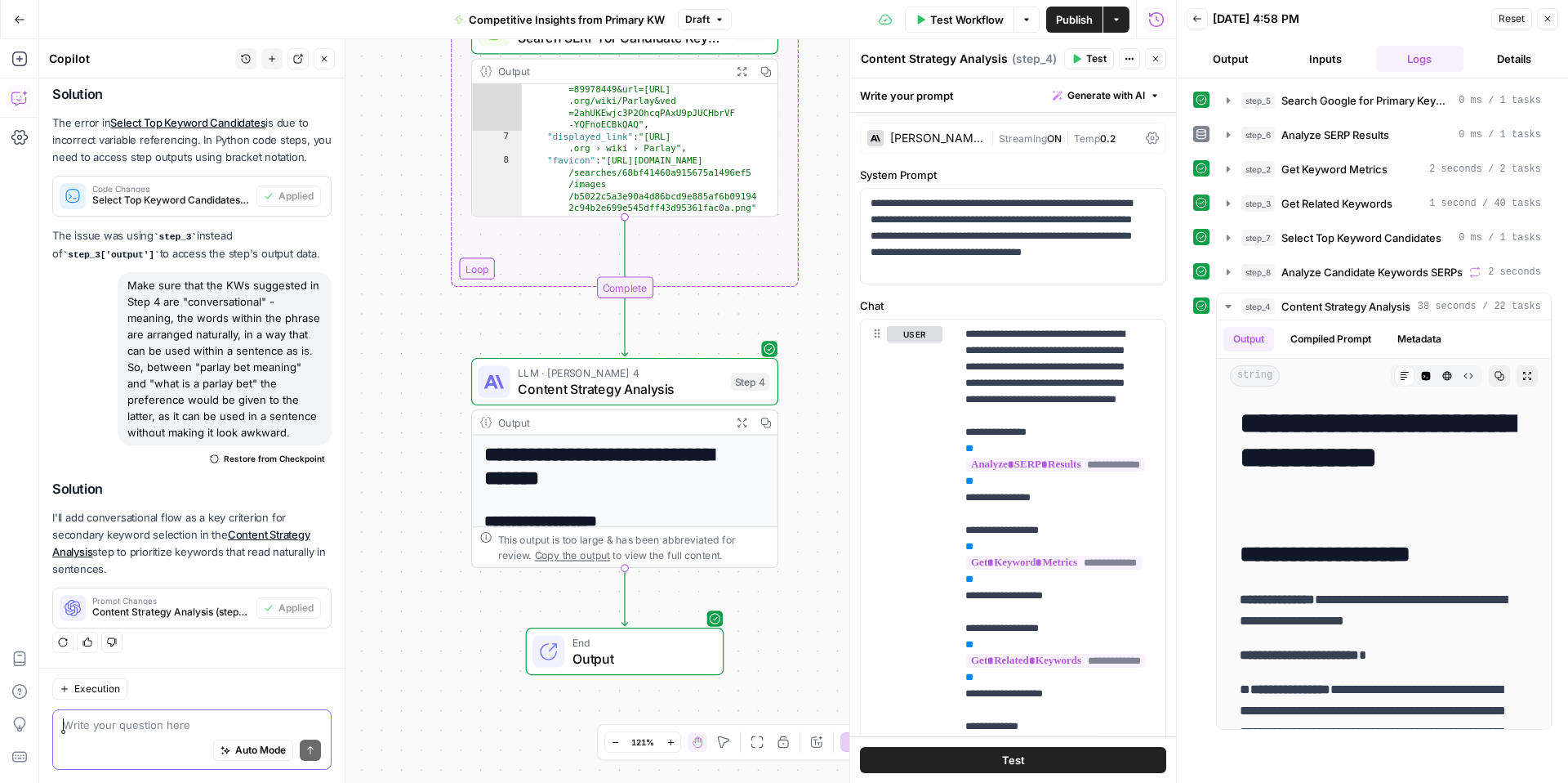
click at [114, 728] on textarea at bounding box center [192, 725] width 258 height 17
type textarea "S"
click at [161, 728] on textarea "The recommended KWs" at bounding box center [192, 725] width 258 height 17
click at [255, 729] on textarea "The recommended additional KWs" at bounding box center [192, 725] width 258 height 17
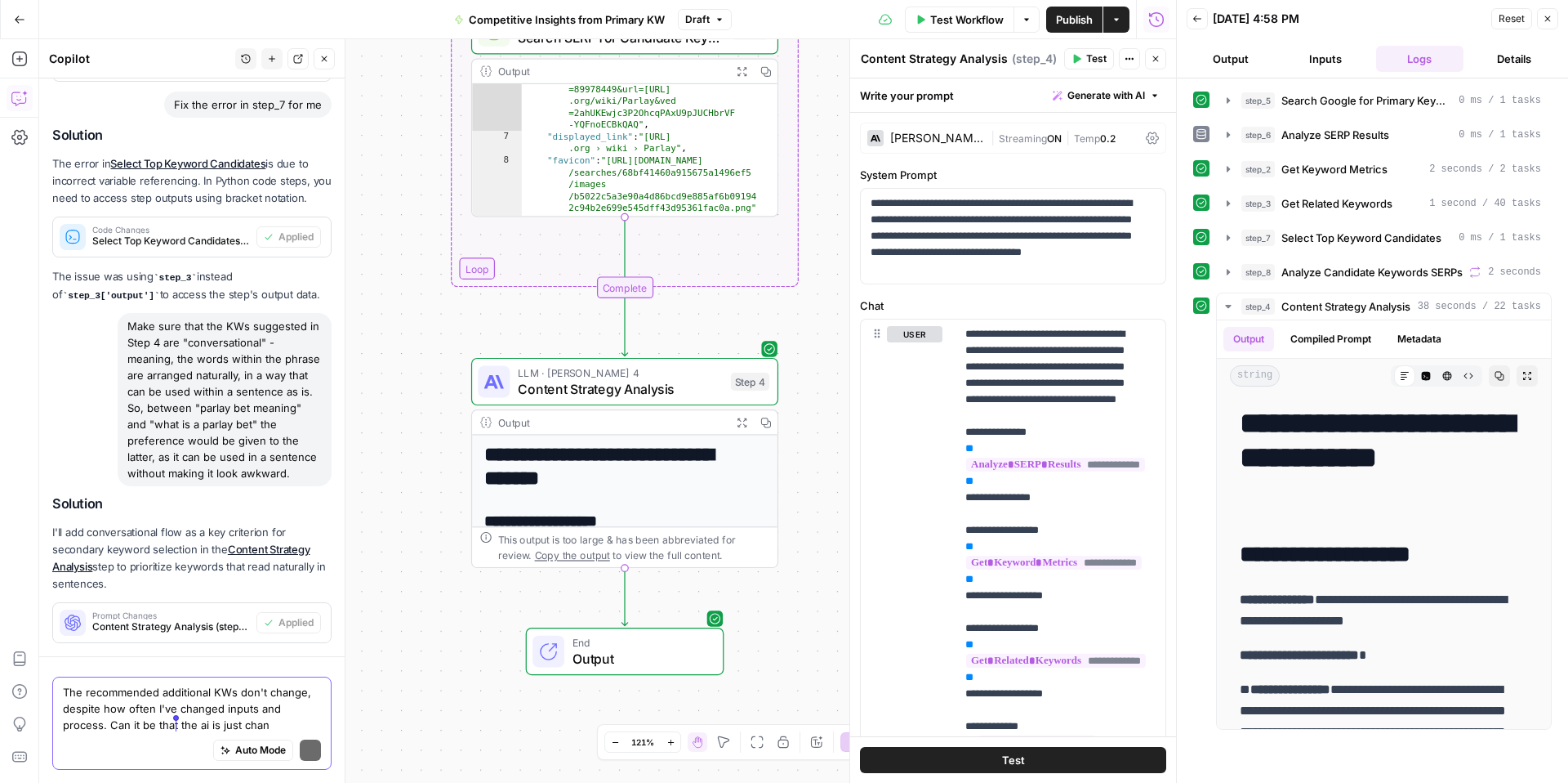
scroll to position [5394, 0]
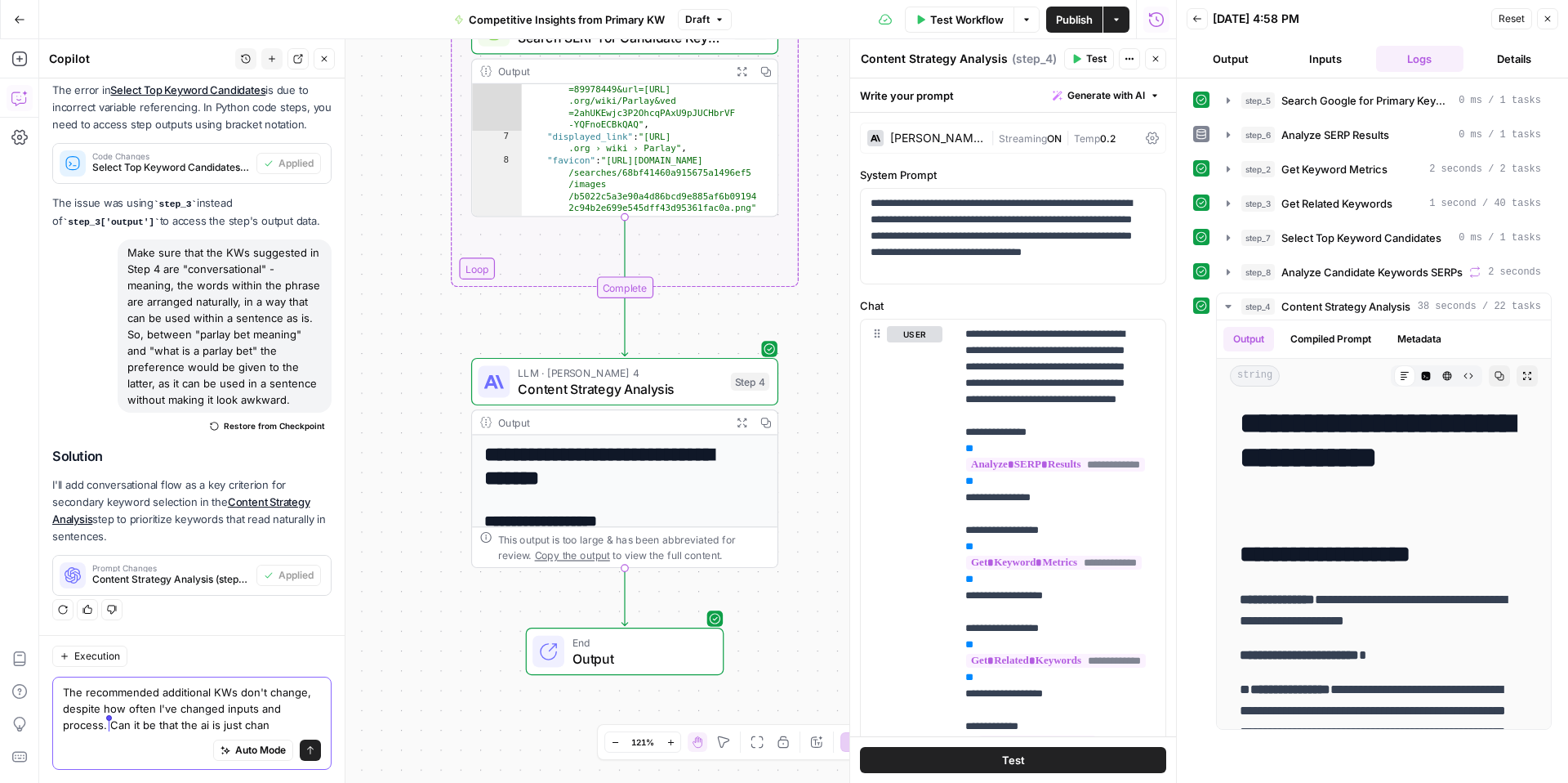
drag, startPoint x: 272, startPoint y: 723, endPoint x: 108, endPoint y: 721, distance: 164.0
click at [108, 721] on textarea "The recommended additional KWs don't change, despite how often I've changed inp…" at bounding box center [192, 709] width 258 height 49
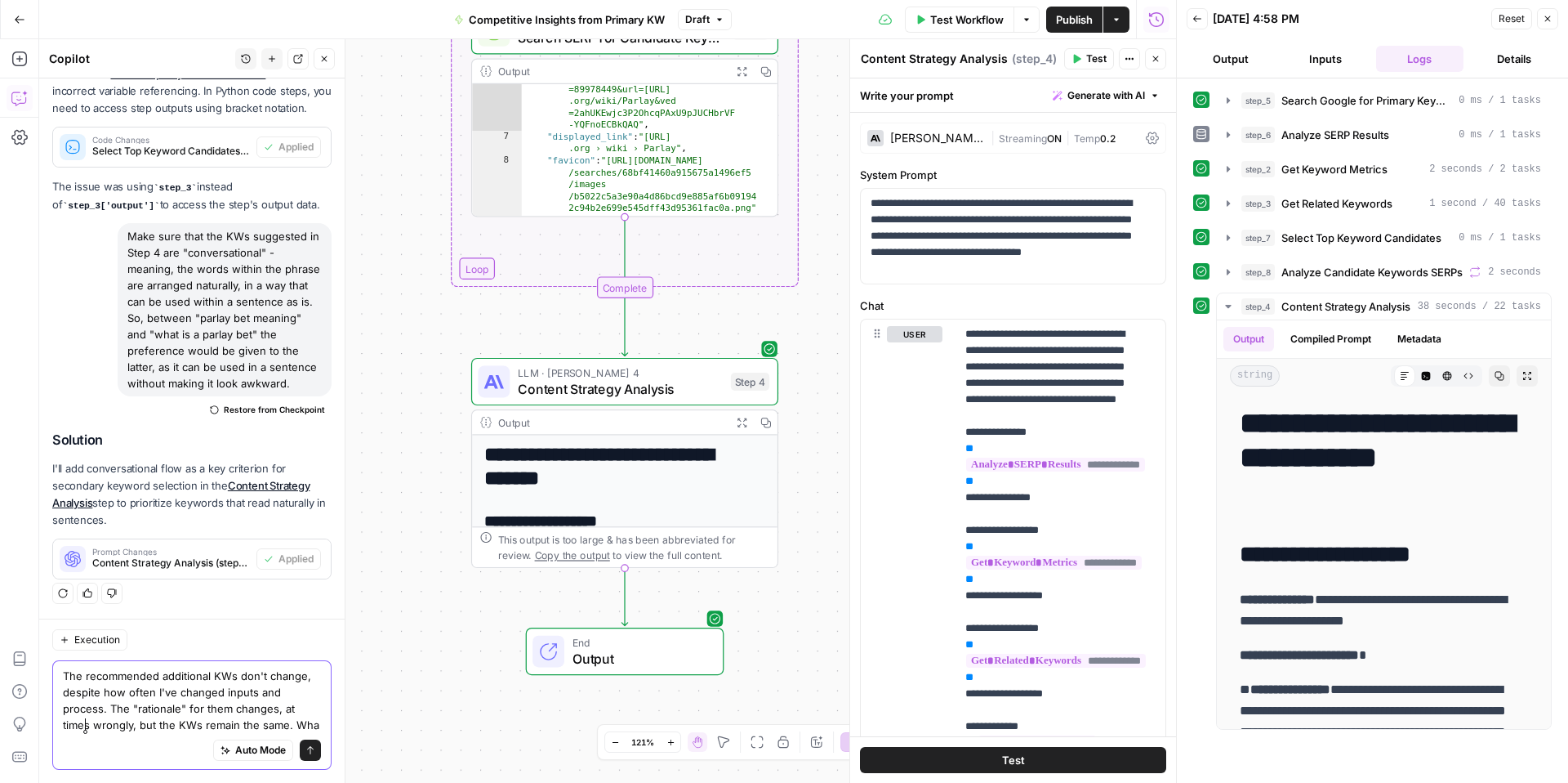
scroll to position [5427, 0]
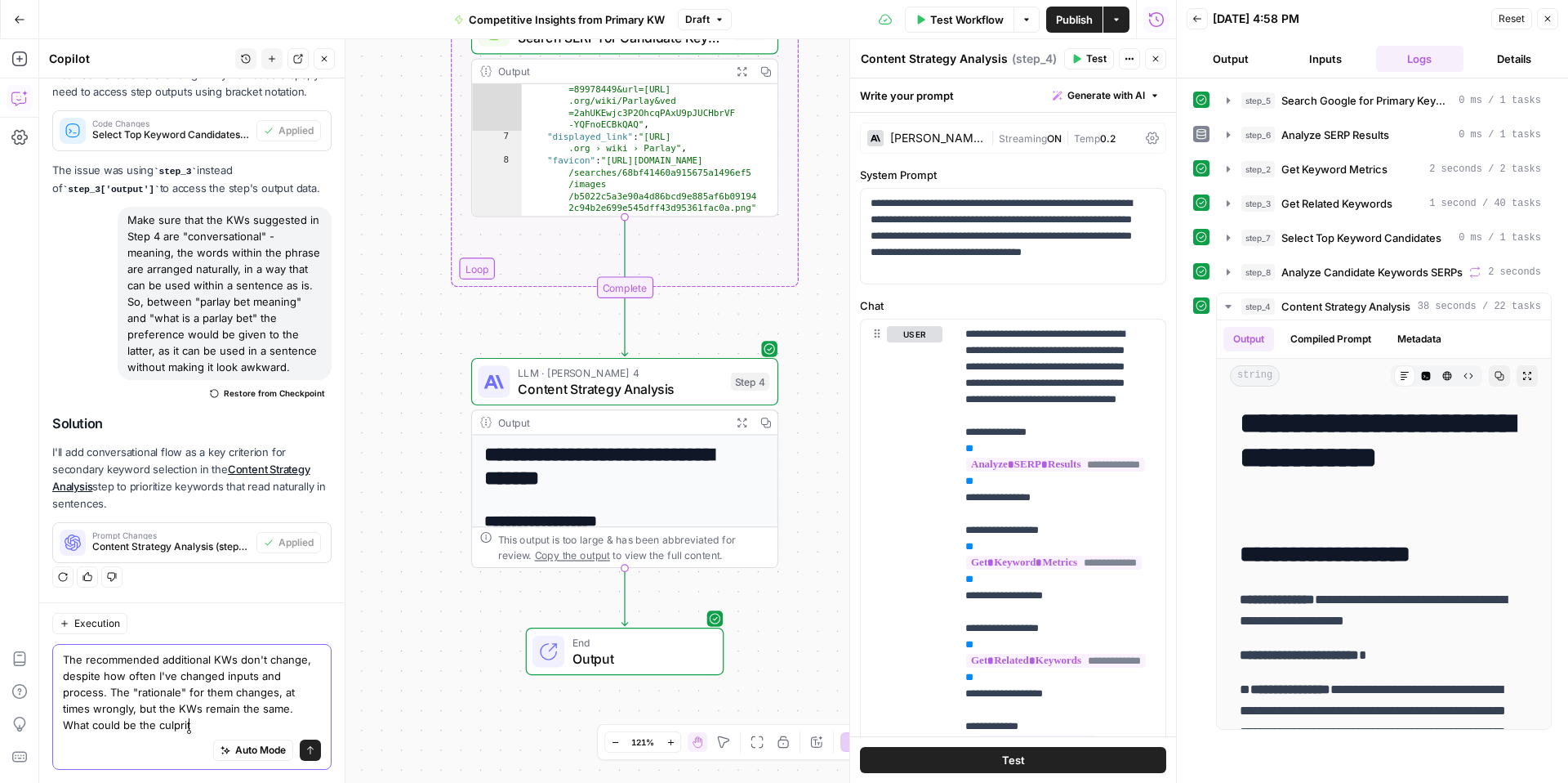
type textarea "The recommended additional KWs don't change, despite how often I've changed inp…"
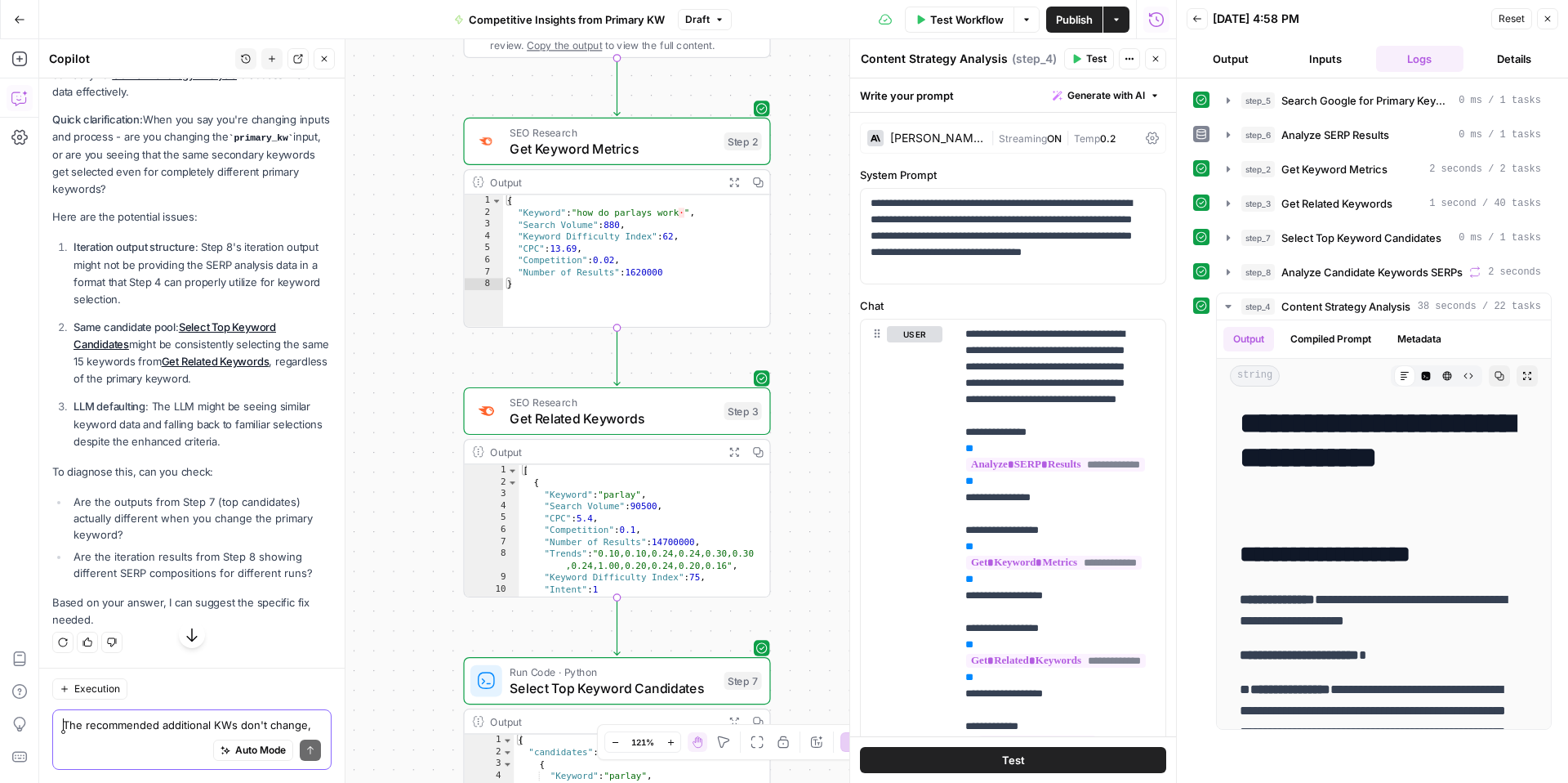
scroll to position [6131, 0]
click at [569, 679] on span "Select Top Keyword Candidates" at bounding box center [612, 687] width 206 height 20
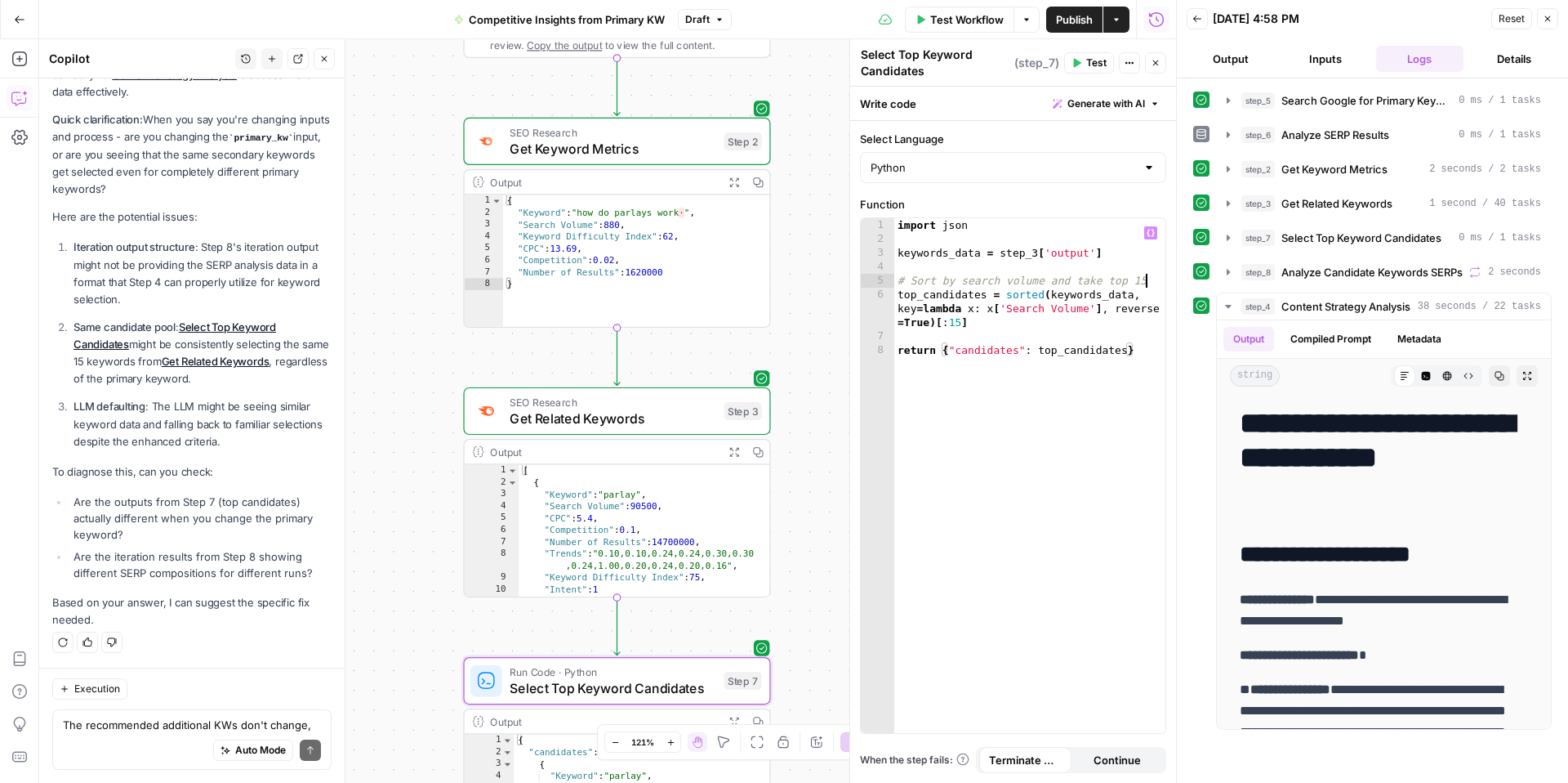
drag, startPoint x: 1148, startPoint y: 277, endPoint x: 1172, endPoint y: 344, distance: 71.2
click at [1148, 278] on div "import json keywords_data = step_3 [ 'output' ] # Sort by search volume and tak…" at bounding box center [1029, 489] width 271 height 543
click at [960, 323] on div "import json keywords_data = step_3 [ 'output' ] # Sort by search volume and tak…" at bounding box center [1029, 489] width 271 height 543
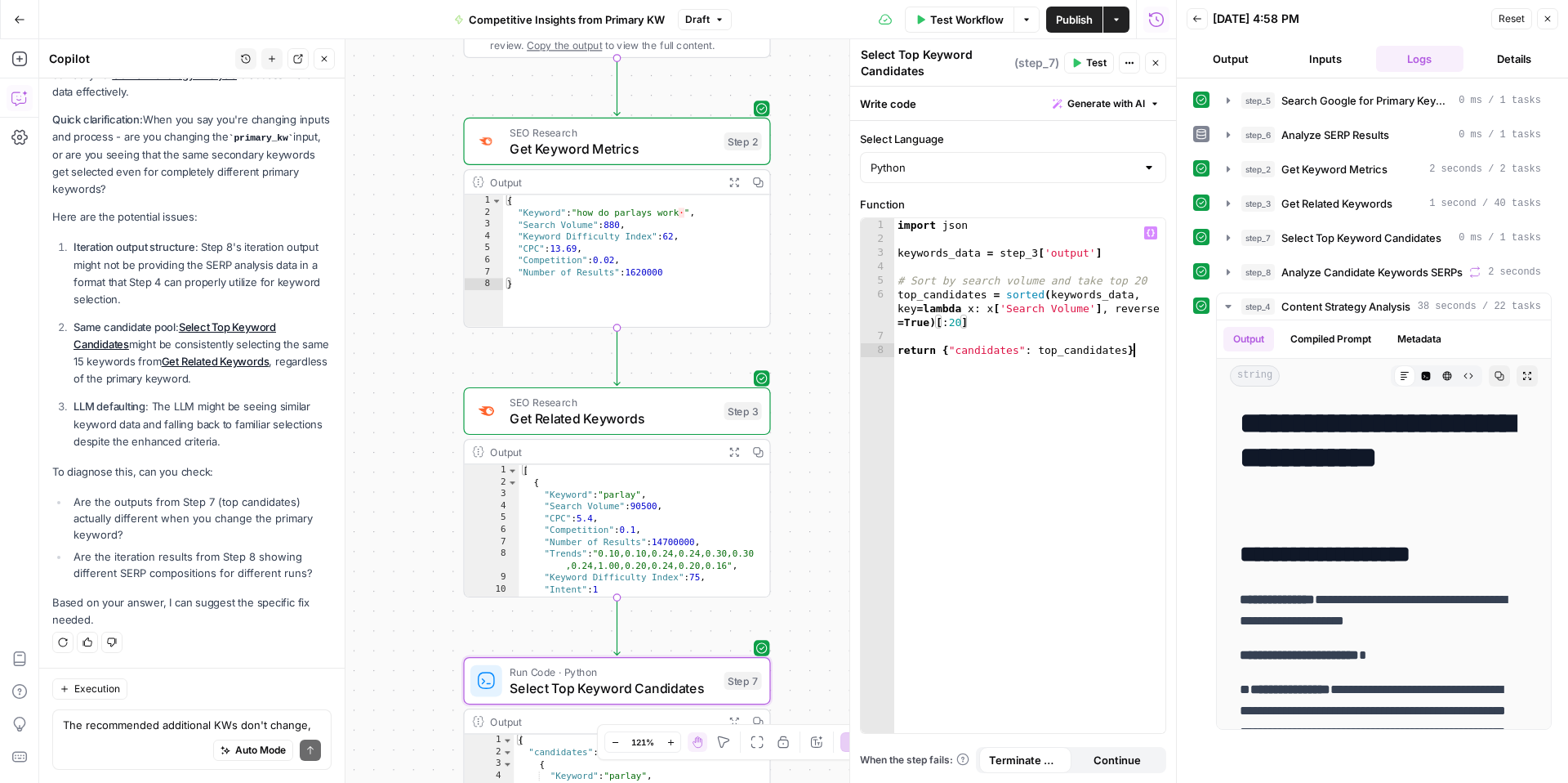
click at [941, 439] on div "import json keywords_data = step_3 [ 'output' ] # Sort by search volume and tak…" at bounding box center [1029, 489] width 271 height 543
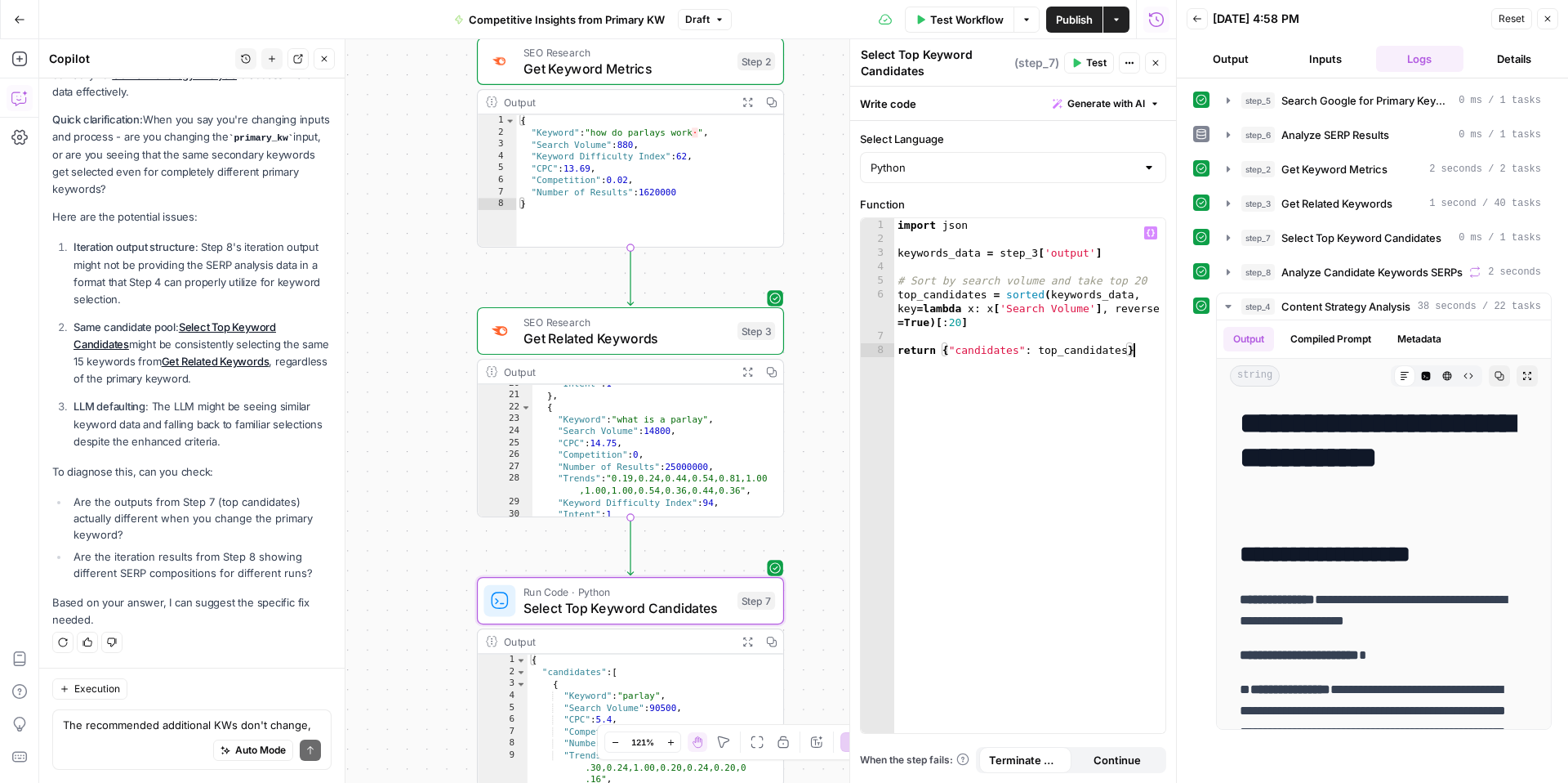
scroll to position [228, 0]
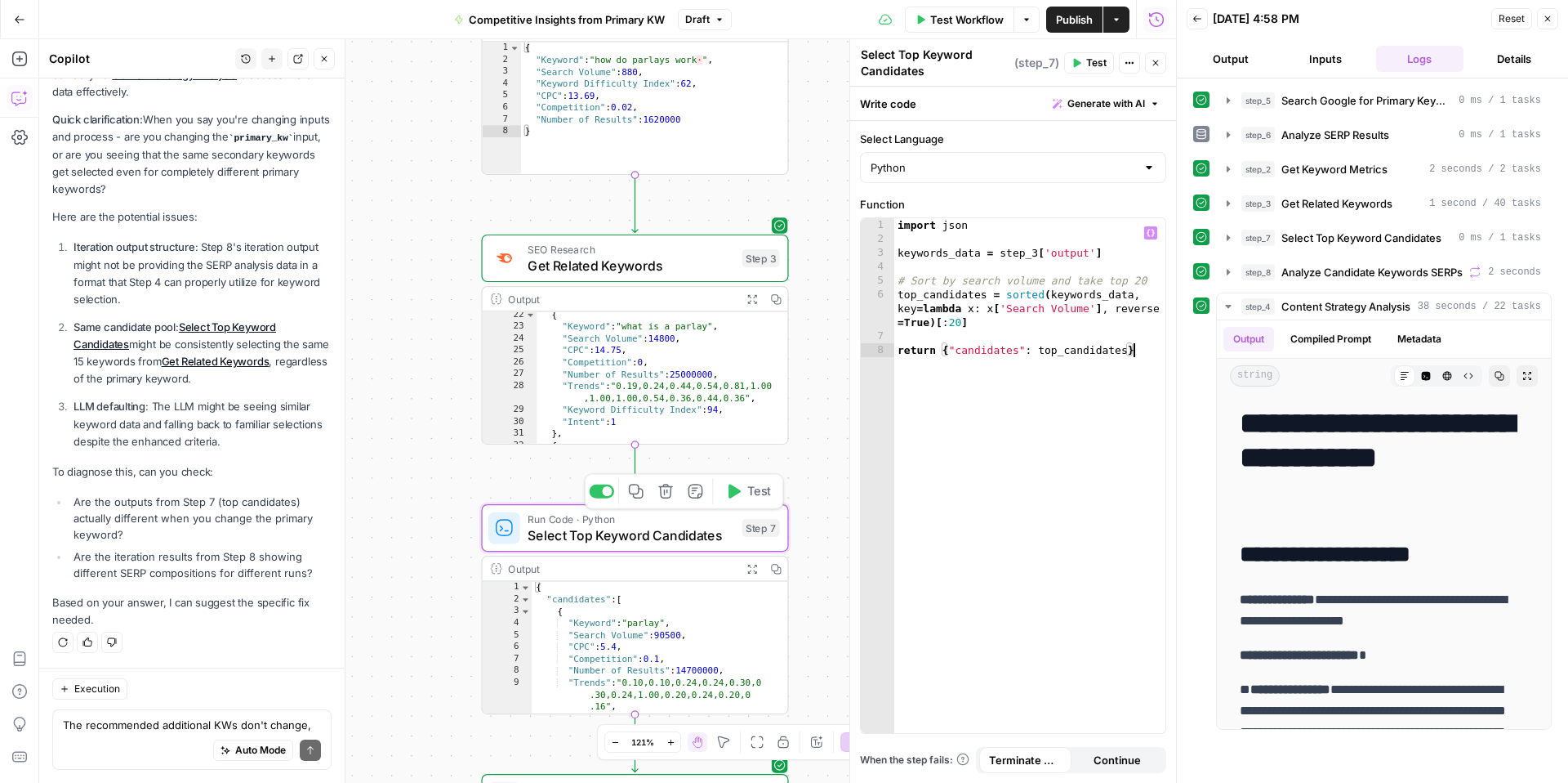
type textarea "**********"
click at [703, 530] on span "Select Top Keyword Candidates" at bounding box center [630, 534] width 206 height 20
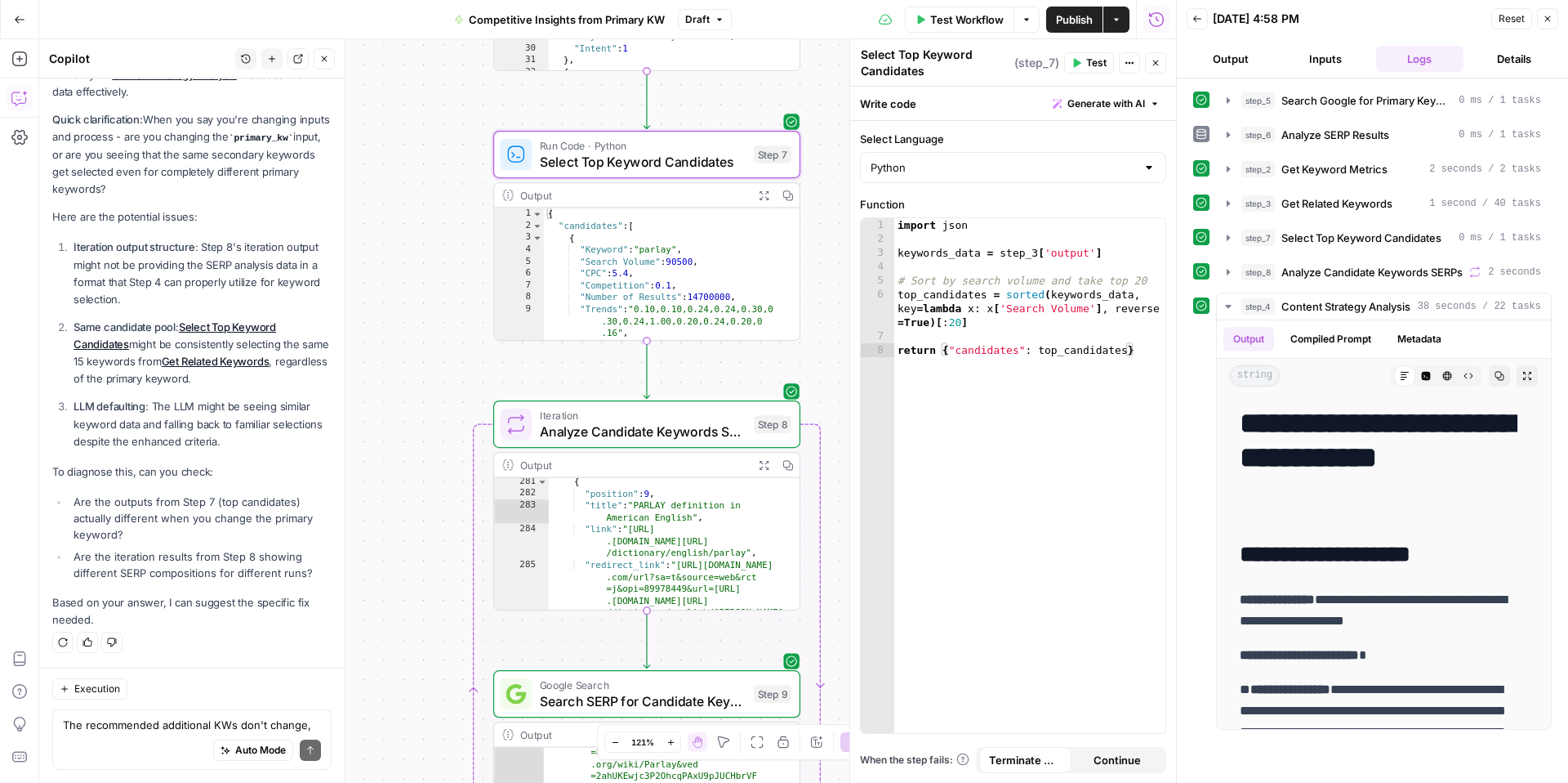
click at [625, 414] on span "Iteration" at bounding box center [642, 414] width 206 height 16
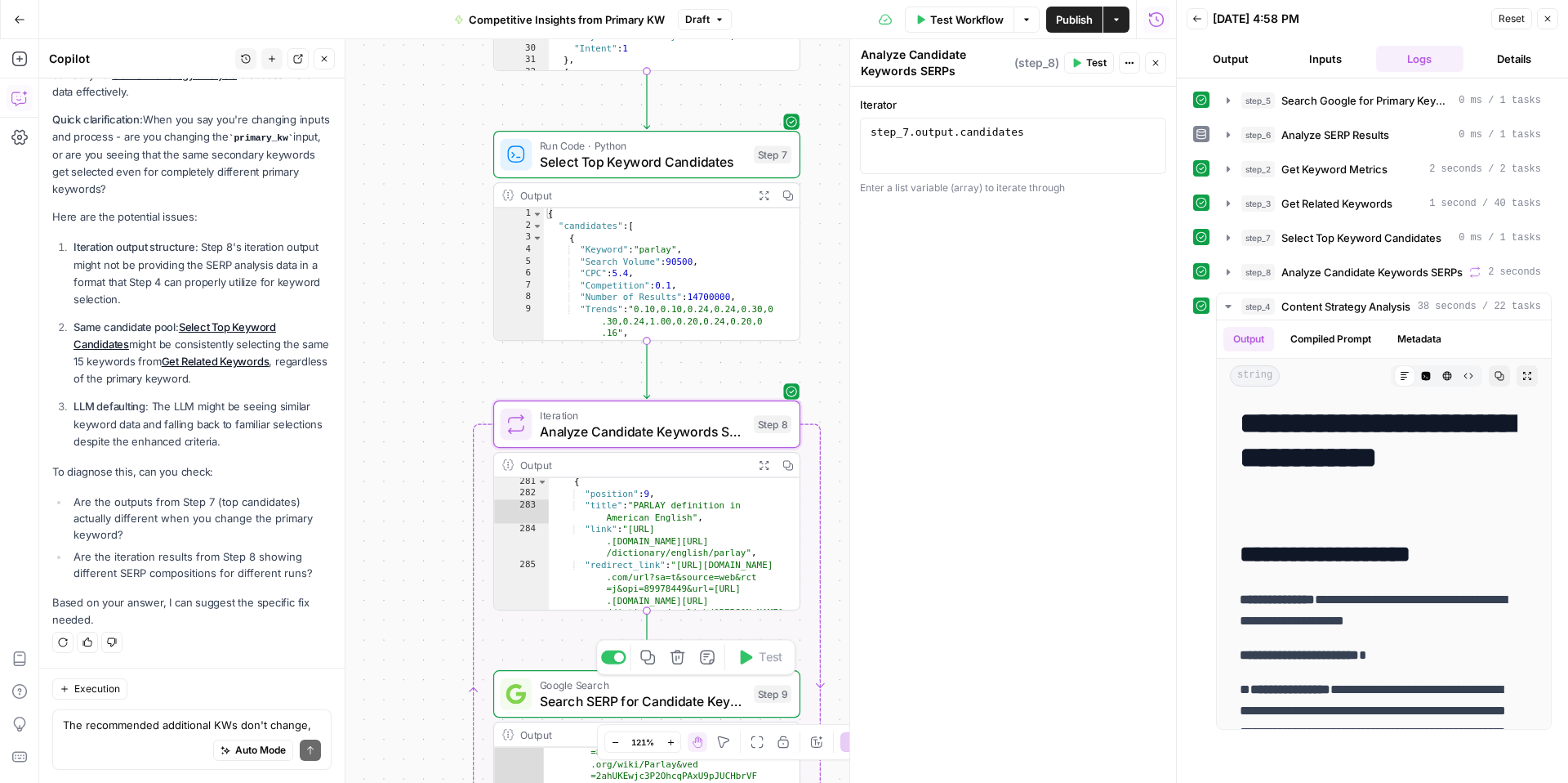
click at [613, 703] on span "Search SERP for Candidate Keyword" at bounding box center [642, 700] width 206 height 20
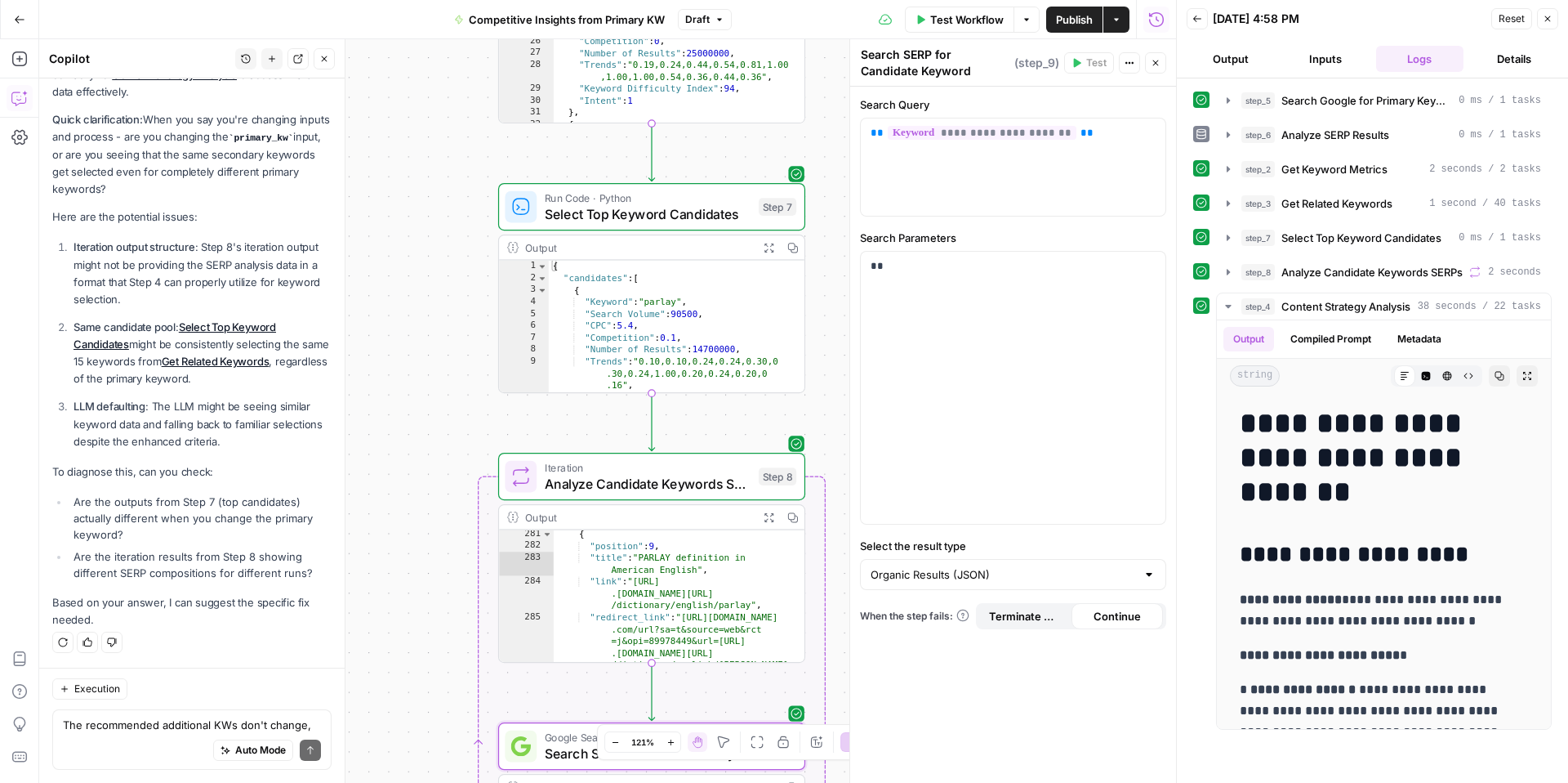
click at [578, 224] on div "Run Code · Python Select Top Keyword Candidates Step 7 Copy step Delete step Ad…" at bounding box center [651, 207] width 307 height 47
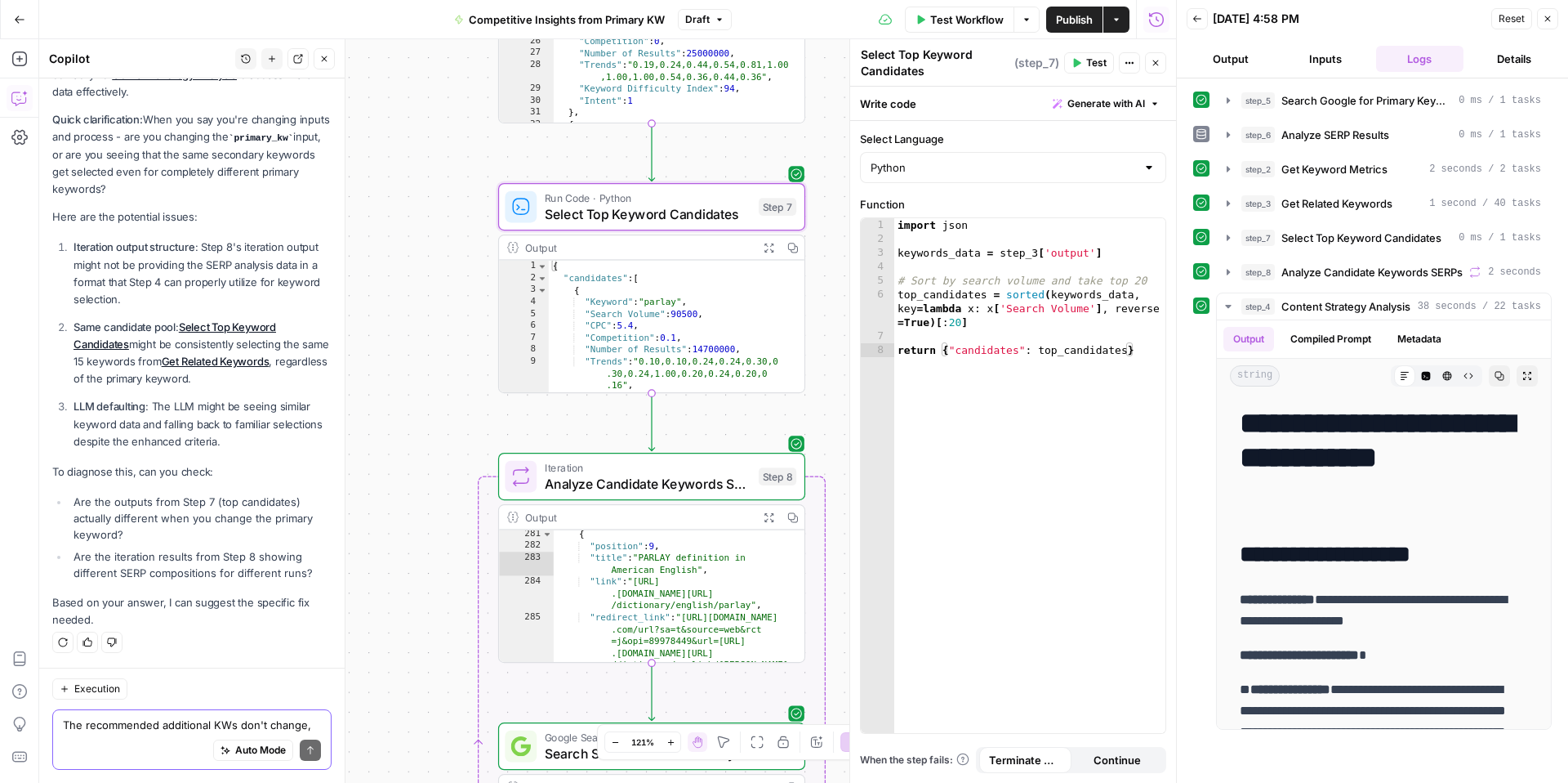
click at [104, 719] on textarea "The recommended additional KWs don't change, despite how often I've changed inp…" at bounding box center [192, 725] width 258 height 17
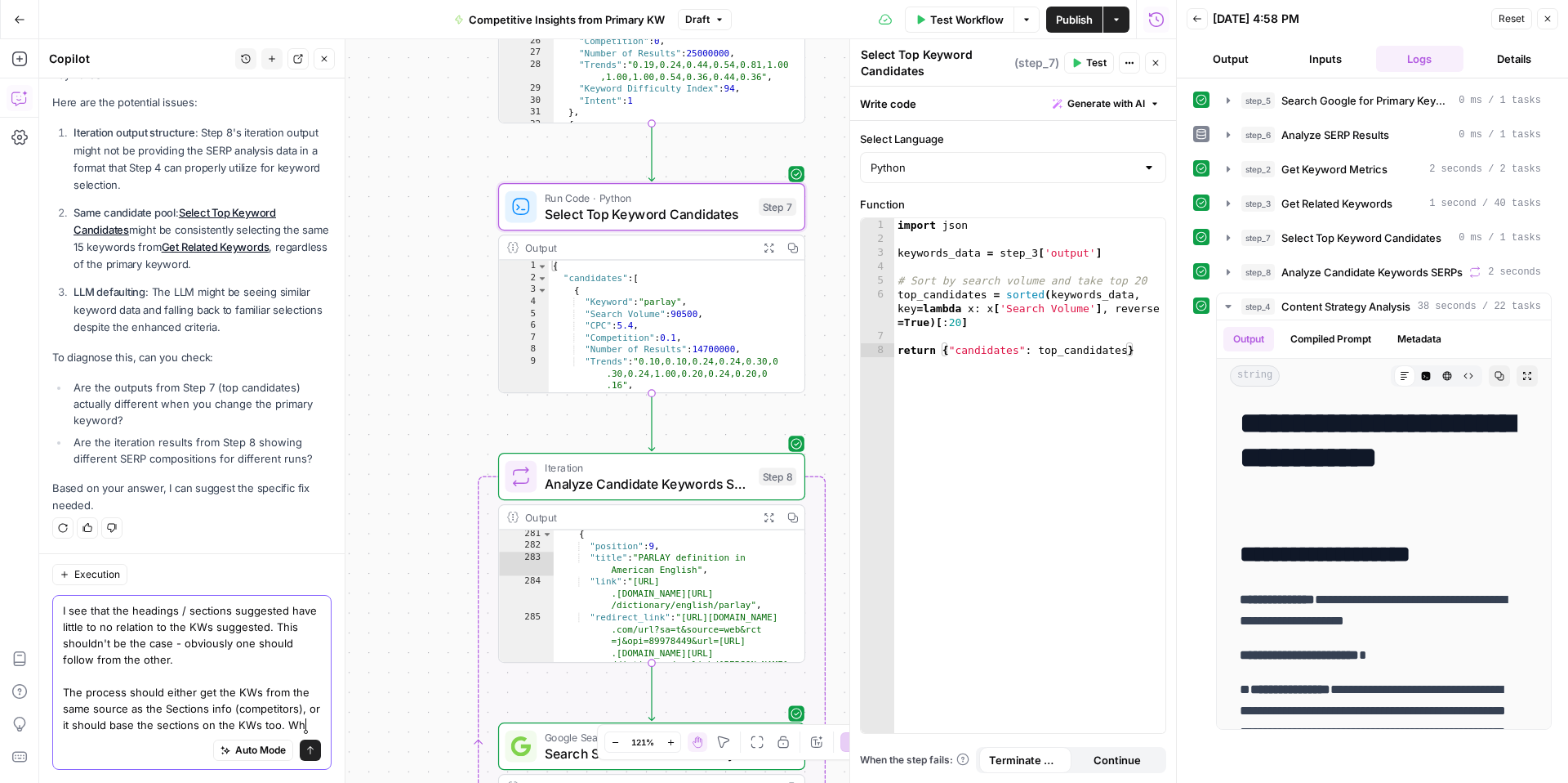
scroll to position [6288, 0]
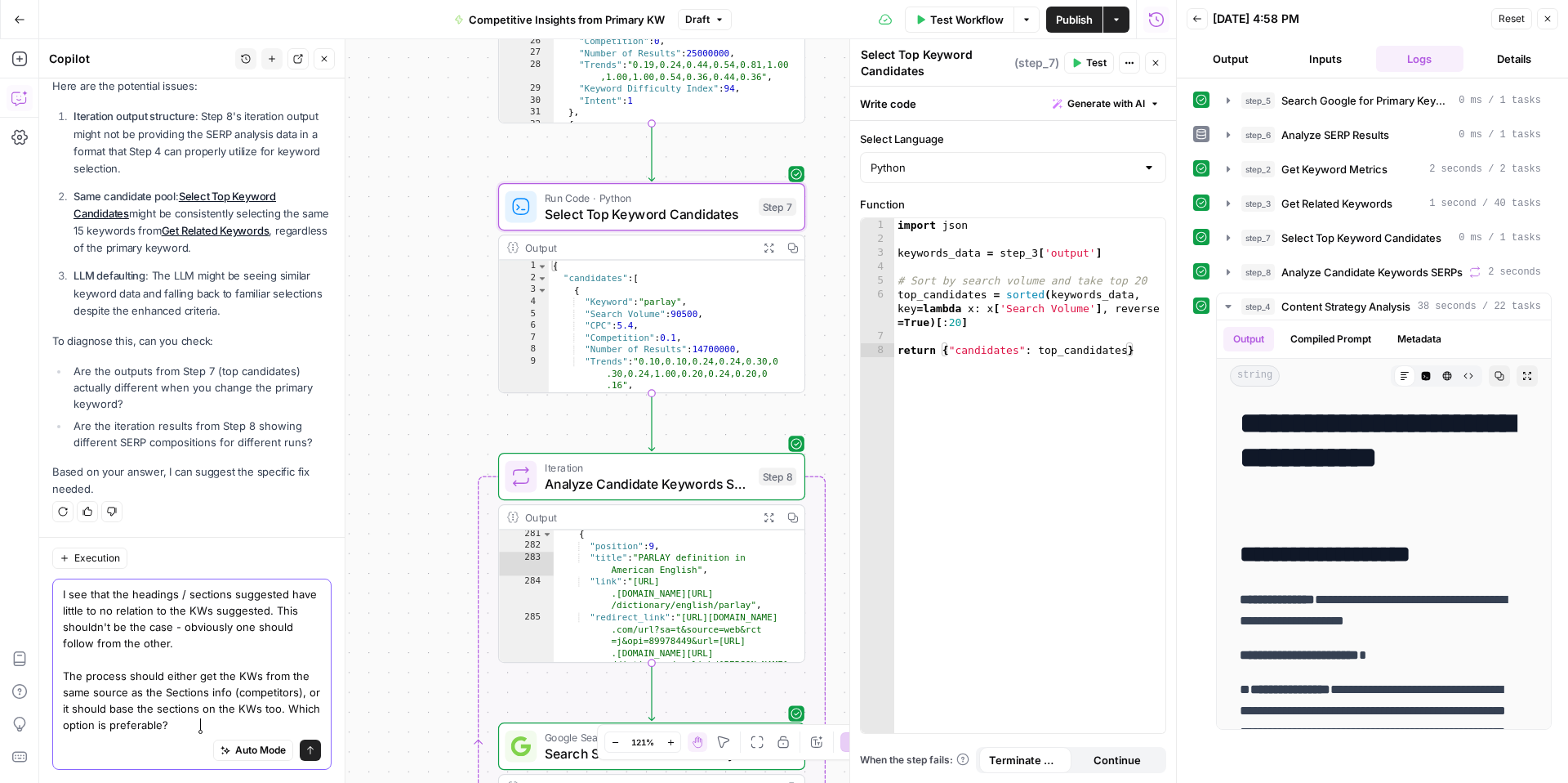
click at [297, 707] on textarea "I see that the headings / sections suggested have little to no relation to the …" at bounding box center [192, 659] width 258 height 147
click at [288, 707] on textarea "I see that the headings / sections suggested have little to no relation to the …" at bounding box center [192, 659] width 258 height 147
click at [294, 709] on textarea "I see that the headings / sections suggested have little to no relation to the …" at bounding box center [192, 659] width 258 height 147
click at [290, 709] on textarea "I see that the headings / sections suggested have little to no relation to the …" at bounding box center [192, 659] width 258 height 147
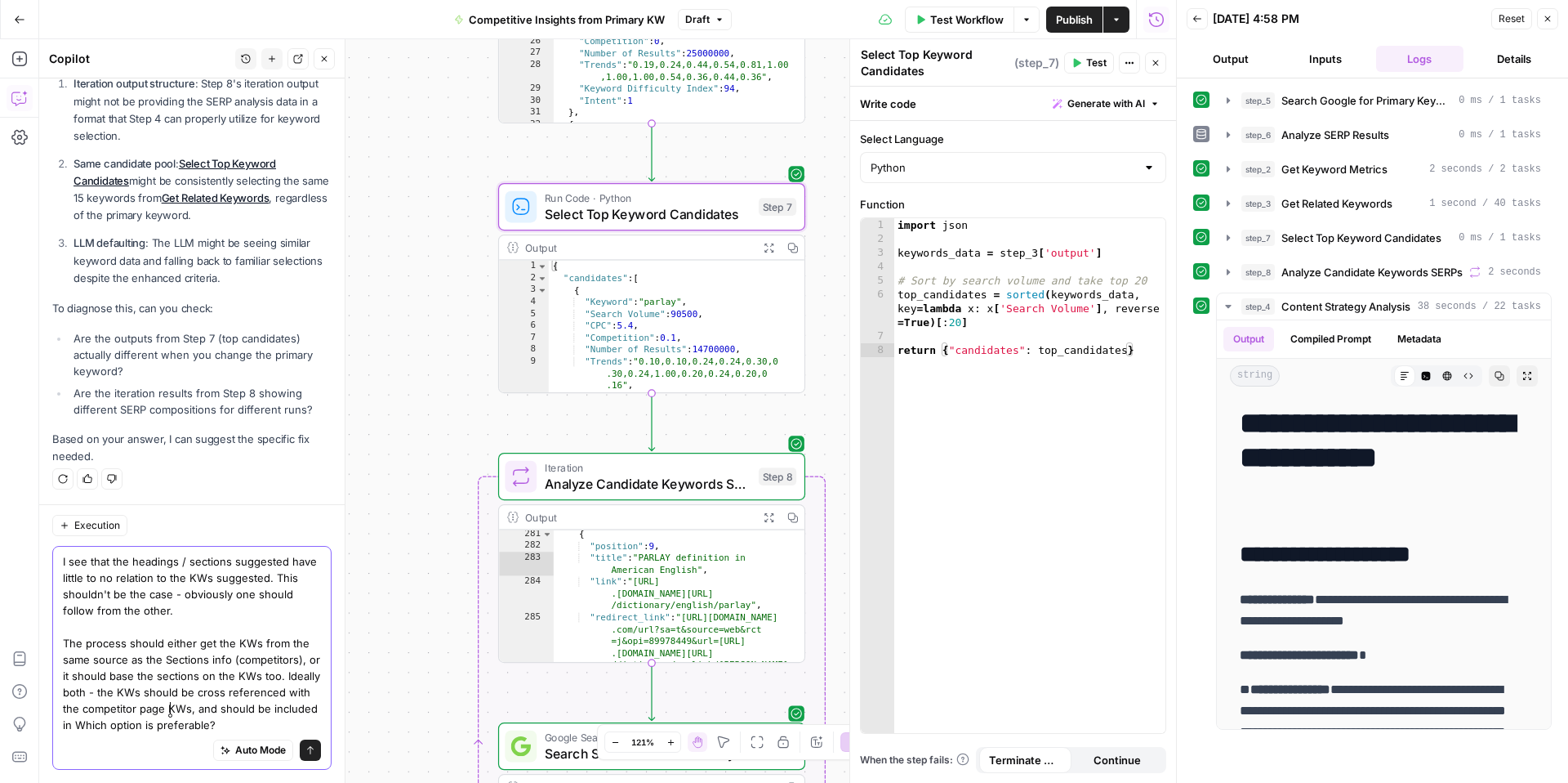
scroll to position [6337, 0]
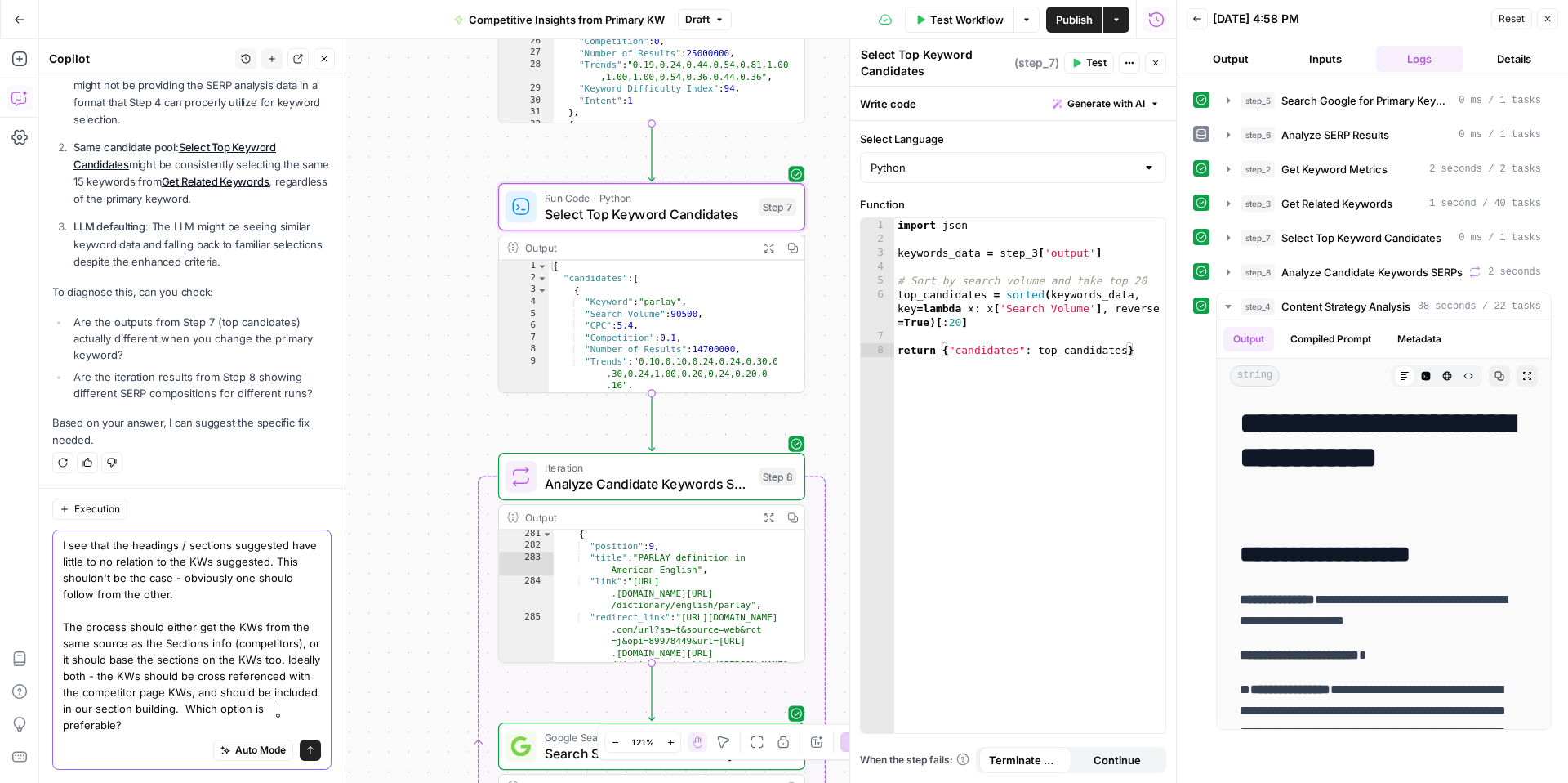
click at [230, 708] on textarea "I see that the headings / sections suggested have little to no relation to the …" at bounding box center [192, 635] width 258 height 196
drag, startPoint x: 252, startPoint y: 727, endPoint x: 111, endPoint y: 715, distance: 141.5
click at [111, 715] on textarea "I see that the headings / sections suggested have little to no relation to the …" at bounding box center [192, 635] width 258 height 196
click at [111, 724] on textarea "I see that the headings / sections suggested have little to no relation to the …" at bounding box center [192, 635] width 258 height 196
drag, startPoint x: 109, startPoint y: 724, endPoint x: 301, endPoint y: 727, distance: 192.0
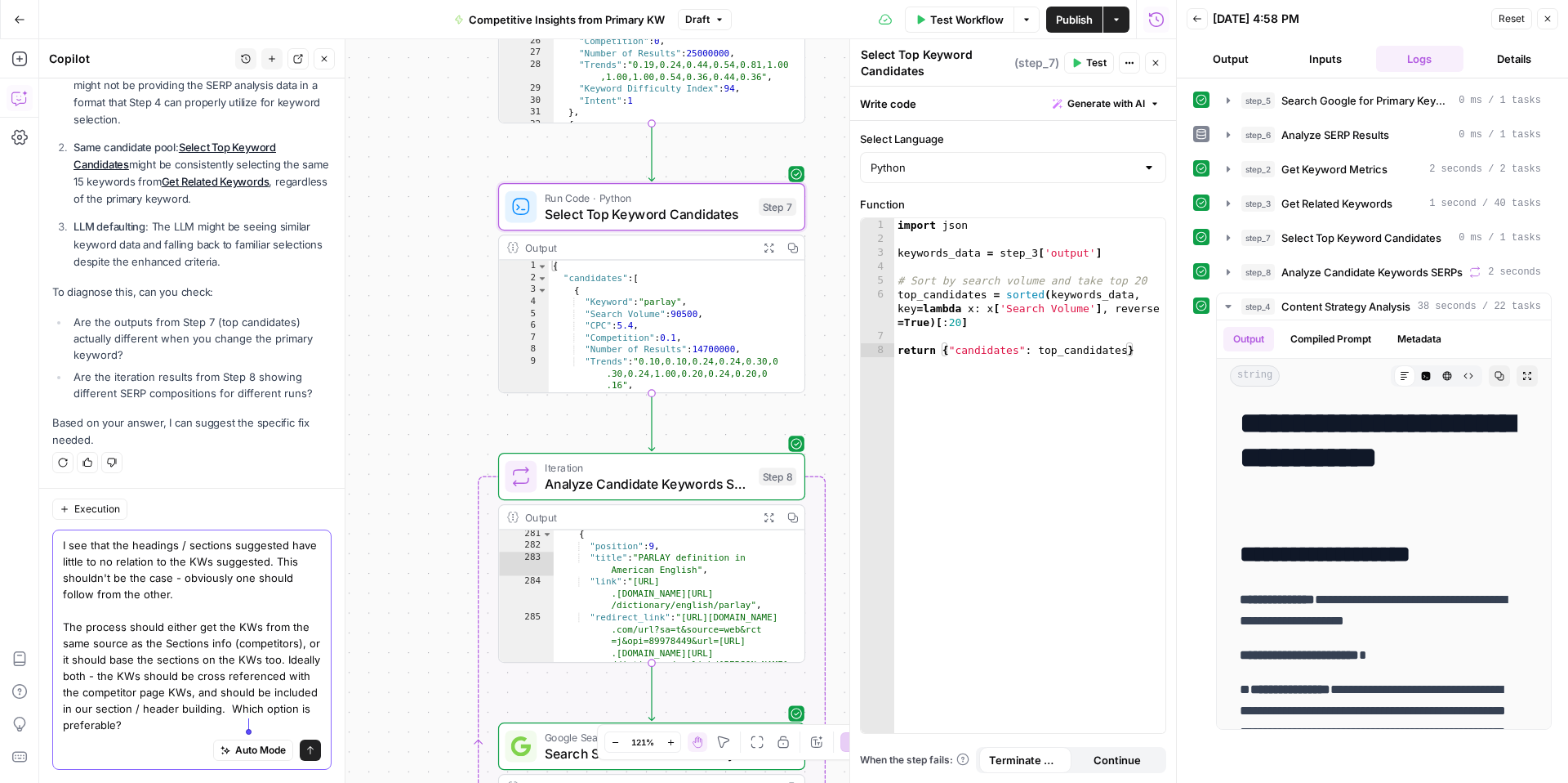
click at [301, 727] on body "W Workspace1 New Home Browse Insights Opportunities Your Data Recent Grids Plan…" at bounding box center [784, 391] width 1568 height 783
type textarea "I see that the headings / sections suggested have little to no relation to the …"
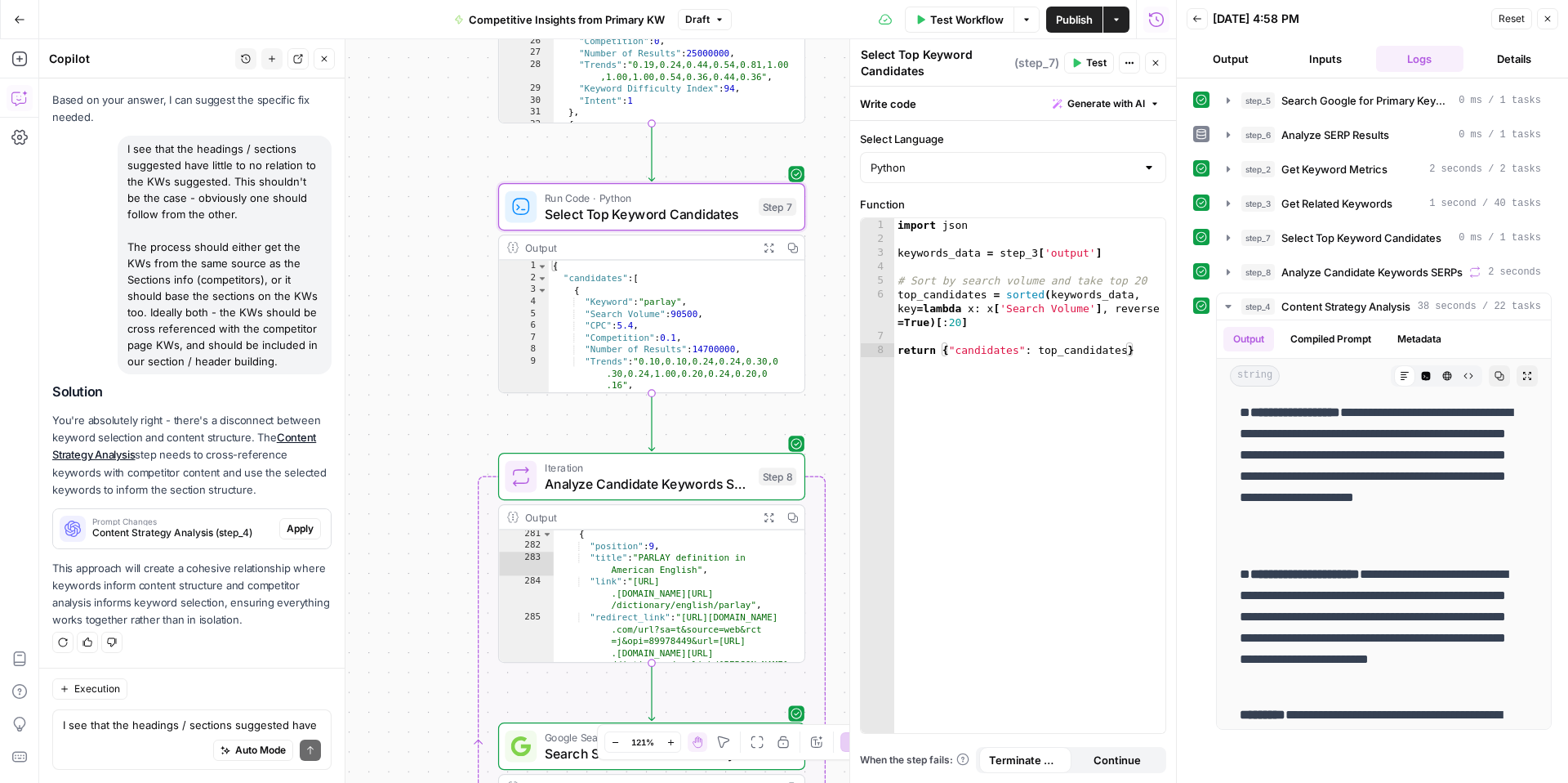
scroll to position [695, 0]
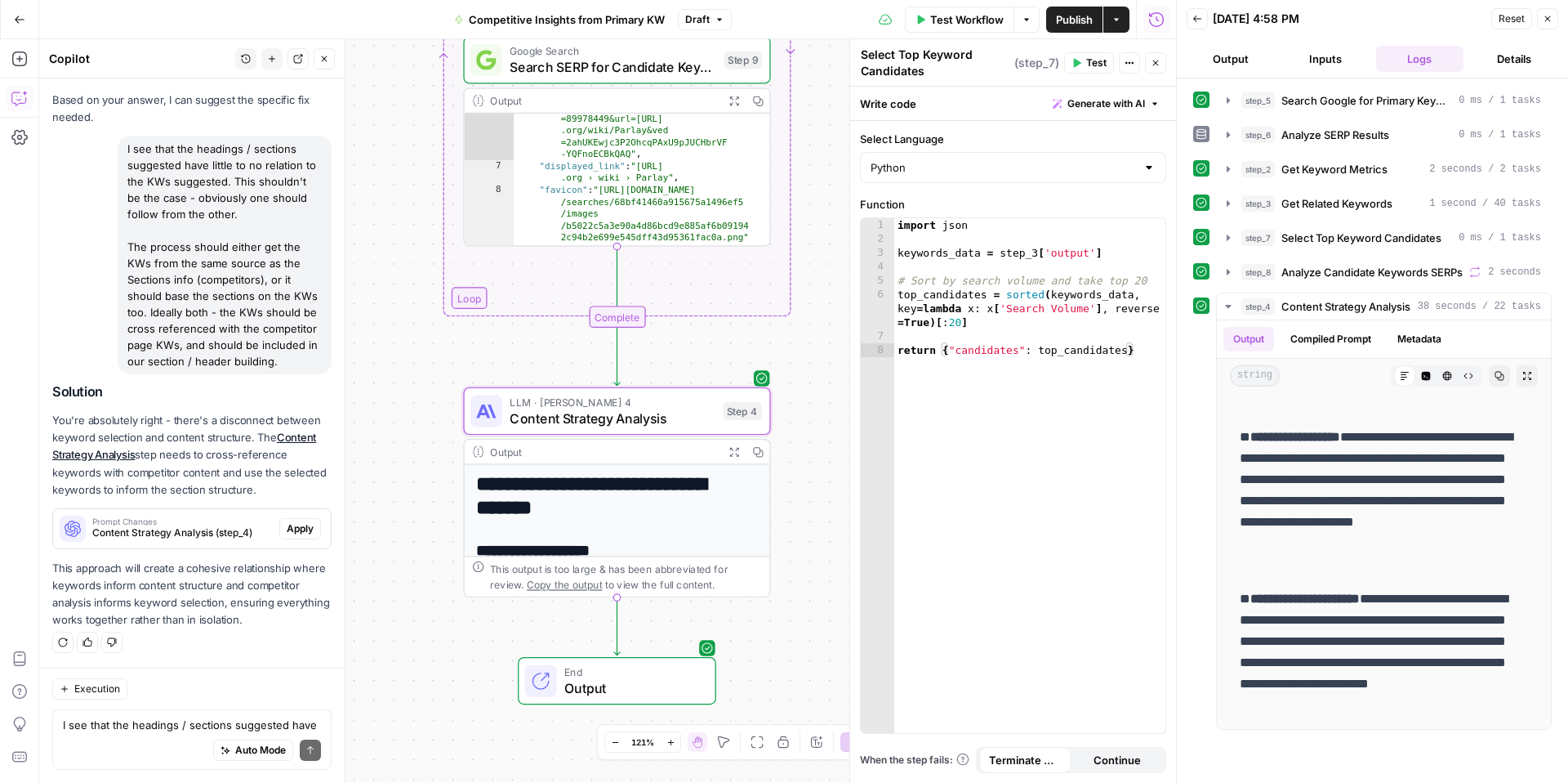
click at [183, 525] on span "Content Strategy Analysis (step_4)" at bounding box center [182, 533] width 181 height 15
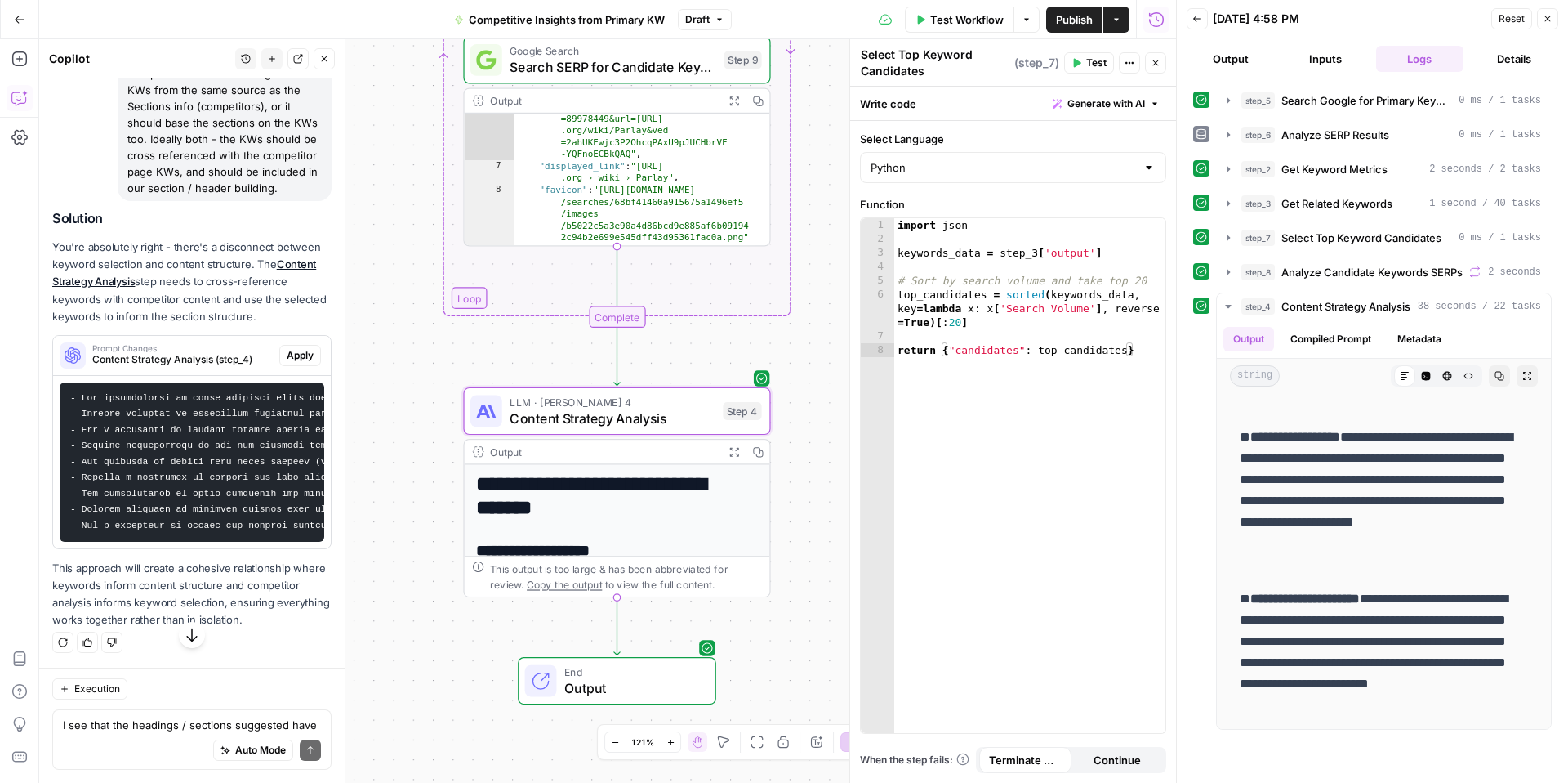
scroll to position [6878, 0]
click at [294, 344] on button "Apply" at bounding box center [300, 355] width 42 height 21
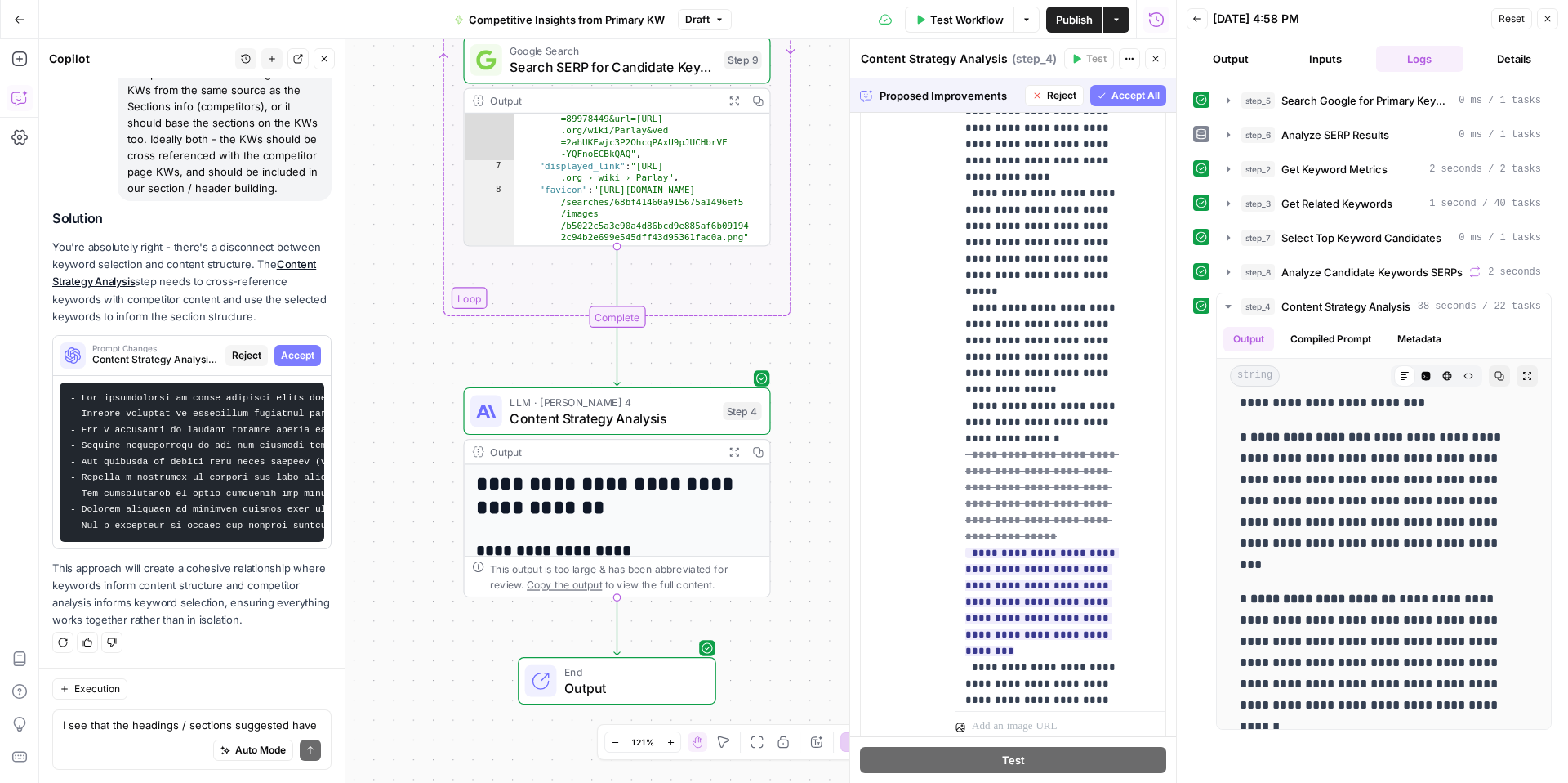
scroll to position [2856, 0]
drag, startPoint x: 1086, startPoint y: 666, endPoint x: 968, endPoint y: 553, distance: 163.4
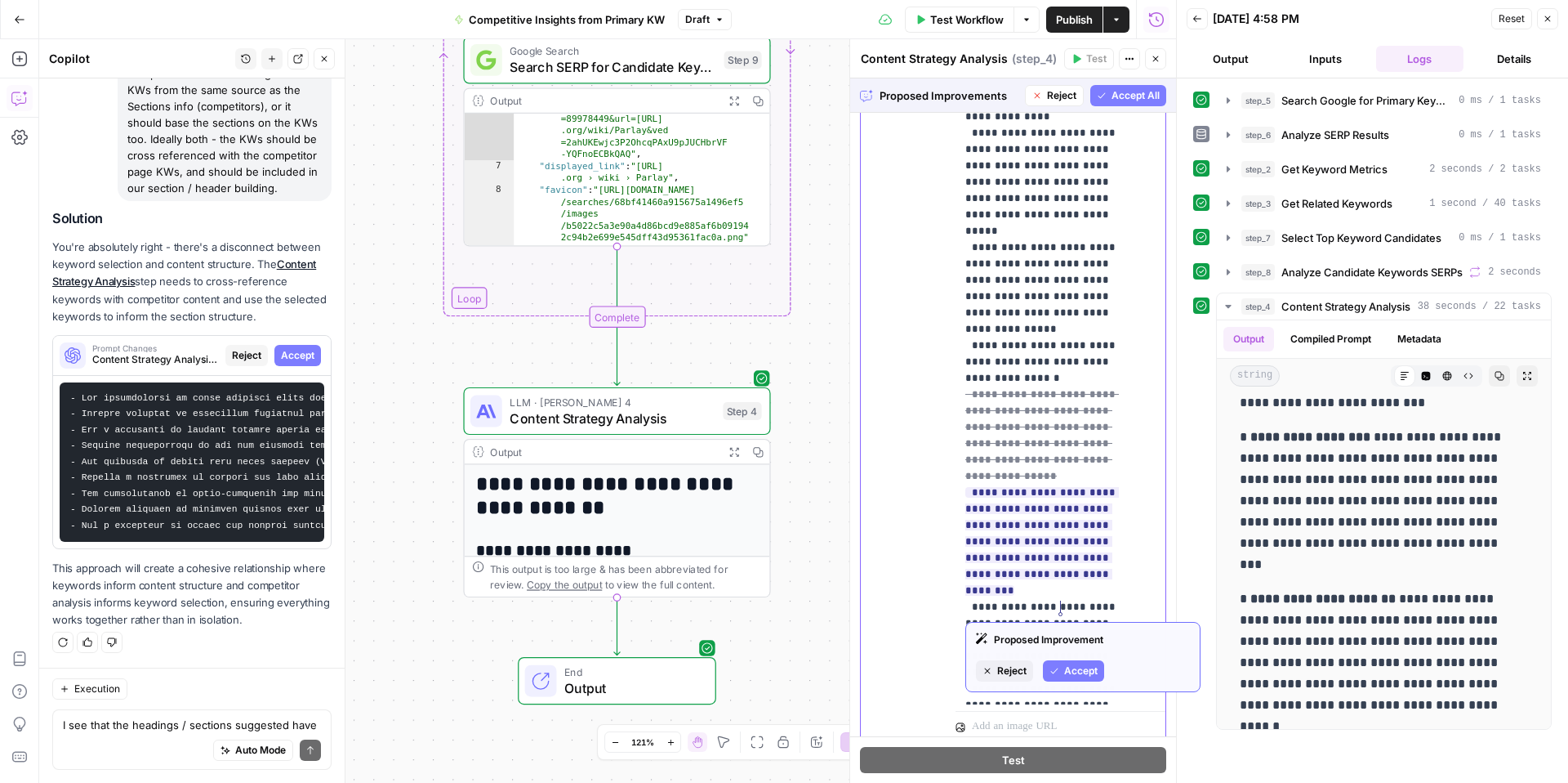
drag, startPoint x: 1059, startPoint y: 626, endPoint x: 965, endPoint y: 483, distance: 171.1
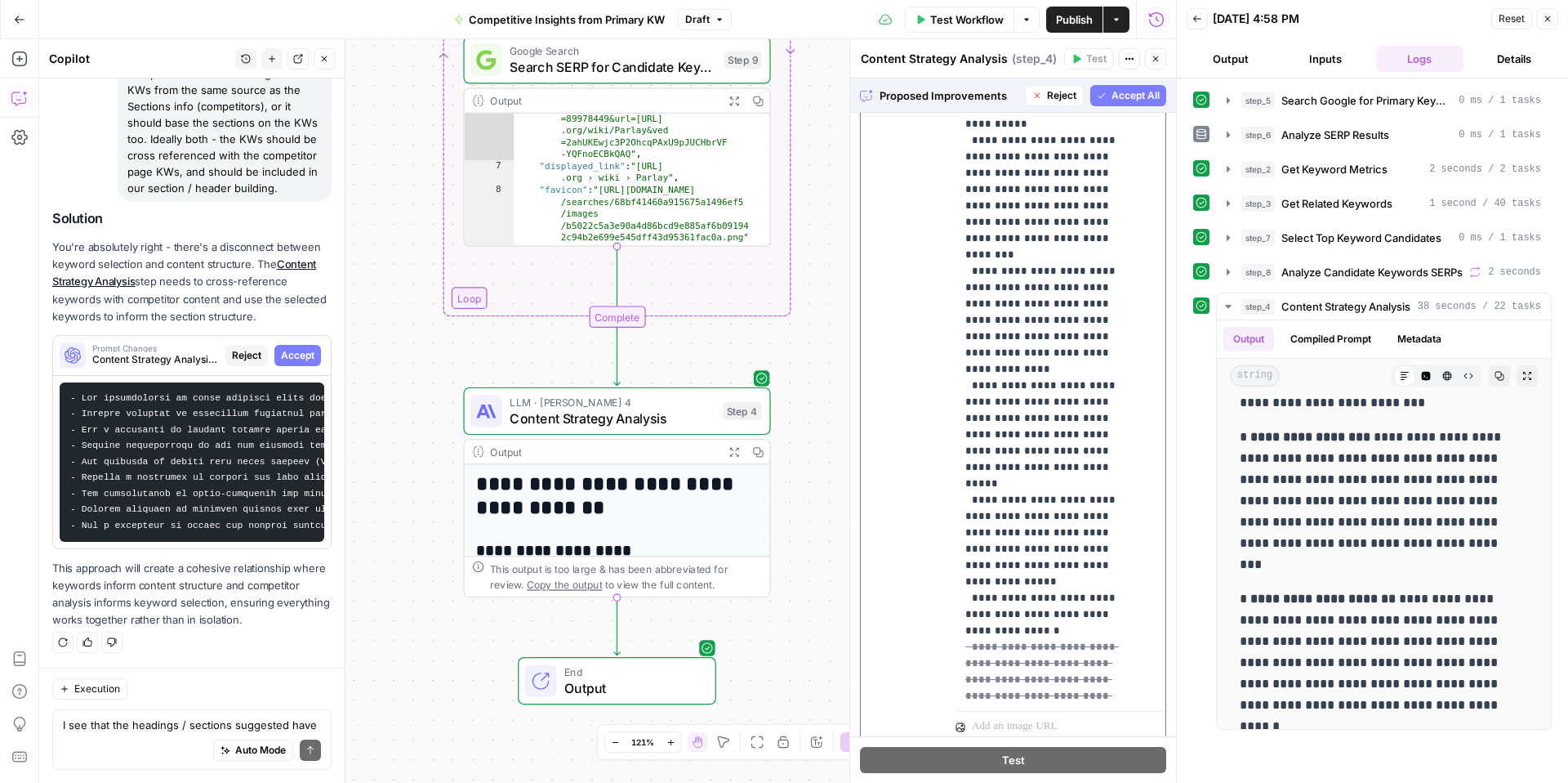
scroll to position [2657, 0]
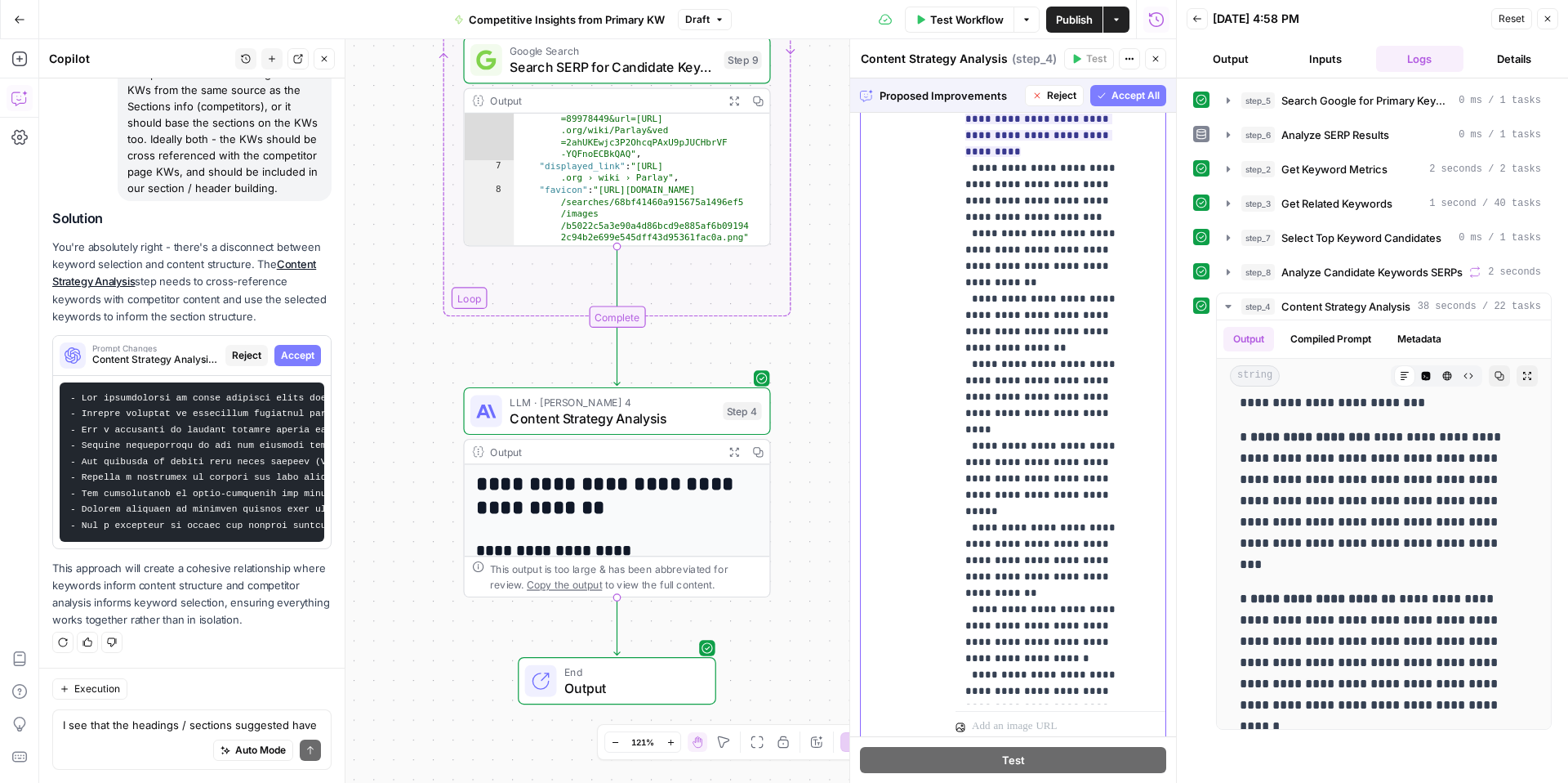
scroll to position [1983, 0]
click at [995, 455] on p "**********" at bounding box center [1049, 595] width 166 height 5067
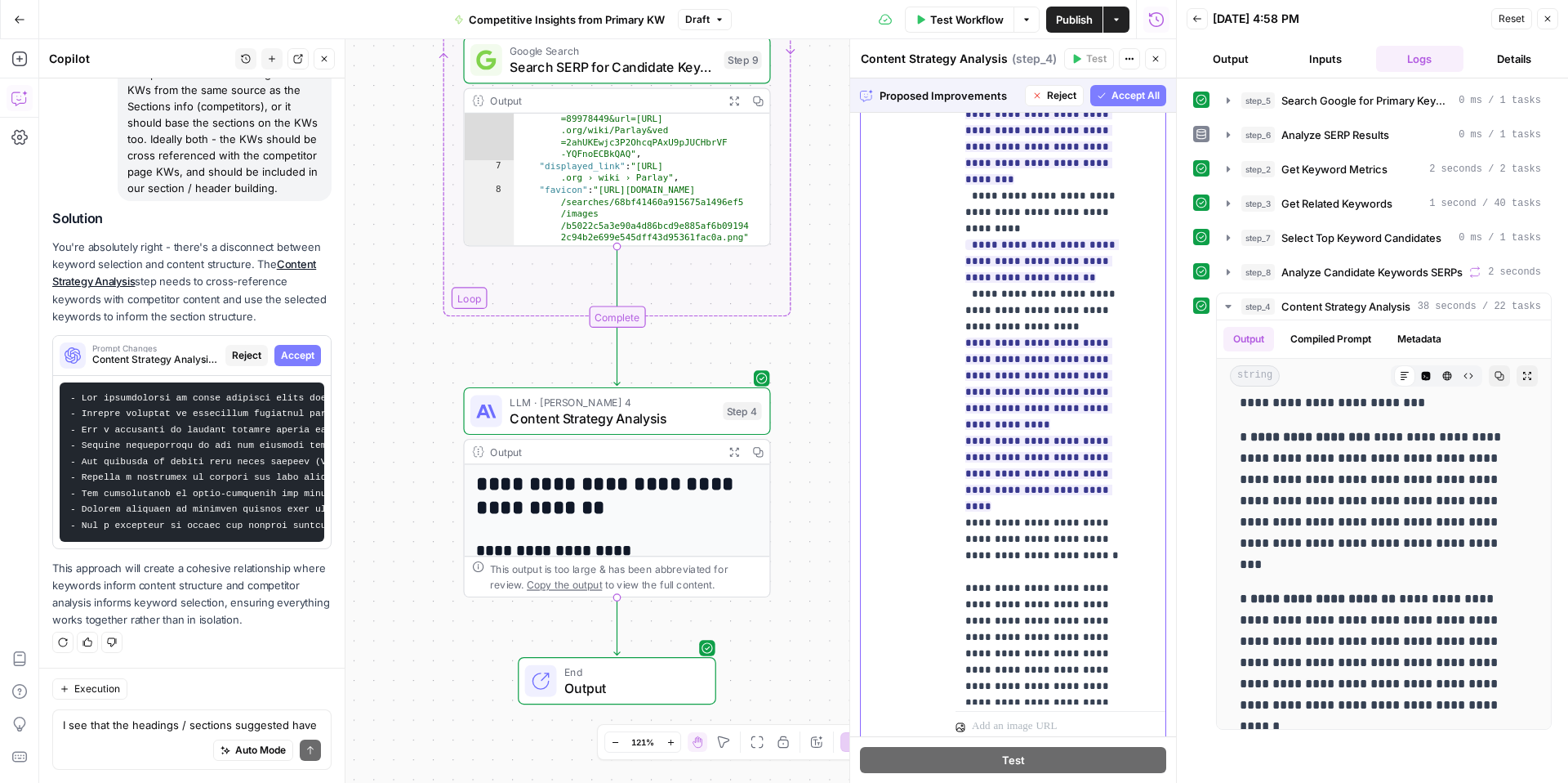
scroll to position [4370, 0]
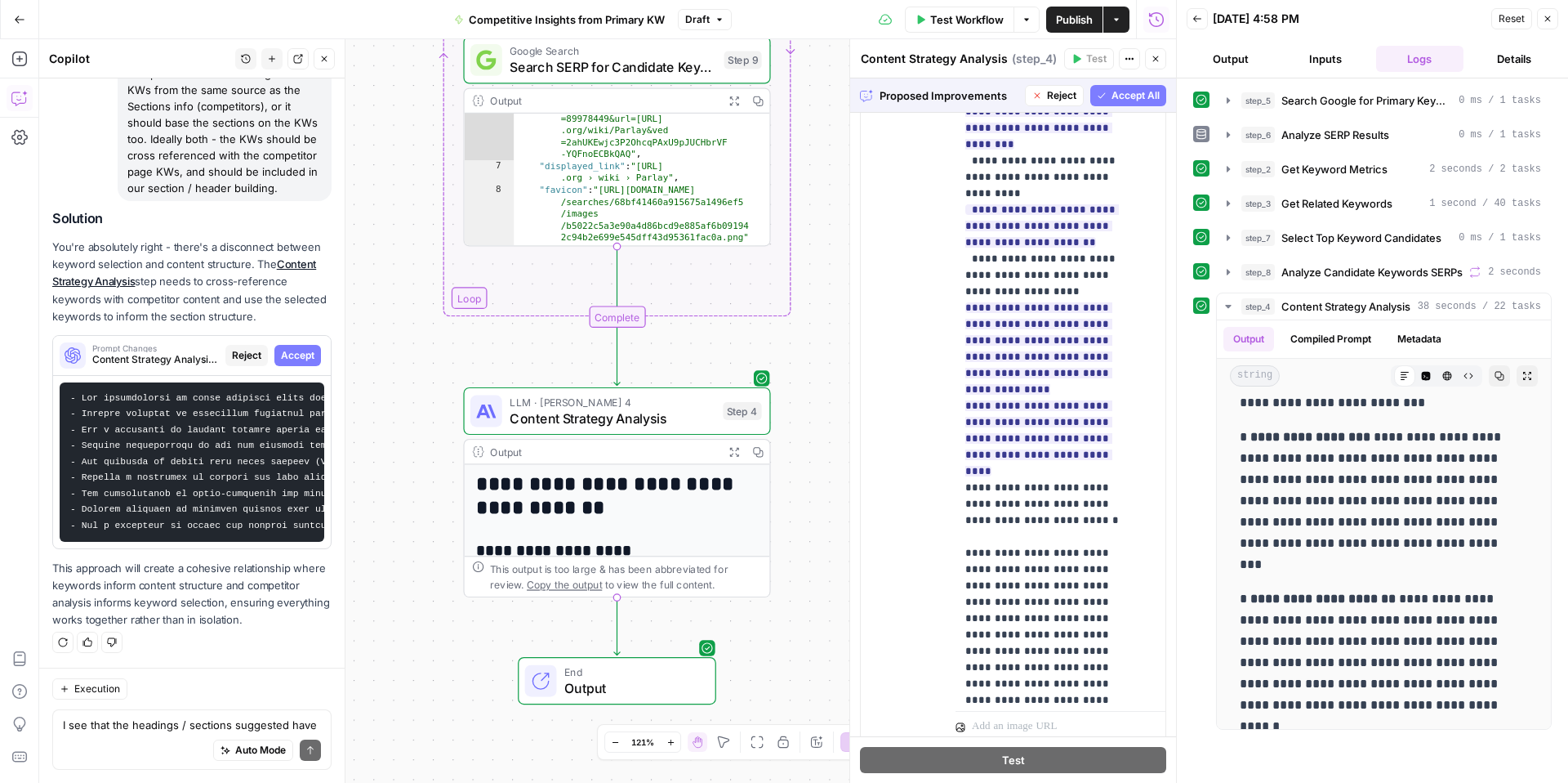
click at [1119, 88] on span "Accept All" at bounding box center [1136, 96] width 48 height 15
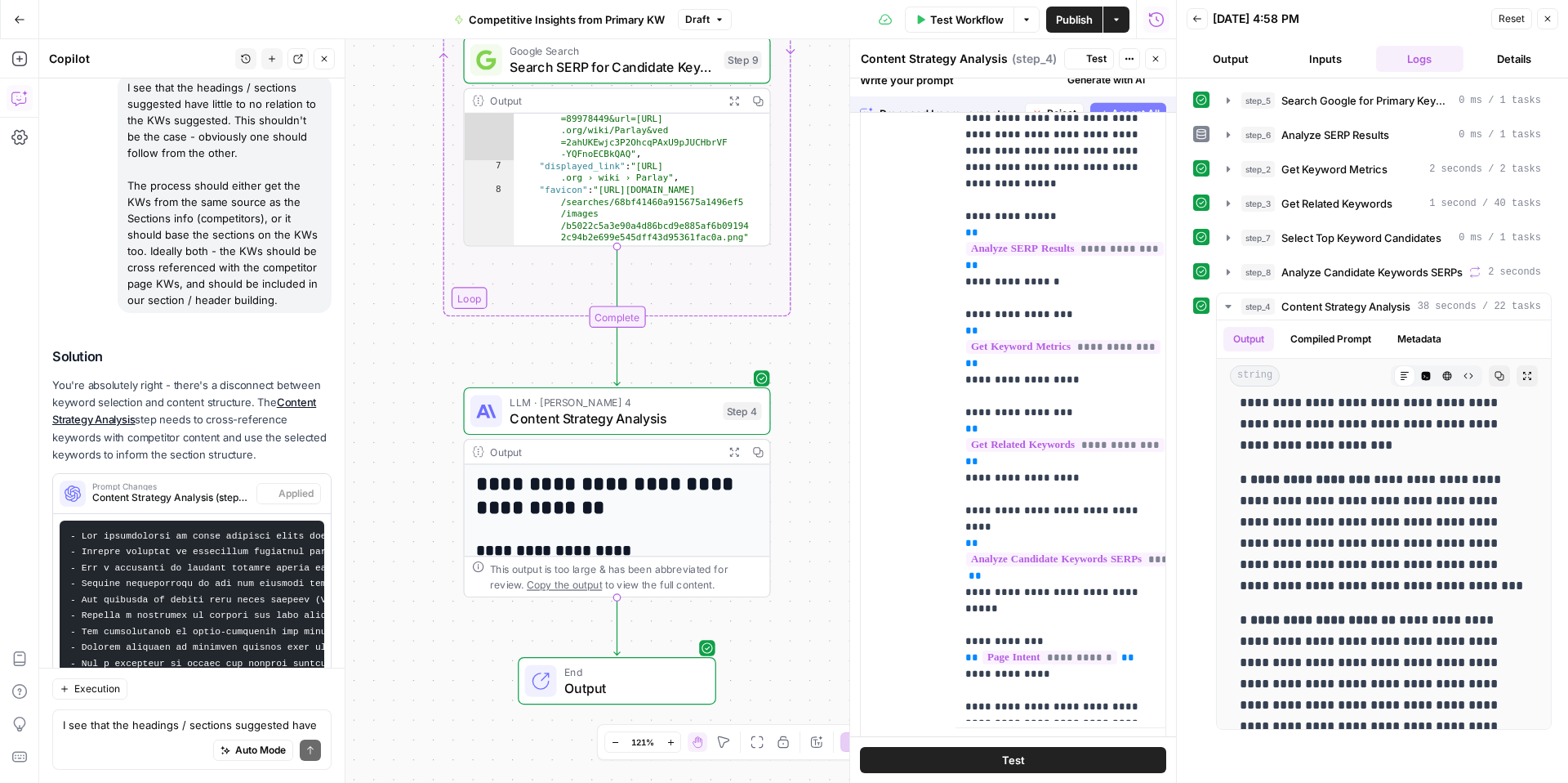
scroll to position [0, 0]
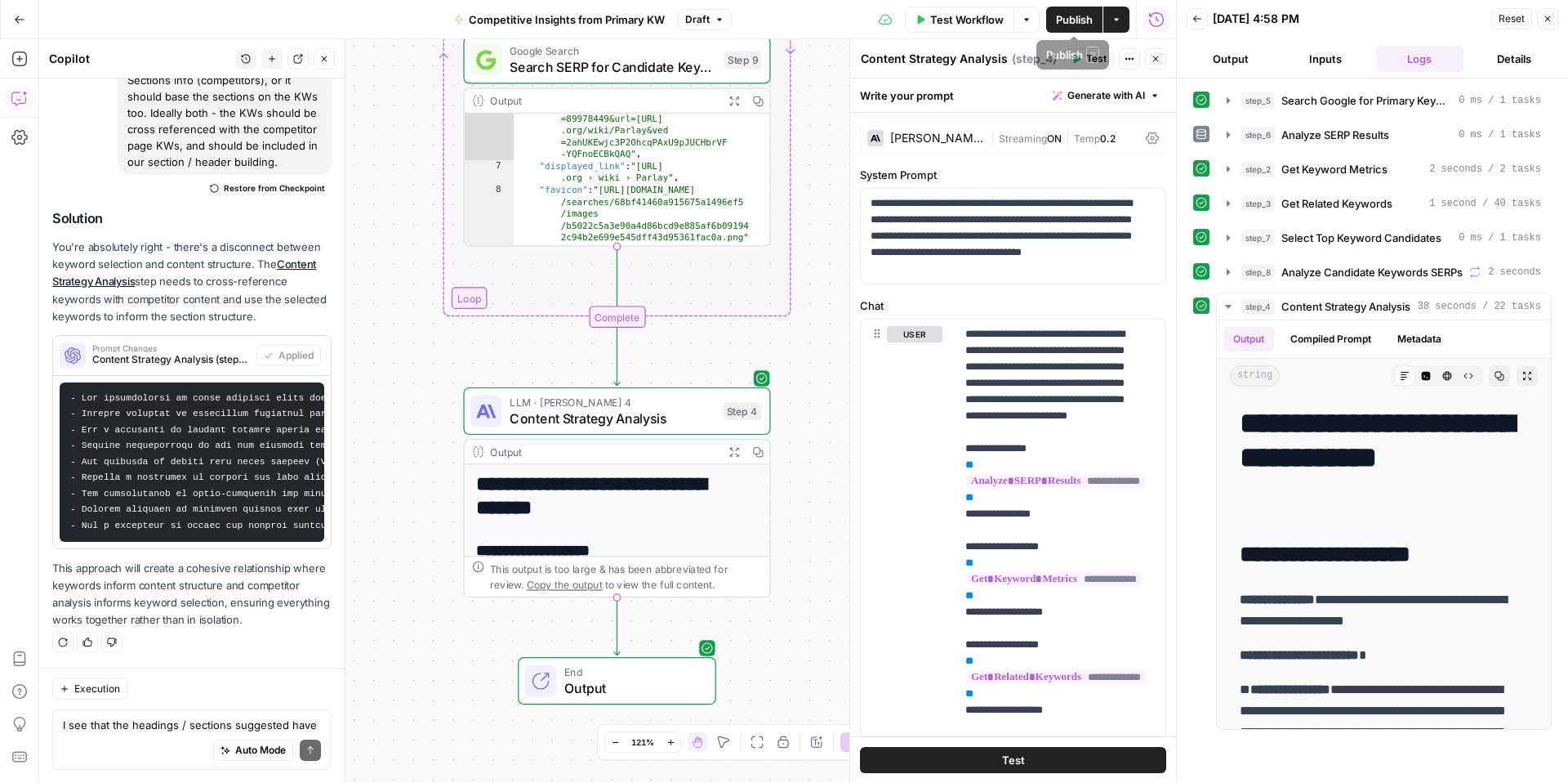
click at [967, 25] on span "Test Workflow" at bounding box center [967, 20] width 74 height 17
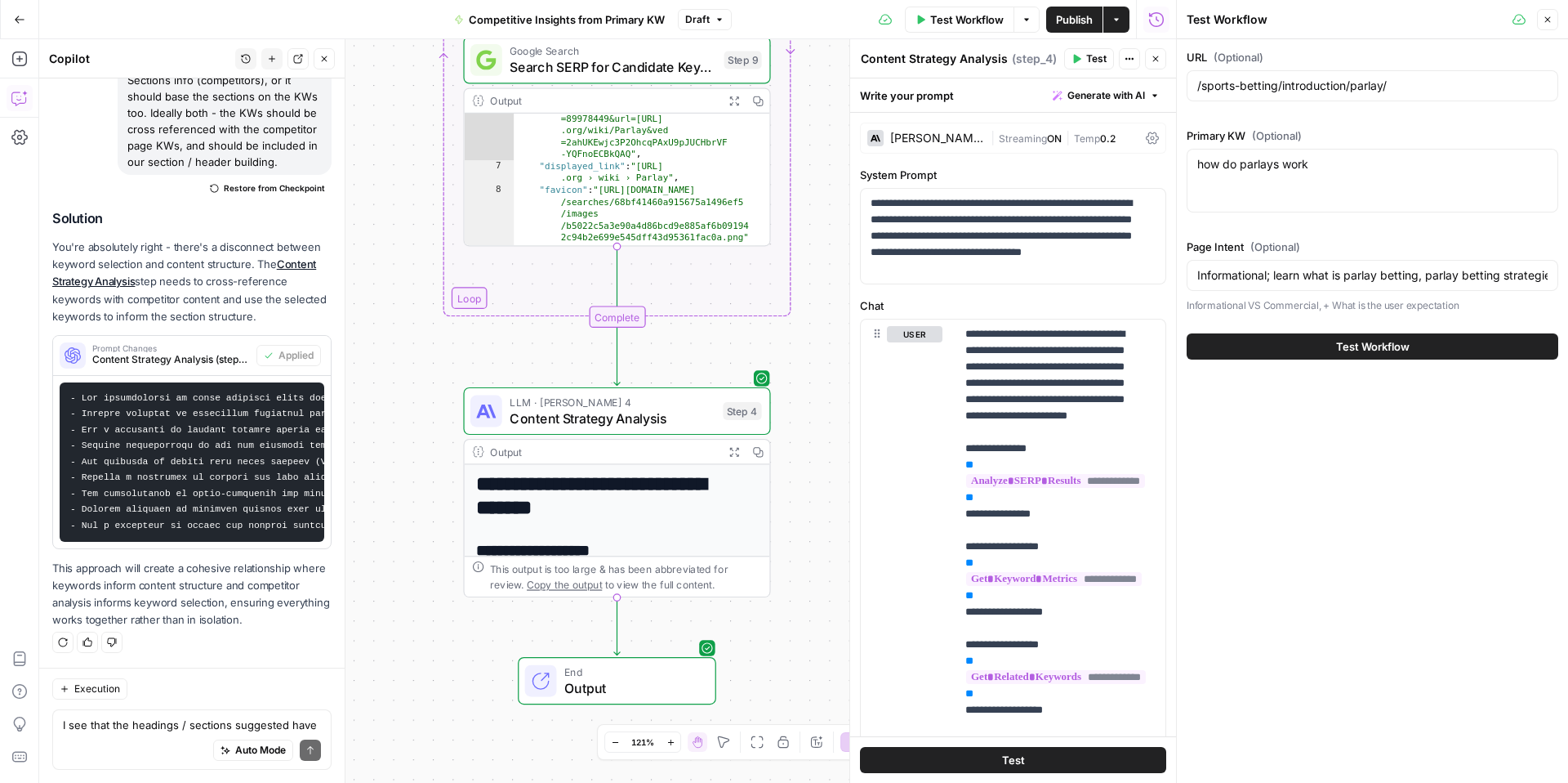
click at [1366, 345] on span "Test Workflow" at bounding box center [1373, 346] width 74 height 17
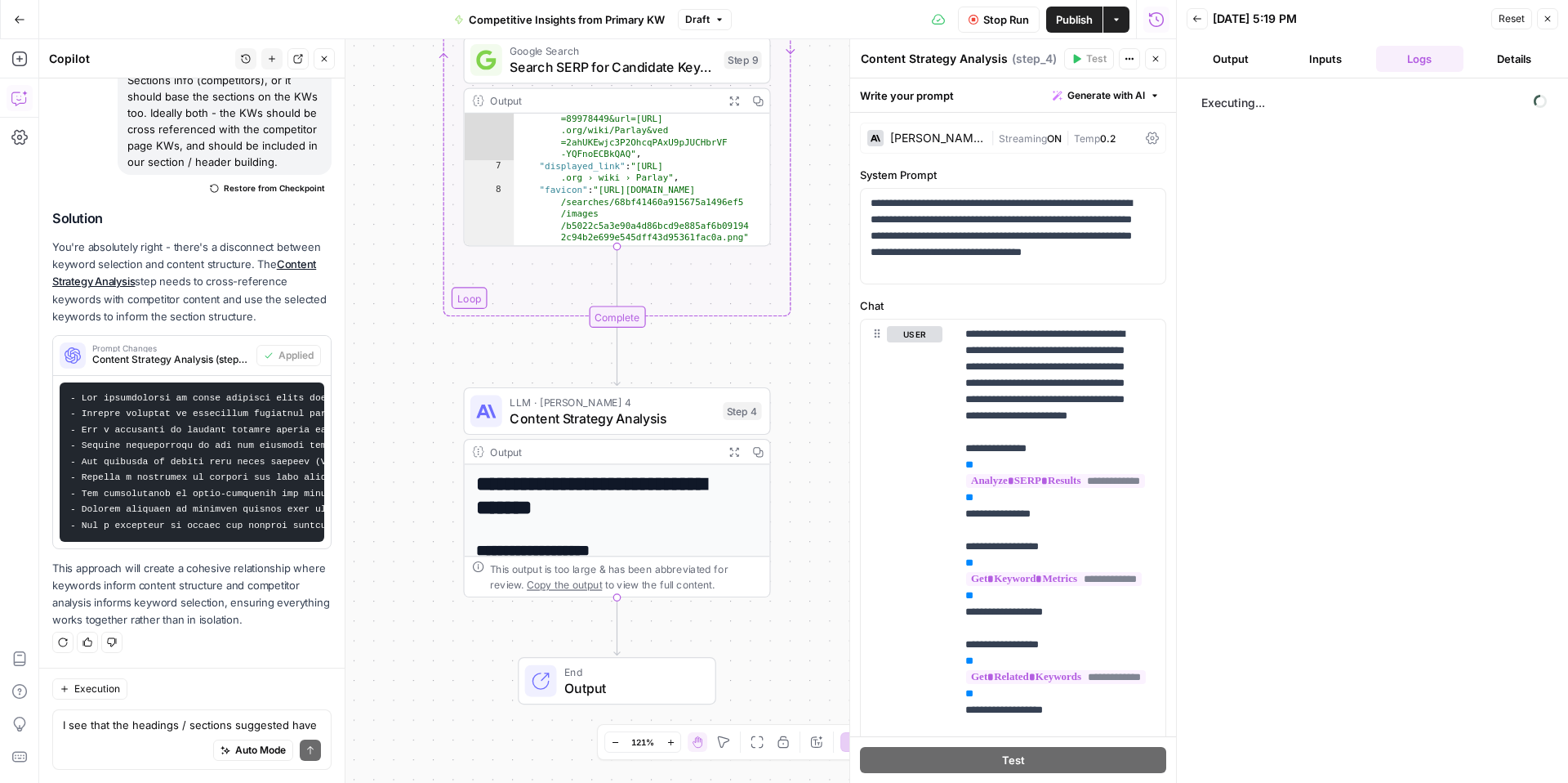
click at [1521, 20] on span "Reset" at bounding box center [1512, 19] width 26 height 15
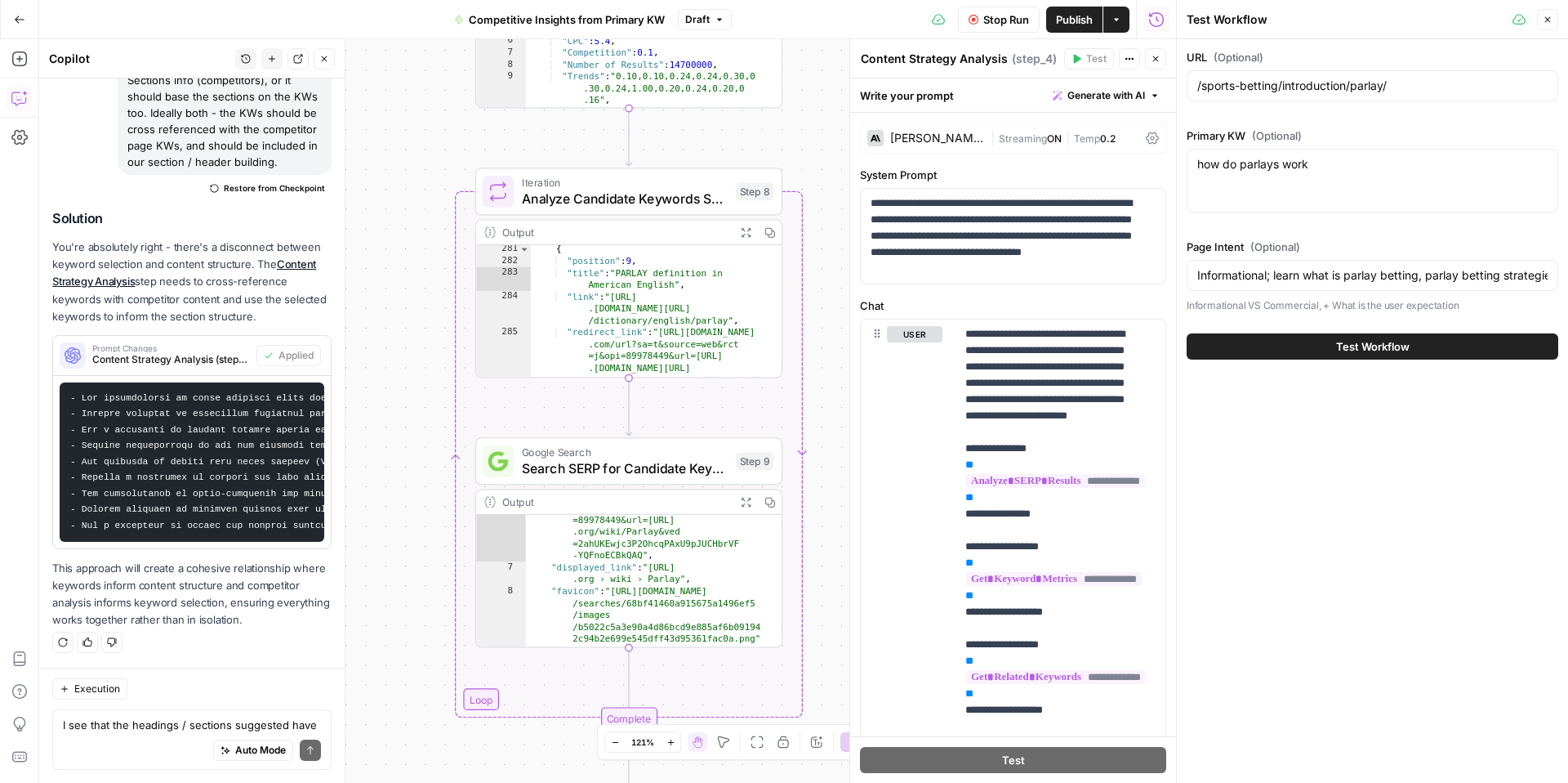
click at [613, 182] on span "Iteration" at bounding box center [624, 182] width 206 height 16
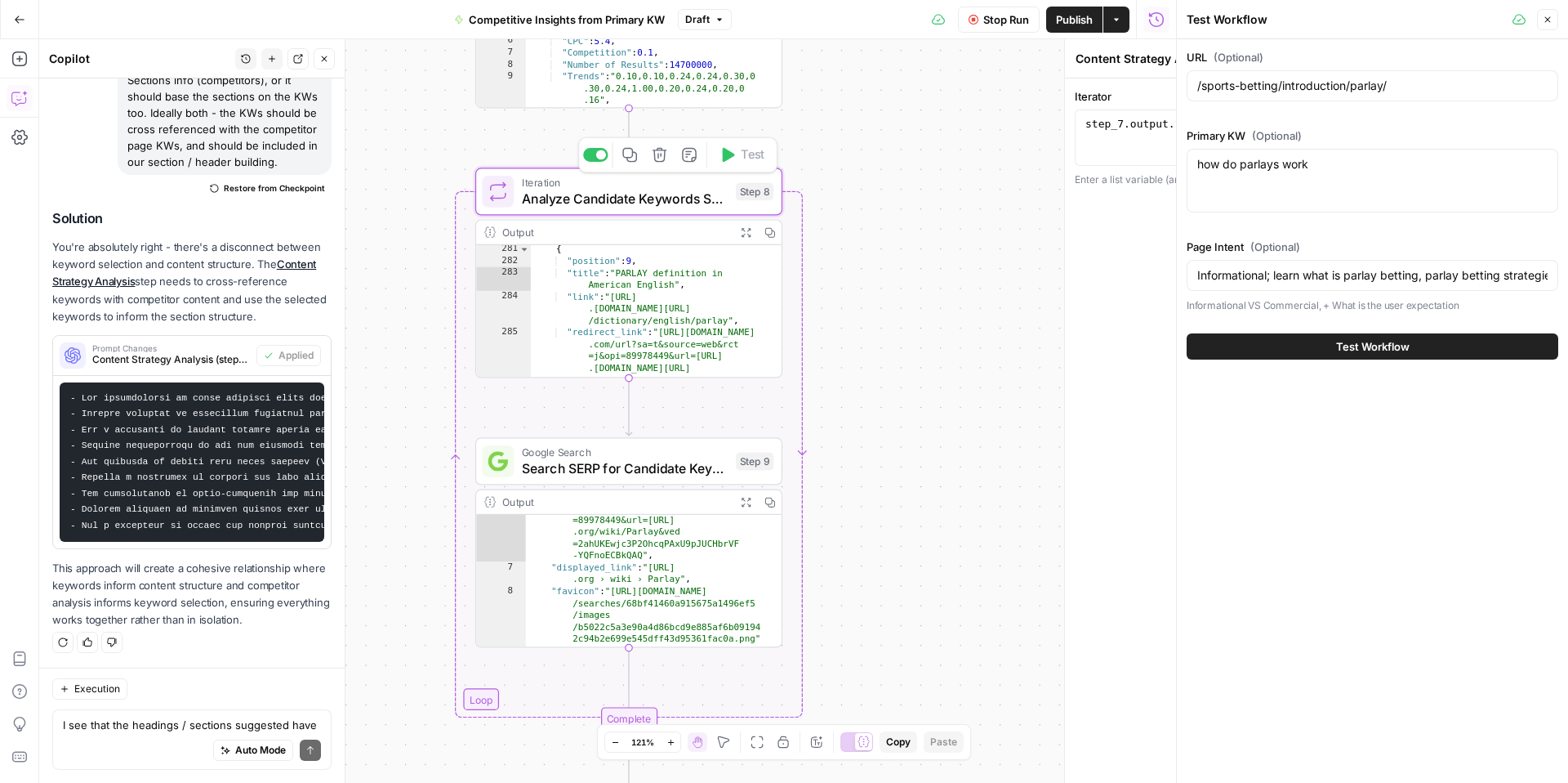
type textarea "Analyze Candidate Keywords SERPs"
type textarea "**********"
click at [651, 84] on div "{ "candidates" : [ { "Keyword" : "parlay" , "Search Volume" : 90500 , "CPC" : 5…" at bounding box center [646, 54] width 241 height 156
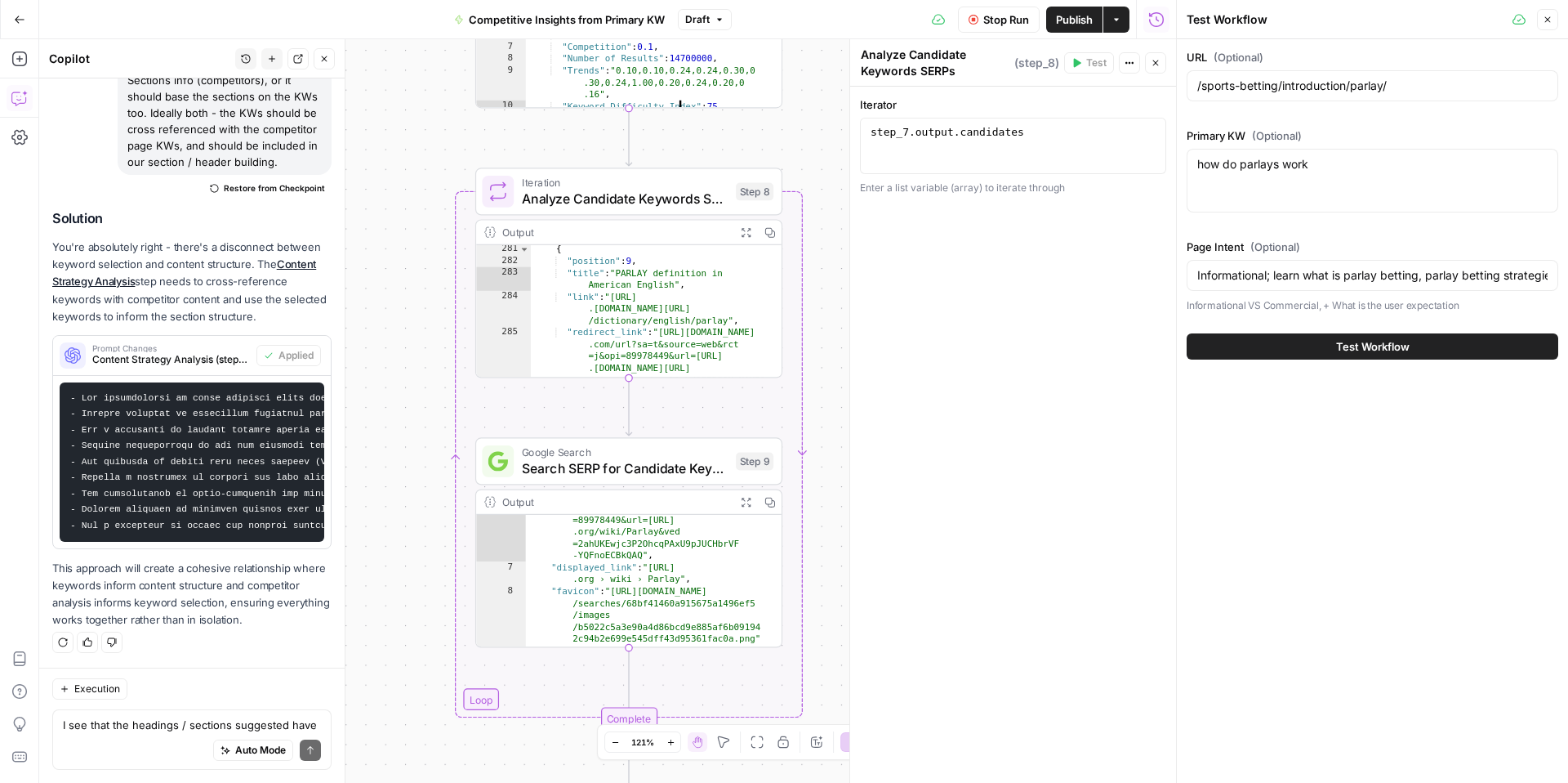
scroll to position [0, 0]
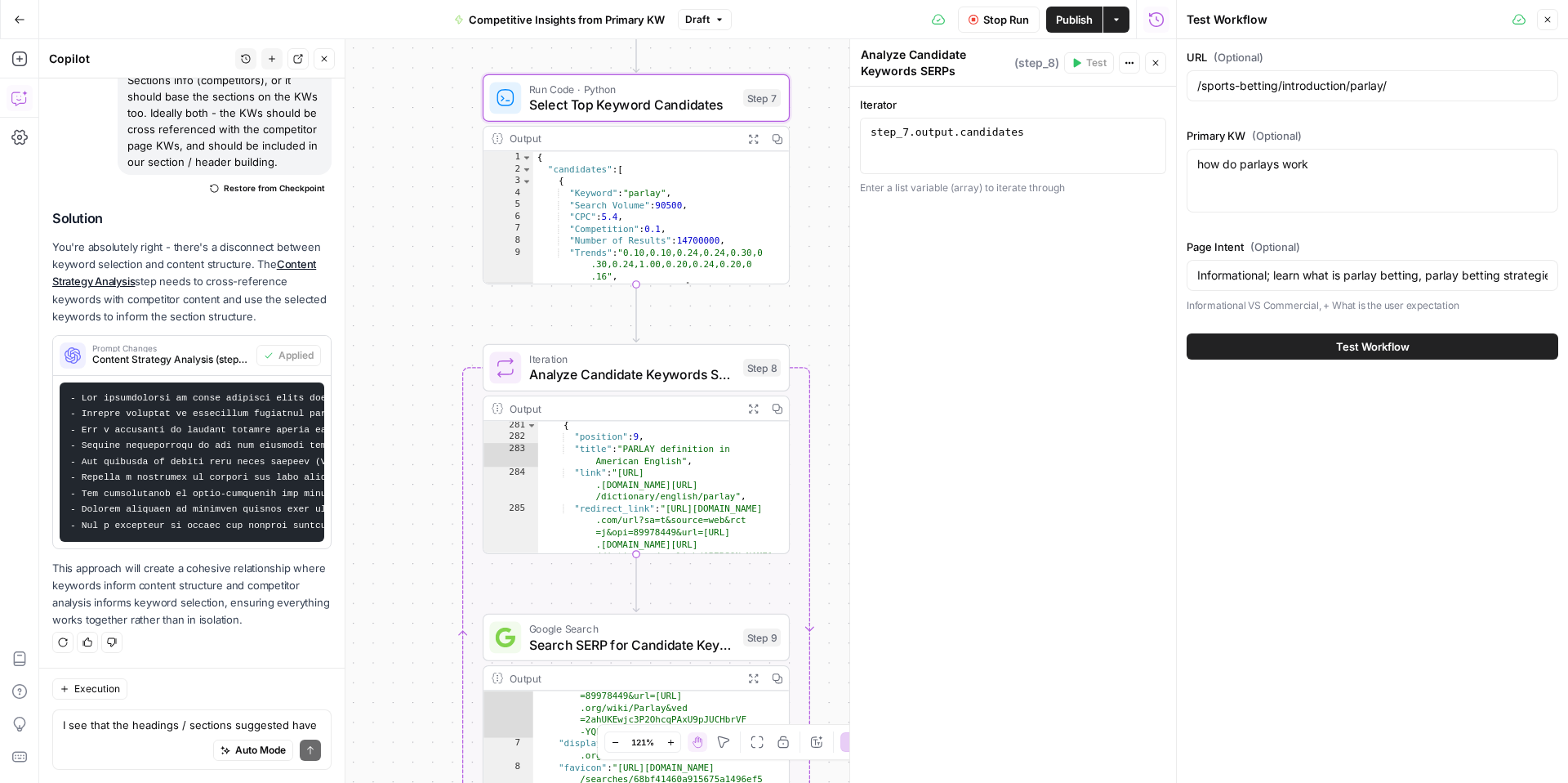
click at [659, 104] on span "Select Top Keyword Candidates" at bounding box center [632, 104] width 206 height 20
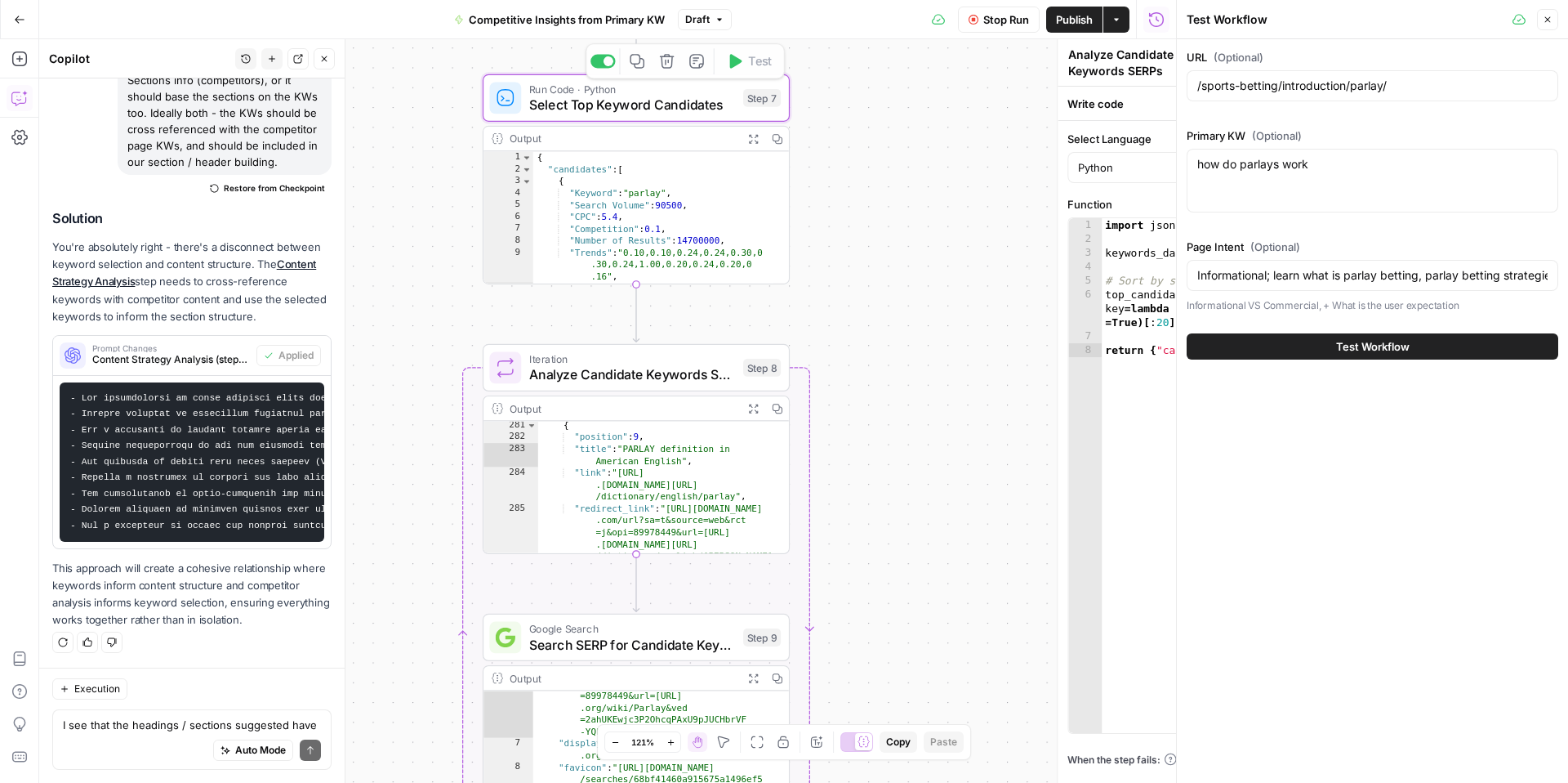
type textarea "Select Top Keyword Candidates"
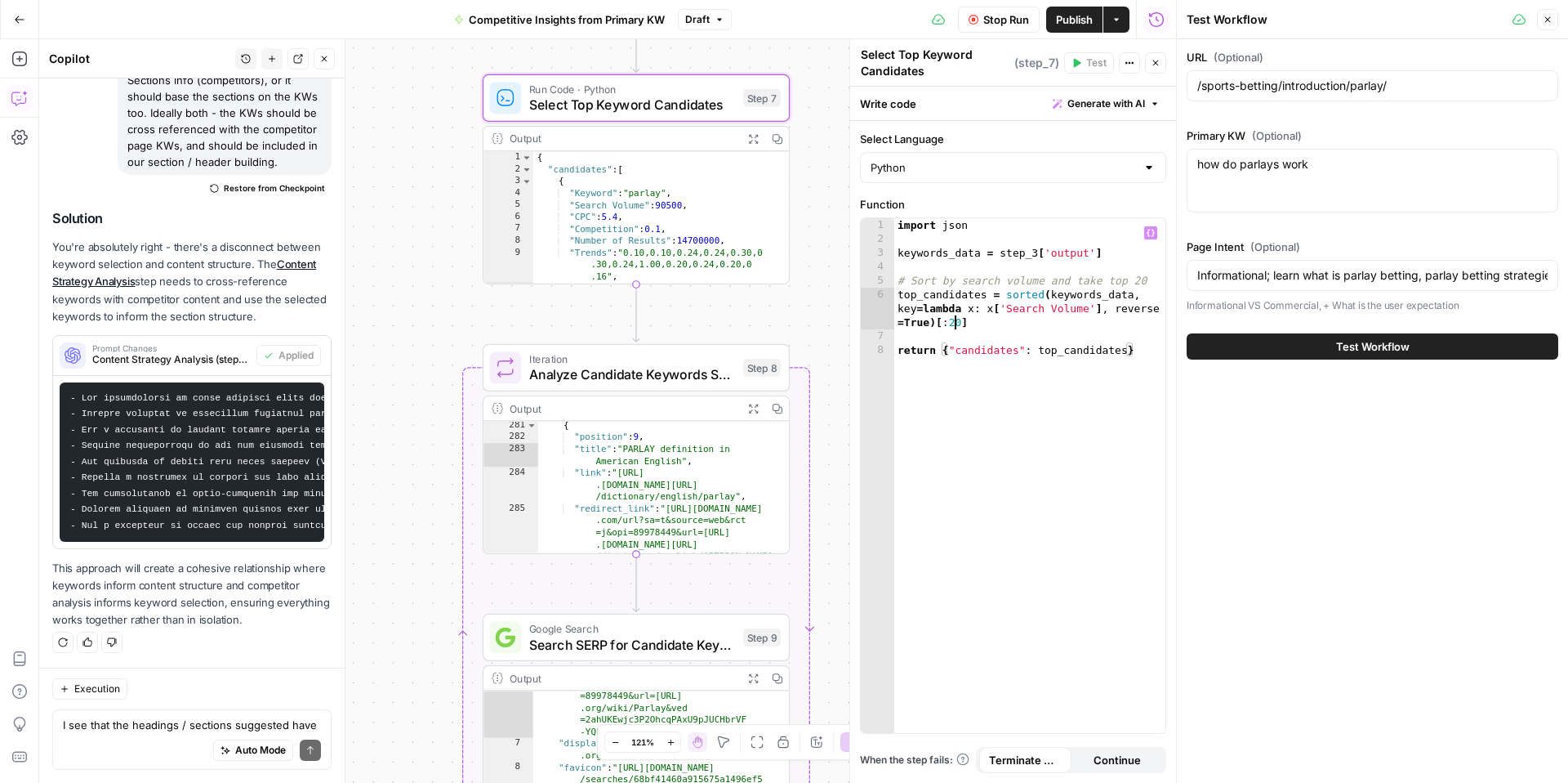
click at [953, 324] on div "import json keywords_data = step_3 [ 'output' ] # Sort by search volume and tak…" at bounding box center [1029, 489] width 271 height 543
click at [1071, 395] on div "import json keywords_data = step_3 [ 'output' ] # Sort by search volume and tak…" at bounding box center [1029, 489] width 271 height 543
click at [1140, 283] on div "import json keywords_data = step_3 [ 'output' ] # Sort by search volume and tak…" at bounding box center [1029, 489] width 271 height 543
click at [956, 452] on div "import json keywords_data = step_3 [ 'output' ] # Sort by search volume and tak…" at bounding box center [1029, 489] width 271 height 543
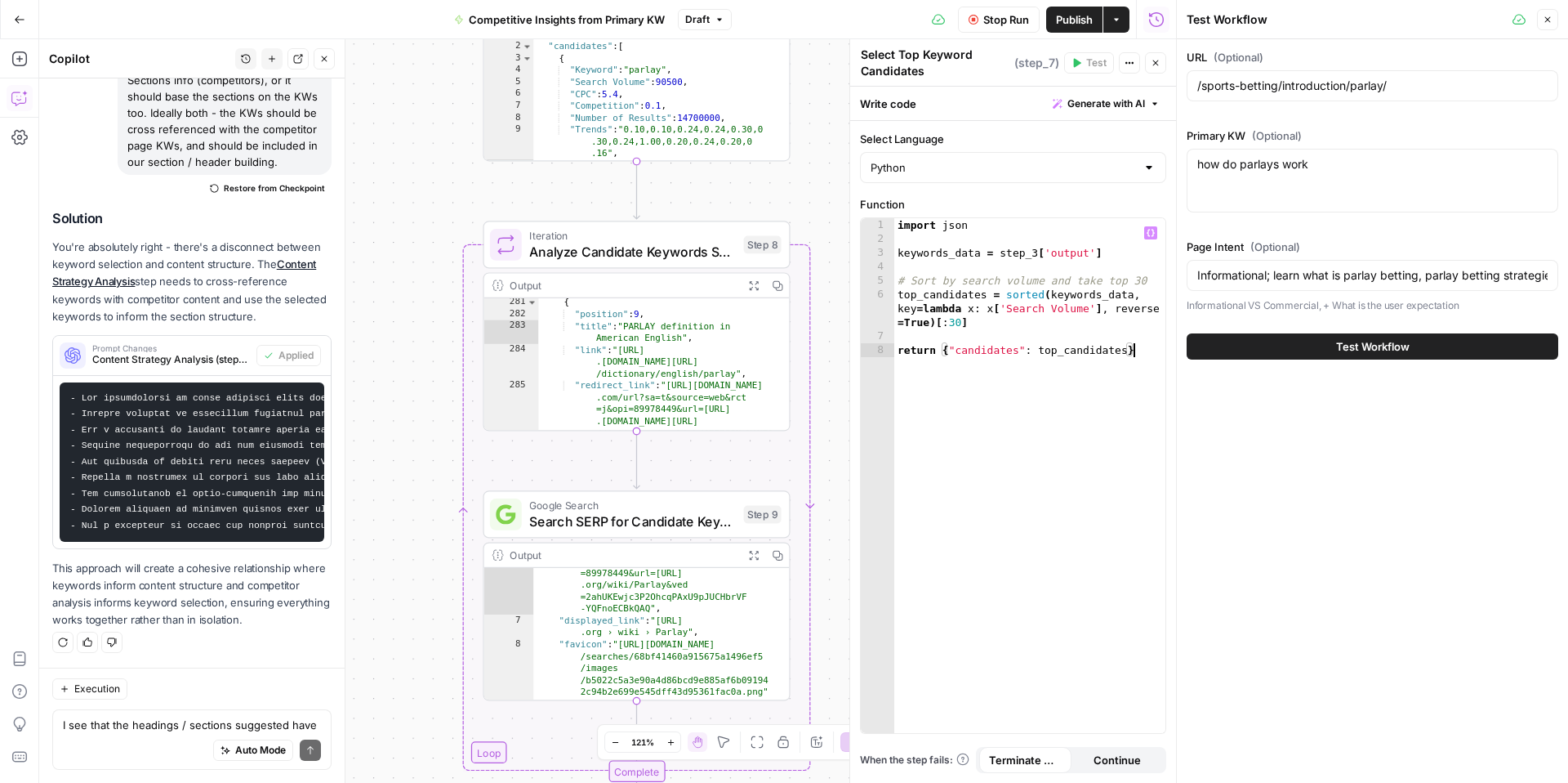
type textarea "**********"
click at [614, 257] on span "Analyze Candidate Keywords SERPs" at bounding box center [632, 251] width 206 height 20
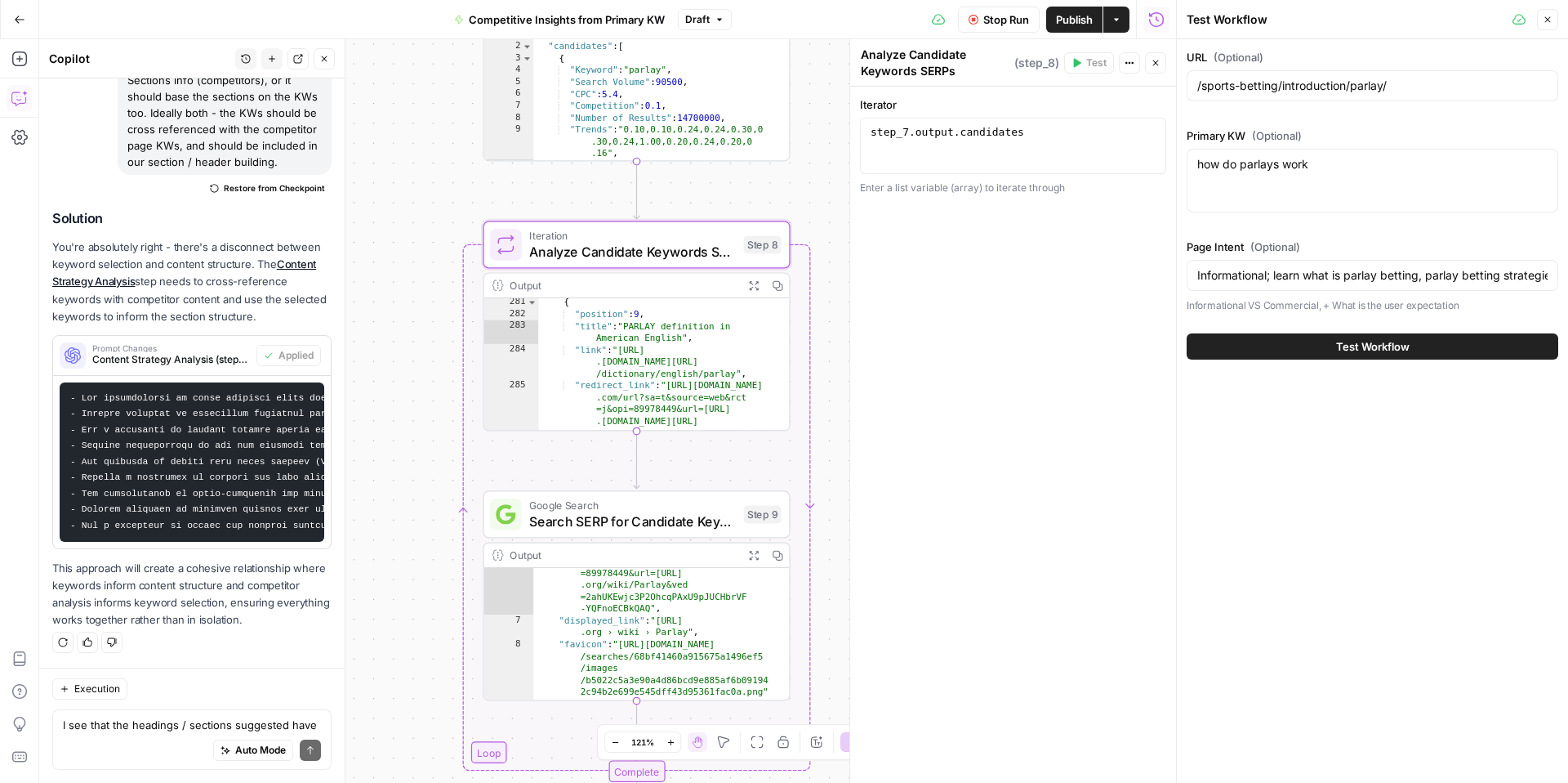
click at [667, 510] on span "Google Search" at bounding box center [632, 506] width 206 height 16
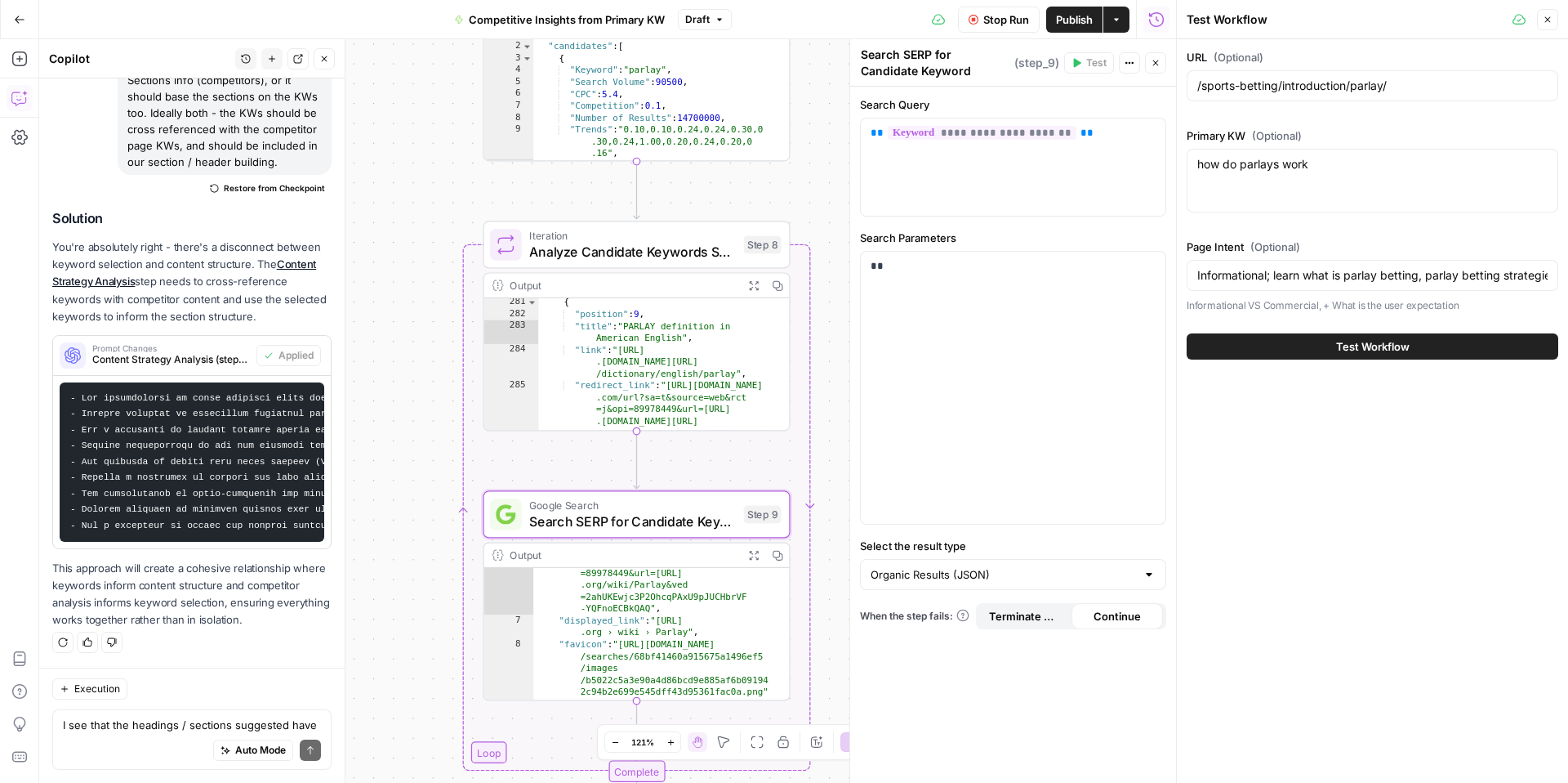
click at [1002, 23] on span "Stop Run" at bounding box center [1006, 20] width 46 height 17
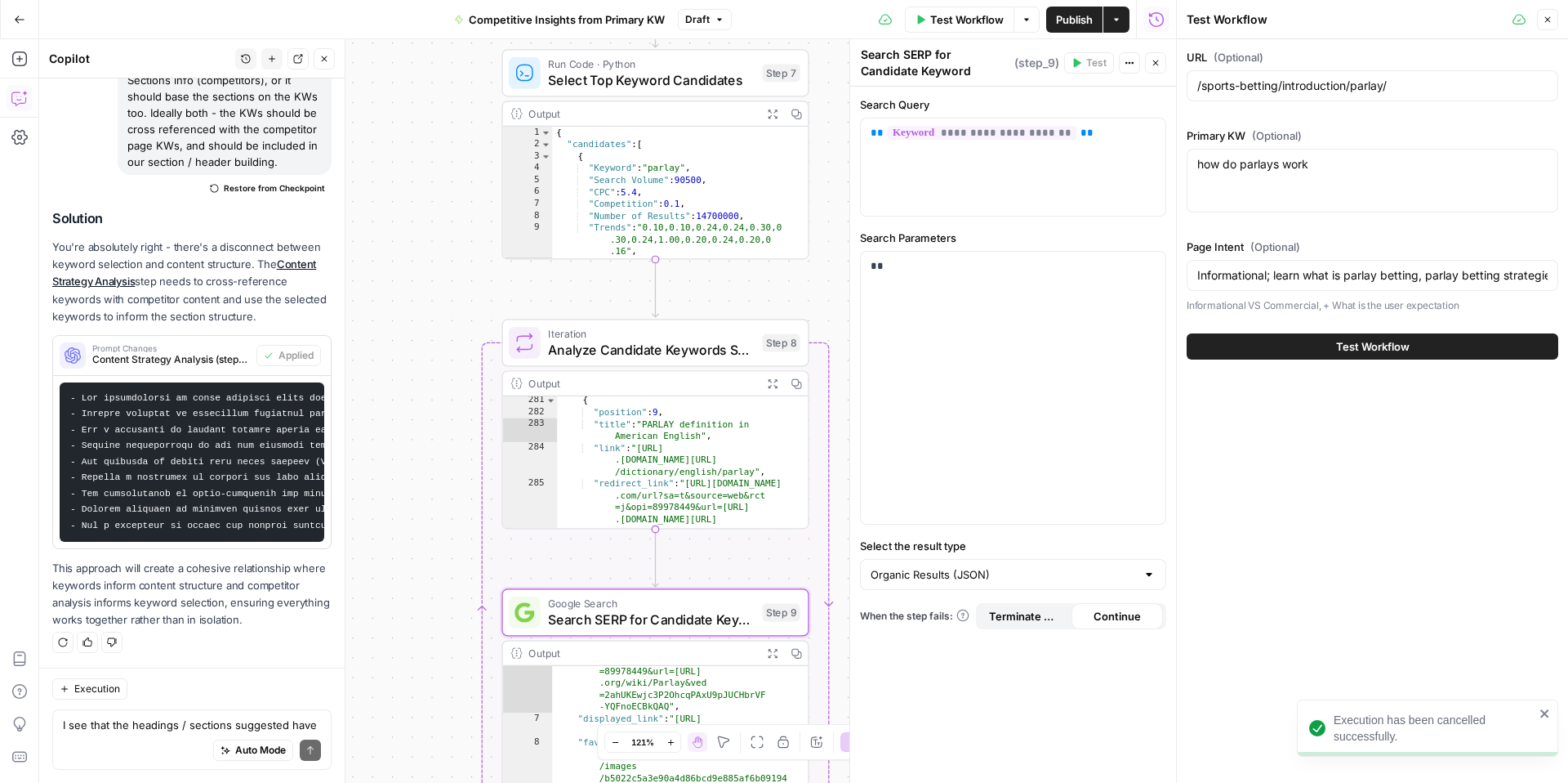
click at [677, 76] on span "Select Top Keyword Candidates" at bounding box center [650, 79] width 206 height 20
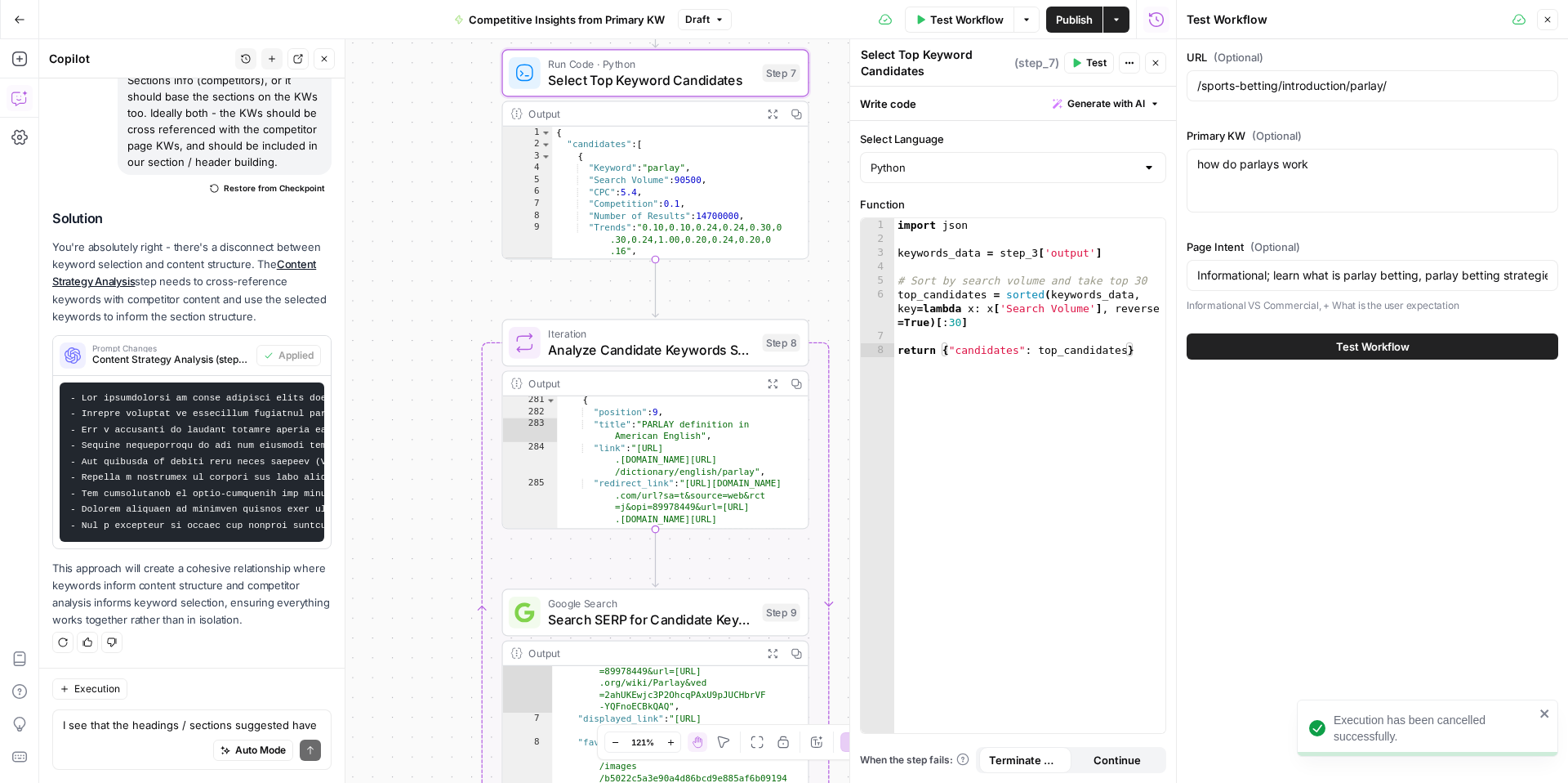
click at [1357, 340] on span "Test Workflow" at bounding box center [1373, 346] width 74 height 17
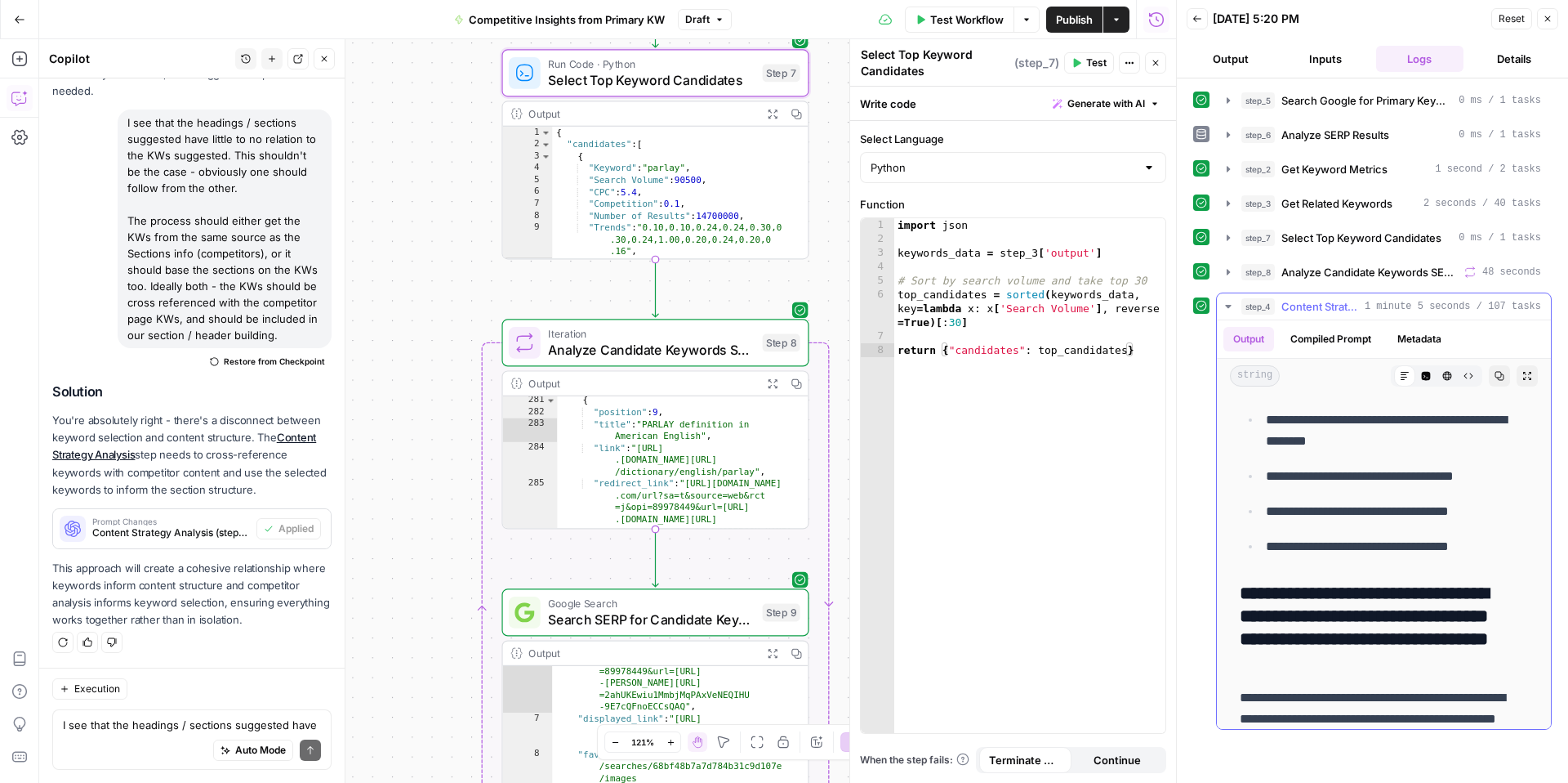
scroll to position [2005, 0]
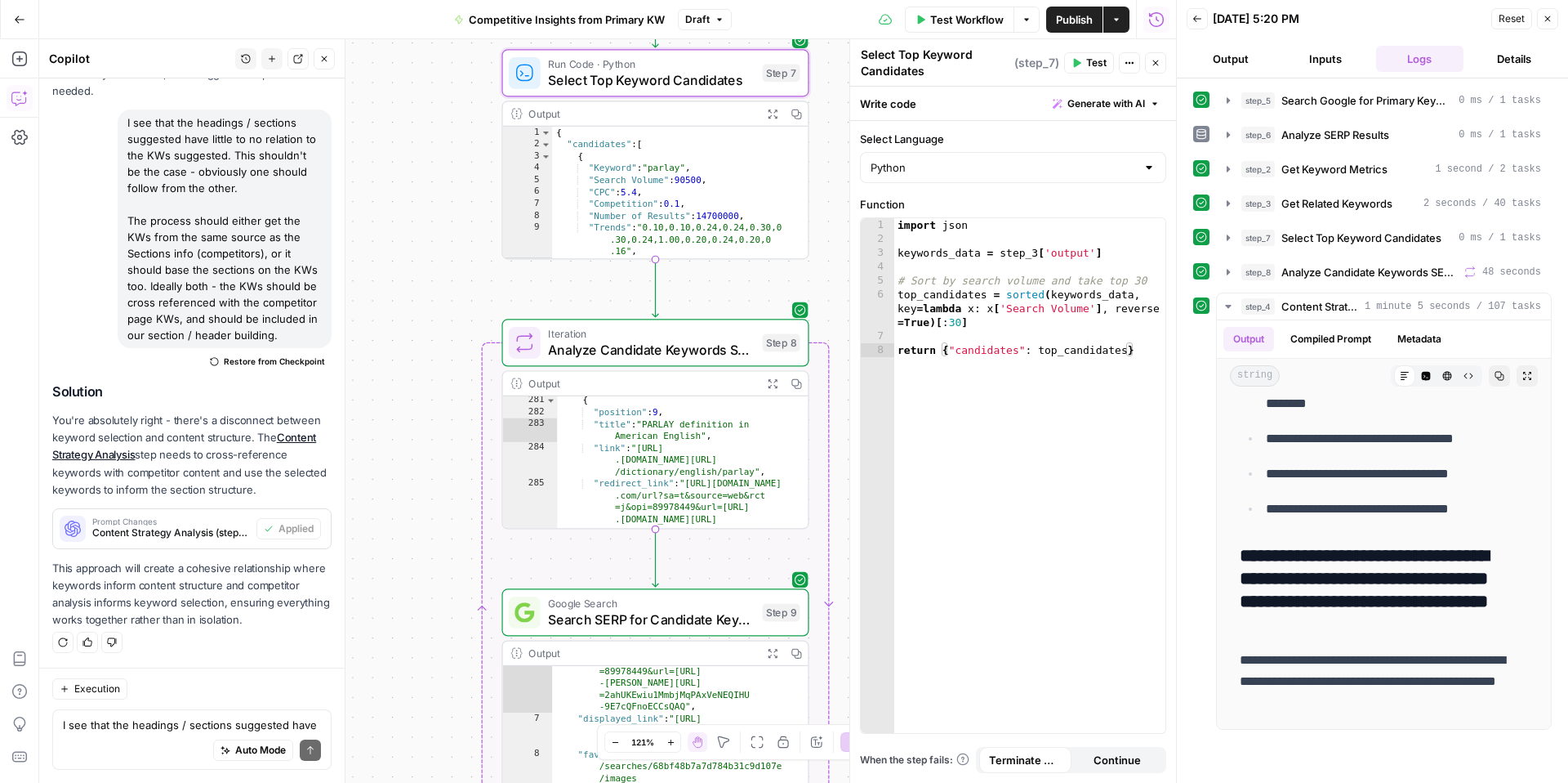
click at [1062, 17] on span "Publish" at bounding box center [1075, 20] width 37 height 17
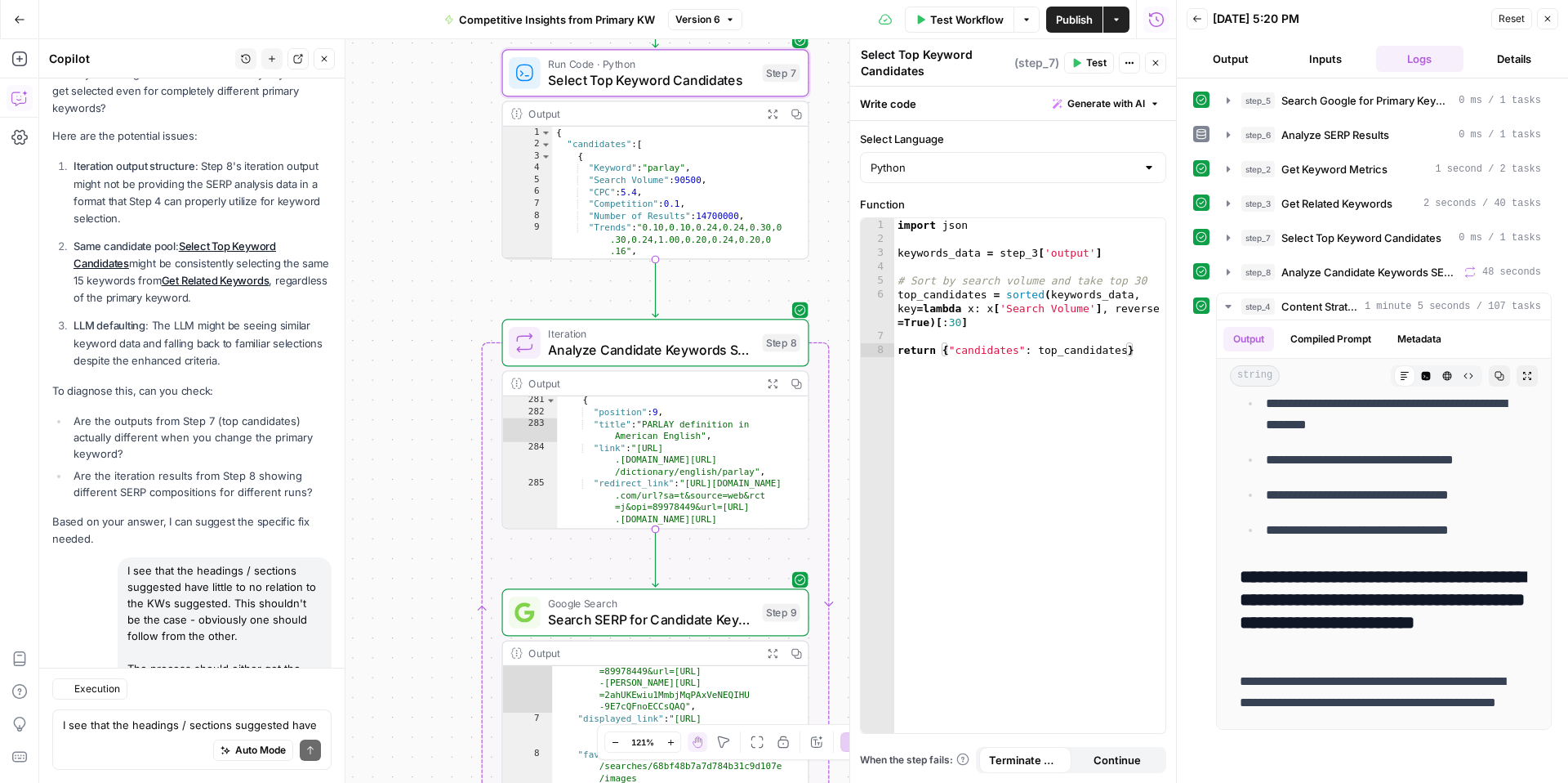
scroll to position [6470, 0]
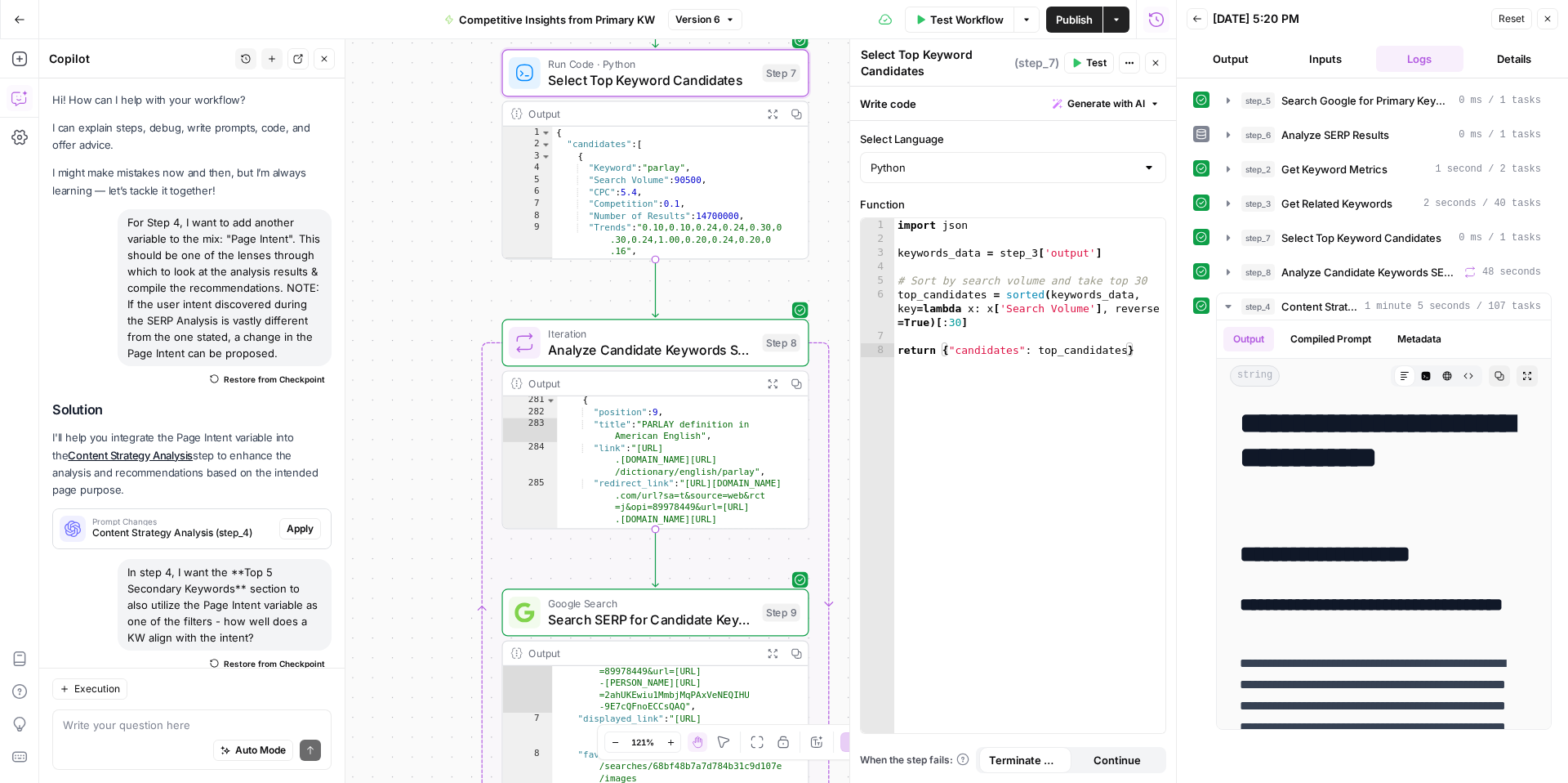
scroll to position [1941, 0]
